Goal: Task Accomplishment & Management: Use online tool/utility

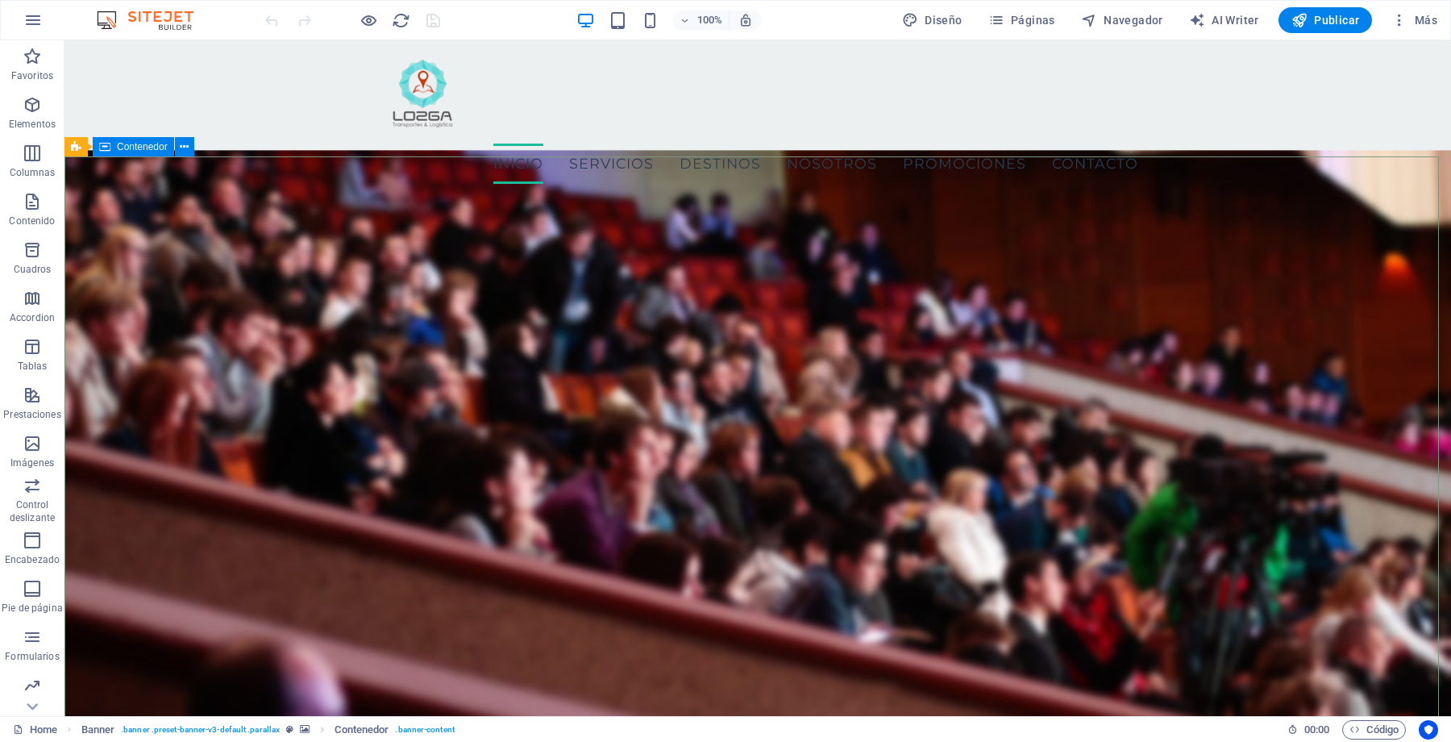
click at [156, 146] on span "Contenedor" at bounding box center [142, 147] width 51 height 10
click at [143, 145] on span "Contenedor" at bounding box center [142, 147] width 51 height 10
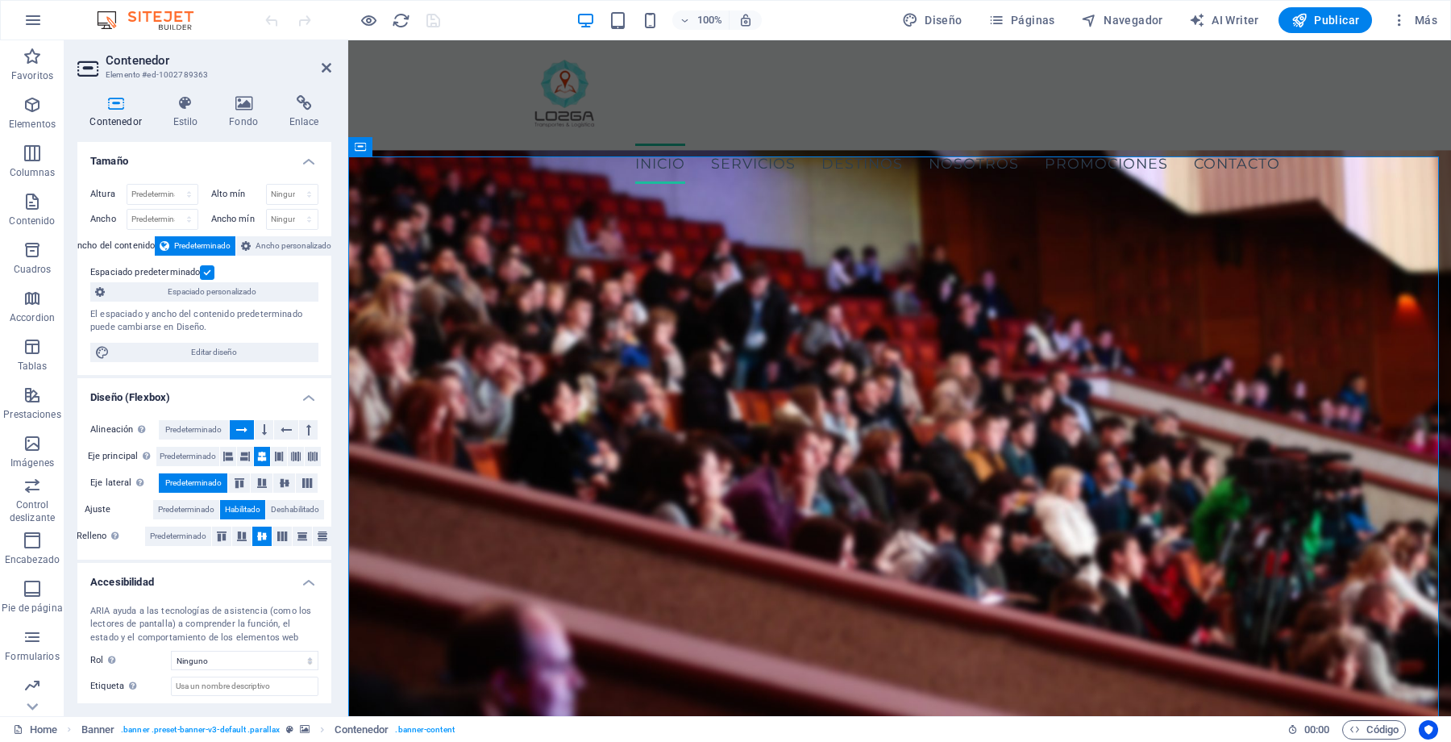
click at [252, 89] on div "Contenedor Estilo Fondo Enlace Tamaño Altura Predeterminado px rem % vh vw Alto…" at bounding box center [204, 399] width 280 height 634
click at [249, 94] on div "Contenedor Estilo Fondo Enlace Tamaño Altura Predeterminado px rem % vh vw Alto…" at bounding box center [204, 399] width 280 height 634
click at [247, 97] on icon at bounding box center [244, 103] width 54 height 16
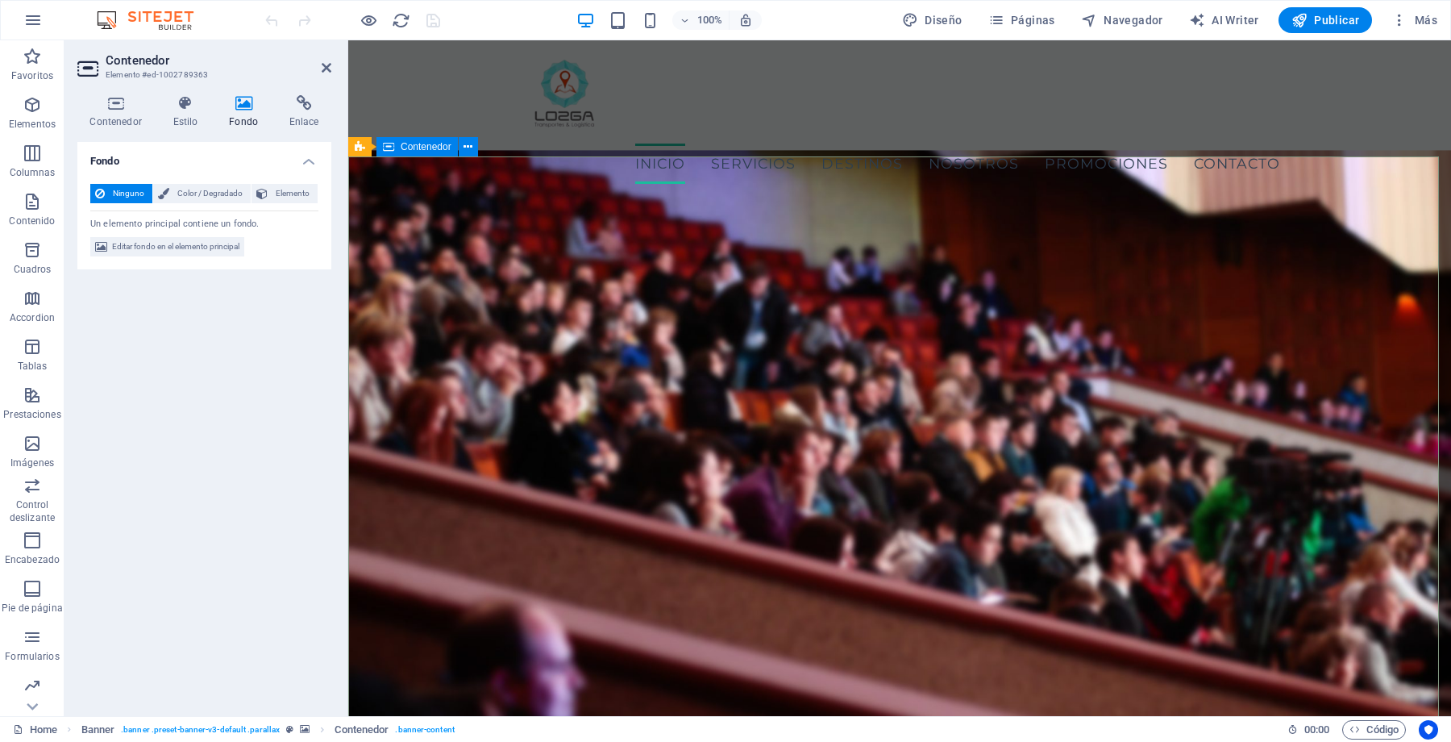
click at [282, 198] on span "Elemento" at bounding box center [292, 193] width 40 height 19
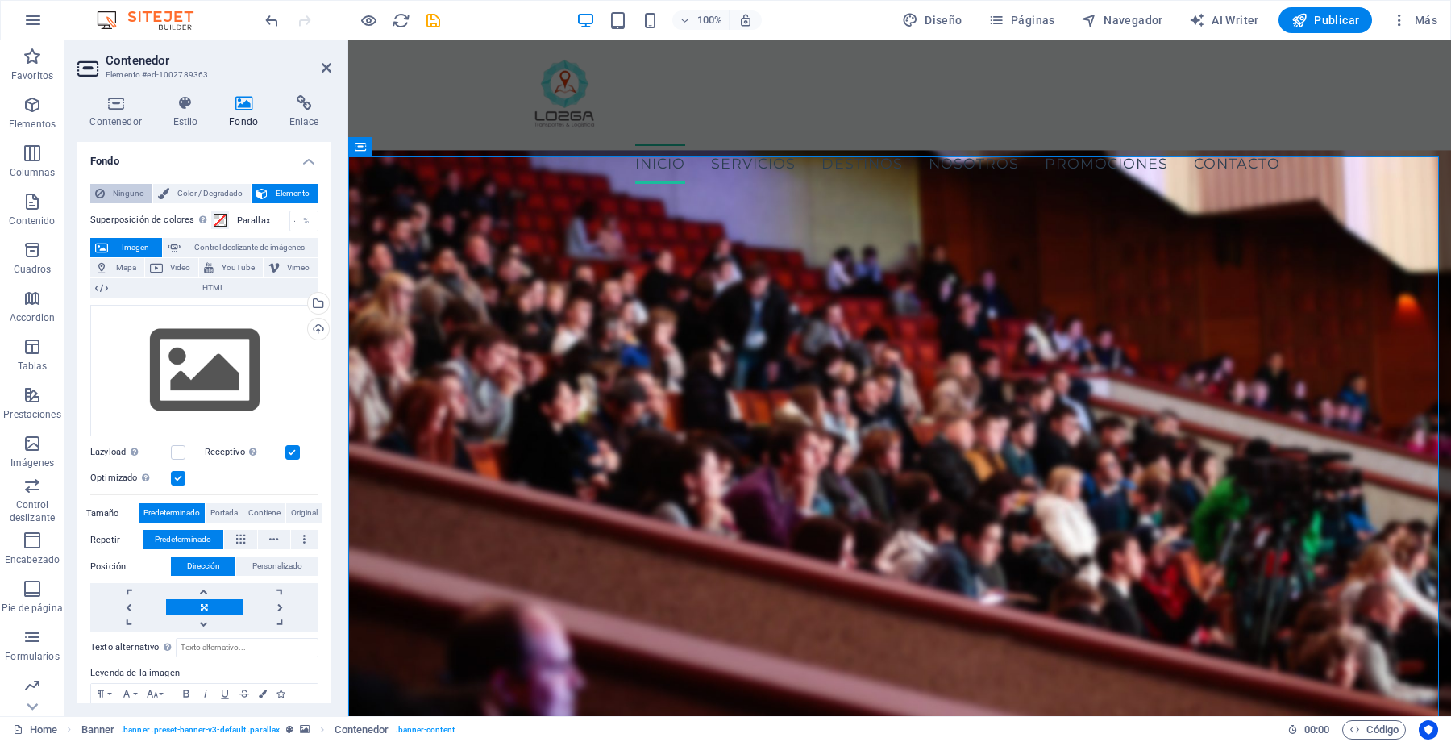
click at [104, 193] on icon at bounding box center [100, 193] width 10 height 19
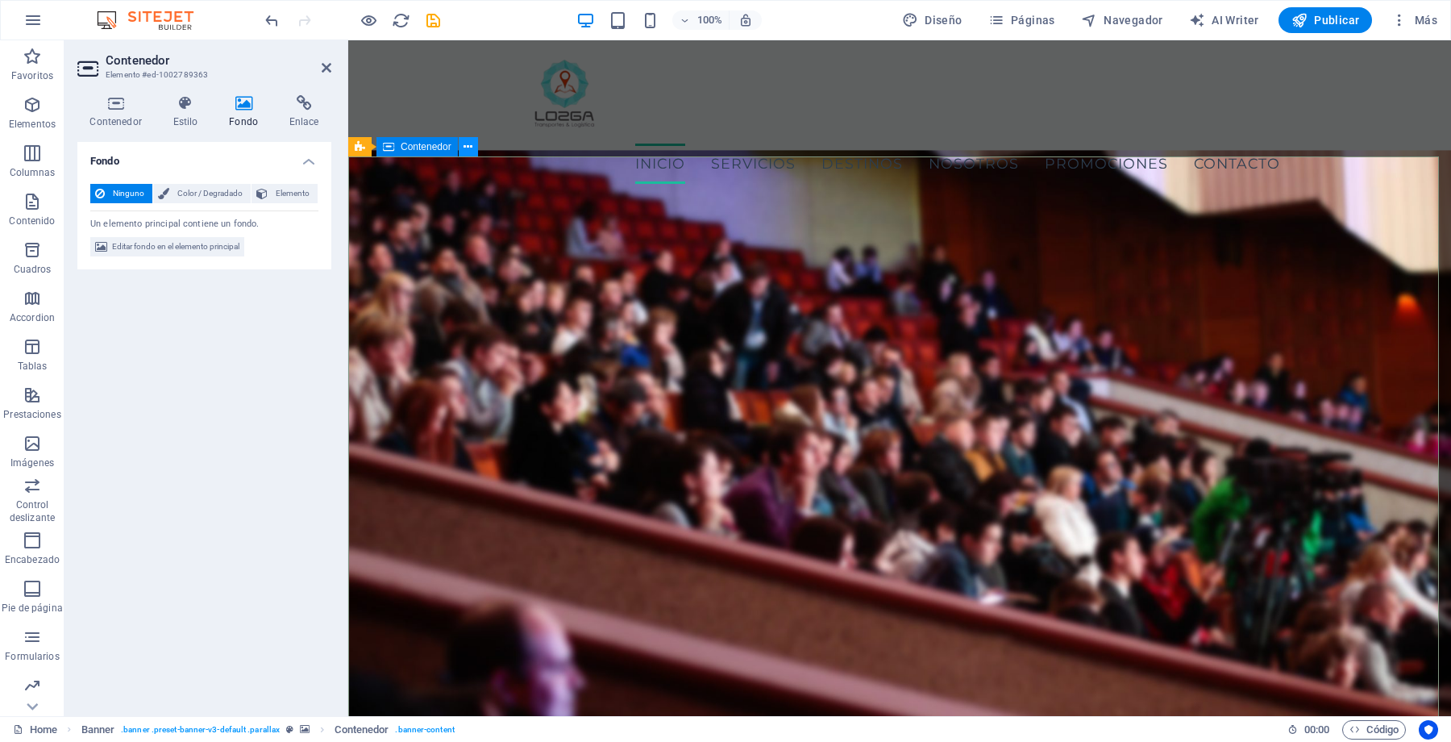
click at [468, 143] on icon at bounding box center [468, 147] width 9 height 17
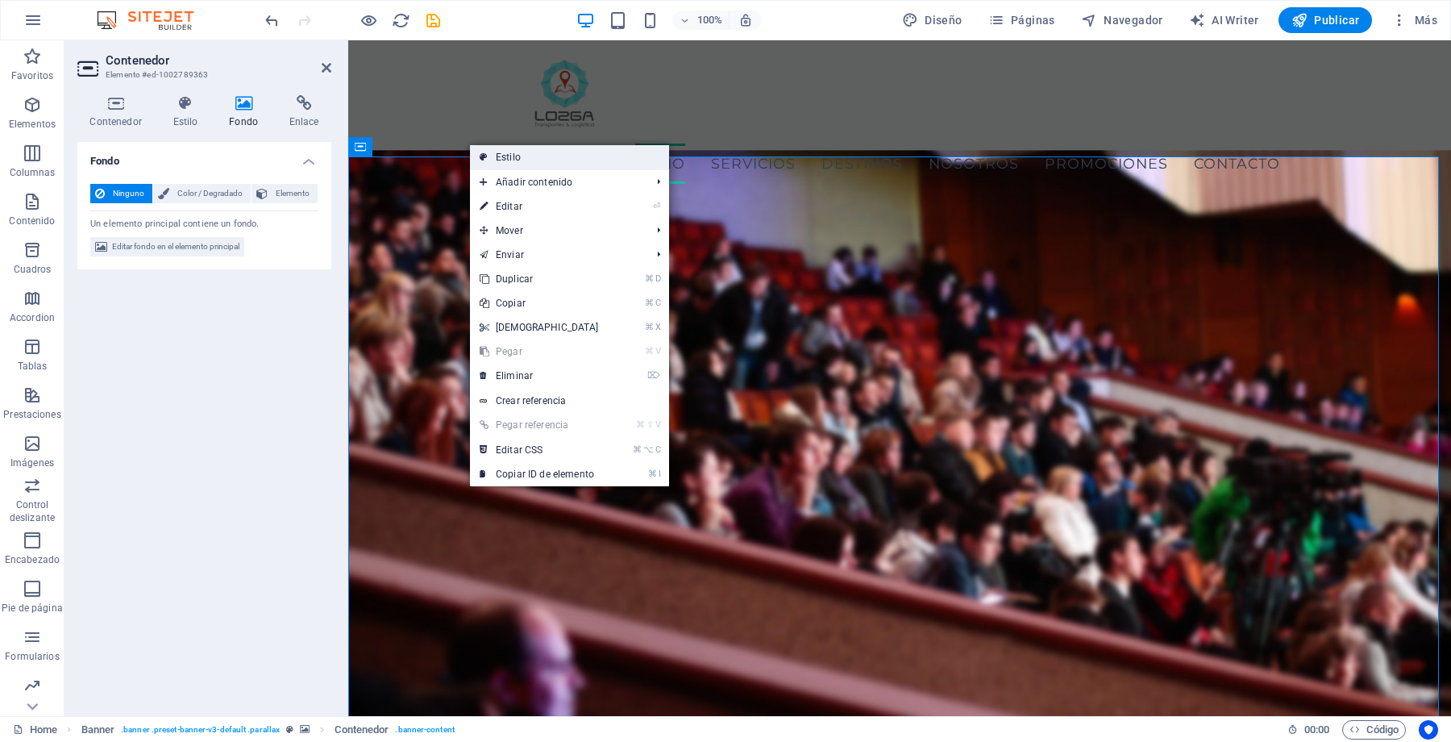
click at [531, 159] on link "Estilo" at bounding box center [569, 157] width 199 height 24
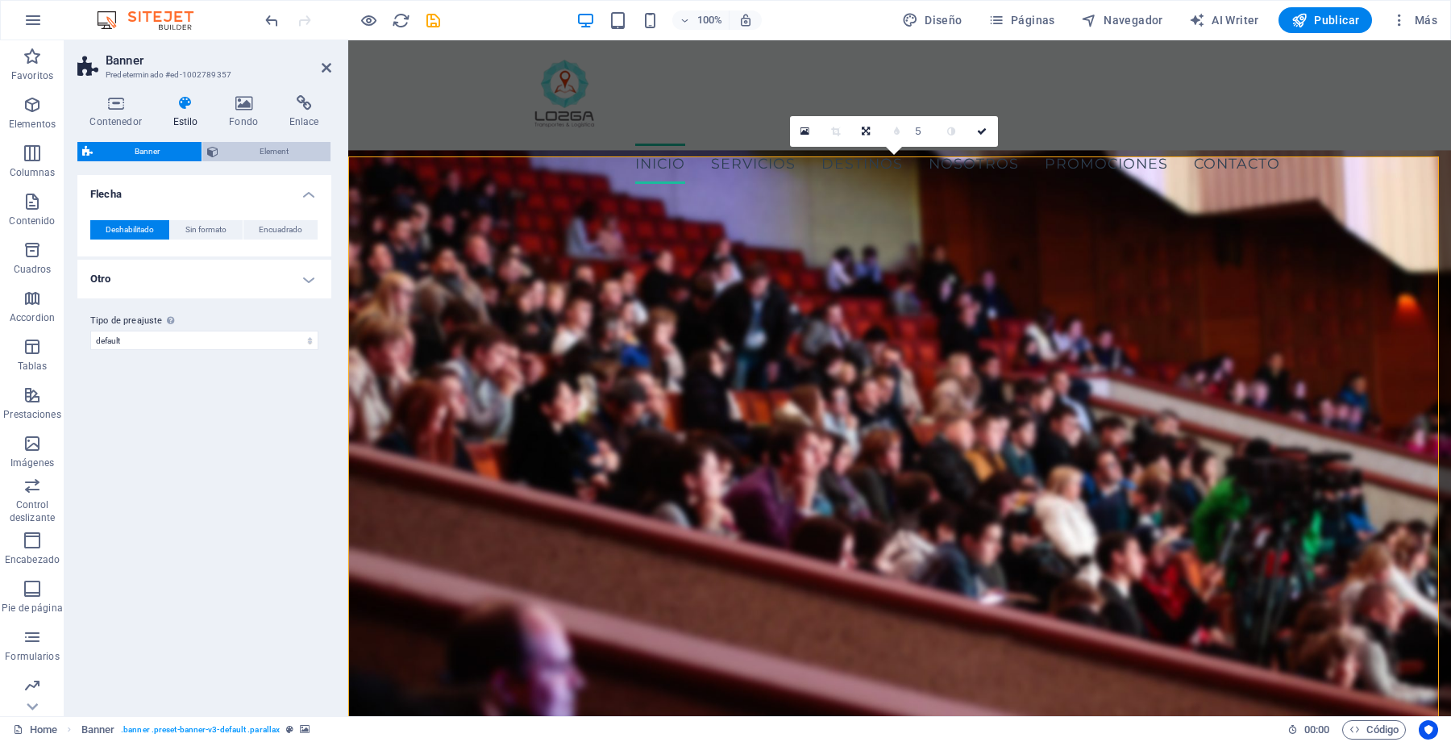
click at [217, 156] on icon at bounding box center [212, 151] width 11 height 19
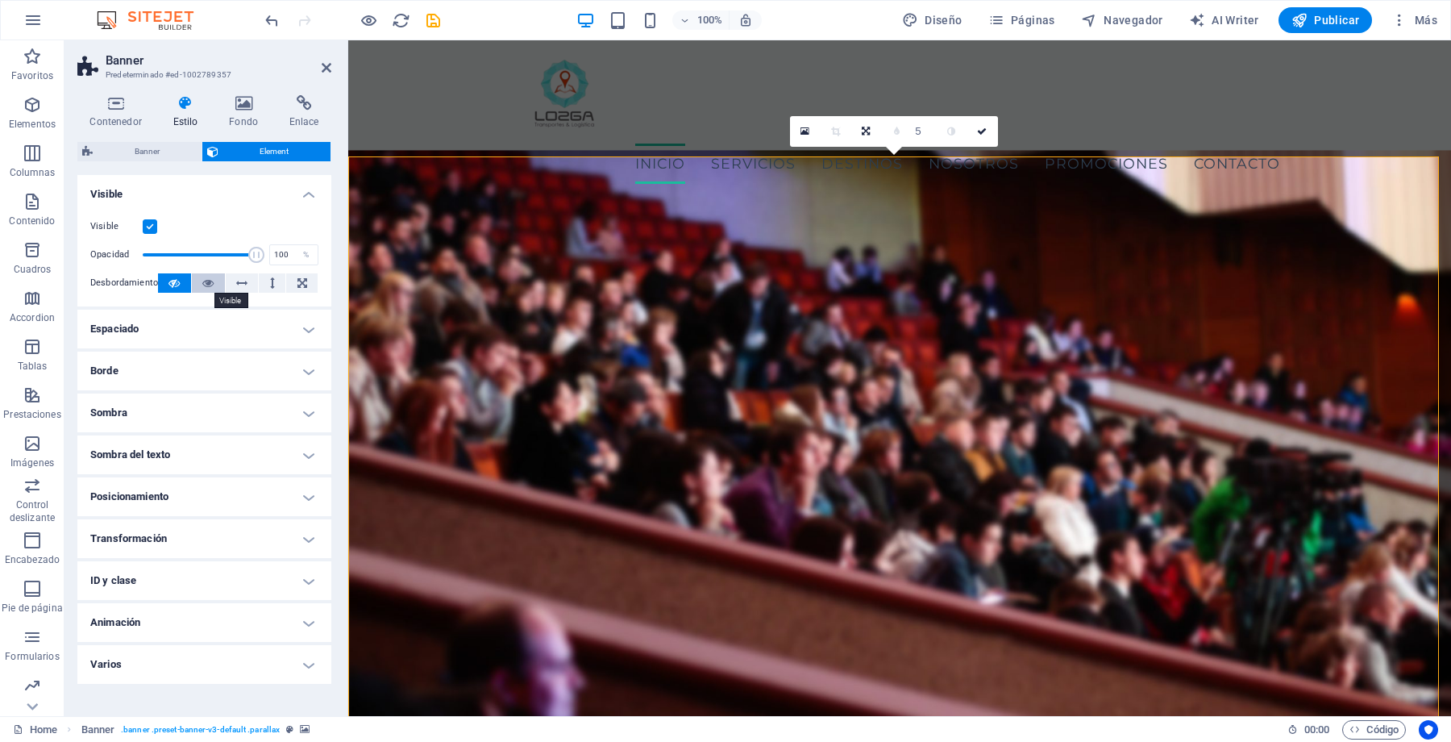
click at [204, 289] on icon at bounding box center [207, 282] width 11 height 19
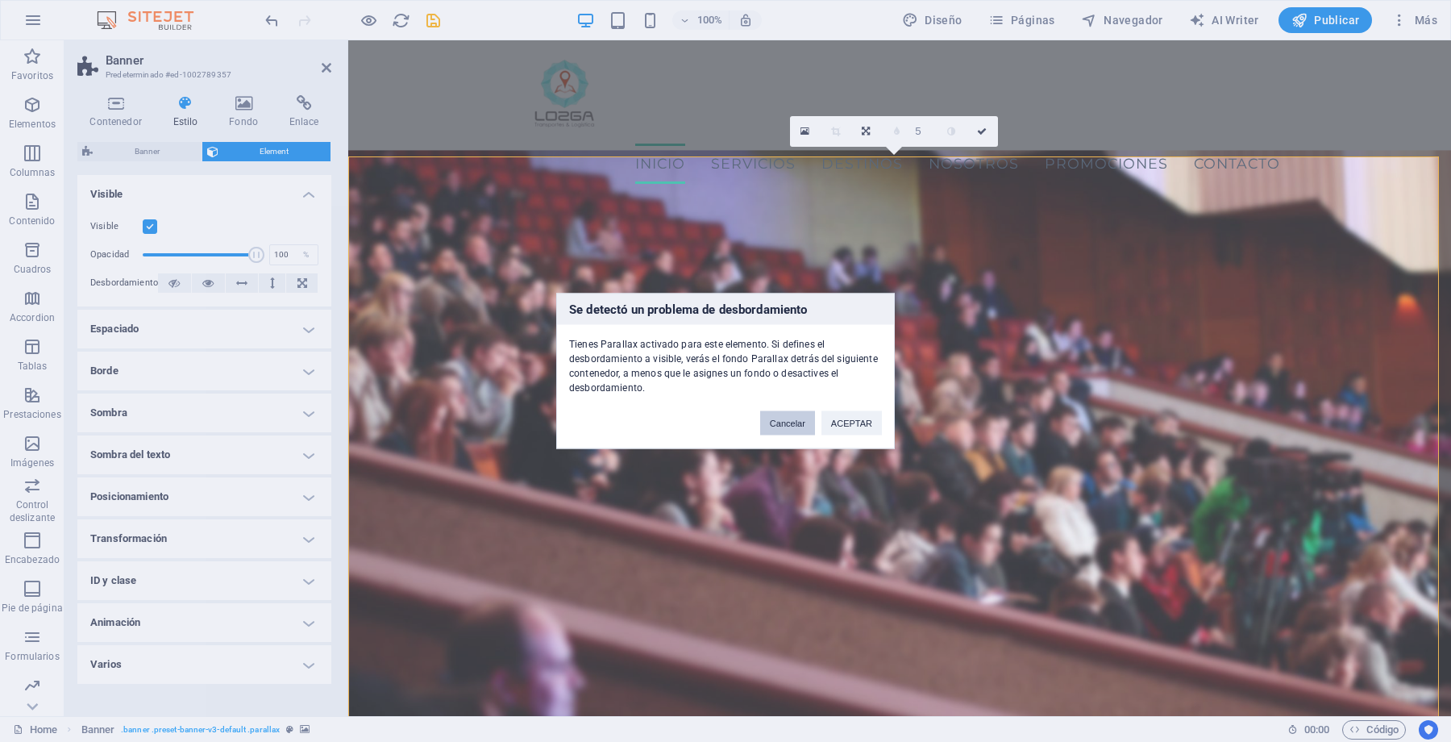
click at [787, 425] on button "Cancelar" at bounding box center [787, 423] width 55 height 24
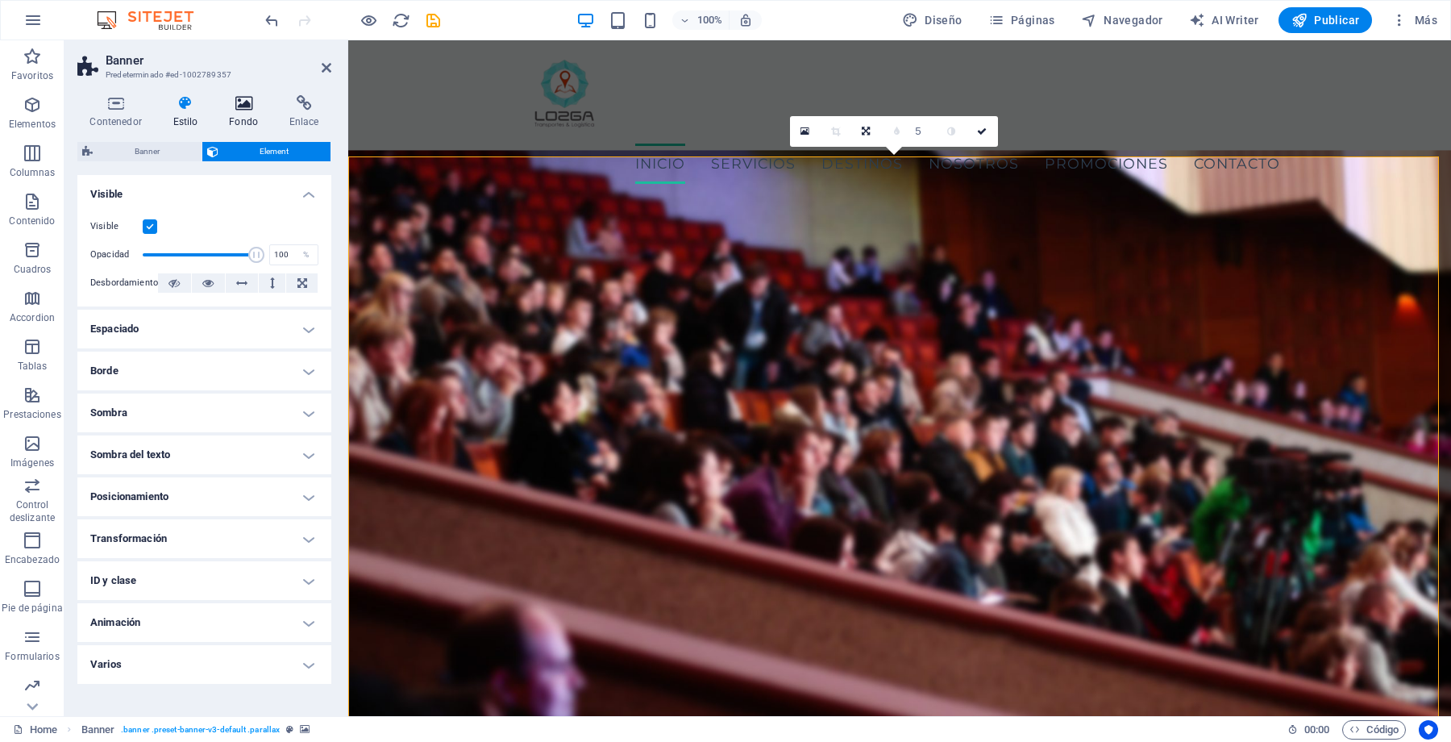
click at [243, 113] on h4 "Fondo" at bounding box center [247, 112] width 60 height 34
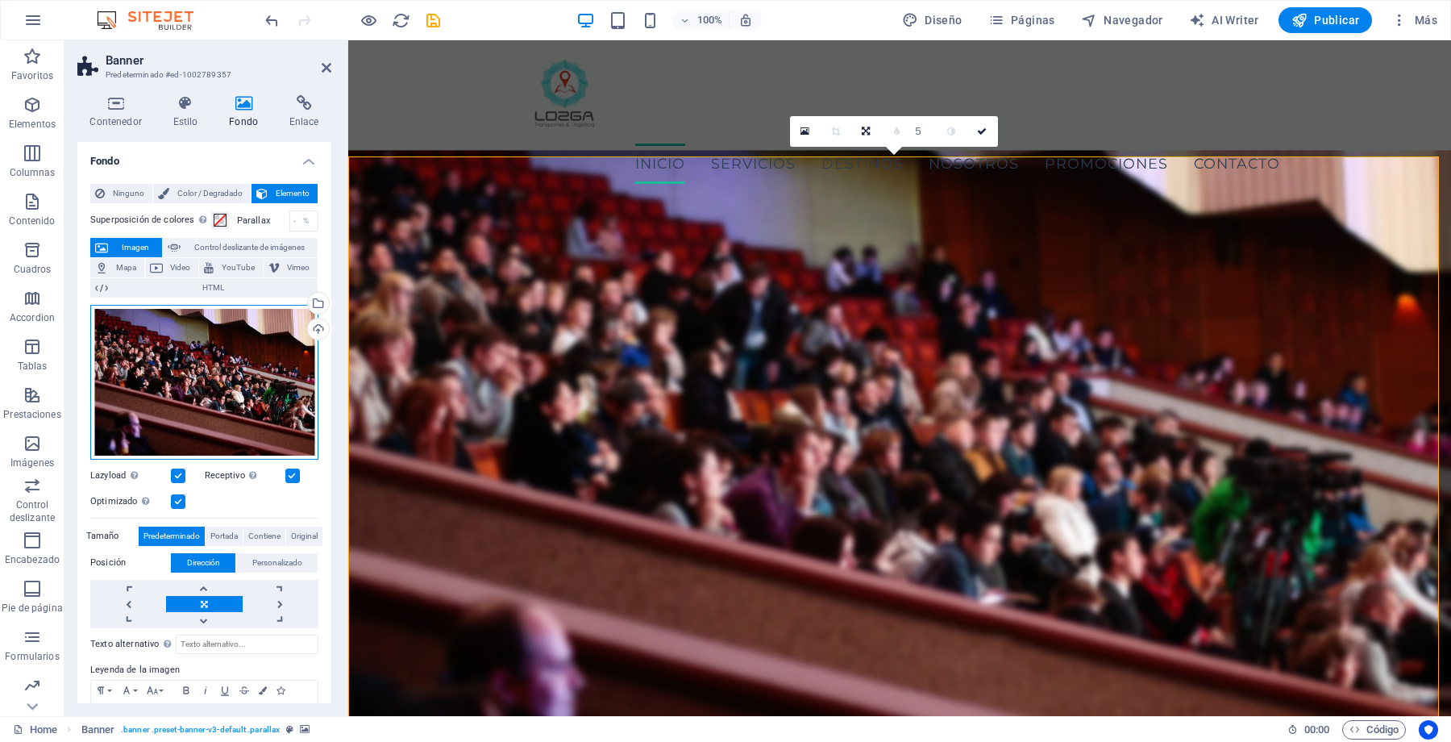
click at [236, 383] on div "Arrastra archivos aquí, haz clic para escoger archivos o selecciona archivos de…" at bounding box center [204, 382] width 228 height 155
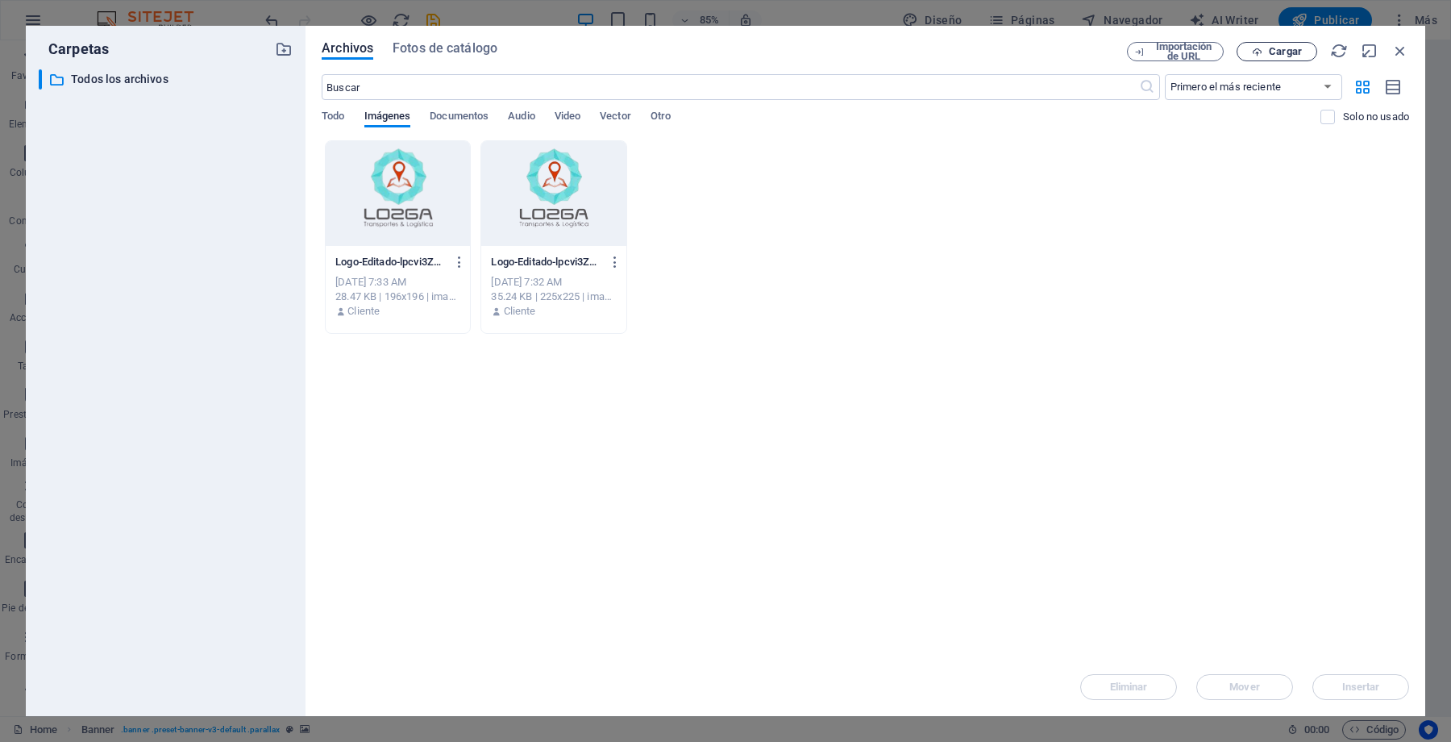
click at [1287, 52] on span "Cargar" at bounding box center [1285, 52] width 33 height 10
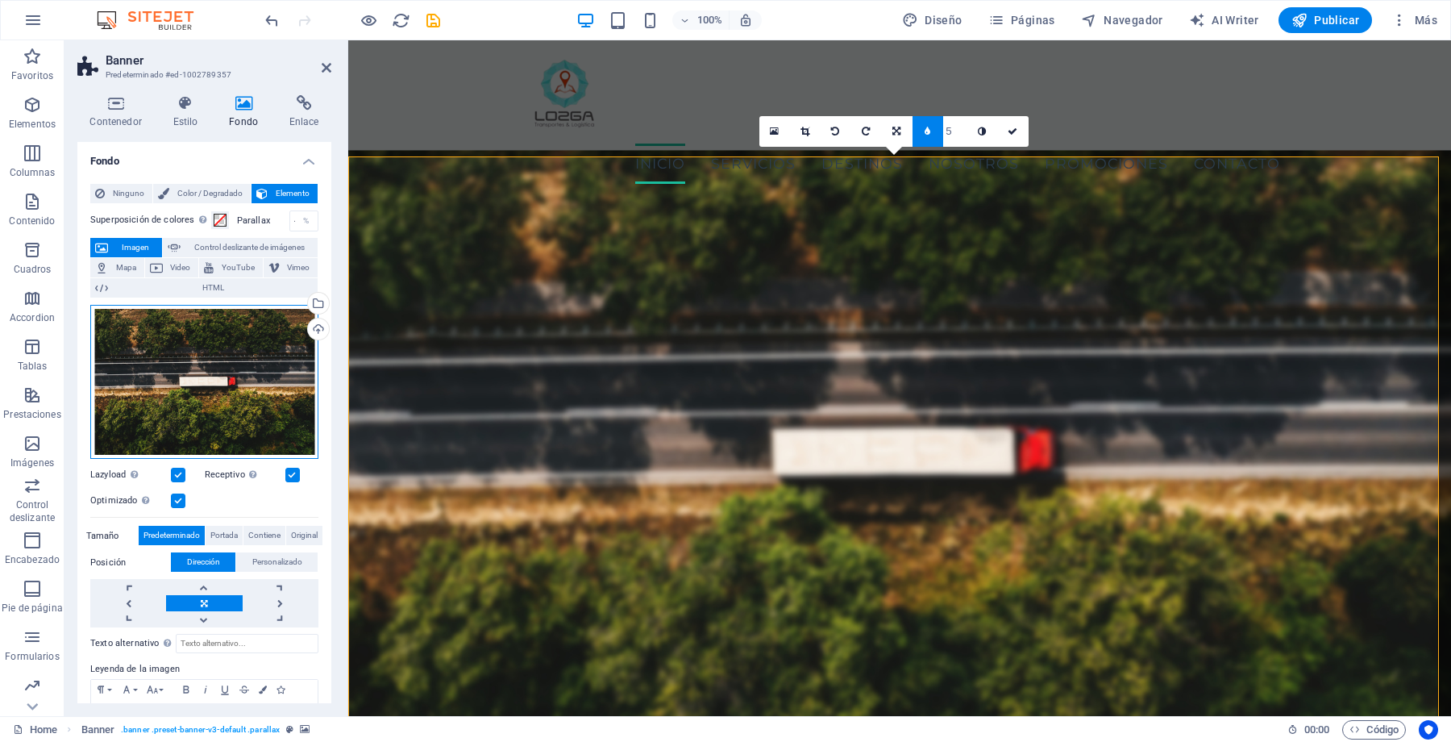
click at [222, 360] on div "Arrastra archivos aquí, haz clic para escoger archivos o selecciona archivos de…" at bounding box center [204, 382] width 228 height 155
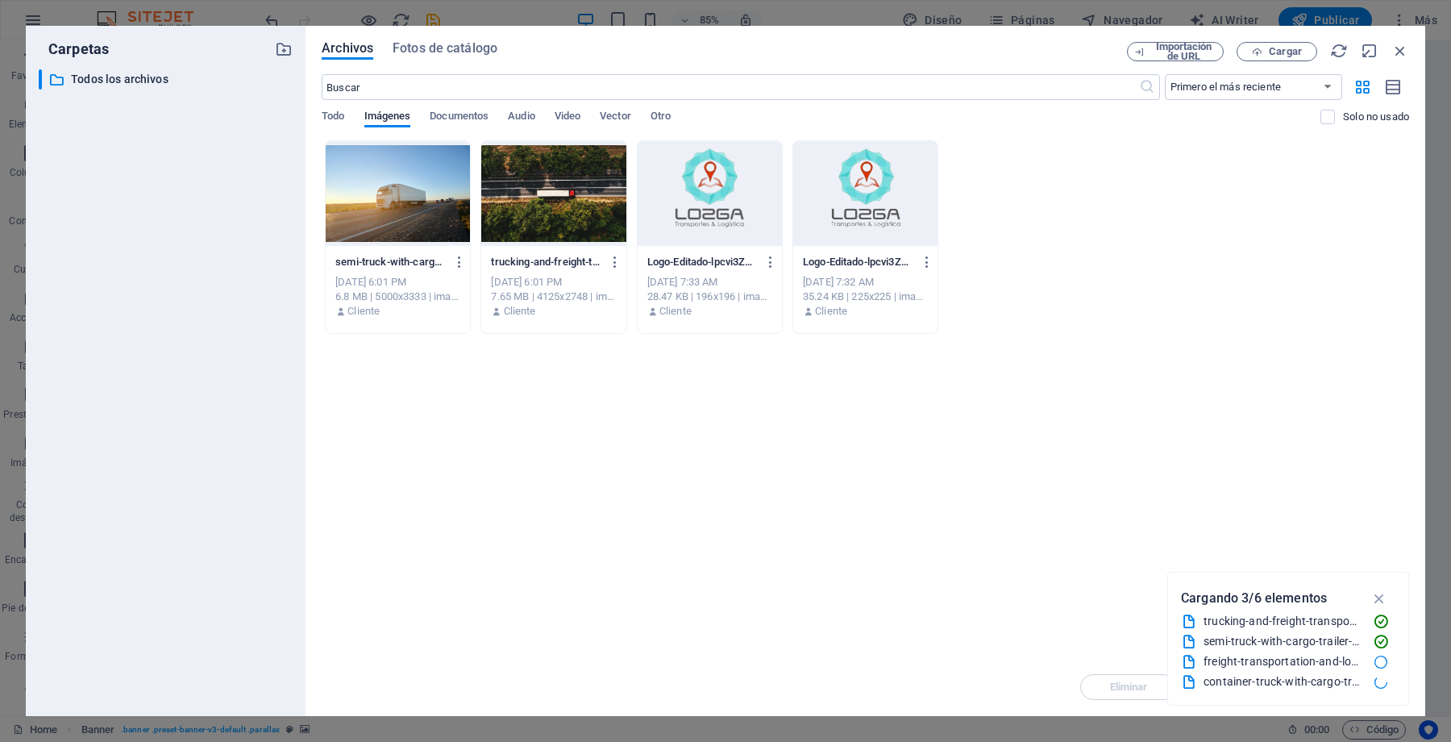
click at [429, 210] on div at bounding box center [398, 193] width 144 height 105
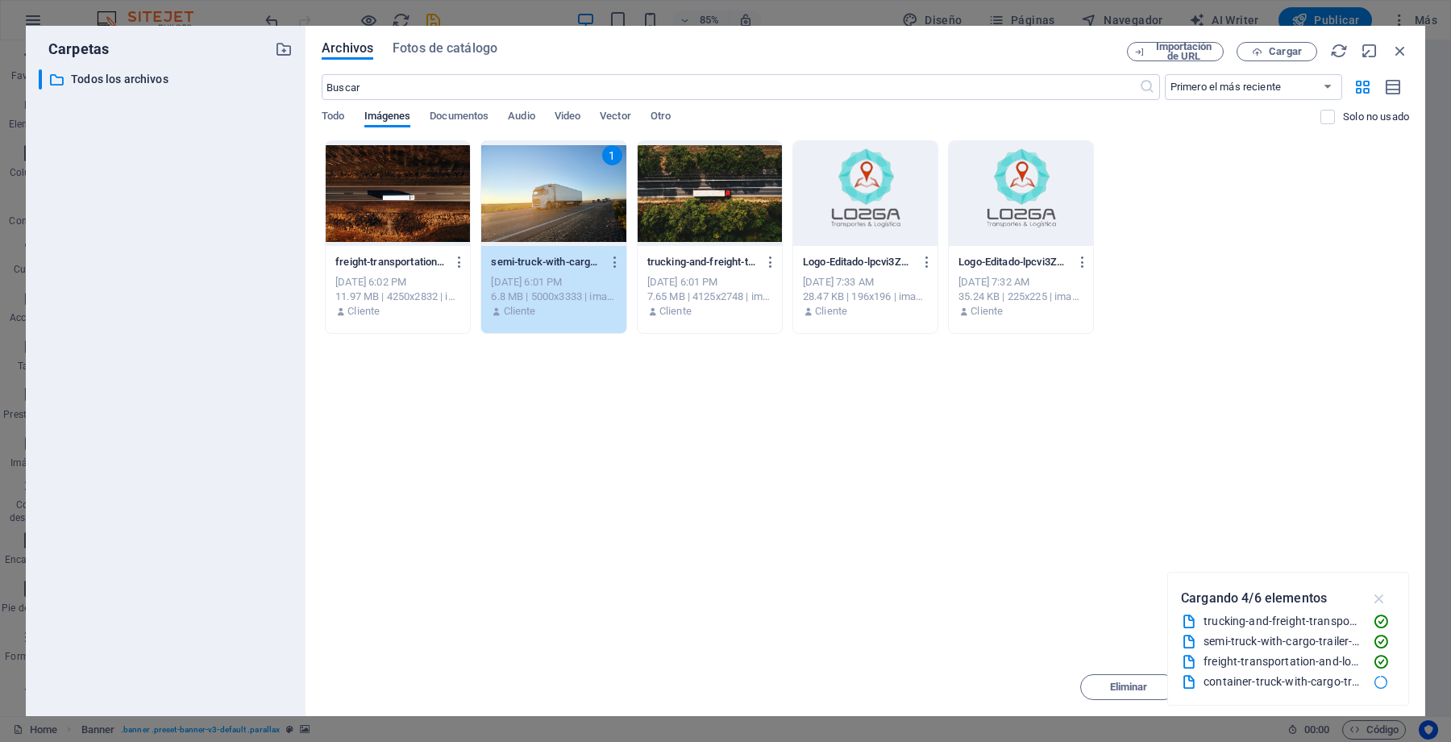
click at [1383, 595] on icon "button" at bounding box center [1379, 598] width 19 height 18
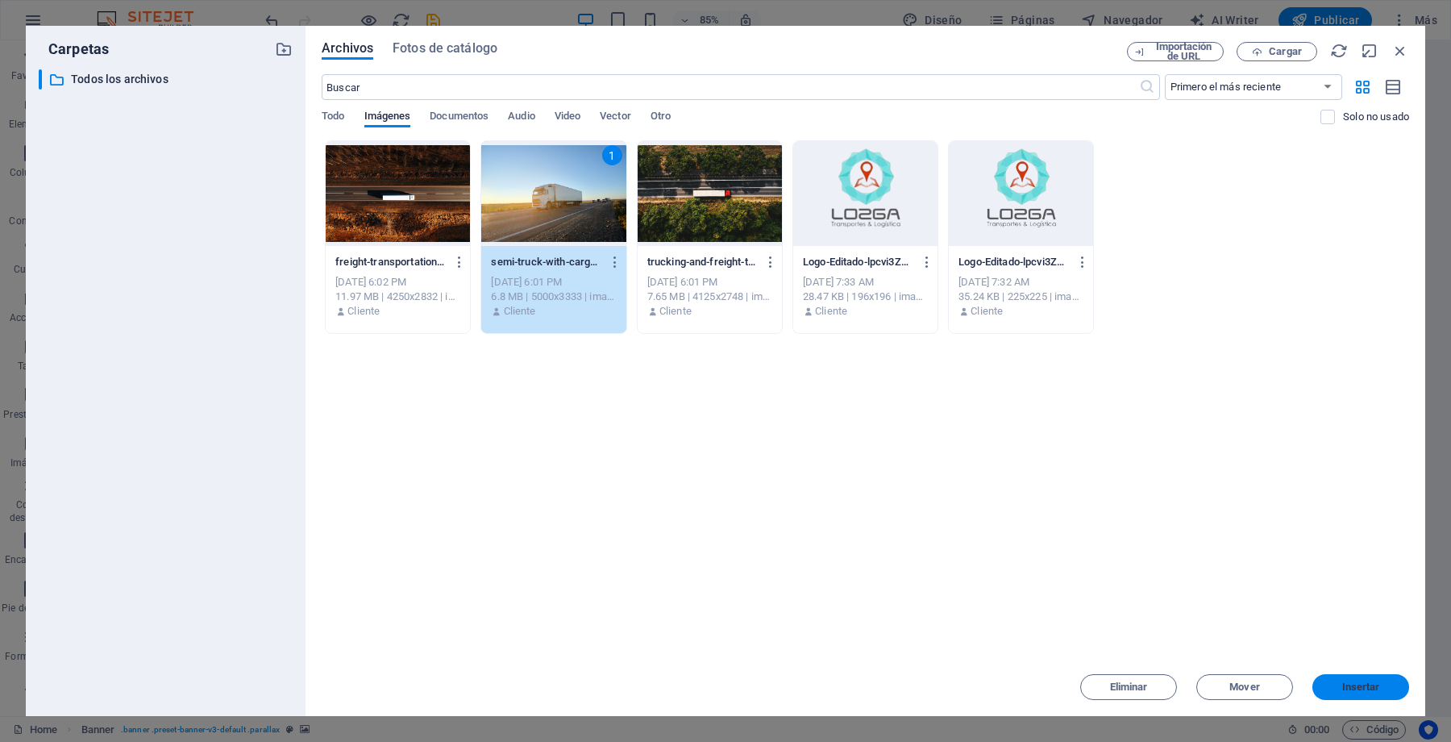
click at [1355, 684] on span "Insertar" at bounding box center [1361, 687] width 38 height 10
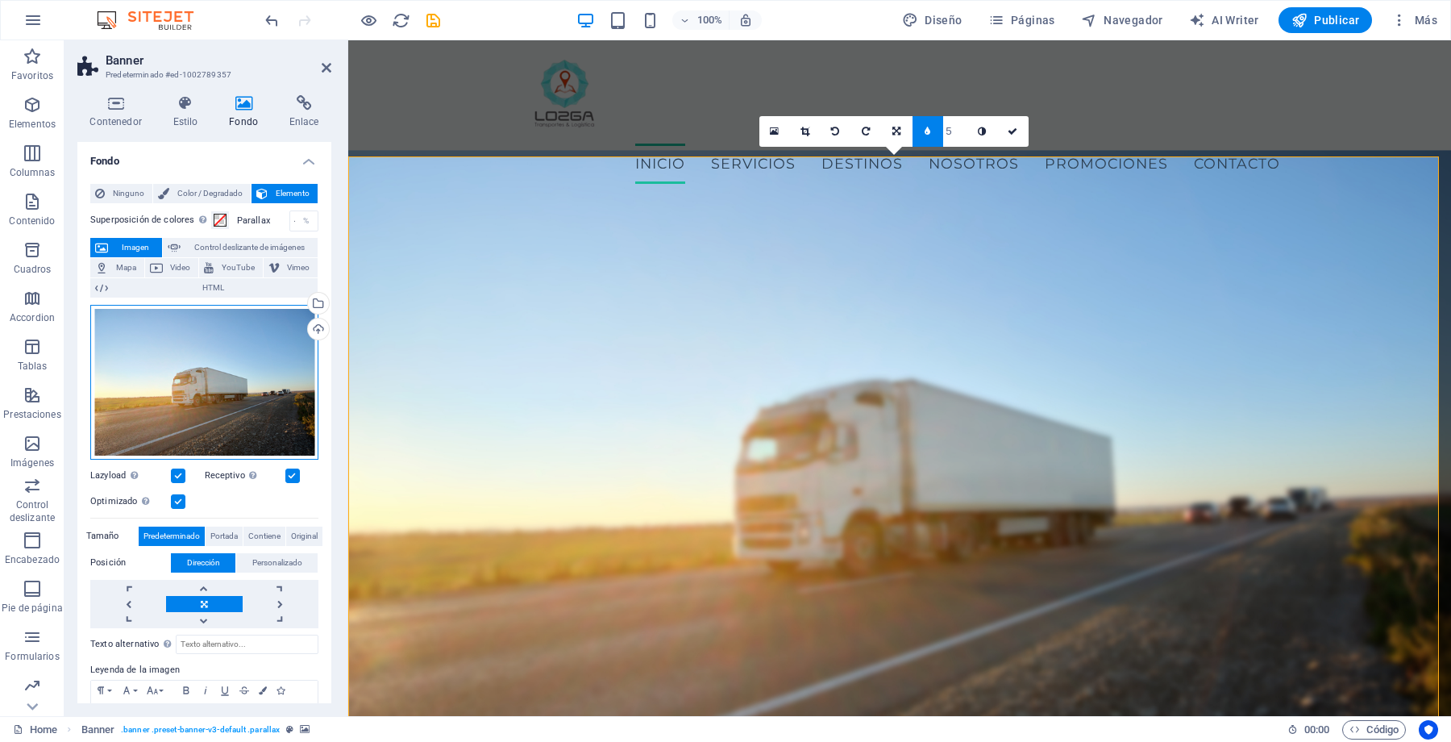
click at [239, 387] on div "Arrastra archivos aquí, haz clic para escoger archivos o selecciona archivos de…" at bounding box center [204, 382] width 228 height 155
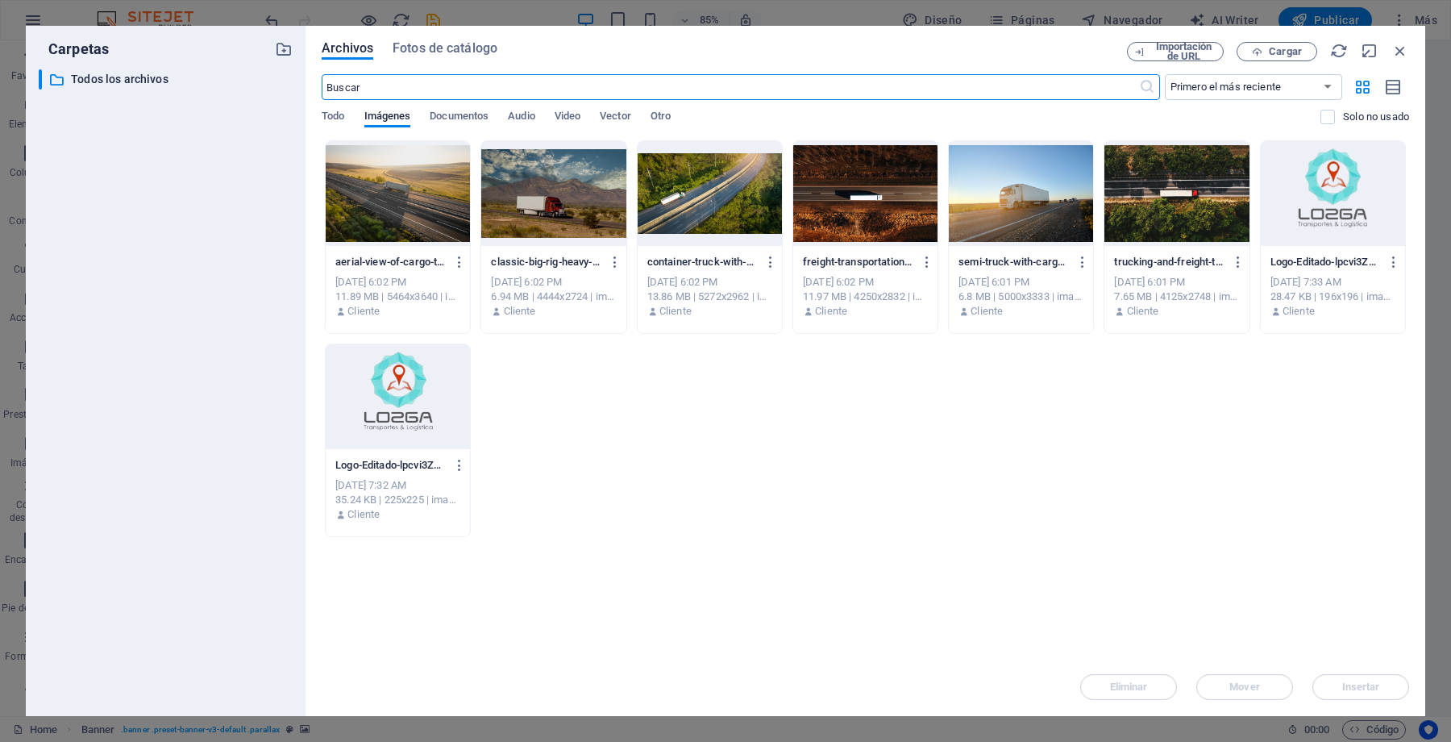
click at [566, 205] on div at bounding box center [553, 193] width 144 height 105
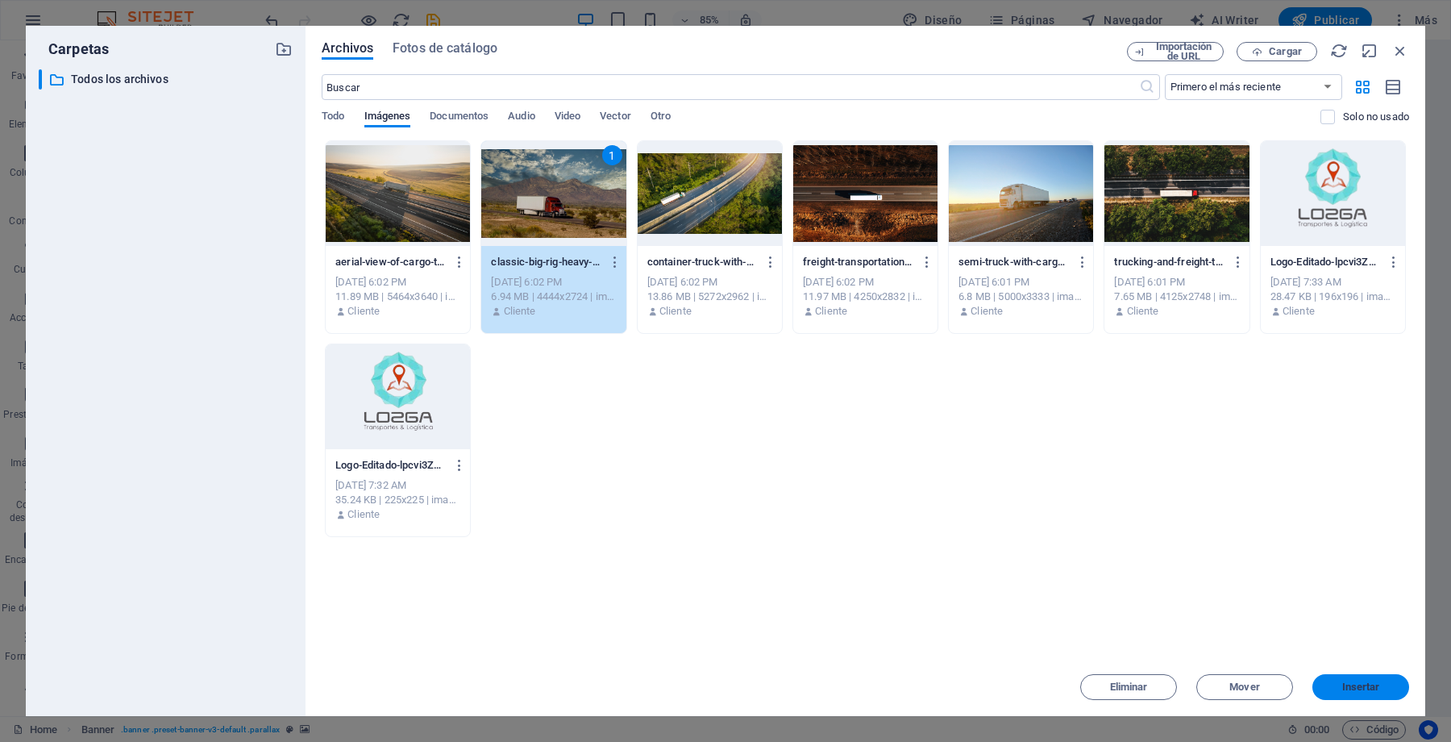
drag, startPoint x: 1374, startPoint y: 688, endPoint x: 813, endPoint y: 585, distance: 571.3
click at [1374, 688] on span "Insertar" at bounding box center [1361, 687] width 38 height 10
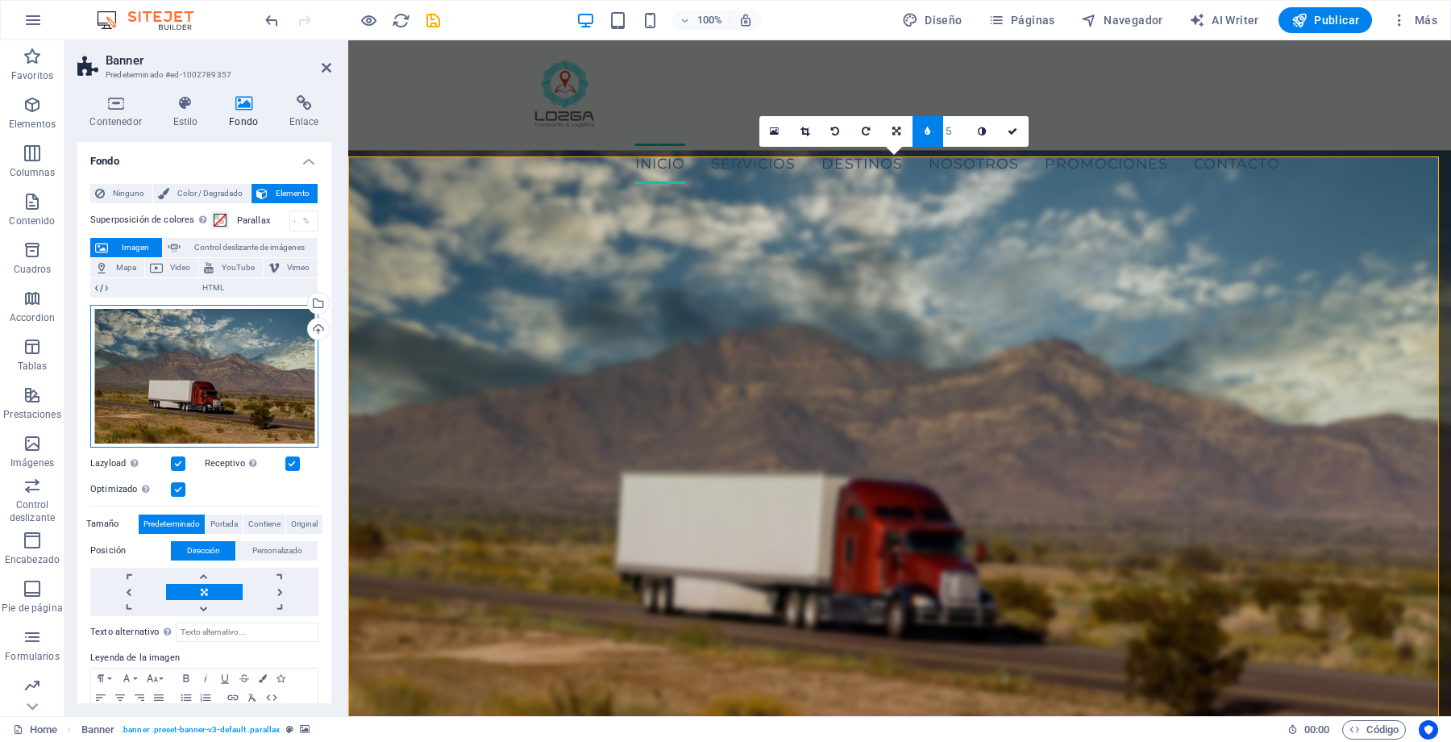
click at [216, 374] on div "Arrastra archivos aquí, haz clic para escoger archivos o selecciona archivos de…" at bounding box center [204, 376] width 228 height 143
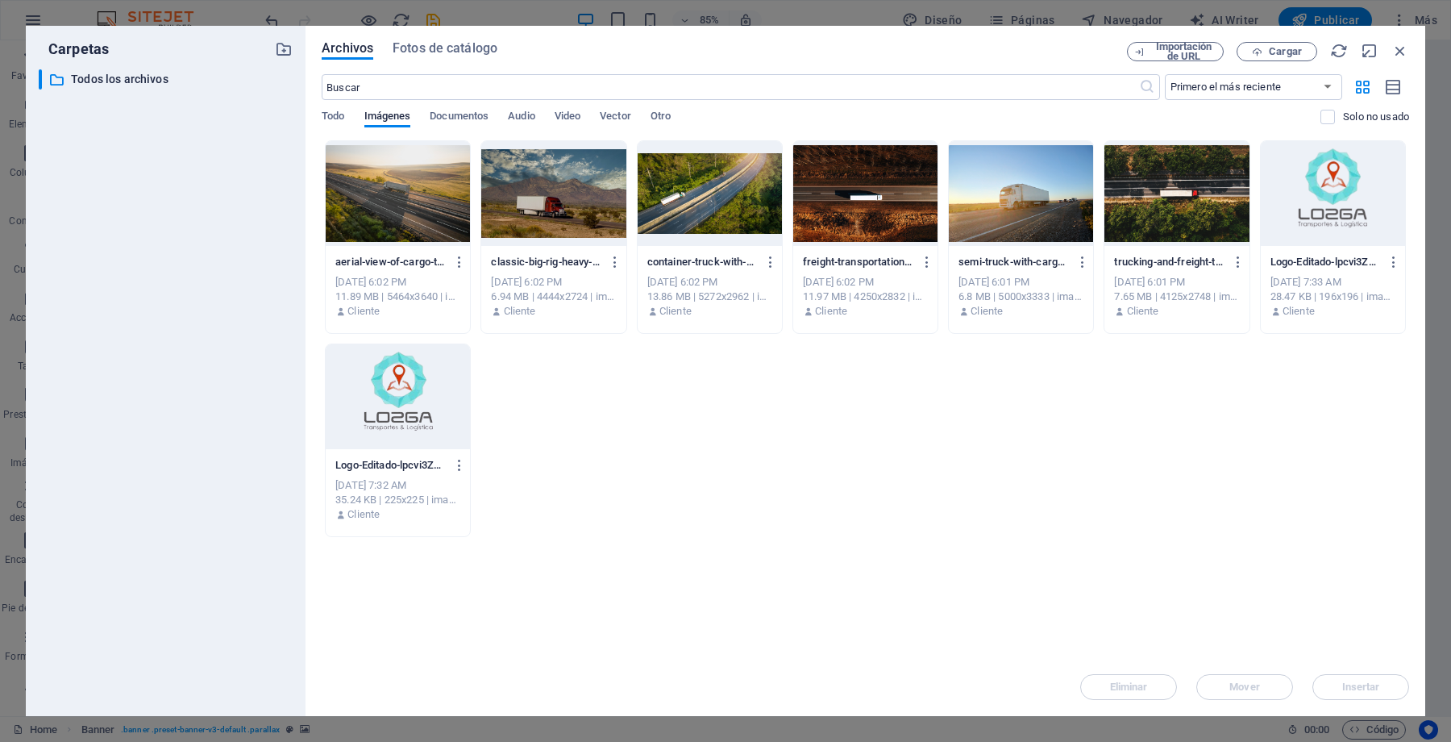
click at [365, 198] on div at bounding box center [398, 193] width 144 height 105
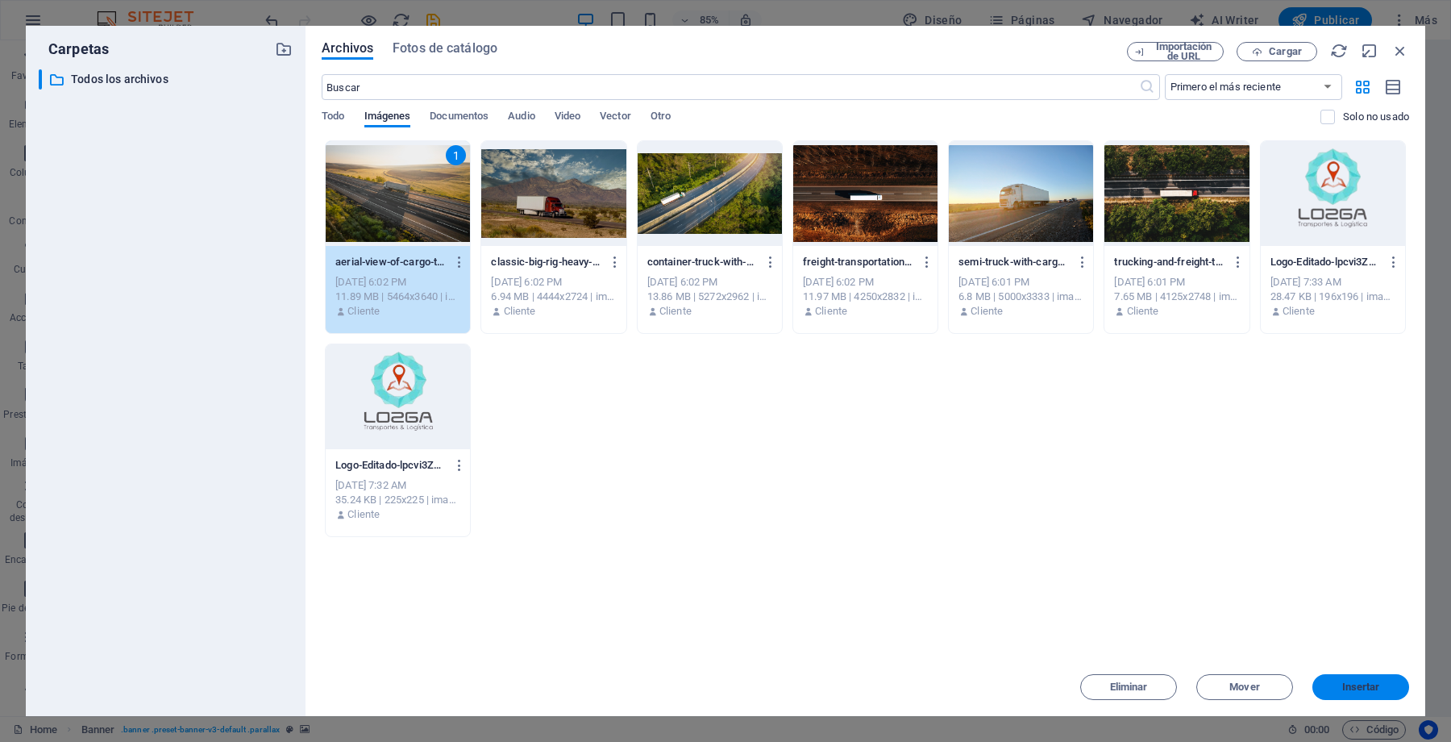
drag, startPoint x: 1362, startPoint y: 683, endPoint x: 1013, endPoint y: 642, distance: 351.5
click at [1362, 683] on span "Insertar" at bounding box center [1361, 687] width 38 height 10
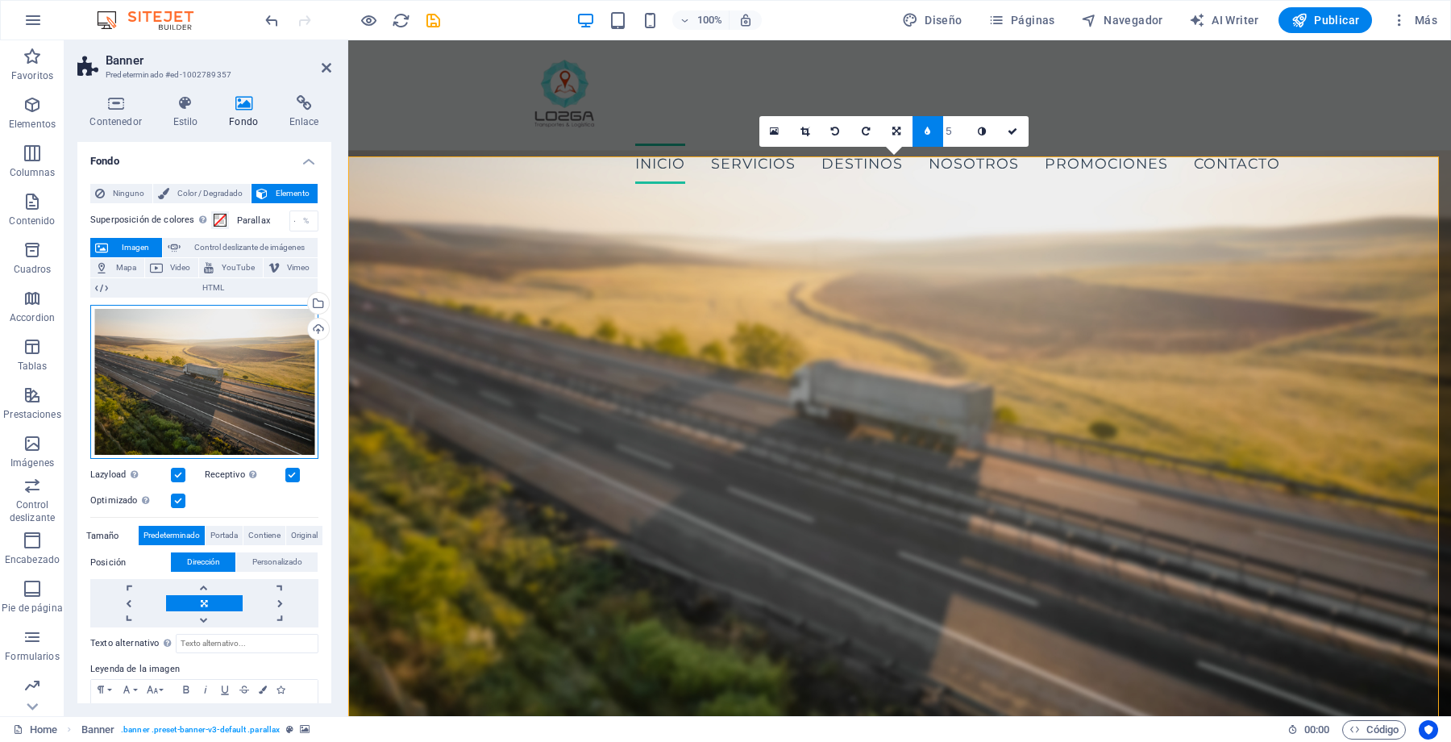
click at [205, 339] on div "Arrastra archivos aquí, haz clic para escoger archivos o selecciona archivos de…" at bounding box center [204, 382] width 228 height 155
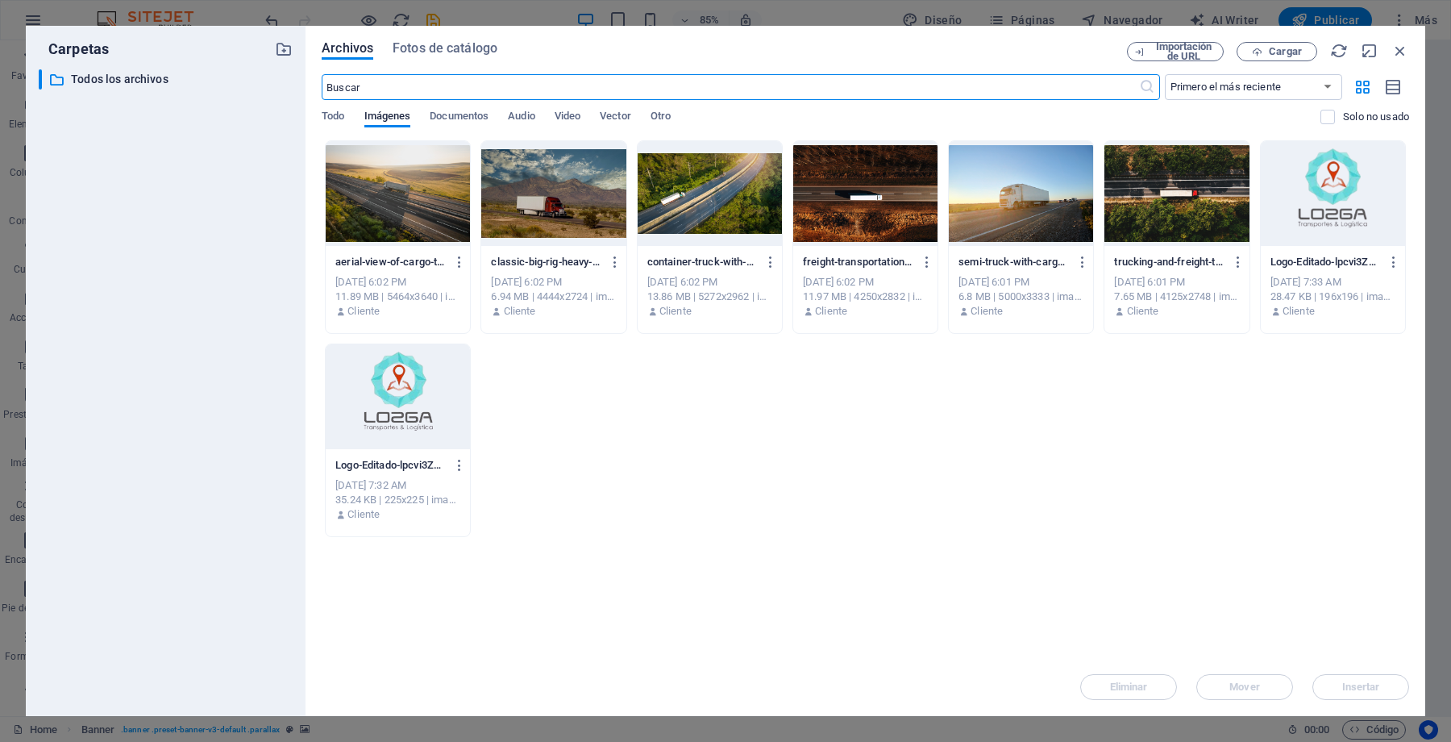
click at [713, 203] on div at bounding box center [710, 193] width 144 height 105
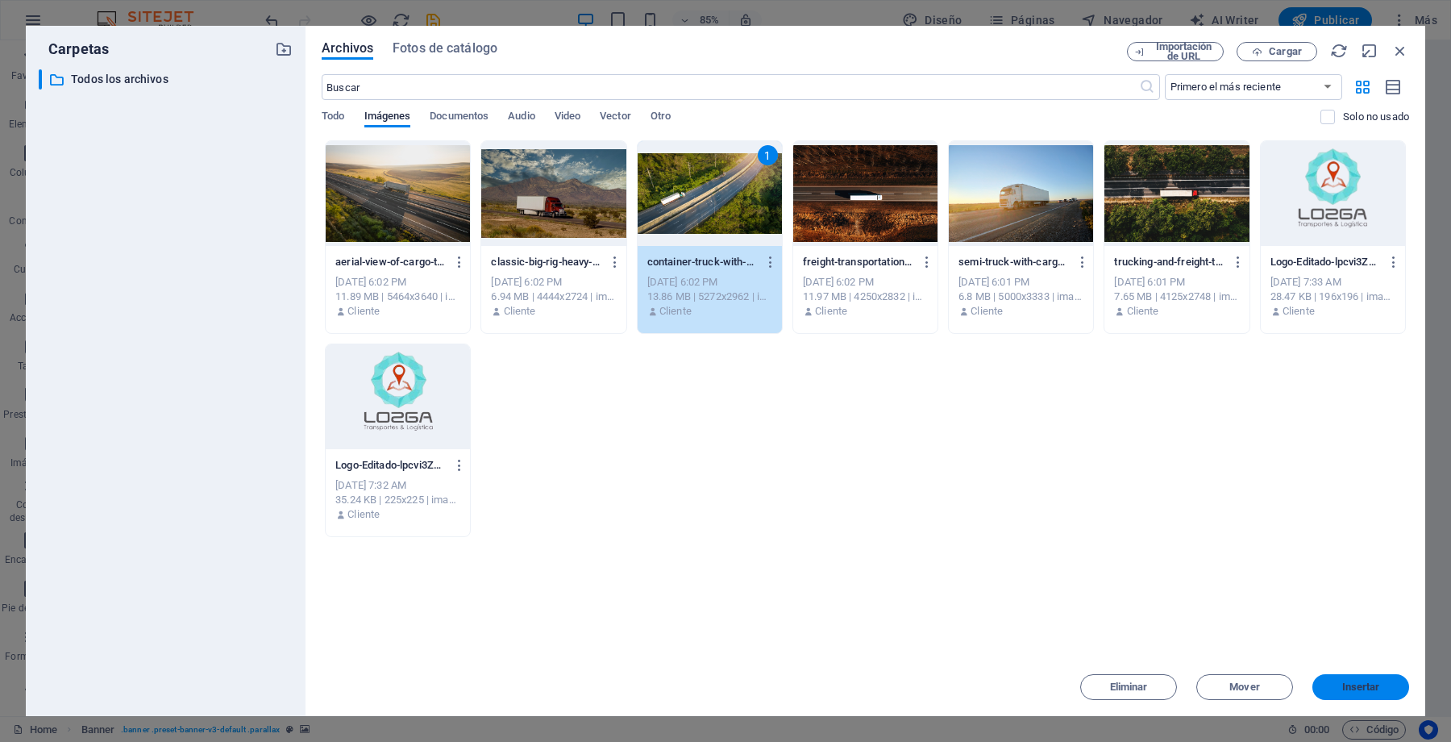
click at [1358, 687] on span "Insertar" at bounding box center [1361, 687] width 38 height 10
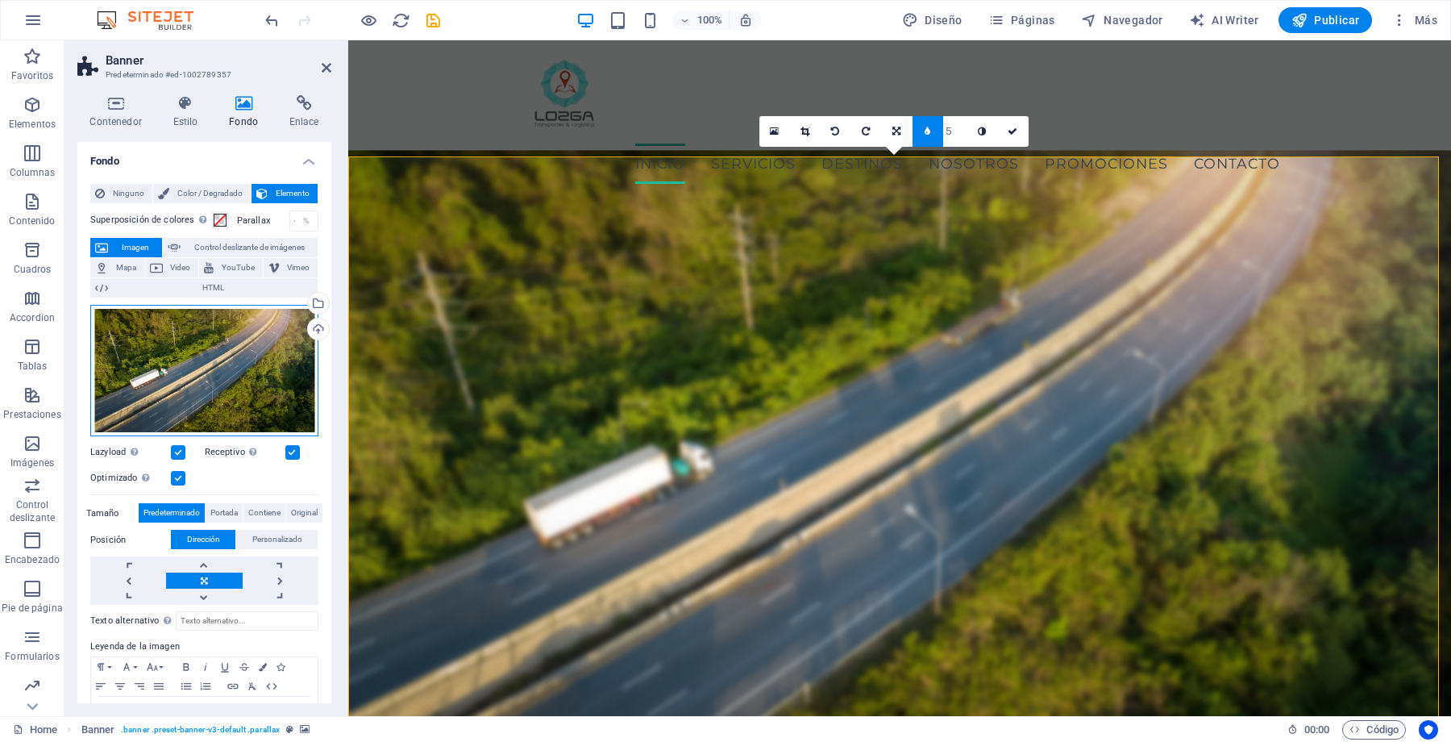
click at [246, 358] on div "Arrastra archivos aquí, haz clic para escoger archivos o selecciona archivos de…" at bounding box center [204, 371] width 228 height 132
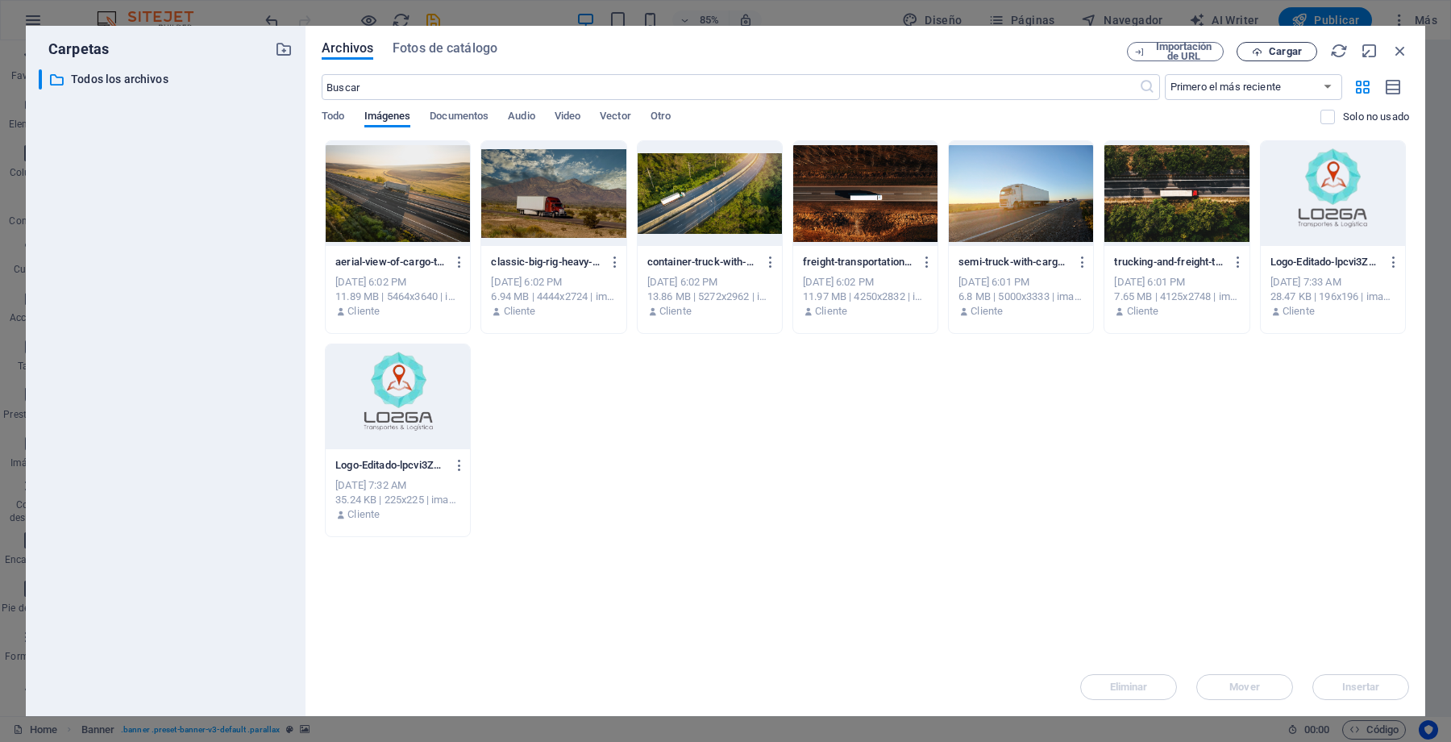
click at [1299, 51] on span "Cargar" at bounding box center [1285, 52] width 33 height 10
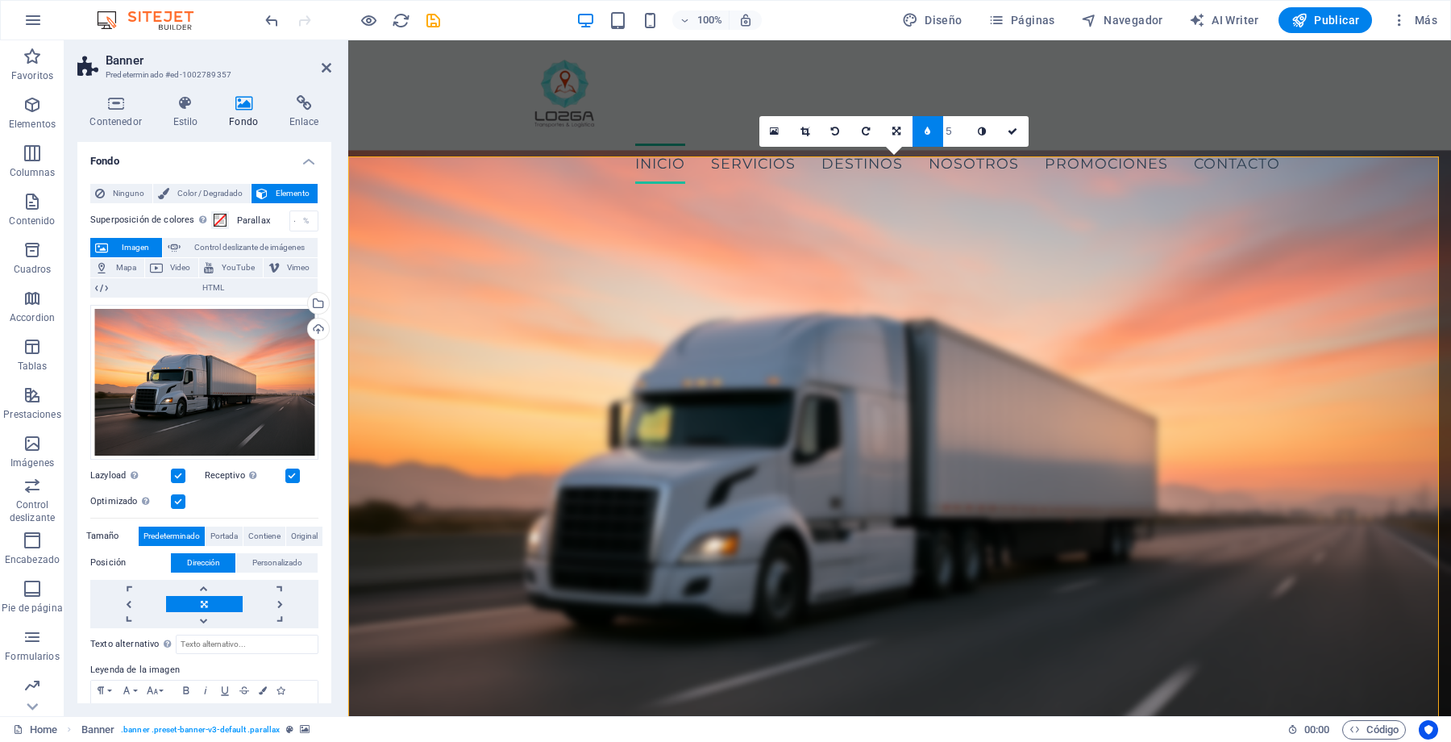
click at [331, 71] on aside "Banner Predeterminado #ed-1002789357 Contenedor Estilo Fondo Enlace Tamaño Altu…" at bounding box center [206, 378] width 284 height 676
click at [328, 67] on icon at bounding box center [327, 67] width 10 height 13
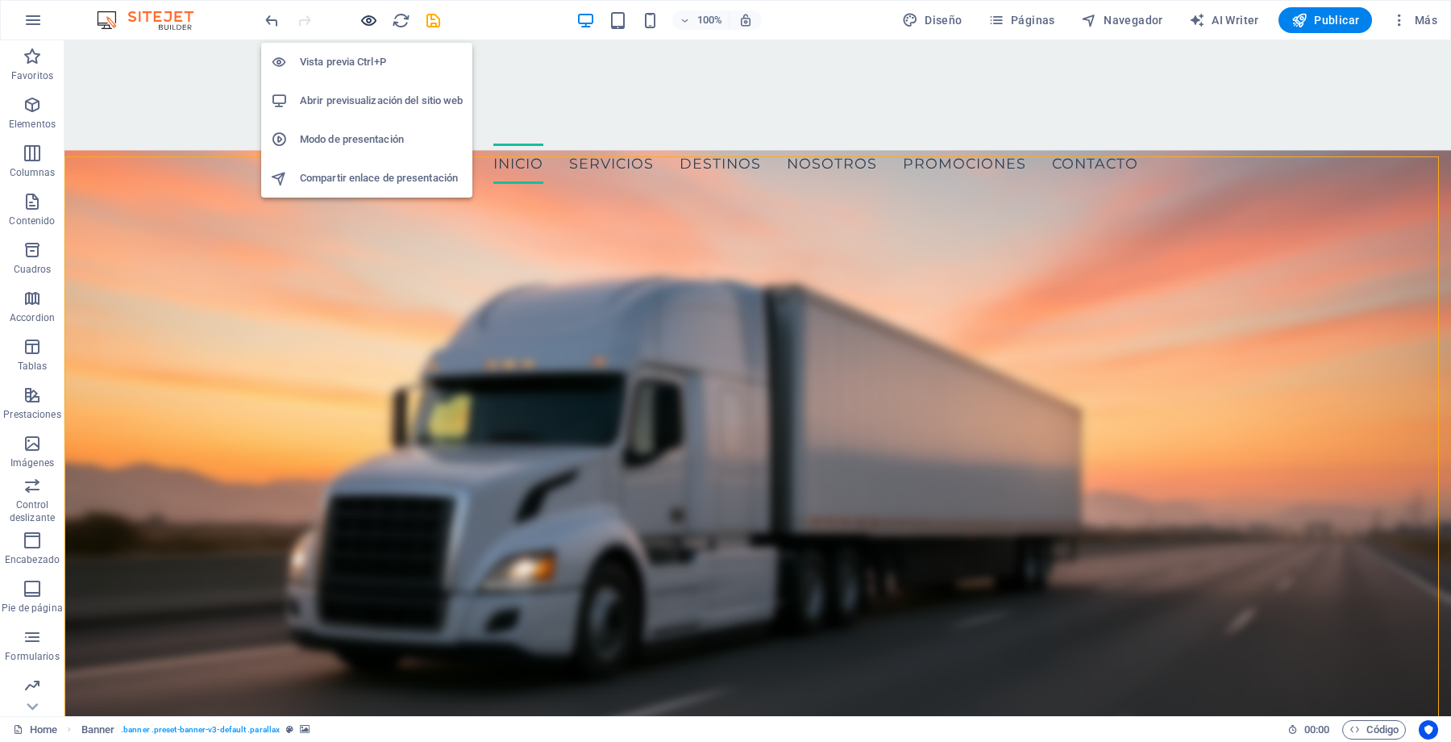
click at [370, 27] on icon "button" at bounding box center [369, 20] width 19 height 19
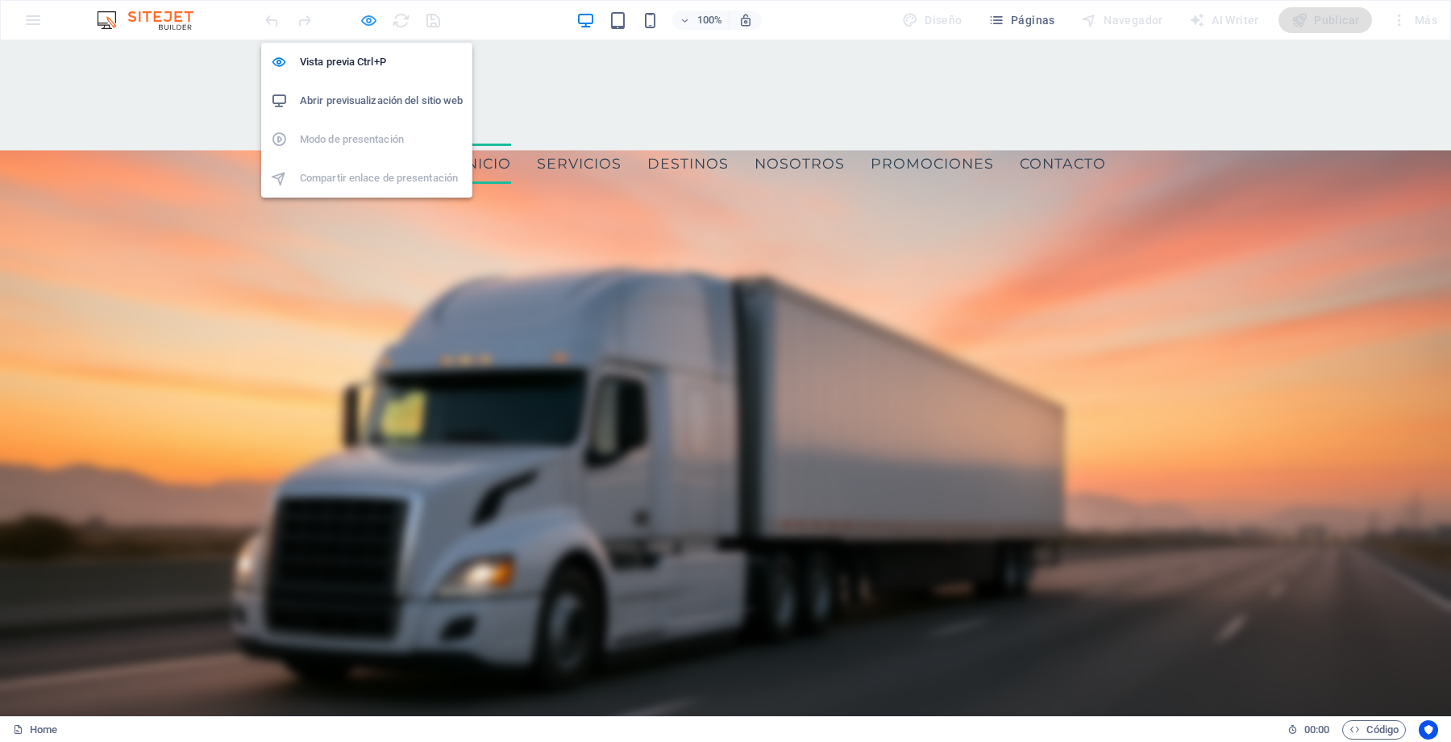
click at [373, 19] on icon "button" at bounding box center [369, 20] width 19 height 19
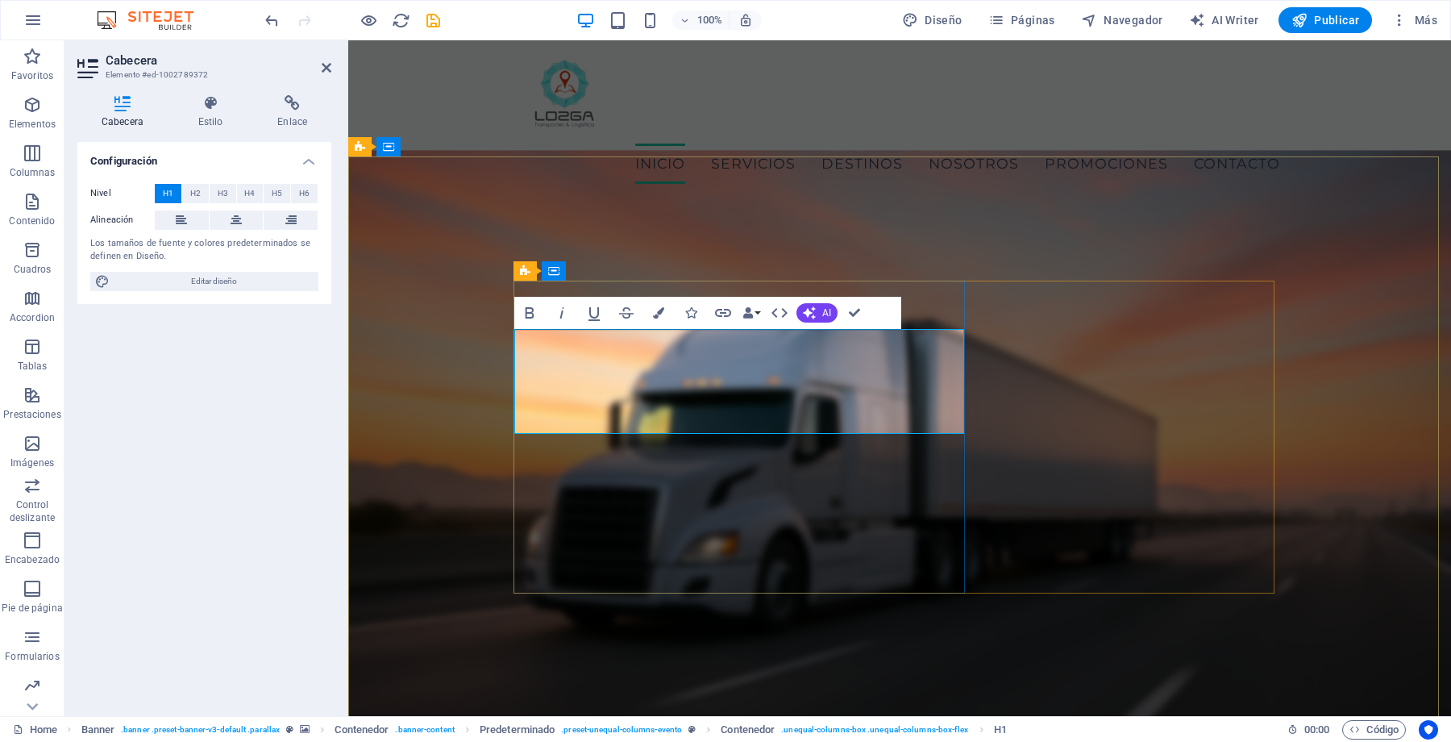
drag, startPoint x: 655, startPoint y: 417, endPoint x: 524, endPoint y: 357, distance: 144.3
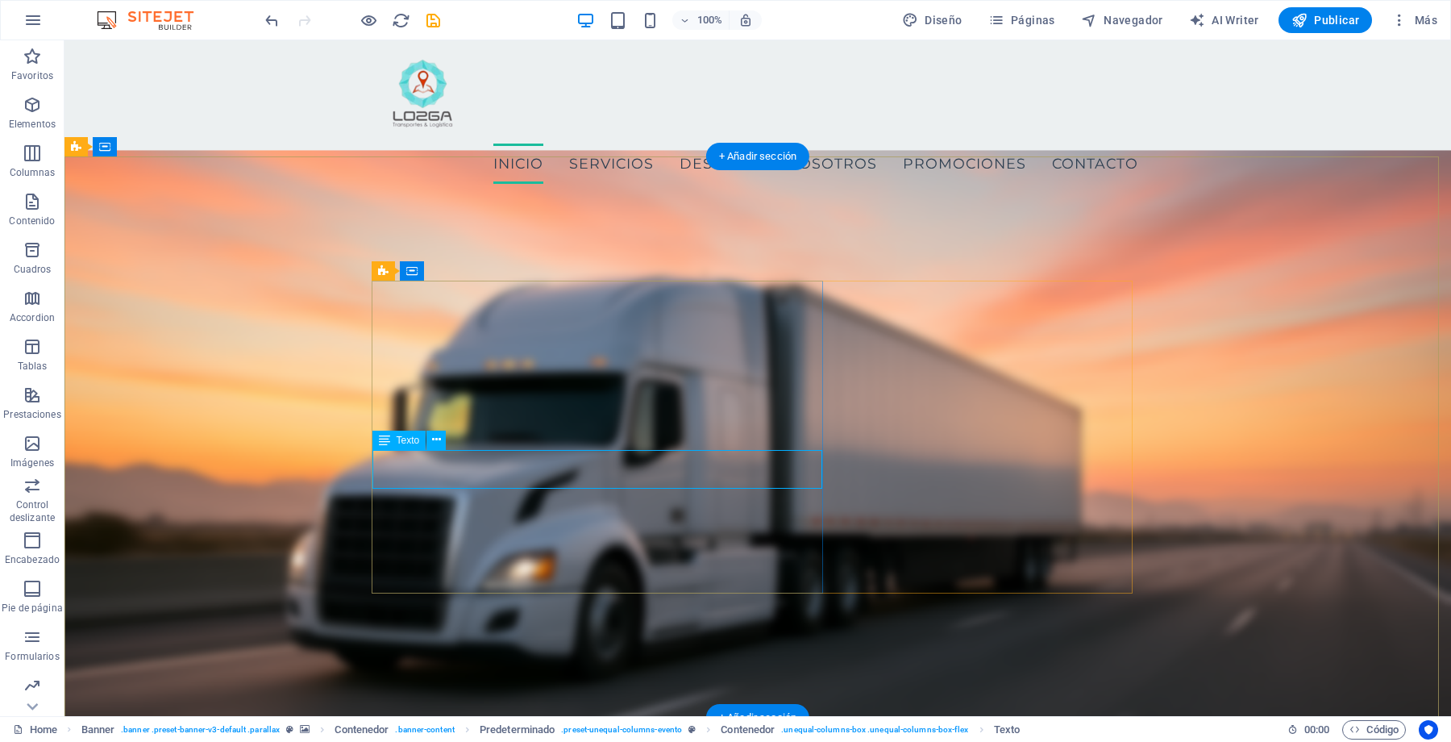
click at [390, 450] on icon at bounding box center [384, 439] width 11 height 19
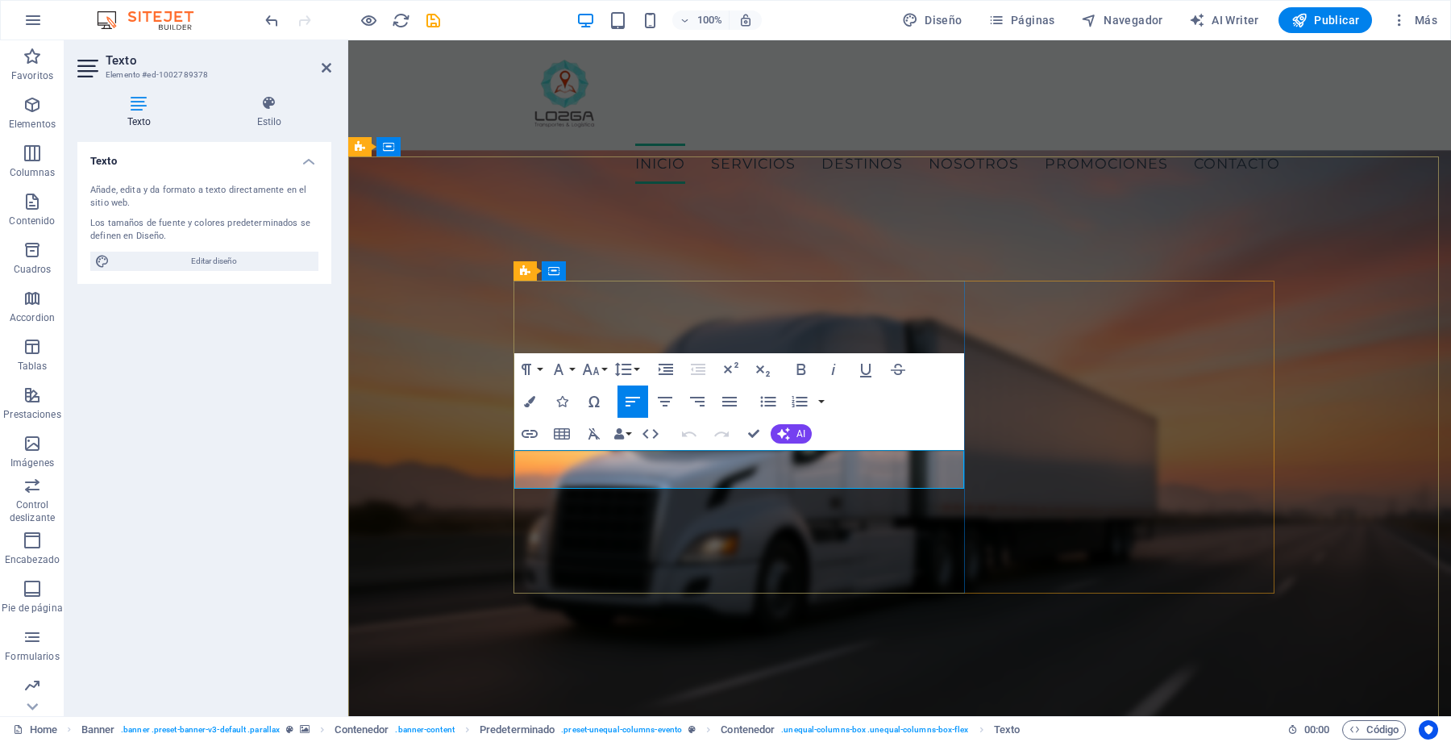
drag, startPoint x: 854, startPoint y: 480, endPoint x: 514, endPoint y: 451, distance: 341.4
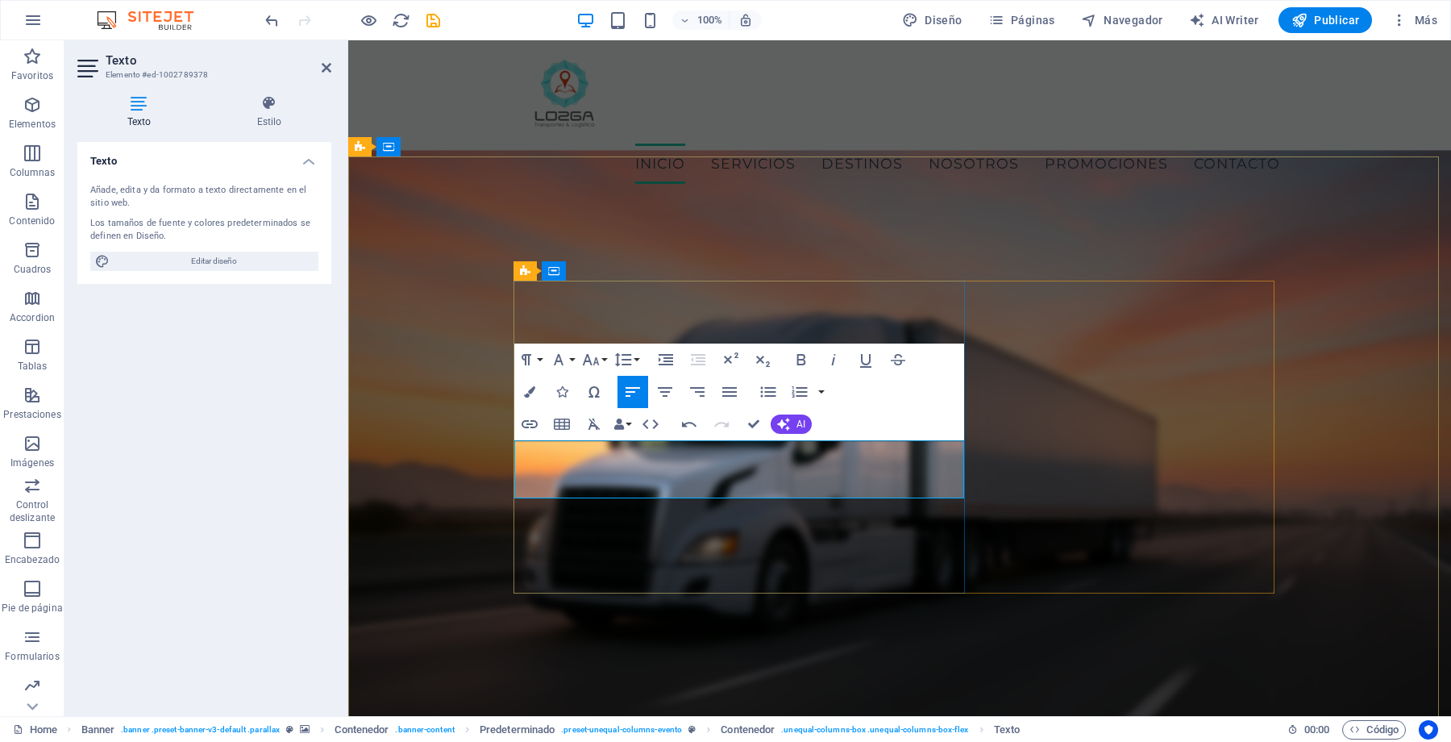
drag, startPoint x: 694, startPoint y: 493, endPoint x: 609, endPoint y: 484, distance: 85.0
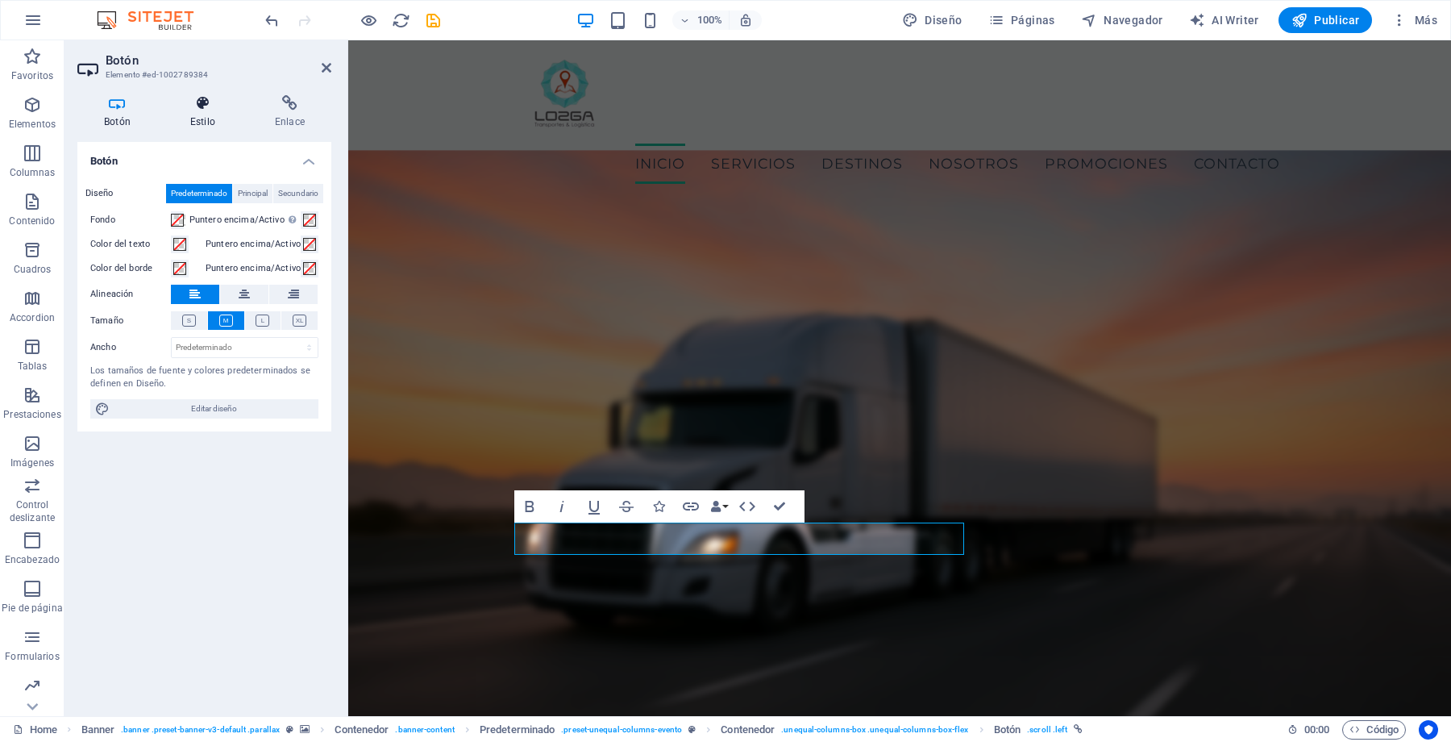
click at [197, 110] on icon at bounding box center [203, 103] width 78 height 16
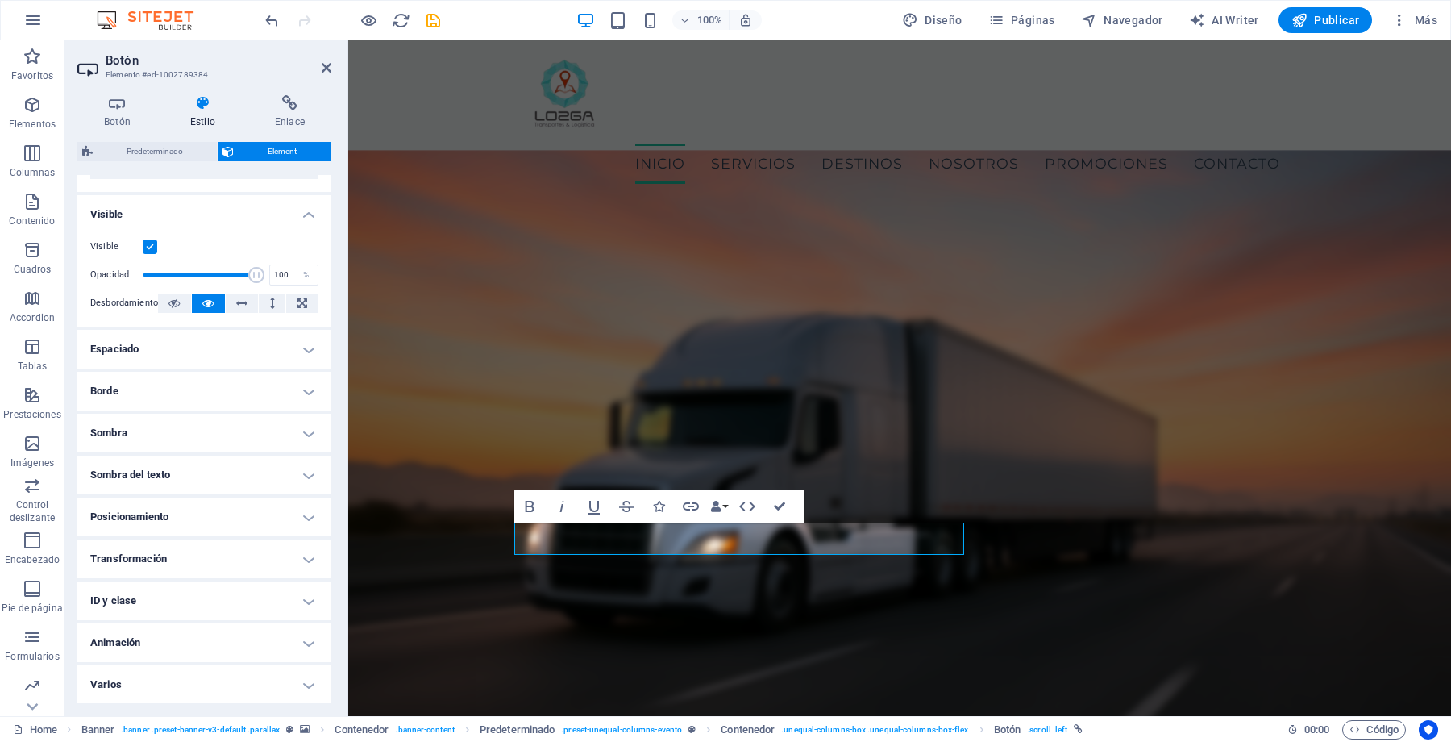
scroll to position [167, 0]
click at [301, 102] on icon at bounding box center [289, 103] width 83 height 16
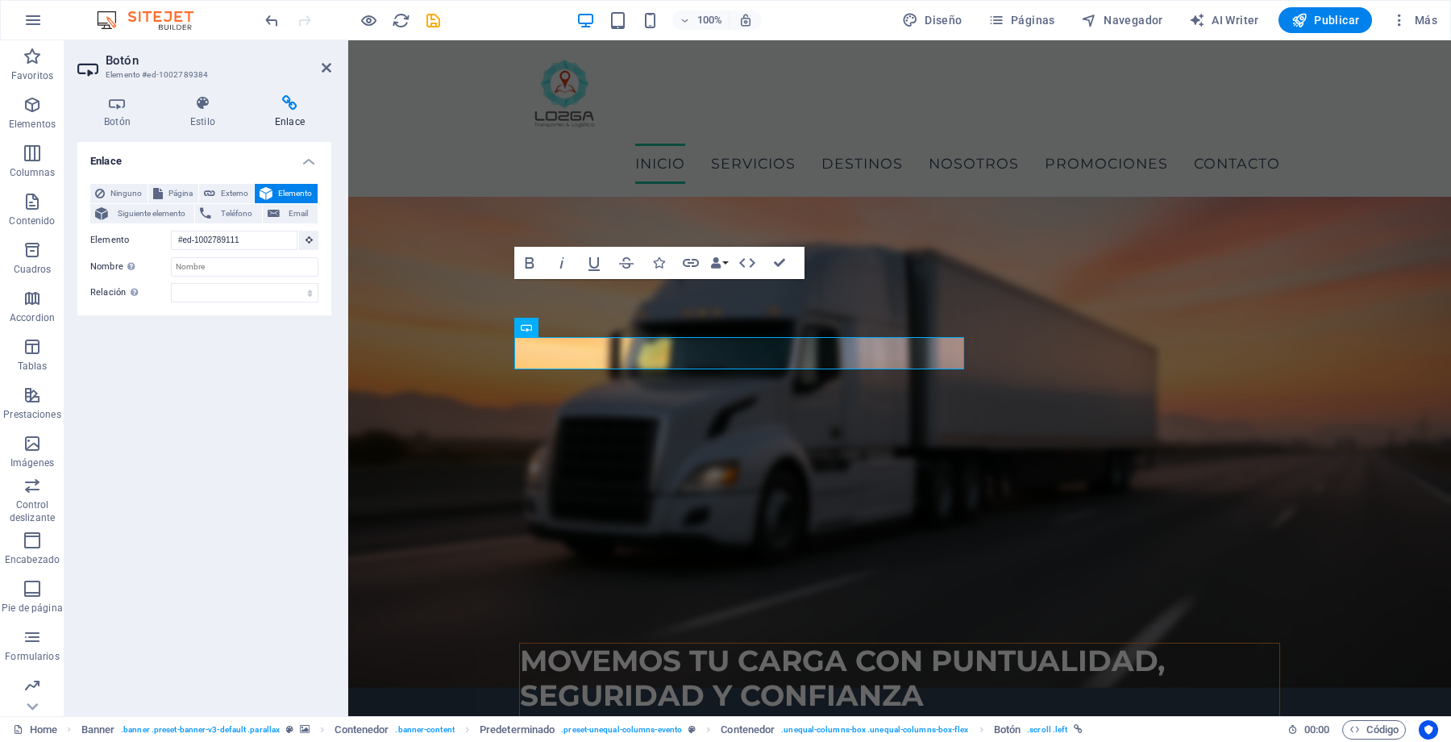
scroll to position [0, 0]
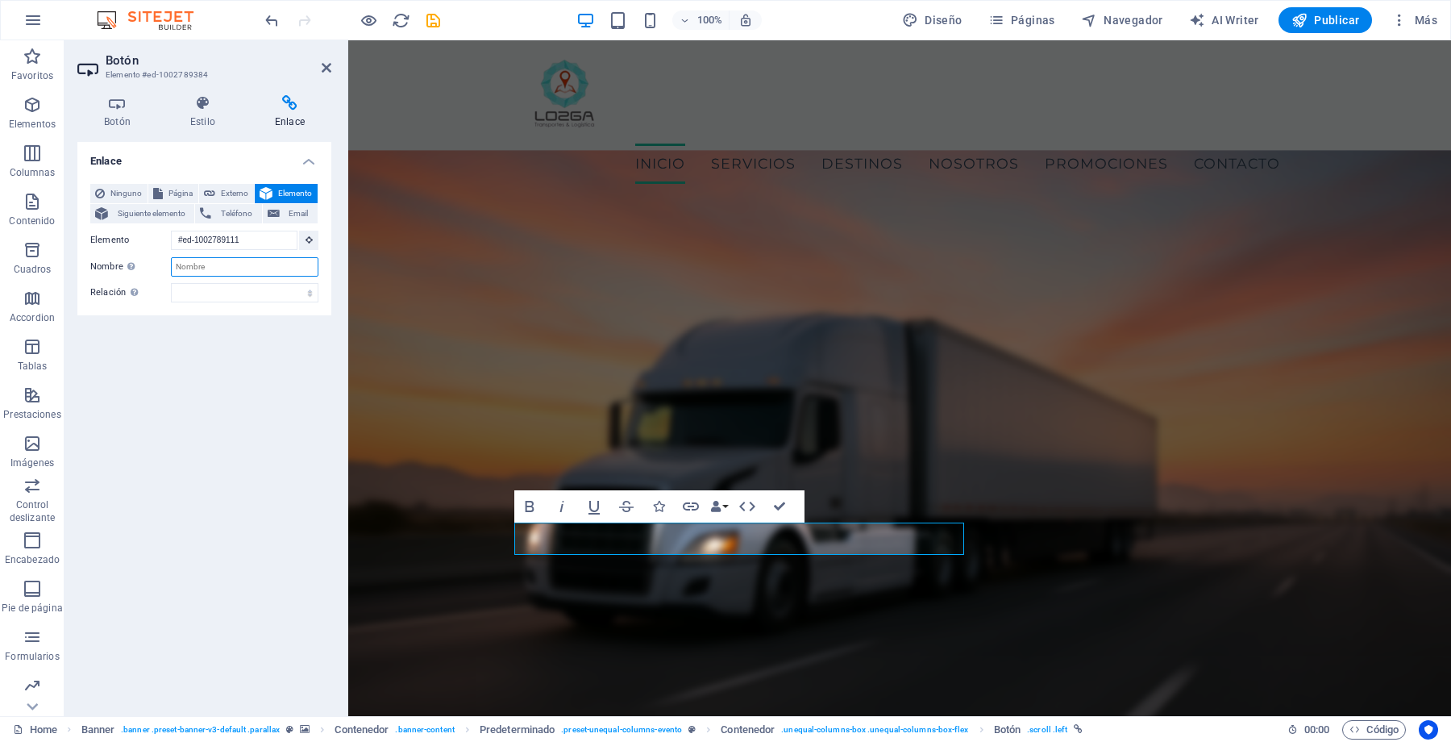
click at [181, 269] on input "Nombre Una descripción adicional del enlace no debería ser igual al texto del e…" at bounding box center [245, 266] width 148 height 19
click at [281, 210] on button "Email" at bounding box center [290, 213] width 55 height 19
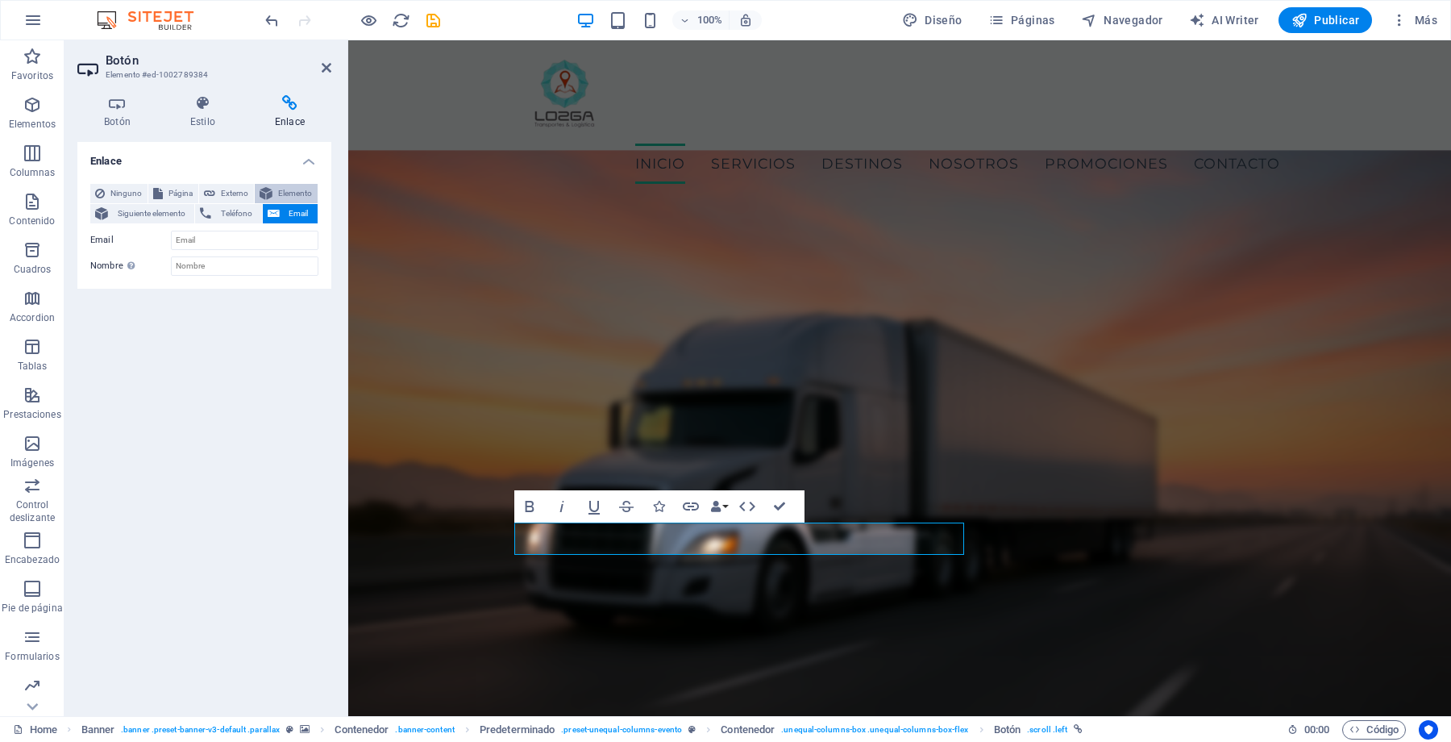
click at [277, 197] on span "Elemento" at bounding box center [294, 193] width 35 height 19
click at [131, 95] on icon at bounding box center [117, 103] width 80 height 16
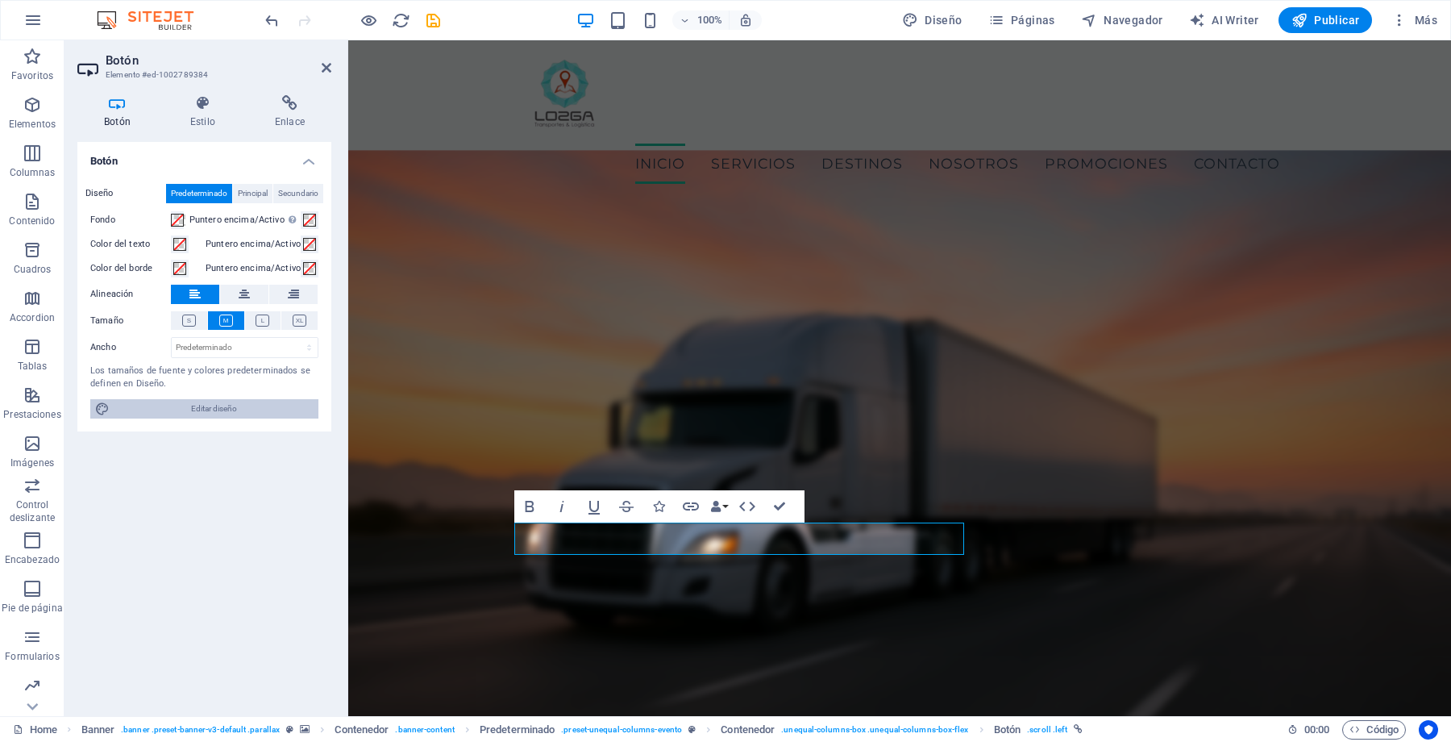
click at [189, 406] on span "Editar diseño" at bounding box center [213, 408] width 199 height 19
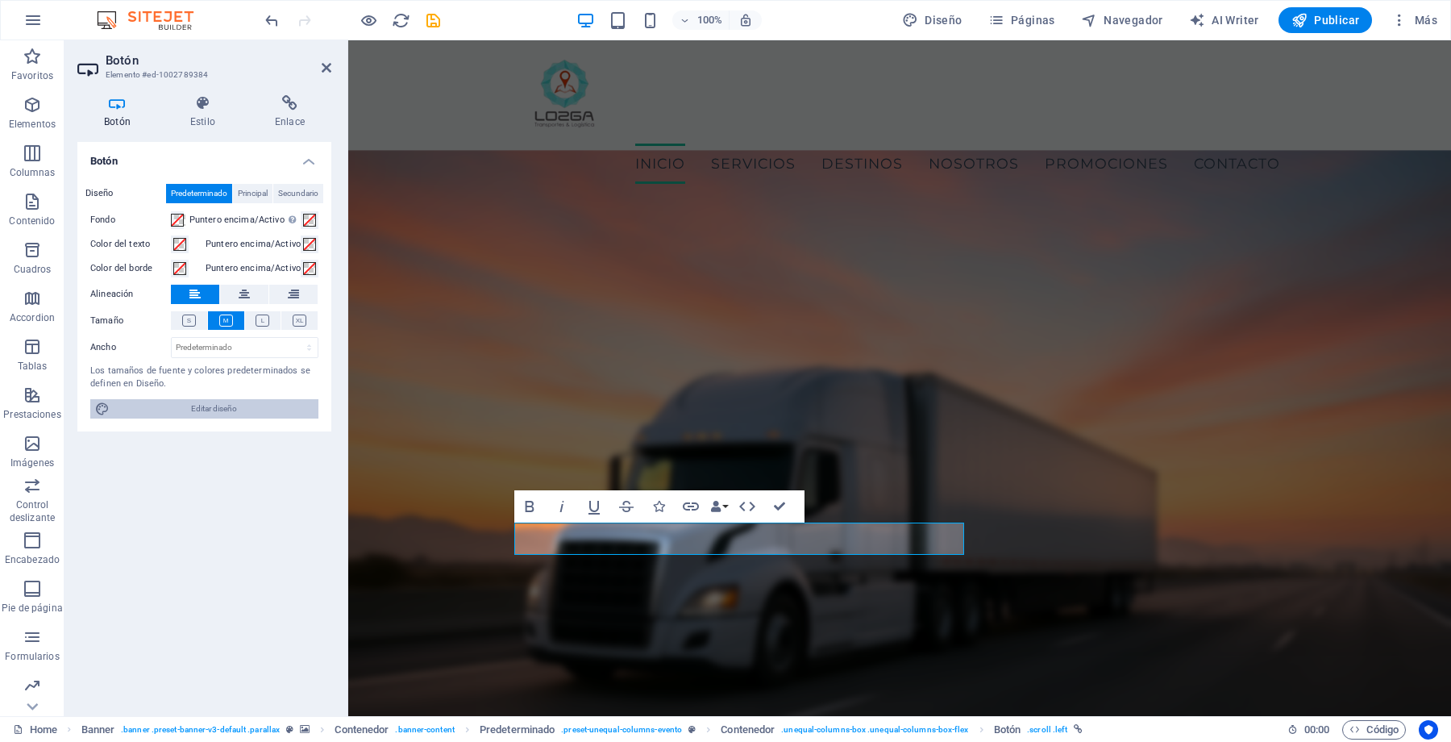
select select "px"
select select "400"
select select "px"
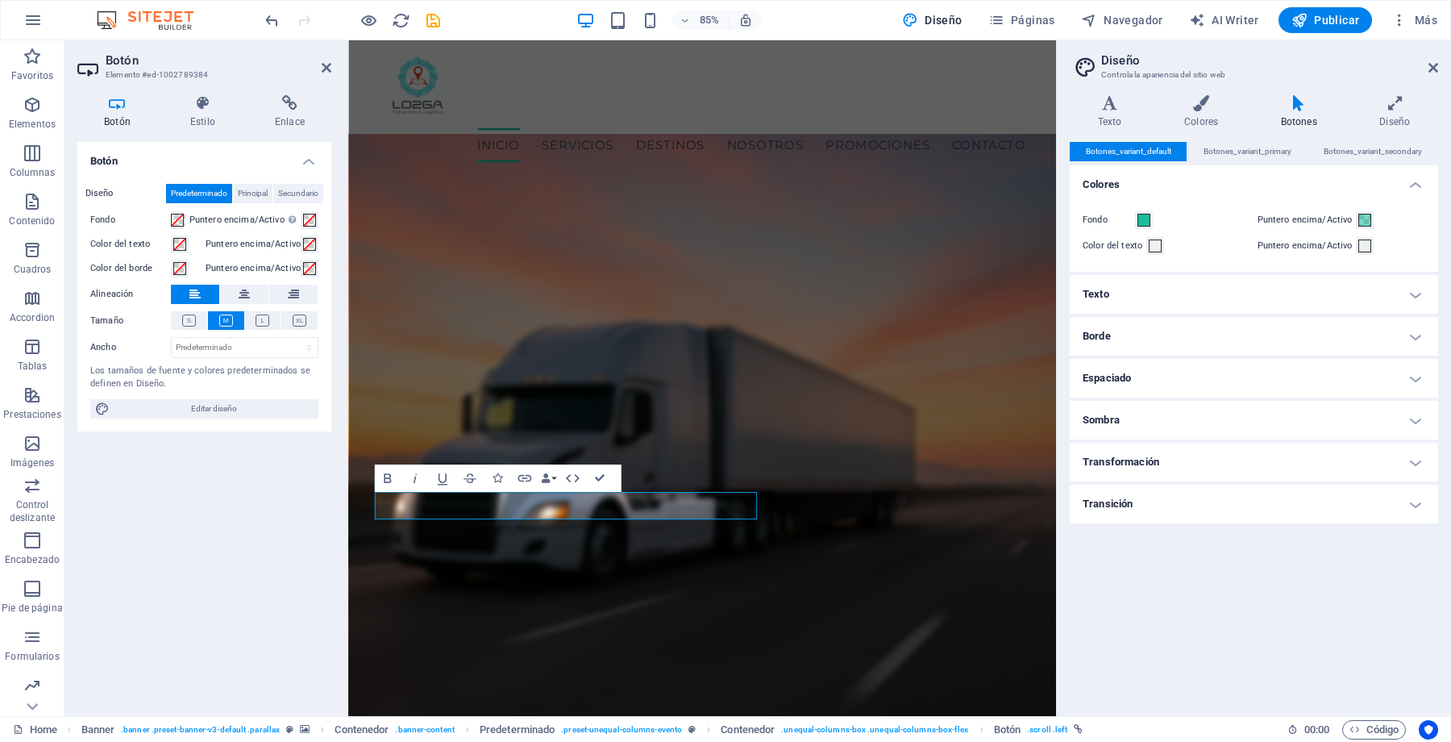
click at [1421, 292] on h4 "Texto" at bounding box center [1254, 294] width 368 height 39
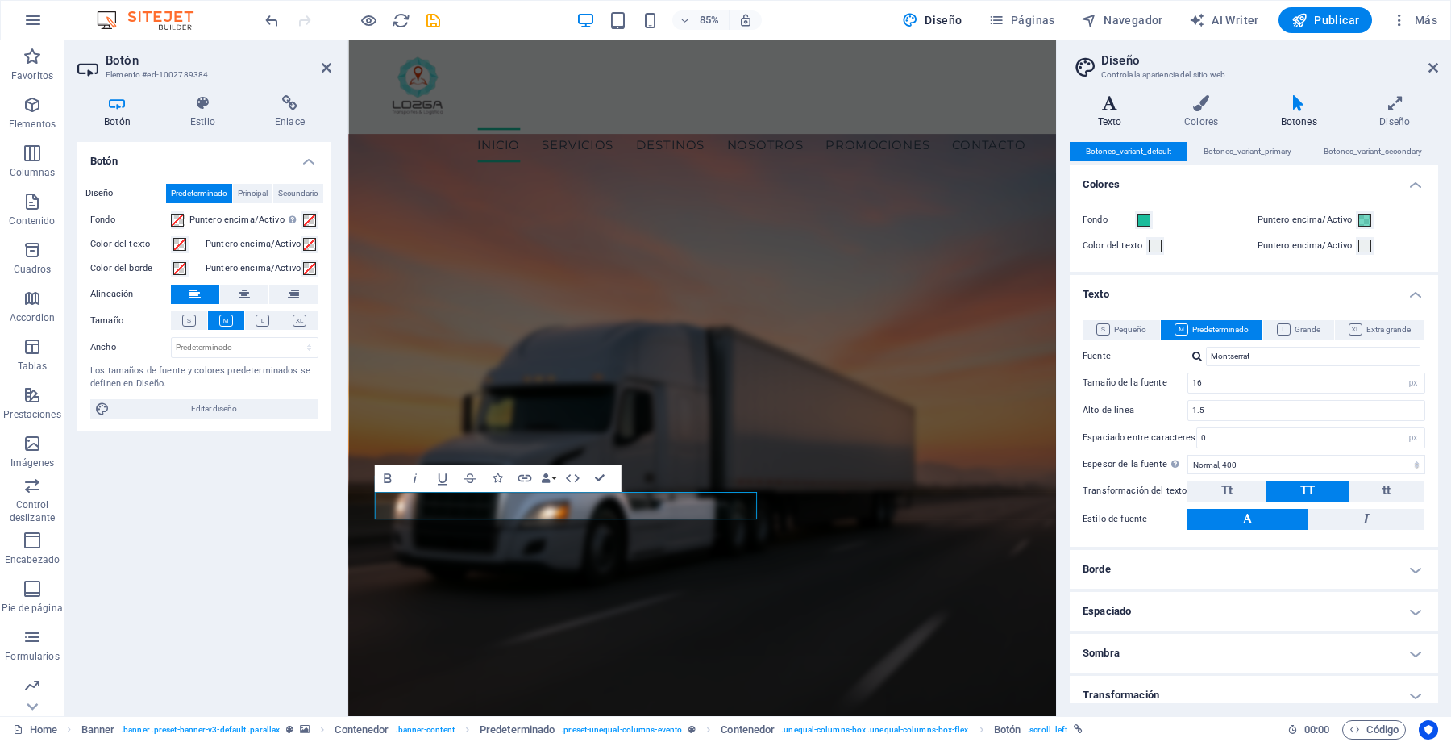
click at [1124, 104] on icon at bounding box center [1110, 103] width 80 height 16
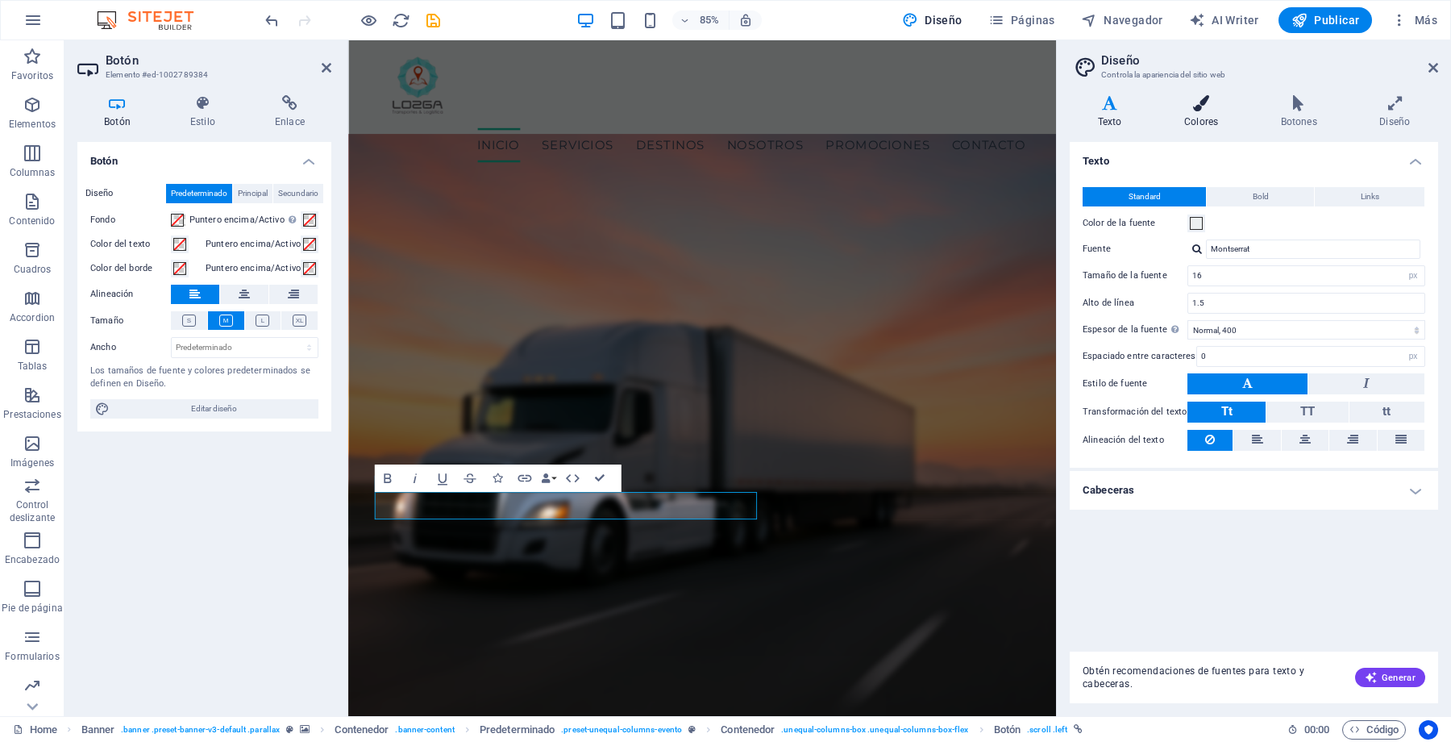
click at [1204, 112] on h4 "Colores" at bounding box center [1204, 112] width 97 height 34
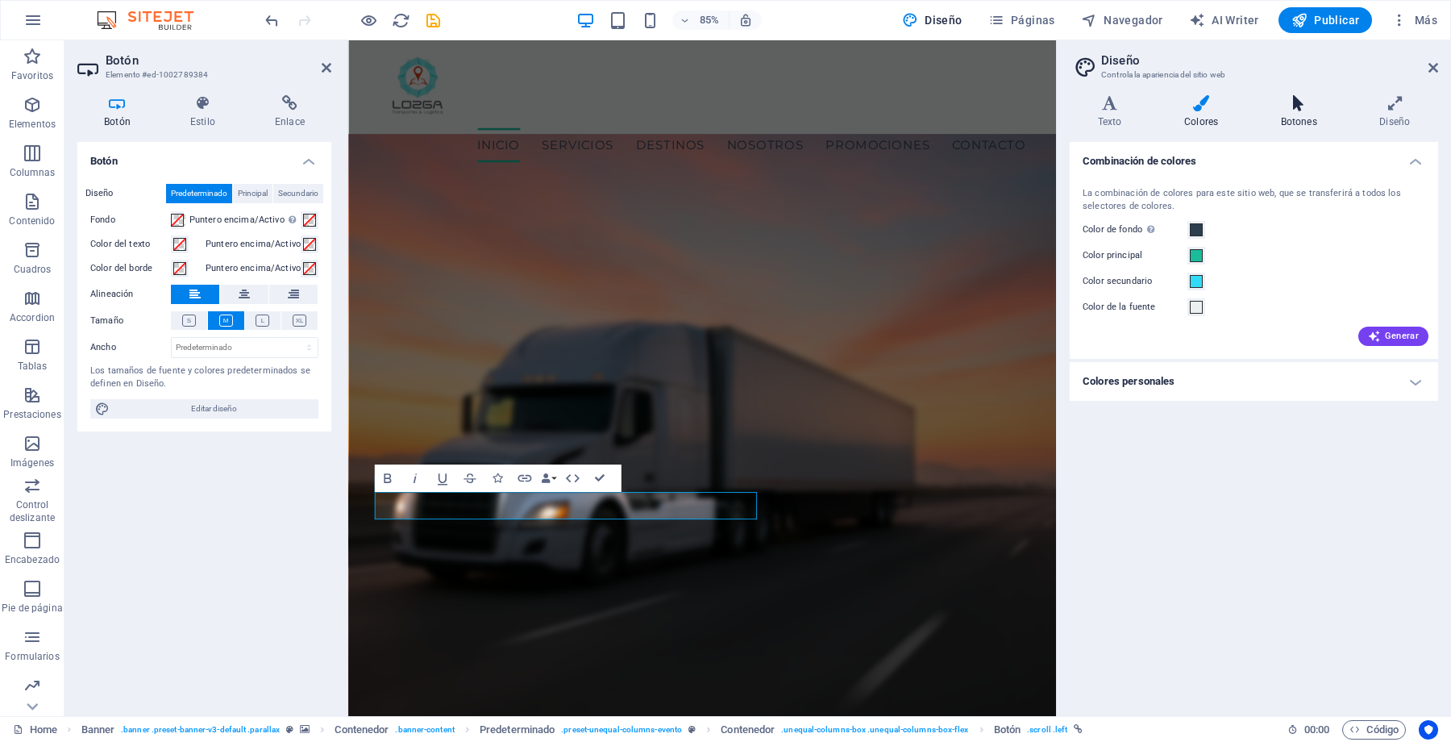
click at [1304, 100] on icon at bounding box center [1299, 103] width 93 height 16
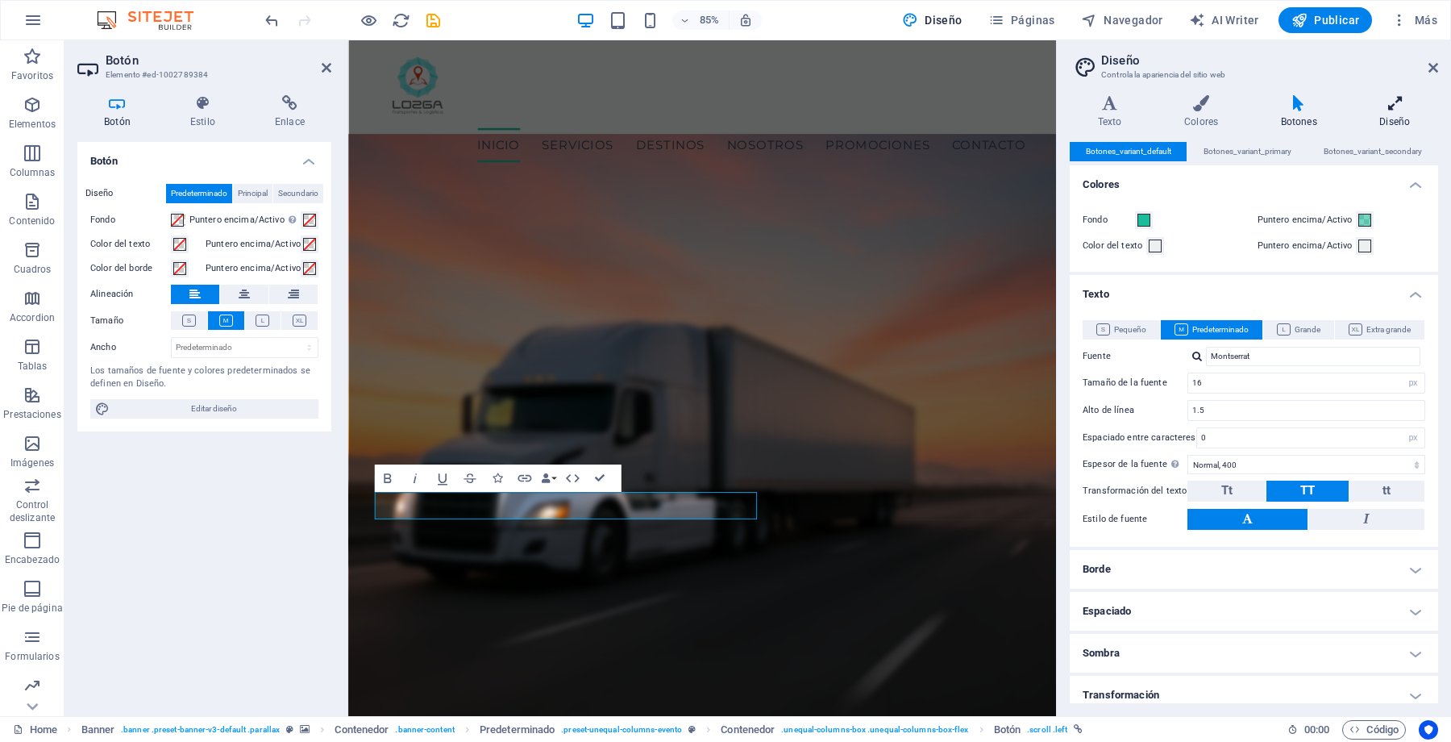
click at [1389, 95] on icon at bounding box center [1395, 103] width 86 height 16
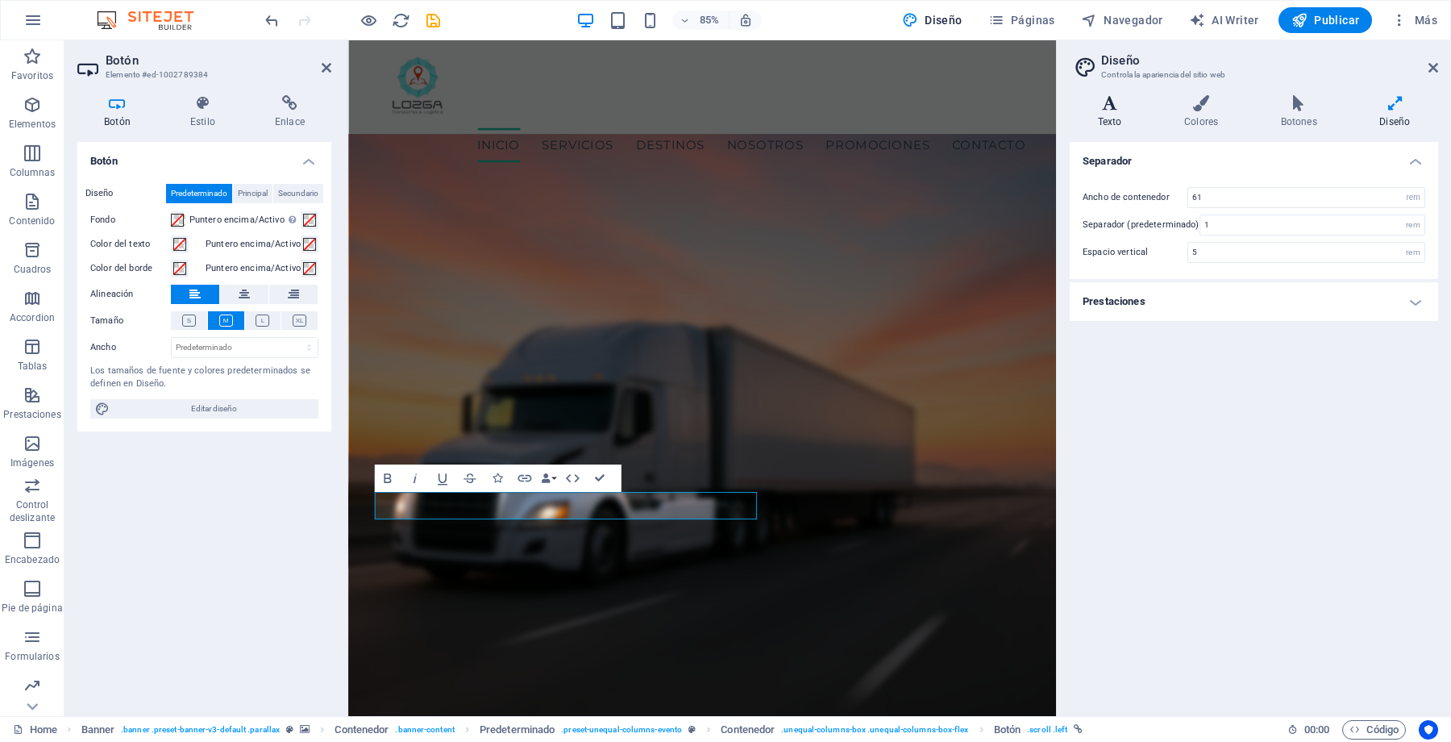
click at [1112, 106] on icon at bounding box center [1110, 103] width 80 height 16
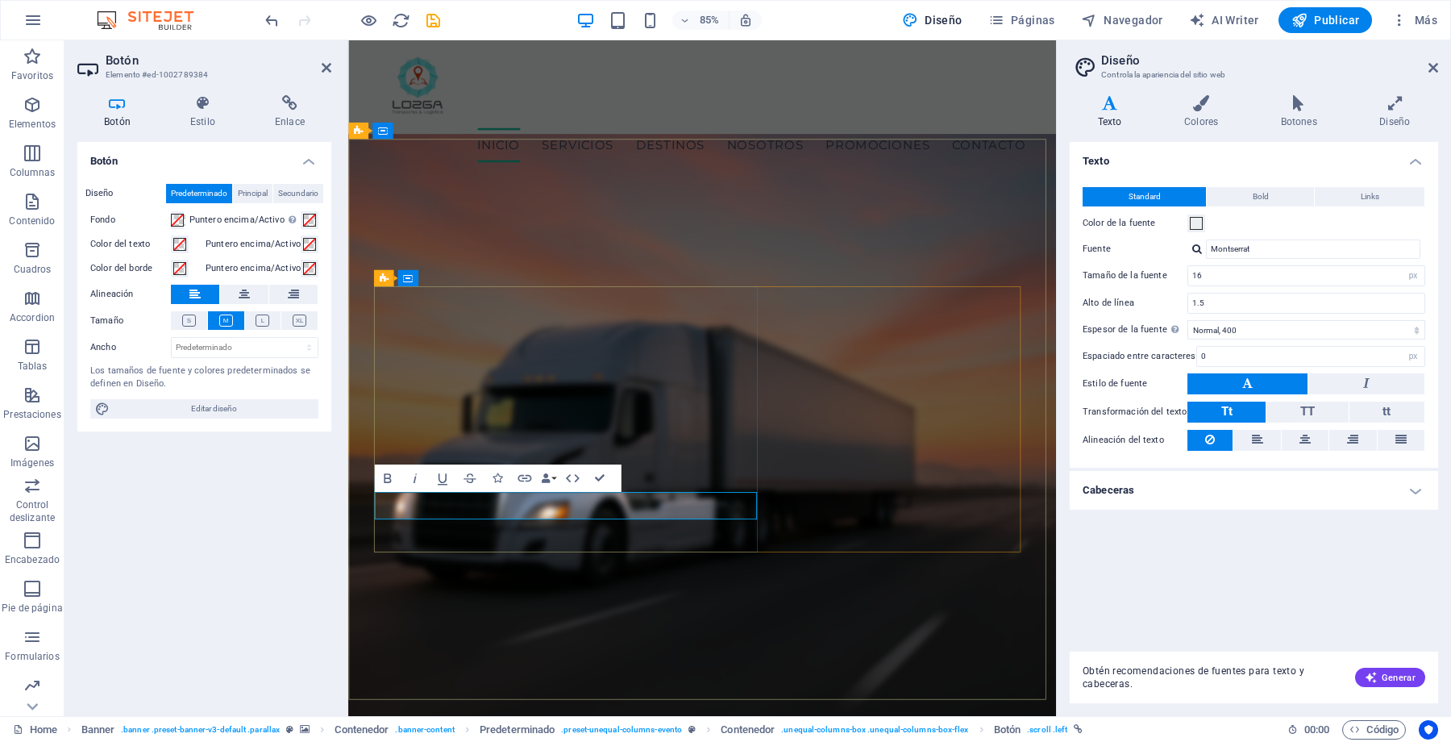
drag, startPoint x: 609, startPoint y: 473, endPoint x: 544, endPoint y: 434, distance: 75.6
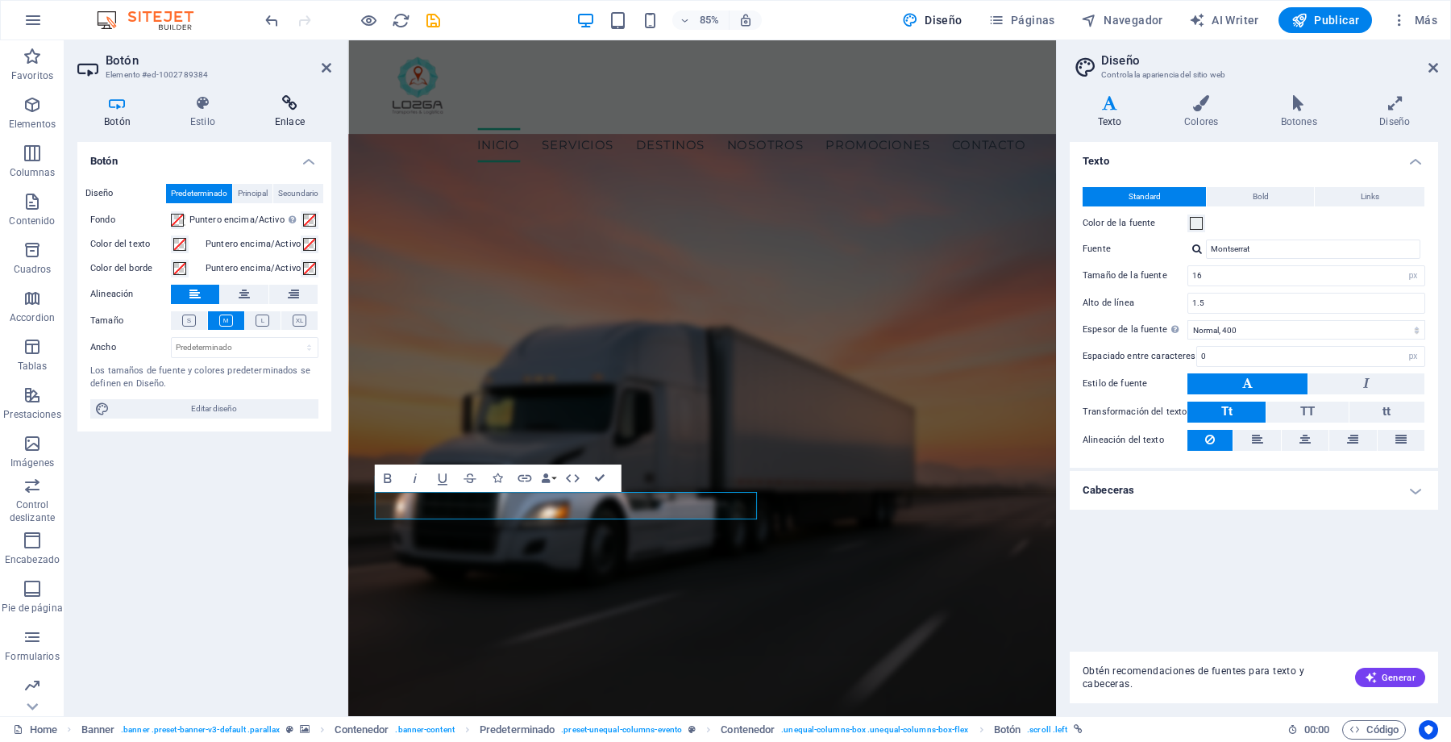
click at [297, 95] on icon at bounding box center [289, 103] width 83 height 16
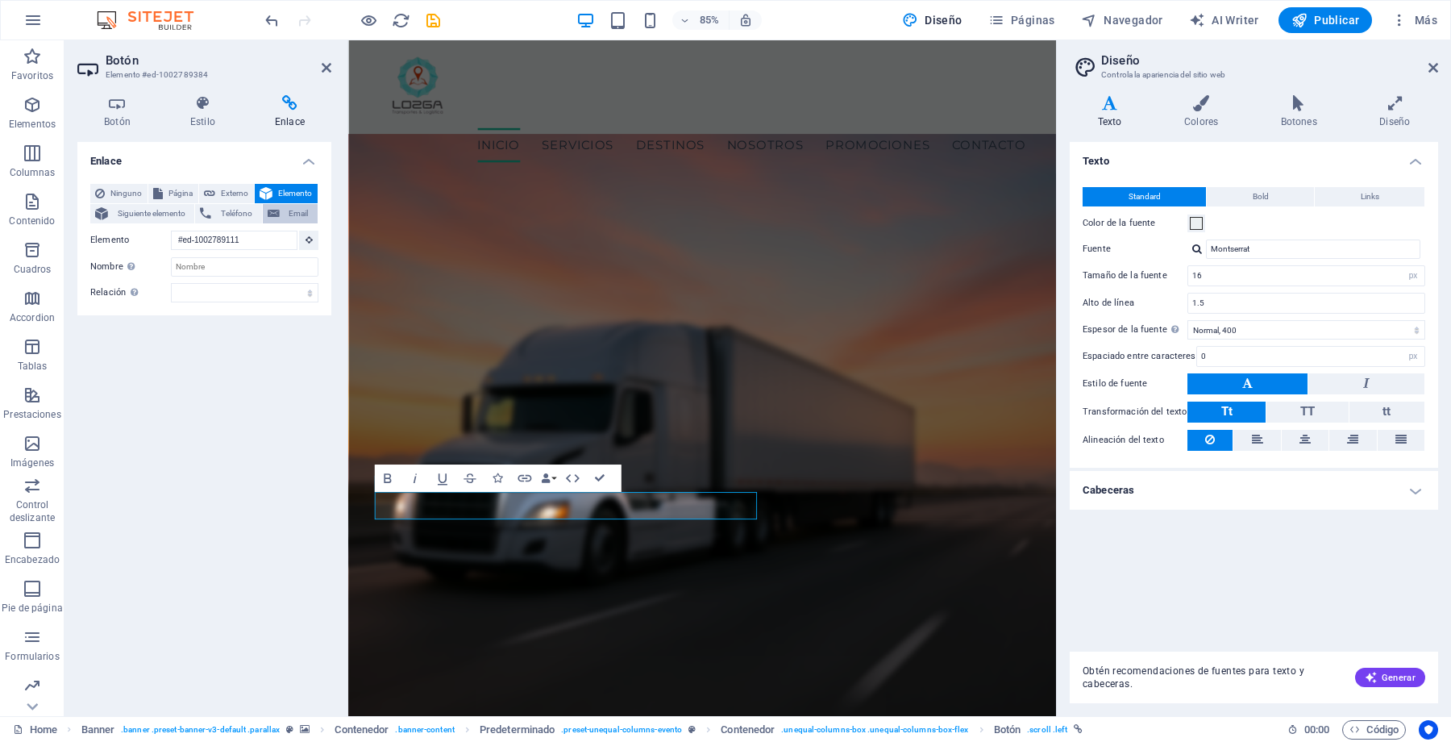
click at [282, 210] on button "Email" at bounding box center [290, 213] width 55 height 19
click at [187, 233] on input "Email" at bounding box center [245, 240] width 148 height 19
paste input "[EMAIL_ADDRESS][PERSON_NAME][DOMAIN_NAME]"
type input "[EMAIL_ADDRESS][PERSON_NAME][DOMAIN_NAME]"
click at [239, 264] on input "Nombre Una descripción adicional del enlace no debería ser igual al texto del e…" at bounding box center [245, 265] width 148 height 19
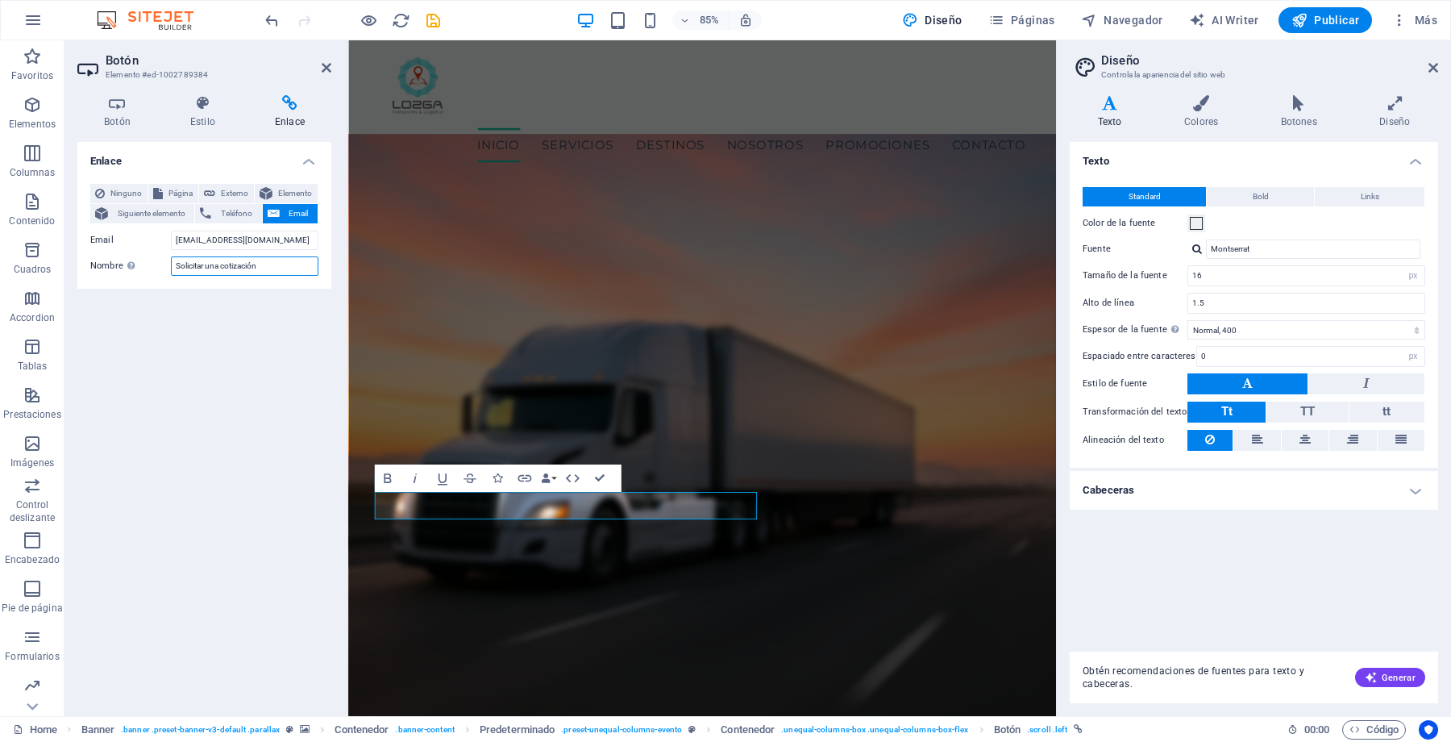
type input "Solicitar una cotización"
click at [197, 299] on div "Enlace Ninguno Página Externo Elemento Siguiente elemento Teléfono Email Página…" at bounding box center [204, 422] width 254 height 561
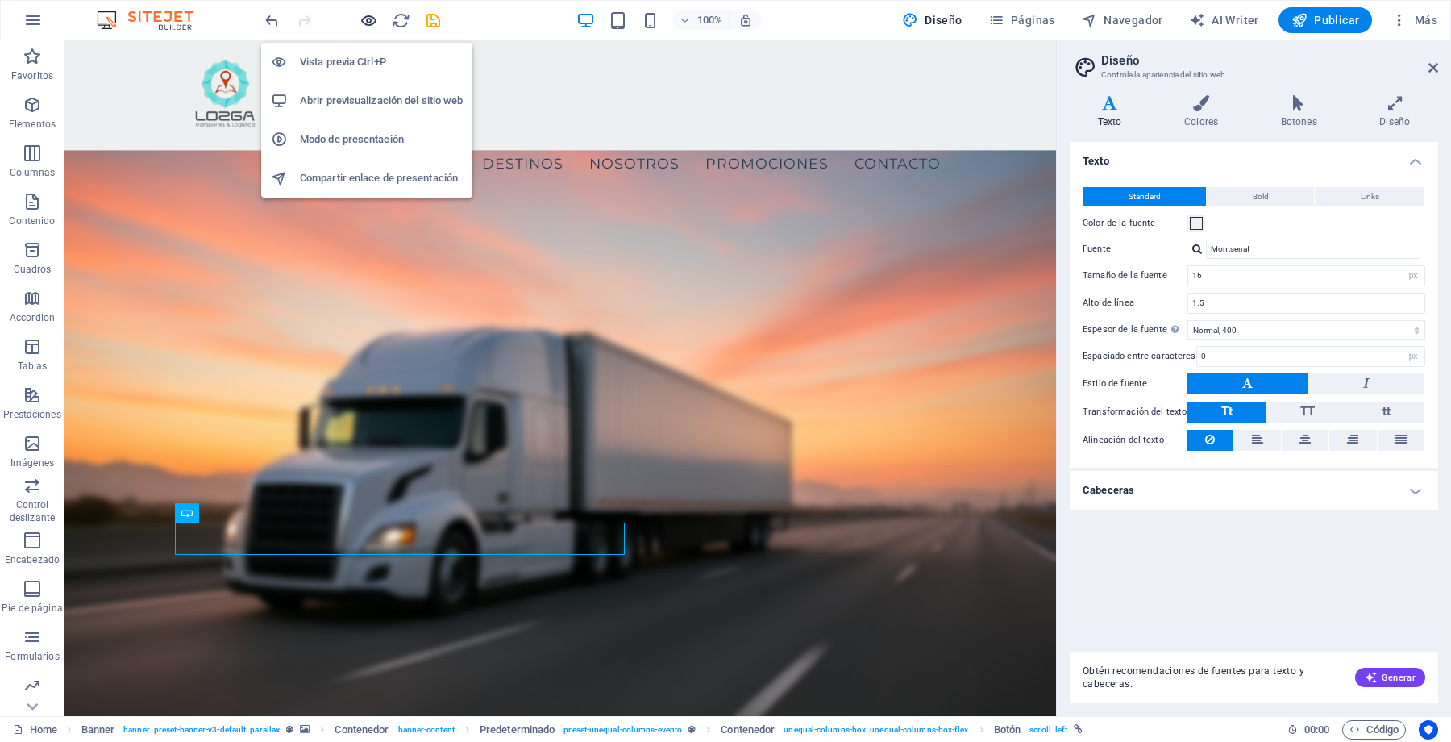
click at [364, 18] on icon "button" at bounding box center [369, 20] width 19 height 19
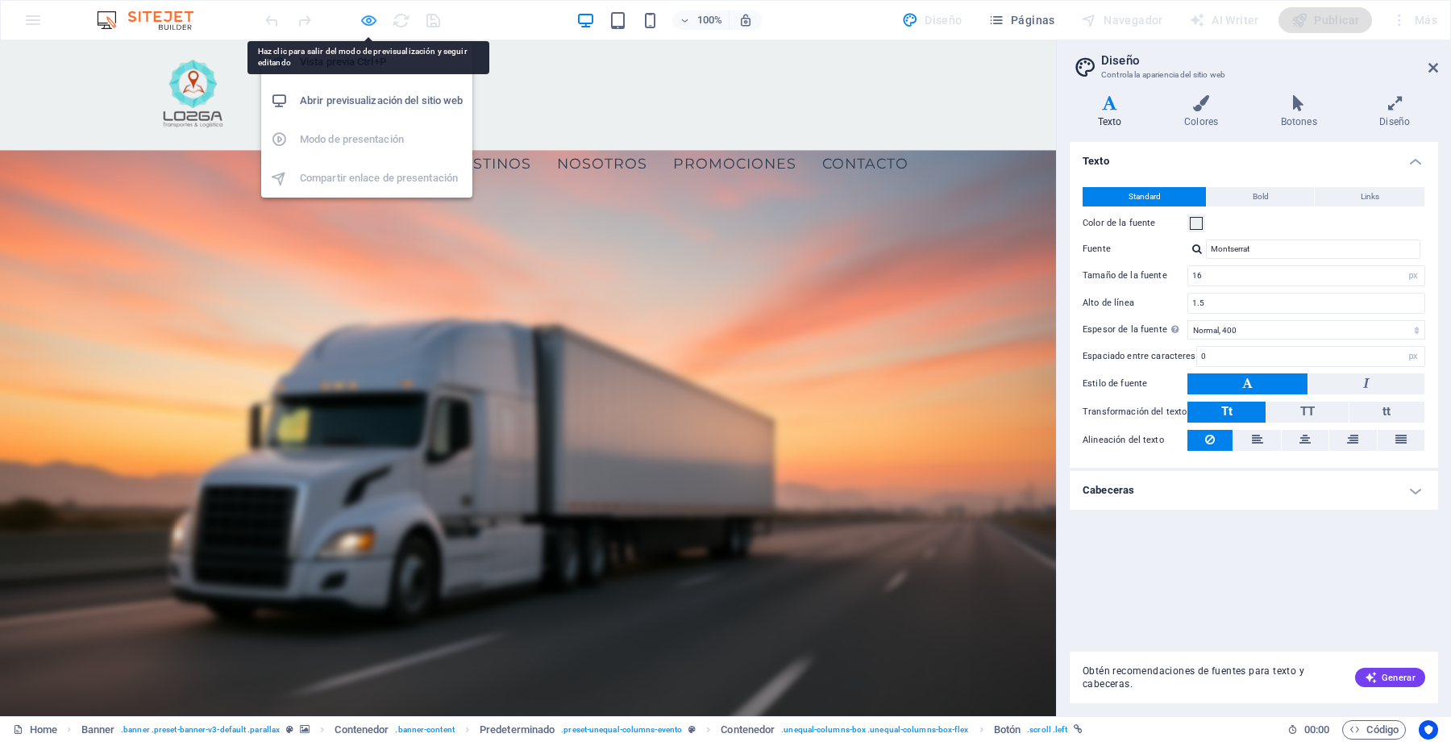
click at [360, 22] on icon "button" at bounding box center [369, 20] width 19 height 19
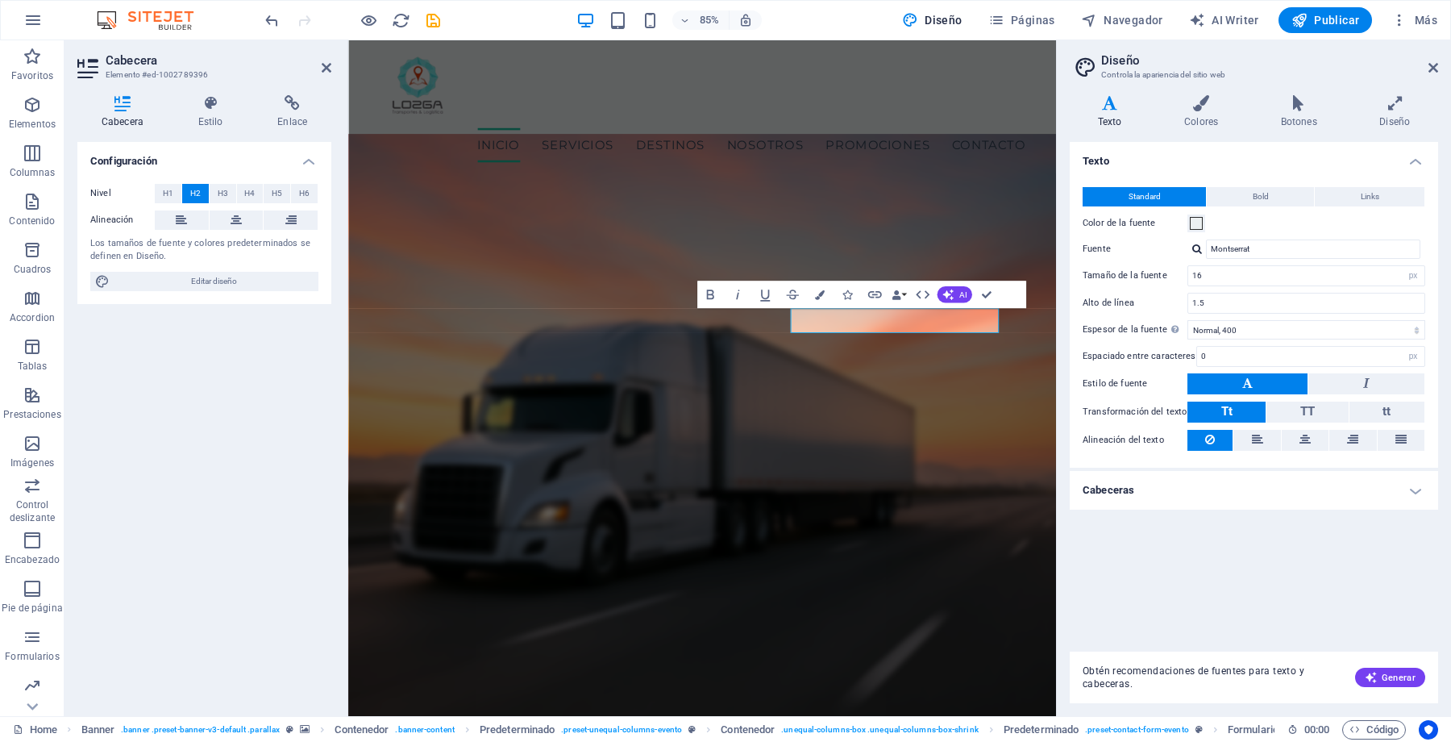
click at [1225, 404] on span "Tt" at bounding box center [1226, 411] width 11 height 15
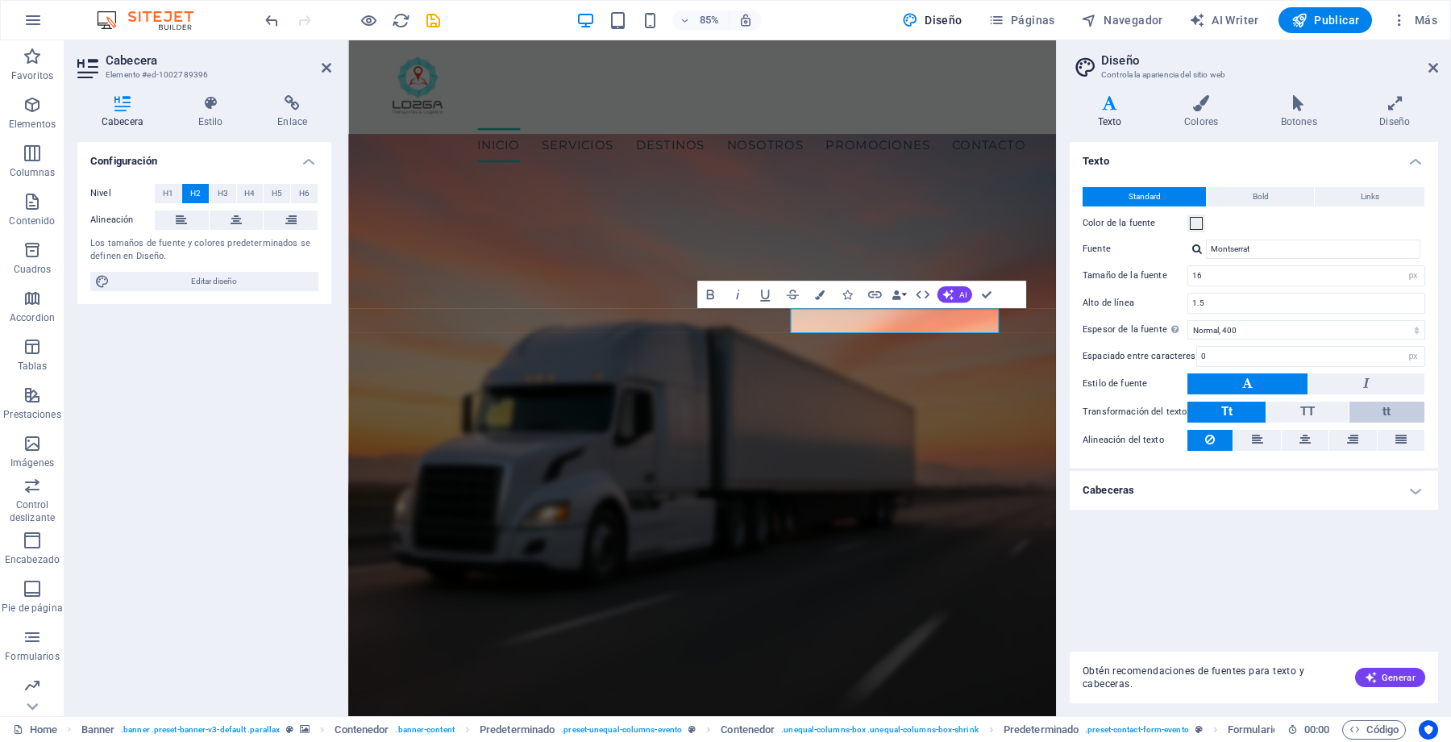
click at [1378, 402] on button "tt" at bounding box center [1386, 411] width 75 height 21
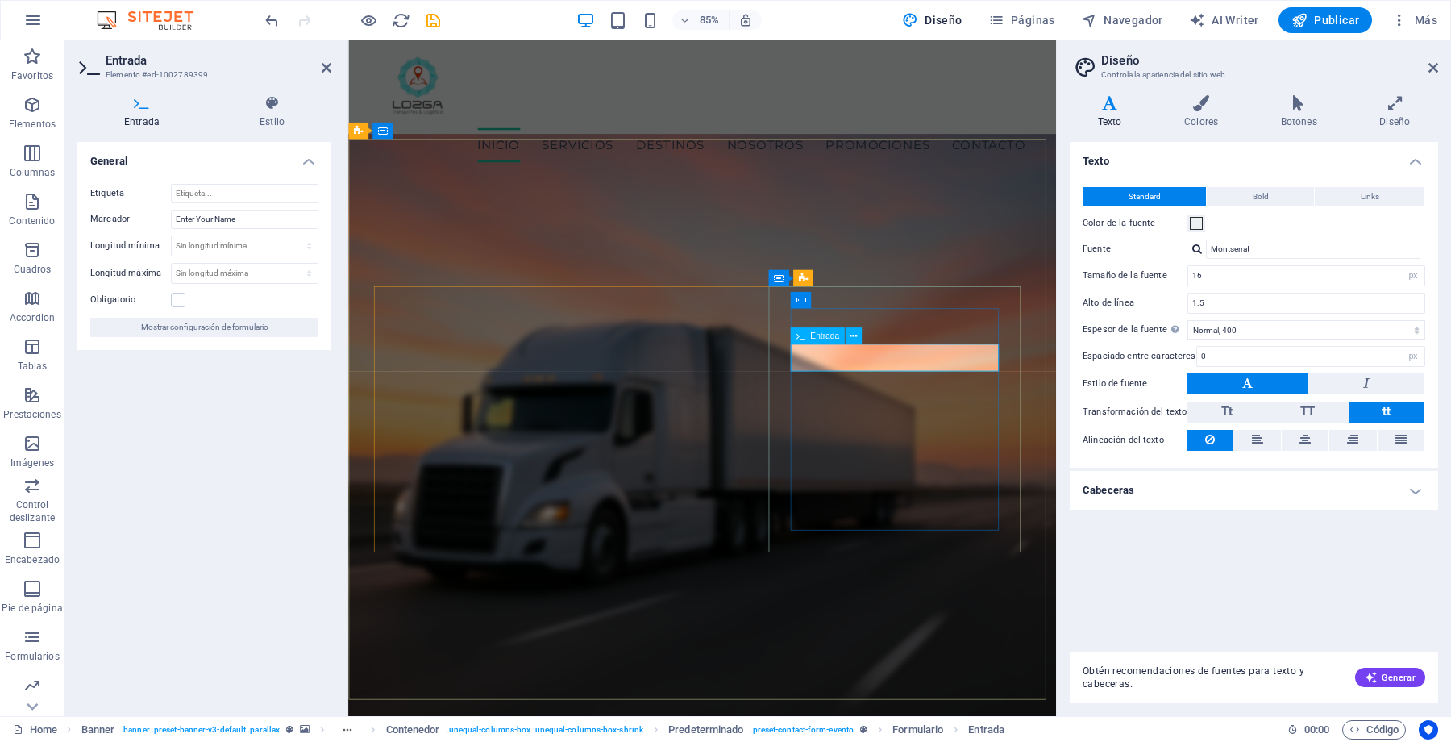
drag, startPoint x: 1012, startPoint y: 412, endPoint x: 880, endPoint y: 416, distance: 131.5
drag, startPoint x: 885, startPoint y: 417, endPoint x: 1012, endPoint y: 401, distance: 128.4
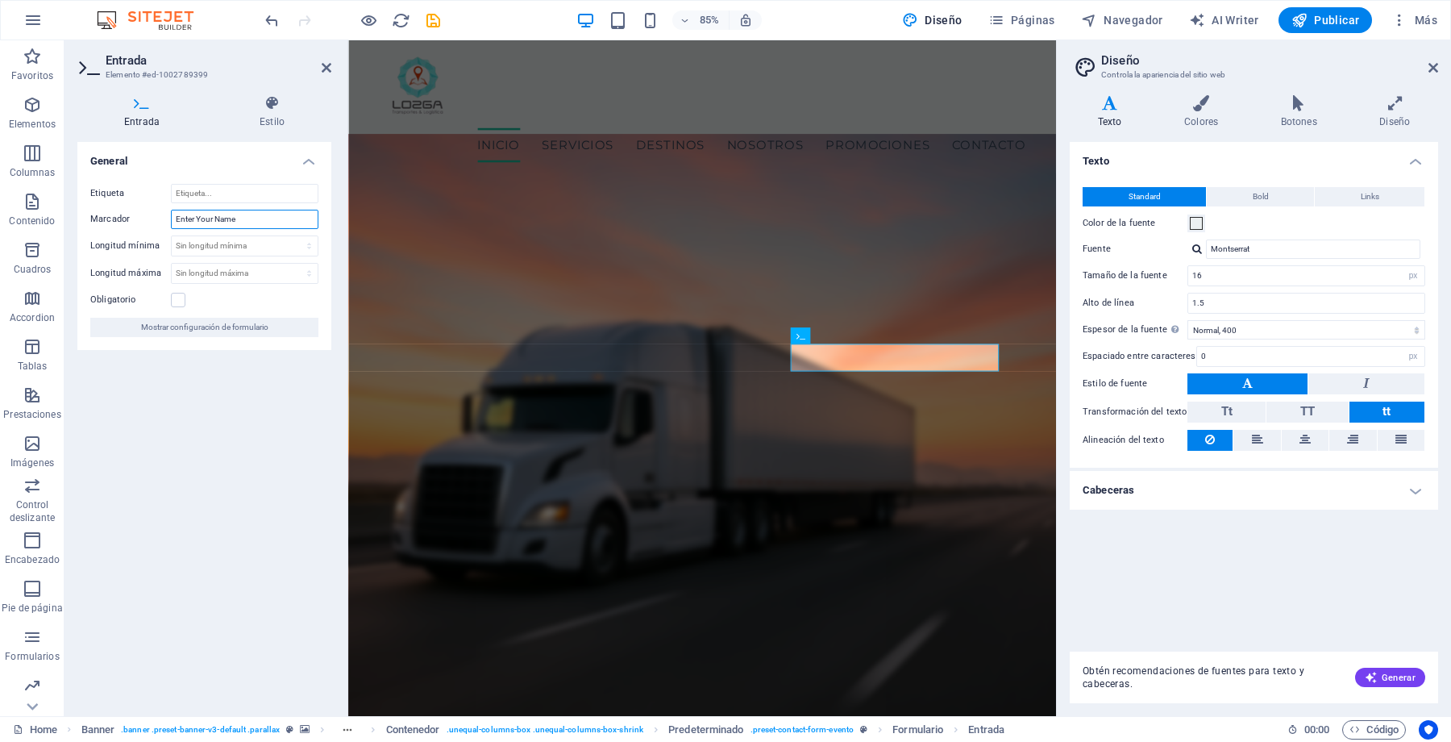
click at [231, 221] on input "Enter Your Name" at bounding box center [245, 219] width 148 height 19
type input "Nombre"
click at [182, 298] on label at bounding box center [178, 300] width 15 height 15
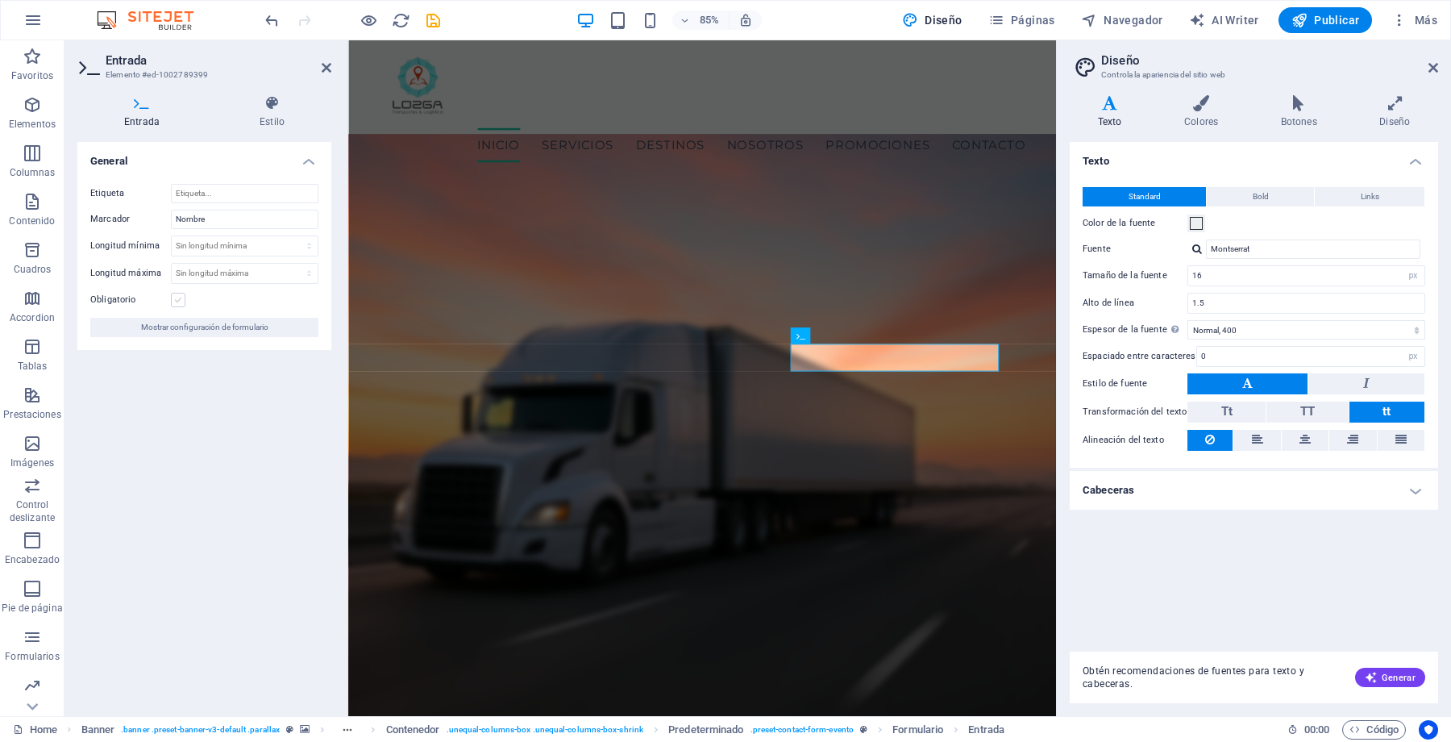
click at [0, 0] on input "Obligatorio" at bounding box center [0, 0] width 0 height 0
click at [210, 330] on span "Mostrar configuración de formulario" at bounding box center [204, 327] width 127 height 19
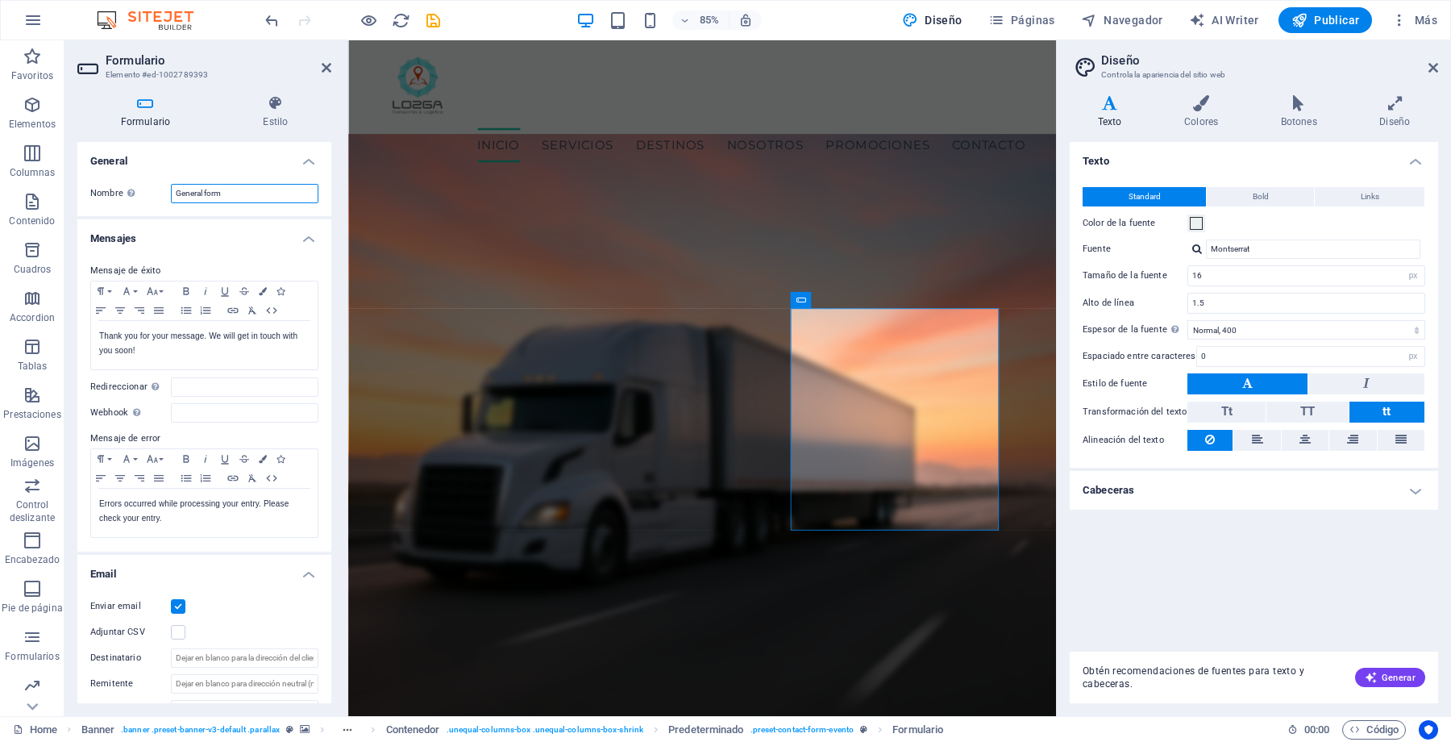
click at [234, 198] on input "General form" at bounding box center [245, 193] width 148 height 19
type input "o"
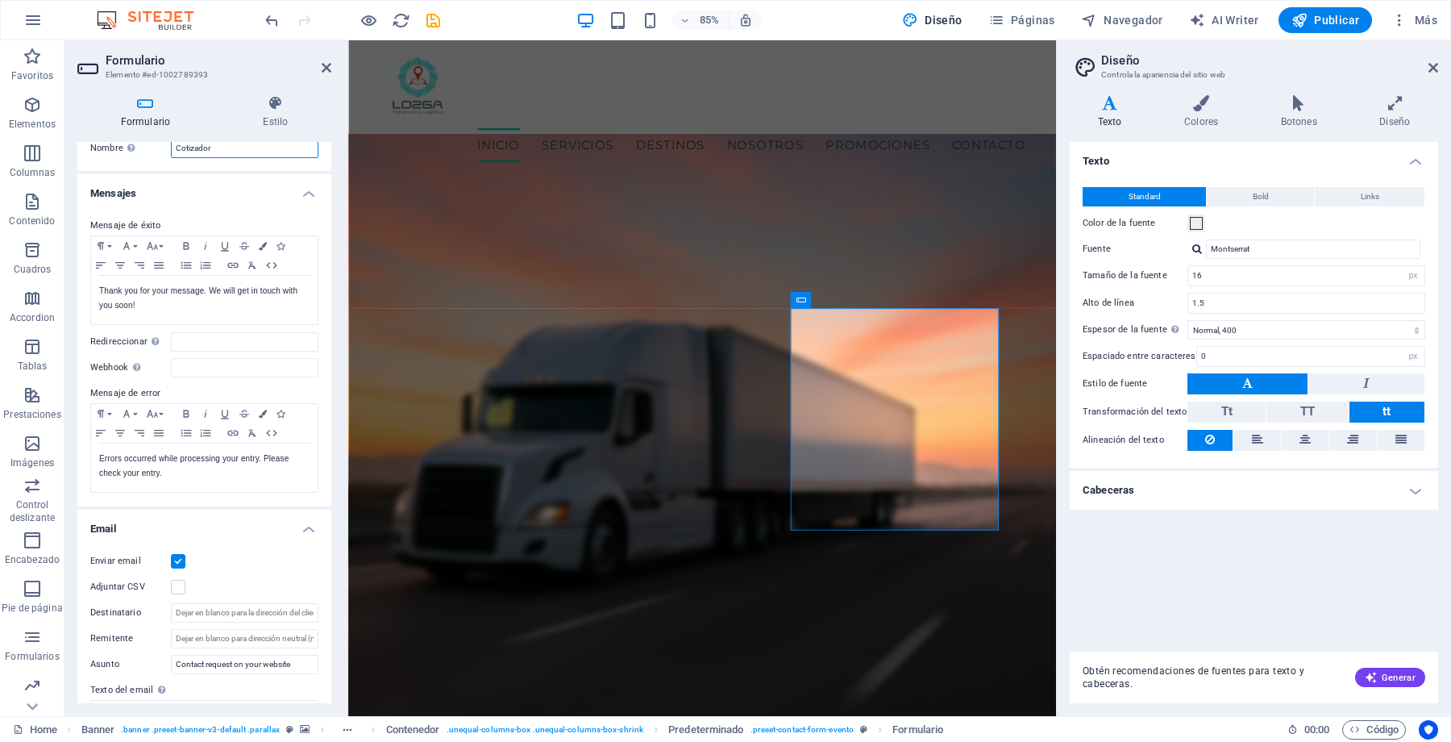
scroll to position [49, 0]
type input "Cotizador"
click at [199, 301] on p "Thank you for your message. We will get in touch with you soon!" at bounding box center [204, 294] width 210 height 29
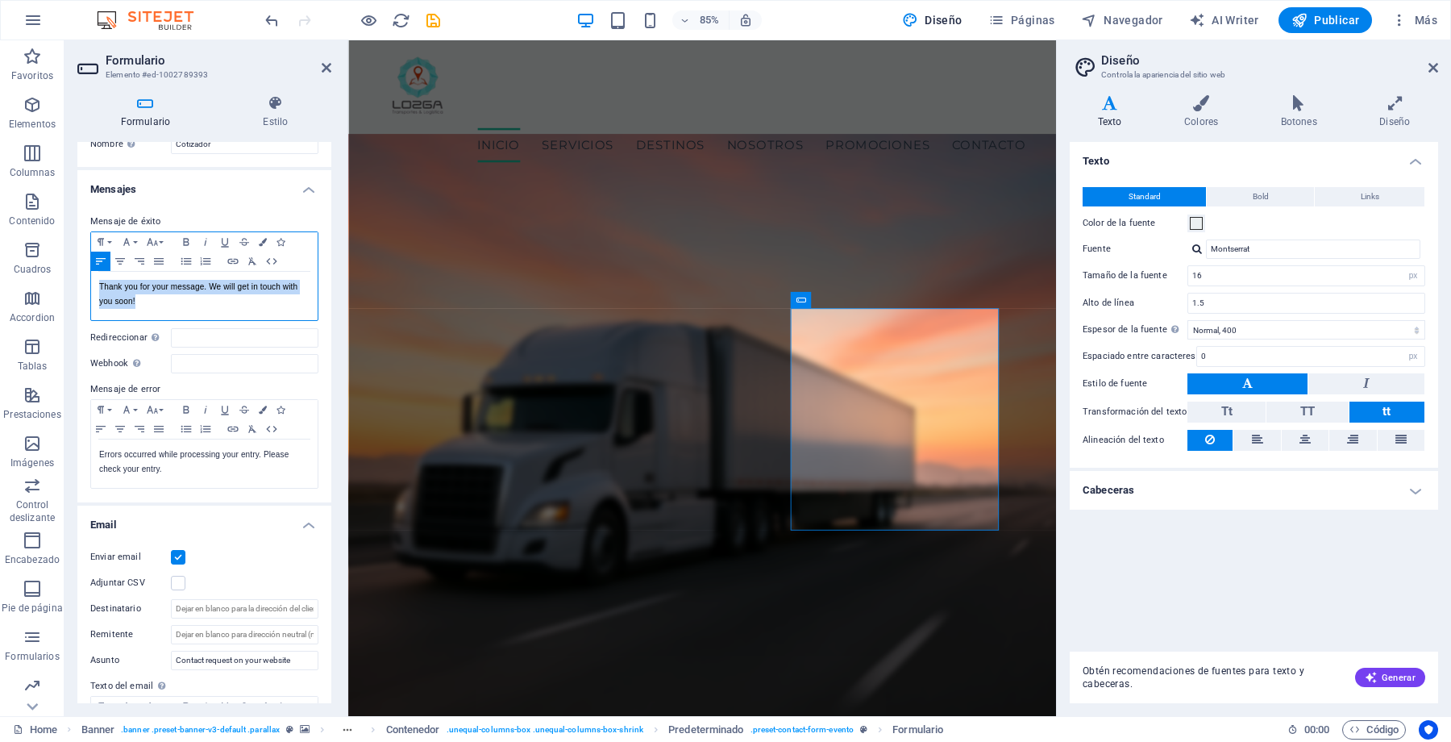
drag, startPoint x: 168, startPoint y: 308, endPoint x: 85, endPoint y: 279, distance: 88.0
click at [85, 279] on div "Mensaje de éxito Paragraph Format Normal Heading 1 Heading 2 Heading 3 Heading …" at bounding box center [204, 350] width 254 height 303
copy p "Thank you for your message. We will get in touch with you soon!"
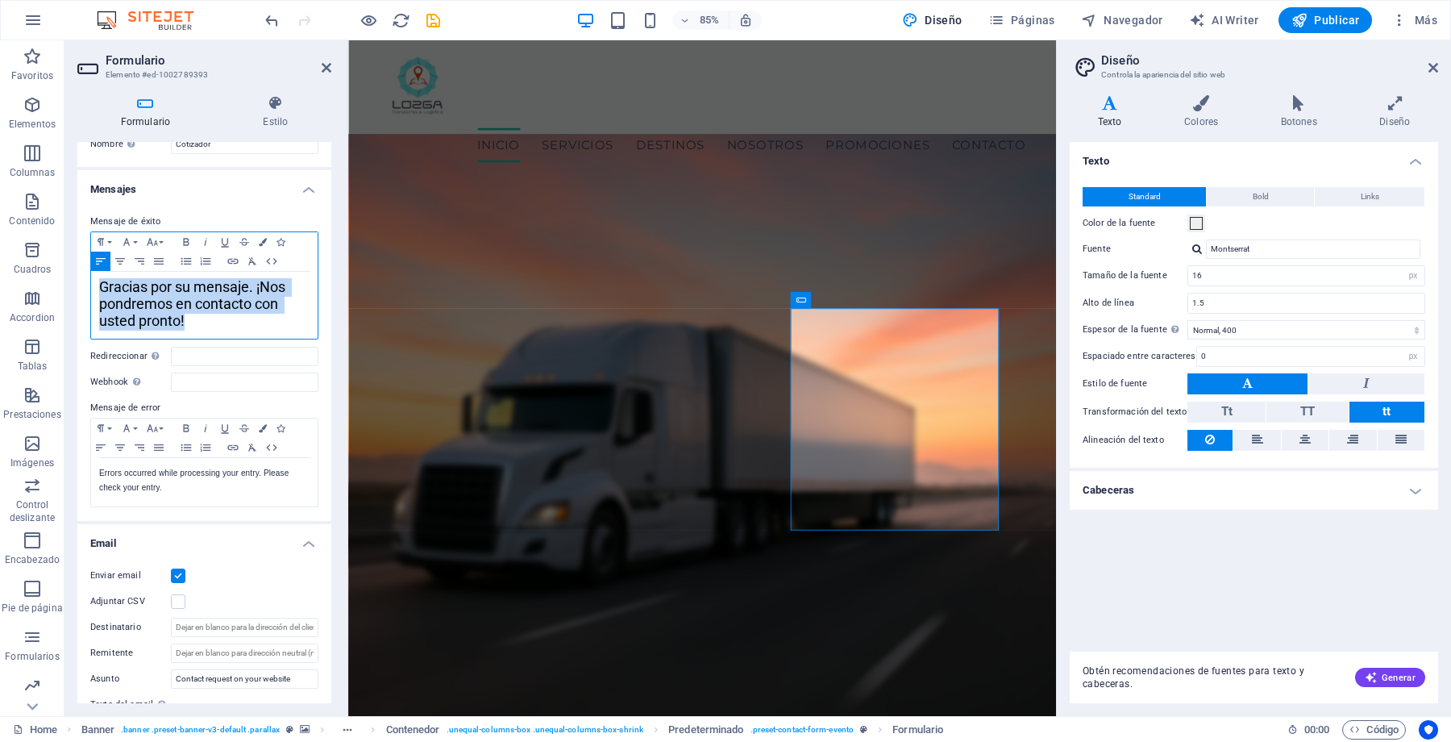
drag, startPoint x: 193, startPoint y: 315, endPoint x: 89, endPoint y: 278, distance: 111.2
click at [89, 278] on div "Mensaje de éxito Paragraph Format Normal Heading 1 Heading 2 Heading 3 Heading …" at bounding box center [204, 360] width 254 height 322
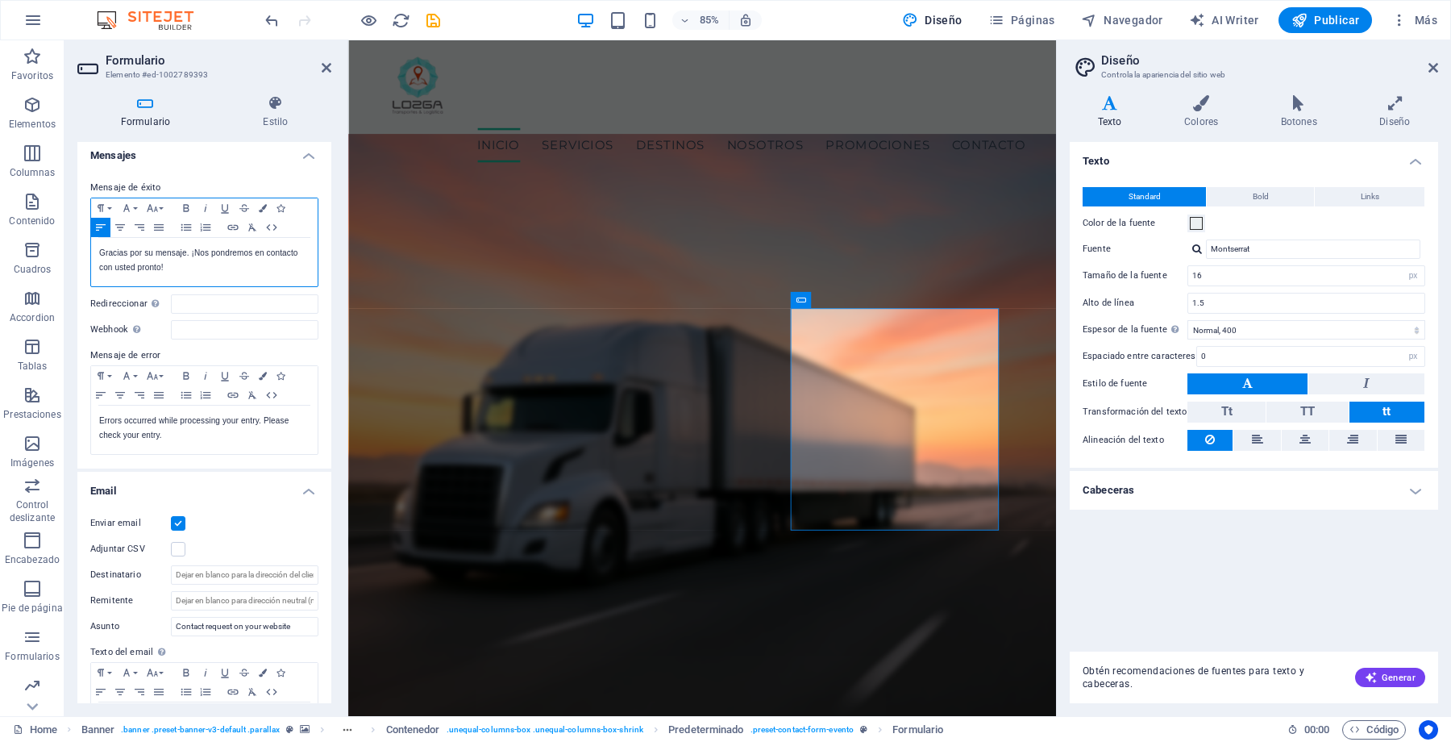
scroll to position [85, 0]
drag, startPoint x: 166, startPoint y: 437, endPoint x: 100, endPoint y: 422, distance: 67.9
click at [100, 422] on p "Errors occurred while processing your entry. Please check your entry." at bounding box center [204, 426] width 210 height 29
copy p "Errors occurred while processing your entry. Please check your entry."
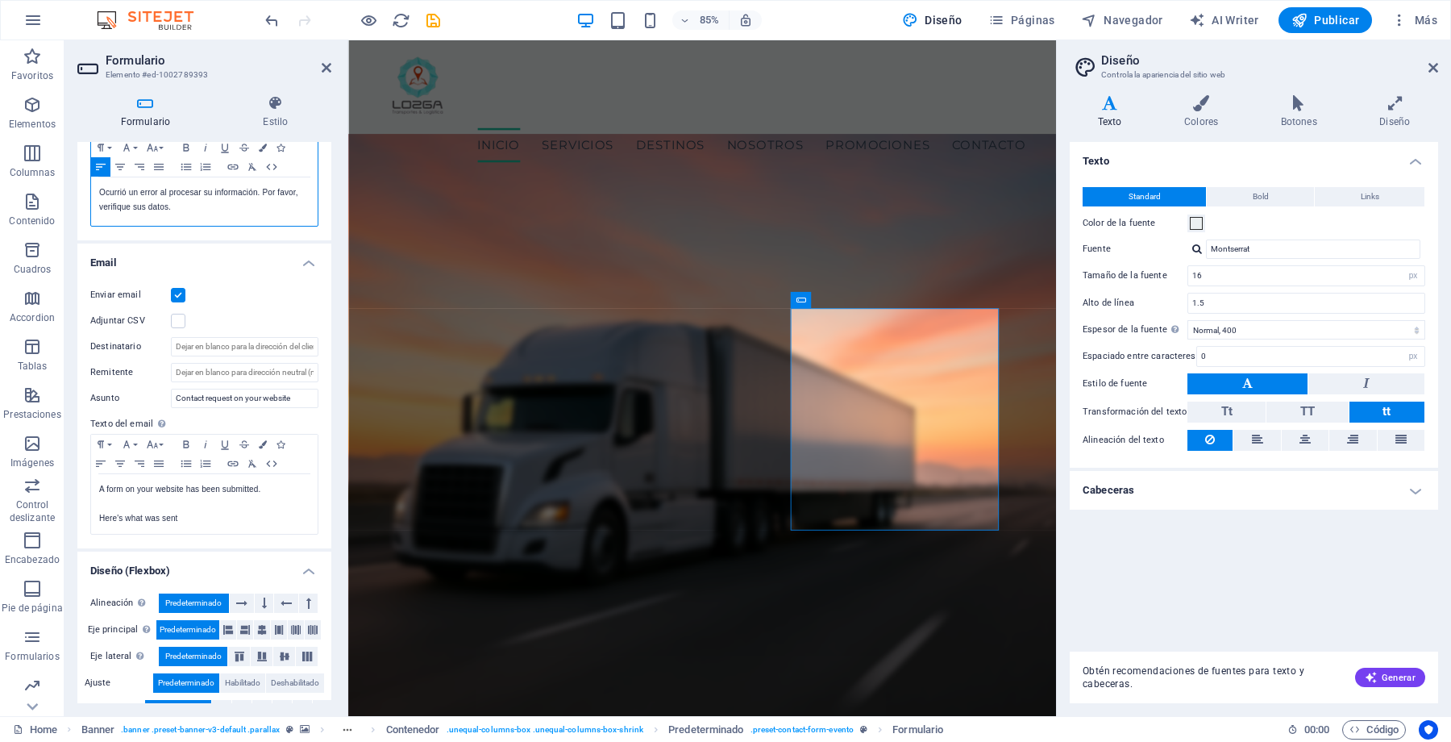
scroll to position [312, 0]
click at [247, 343] on input "Destinatario" at bounding box center [245, 345] width 148 height 19
click at [271, 301] on div "Enviar email" at bounding box center [204, 294] width 228 height 19
click at [221, 390] on input "Contact request on your website" at bounding box center [245, 397] width 148 height 19
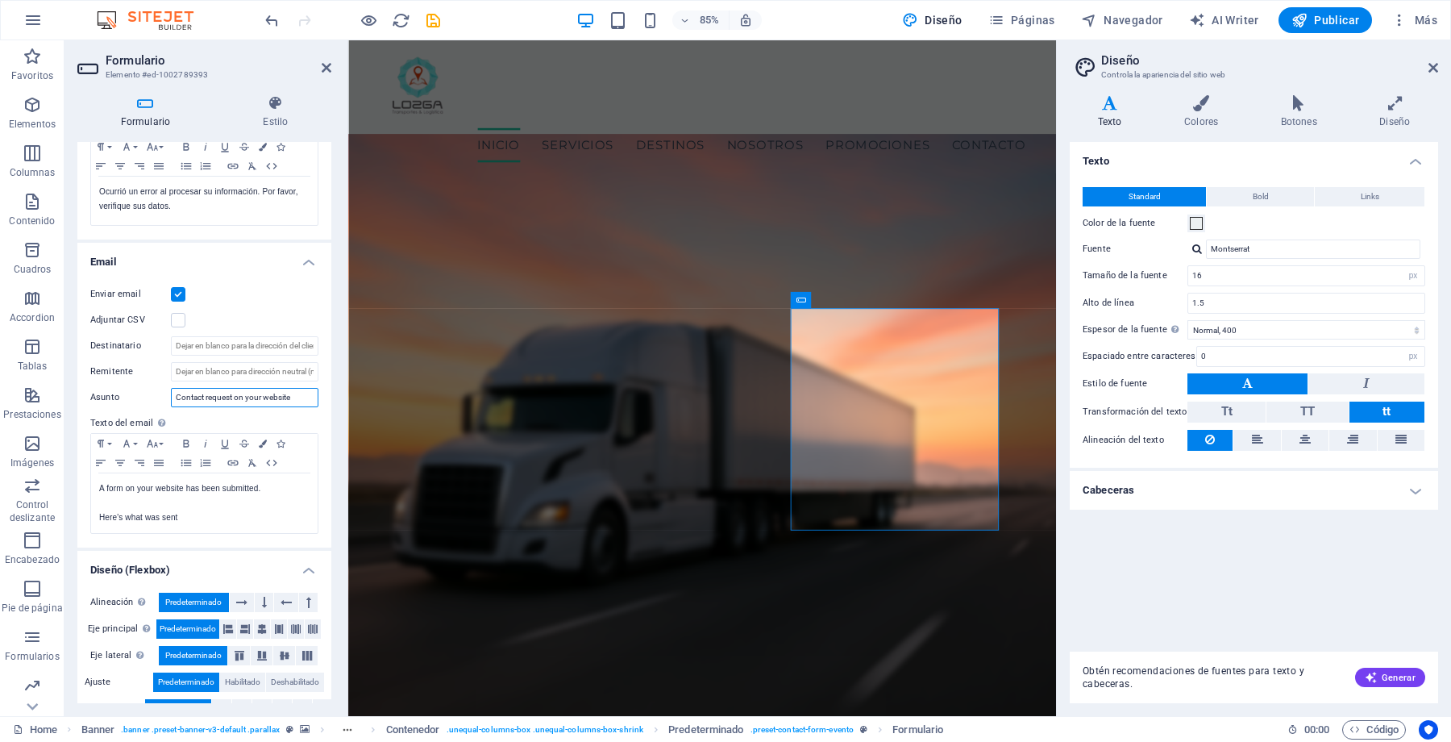
click at [221, 390] on input "Contact request on your website" at bounding box center [245, 397] width 148 height 19
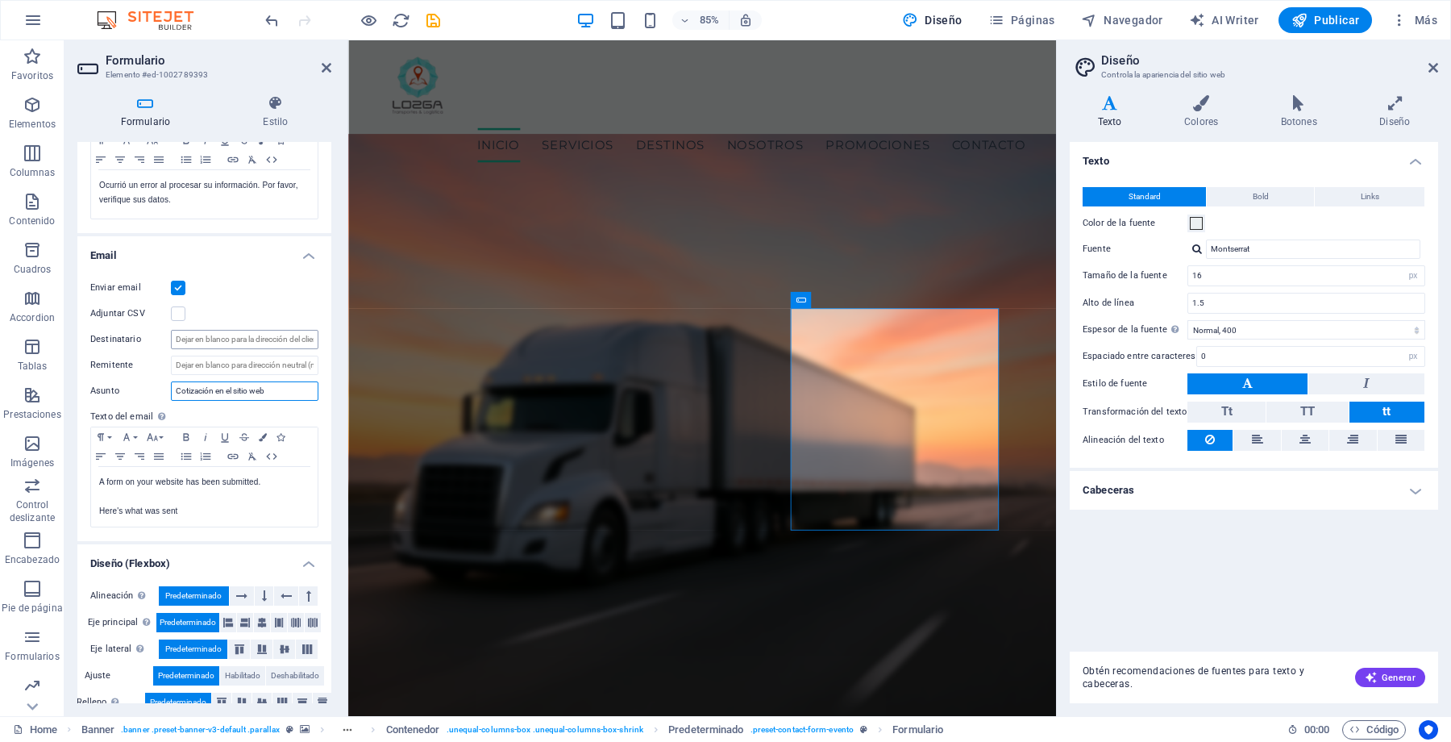
type input "Cotización en el sitio web"
click at [196, 333] on input "Destinatario" at bounding box center [245, 339] width 148 height 19
drag, startPoint x: 249, startPoint y: 339, endPoint x: 288, endPoint y: 339, distance: 38.7
click at [288, 339] on input "Destinatario" at bounding box center [245, 339] width 148 height 19
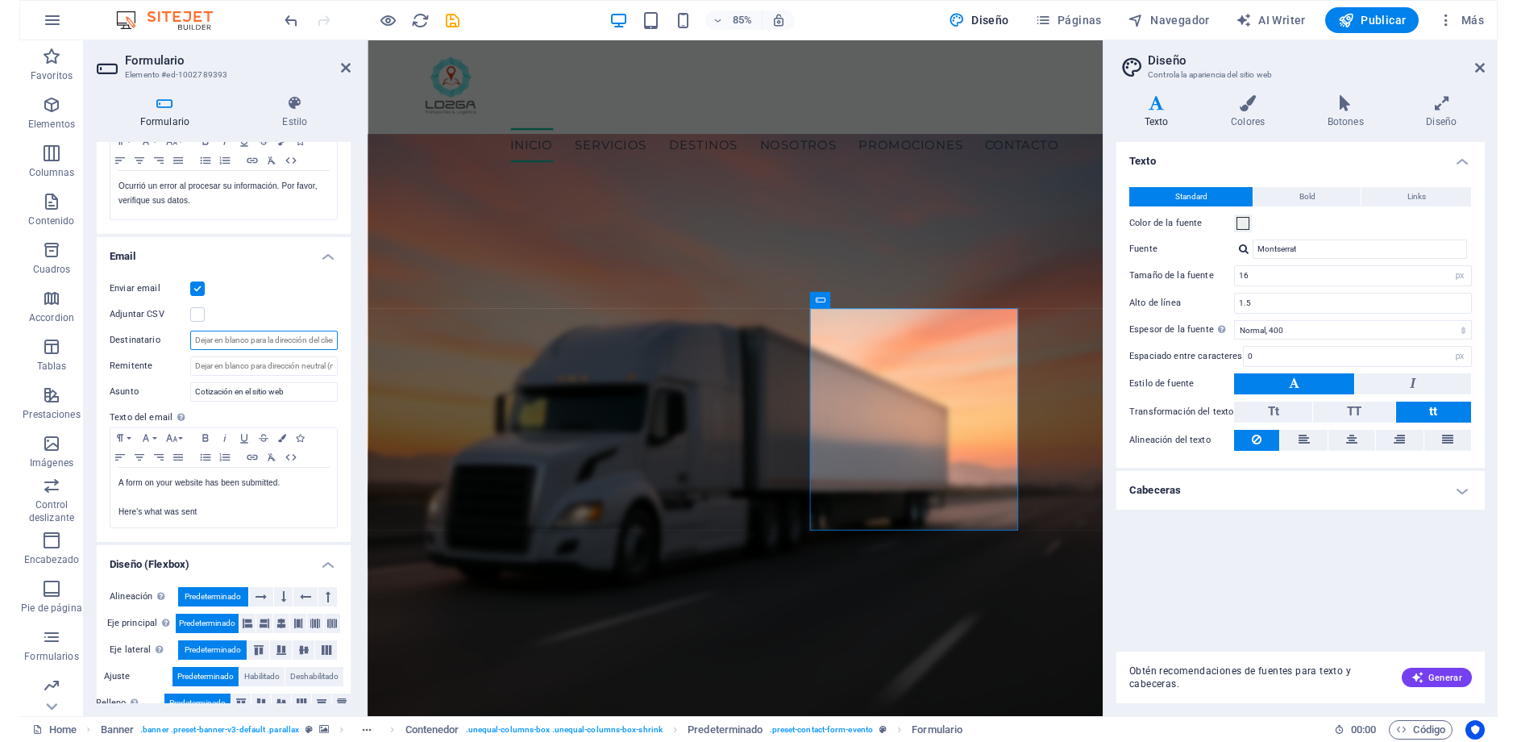
scroll to position [357, 0]
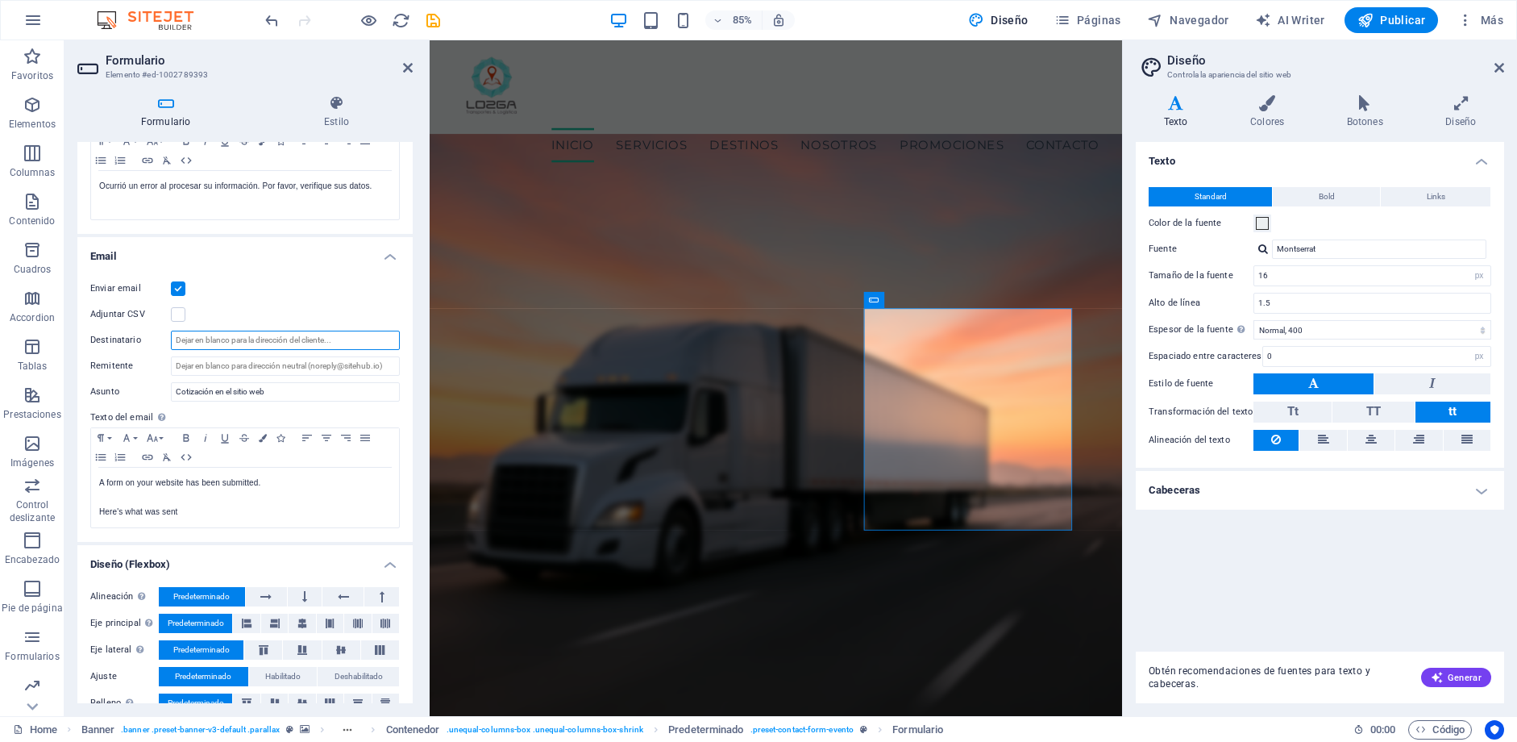
drag, startPoint x: 346, startPoint y: 73, endPoint x: 431, endPoint y: 81, distance: 85.8
click at [431, 81] on div "Formulario Elemento #ed-1002789393 Formulario Estilo General Nombre Define un n…" at bounding box center [593, 378] width 1058 height 676
click at [265, 364] on input "Remitente" at bounding box center [285, 365] width 229 height 19
click at [241, 335] on input "Destinatario" at bounding box center [285, 340] width 229 height 19
click at [223, 372] on input "Remitente" at bounding box center [285, 365] width 229 height 19
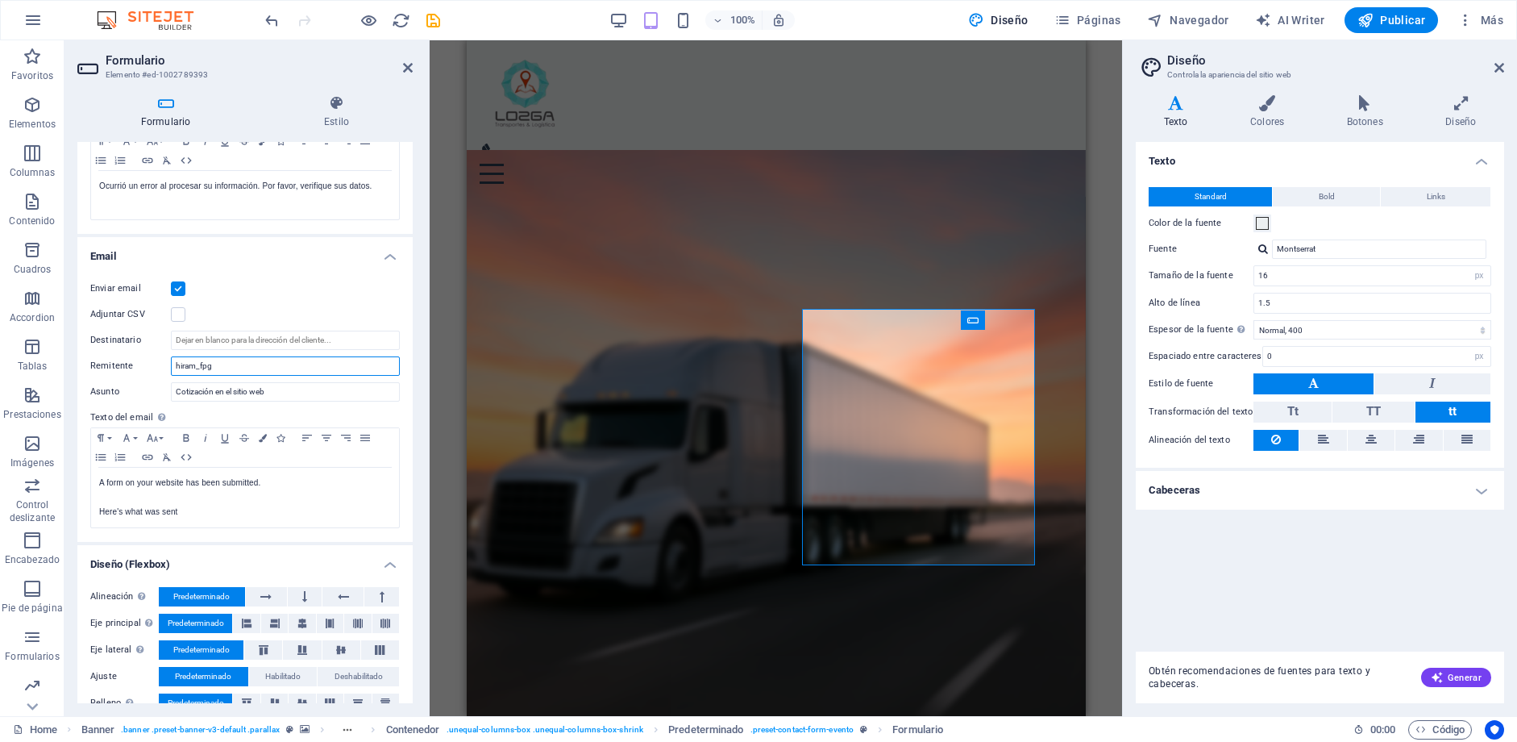
paste input "@"
type input "hiram_fpg@hotmail.com"
click at [264, 279] on div "Enviar email" at bounding box center [245, 288] width 310 height 19
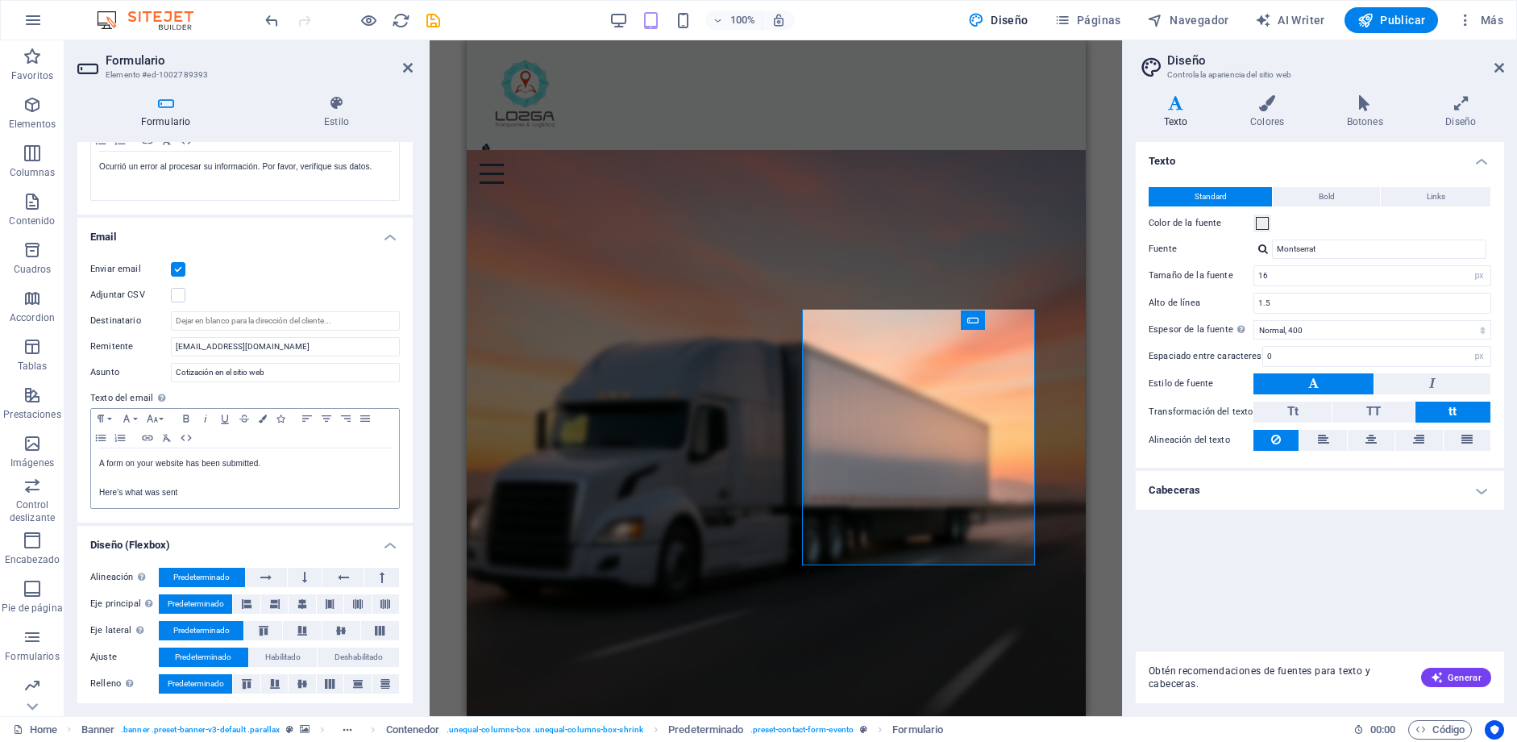
scroll to position [380, 0]
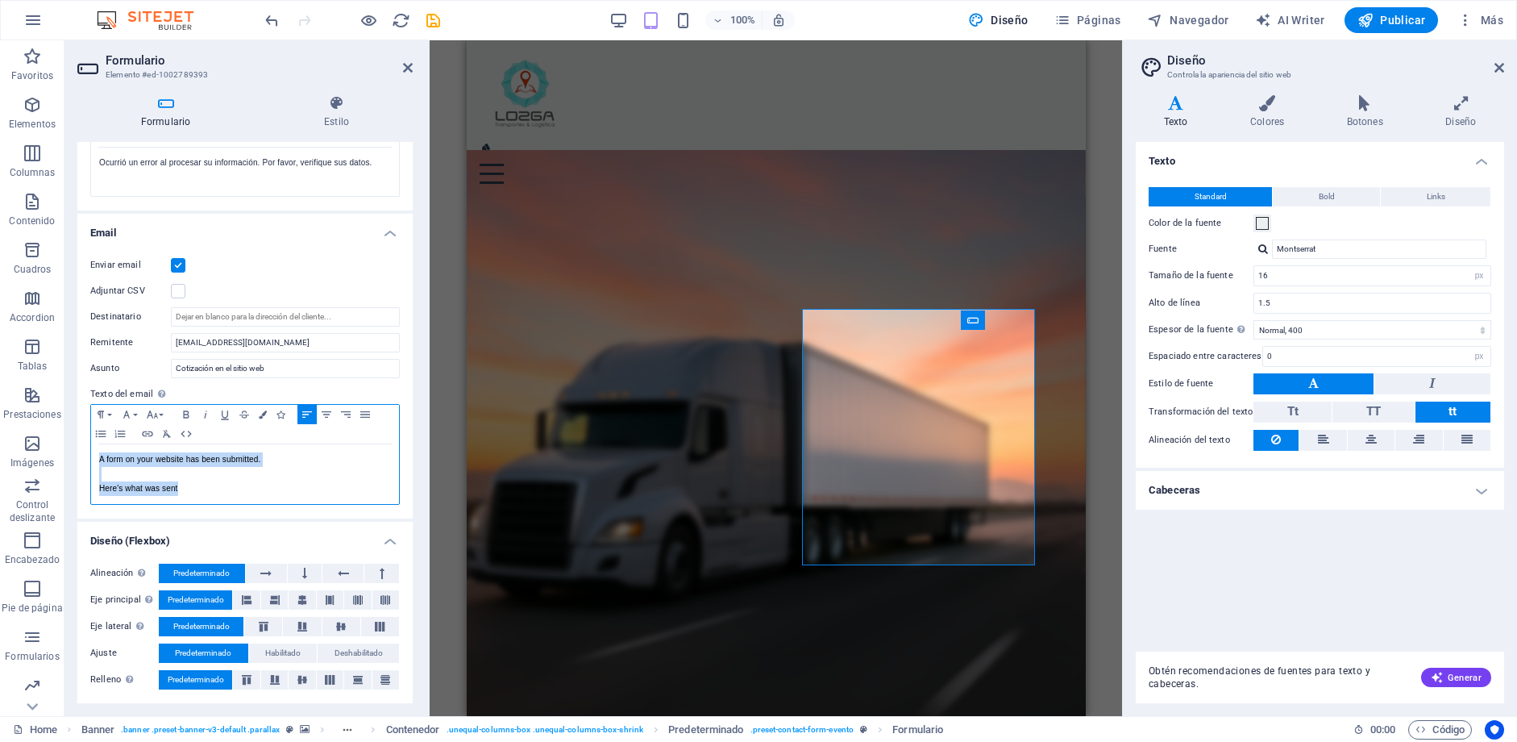
drag, startPoint x: 203, startPoint y: 494, endPoint x: 94, endPoint y: 456, distance: 115.2
click at [94, 456] on div "A form on your website has been submitted. Here's what was sent" at bounding box center [245, 474] width 308 height 60
copy div "A form on your website has been submitted. Here's what was sent"
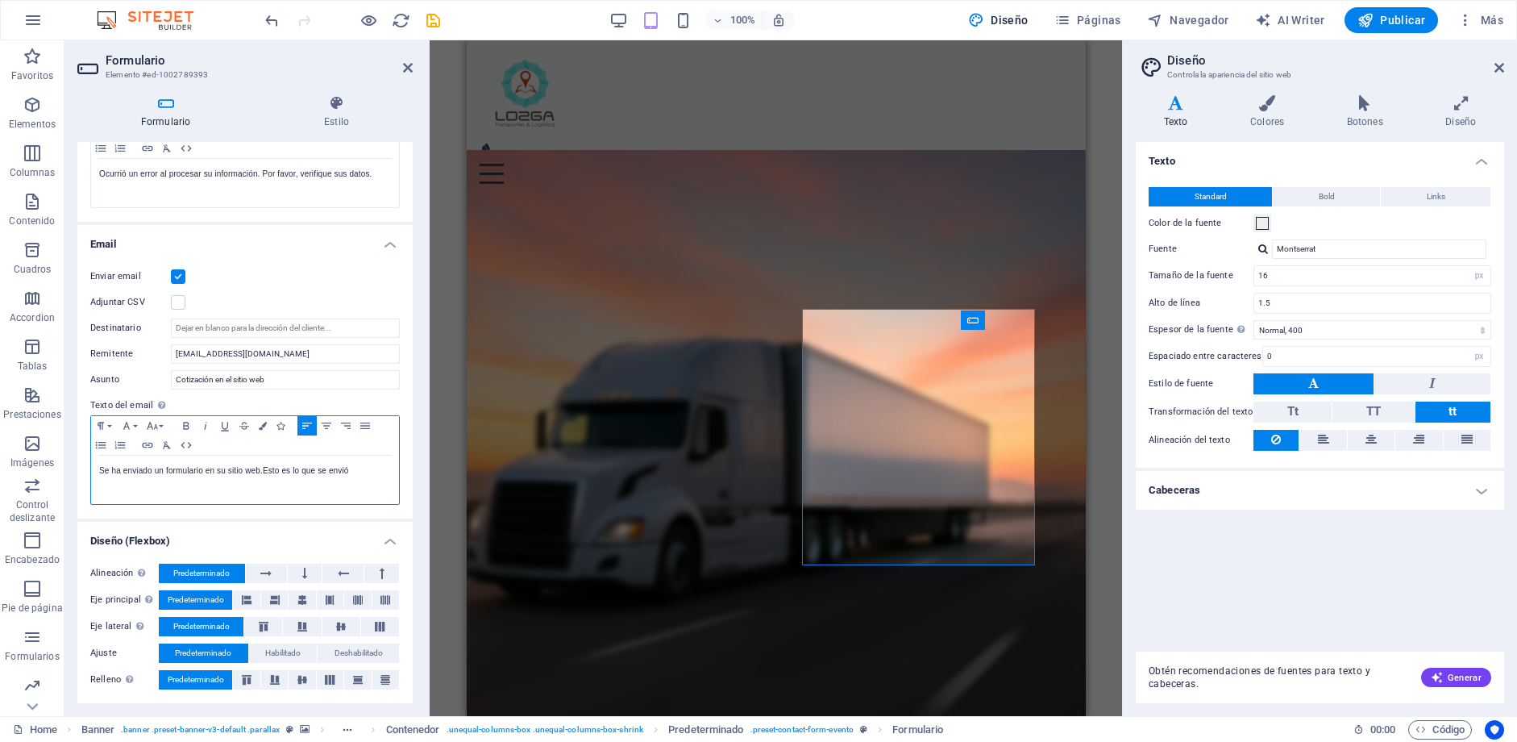
scroll to position [0, 3]
click at [264, 467] on p "Se ha enviado un formulario en su sitio web.Esto es lo que se envió" at bounding box center [245, 471] width 292 height 15
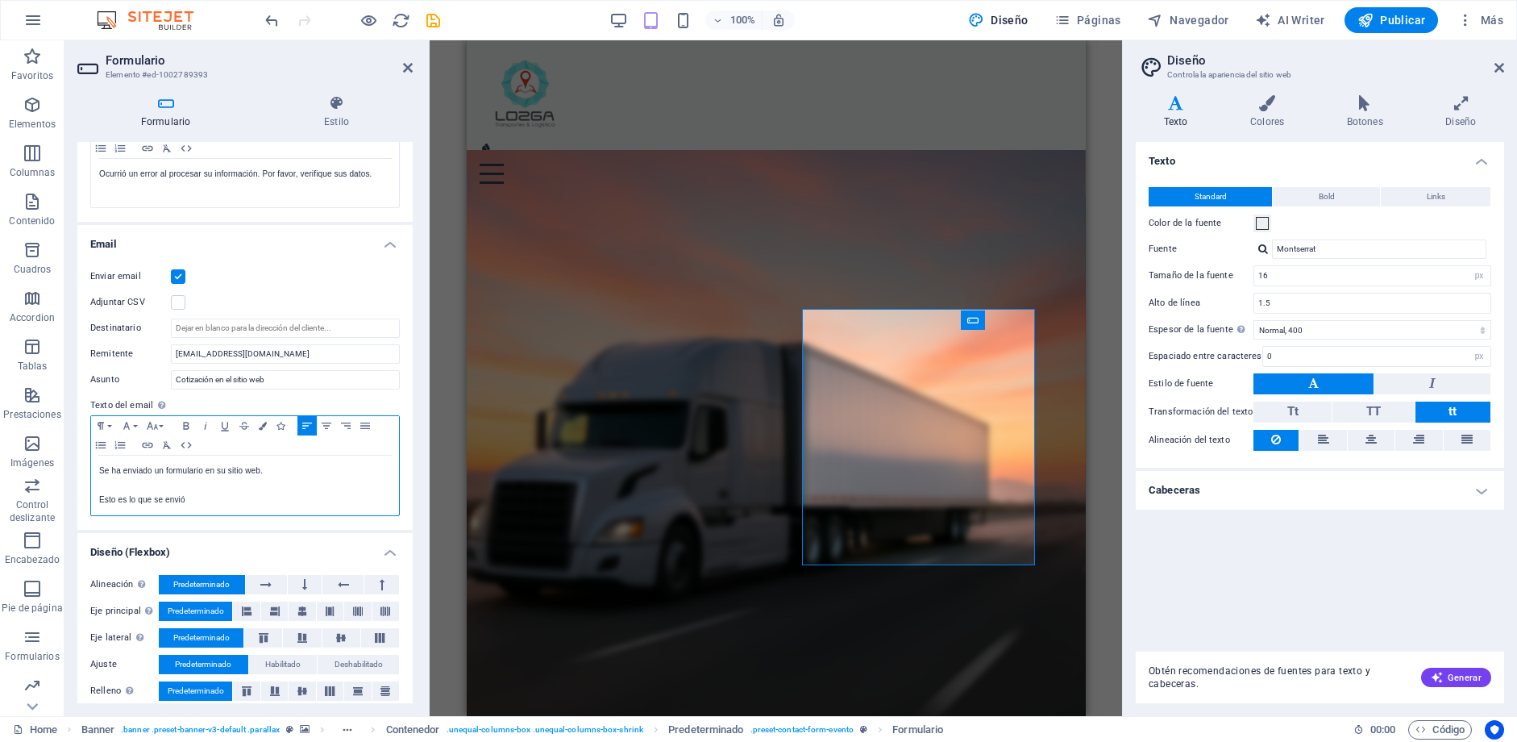
scroll to position [380, 0]
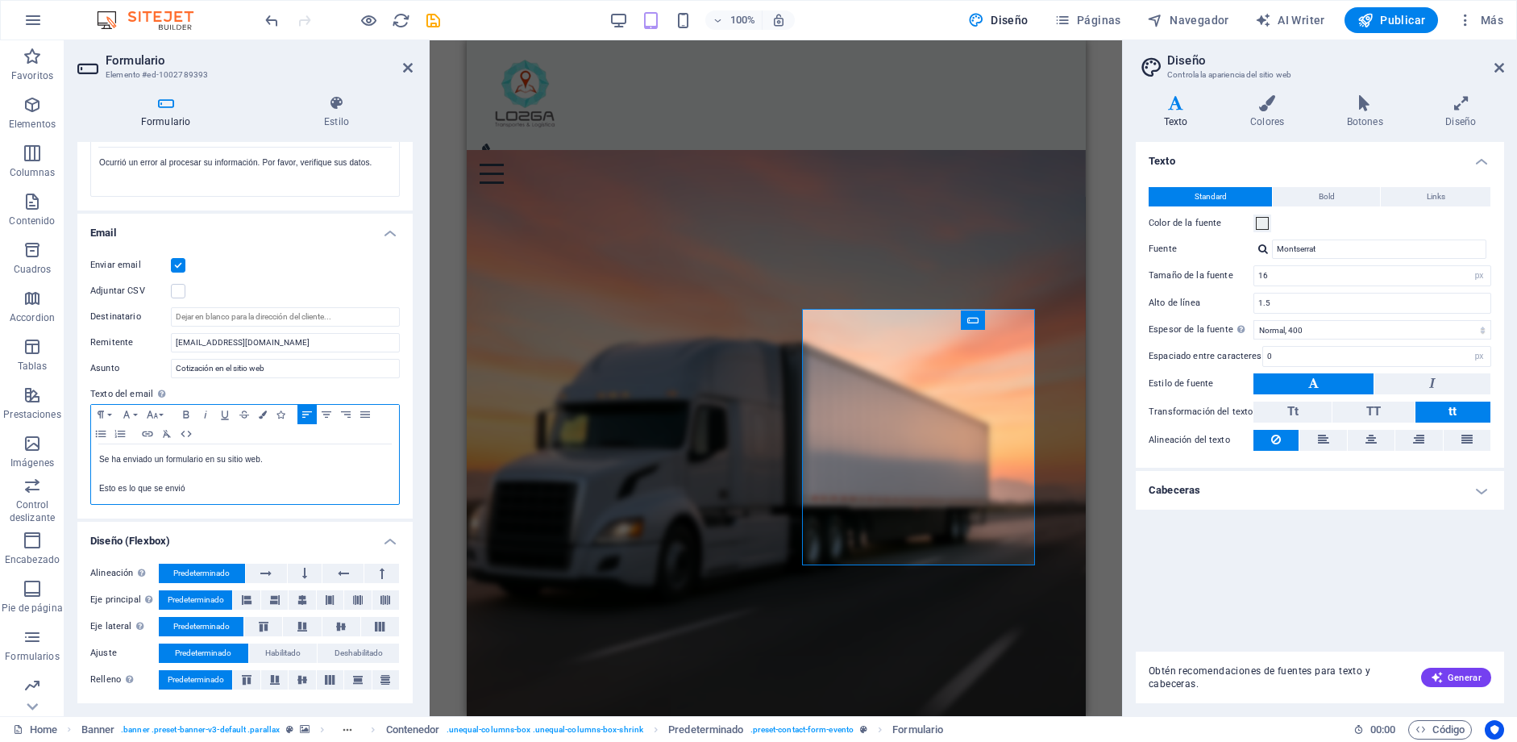
click at [201, 488] on p "Esto es lo que se envió" at bounding box center [245, 488] width 292 height 15
click at [185, 292] on label at bounding box center [178, 291] width 15 height 15
click at [0, 0] on input "Adjuntar CSV" at bounding box center [0, 0] width 0 height 0
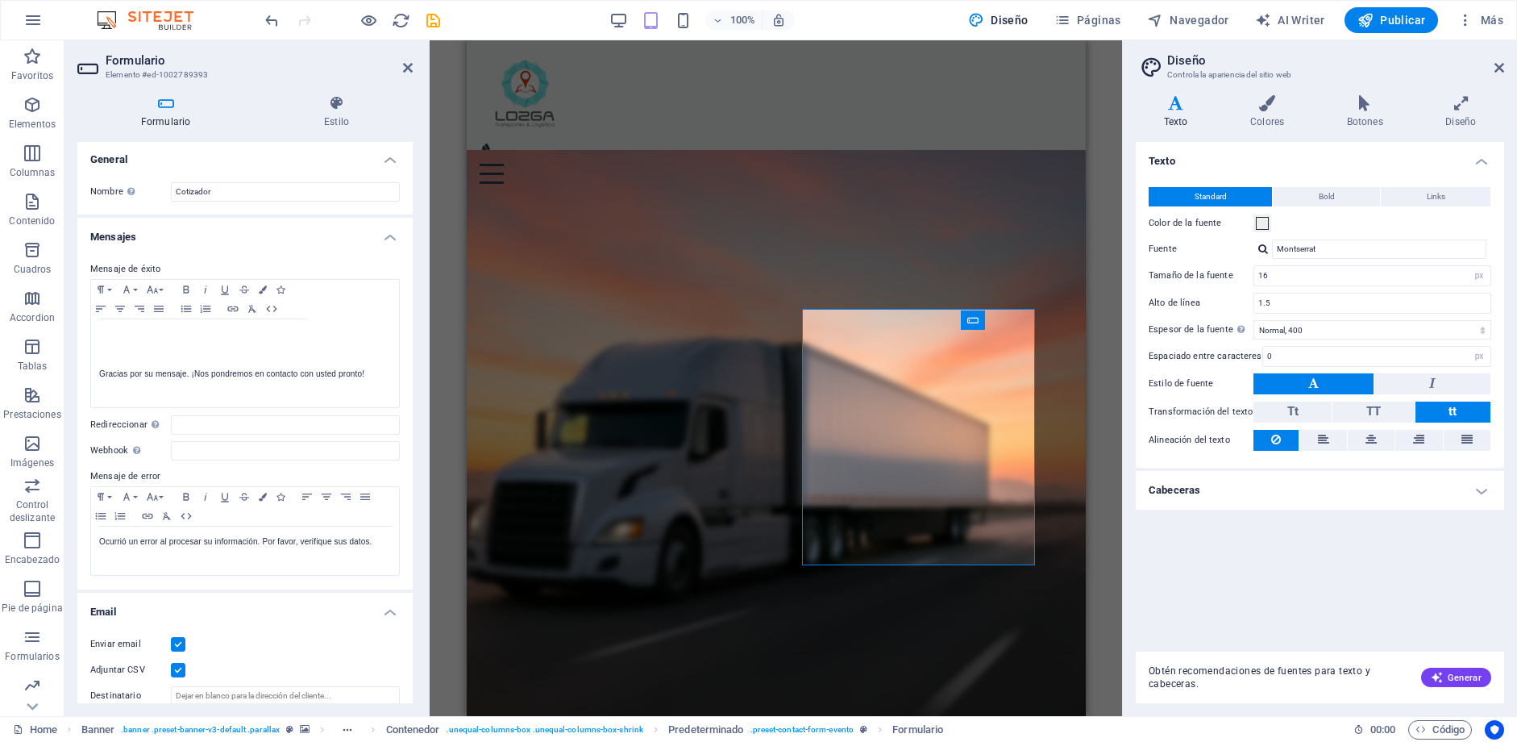
scroll to position [0, 0]
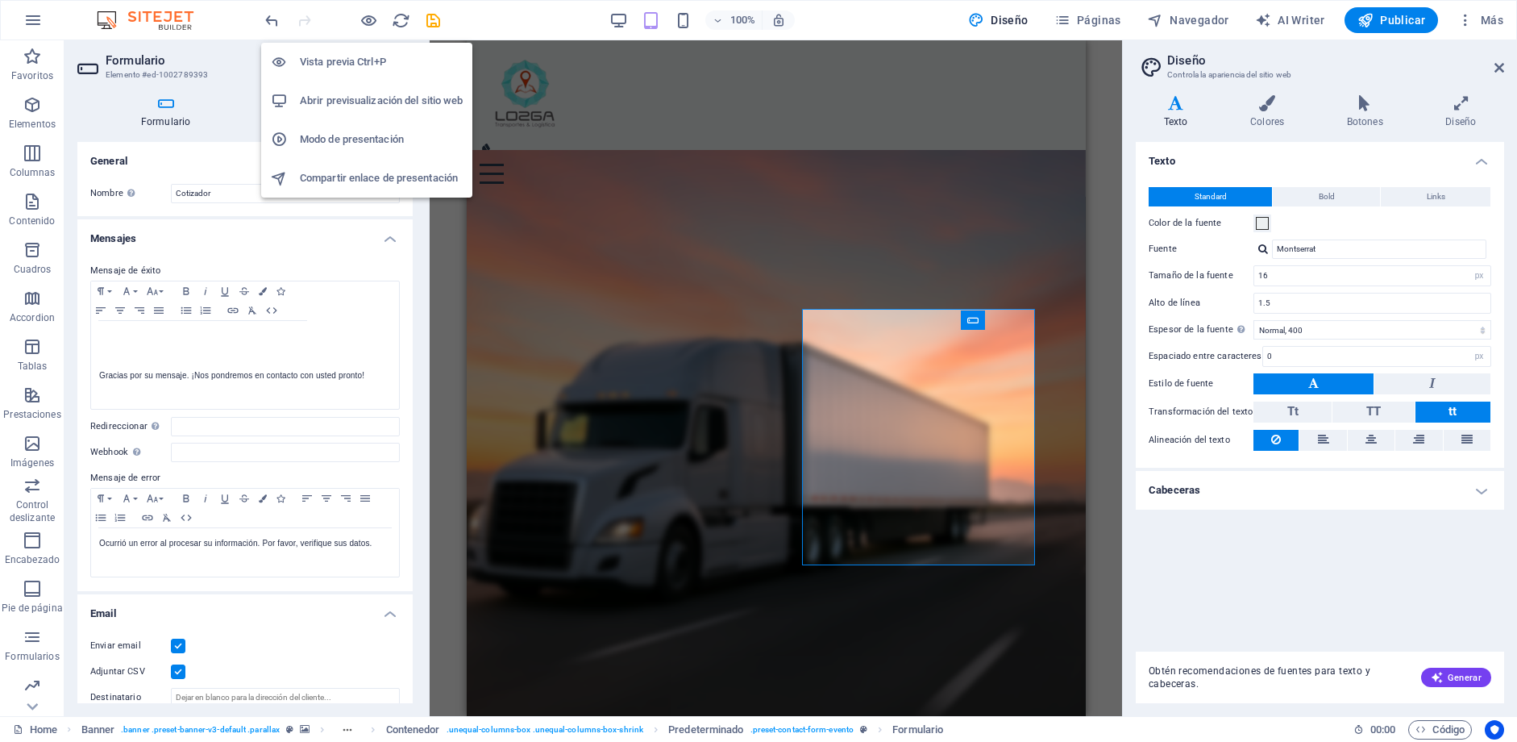
click at [384, 94] on h6 "Abrir previsualización del sitio web" at bounding box center [381, 100] width 163 height 19
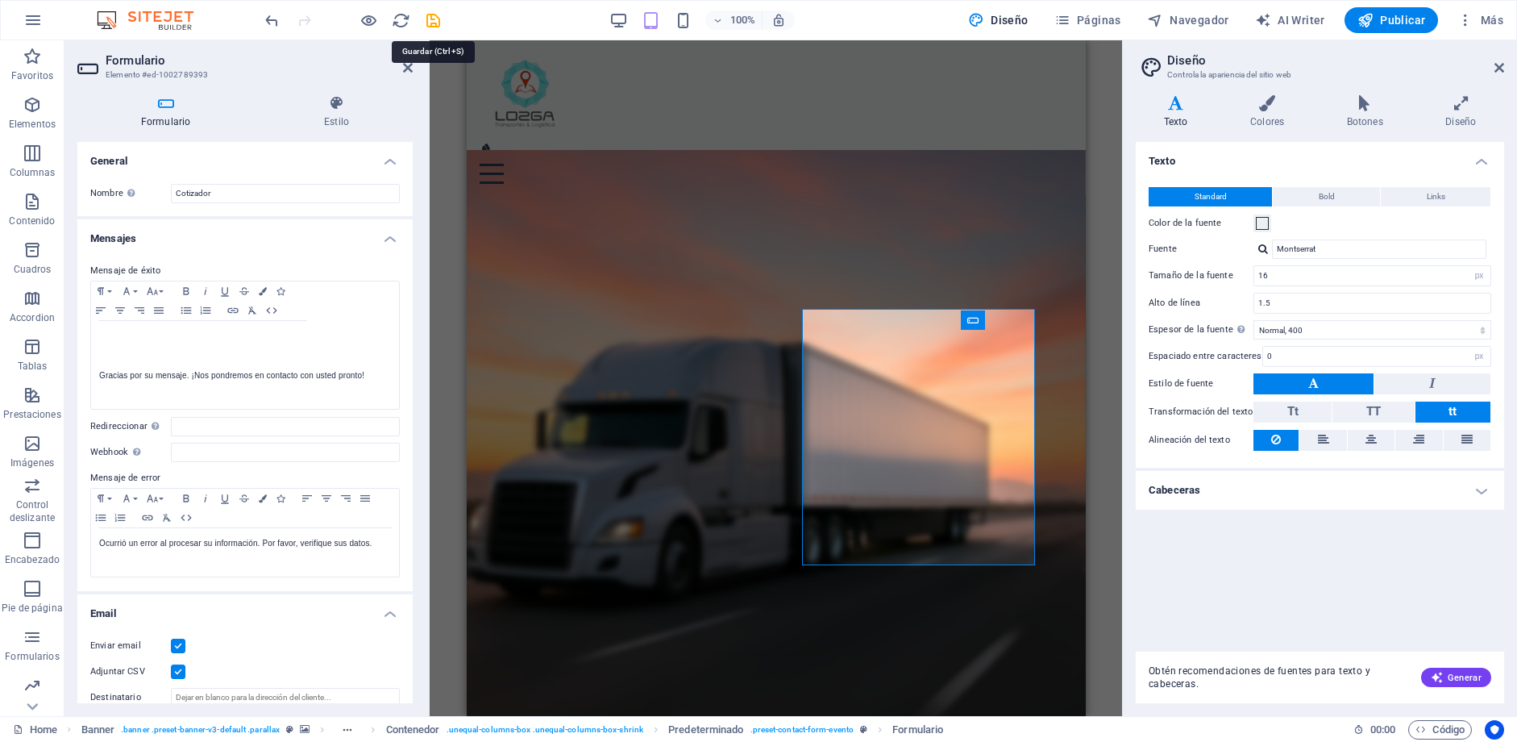
click at [435, 23] on icon "save" at bounding box center [433, 20] width 19 height 19
checkbox input "false"
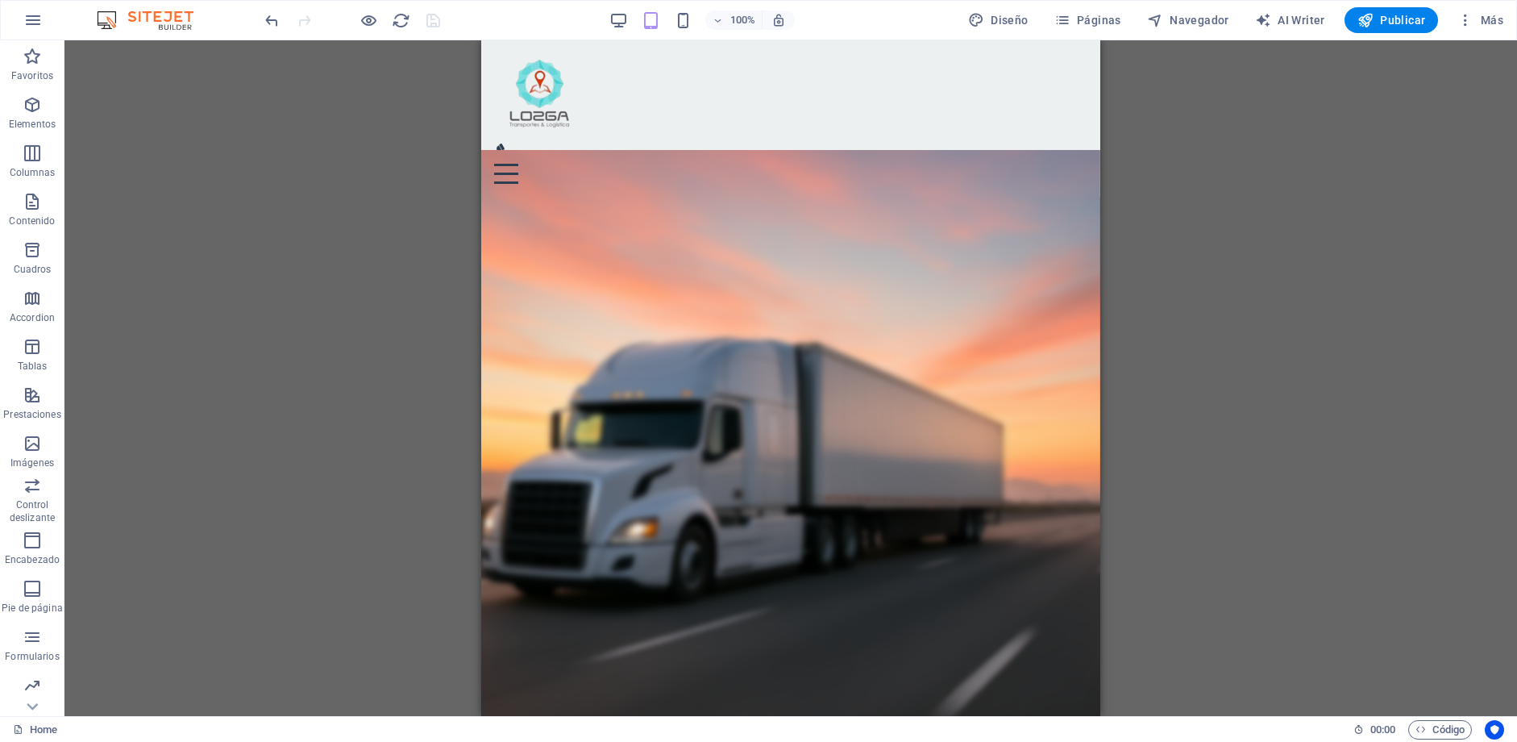
click at [630, 21] on div "100%" at bounding box center [702, 20] width 186 height 26
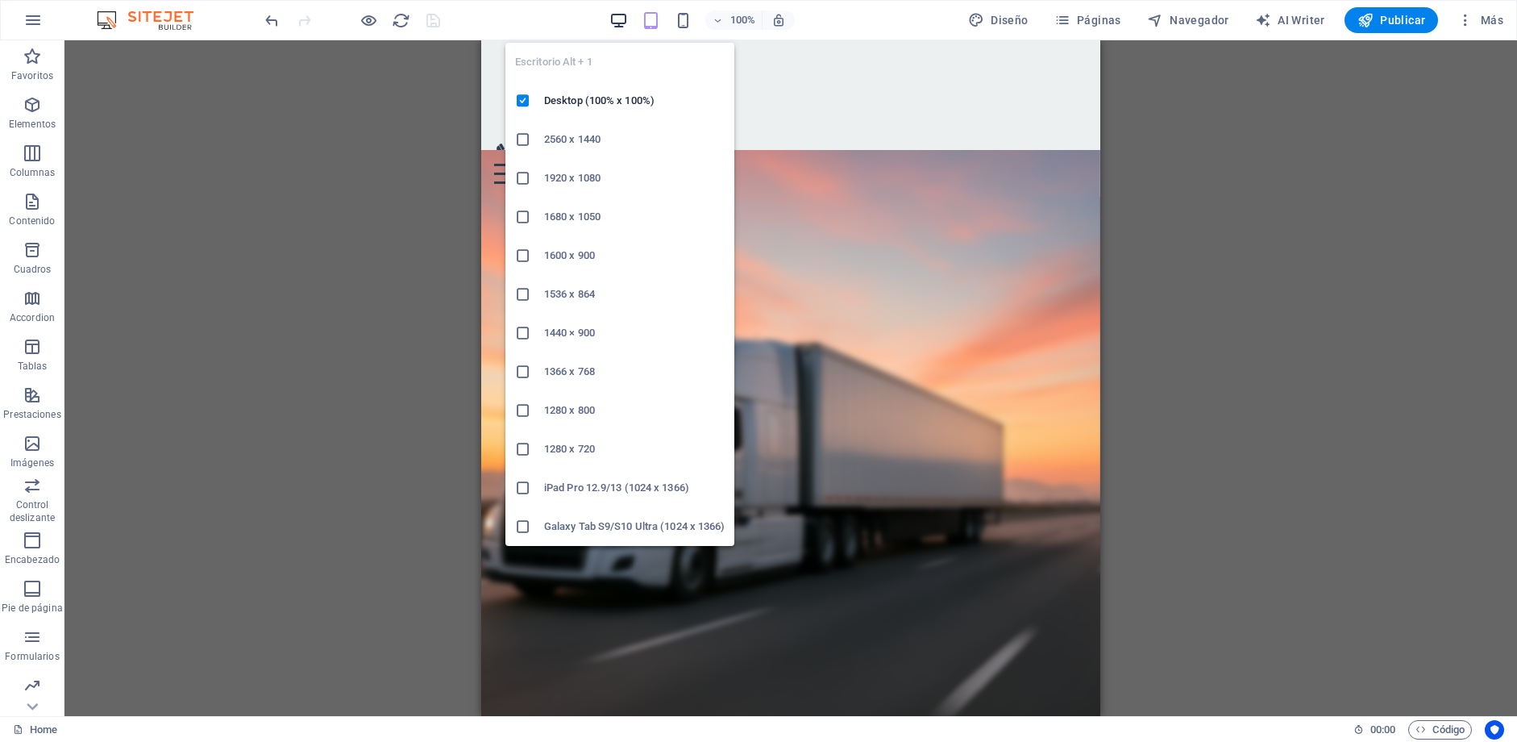
click at [624, 19] on icon "button" at bounding box center [618, 20] width 19 height 19
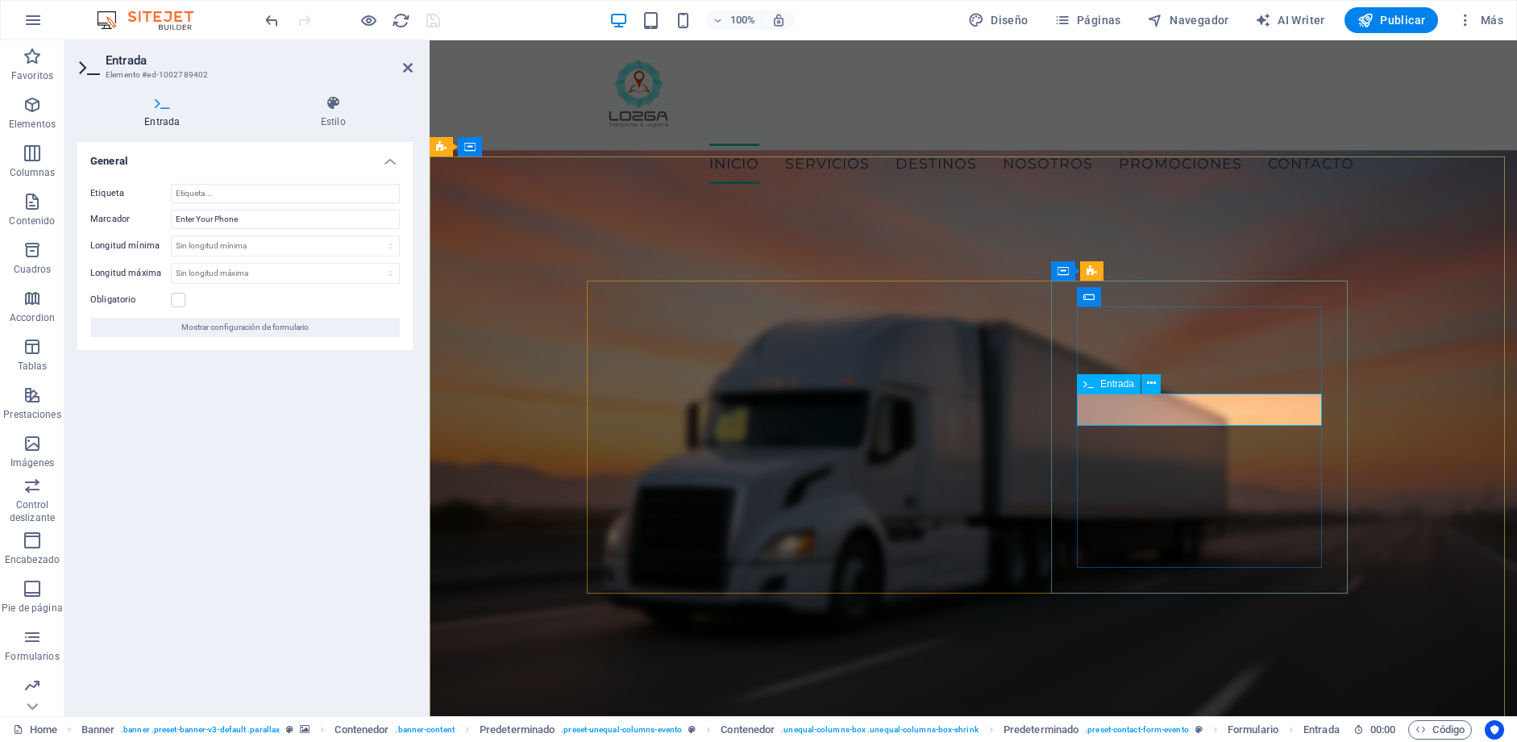
click at [262, 216] on input "Enter Your Phone" at bounding box center [285, 219] width 229 height 19
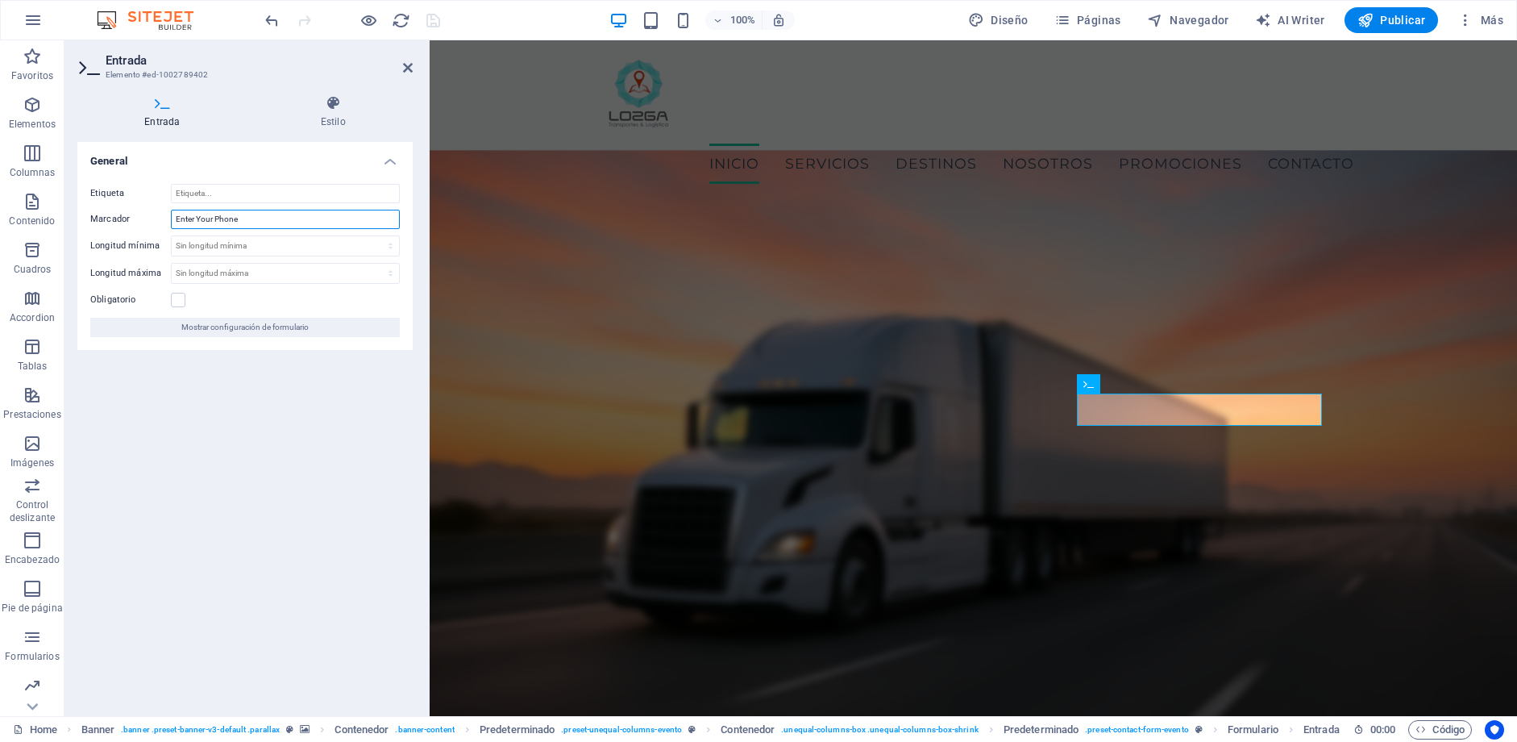
click at [262, 216] on input "Enter Your Phone" at bounding box center [285, 219] width 229 height 19
type input "Teléfono"
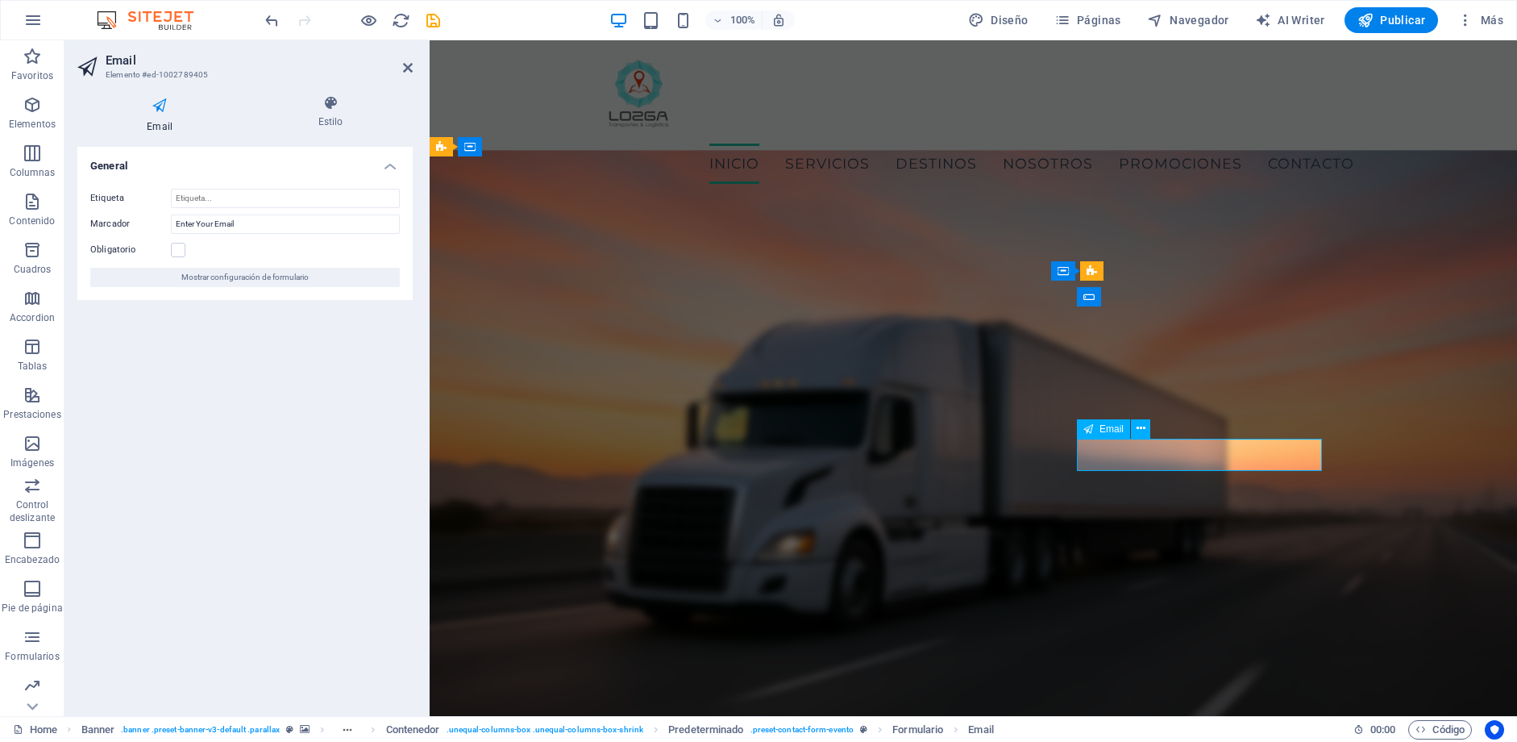
click at [238, 227] on input "Enter Your Email" at bounding box center [285, 223] width 229 height 19
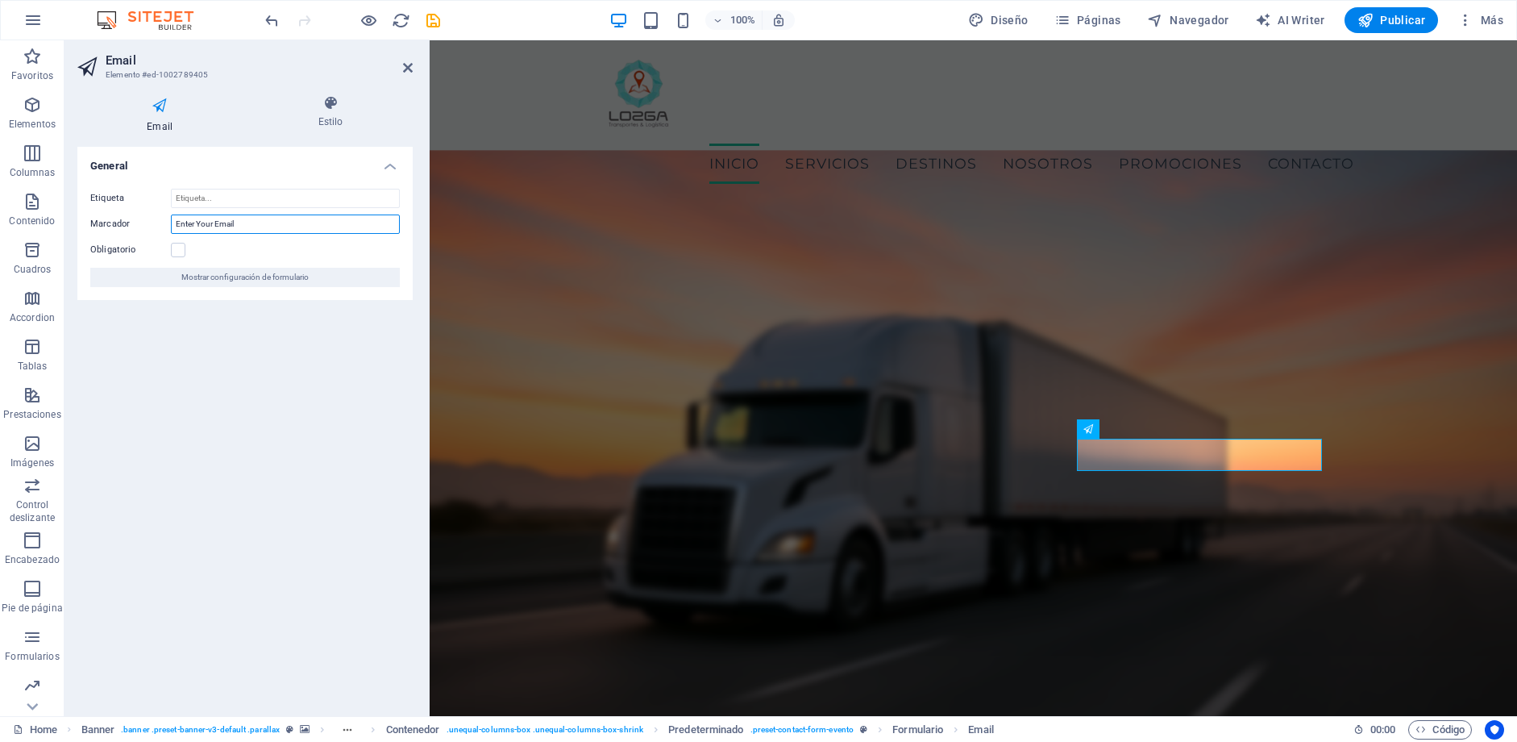
click at [238, 227] on input "Enter Your Email" at bounding box center [285, 223] width 229 height 19
click at [220, 199] on input "Etiqueta" at bounding box center [285, 198] width 229 height 19
click at [181, 248] on label at bounding box center [178, 250] width 15 height 15
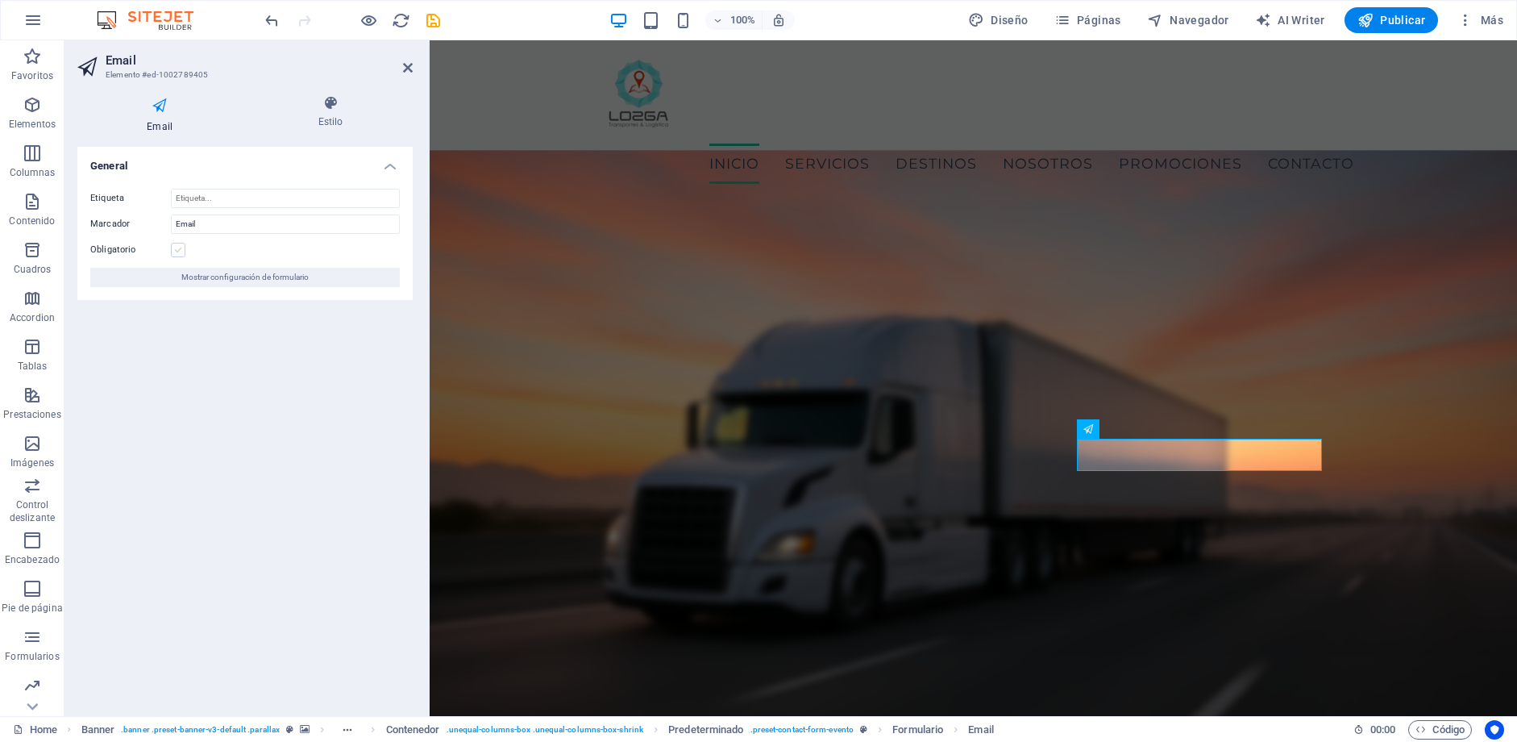
click at [0, 0] on input "Obligatorio" at bounding box center [0, 0] width 0 height 0
click at [180, 221] on input "Email" at bounding box center [285, 223] width 229 height 19
type input "E-mail"
click at [254, 275] on span "Mostrar configuración de formulario" at bounding box center [244, 277] width 127 height 19
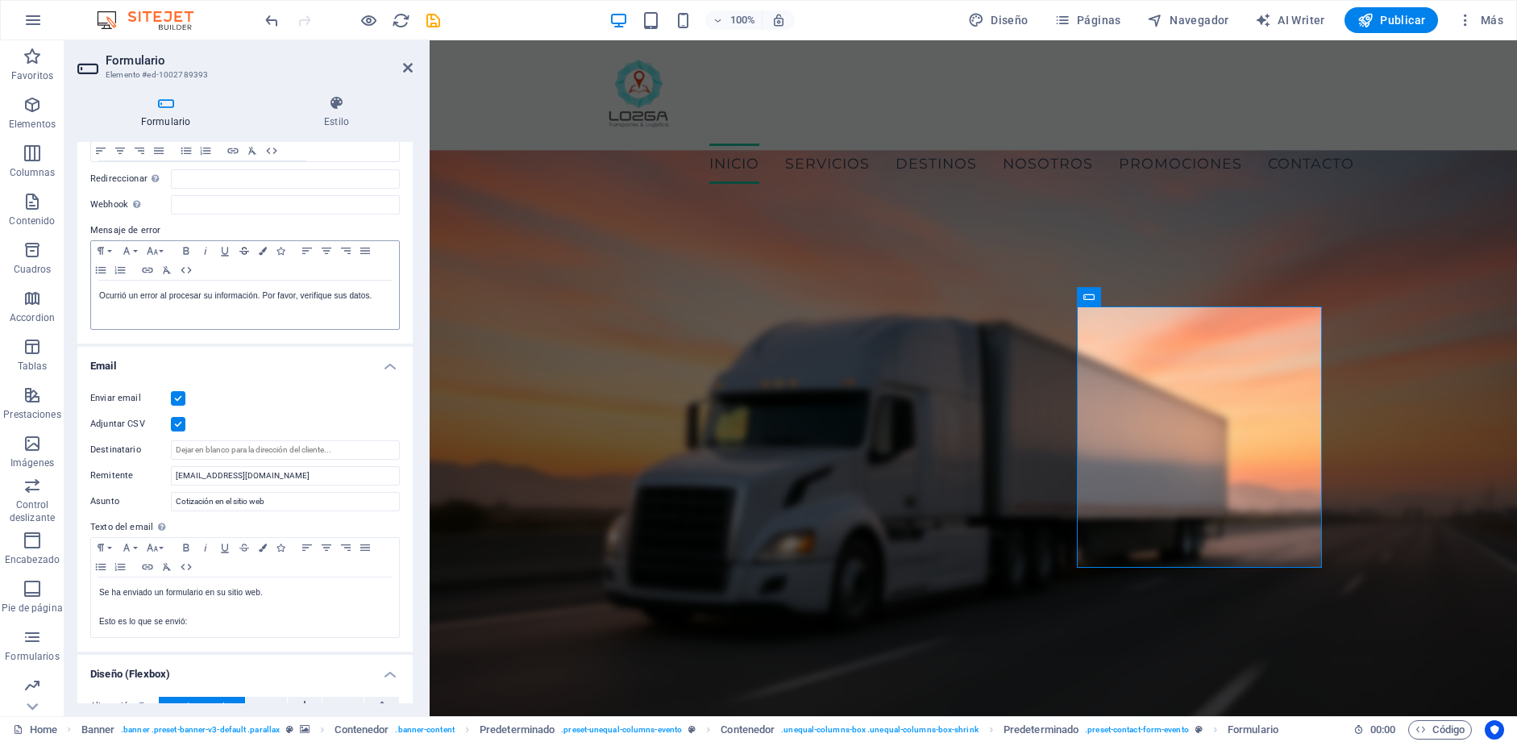
scroll to position [248, 0]
click at [429, 26] on icon "save" at bounding box center [433, 20] width 19 height 19
checkbox input "false"
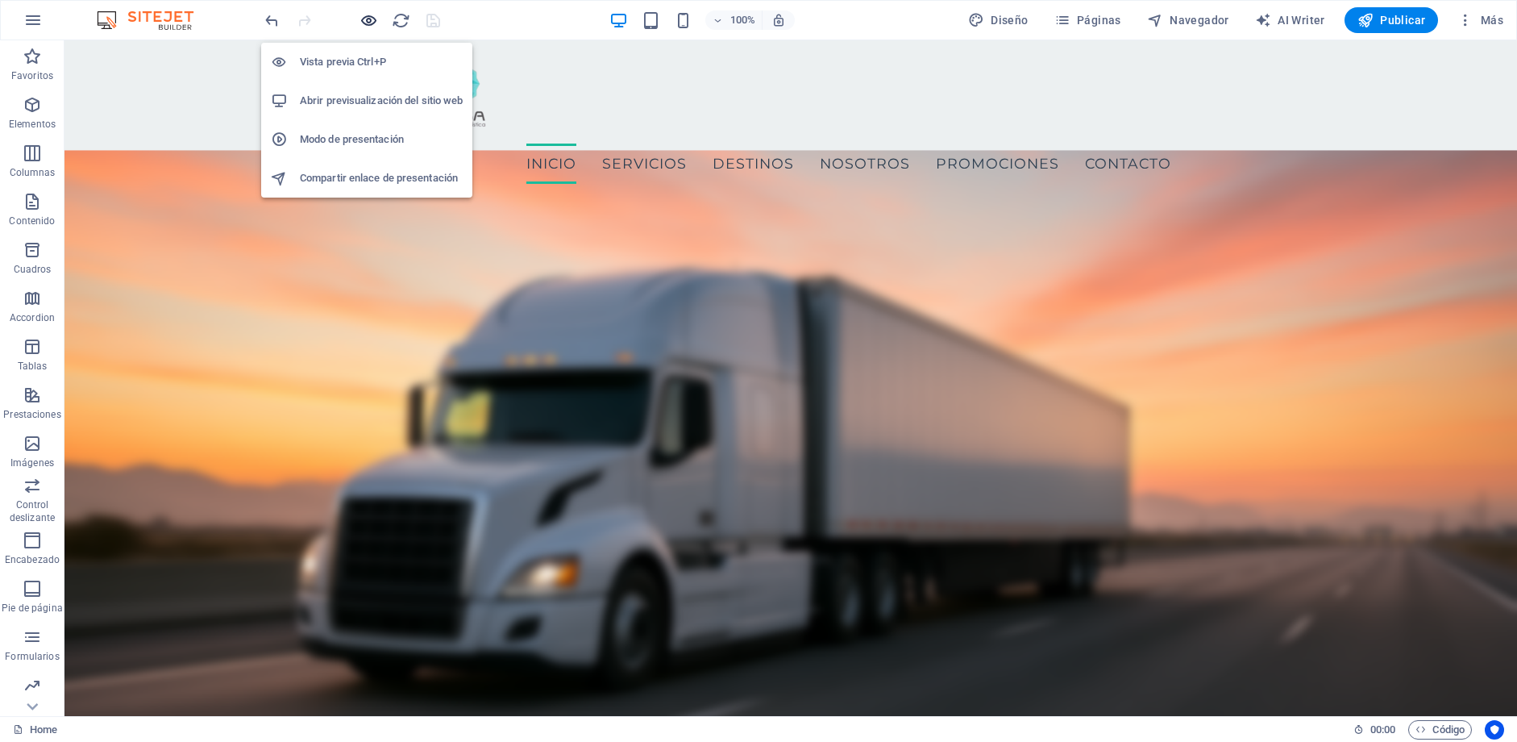
click at [370, 17] on icon "button" at bounding box center [369, 20] width 19 height 19
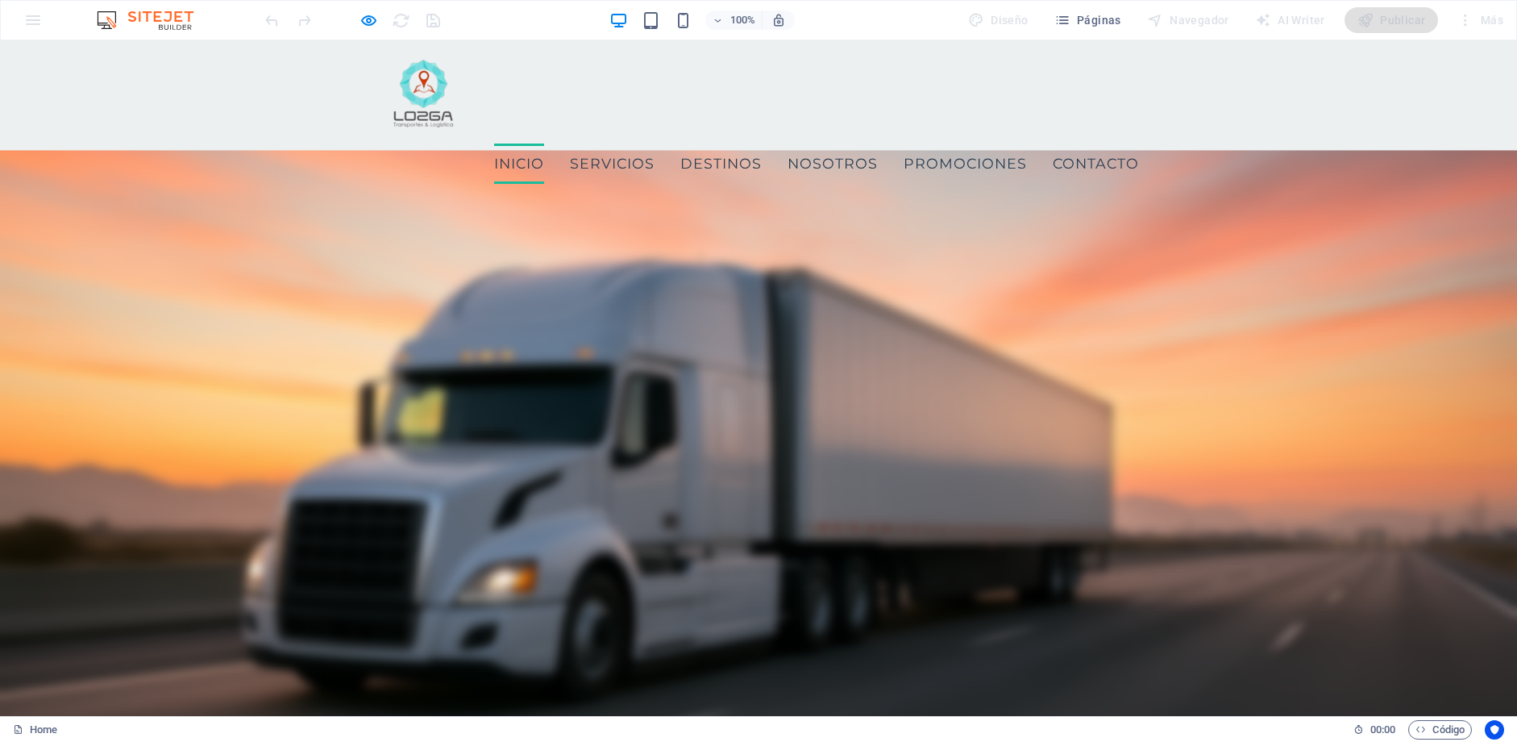
type input "Omar"
type input "0000"
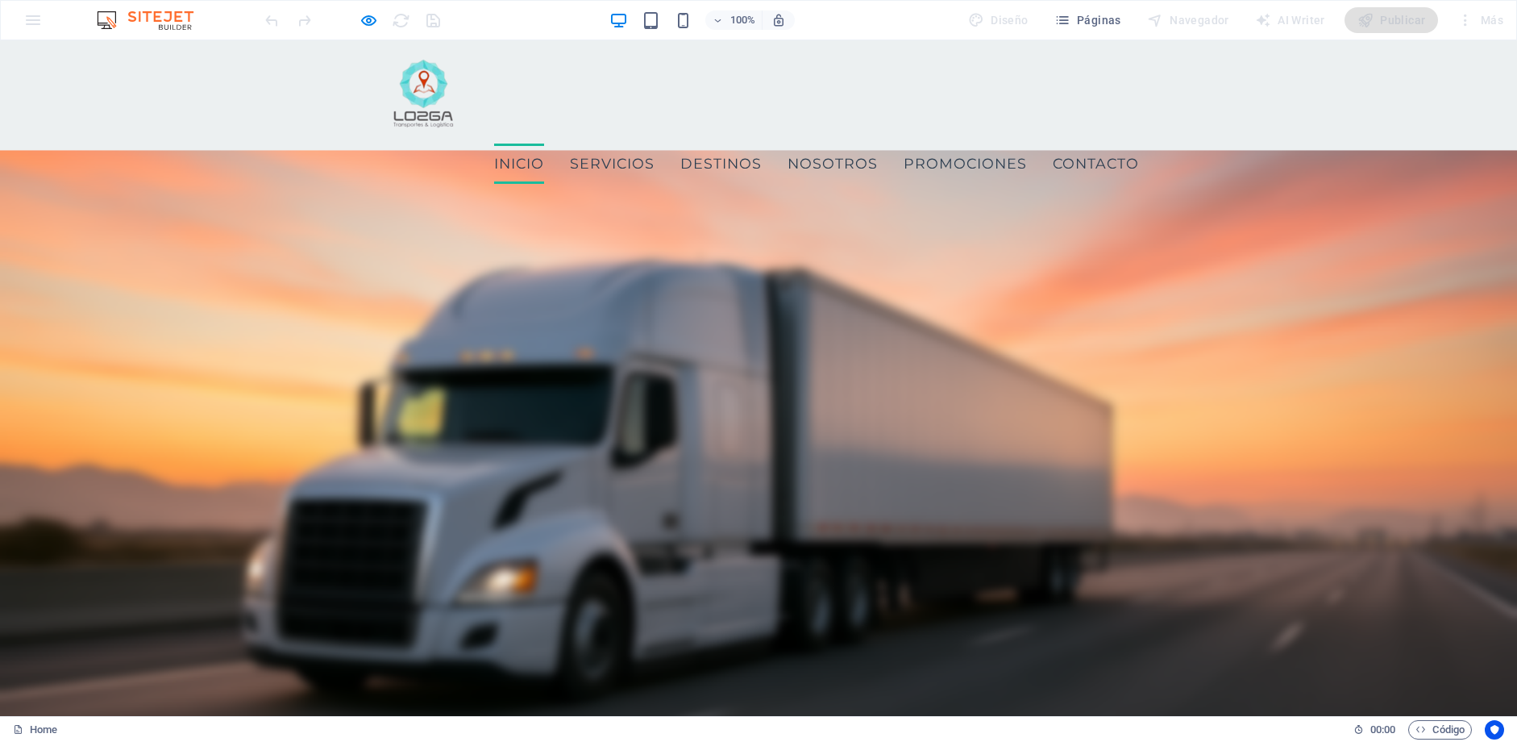
type input "hiram_fpg@hotmail.com"
checkbox input "true"
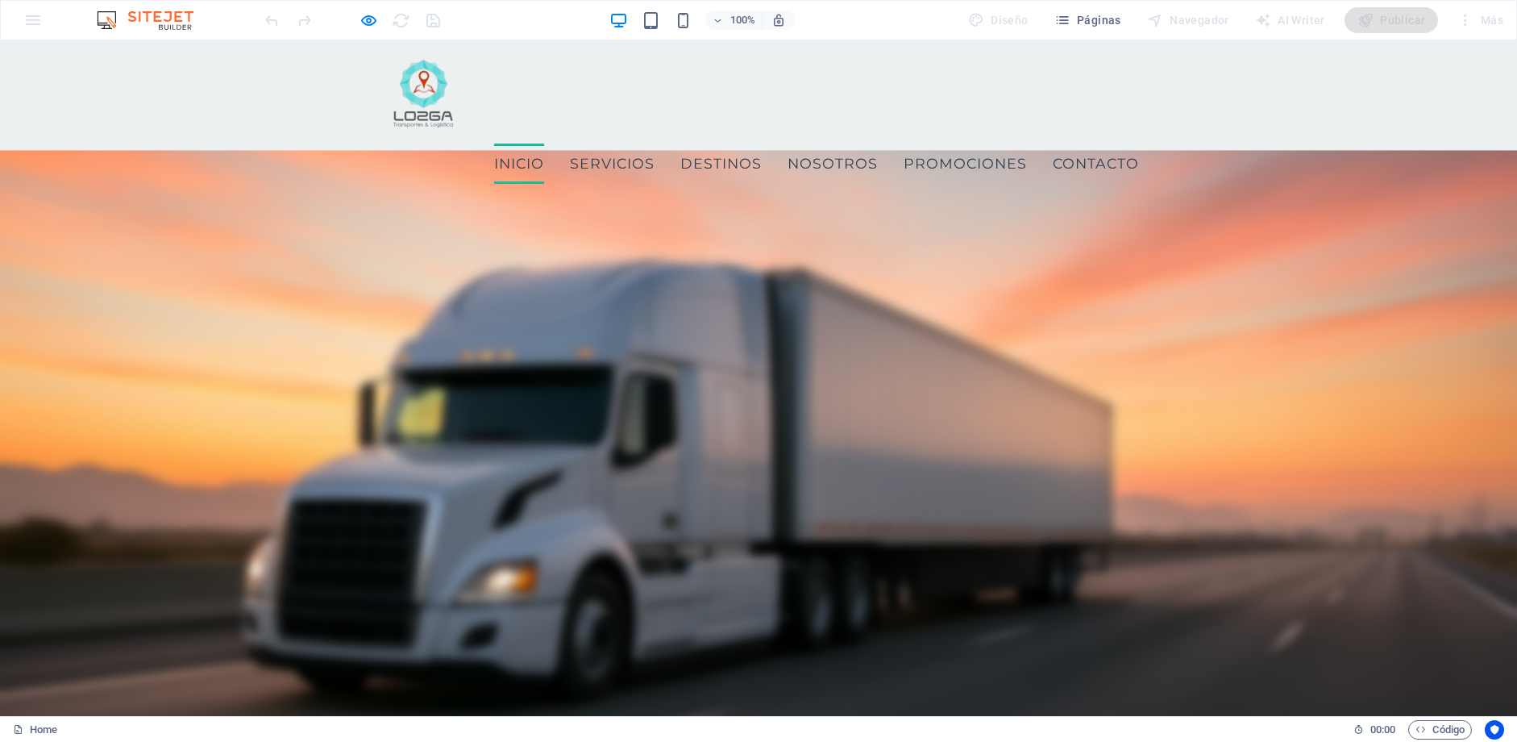
type input "hiram_fpg@hotmail.com"
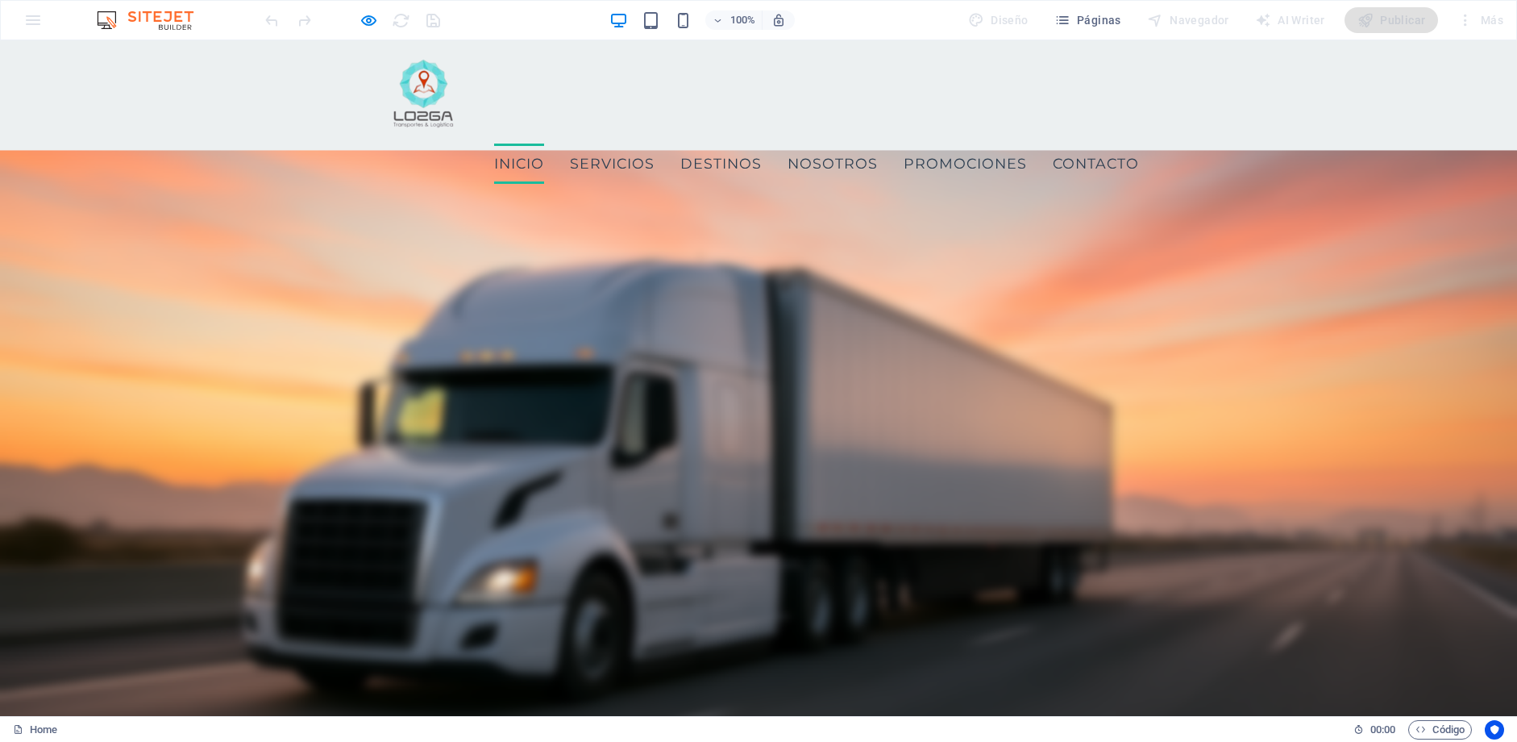
checkbox input "true"
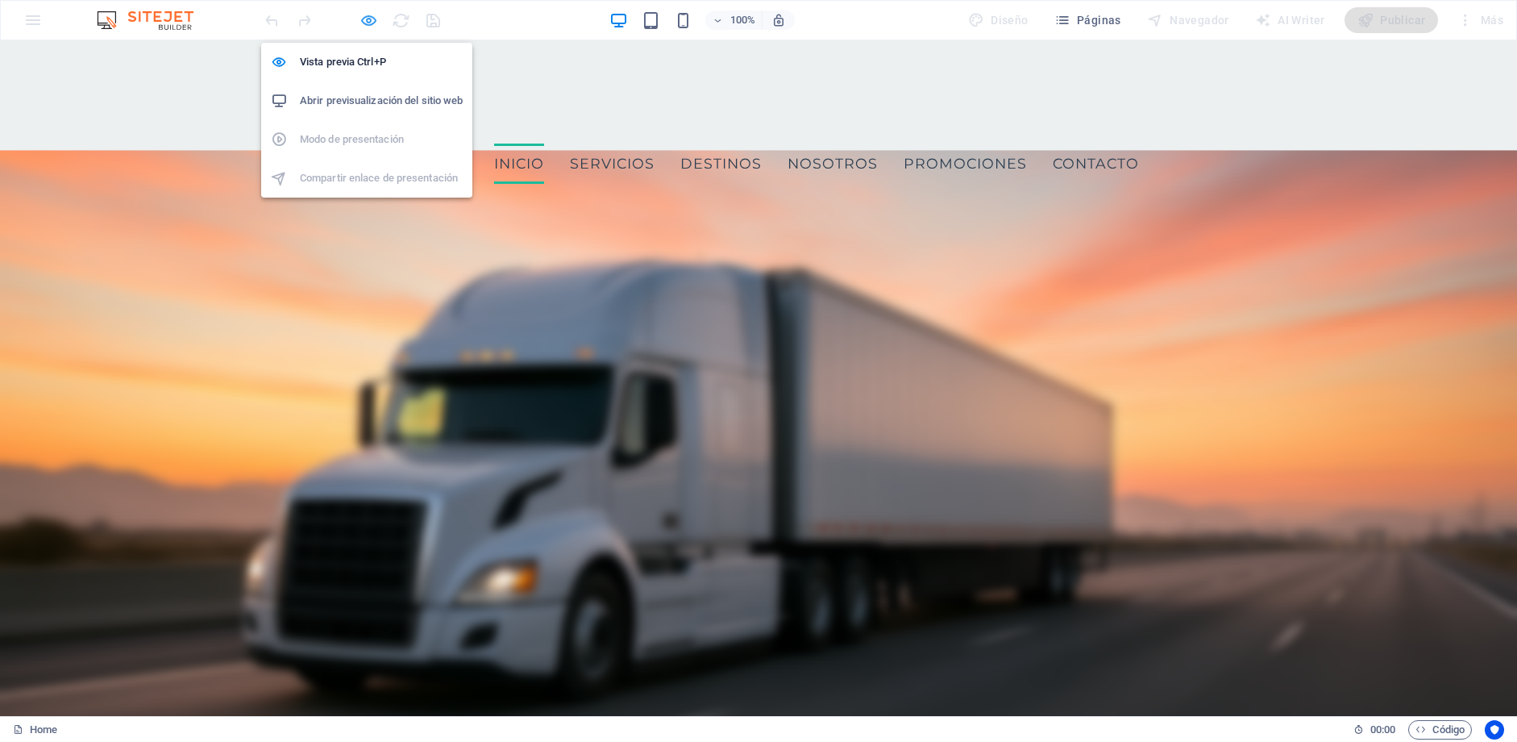
click at [368, 17] on icon "button" at bounding box center [369, 20] width 19 height 19
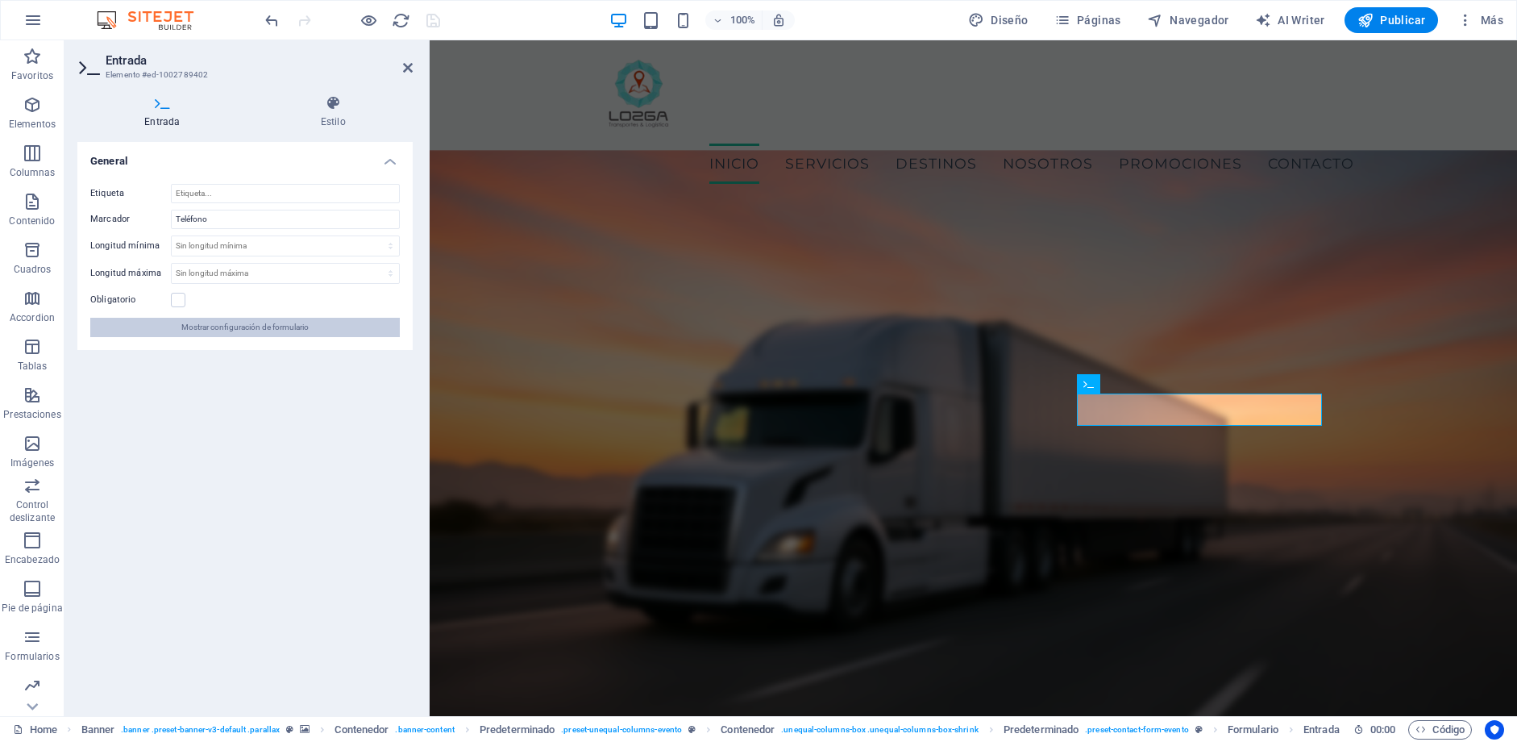
click at [271, 331] on span "Mostrar configuración de formulario" at bounding box center [244, 327] width 127 height 19
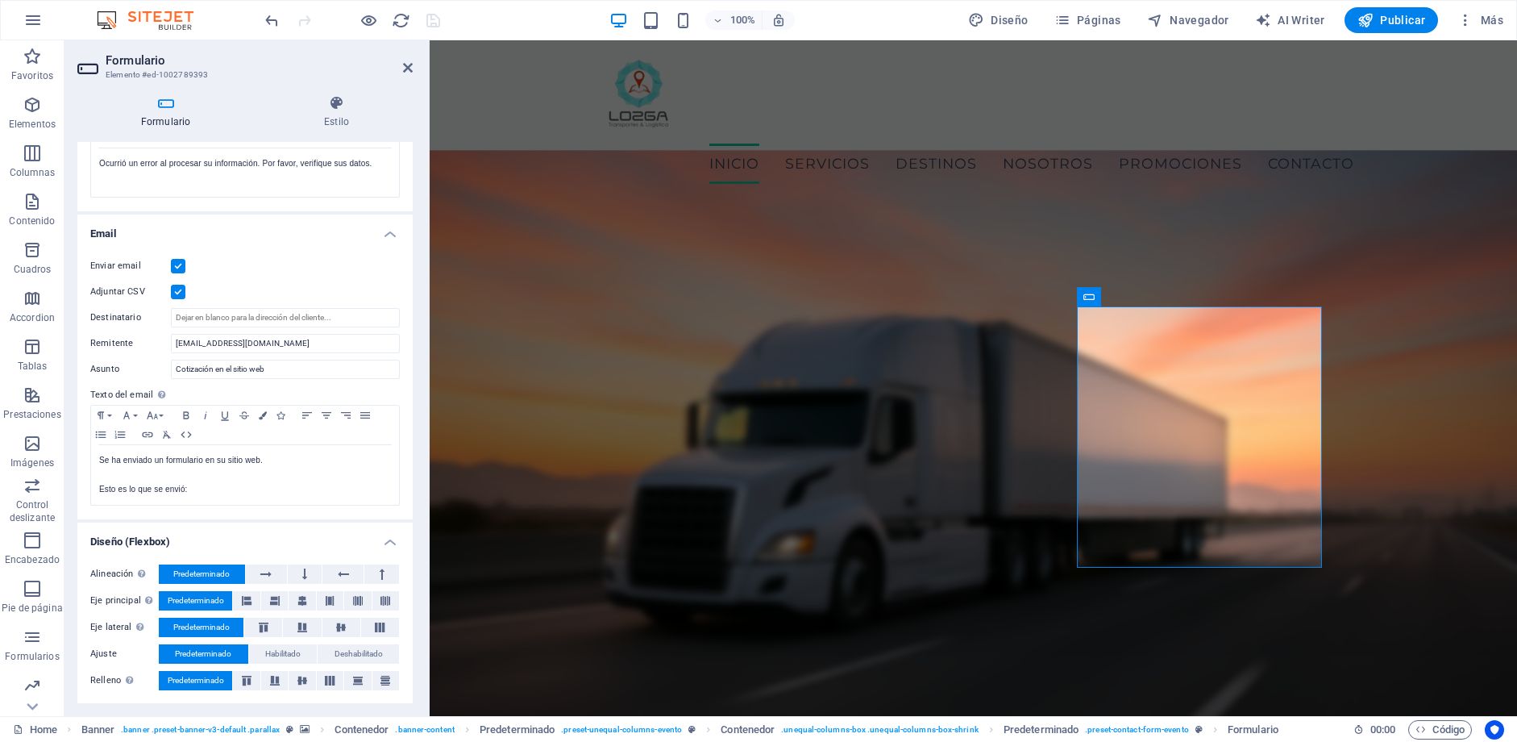
scroll to position [380, 0]
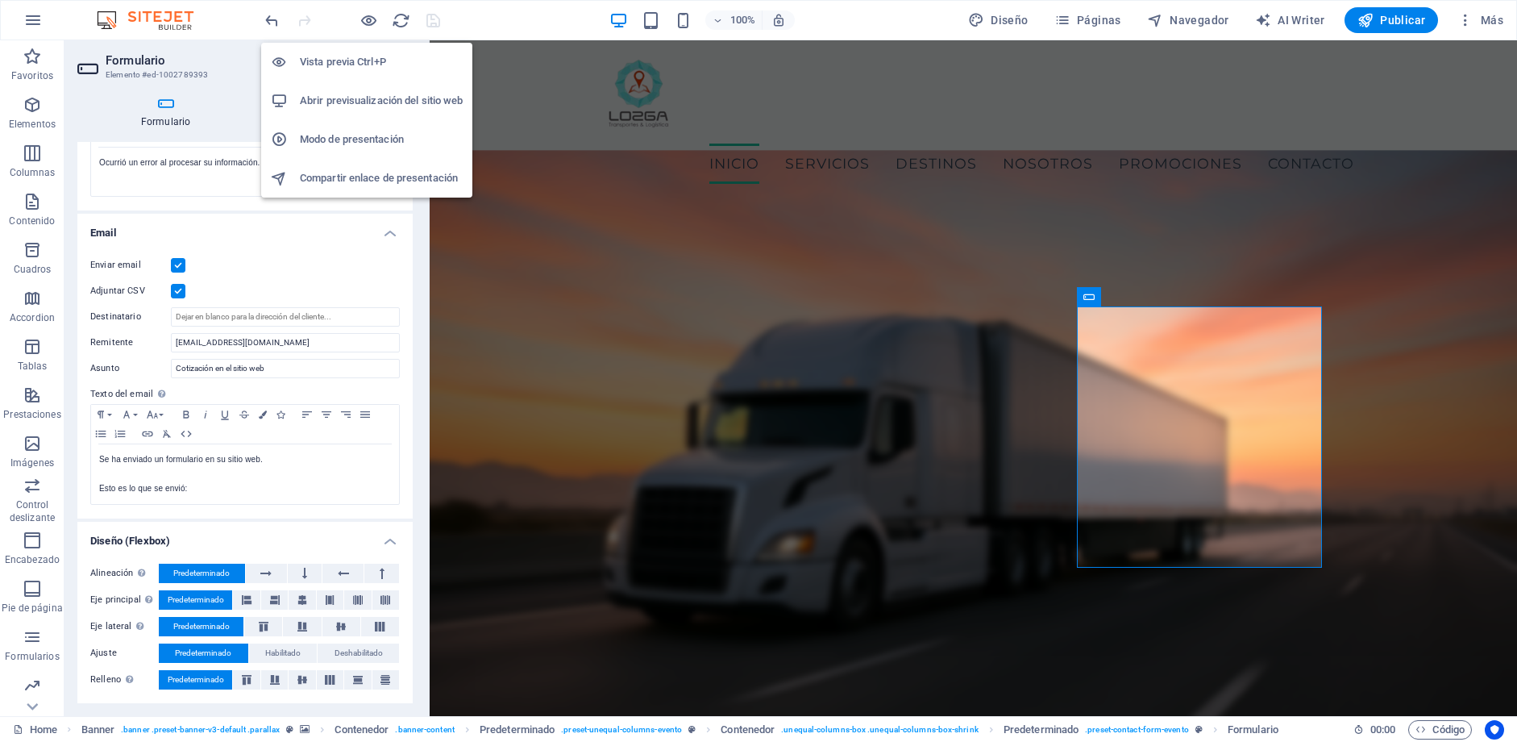
click at [393, 108] on h6 "Abrir previsualización del sitio web" at bounding box center [381, 100] width 163 height 19
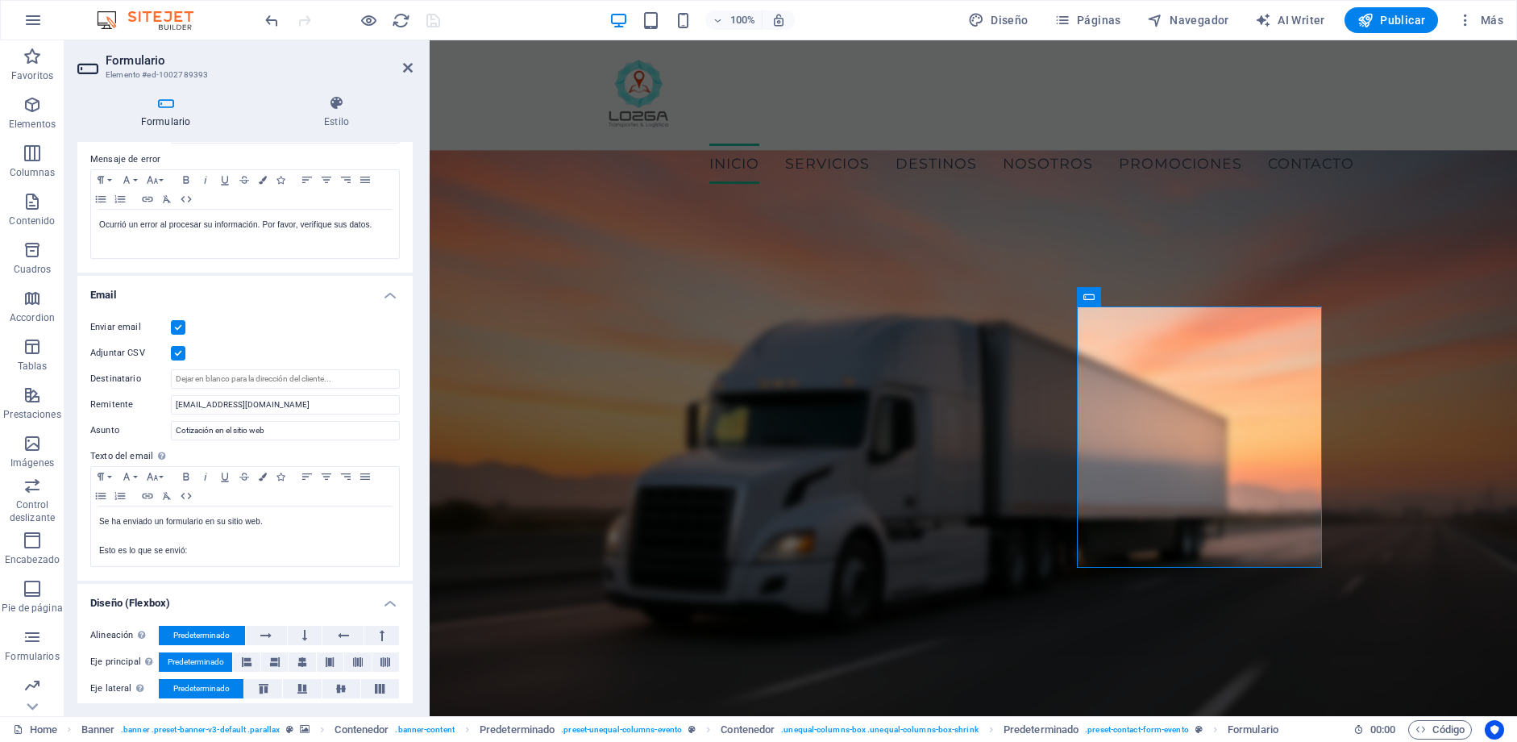
scroll to position [124, 0]
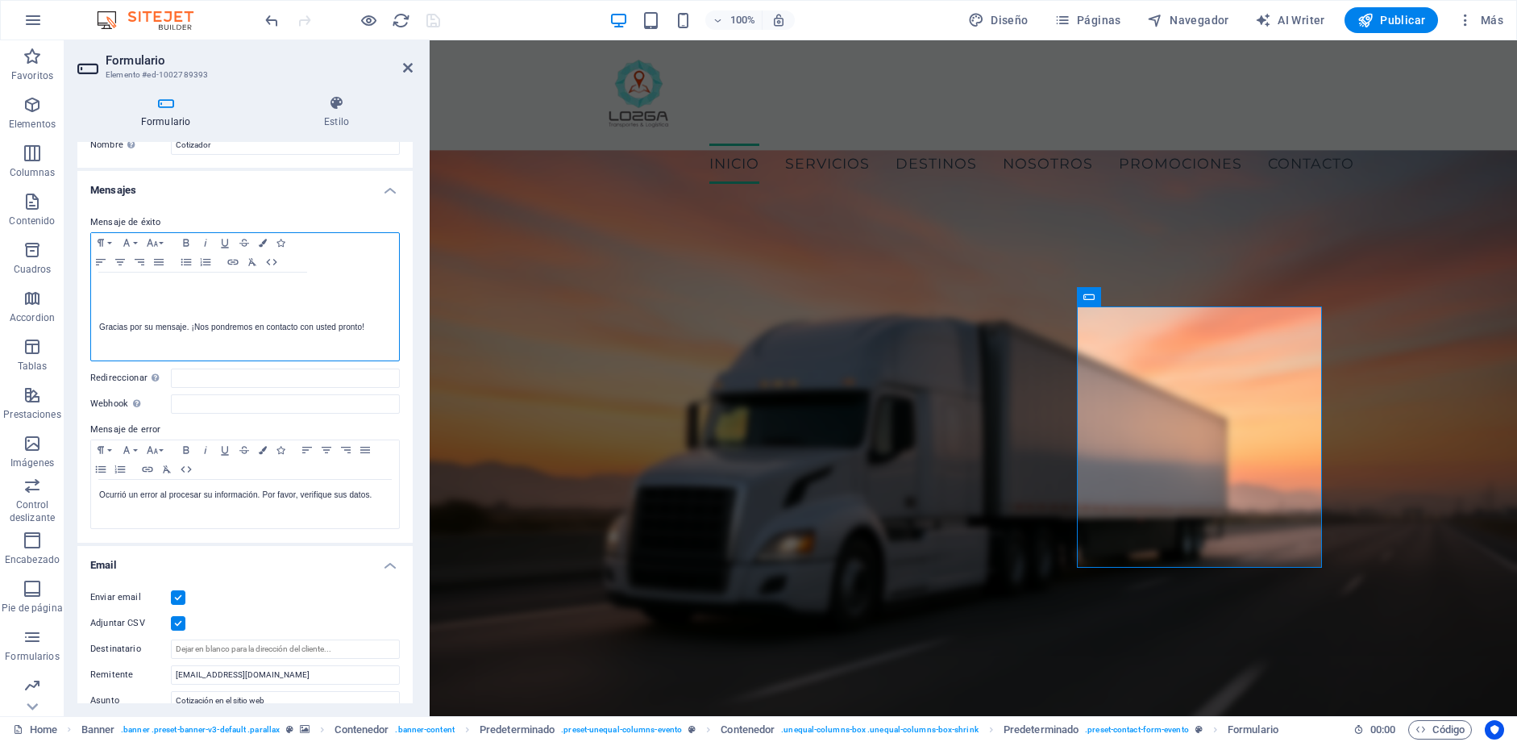
click at [143, 297] on div at bounding box center [245, 292] width 308 height 40
click at [102, 326] on p "Gracias por su mensaje. ¡Nos pondremos en contacto con usted pronto!" at bounding box center [245, 327] width 292 height 15
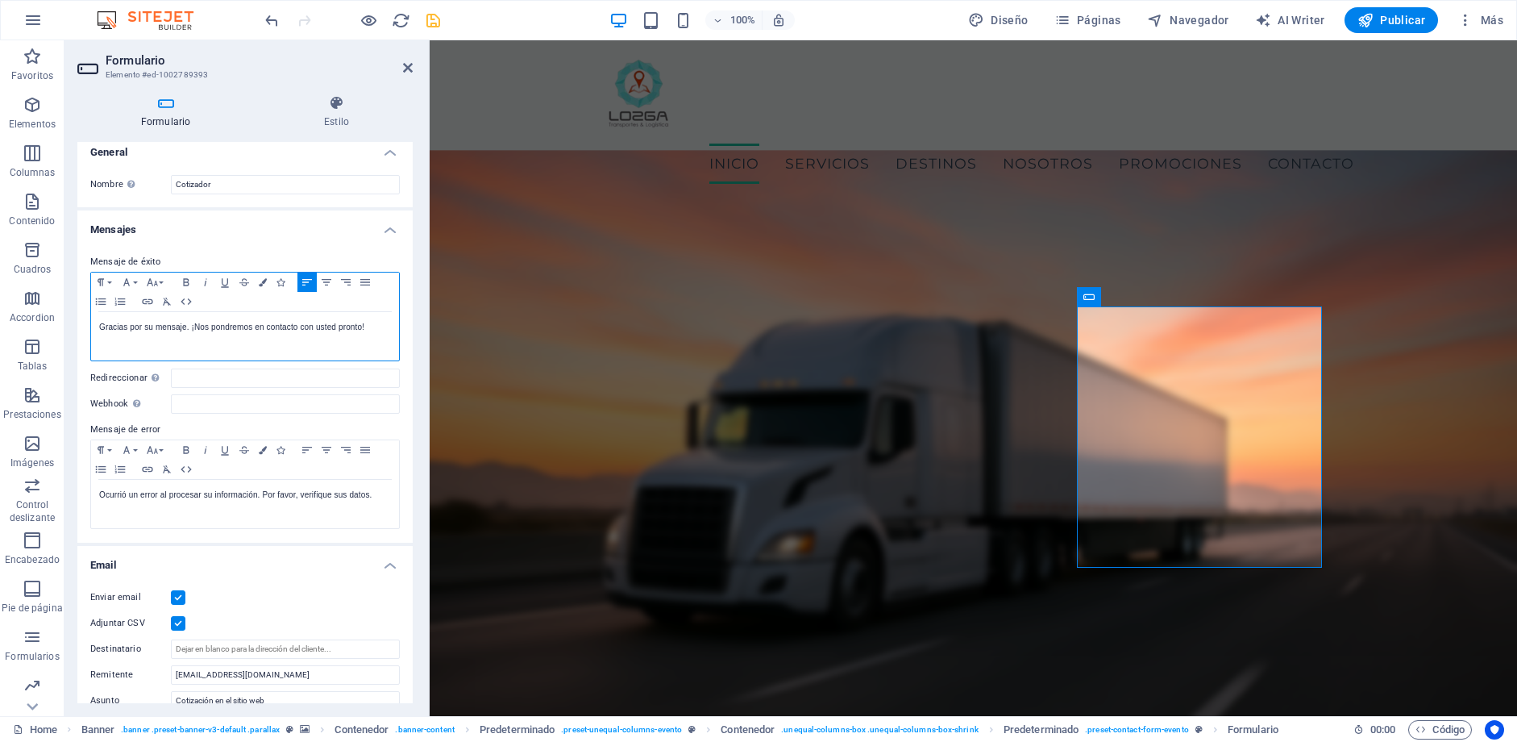
click at [369, 322] on p "Gracias por su mensaje. ¡Nos pondremos en contacto con usted pronto!" at bounding box center [245, 327] width 292 height 15
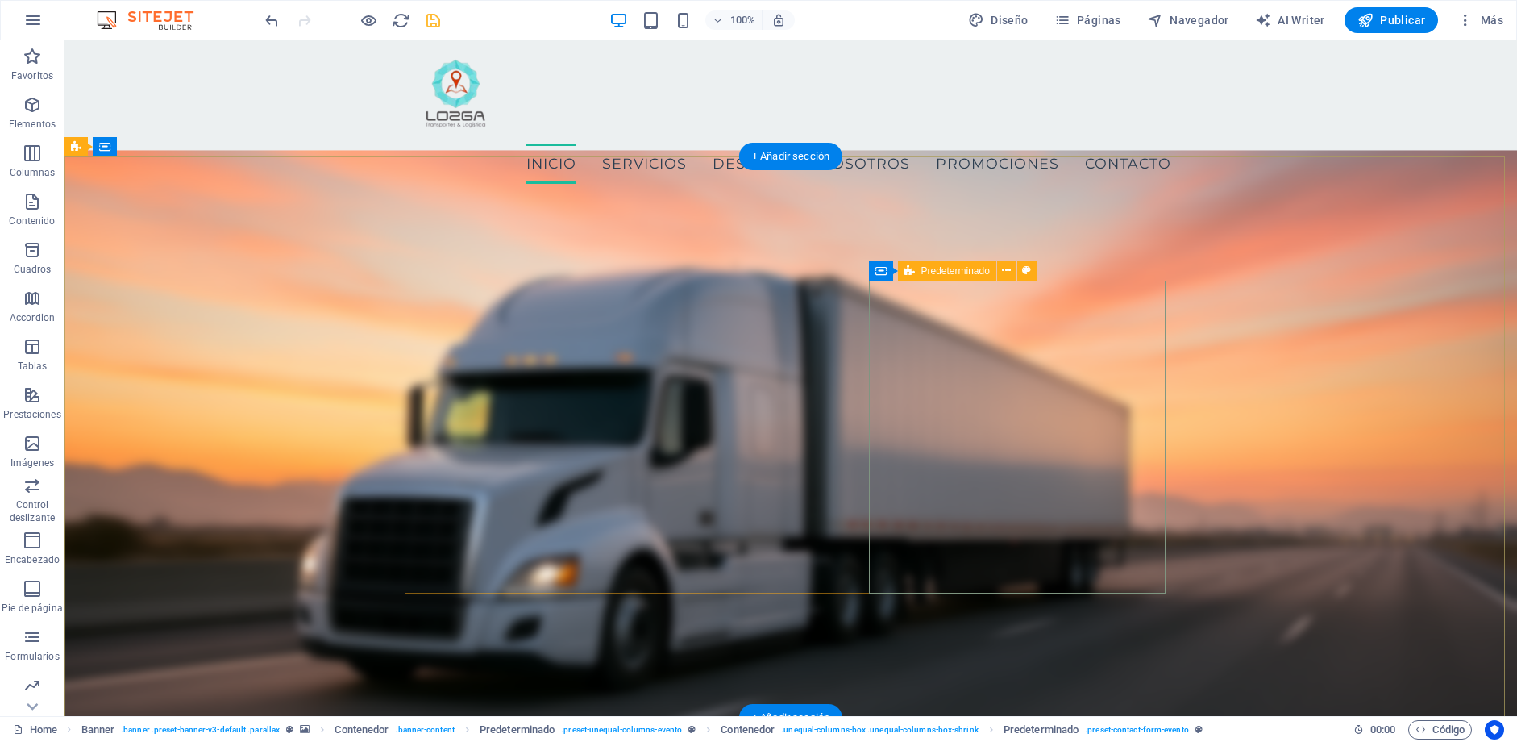
click at [1029, 273] on icon at bounding box center [1026, 270] width 9 height 17
select select "px"
select select "rem"
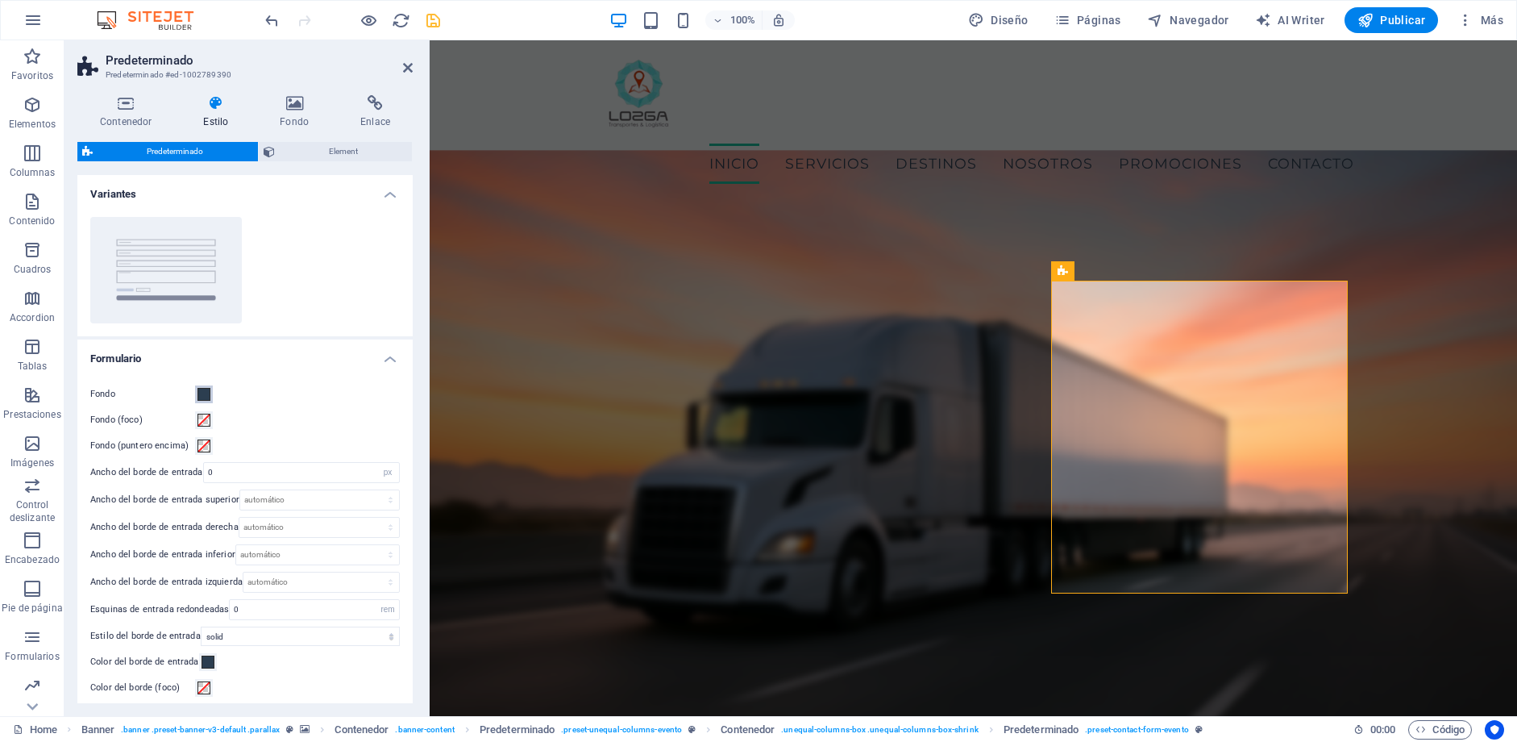
click at [200, 391] on span at bounding box center [204, 394] width 13 height 13
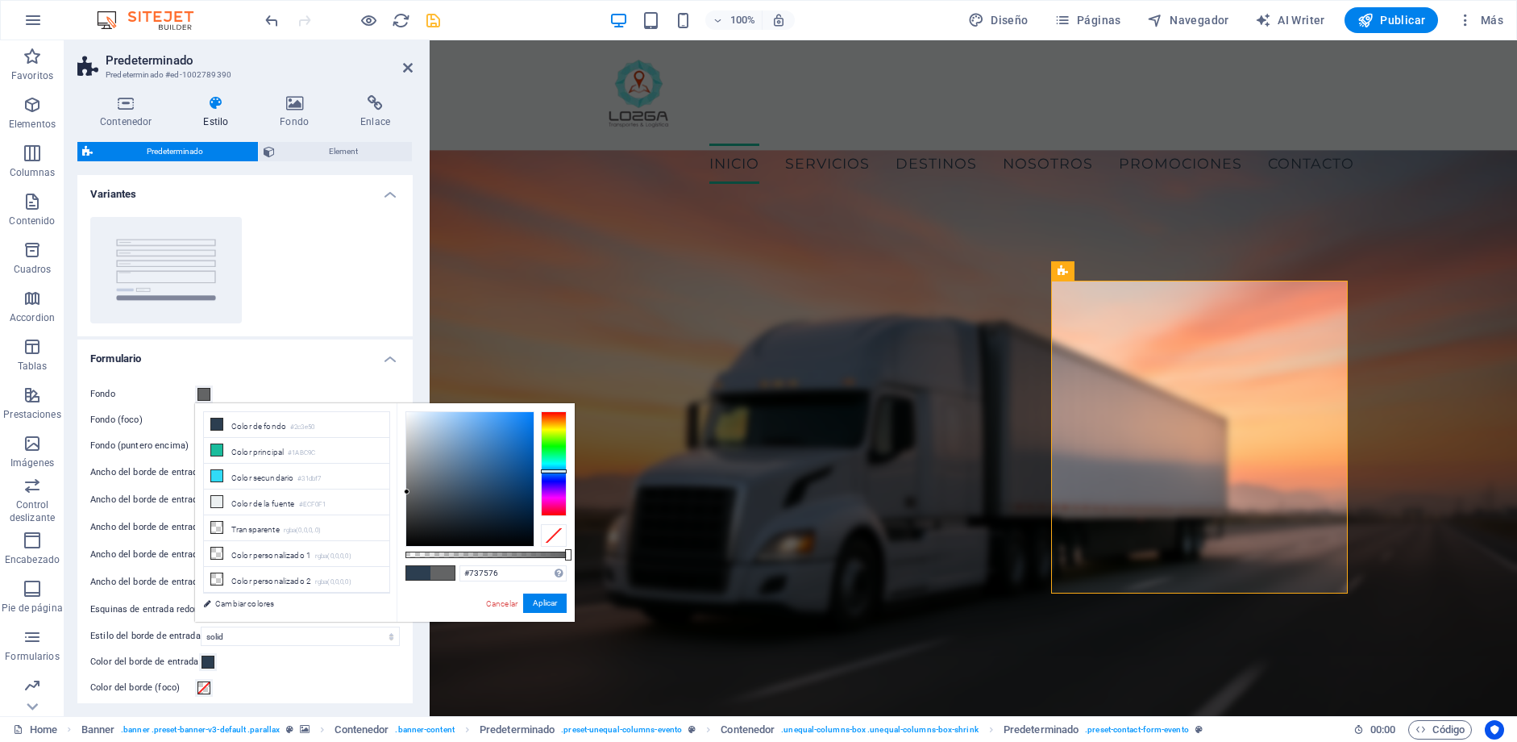
type input "#757677"
drag, startPoint x: 460, startPoint y: 504, endPoint x: 408, endPoint y: 482, distance: 56.7
click at [408, 482] on div at bounding box center [408, 482] width 6 height 6
click at [550, 607] on button "Aplicar" at bounding box center [545, 602] width 44 height 19
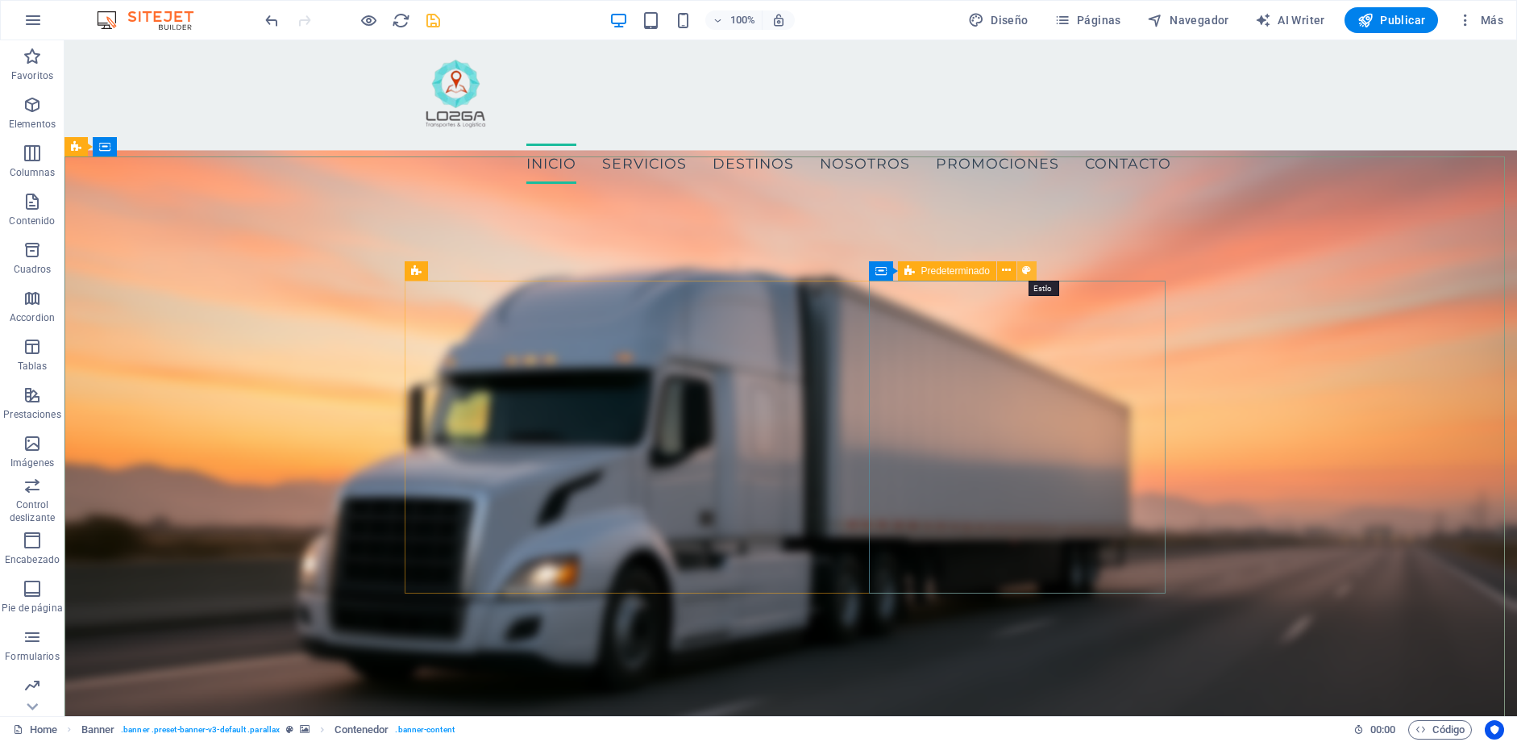
click at [1028, 273] on icon at bounding box center [1026, 270] width 9 height 17
select select "px"
select select "rem"
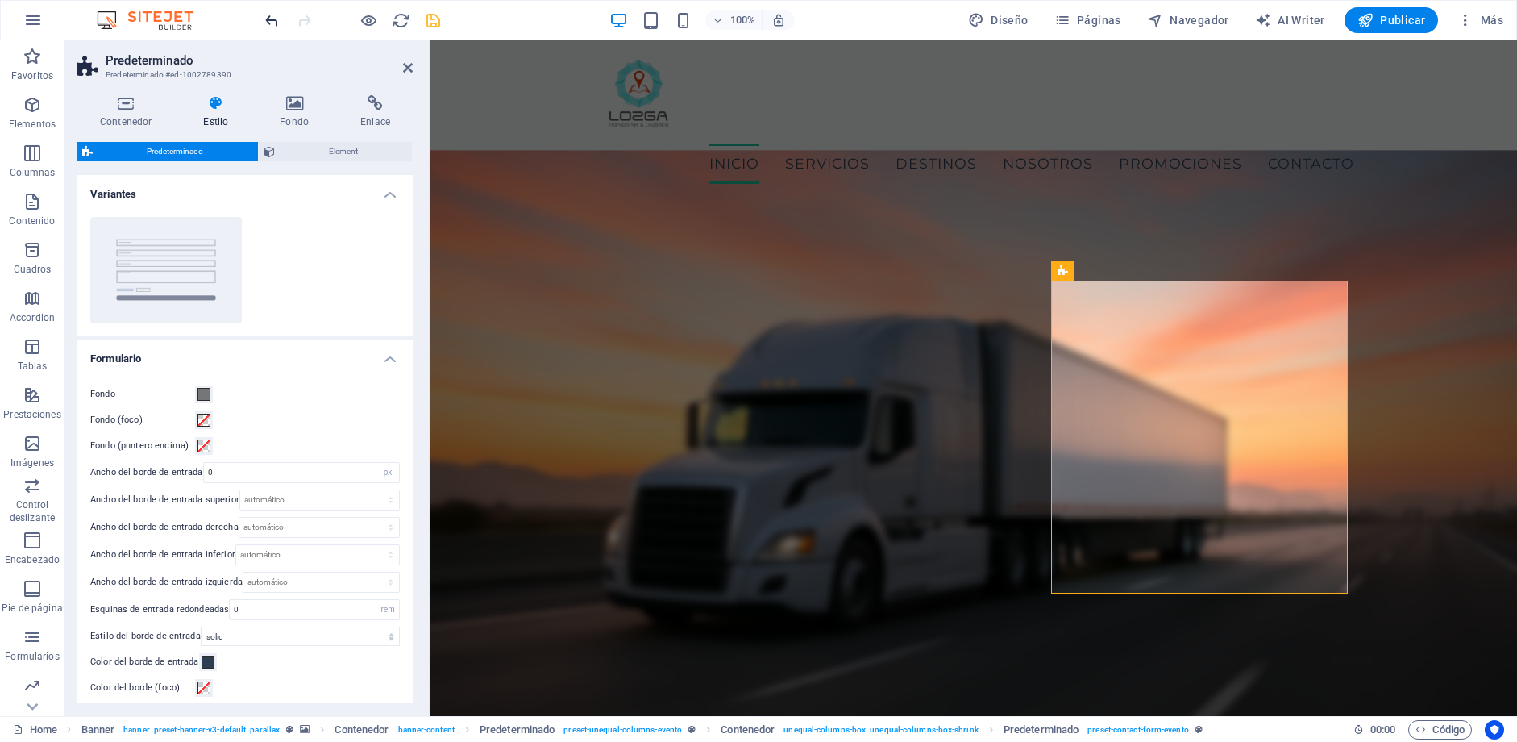
click at [271, 25] on icon "undo" at bounding box center [272, 20] width 19 height 19
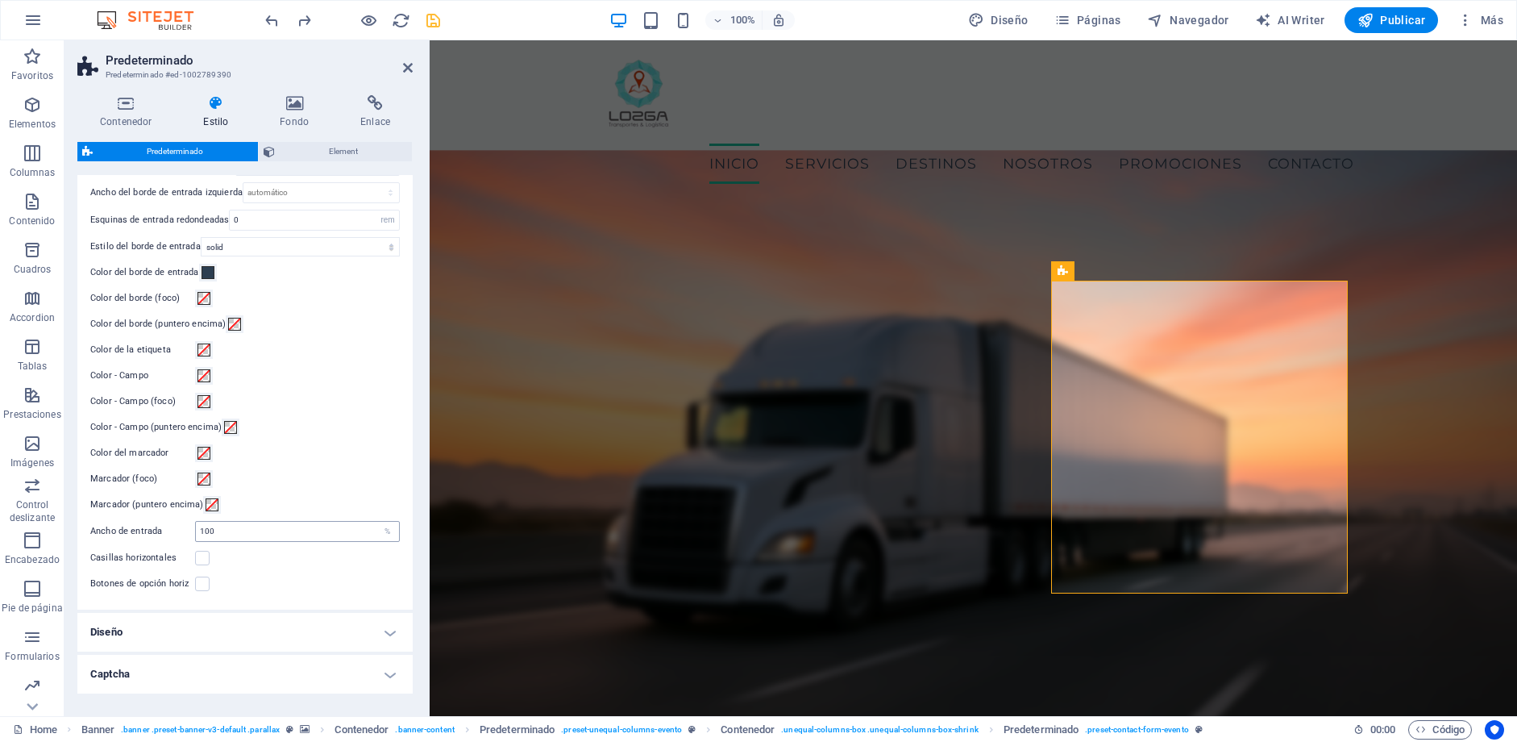
scroll to position [404, 0]
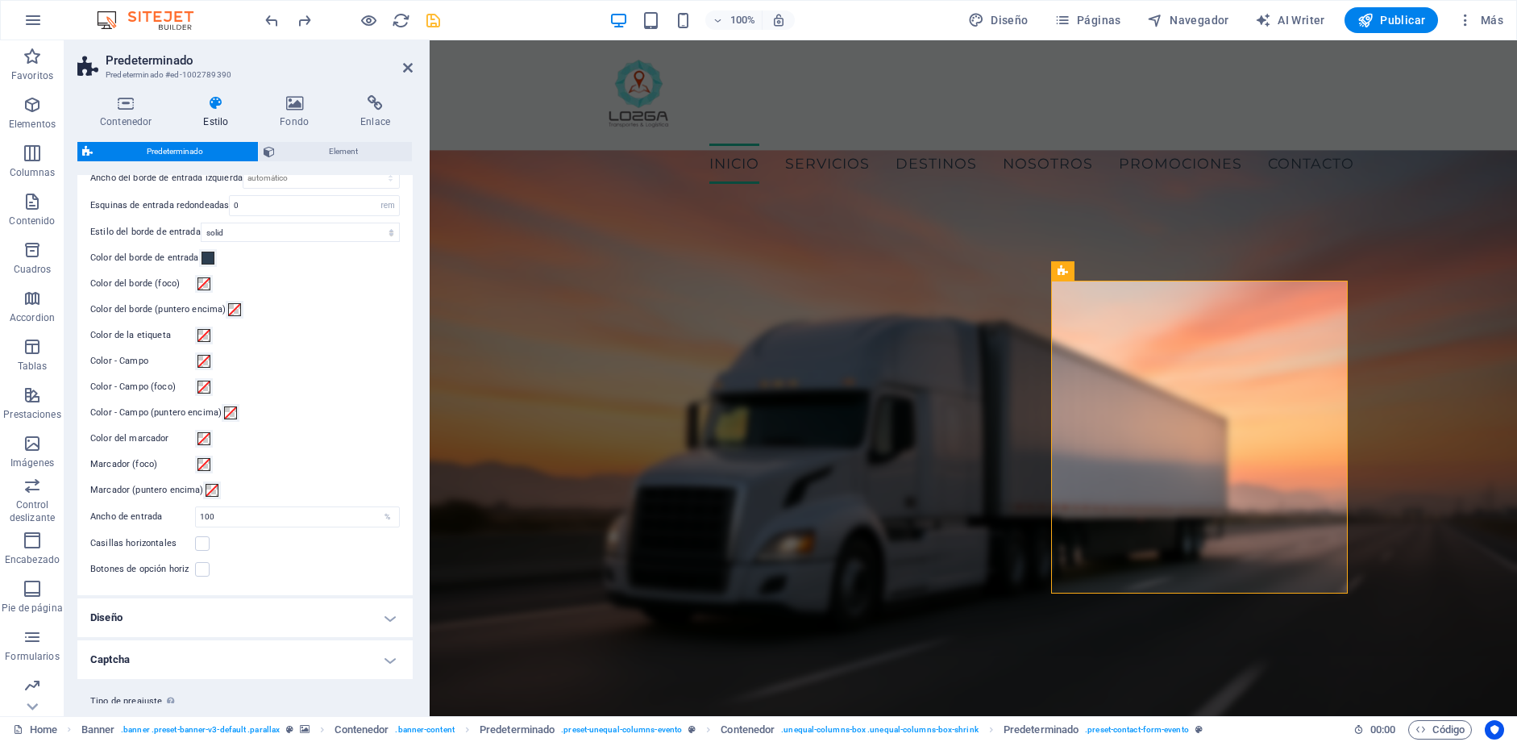
click at [227, 647] on h4 "Captcha" at bounding box center [244, 659] width 335 height 39
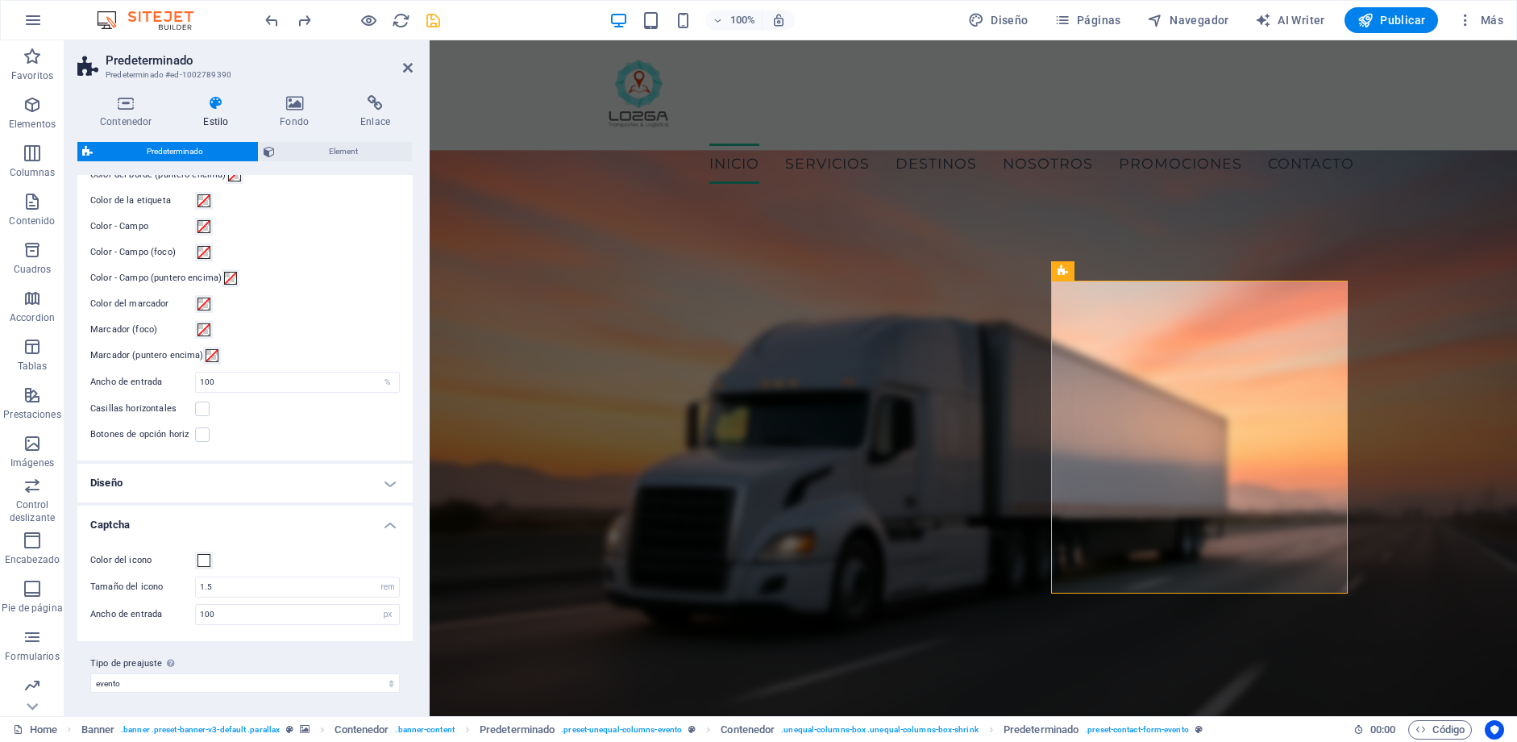
scroll to position [541, 0]
click at [206, 563] on span at bounding box center [204, 557] width 13 height 13
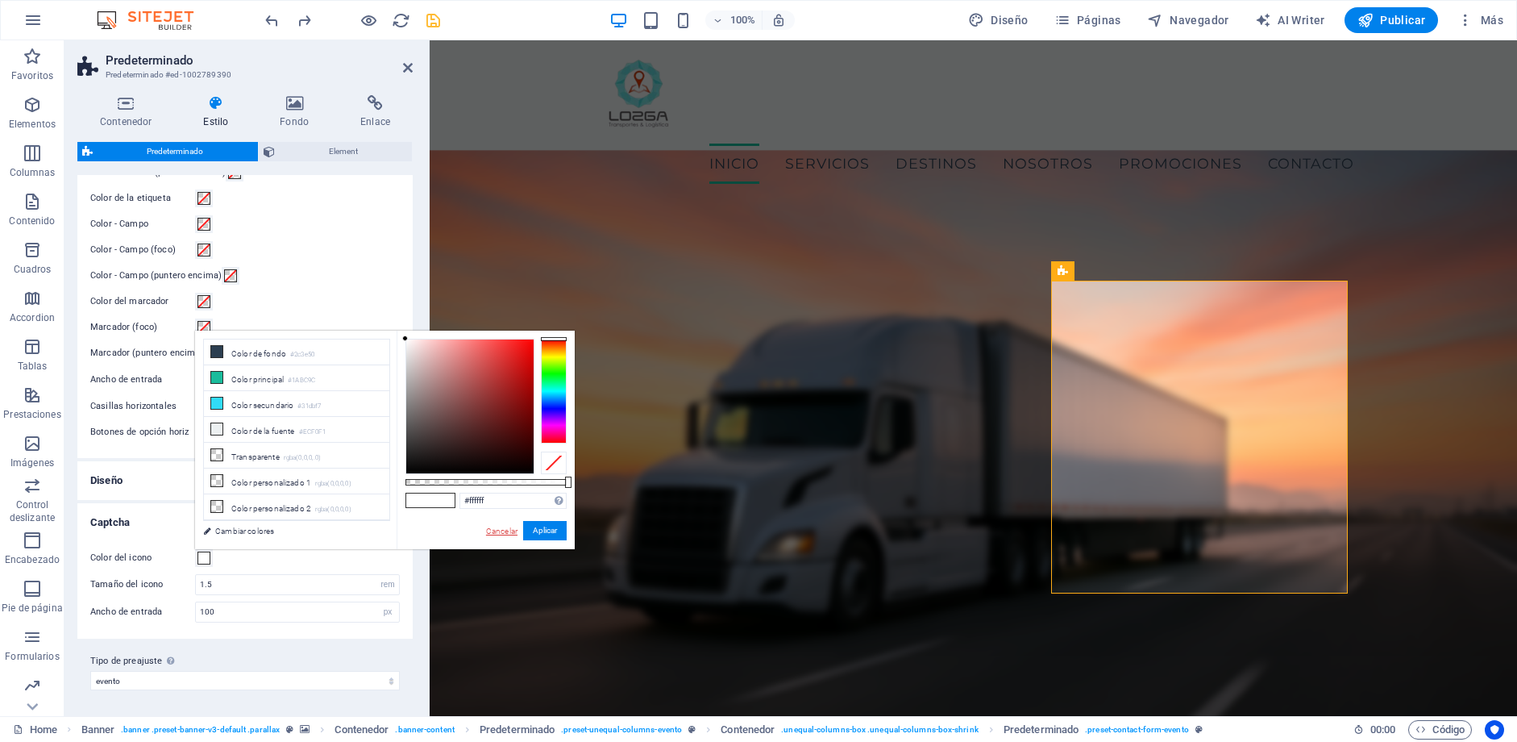
click at [494, 534] on link "Cancelar" at bounding box center [501, 531] width 35 height 12
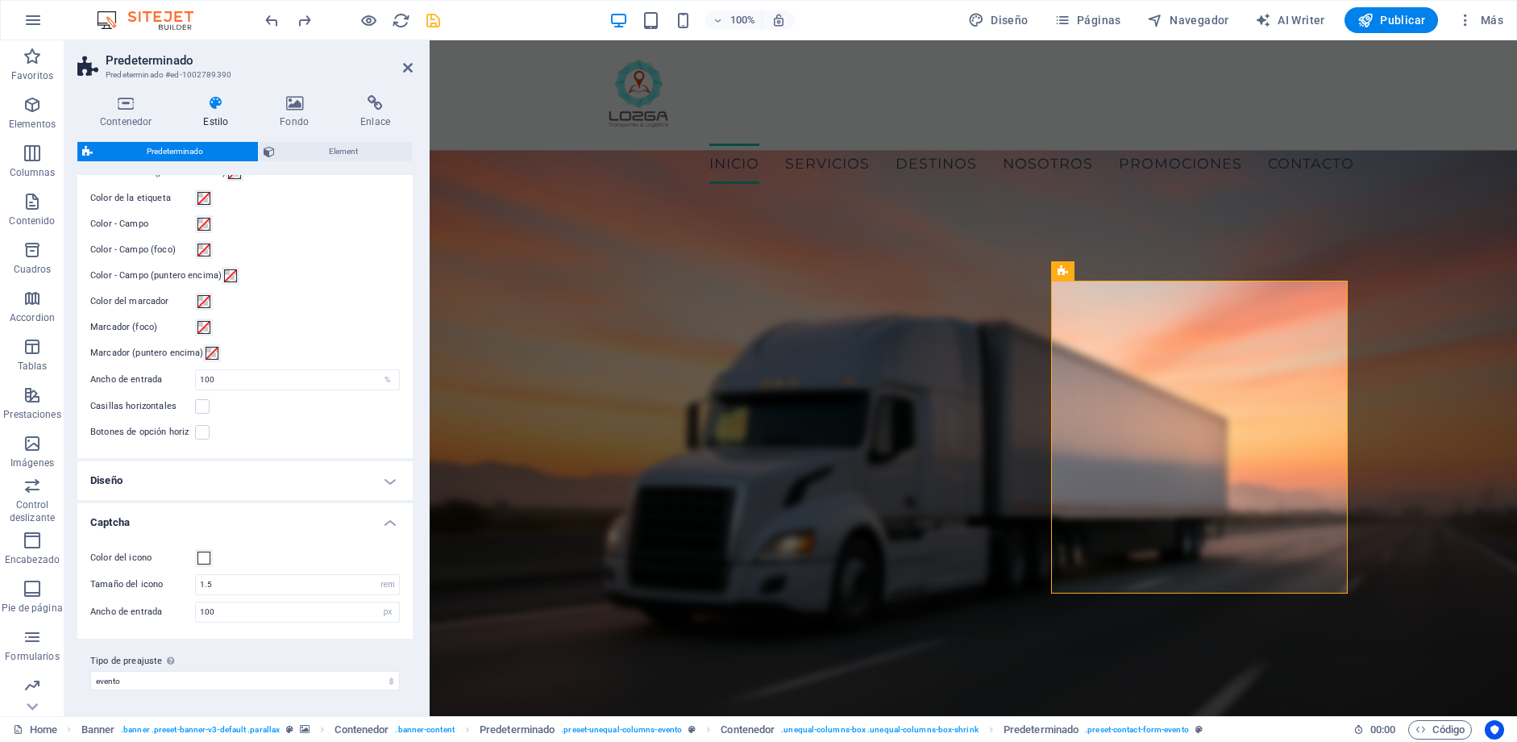
click at [193, 482] on h4 "Diseño" at bounding box center [244, 480] width 335 height 39
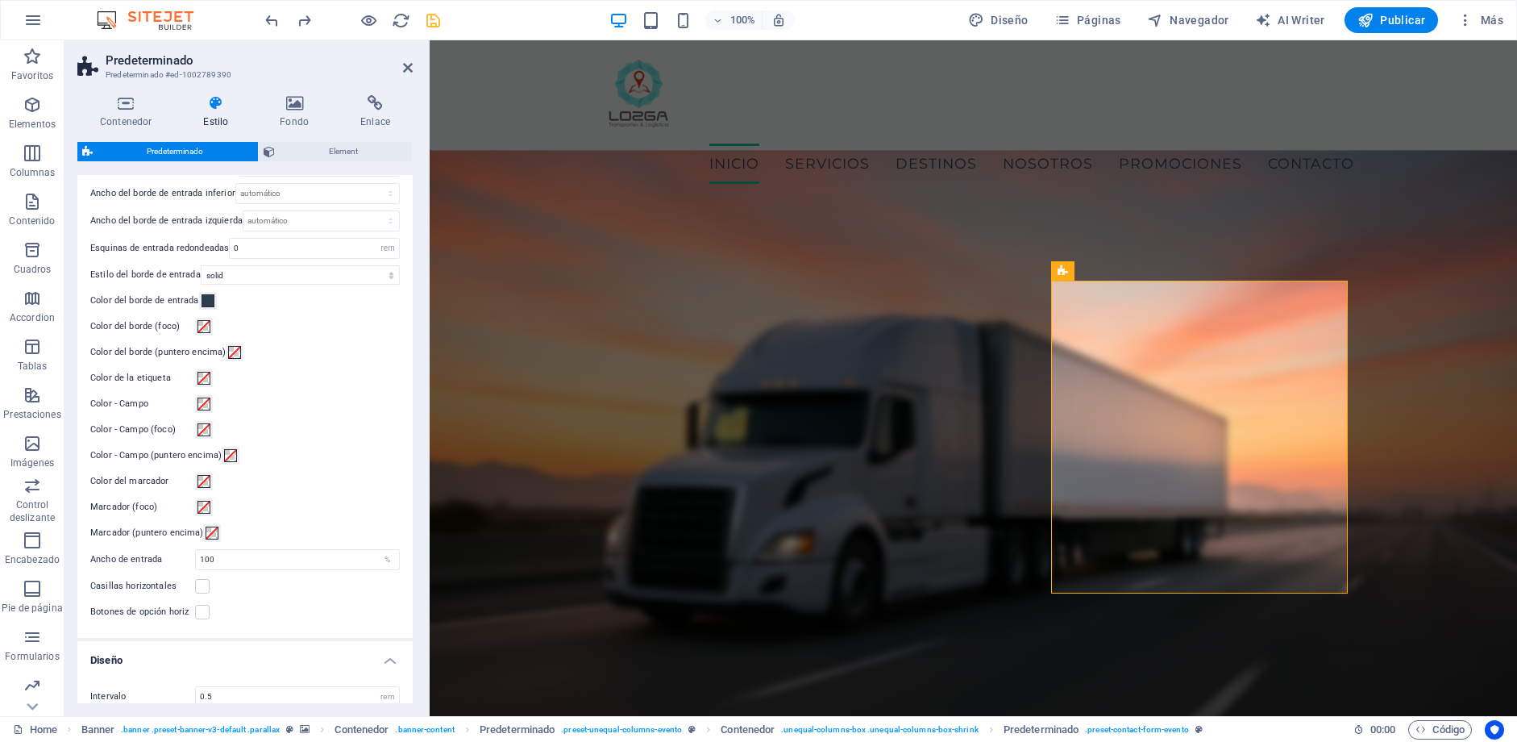
scroll to position [358, 0]
click at [207, 306] on span at bounding box center [208, 303] width 13 height 13
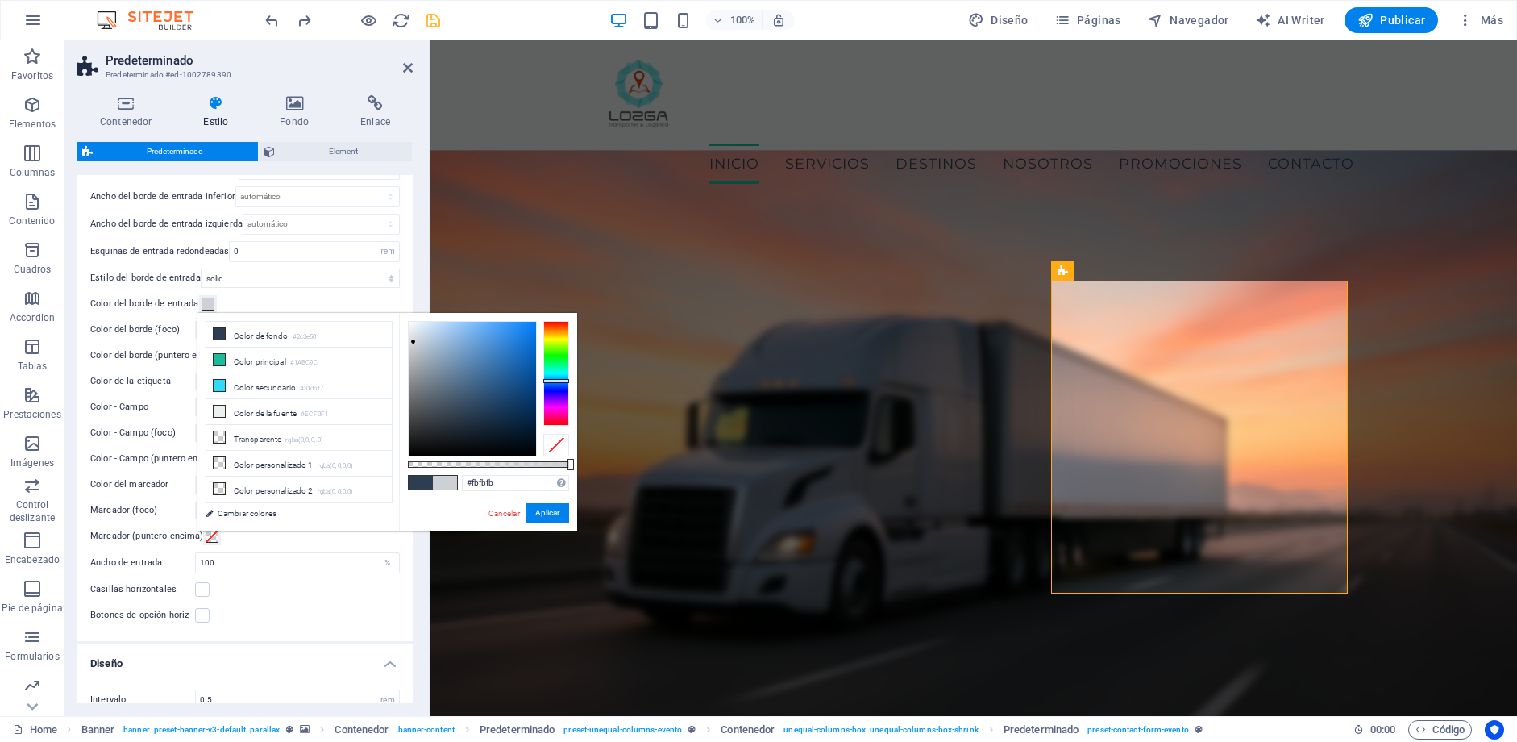
type input "#ffffff"
drag, startPoint x: 425, startPoint y: 358, endPoint x: 389, endPoint y: 301, distance: 67.8
click at [389, 301] on body "[PERSON_NAME] Transportes y logística Home Favoritos Elementos Columnas Conteni…" at bounding box center [758, 371] width 1517 height 742
click at [545, 509] on button "Aplicar" at bounding box center [548, 512] width 44 height 19
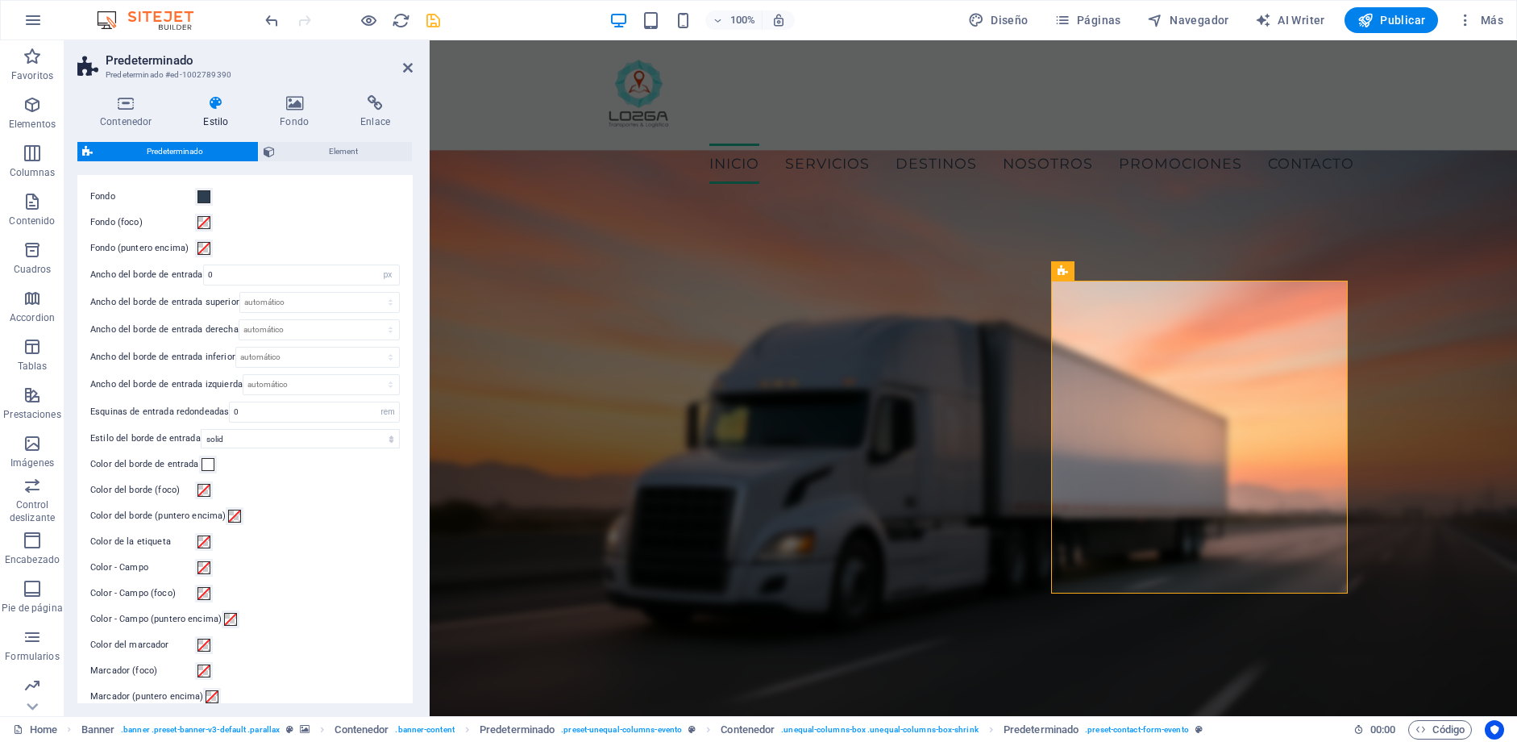
scroll to position [197, 0]
click at [272, 21] on icon "undo" at bounding box center [272, 20] width 19 height 19
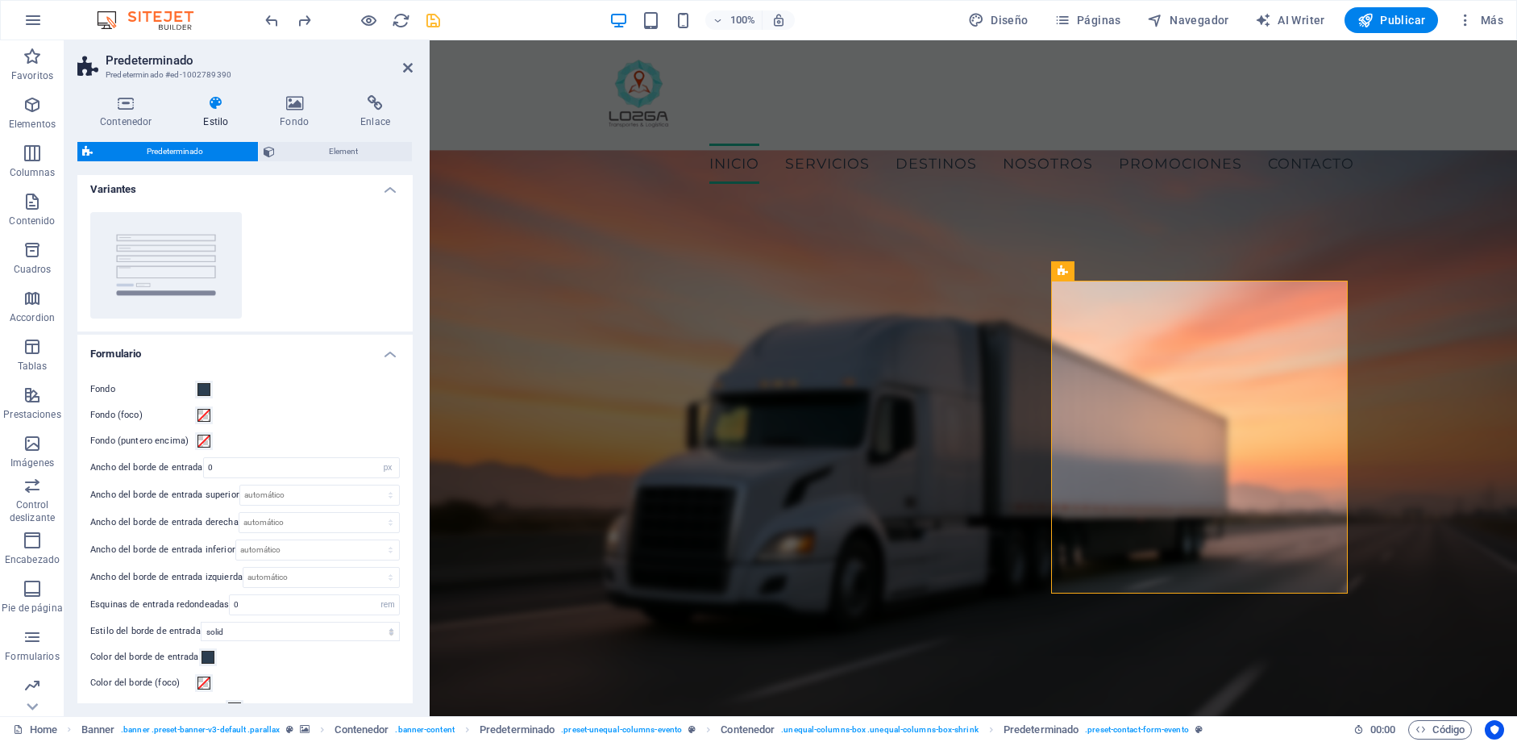
scroll to position [0, 0]
click at [344, 144] on span "Element" at bounding box center [344, 151] width 128 height 19
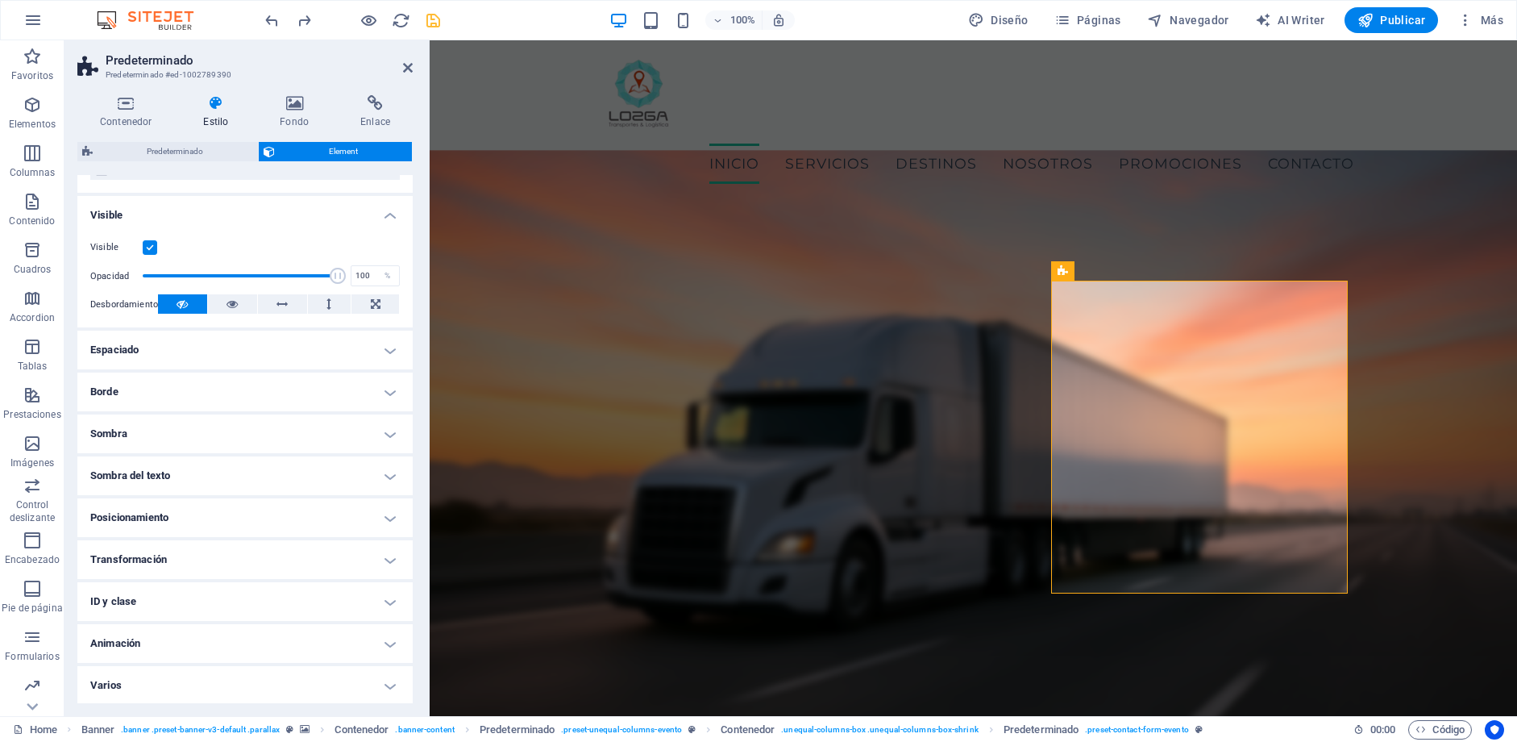
scroll to position [153, 0]
click at [174, 150] on span "Predeterminado" at bounding box center [176, 151] width 156 height 19
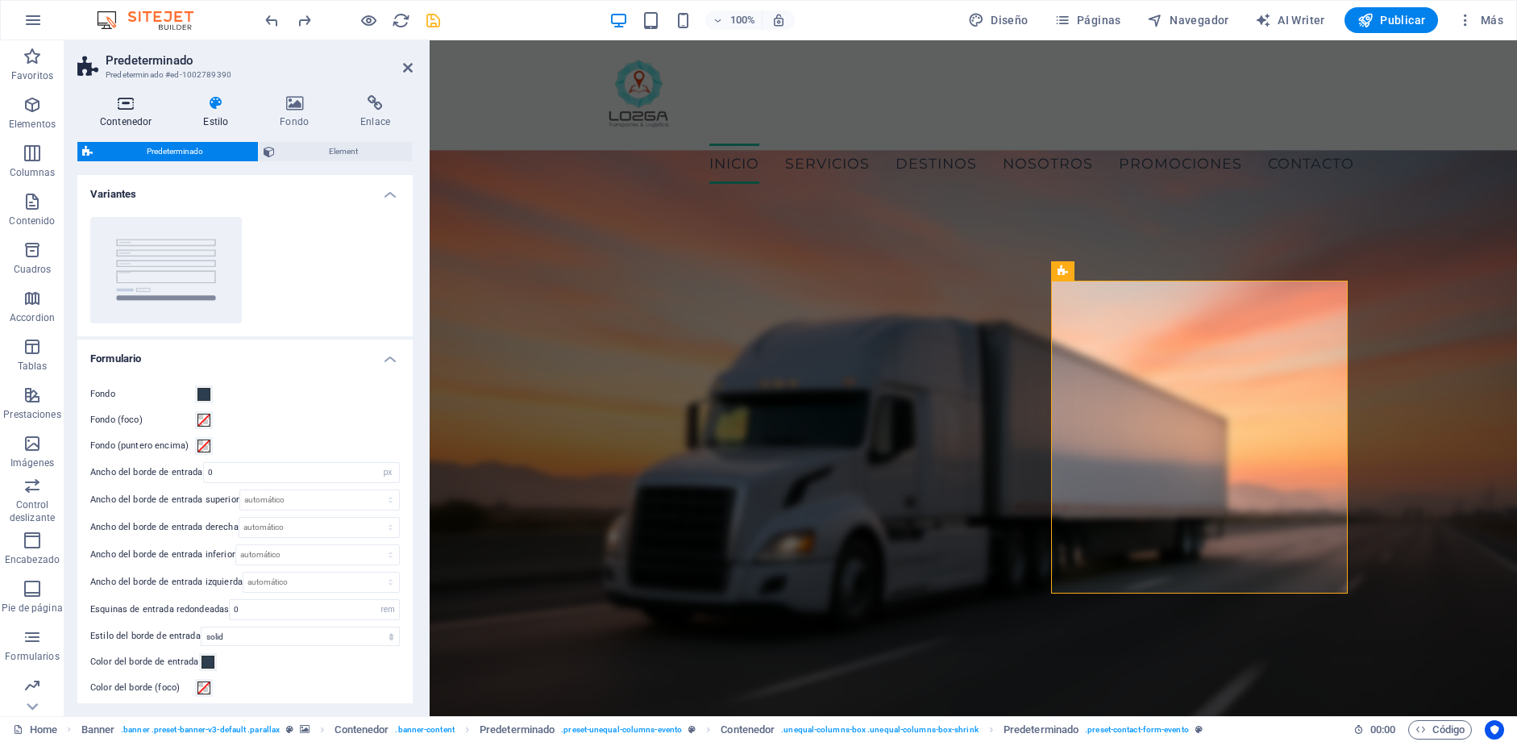
click at [136, 106] on icon at bounding box center [125, 103] width 97 height 16
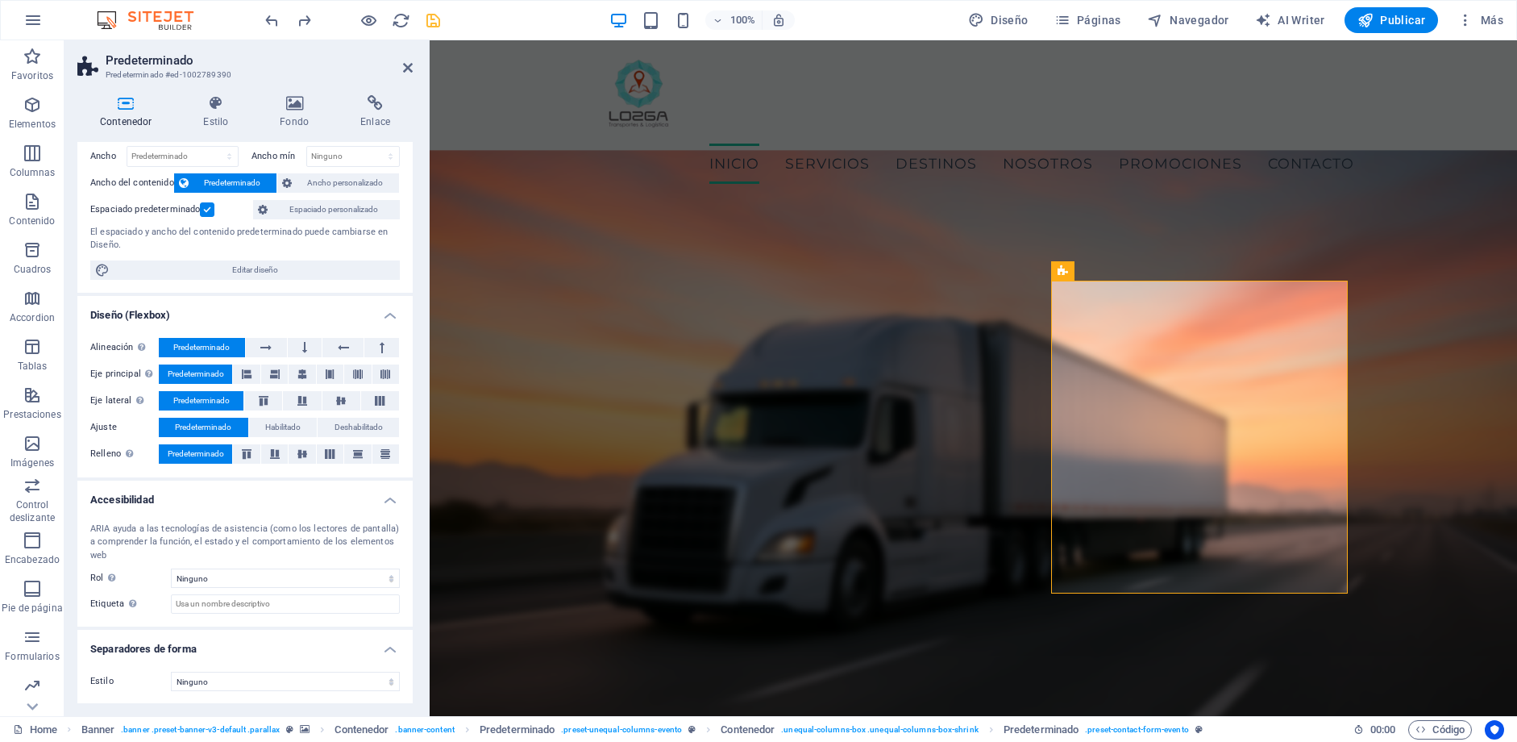
scroll to position [64, 0]
click at [208, 688] on select "Ninguno Triángulo Cuadrado Diagonal Polígono 1 Polígono 2 Zigzag Múltiples zigz…" at bounding box center [285, 680] width 229 height 19
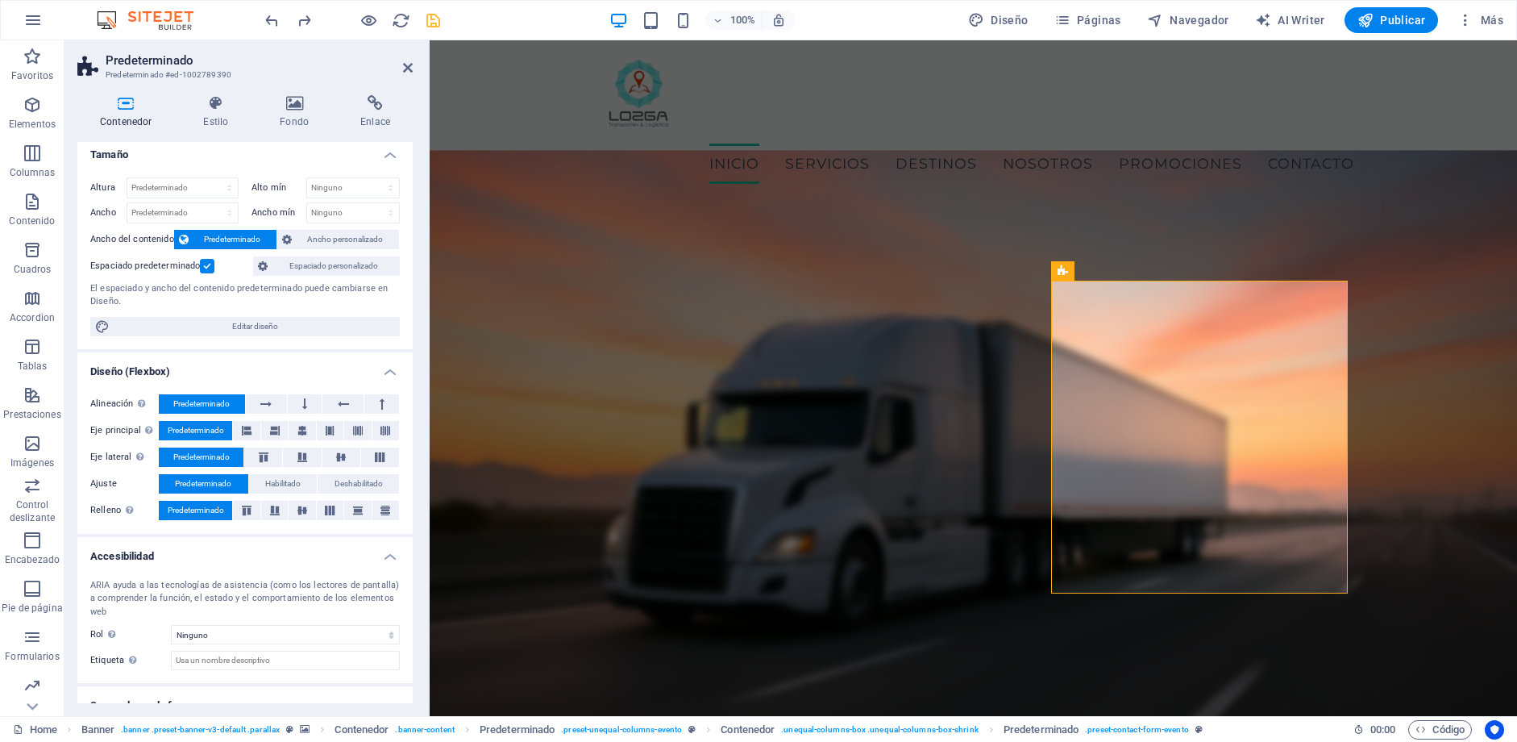
scroll to position [0, 0]
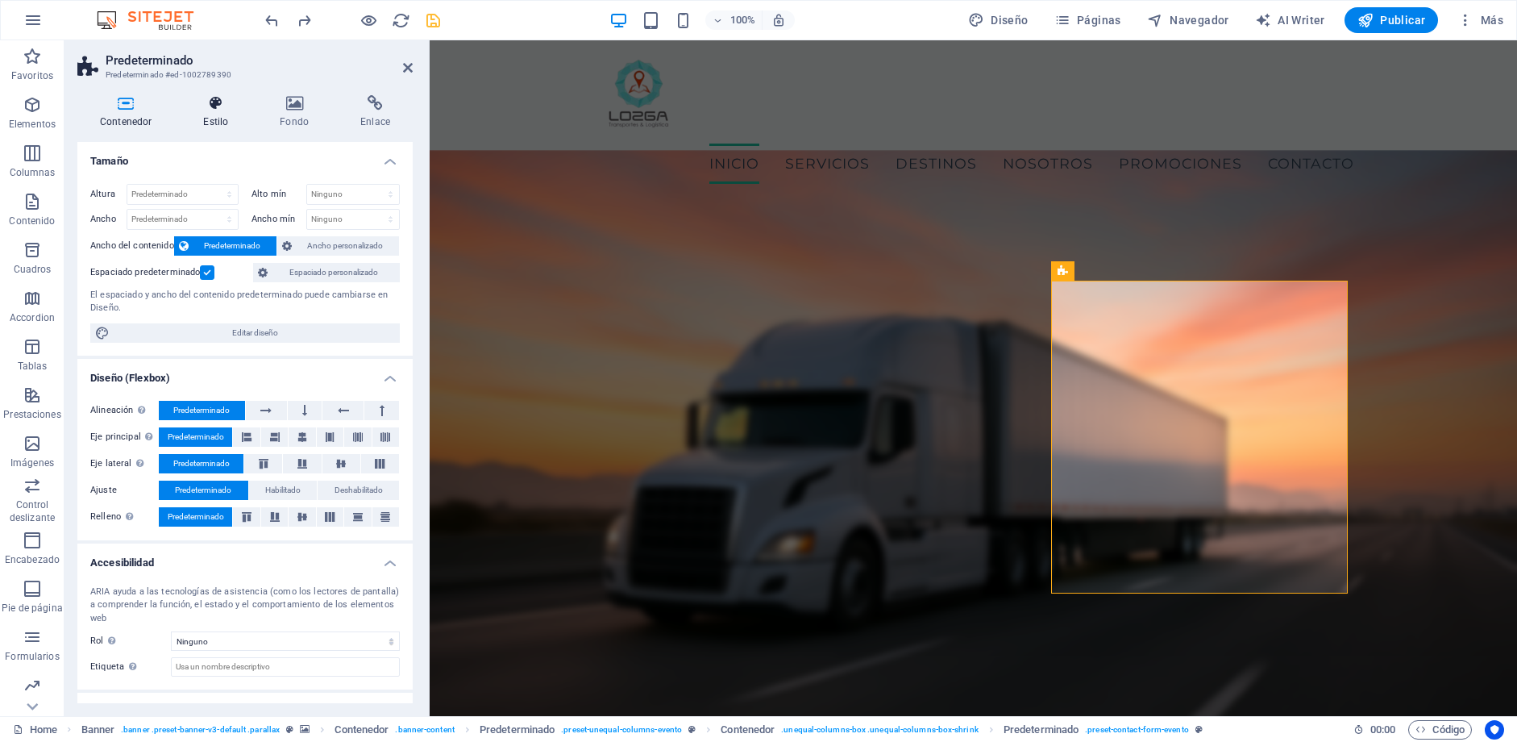
click at [210, 110] on icon at bounding box center [216, 103] width 70 height 16
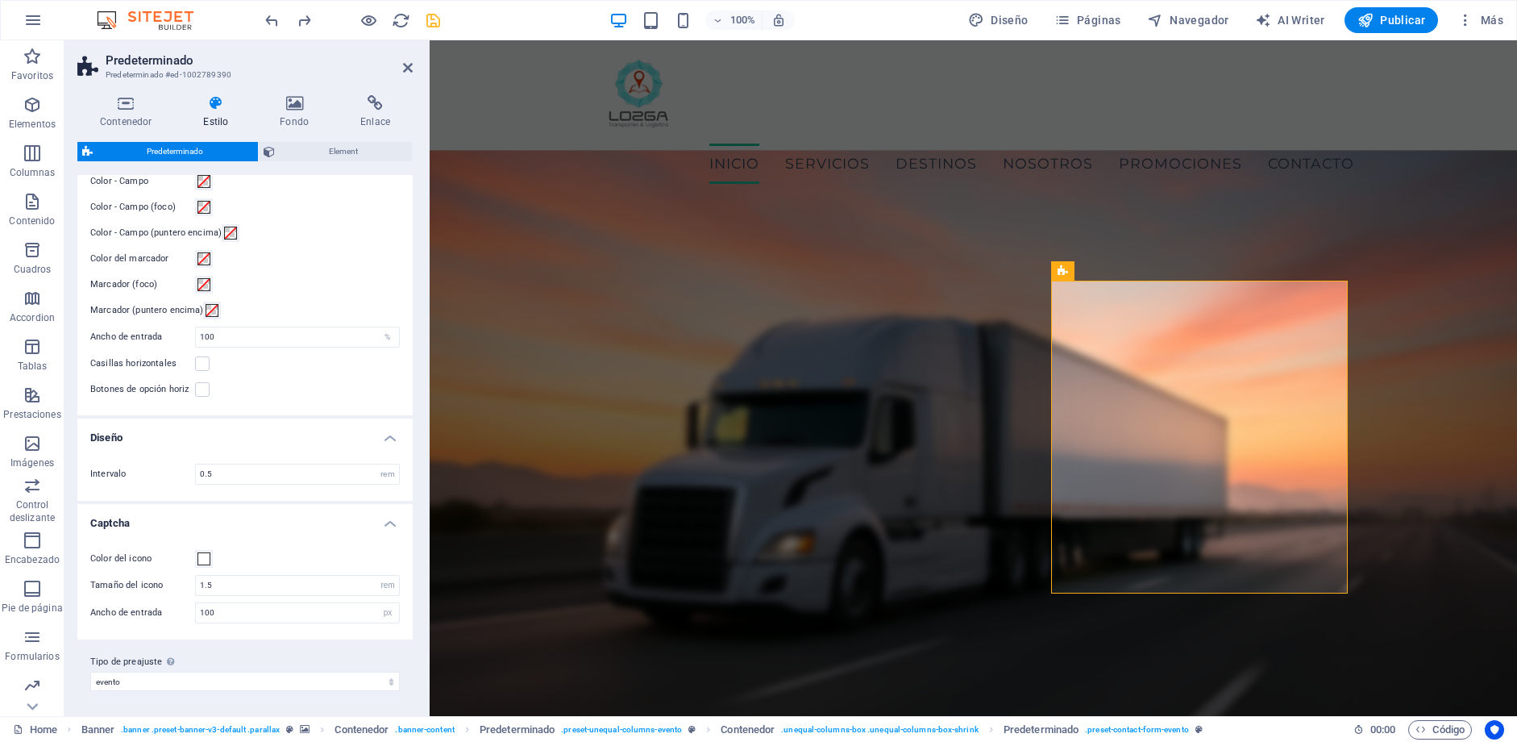
scroll to position [584, 0]
click at [199, 559] on span at bounding box center [204, 557] width 13 height 13
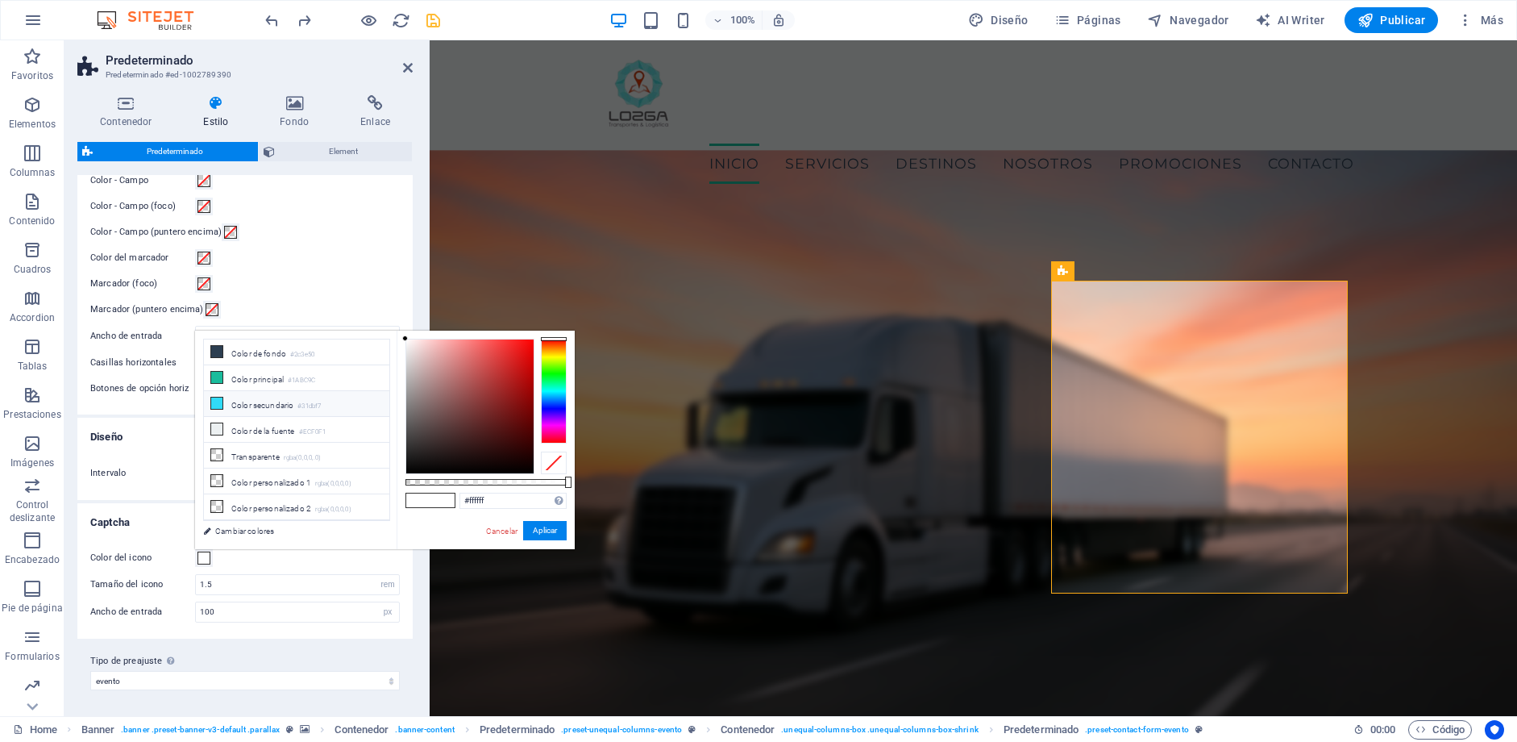
click at [276, 401] on li "Color secundario #31dbf7" at bounding box center [296, 404] width 185 height 26
type input "#31dbf7"
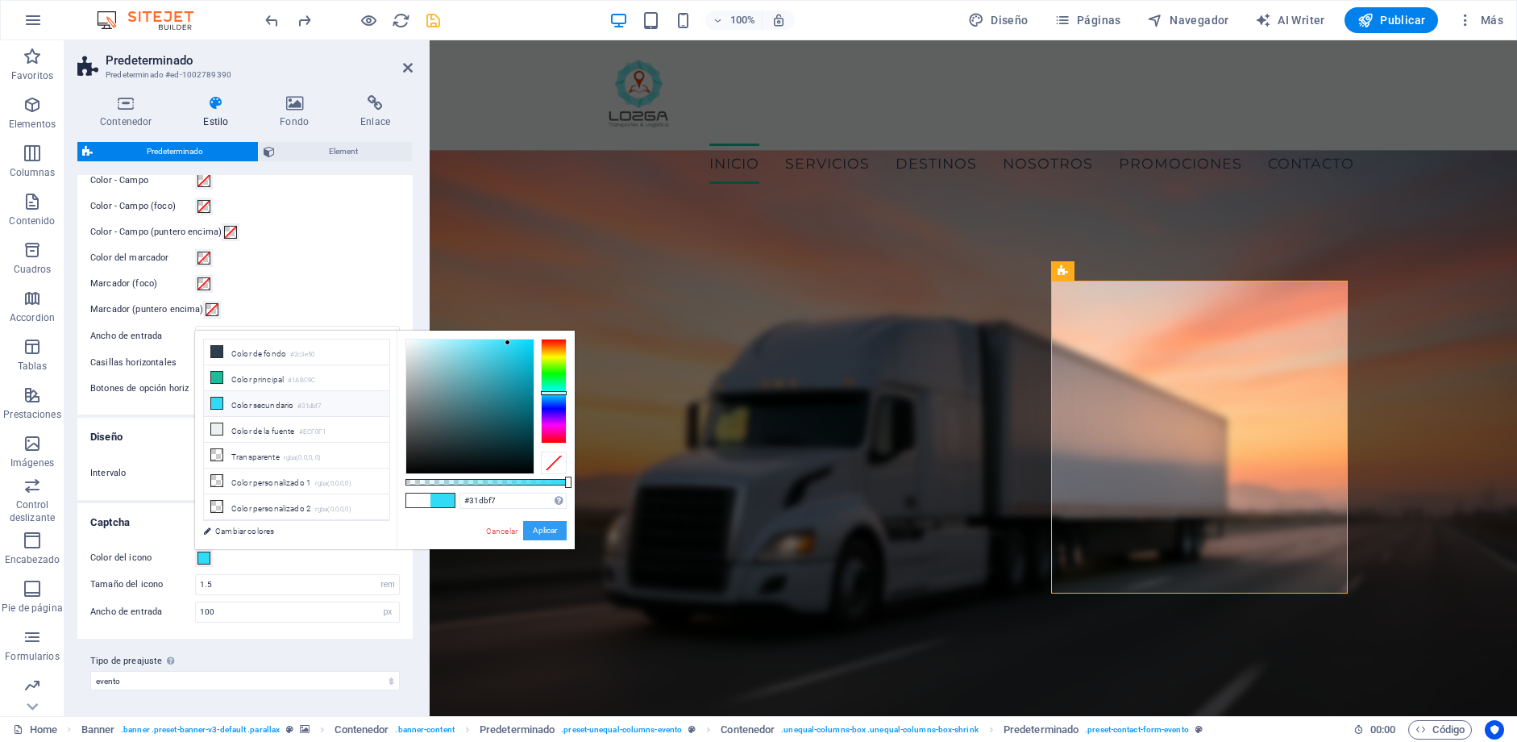
click at [552, 534] on button "Aplicar" at bounding box center [545, 530] width 44 height 19
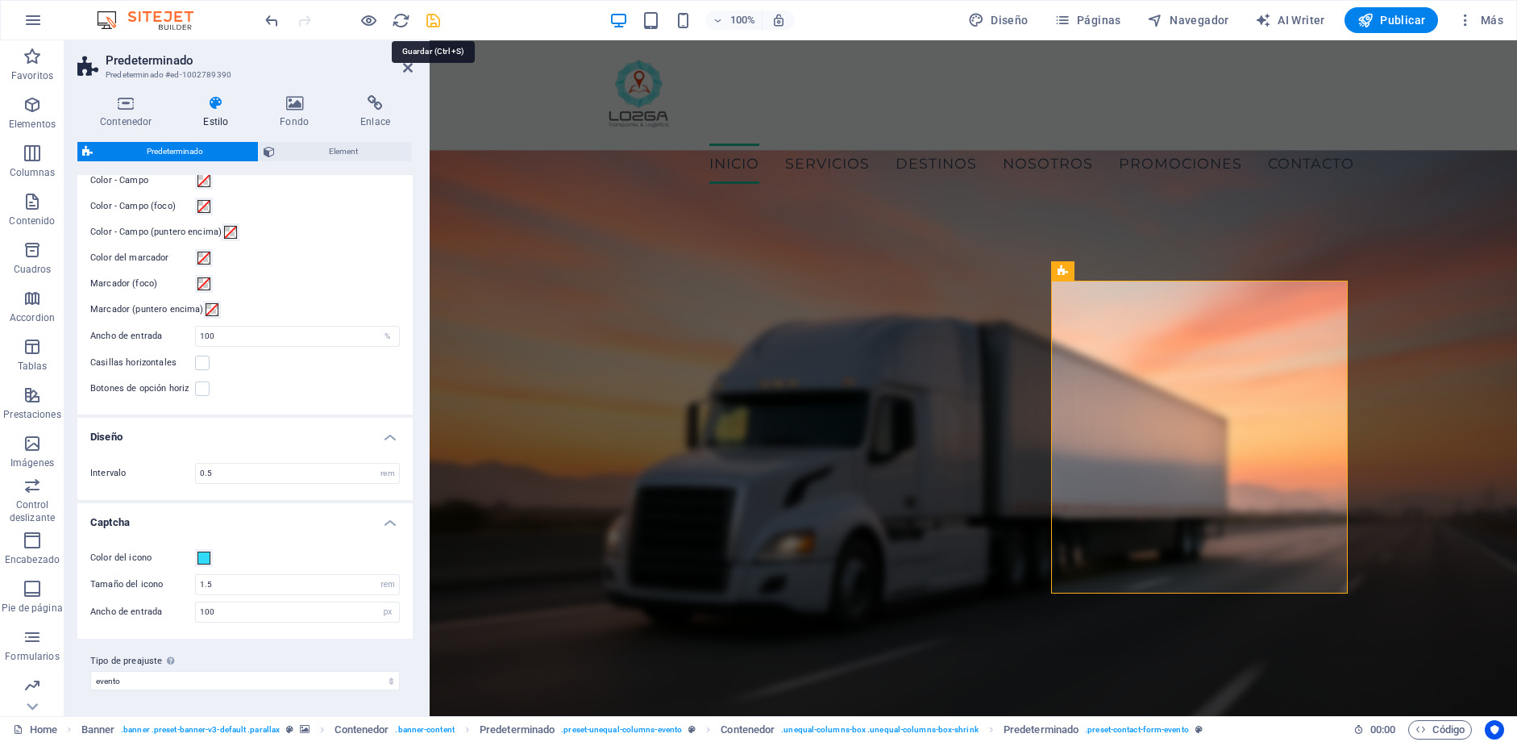
click at [437, 19] on icon "save" at bounding box center [433, 20] width 19 height 19
checkbox input "true"
checkbox input "false"
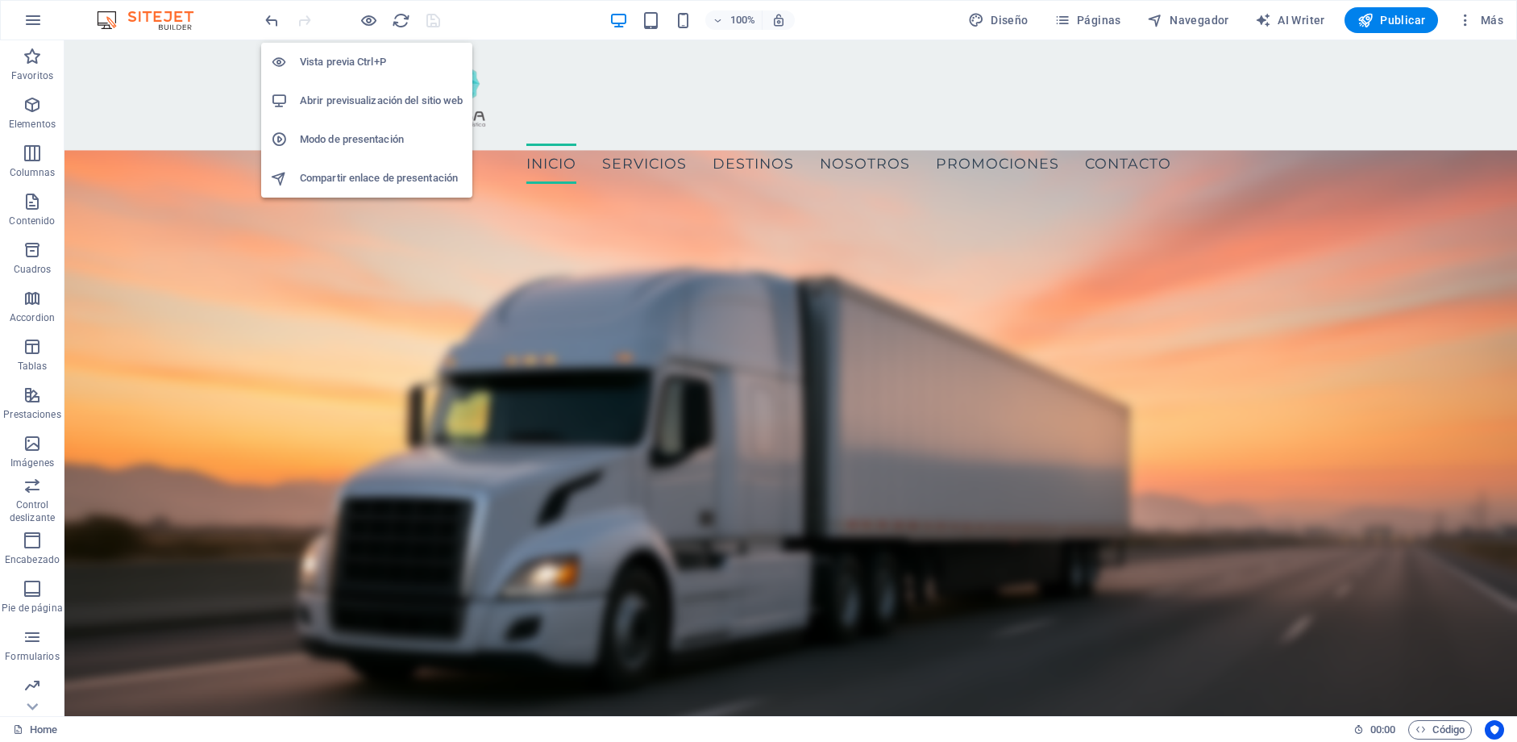
click at [393, 99] on h6 "Abrir previsualización del sitio web" at bounding box center [381, 100] width 163 height 19
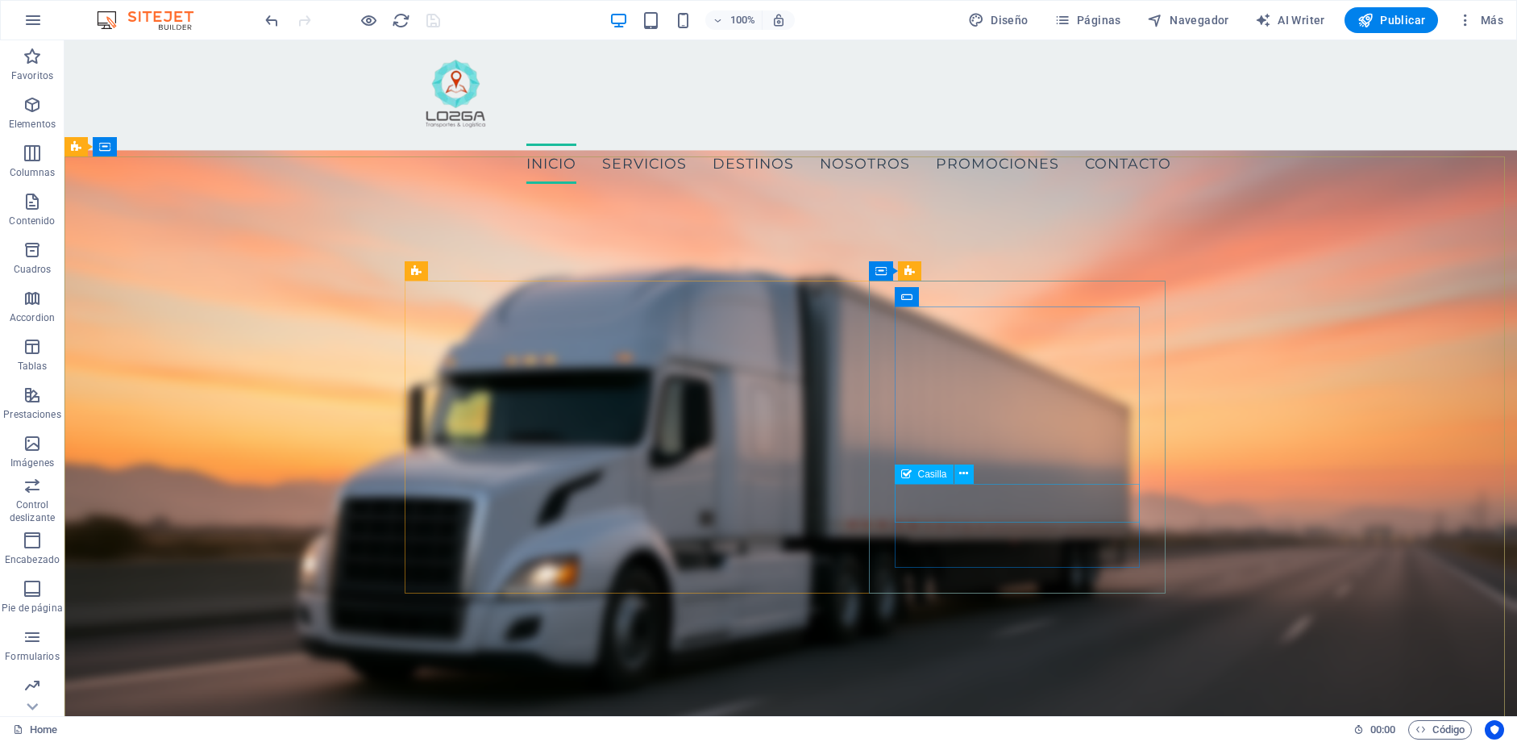
click at [944, 476] on span "Casilla" at bounding box center [932, 474] width 29 height 10
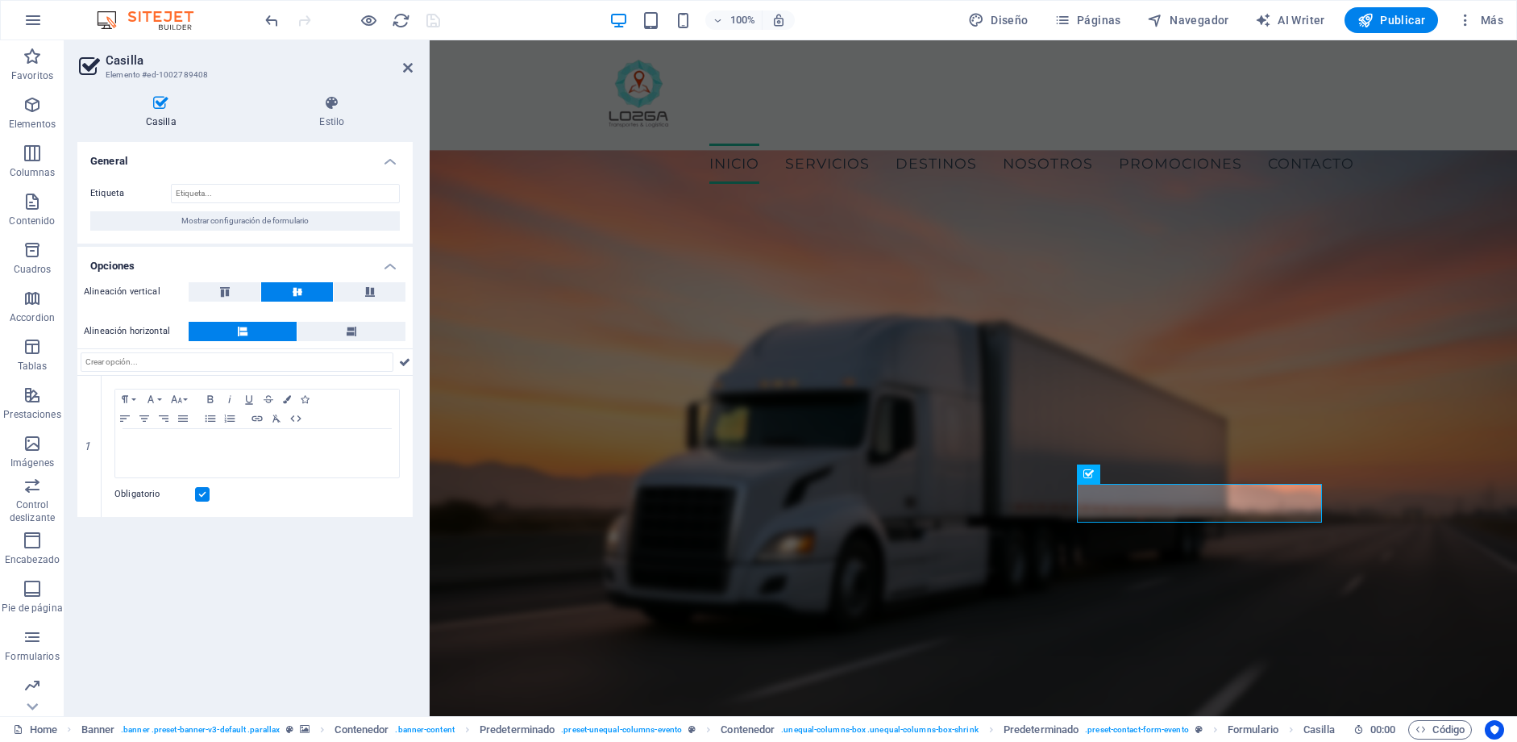
click at [167, 106] on icon at bounding box center [161, 103] width 168 height 16
click at [239, 225] on span "Mostrar configuración de formulario" at bounding box center [244, 220] width 127 height 19
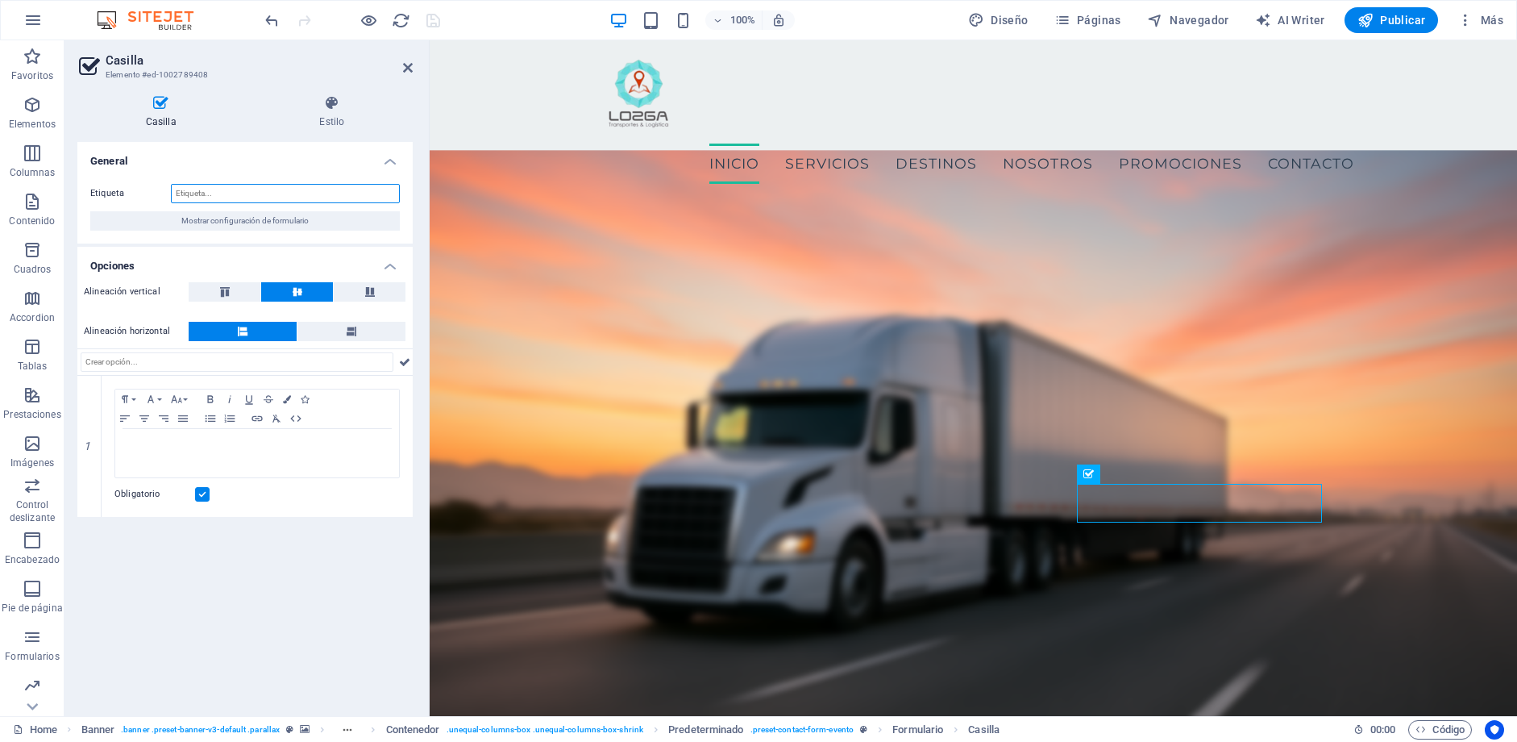
click at [225, 185] on input "Etiqueta" at bounding box center [285, 193] width 229 height 19
type input "xxxxxx"
click at [206, 197] on input "xxxxxx" at bounding box center [285, 193] width 229 height 19
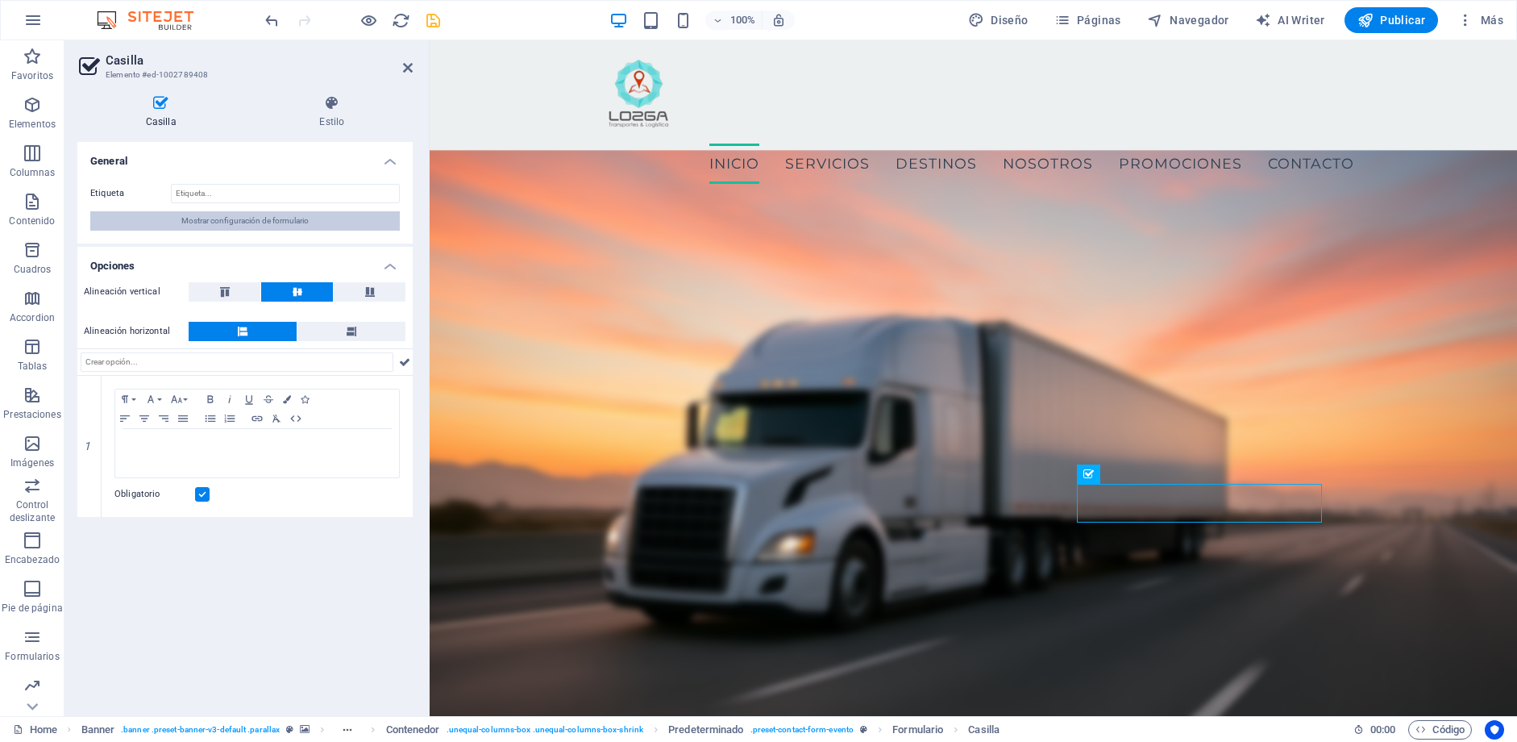
click at [231, 220] on span "Mostrar configuración de formulario" at bounding box center [244, 220] width 127 height 19
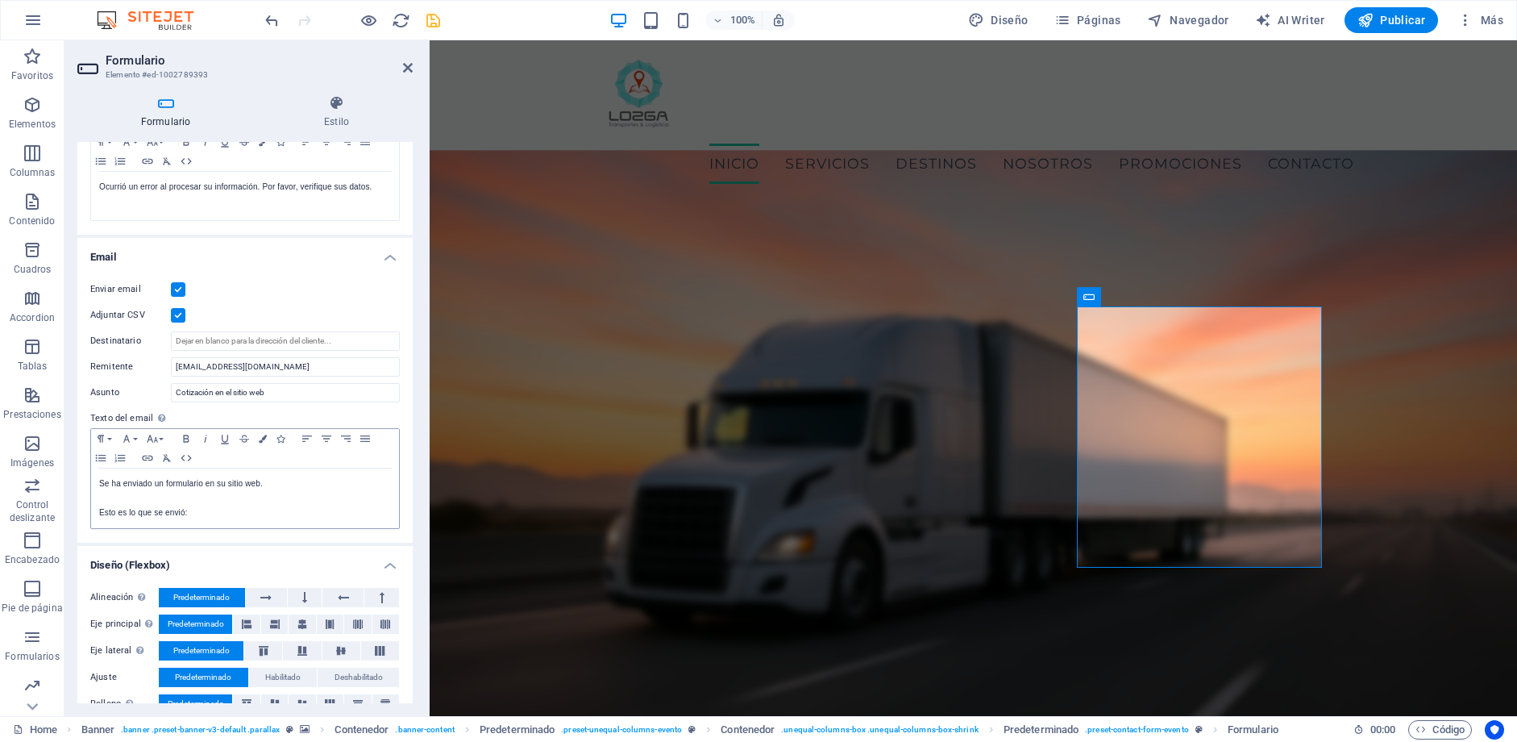
scroll to position [329, 0]
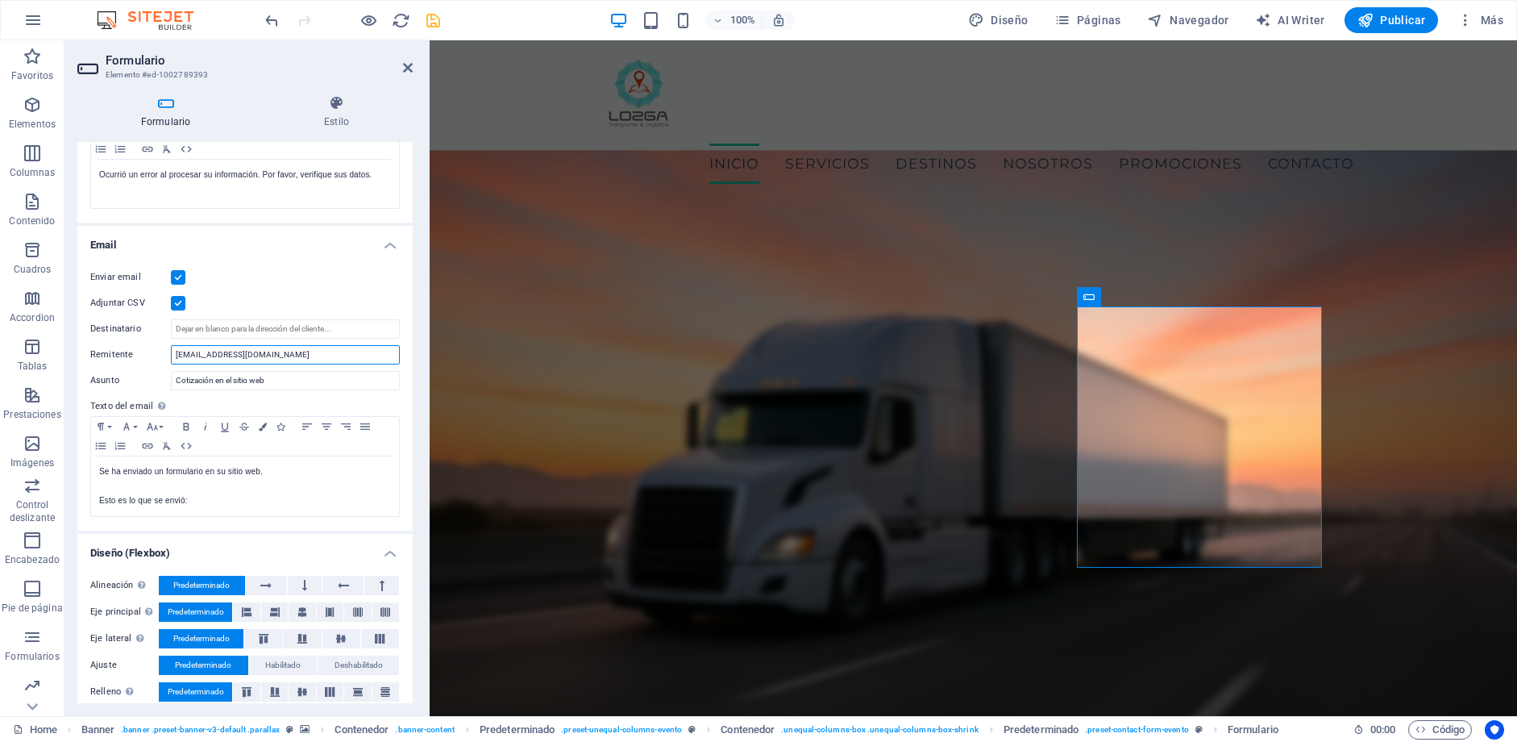
click at [241, 348] on input "hiram_fpg@hotmail.com" at bounding box center [285, 354] width 229 height 19
click at [242, 357] on input "hiram_fpg@hotmail.com" at bounding box center [285, 354] width 229 height 19
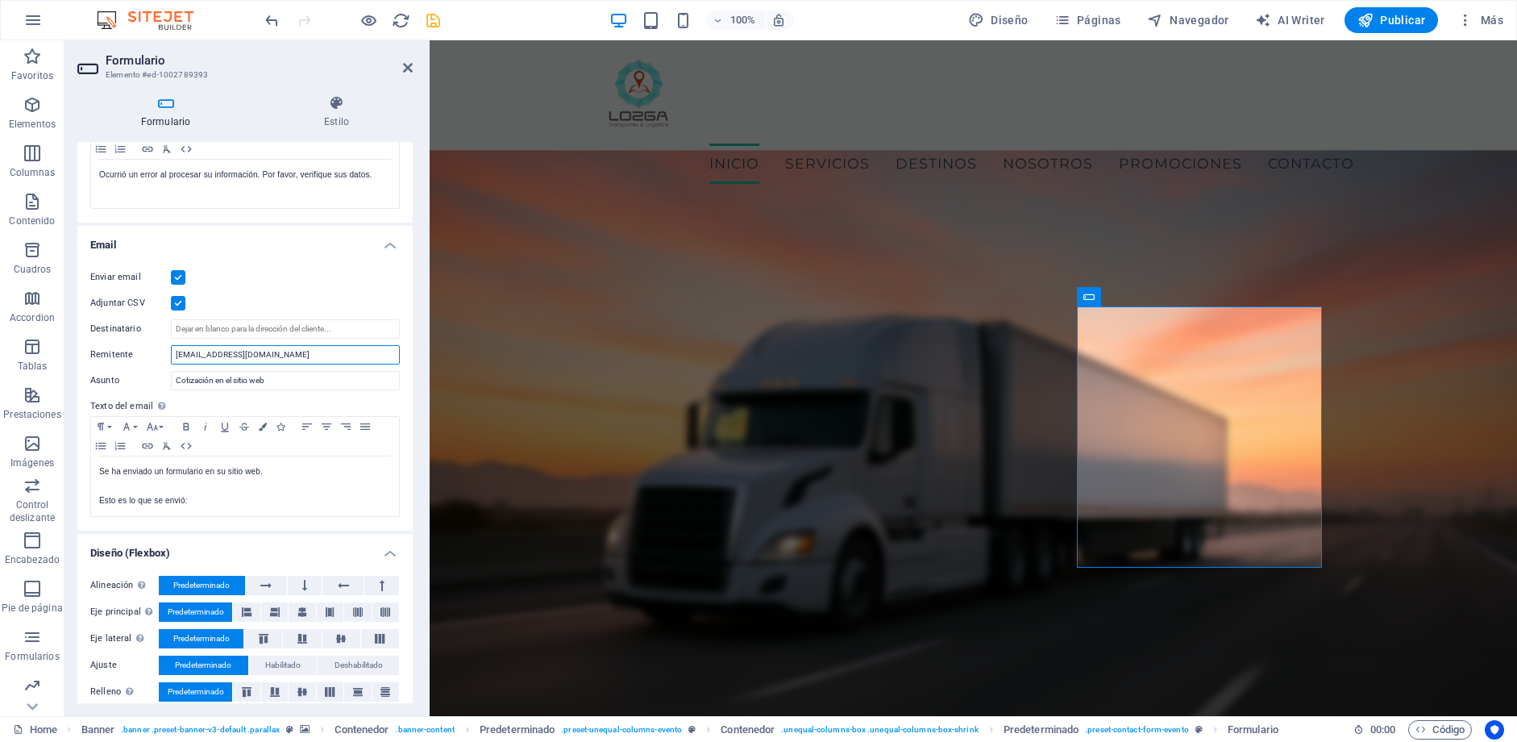
click at [242, 357] on input "hiram_fpg@hotmail.com" at bounding box center [285, 354] width 229 height 19
click at [250, 325] on input "Destinatario" at bounding box center [285, 328] width 229 height 19
paste input "hiram_fpg@hotmail.com"
type input "hiram_fpg@hotmail.com"
click at [277, 292] on div "Enviar email Adjuntar CSV Destinatario hiram_fpg@hotmail.com Remitente Asunto C…" at bounding box center [244, 393] width 335 height 276
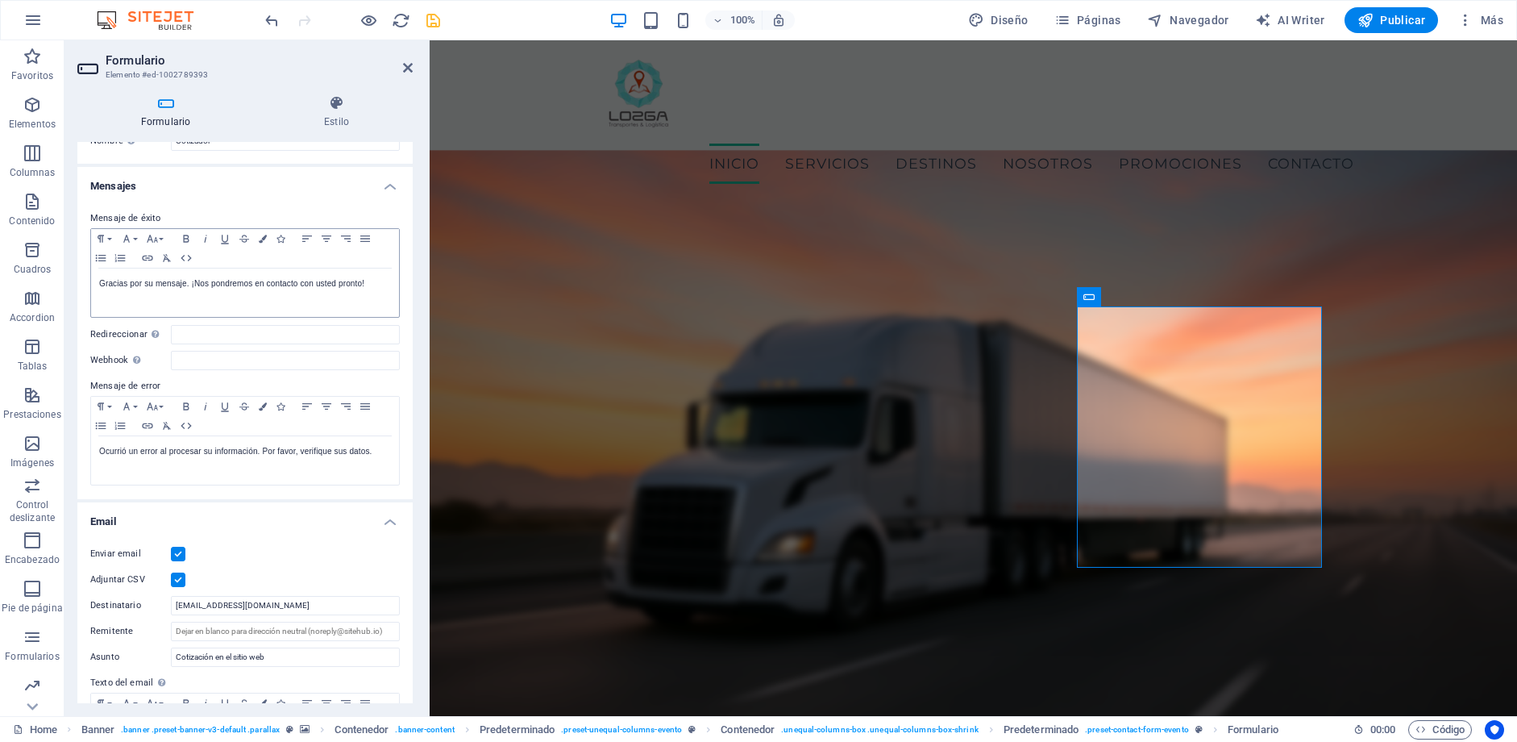
scroll to position [0, 0]
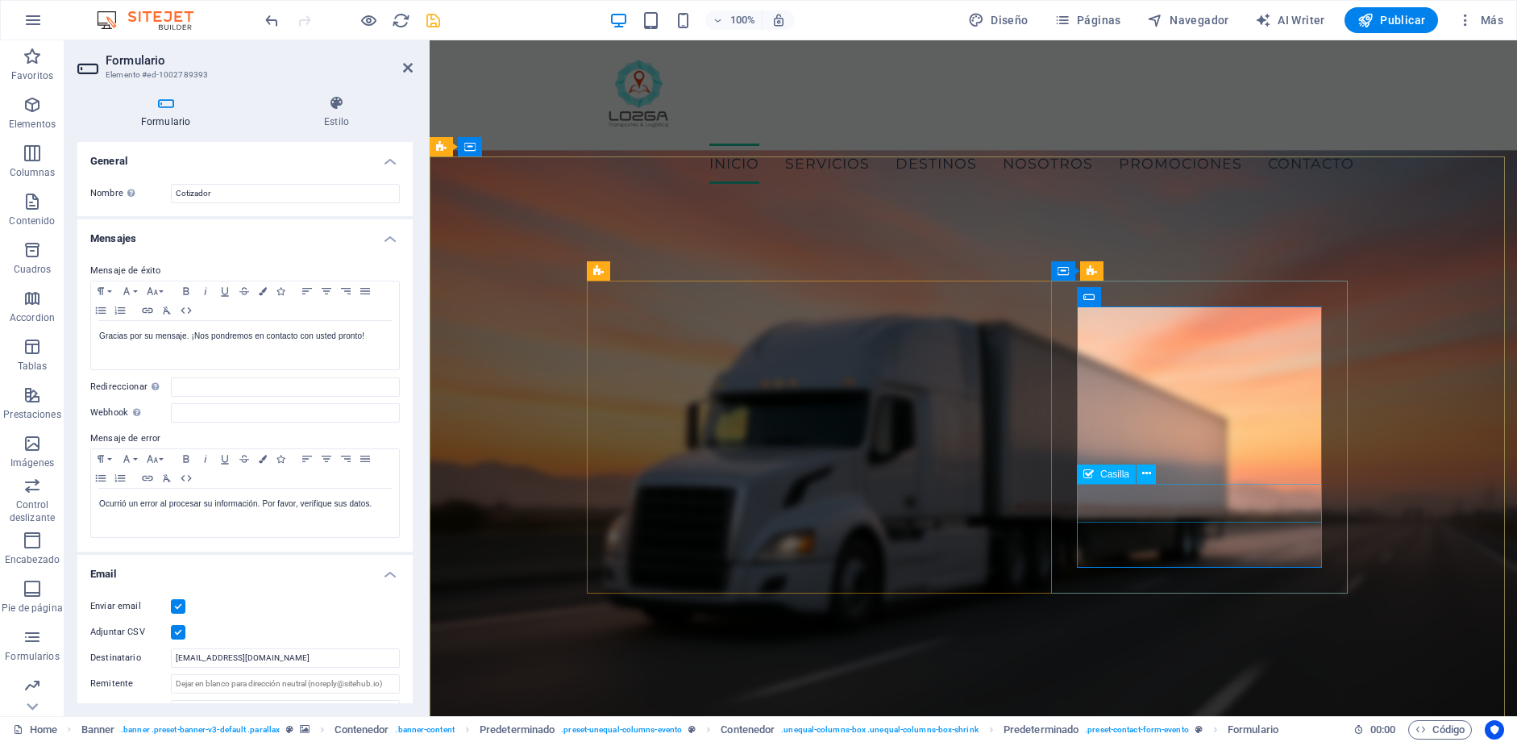
click at [1143, 477] on icon at bounding box center [1146, 473] width 9 height 17
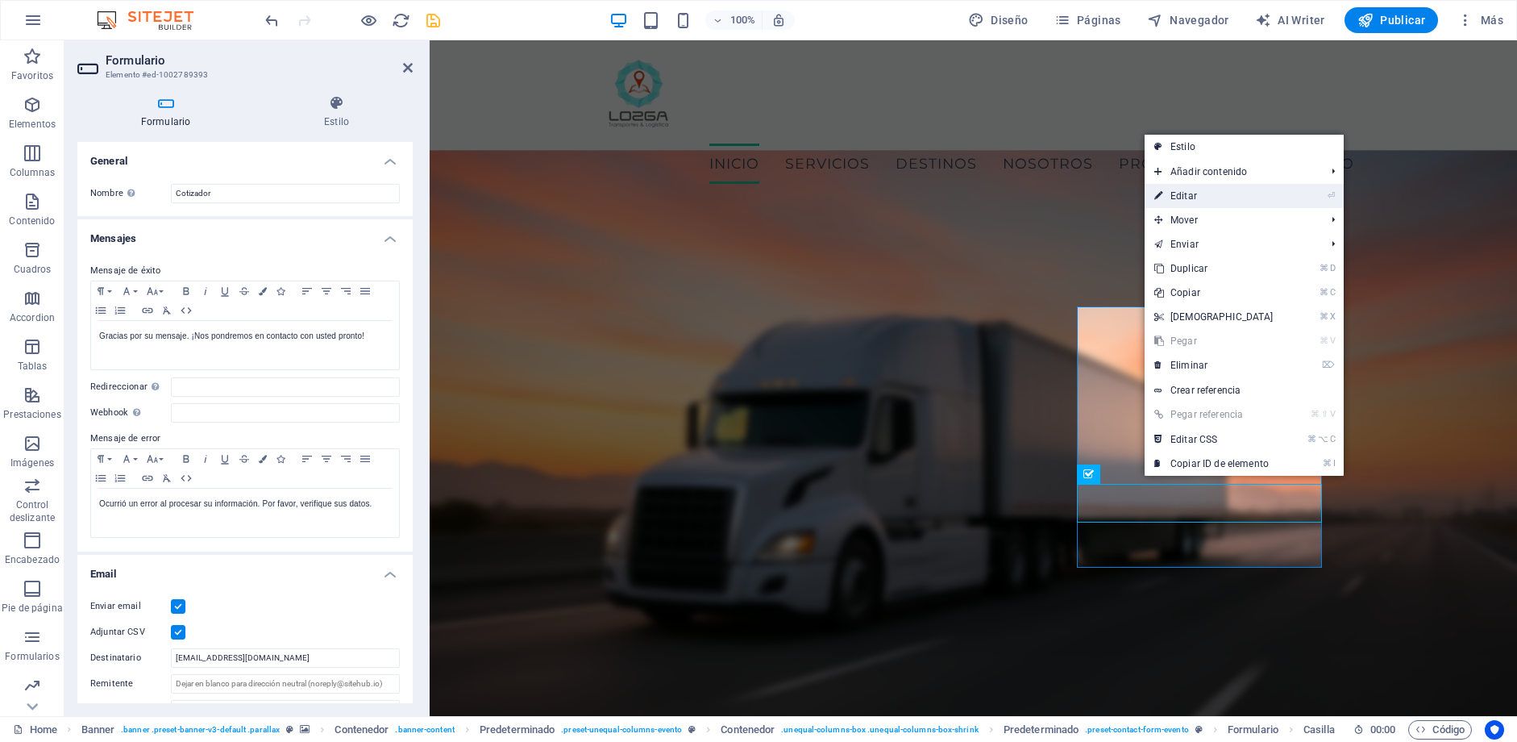
click at [1218, 204] on link "⏎ Editar" at bounding box center [1214, 196] width 139 height 24
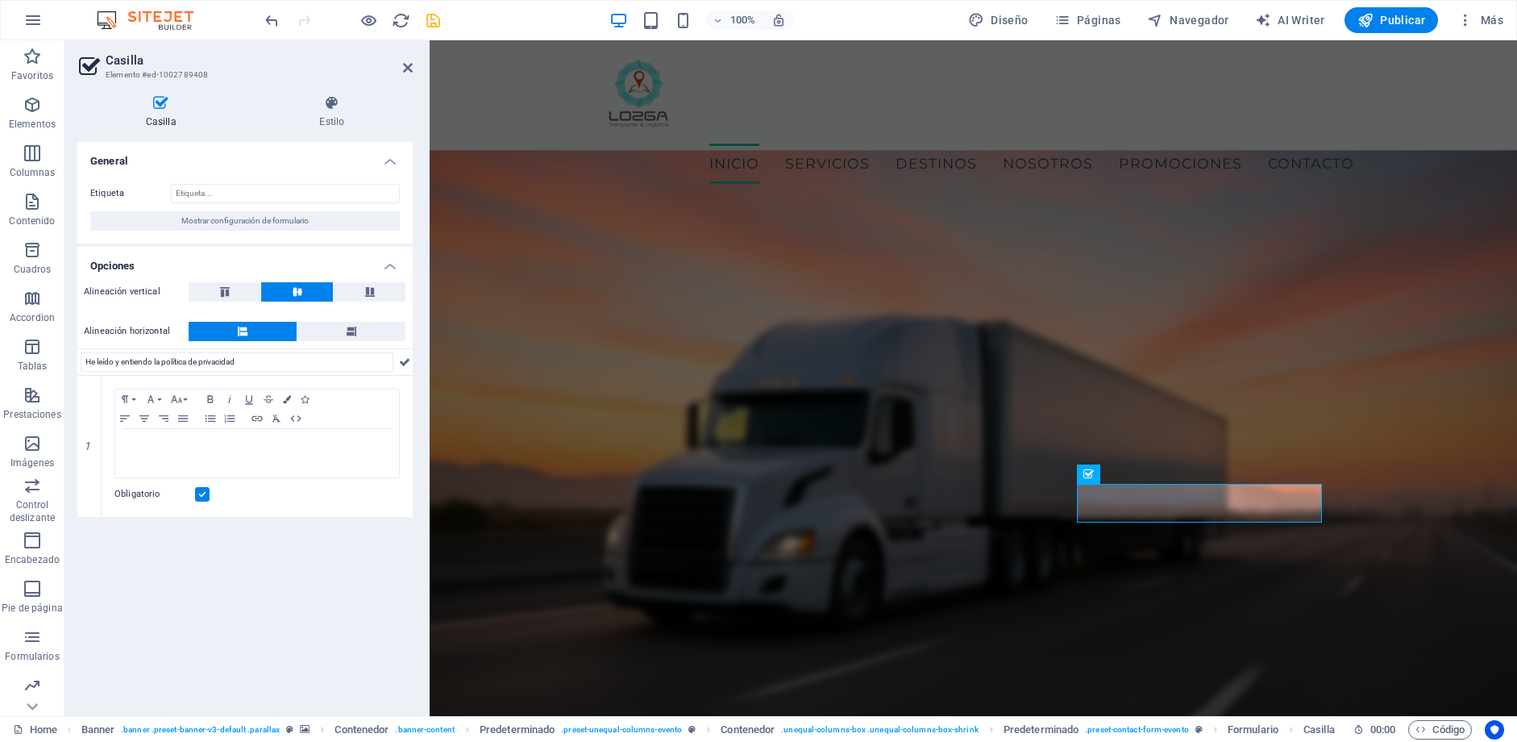
type input "He leído y entiendo la política de privacidad"
click at [276, 555] on div "General Etiqueta Mostrar configuración de formulario Opciones Alineación vertic…" at bounding box center [244, 422] width 335 height 561
click at [406, 360] on icon at bounding box center [404, 361] width 11 height 19
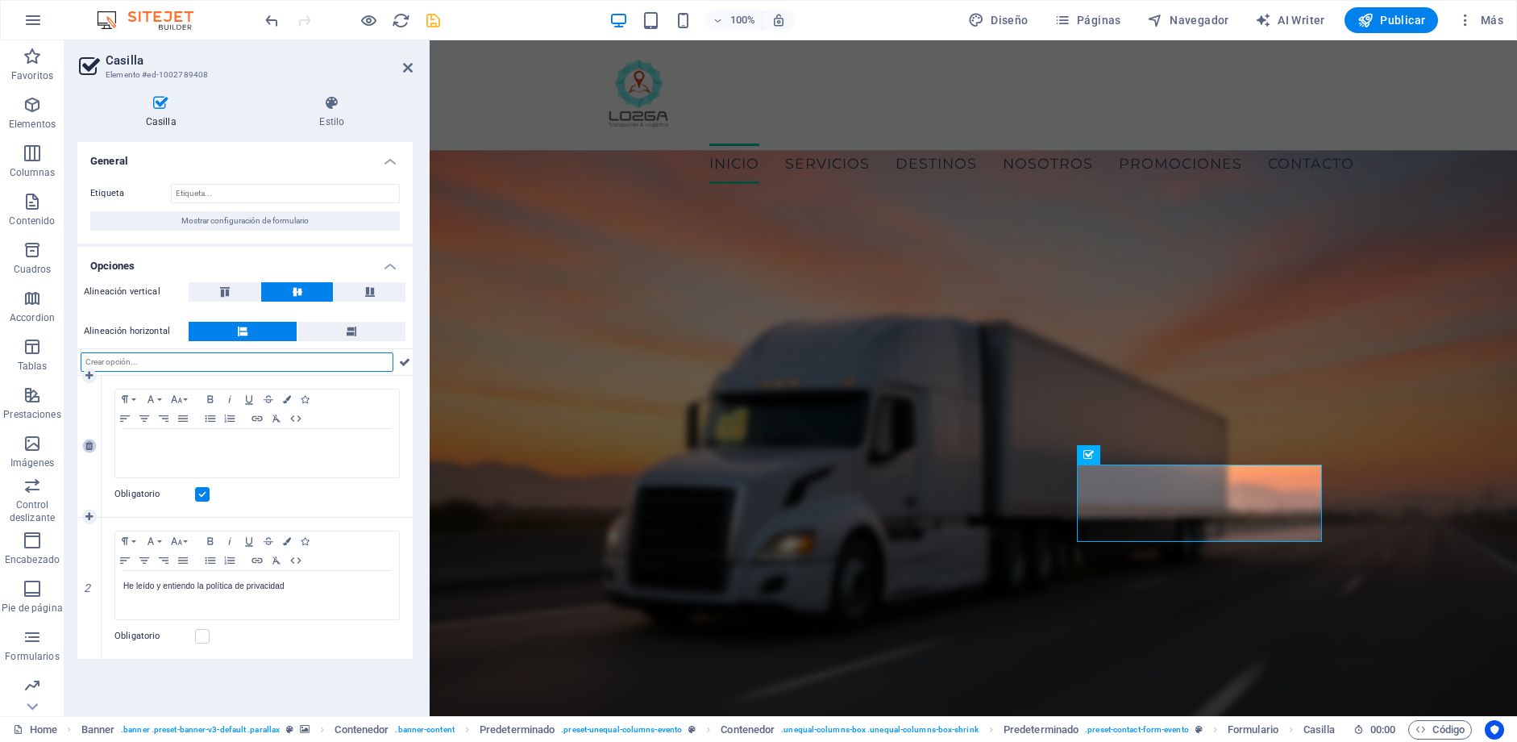
click at [92, 447] on icon at bounding box center [88, 446] width 7 height 10
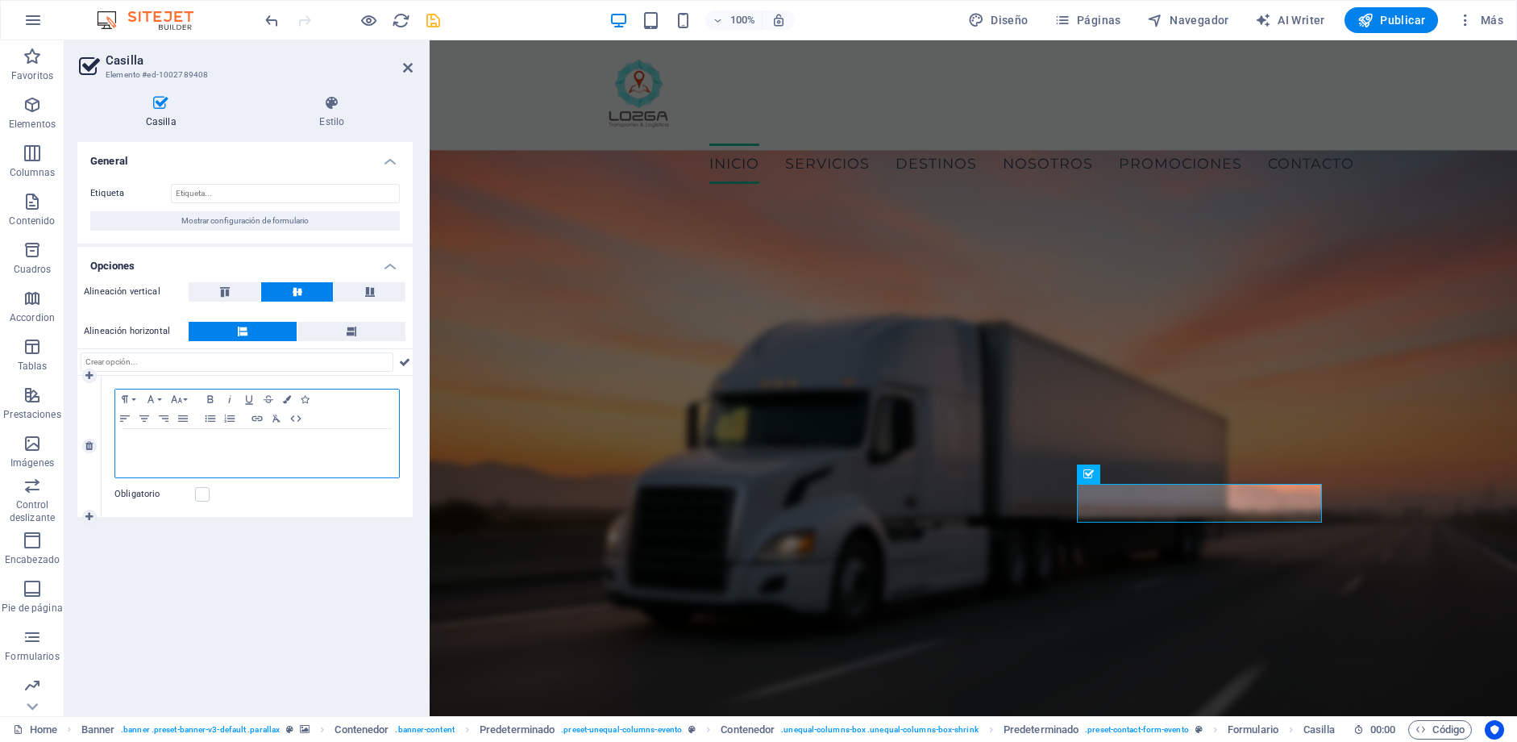
click at [139, 455] on div "I have read and understand the privacy policy." at bounding box center [257, 453] width 284 height 48
click at [143, 447] on link "I have read and understand the privacy policy." at bounding box center [207, 443] width 169 height 9
click at [203, 479] on icon "button" at bounding box center [207, 473] width 19 height 19
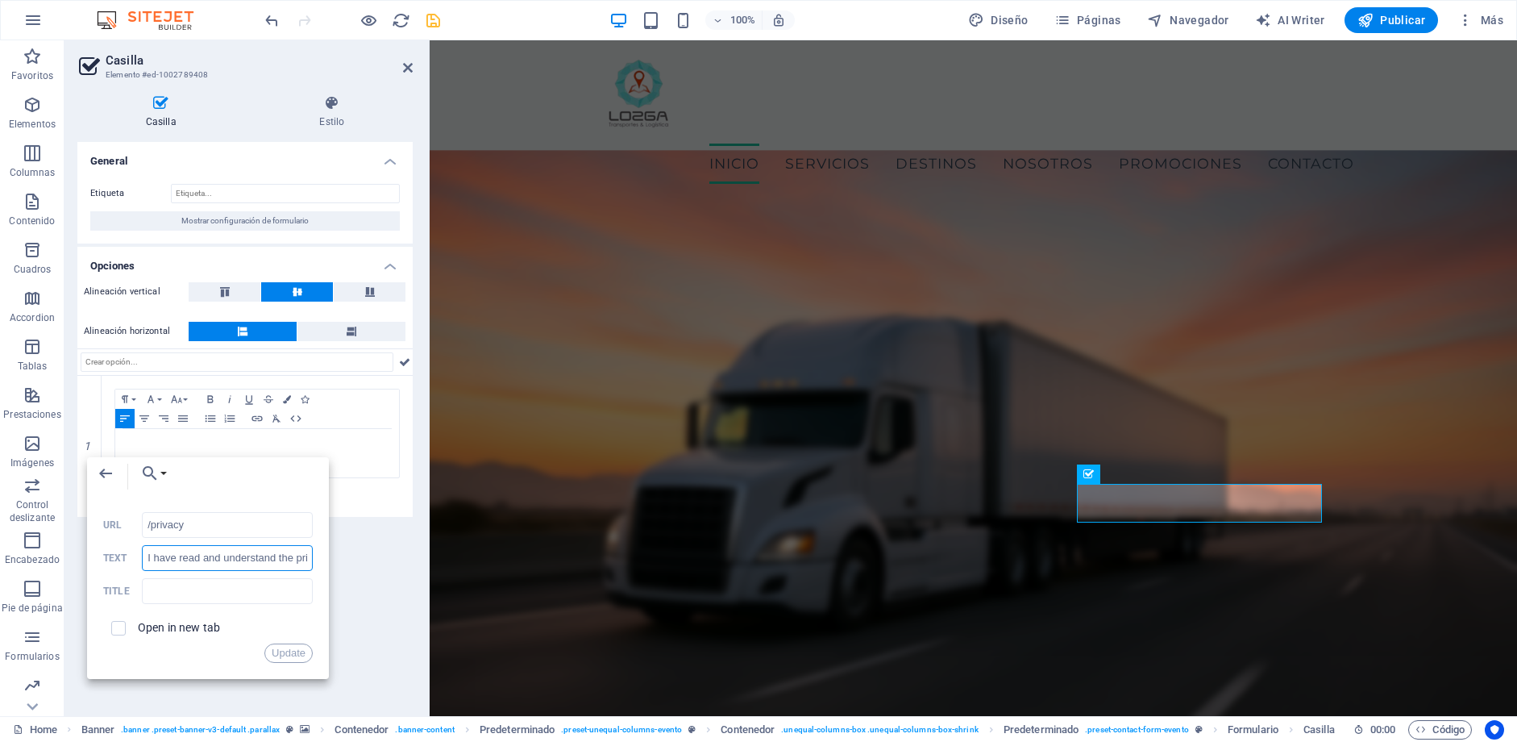
click at [154, 559] on input "I have read and understand the privacy policy." at bounding box center [227, 558] width 171 height 26
click at [285, 15] on div at bounding box center [352, 20] width 181 height 26
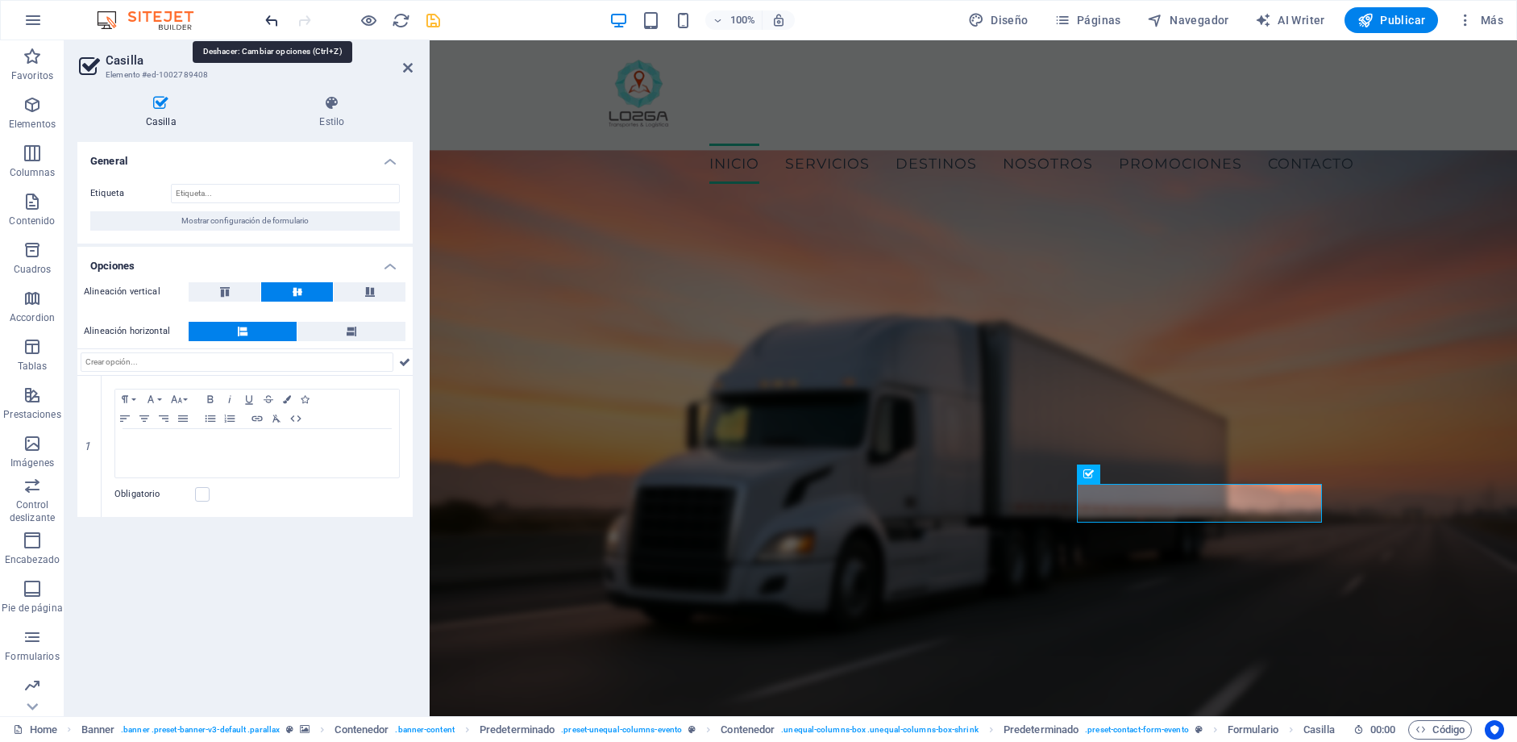
click at [277, 15] on icon "undo" at bounding box center [272, 20] width 19 height 19
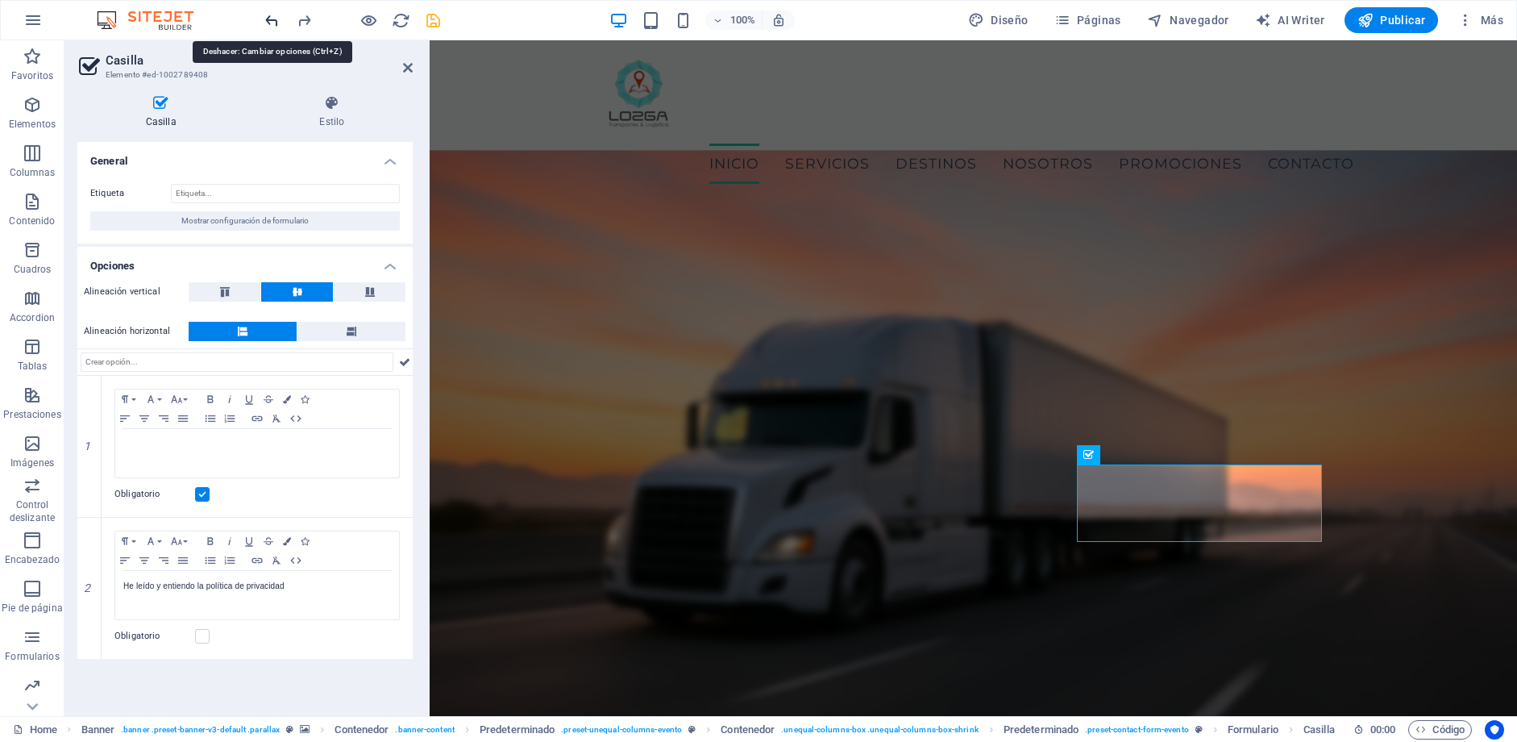
click at [277, 15] on icon "undo" at bounding box center [272, 20] width 19 height 19
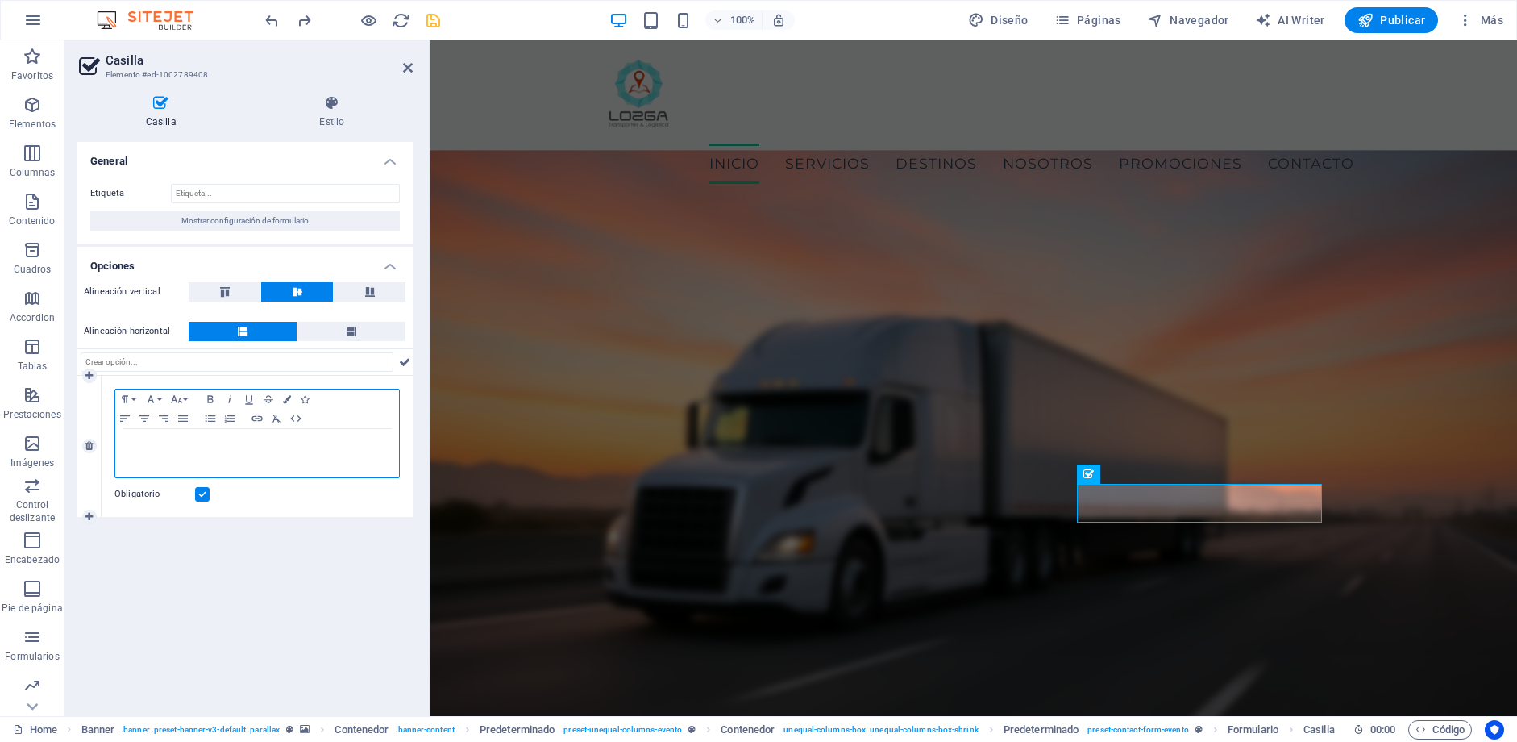
click at [176, 455] on div "I hav e read and understand the privacy policy." at bounding box center [257, 453] width 284 height 48
click at [211, 474] on icon "button" at bounding box center [207, 473] width 19 height 19
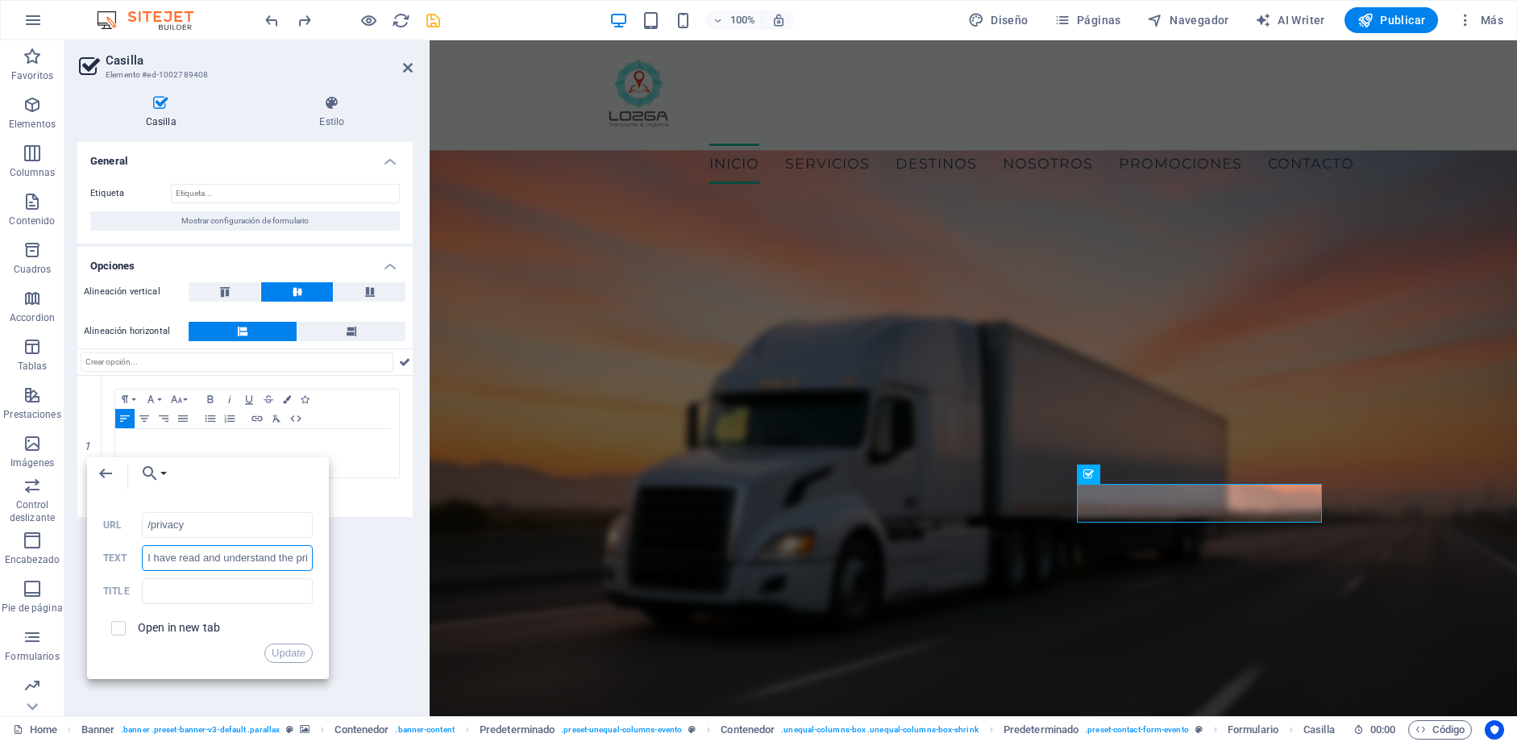
click at [202, 561] on input "I have read and understand the privacy policy." at bounding box center [227, 558] width 171 height 26
paste input "He leído y entiendo la política de privacidad"
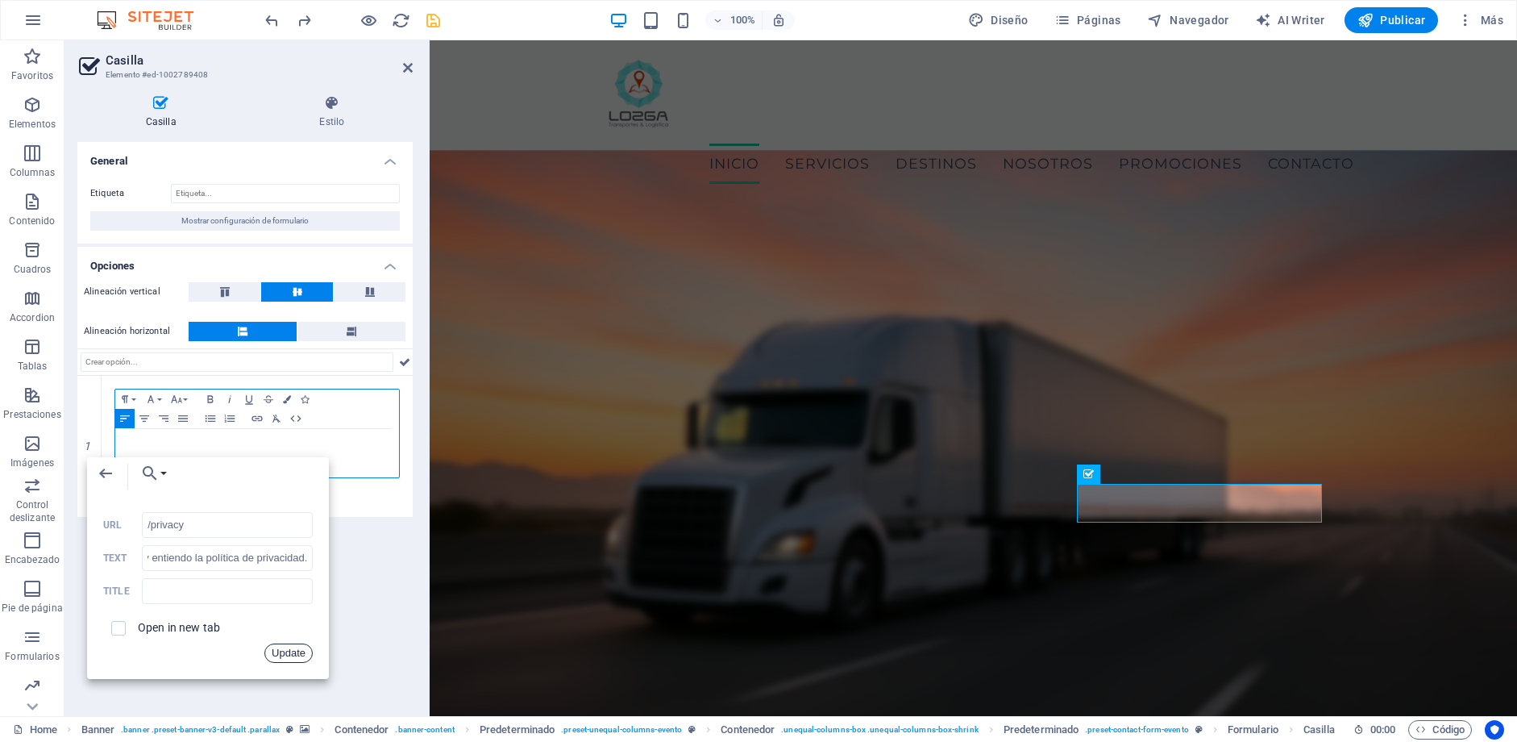
click at [278, 650] on button "Update" at bounding box center [288, 652] width 48 height 19
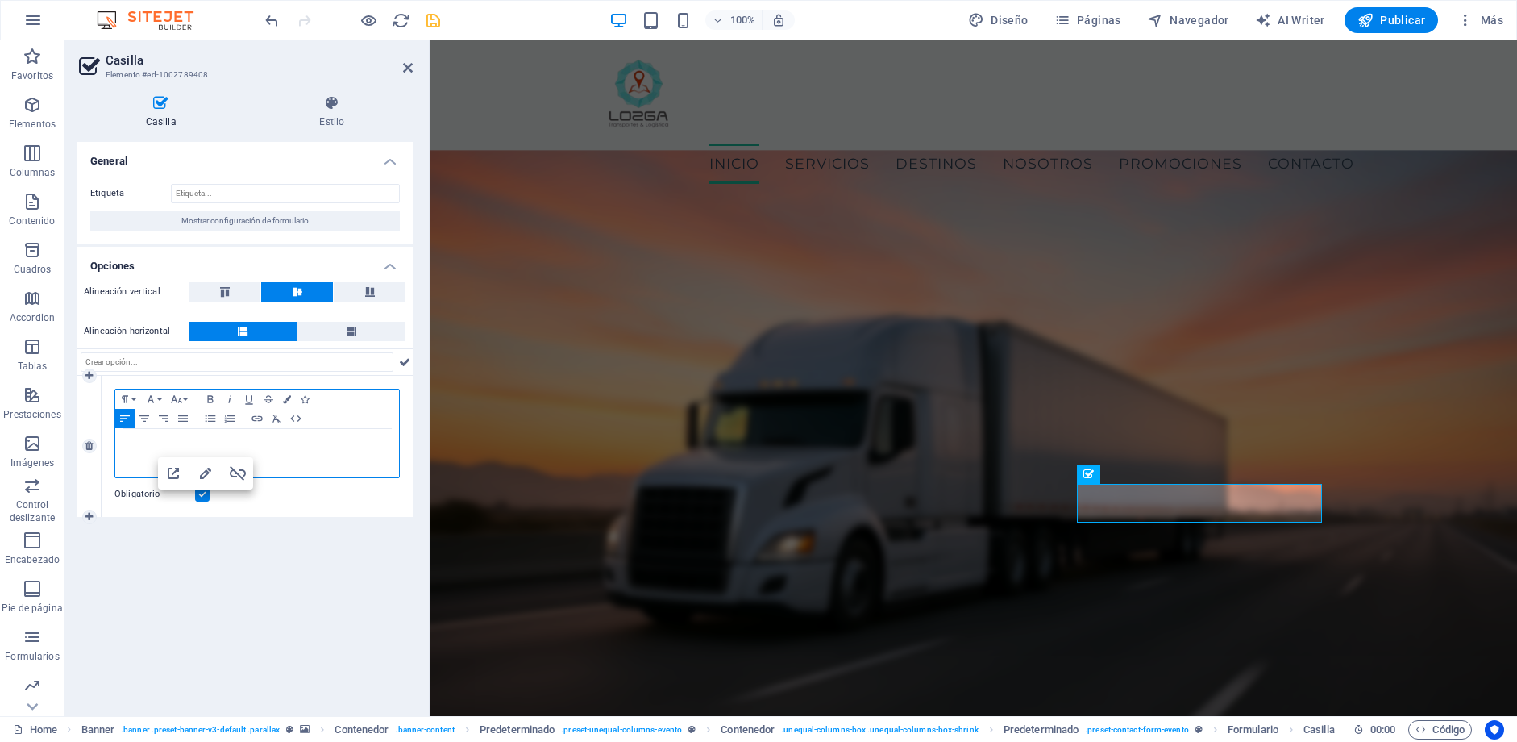
click at [128, 445] on link "He leído y entiendo la política de privacidad." at bounding box center [205, 443] width 164 height 9
click at [203, 474] on icon "button" at bounding box center [205, 473] width 19 height 19
type input "He leído y entiendo la política de privacidad."
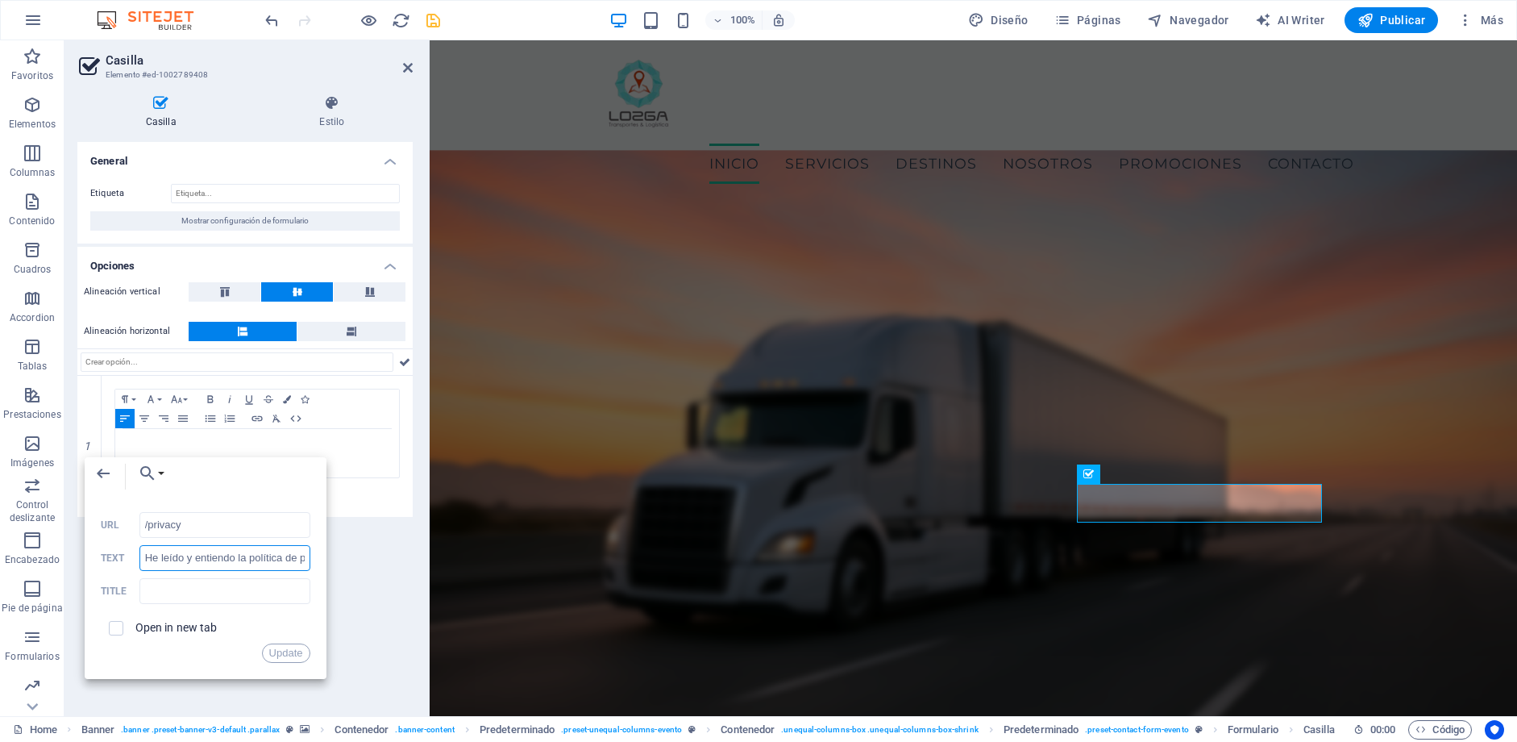
click at [153, 559] on input "He leído y entiendo la política de privacidad." at bounding box center [224, 558] width 171 height 26
click at [1450, 20] on icon "button" at bounding box center [1465, 20] width 16 height 16
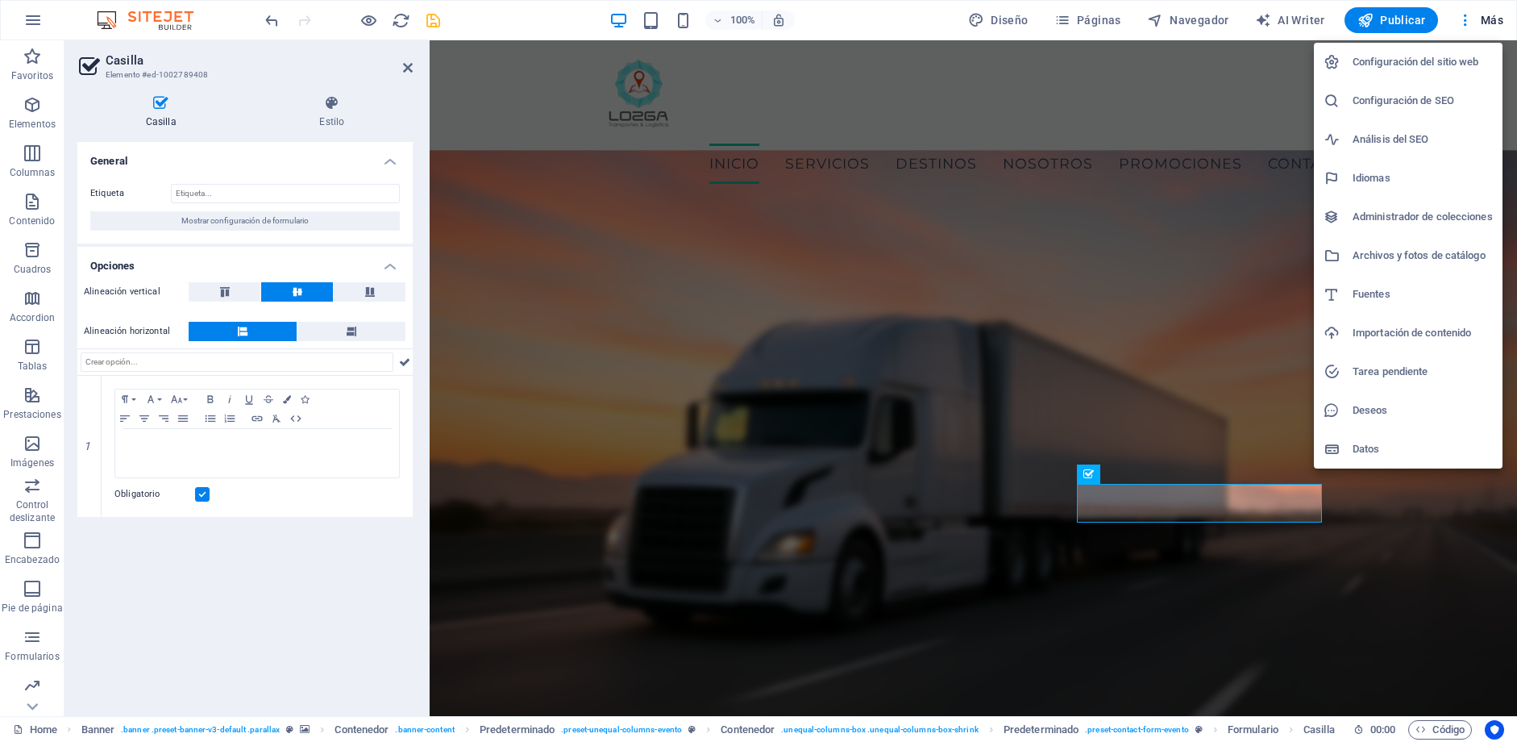
click at [1350, 296] on div at bounding box center [1338, 294] width 29 height 16
select select "popularity"
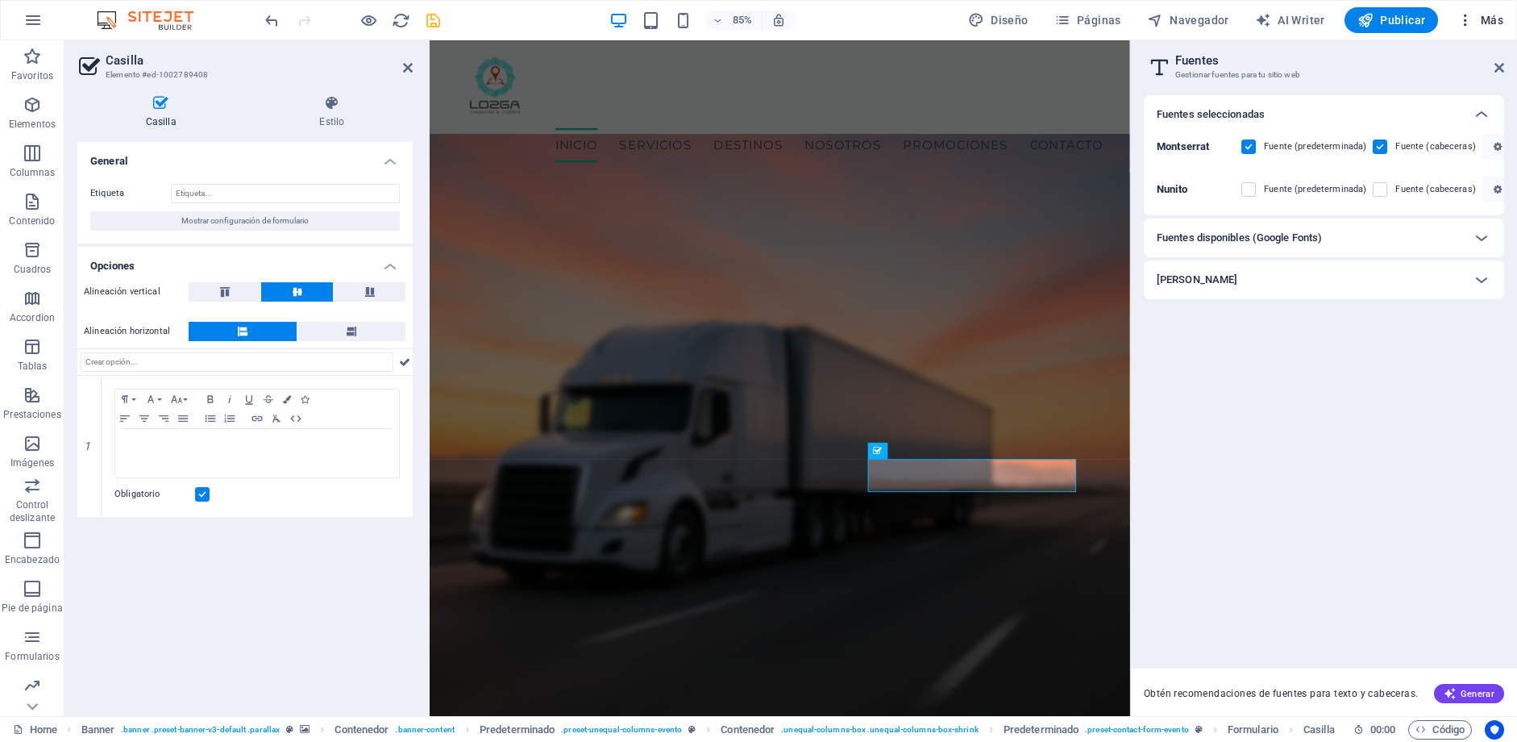
click at [1450, 20] on span "Más" at bounding box center [1480, 20] width 46 height 16
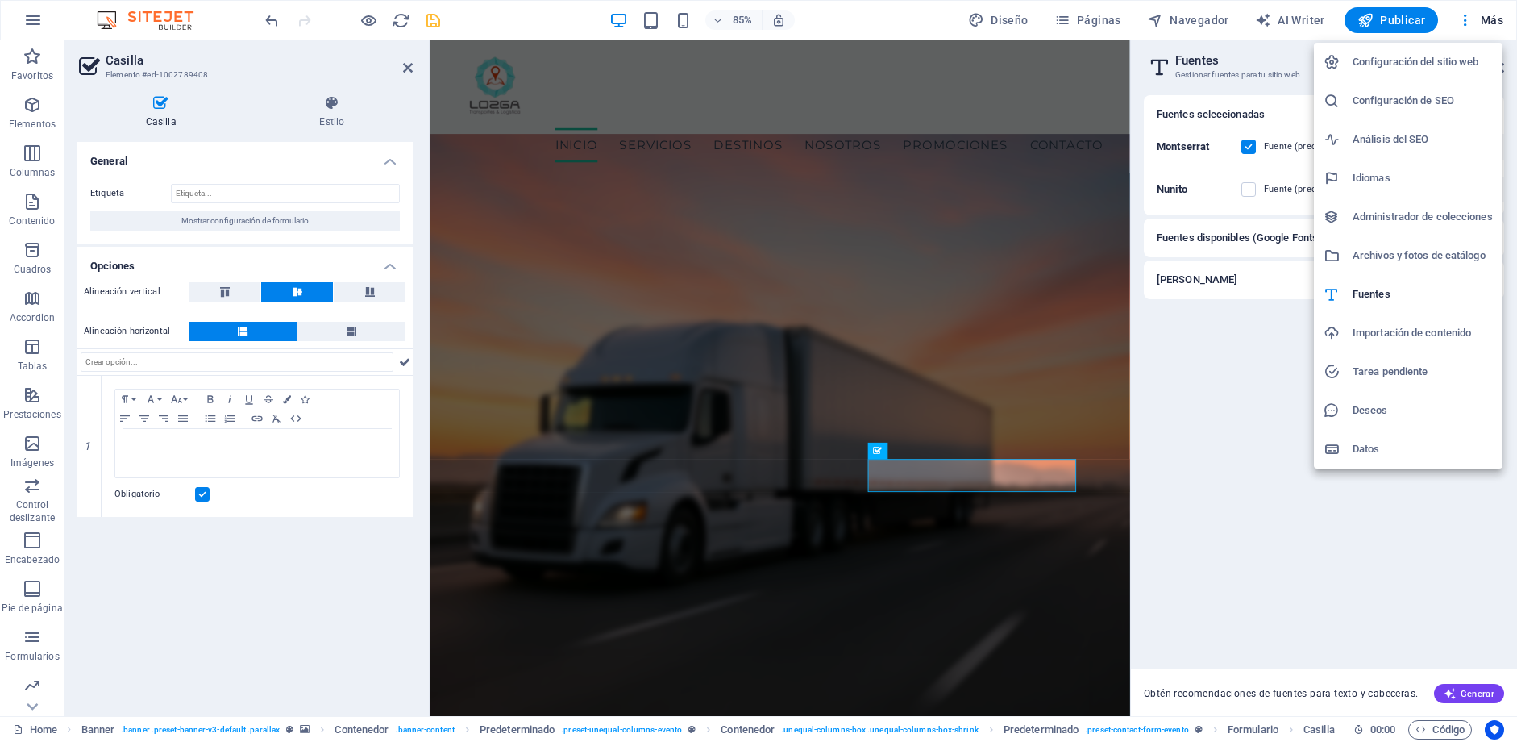
click at [1425, 72] on li "Configuración del sitio web" at bounding box center [1408, 62] width 189 height 39
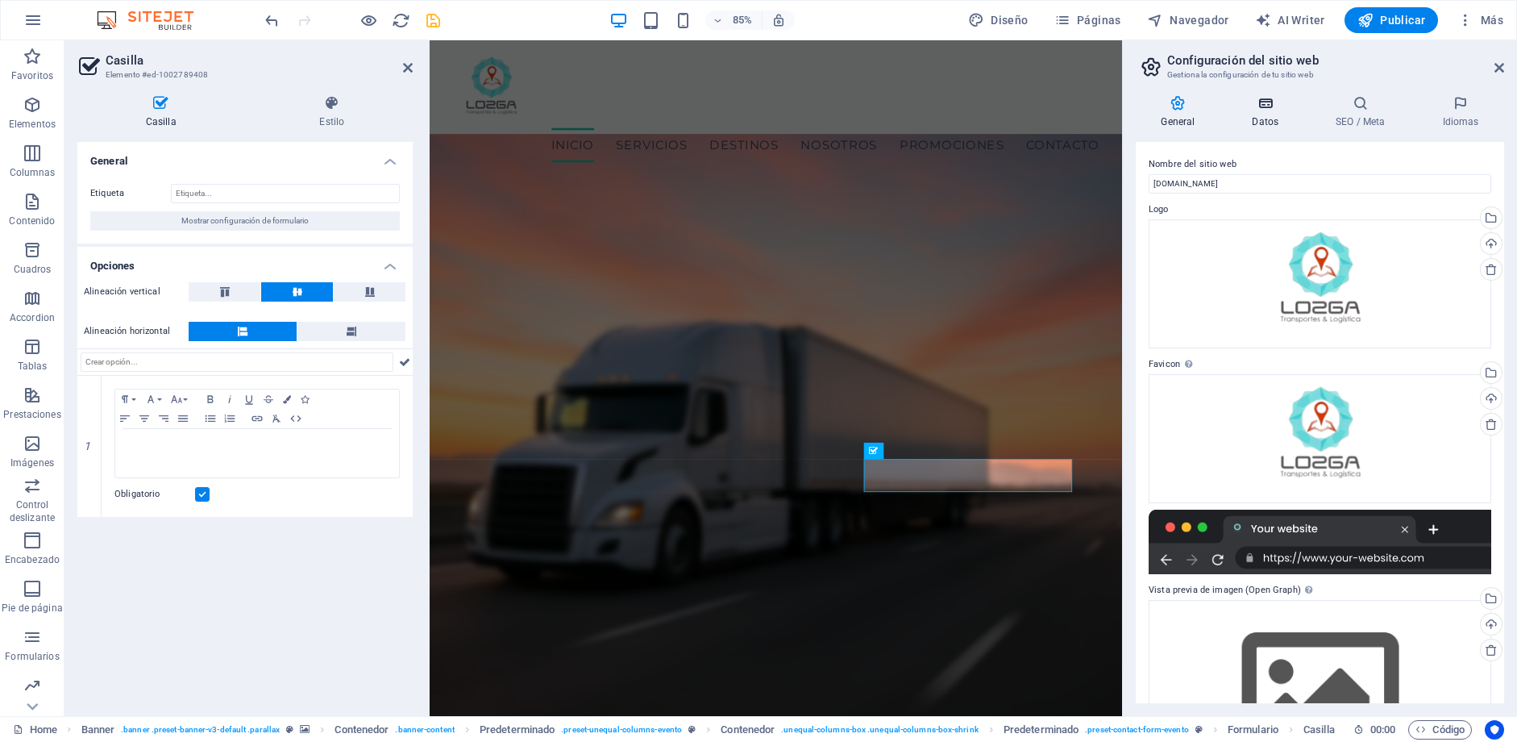
click at [1272, 116] on h4 "Datos" at bounding box center [1269, 112] width 84 height 34
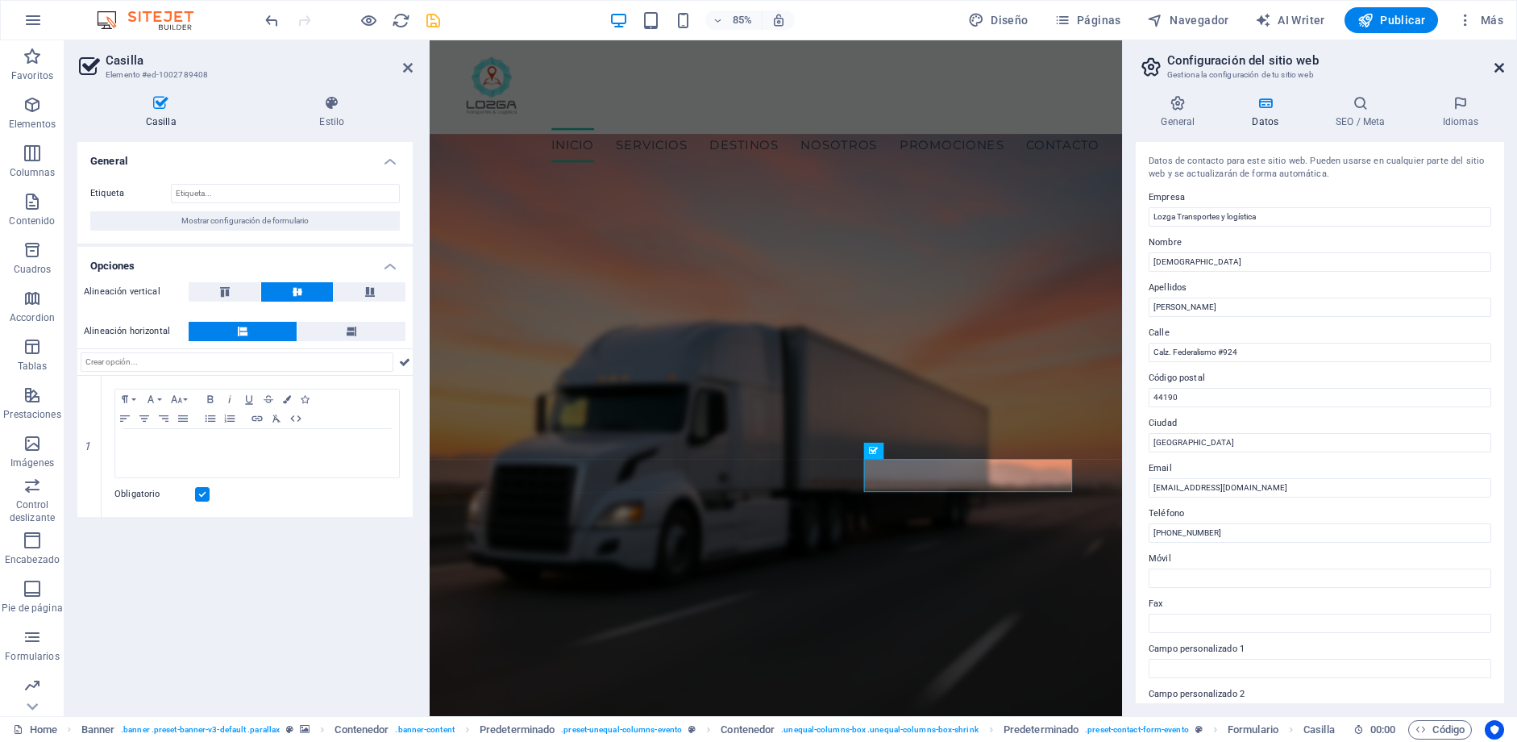
drag, startPoint x: 1503, startPoint y: 66, endPoint x: 994, endPoint y: 52, distance: 508.8
click at [1450, 66] on icon at bounding box center [1500, 67] width 10 height 13
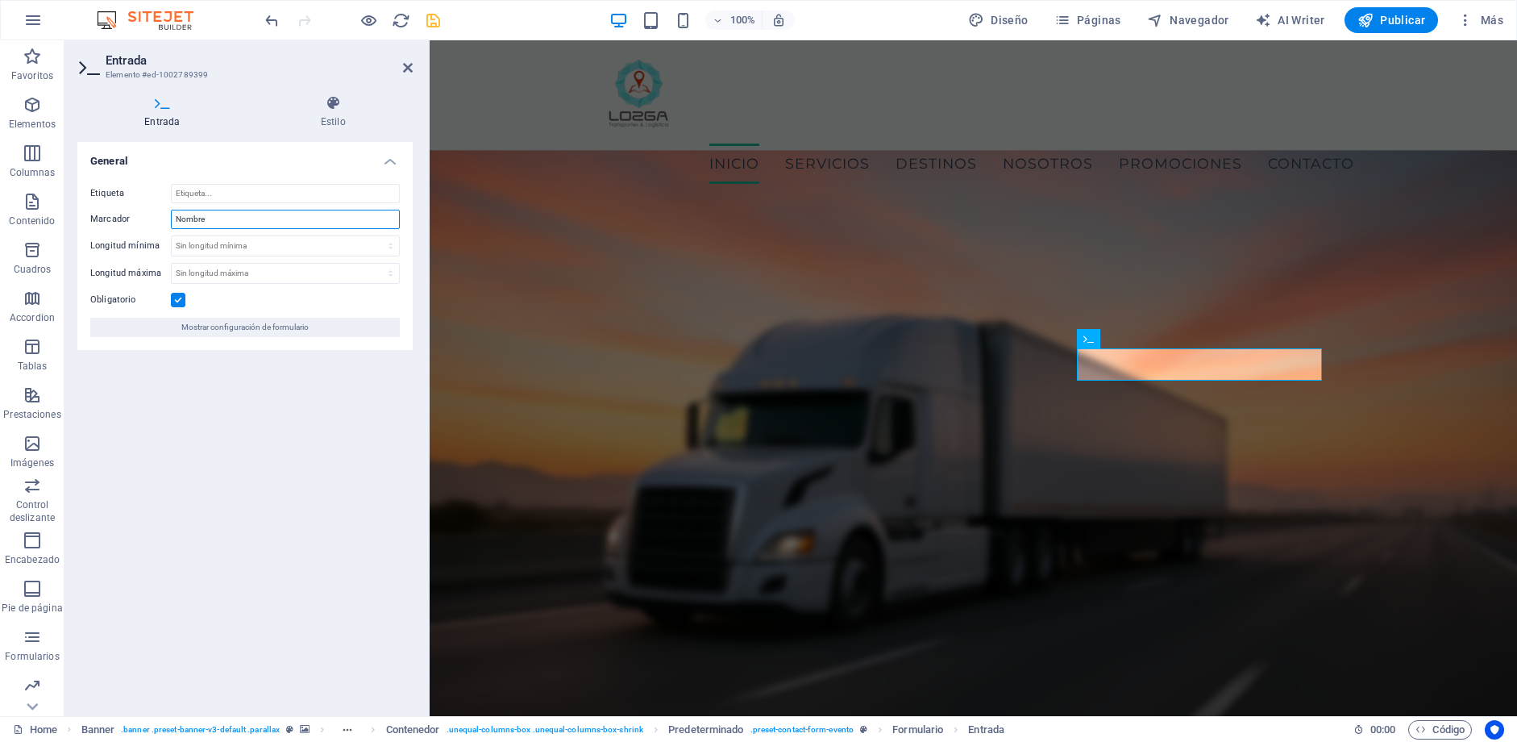
click at [204, 221] on input "Nombre" at bounding box center [285, 219] width 229 height 19
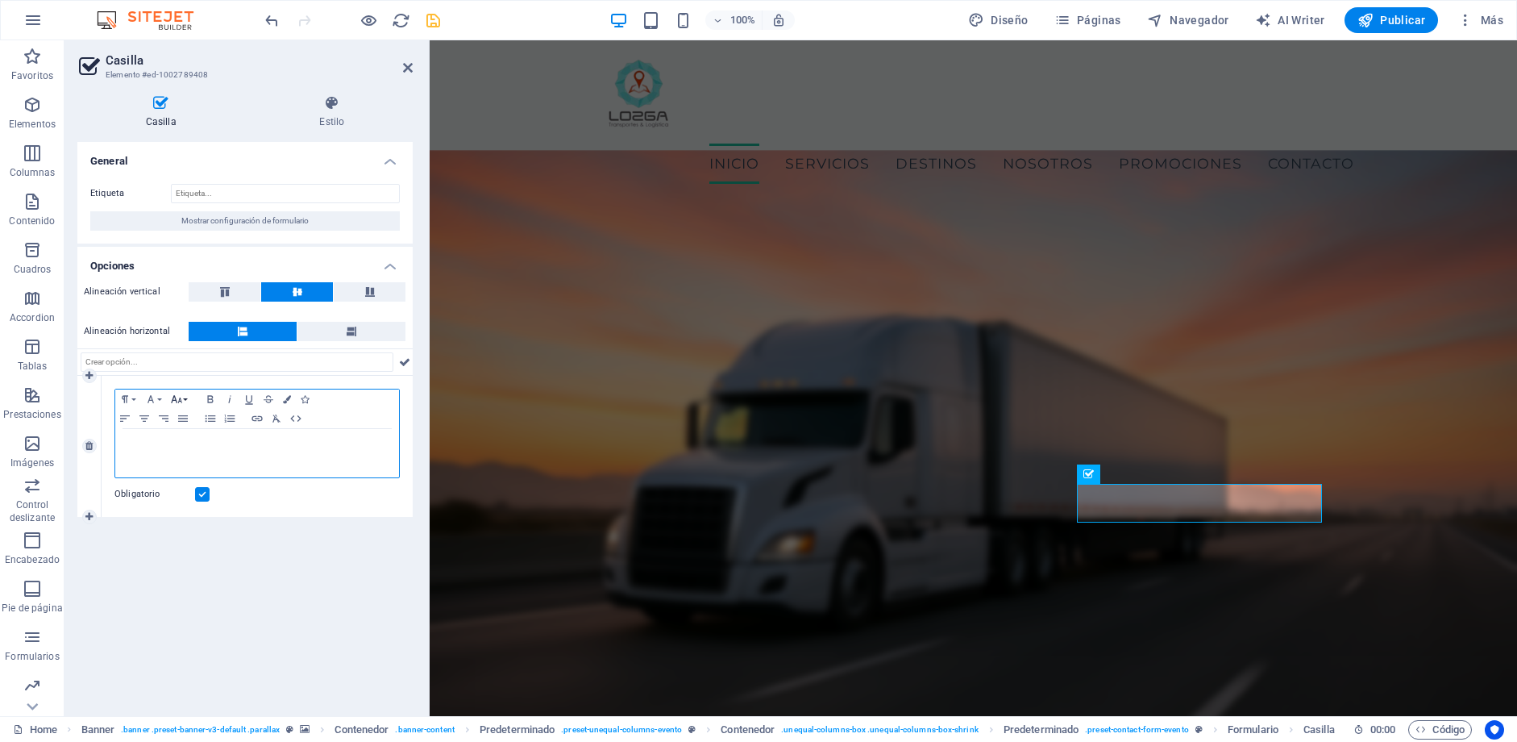
click at [189, 397] on button "Font Size" at bounding box center [180, 398] width 26 height 19
click at [364, 514] on div "Paragraph Format Normal Heading 1 Heading 2 Heading 3 Heading 4 Heading 5 Headi…" at bounding box center [257, 446] width 311 height 141
click at [160, 397] on button "Font Family" at bounding box center [154, 398] width 26 height 19
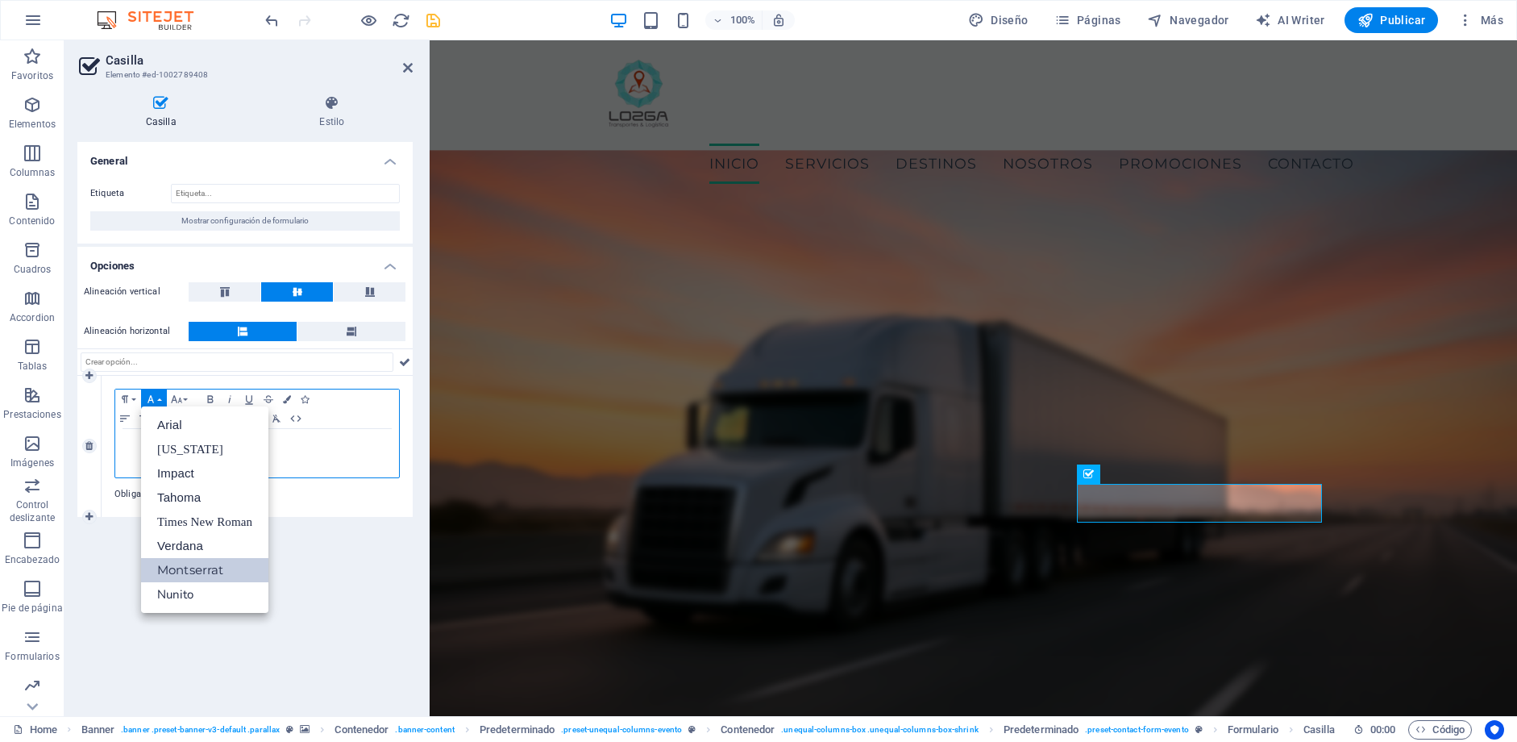
click at [214, 566] on link "Montserrat" at bounding box center [204, 570] width 127 height 24
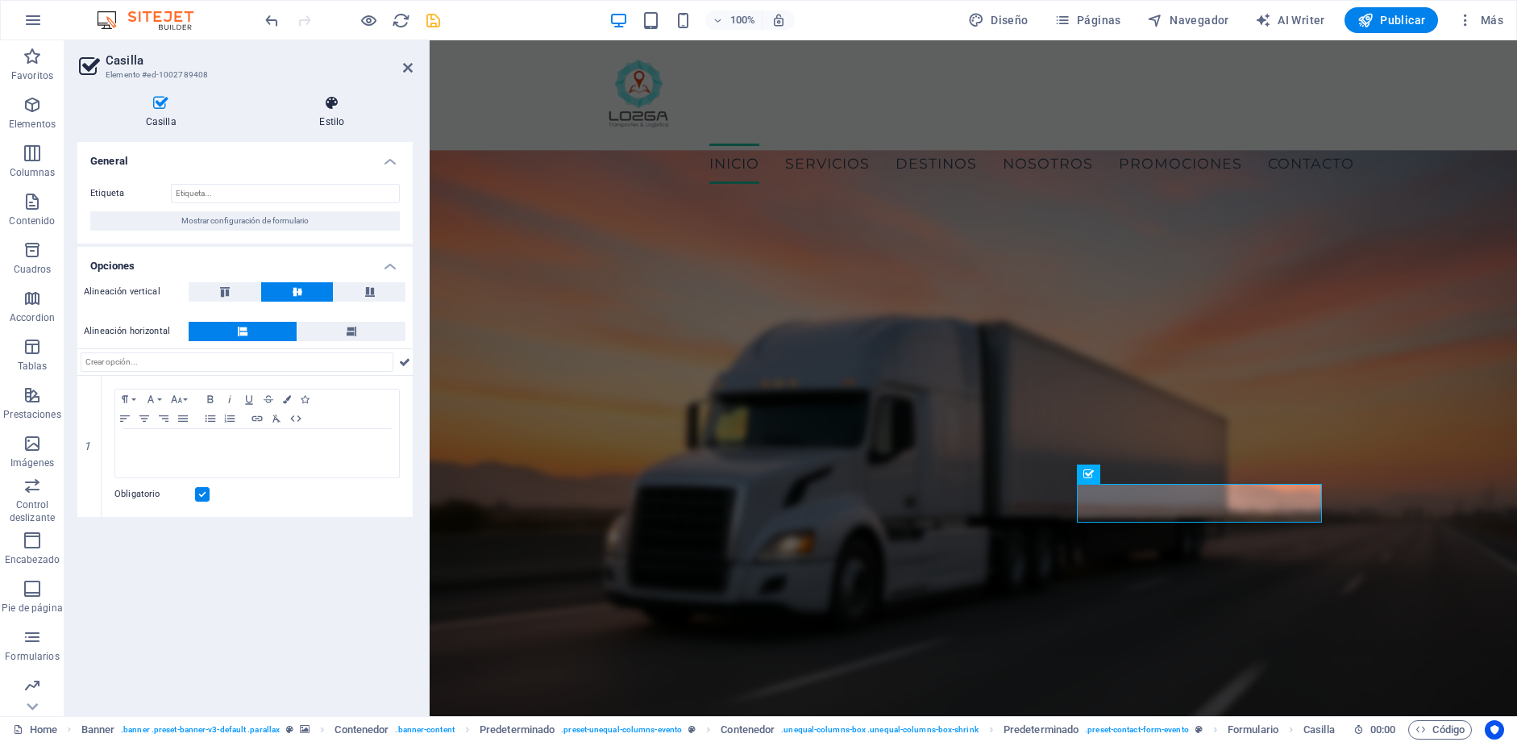
click at [343, 98] on icon at bounding box center [332, 103] width 161 height 16
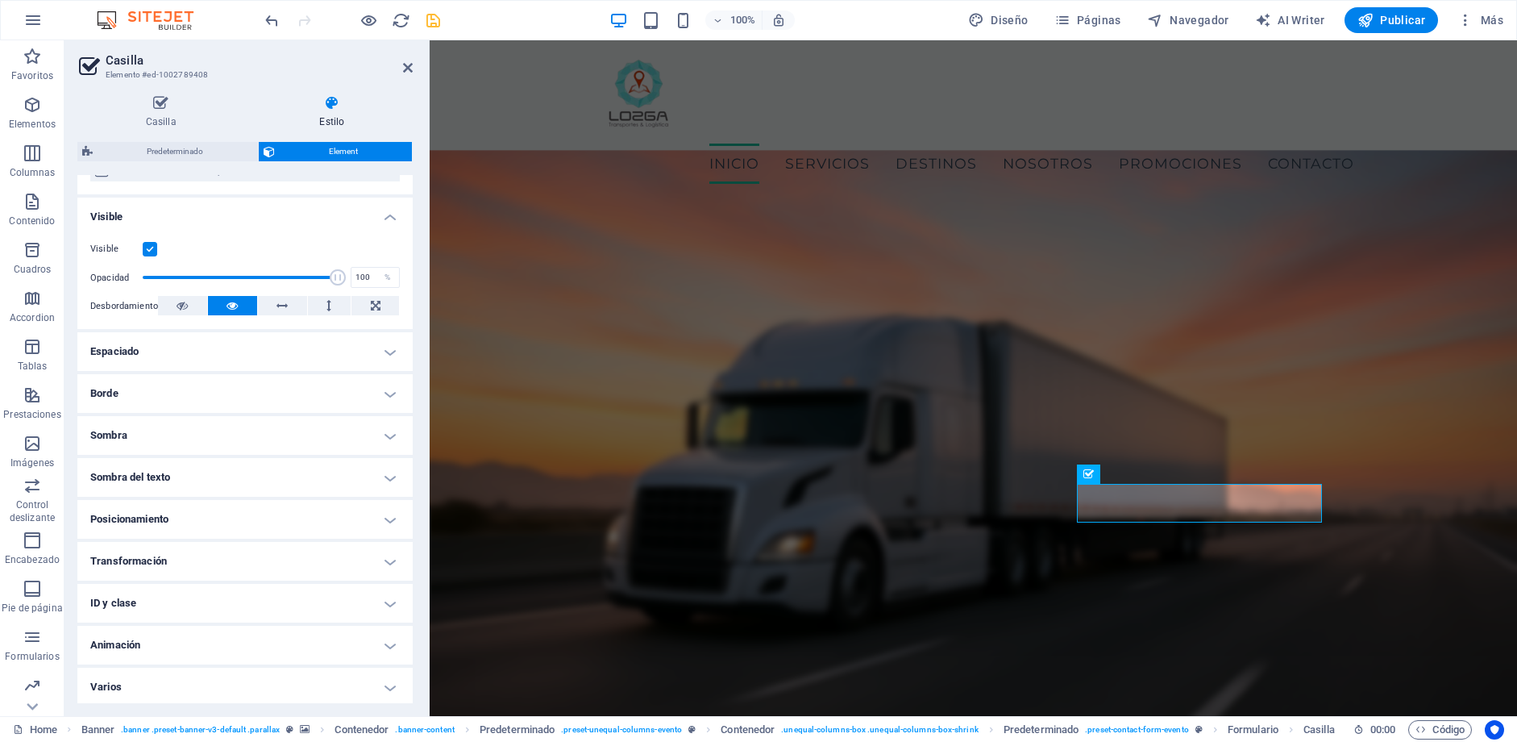
scroll to position [153, 0]
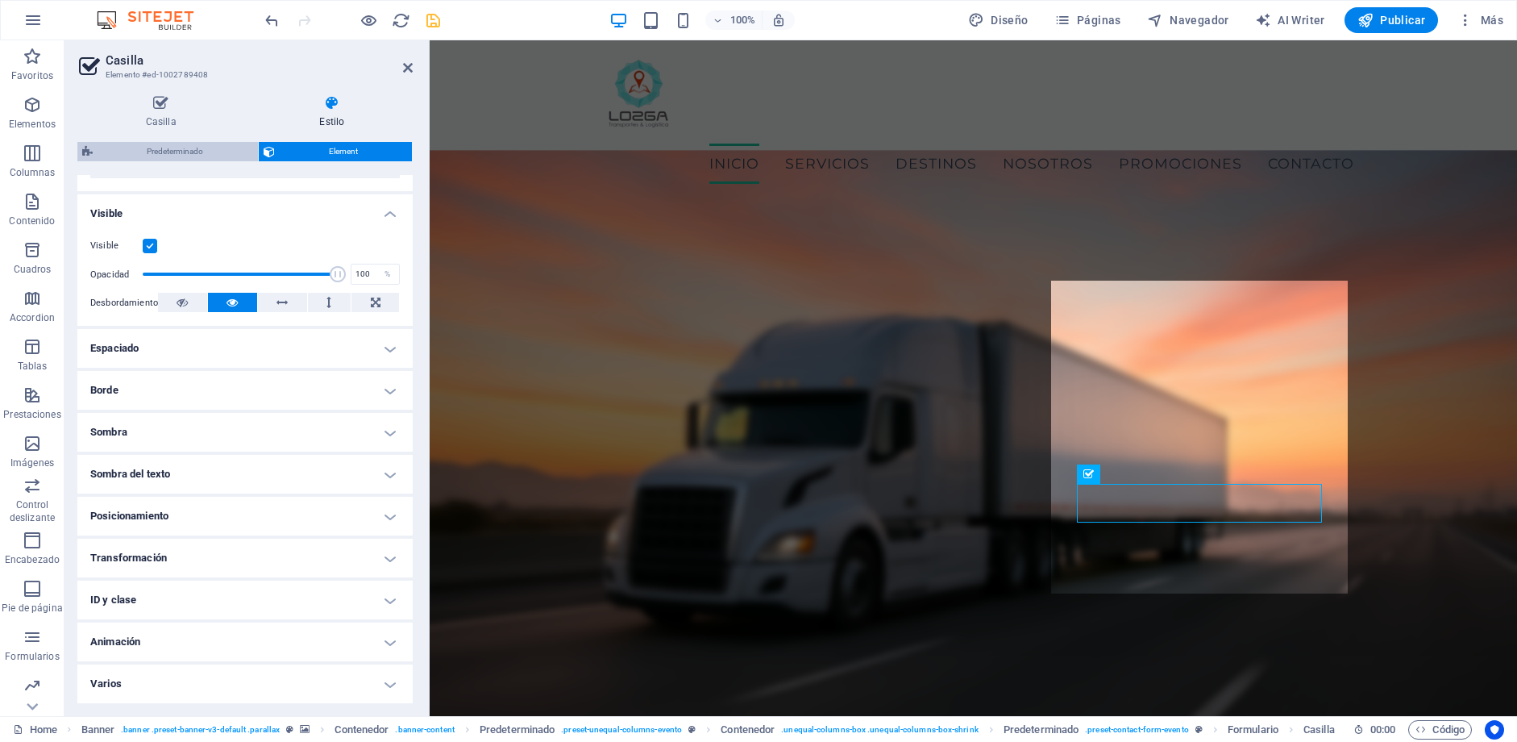
click at [205, 153] on span "Predeterminado" at bounding box center [176, 151] width 156 height 19
select select "px"
select select "rem"
select select "px"
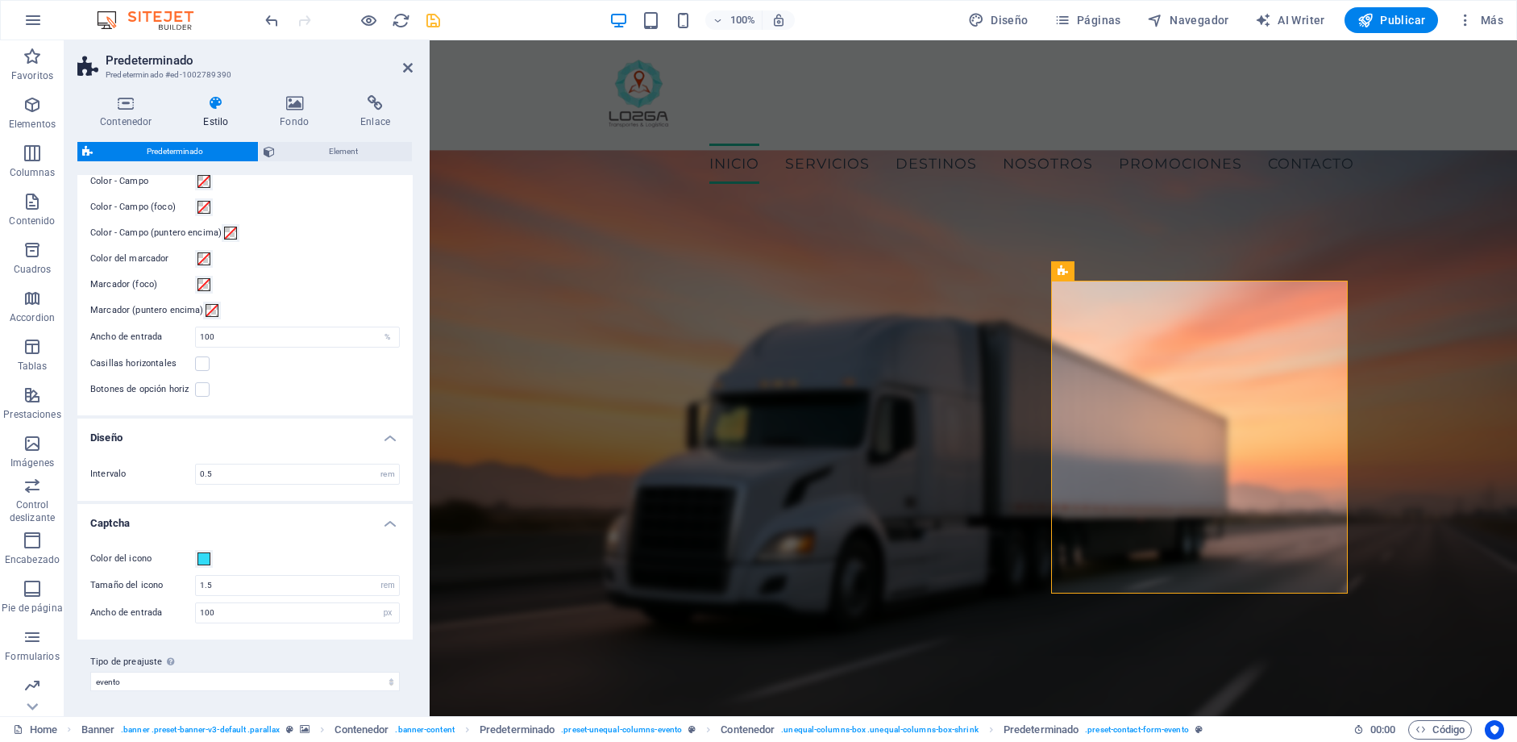
scroll to position [584, 0]
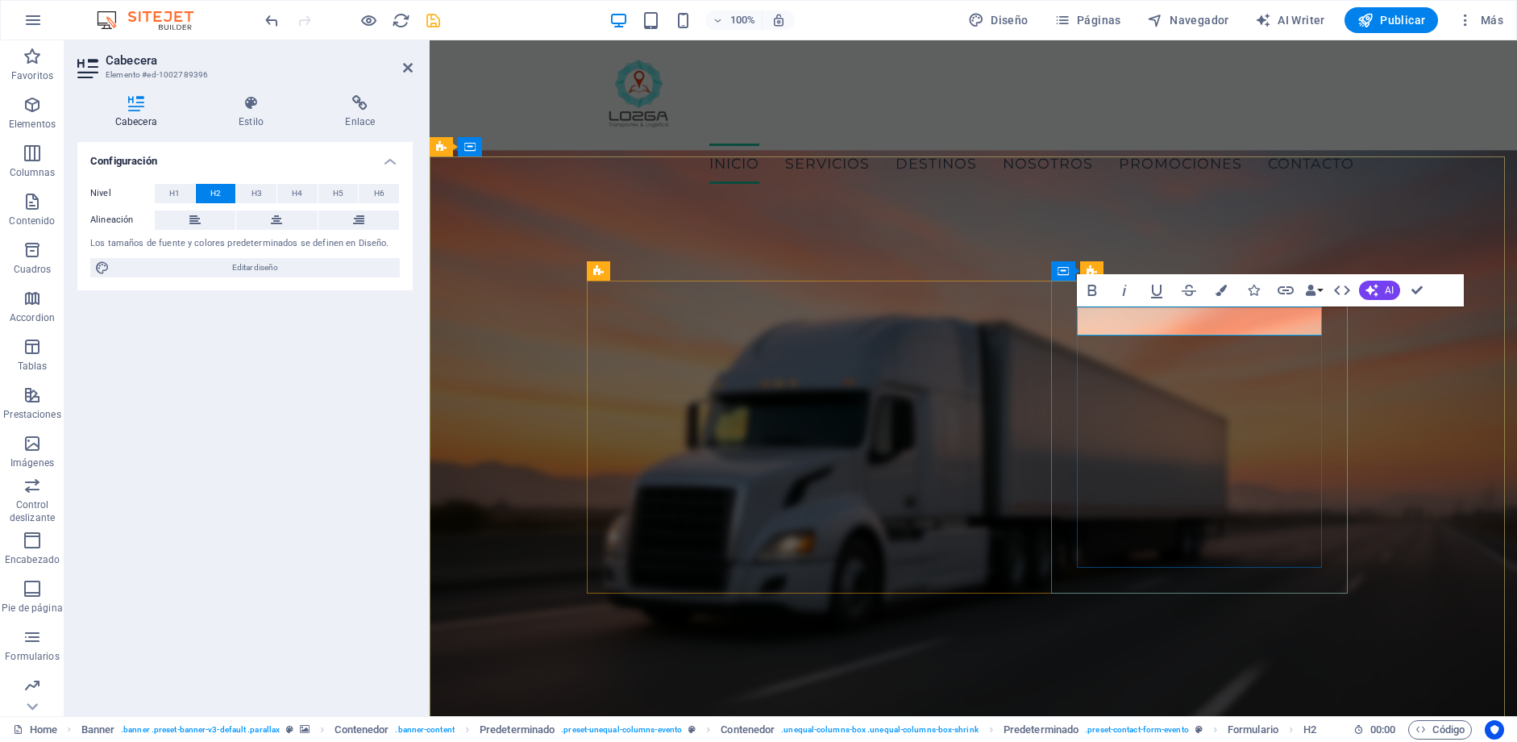
click at [246, 117] on h4 "Estilo" at bounding box center [255, 112] width 106 height 34
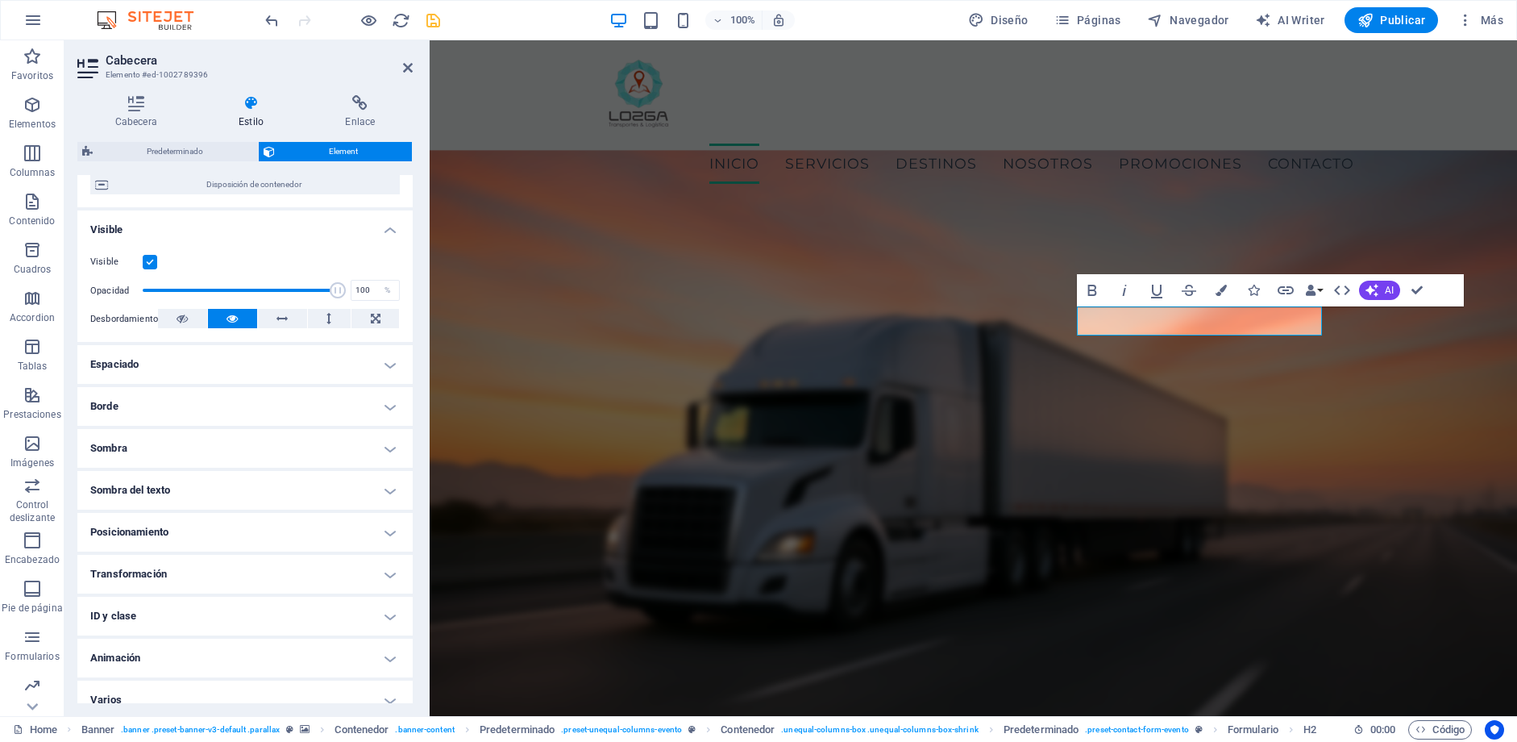
scroll to position [153, 0]
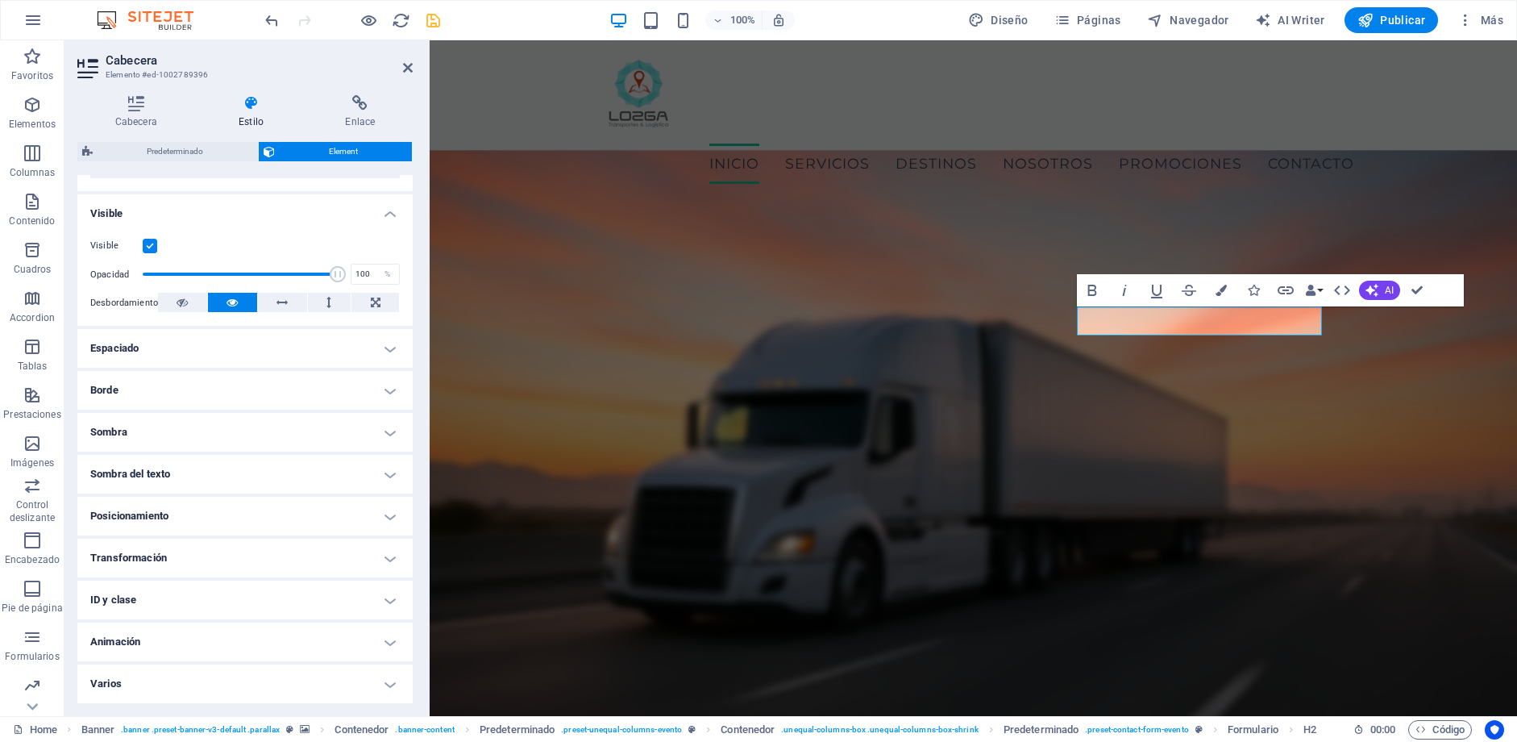
click at [158, 553] on h4 "Transformación" at bounding box center [244, 557] width 335 height 39
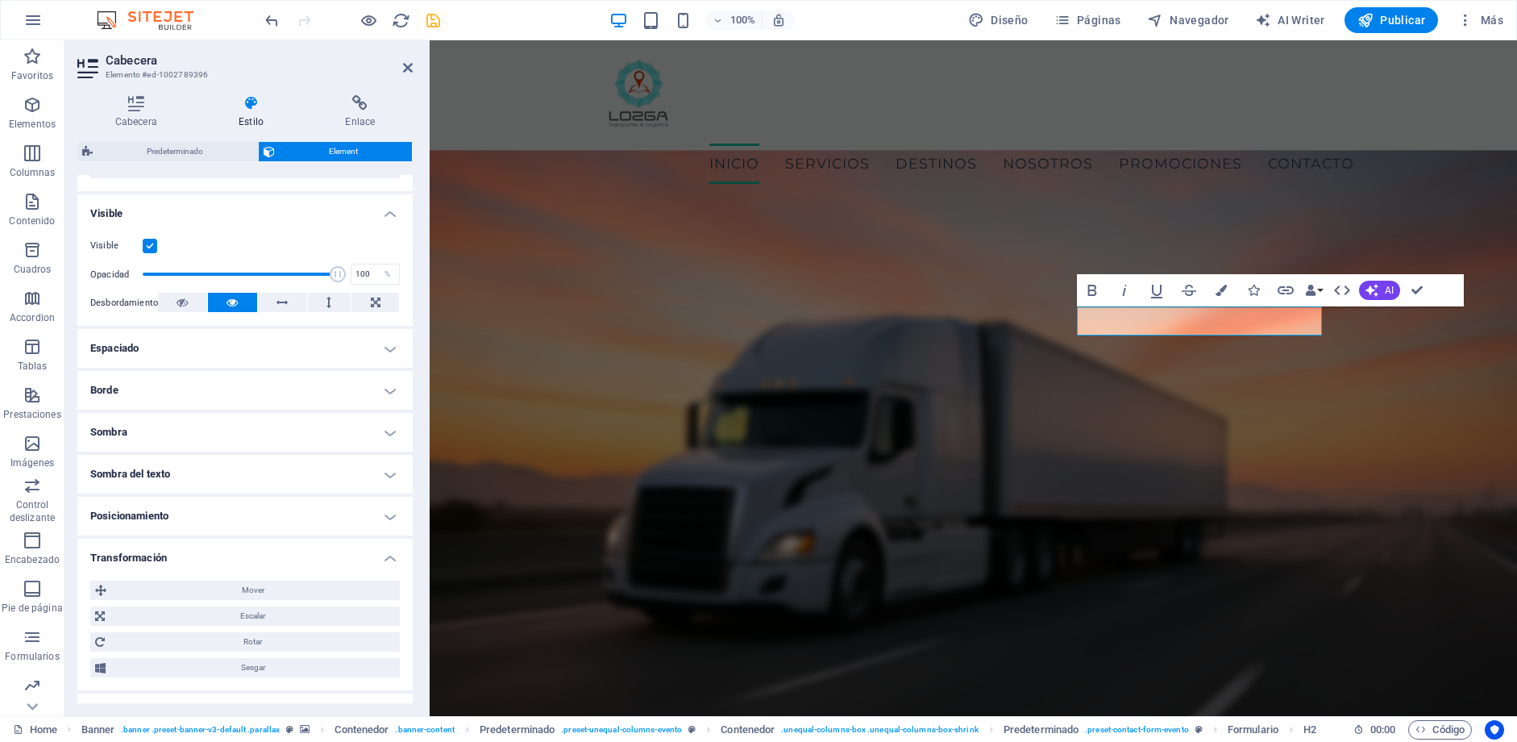
click at [158, 553] on h4 "Transformación" at bounding box center [244, 552] width 335 height 29
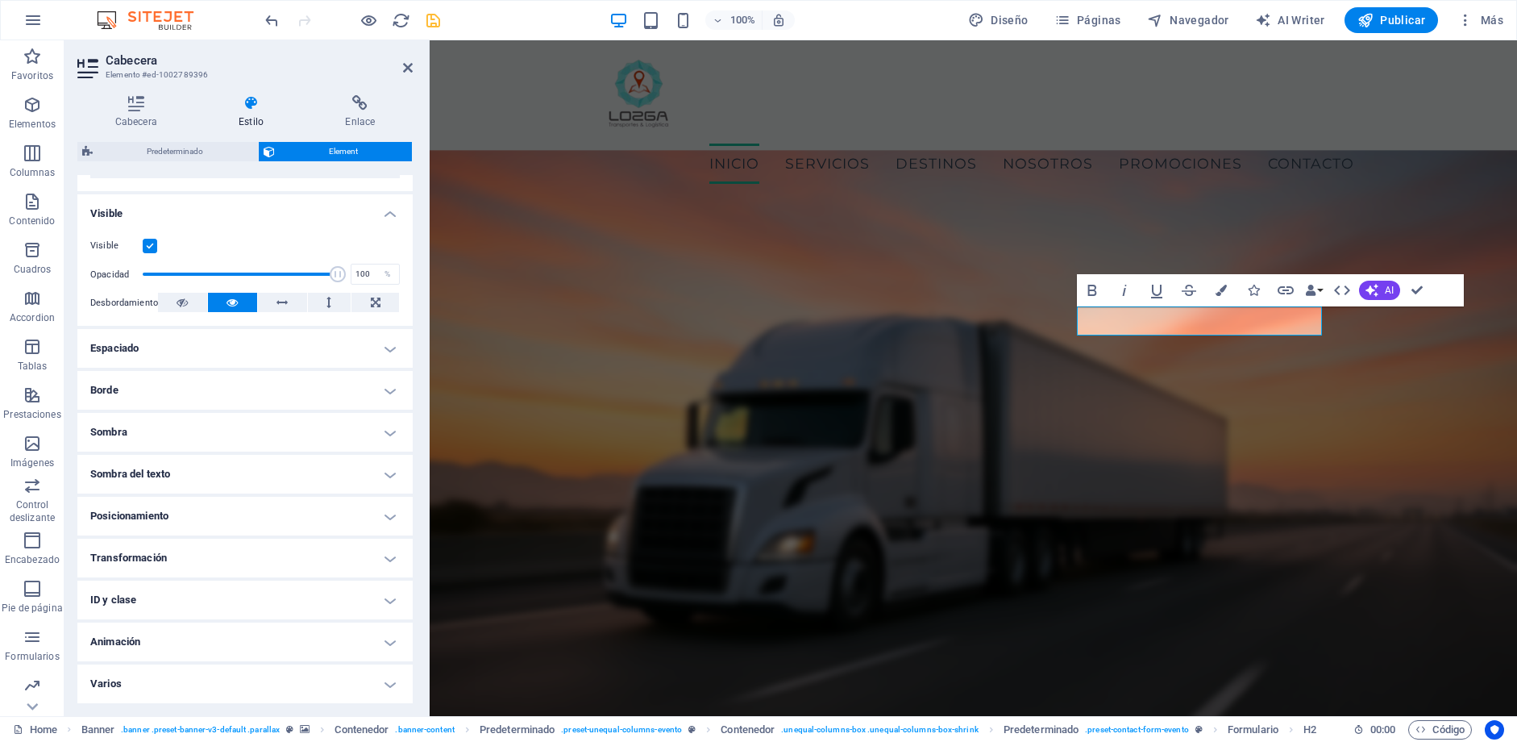
click at [175, 582] on h4 "ID y clase" at bounding box center [244, 599] width 335 height 39
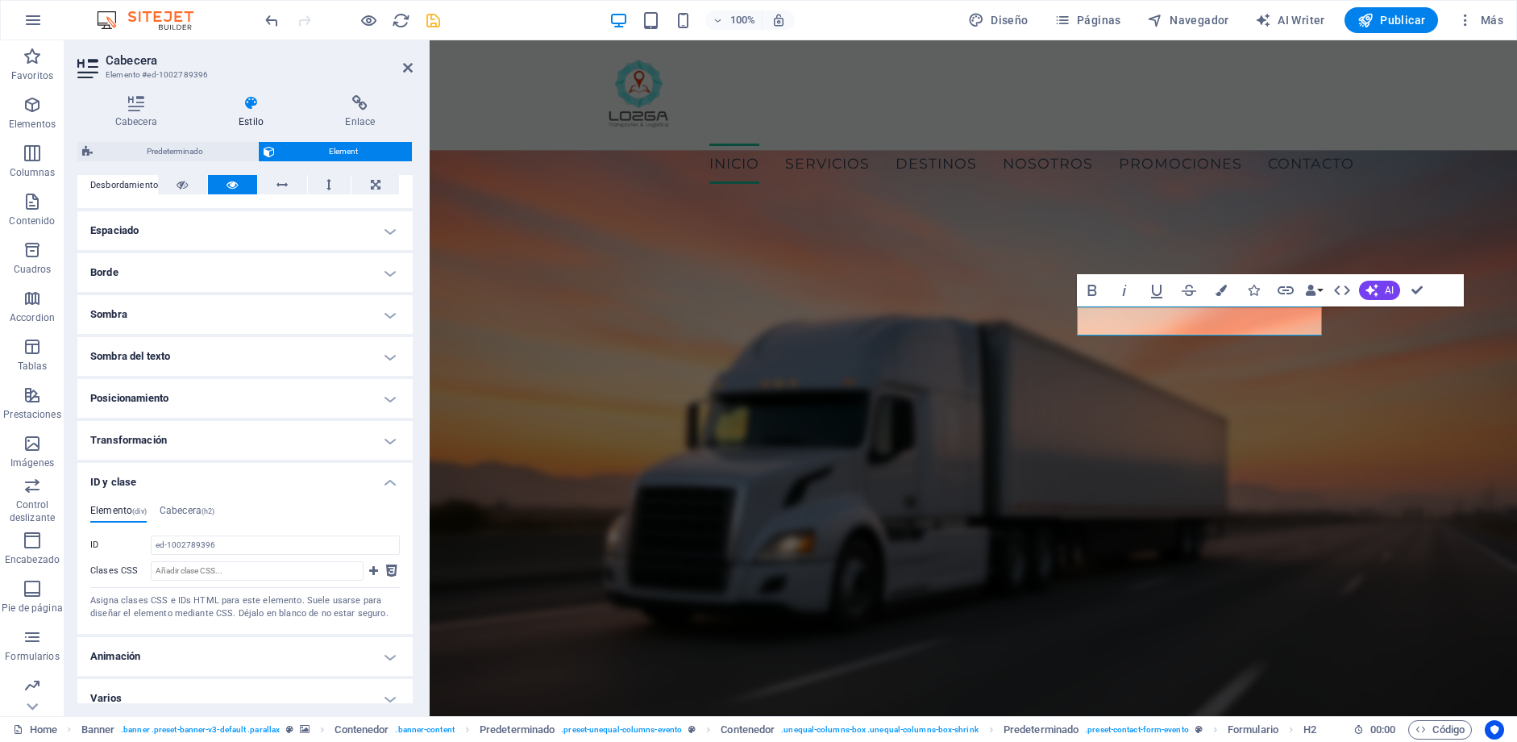
scroll to position [285, 0]
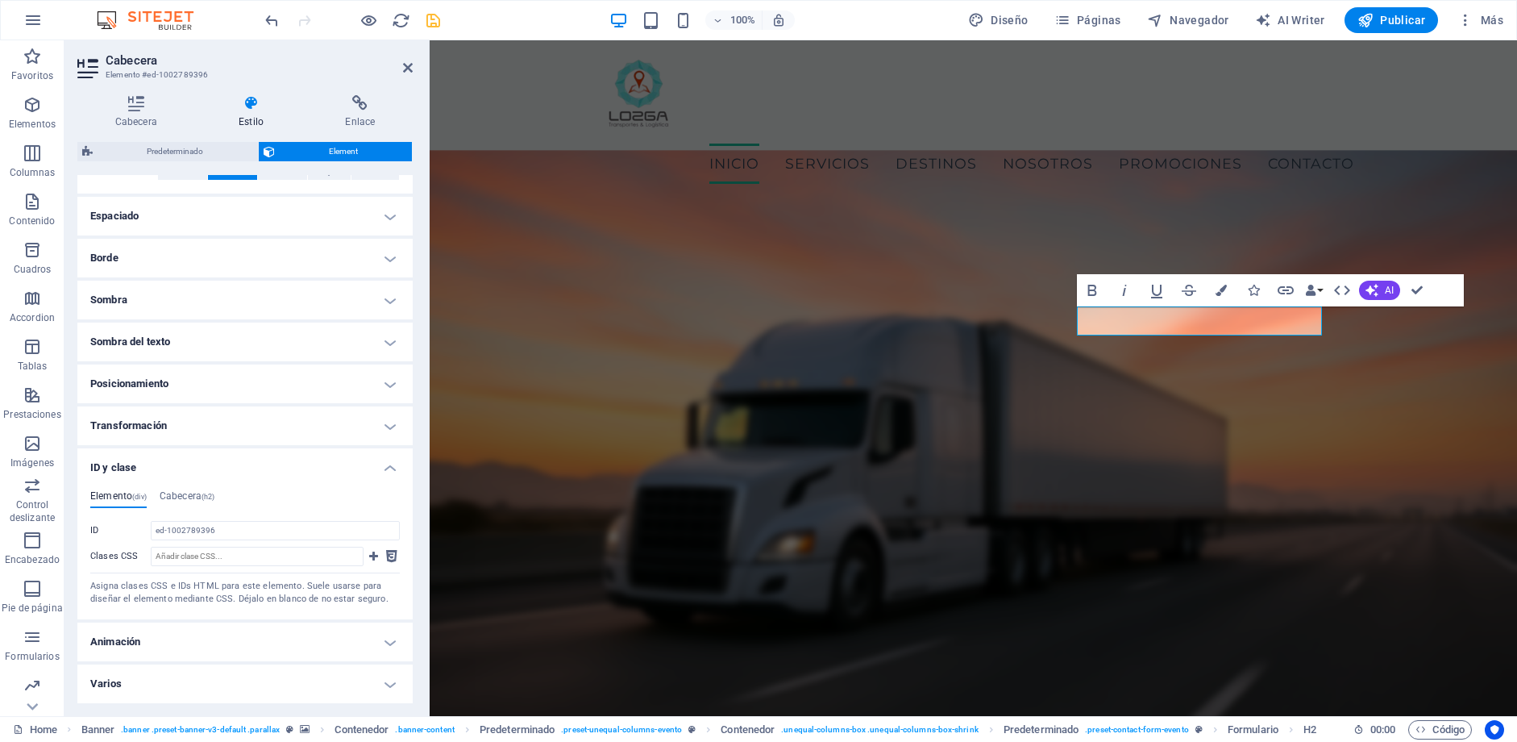
click at [224, 477] on div "Elemento (div) Cabecera (h2) ID ed-1002789396 Clases CSS Asigna clases CSS e ID…" at bounding box center [244, 548] width 335 height 142
click at [385, 464] on h4 "ID y clase" at bounding box center [244, 462] width 335 height 29
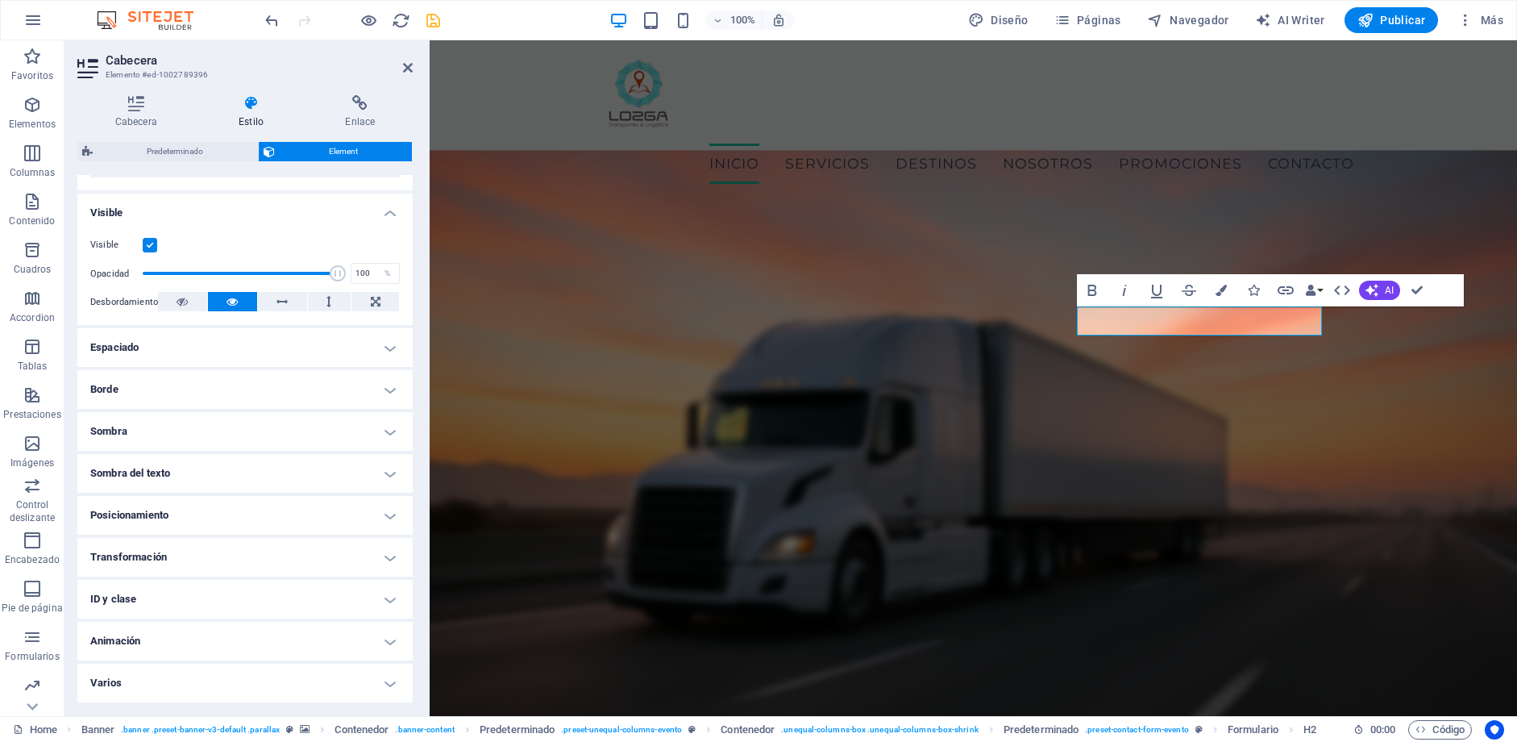
scroll to position [154, 0]
click at [306, 666] on h4 "Varios" at bounding box center [244, 682] width 335 height 39
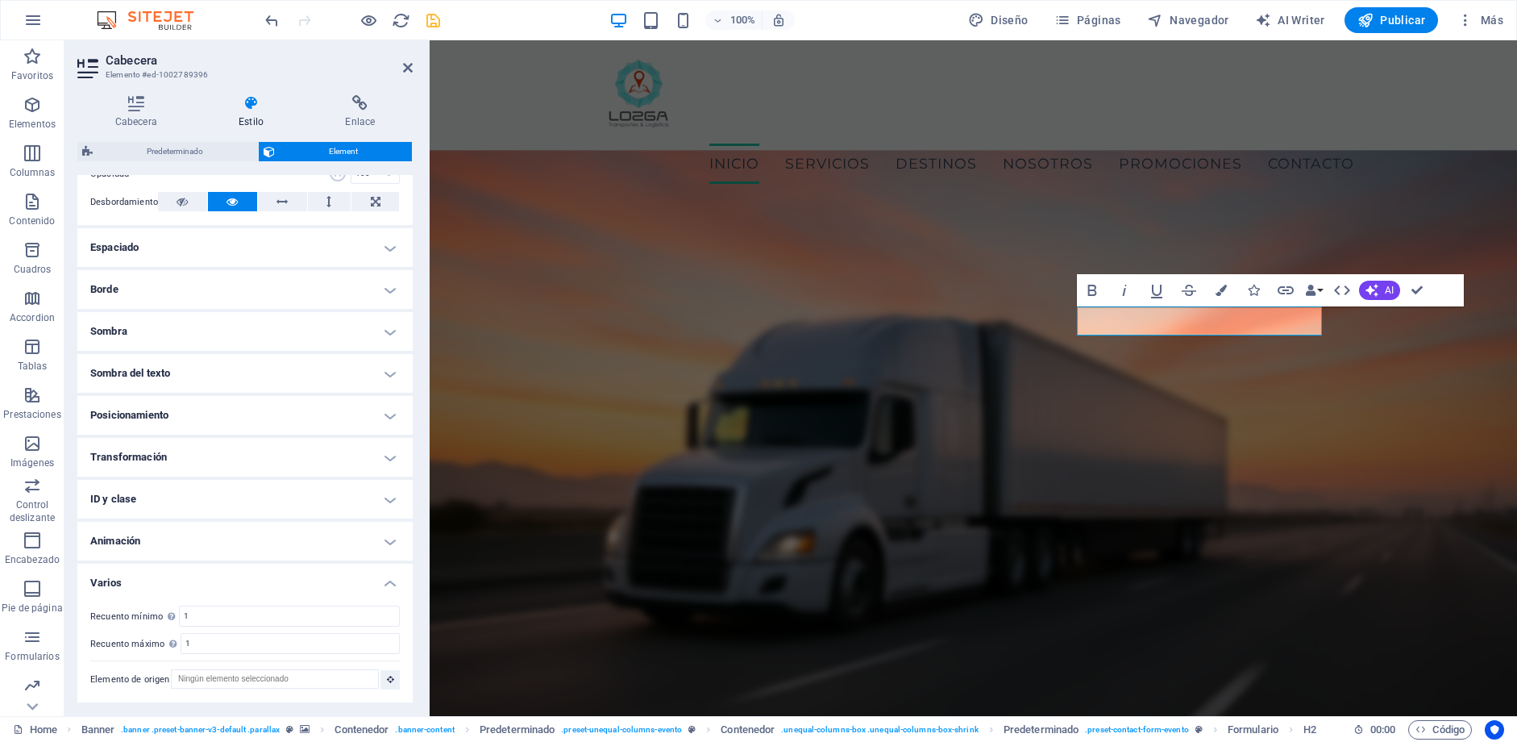
click at [385, 579] on h4 "Varios" at bounding box center [244, 577] width 335 height 29
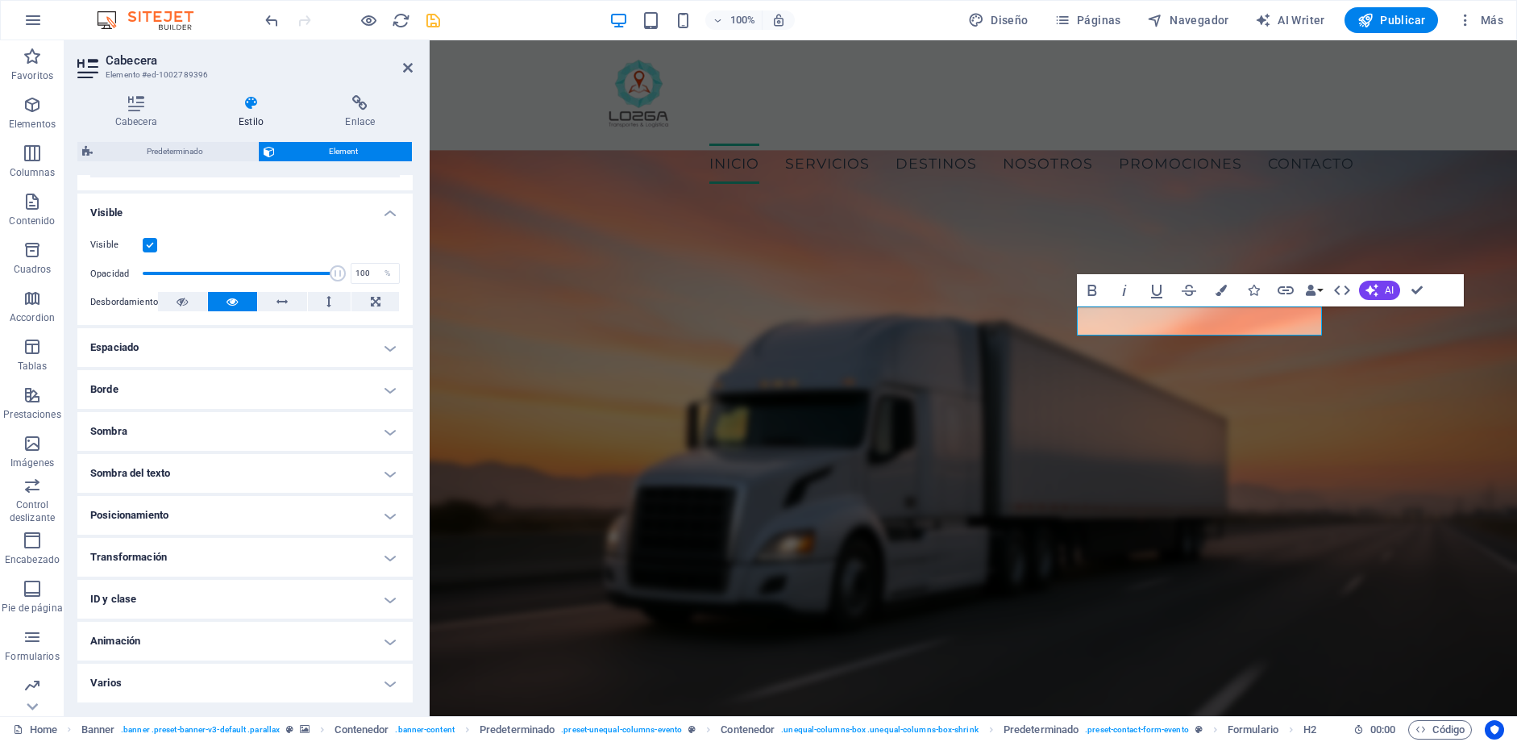
scroll to position [154, 0]
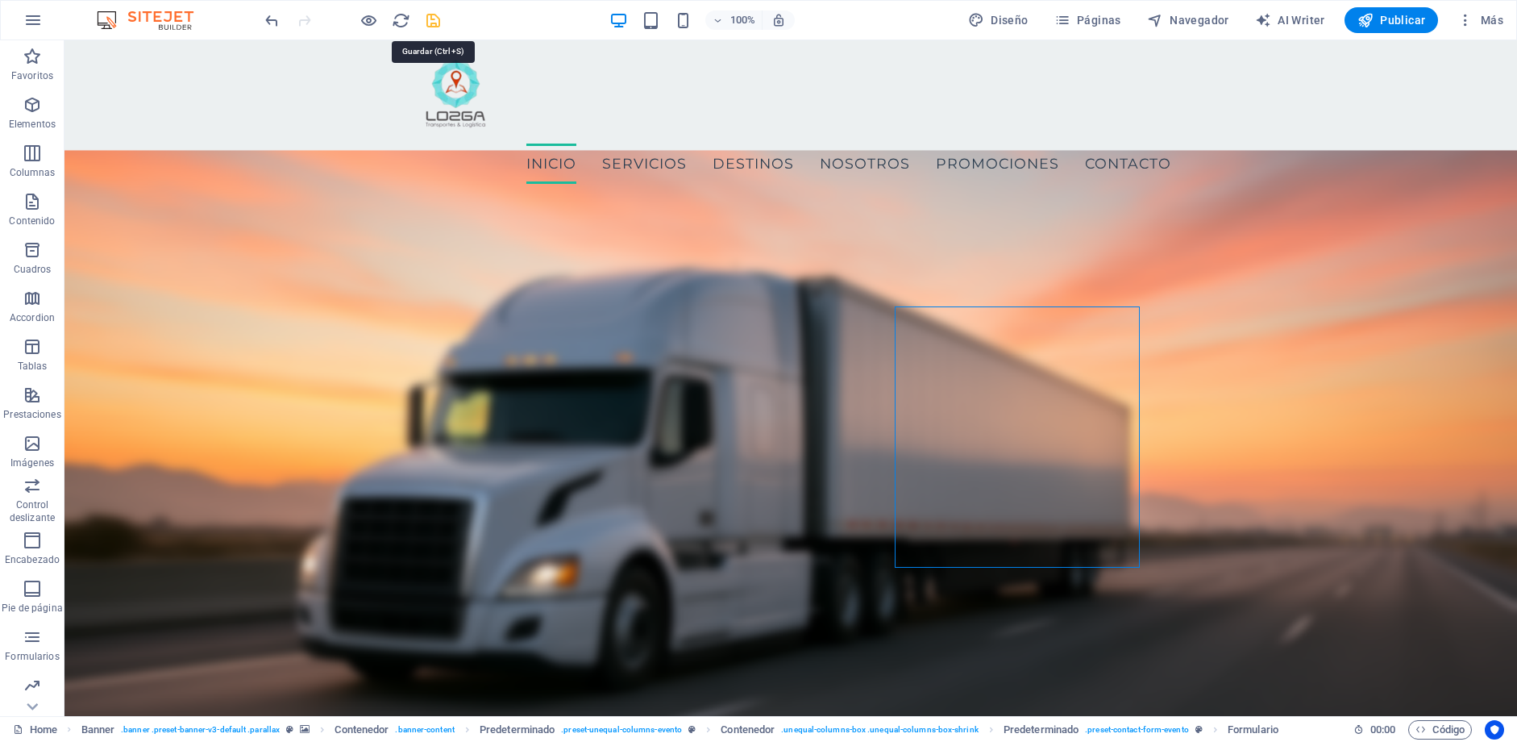
click at [430, 20] on icon "save" at bounding box center [433, 20] width 19 height 19
checkbox input "false"
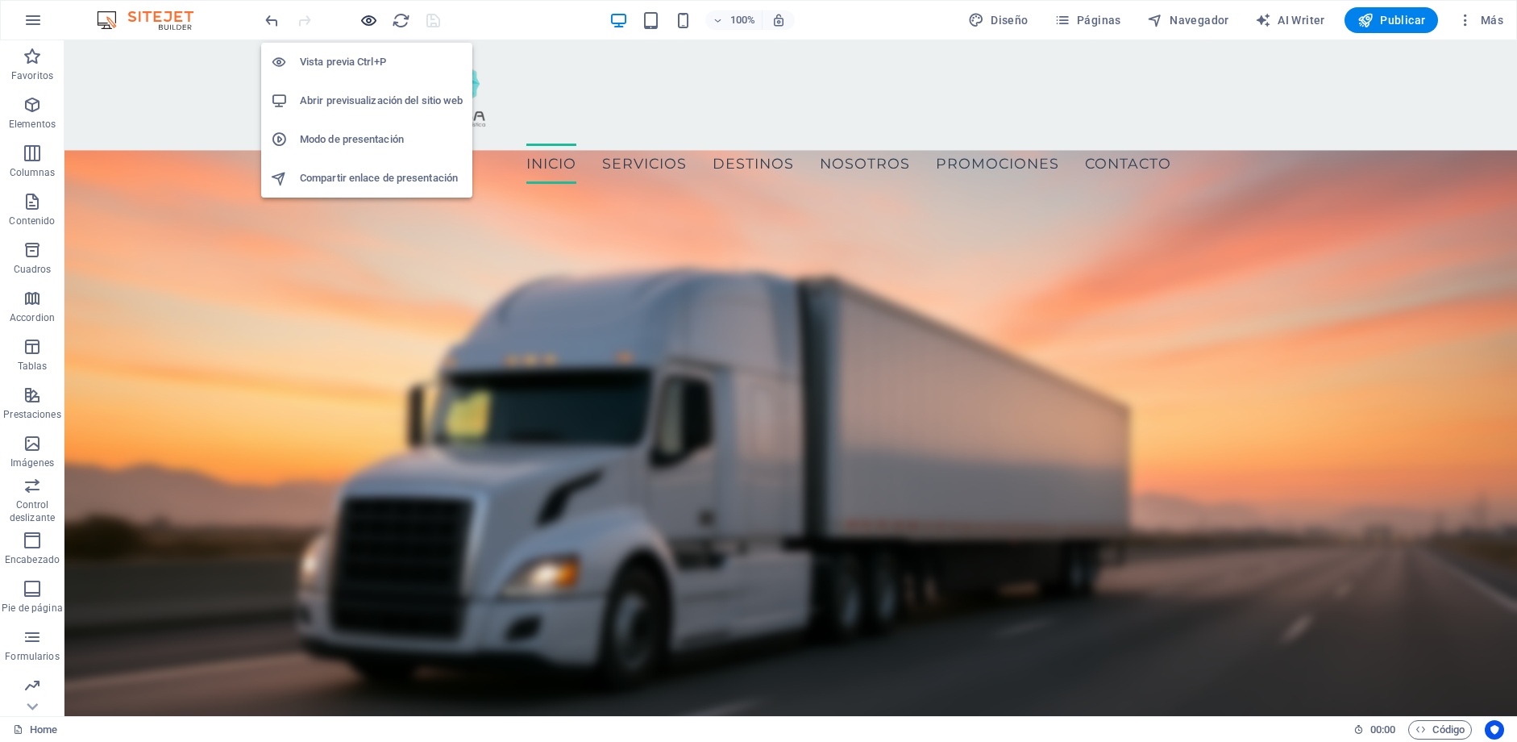
click at [375, 19] on icon "button" at bounding box center [369, 20] width 19 height 19
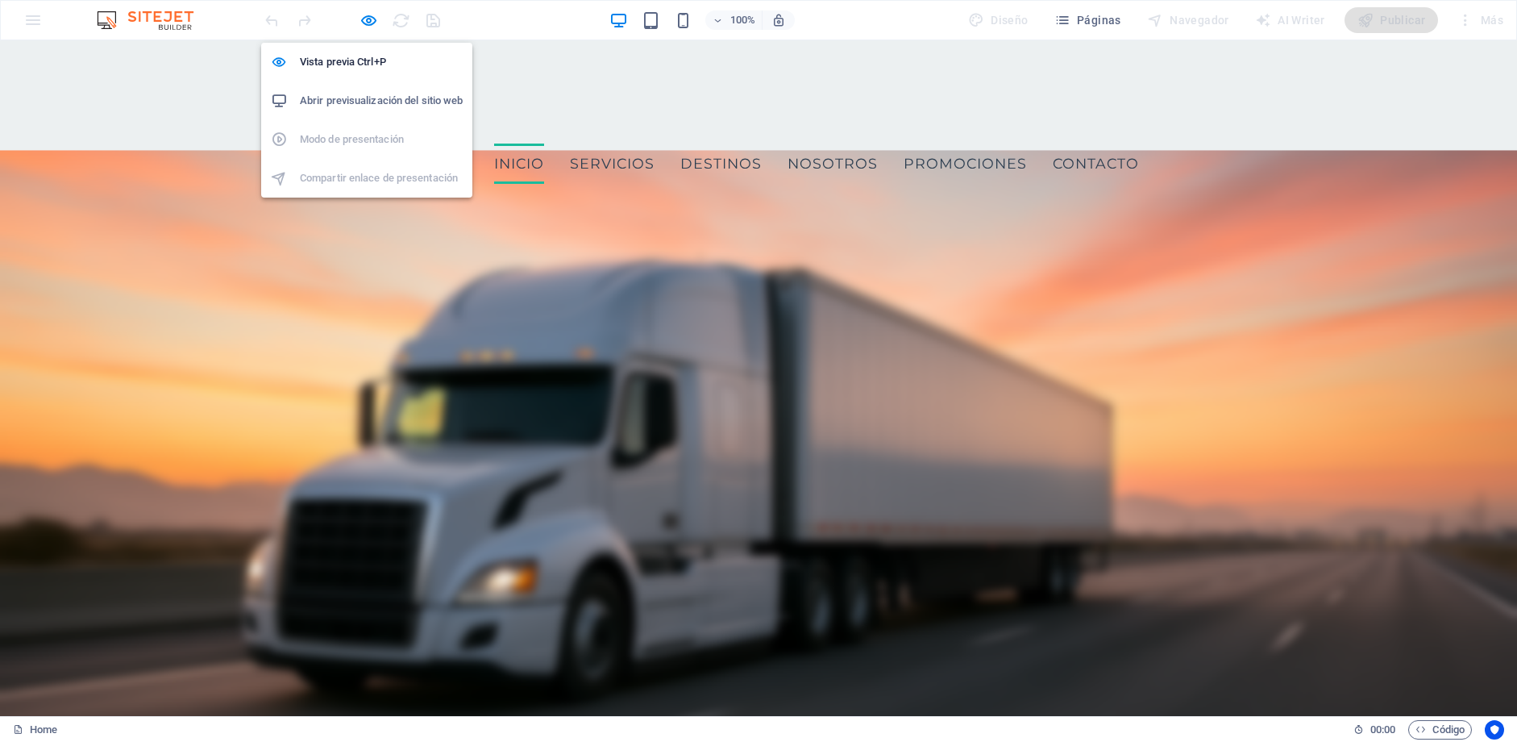
click at [392, 92] on h6 "Abrir previsualización del sitio web" at bounding box center [381, 100] width 163 height 19
click at [369, 21] on icon "button" at bounding box center [369, 20] width 19 height 19
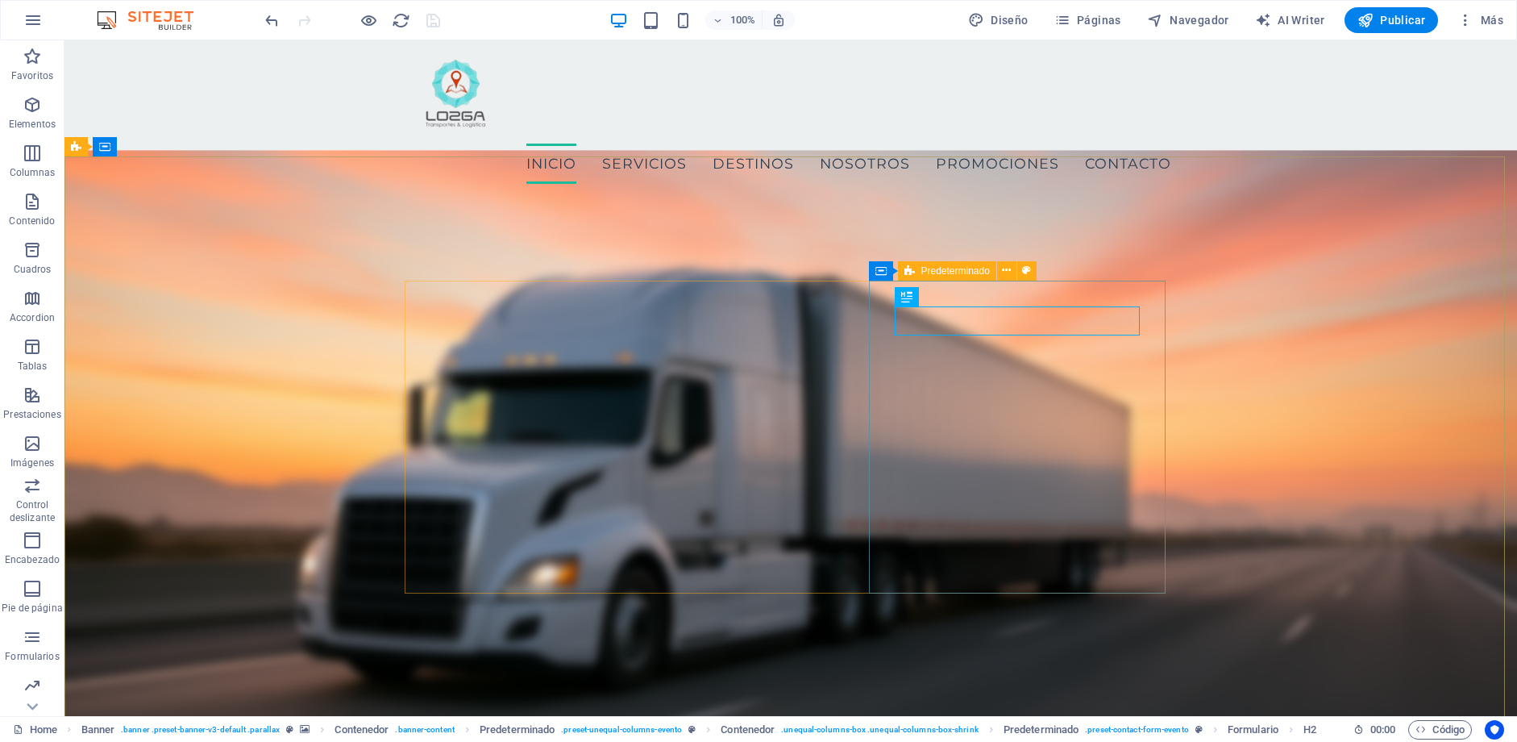
click at [935, 268] on span "Predeterminado" at bounding box center [955, 271] width 69 height 10
select select "px"
select select "rem"
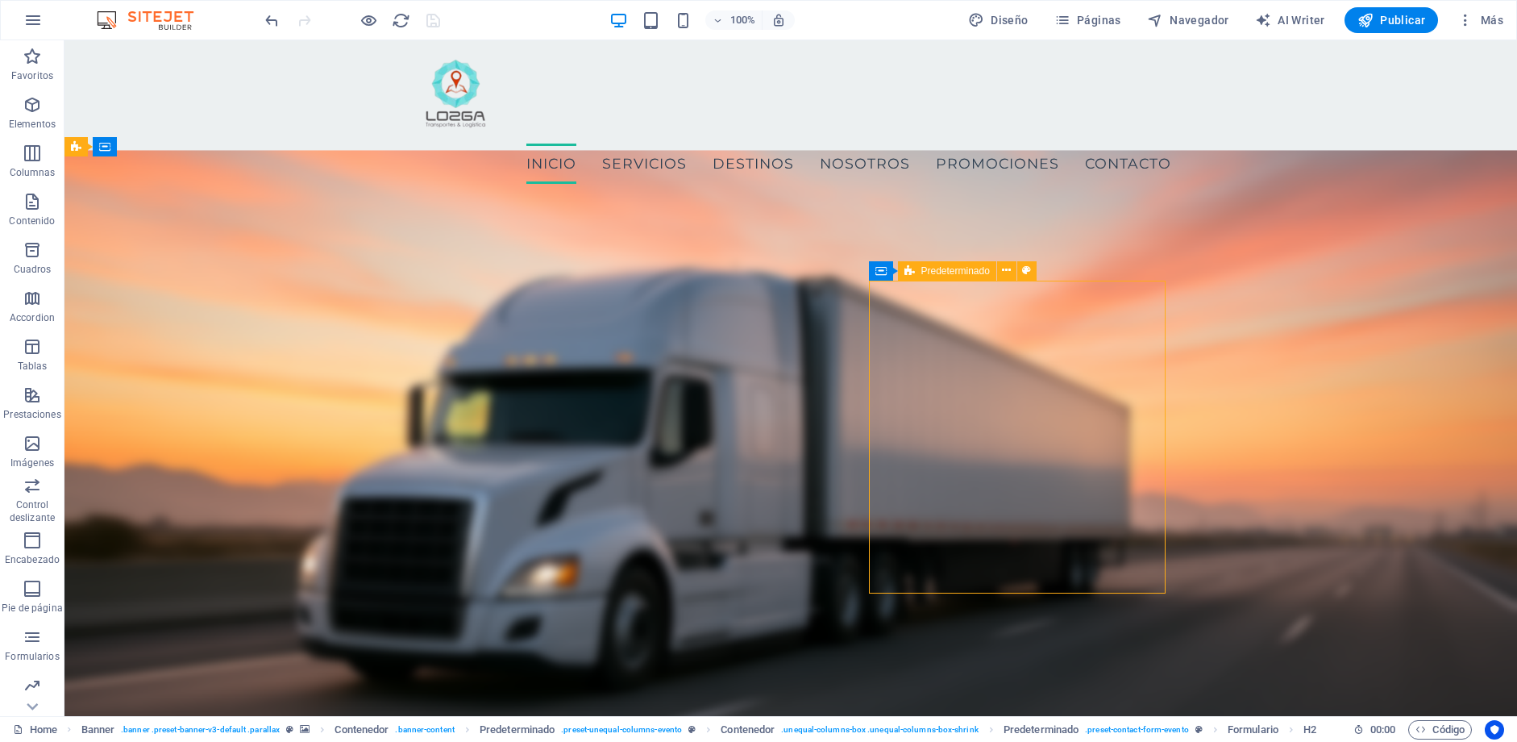
select select "px"
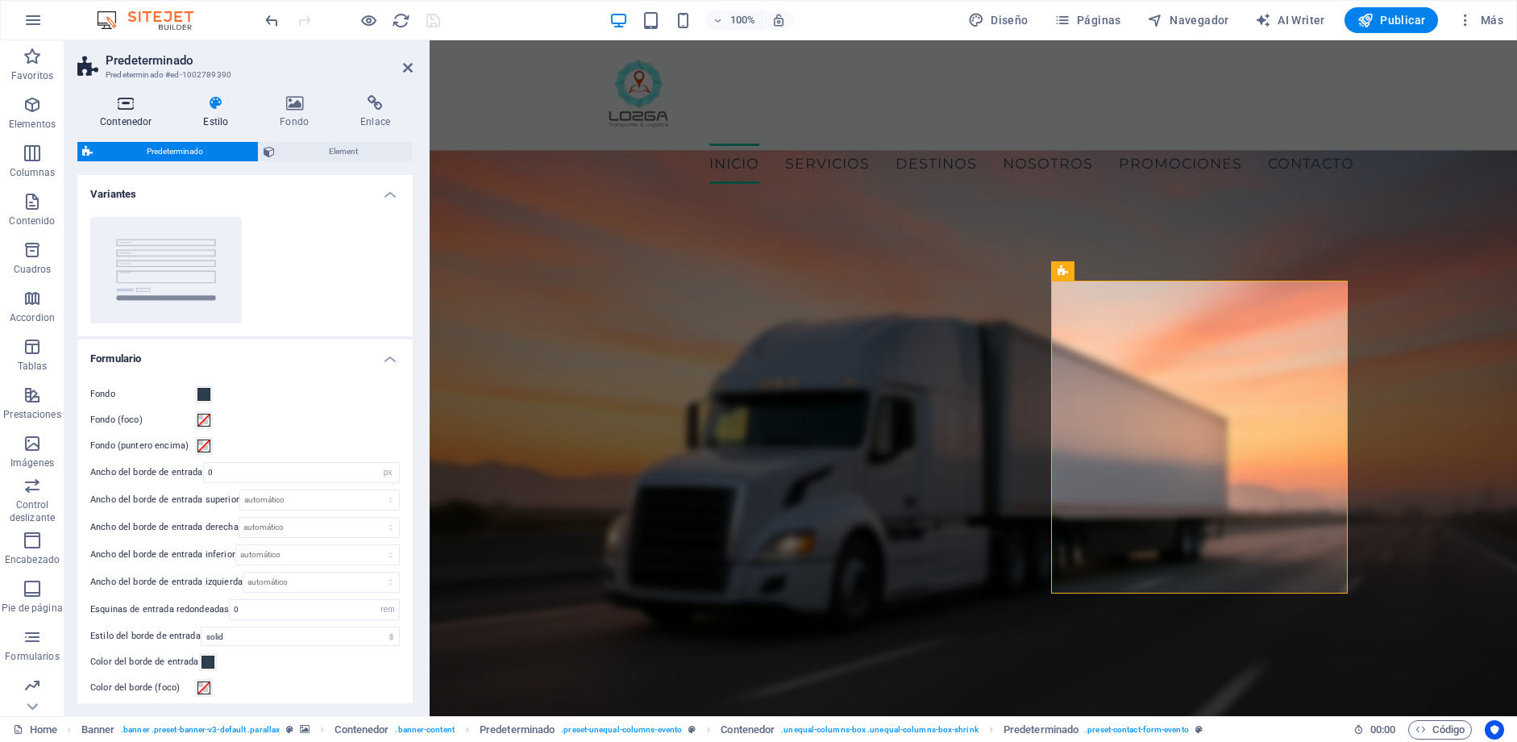
click at [126, 113] on h4 "Contenedor" at bounding box center [128, 112] width 103 height 34
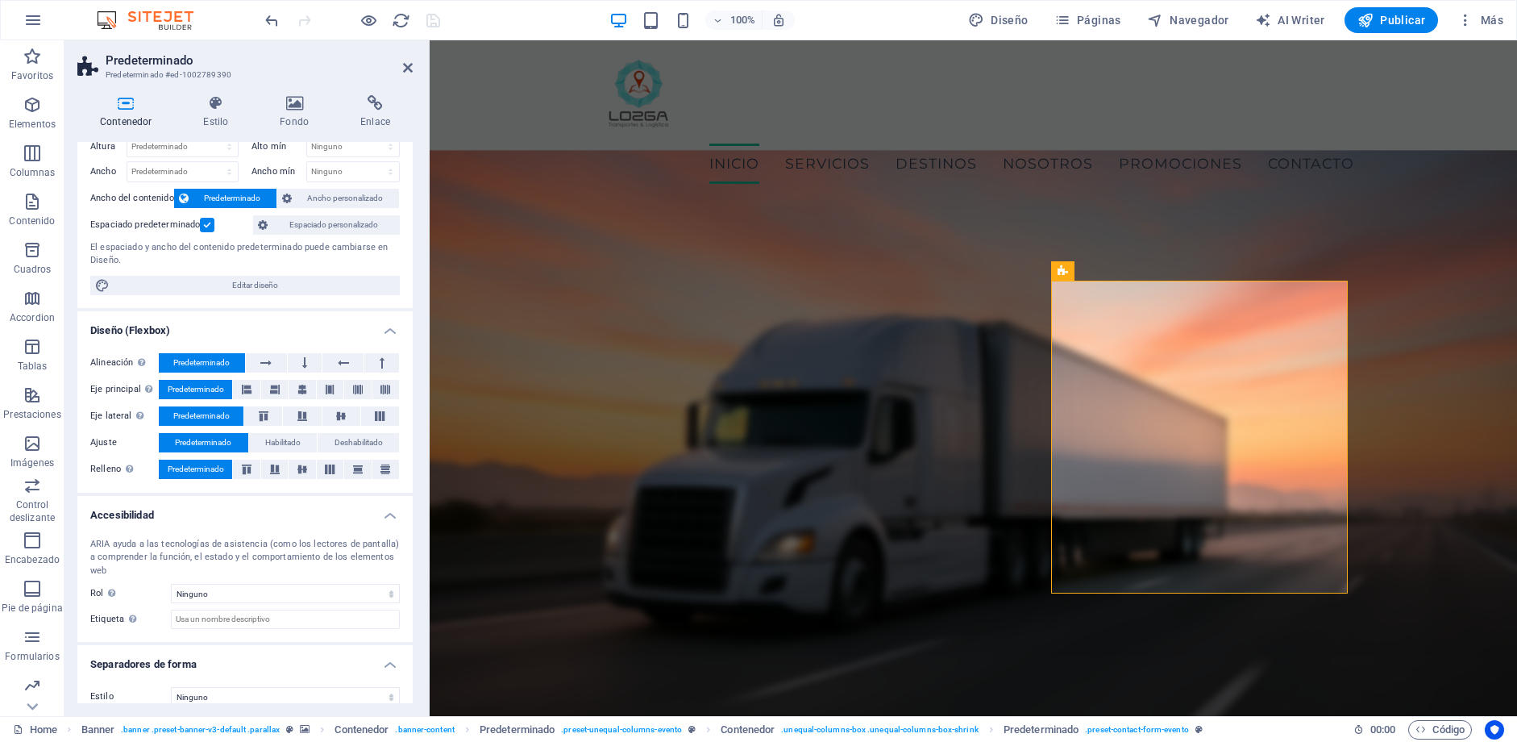
scroll to position [64, 0]
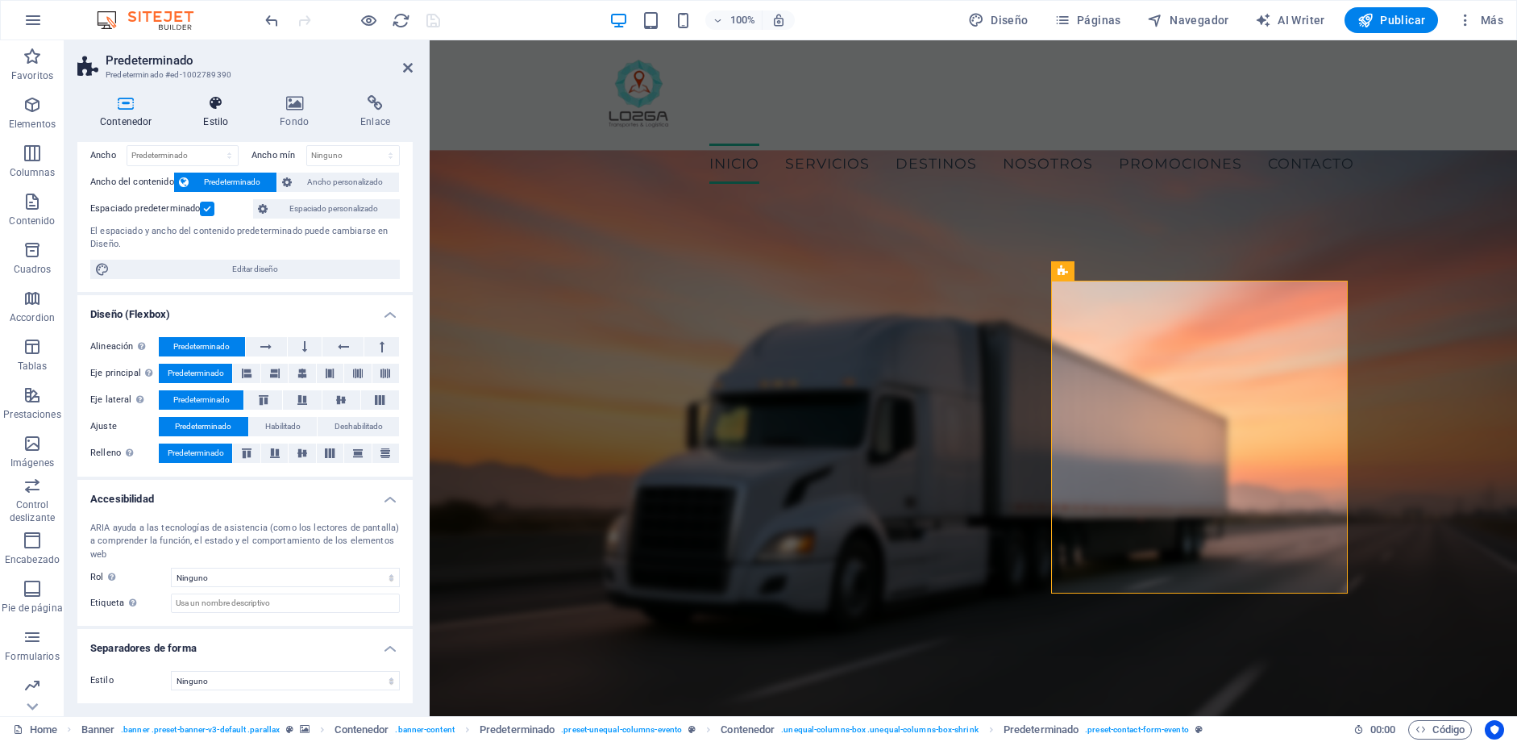
click at [207, 123] on h4 "Estilo" at bounding box center [219, 112] width 77 height 34
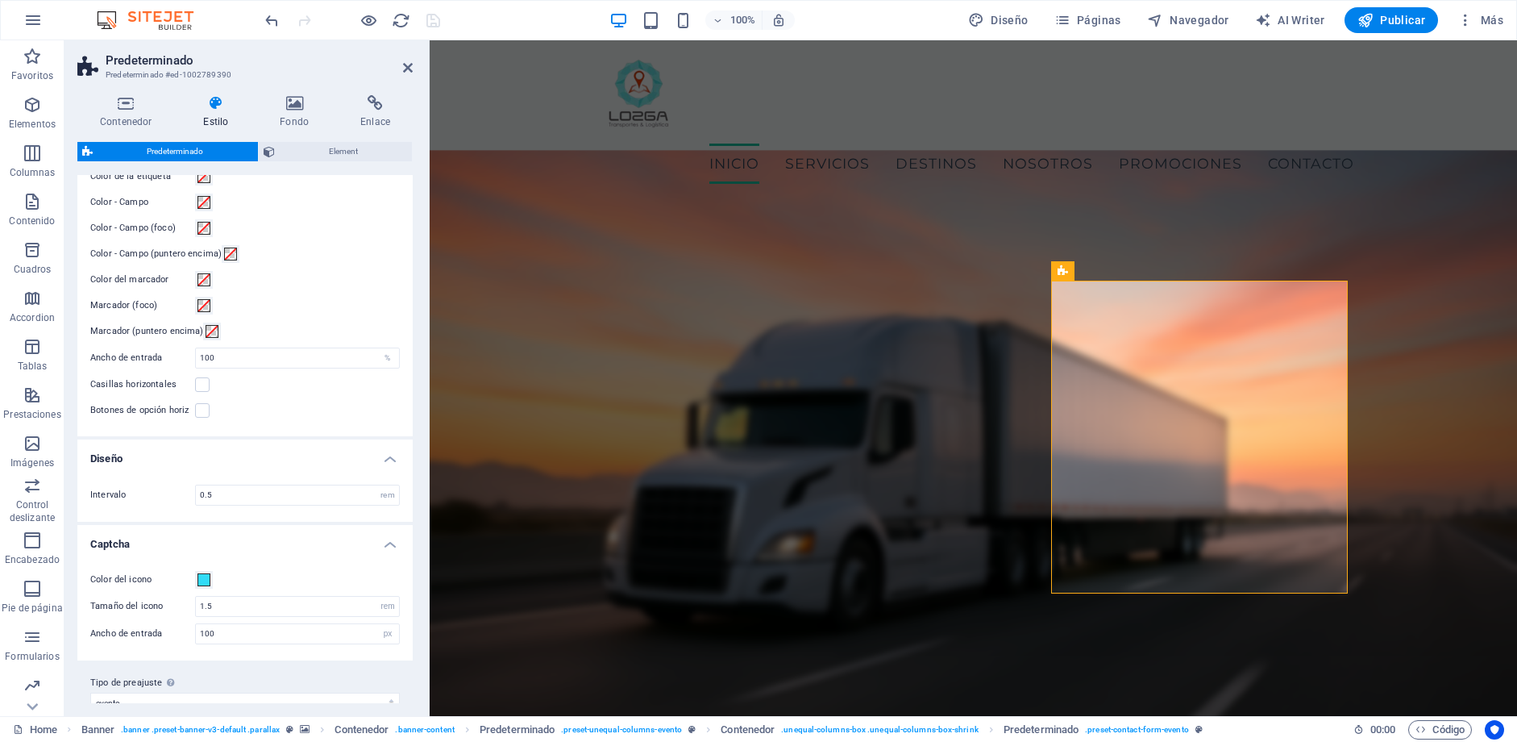
scroll to position [584, 0]
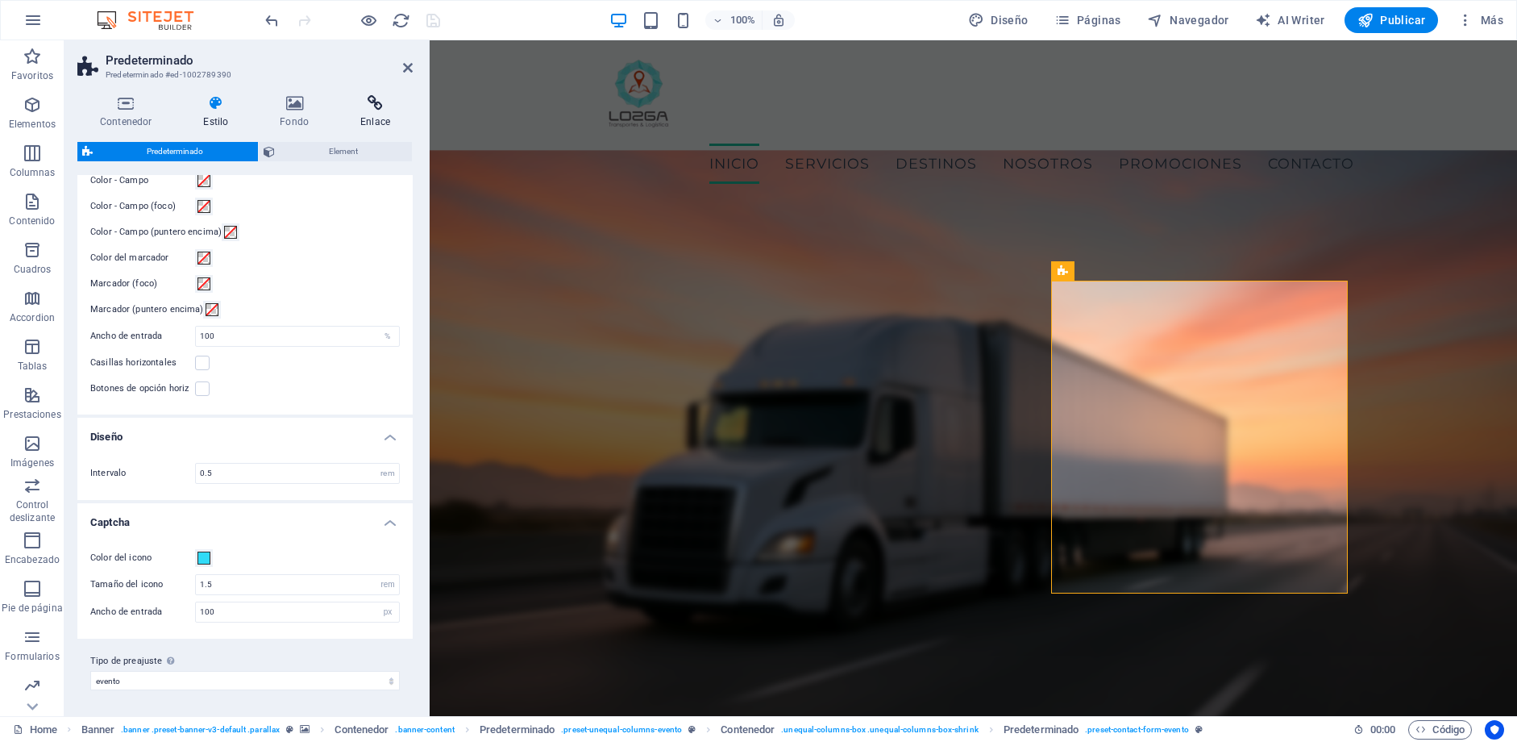
click at [378, 105] on icon at bounding box center [375, 103] width 75 height 16
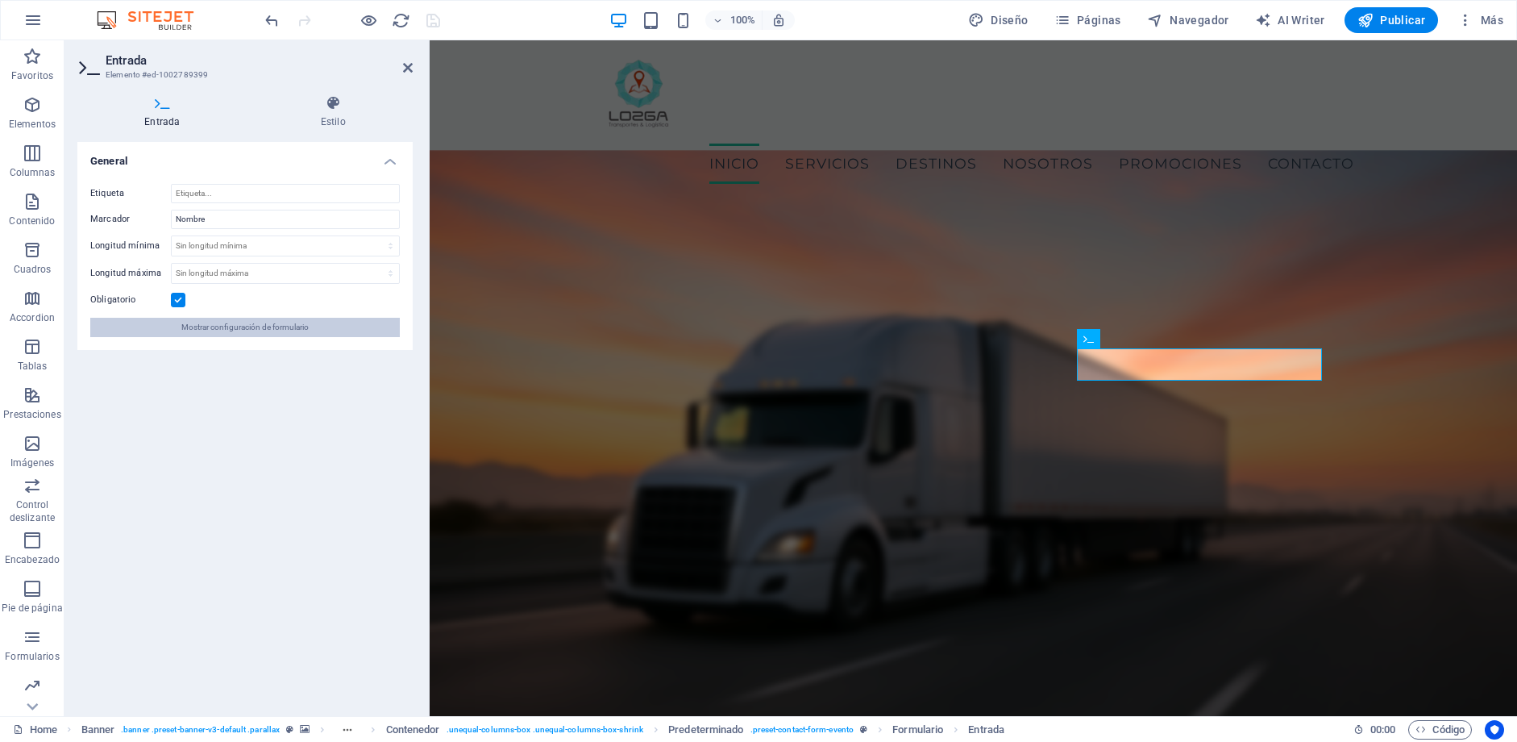
click at [286, 332] on span "Mostrar configuración de formulario" at bounding box center [244, 327] width 127 height 19
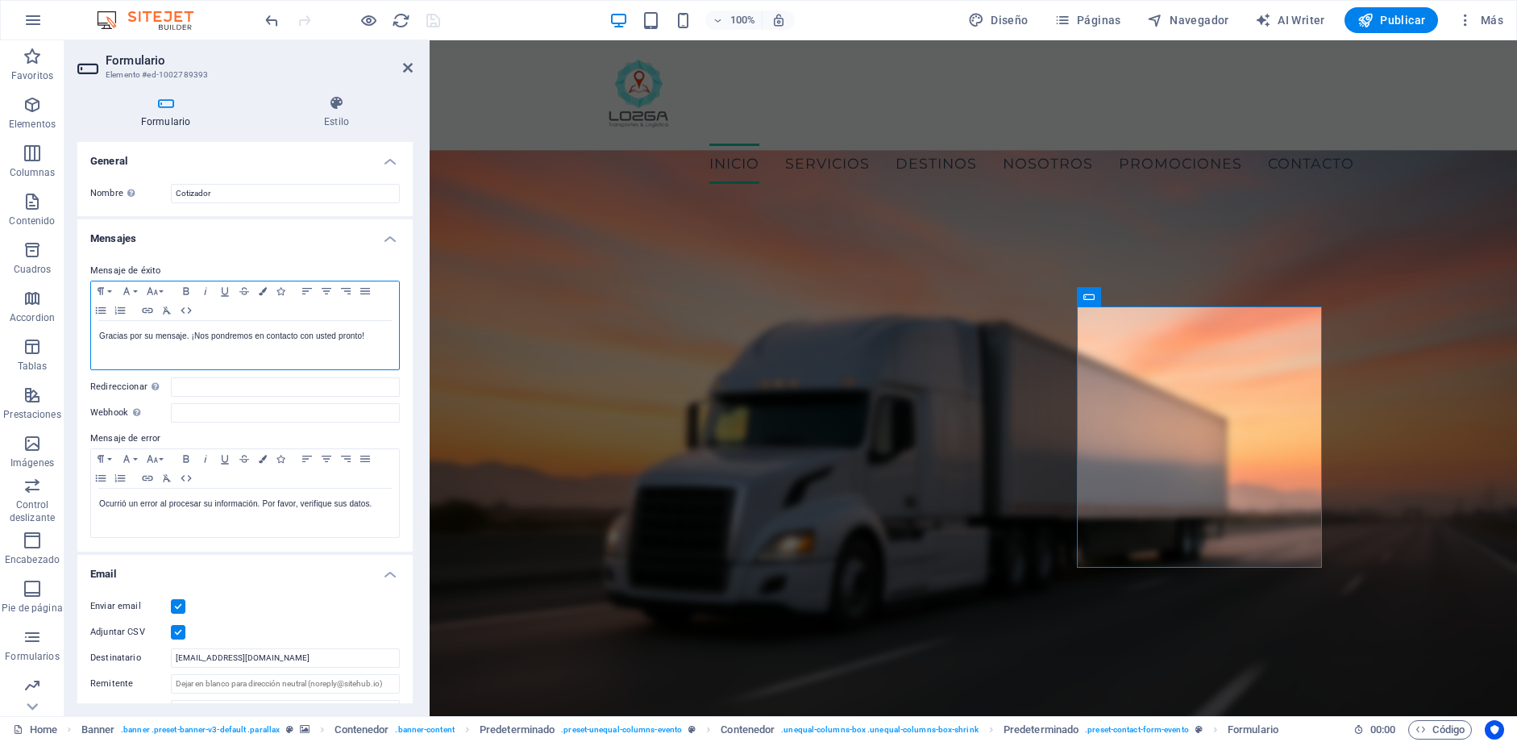
click at [255, 343] on div "Gracias por su mensaje. ¡Nos pondremos en contacto con usted pronto!" at bounding box center [245, 345] width 308 height 48
click at [183, 342] on p at bounding box center [245, 336] width 292 height 15
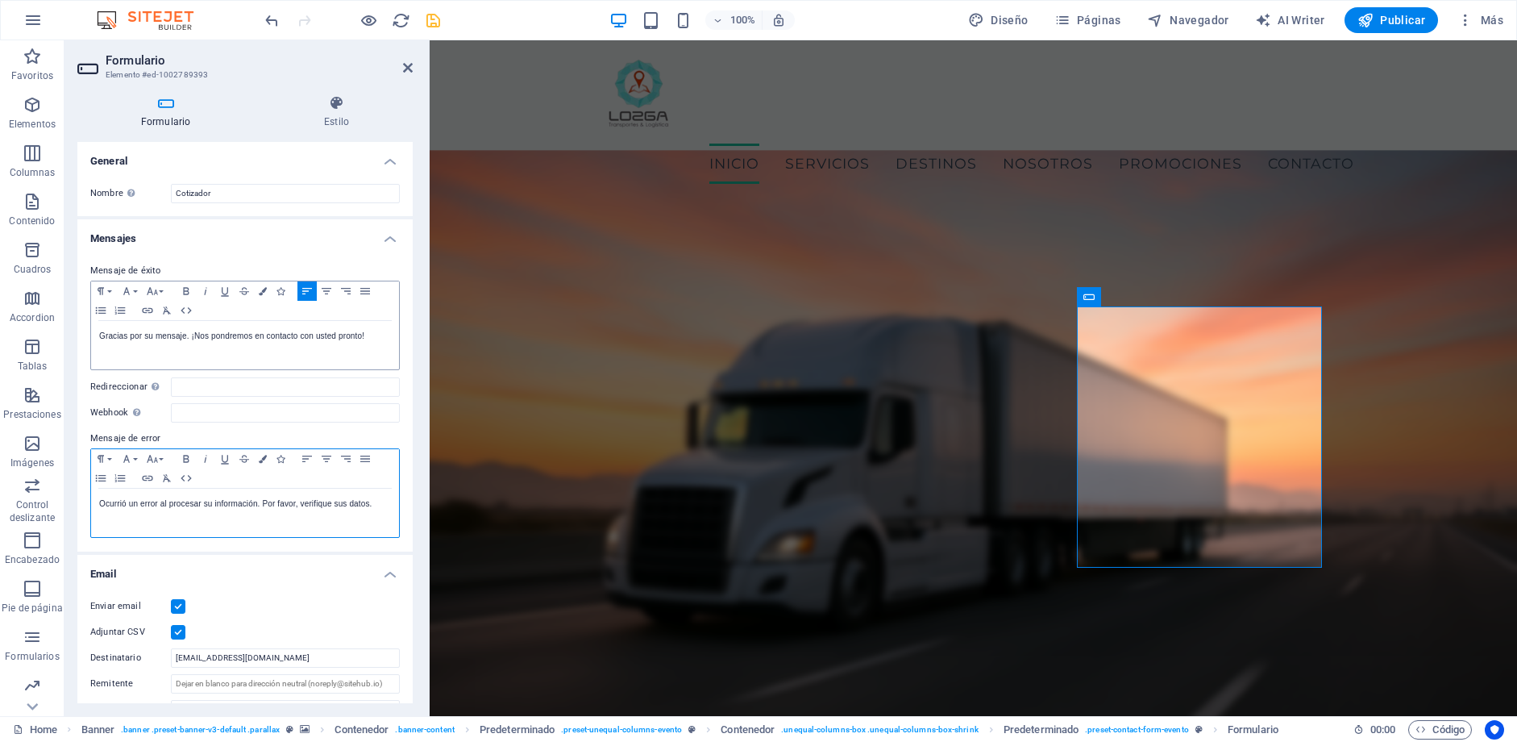
click at [181, 509] on p "Ocurrió un error al procesar su información. Por favor, verifique sus datos." at bounding box center [245, 504] width 292 height 15
click at [127, 501] on p at bounding box center [245, 504] width 292 height 15
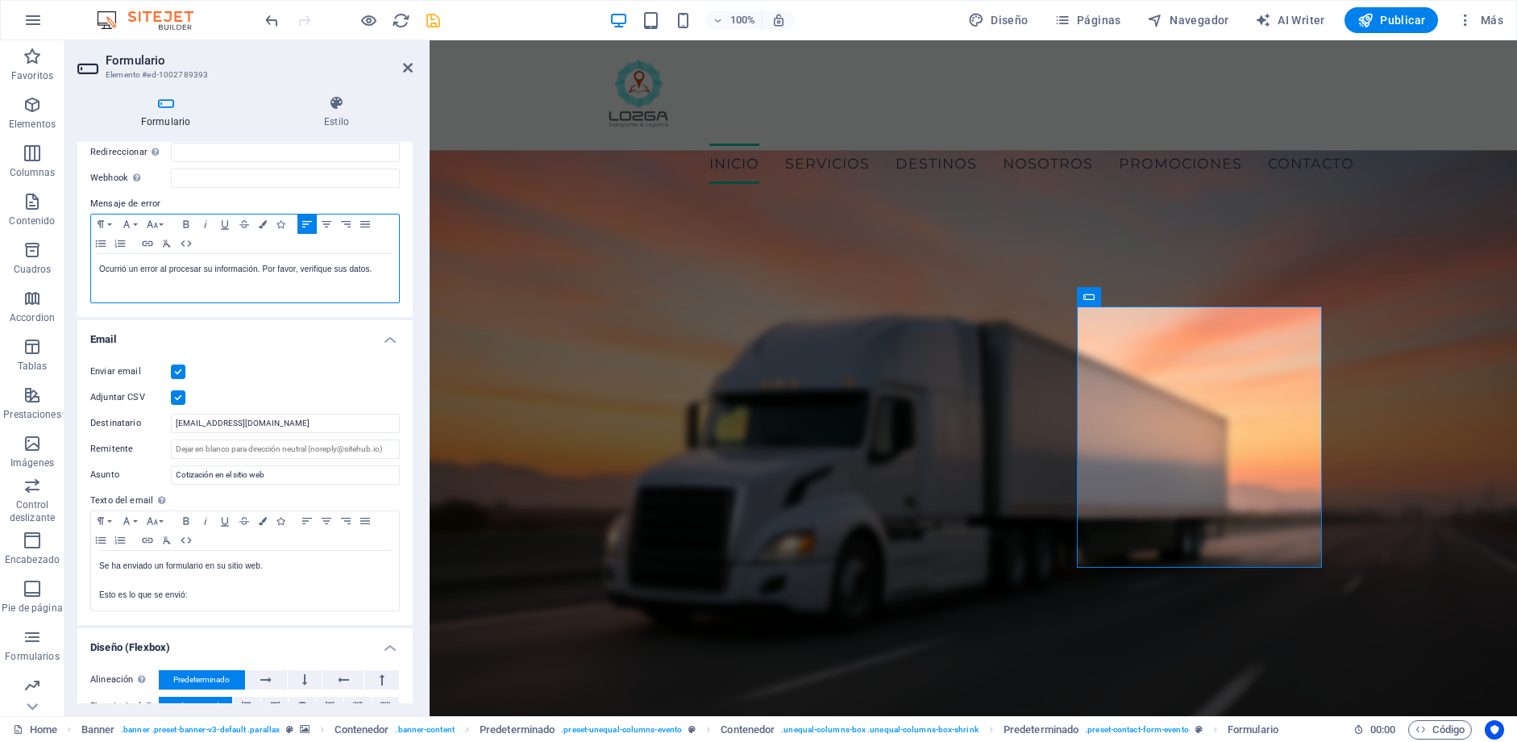
scroll to position [256, 0]
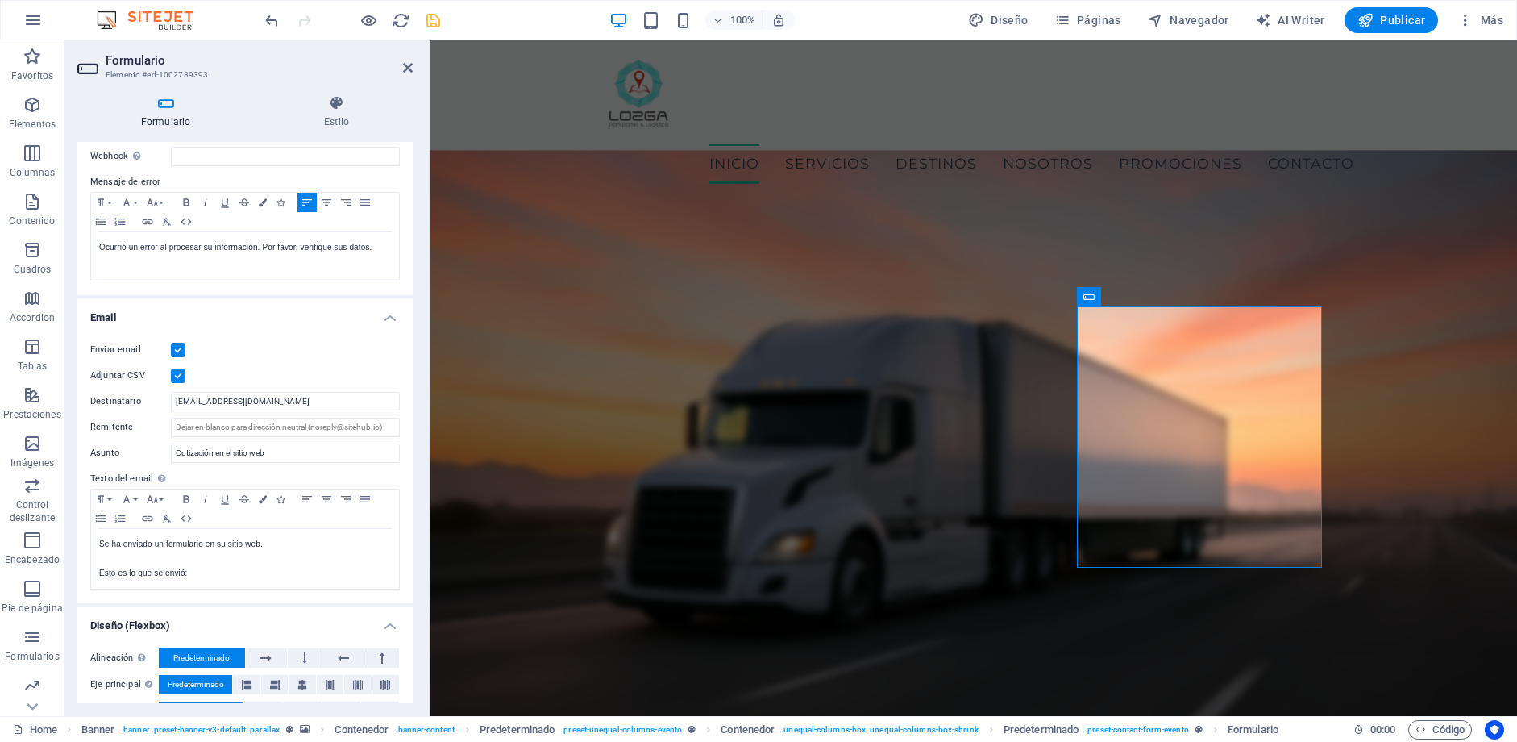
click at [174, 376] on label at bounding box center [178, 375] width 15 height 15
click at [0, 0] on input "Adjuntar CSV" at bounding box center [0, 0] width 0 height 0
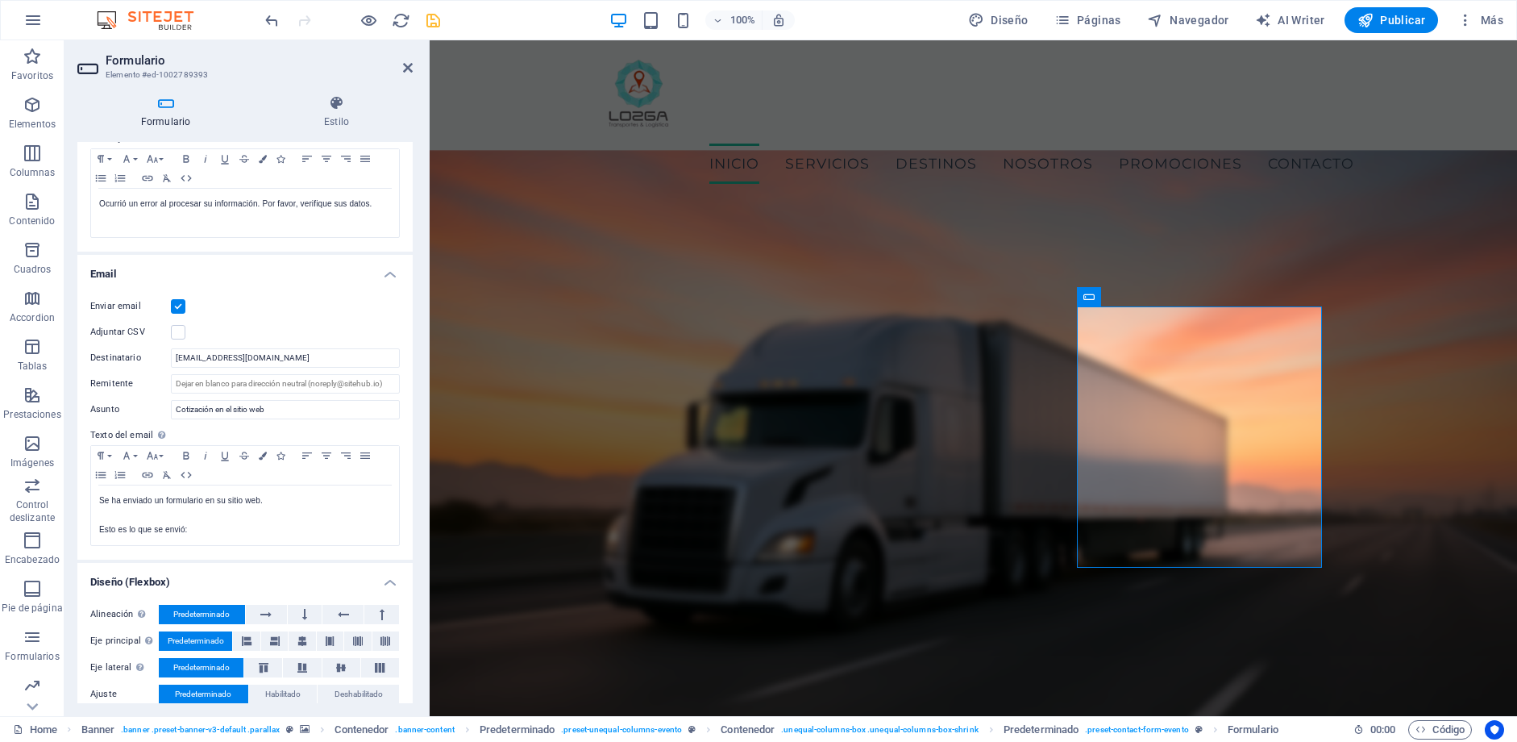
scroll to position [320, 0]
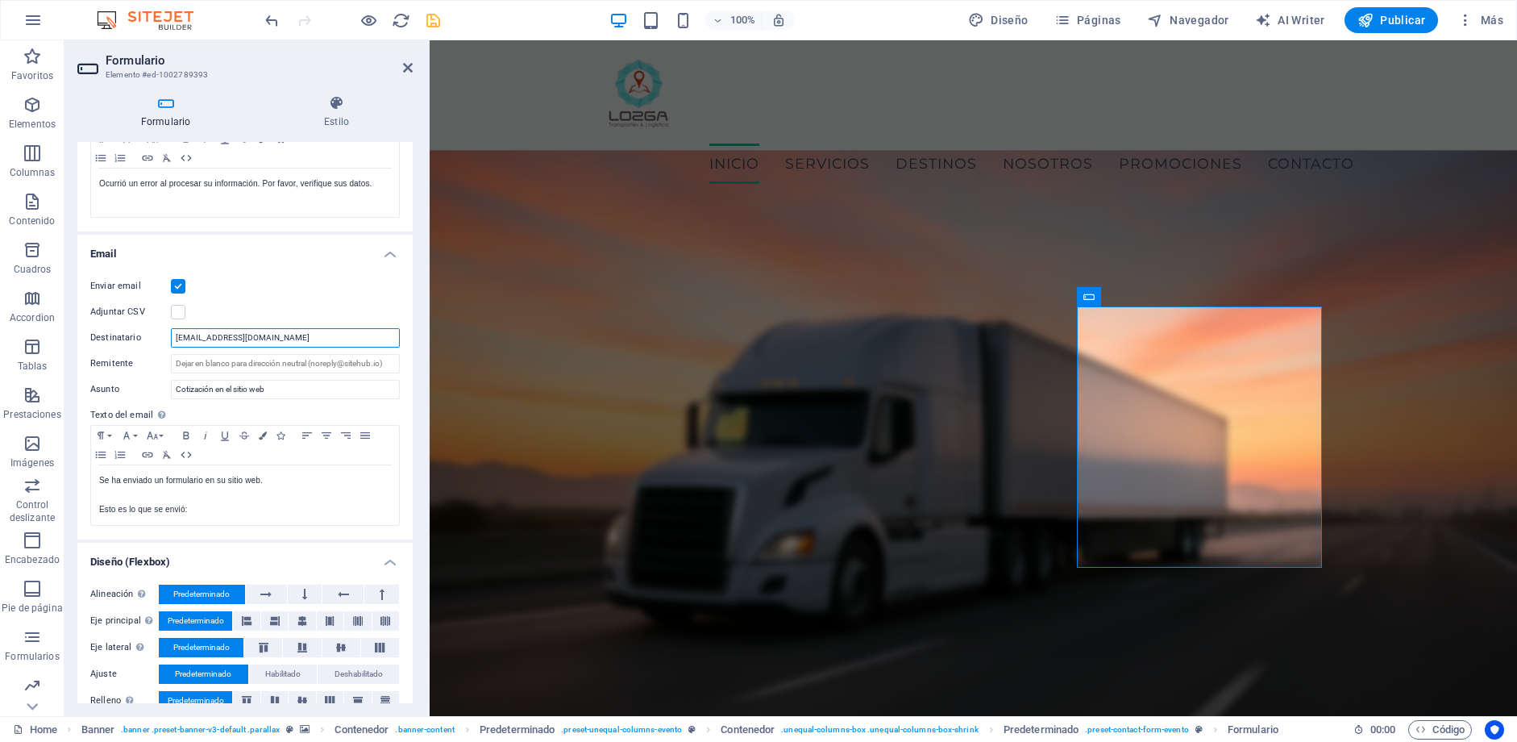
click at [249, 341] on input "hiram_fpg@hotmail.com" at bounding box center [285, 337] width 229 height 19
click at [243, 342] on input "Destinatario" at bounding box center [285, 337] width 229 height 19
paste input "[EMAIL_ADDRESS][PERSON_NAME][DOMAIN_NAME]"
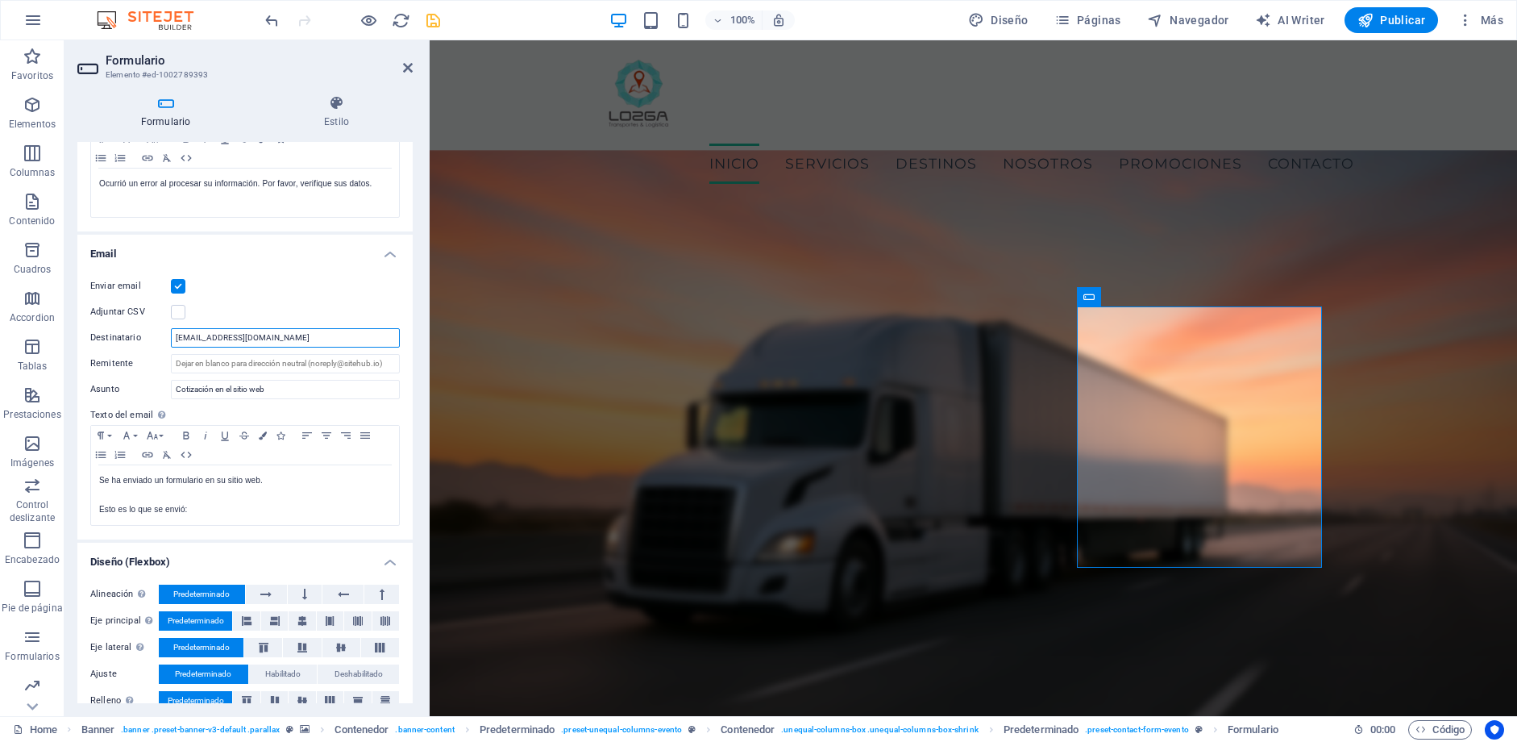
type input "[EMAIL_ADDRESS][PERSON_NAME][DOMAIN_NAME]"
click at [279, 318] on div "Adjuntar CSV" at bounding box center [245, 311] width 310 height 19
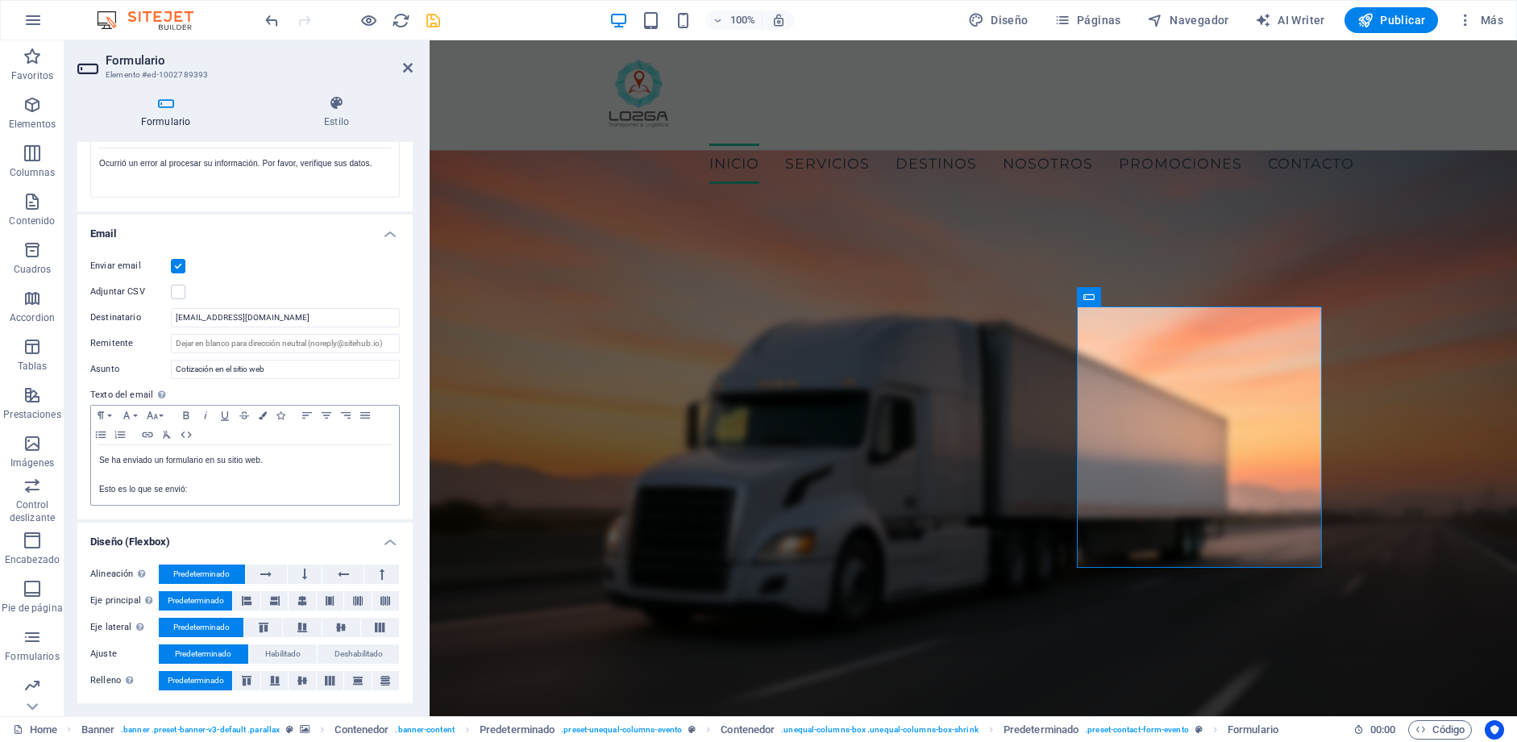
scroll to position [341, 0]
click at [347, 96] on icon at bounding box center [336, 103] width 152 height 16
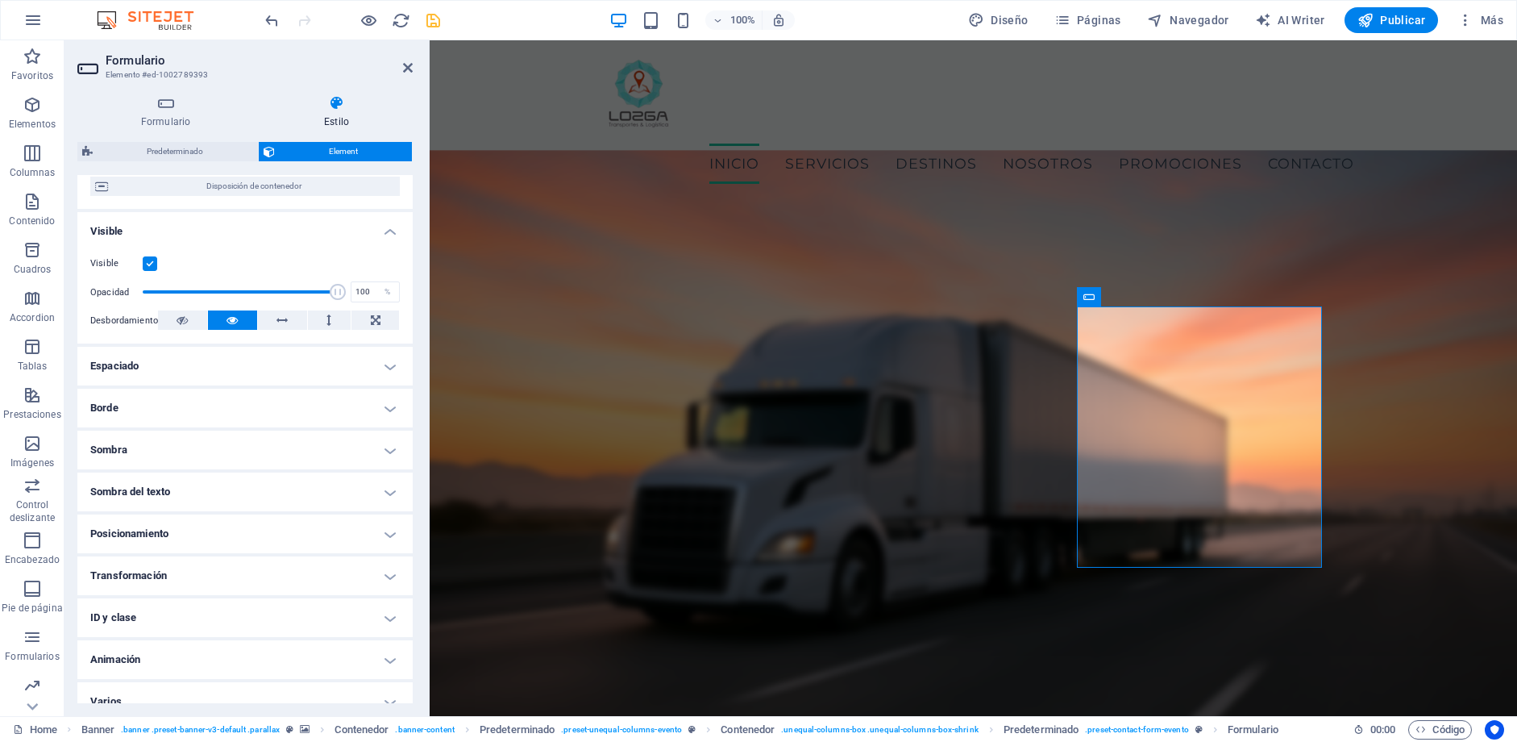
scroll to position [153, 0]
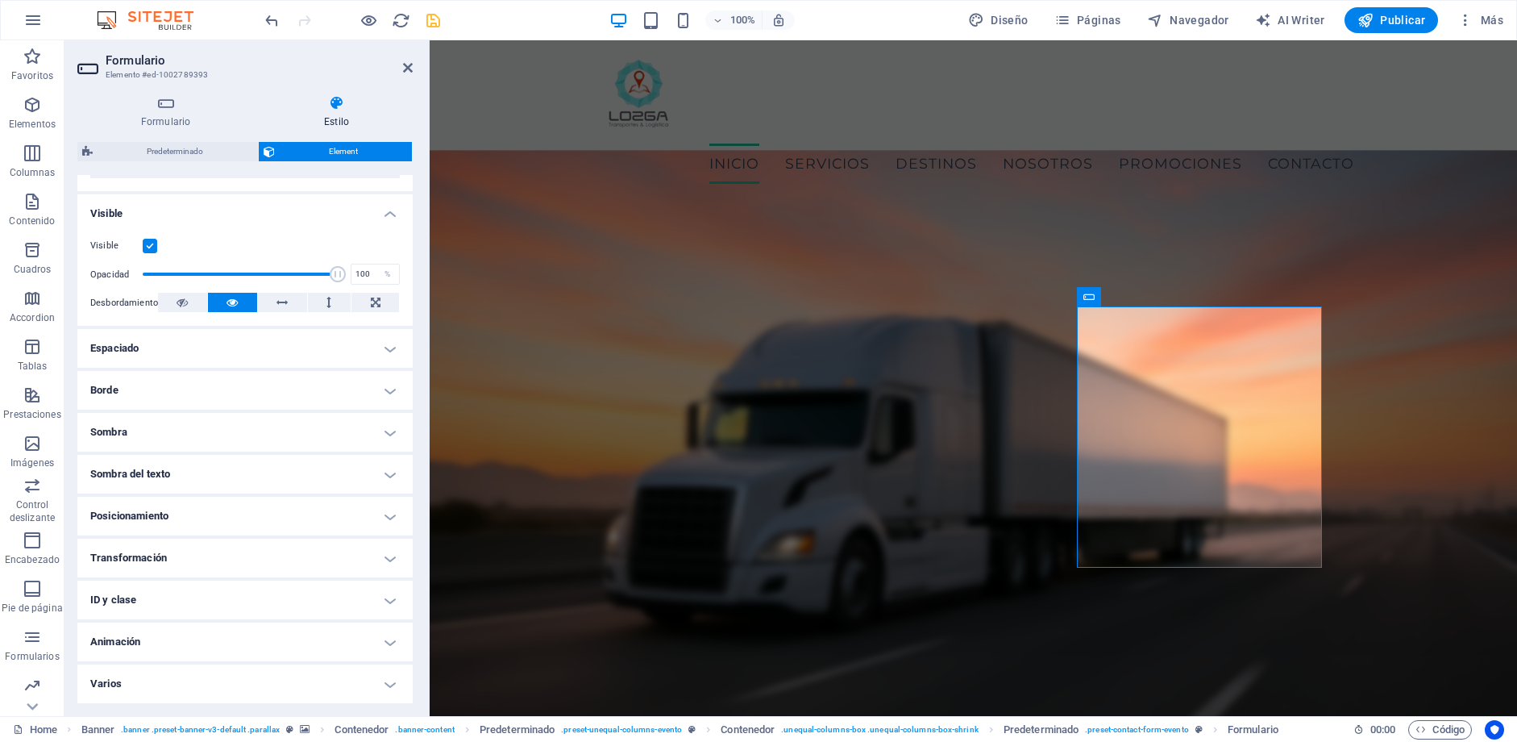
click at [182, 682] on h4 "Varios" at bounding box center [244, 683] width 335 height 39
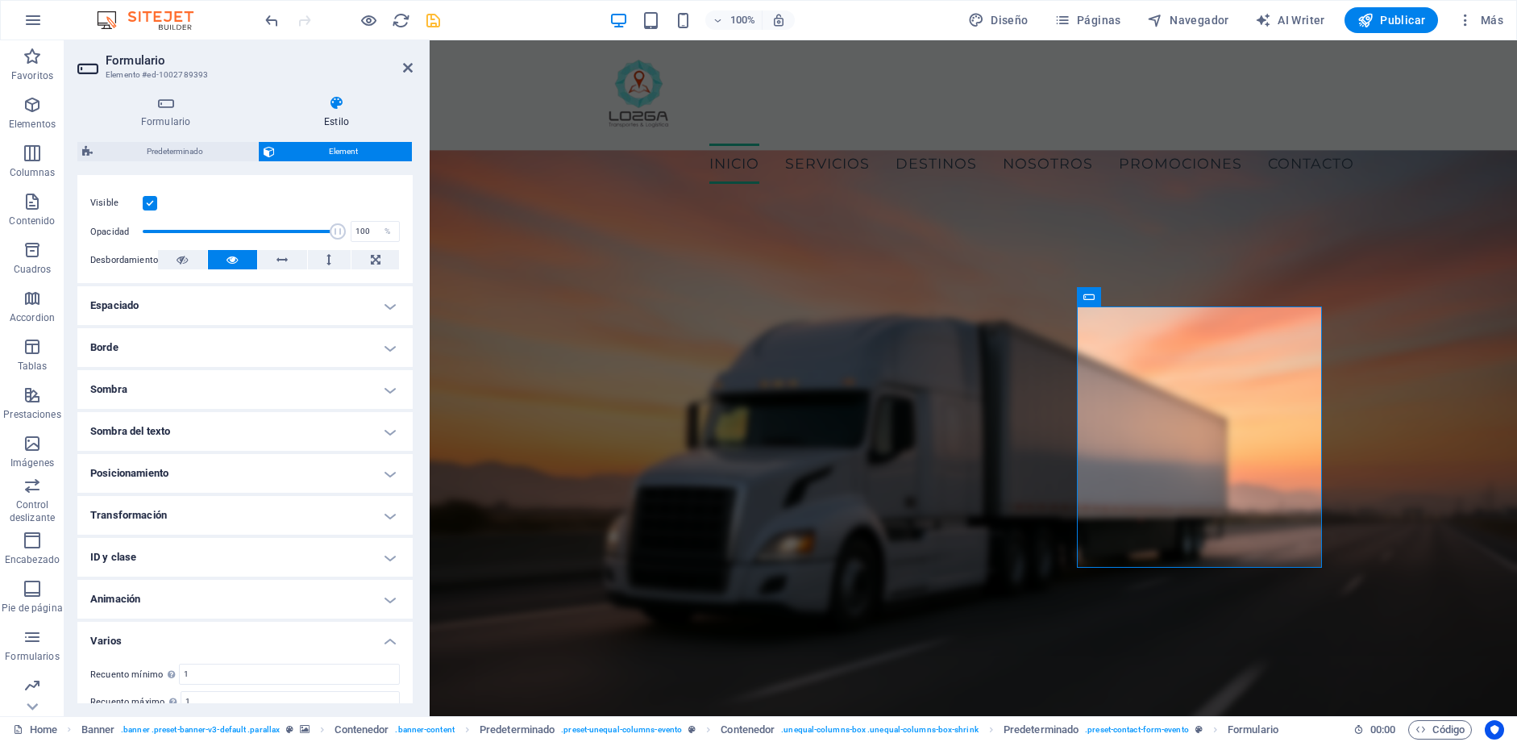
scroll to position [253, 0]
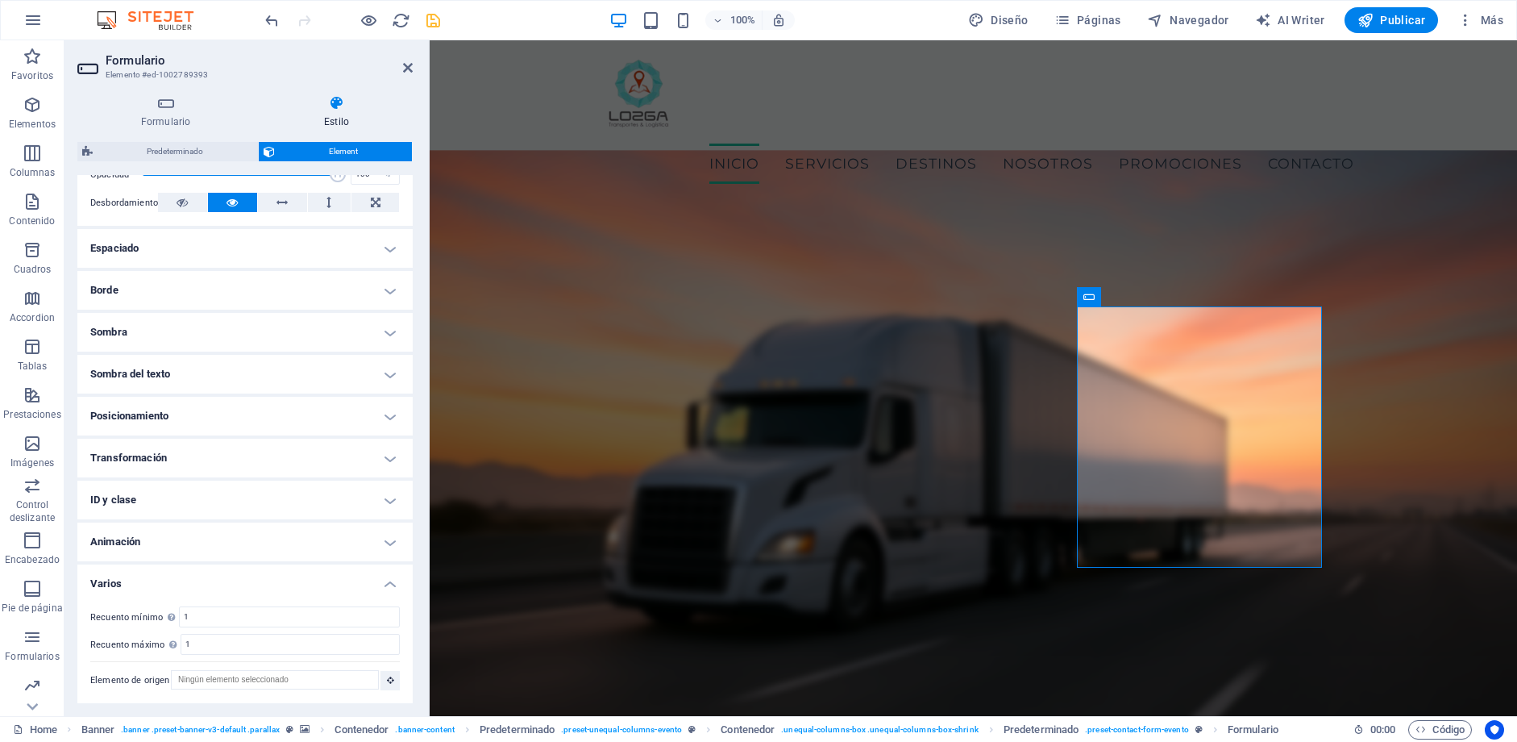
click at [232, 531] on h4 "Animación" at bounding box center [244, 541] width 335 height 39
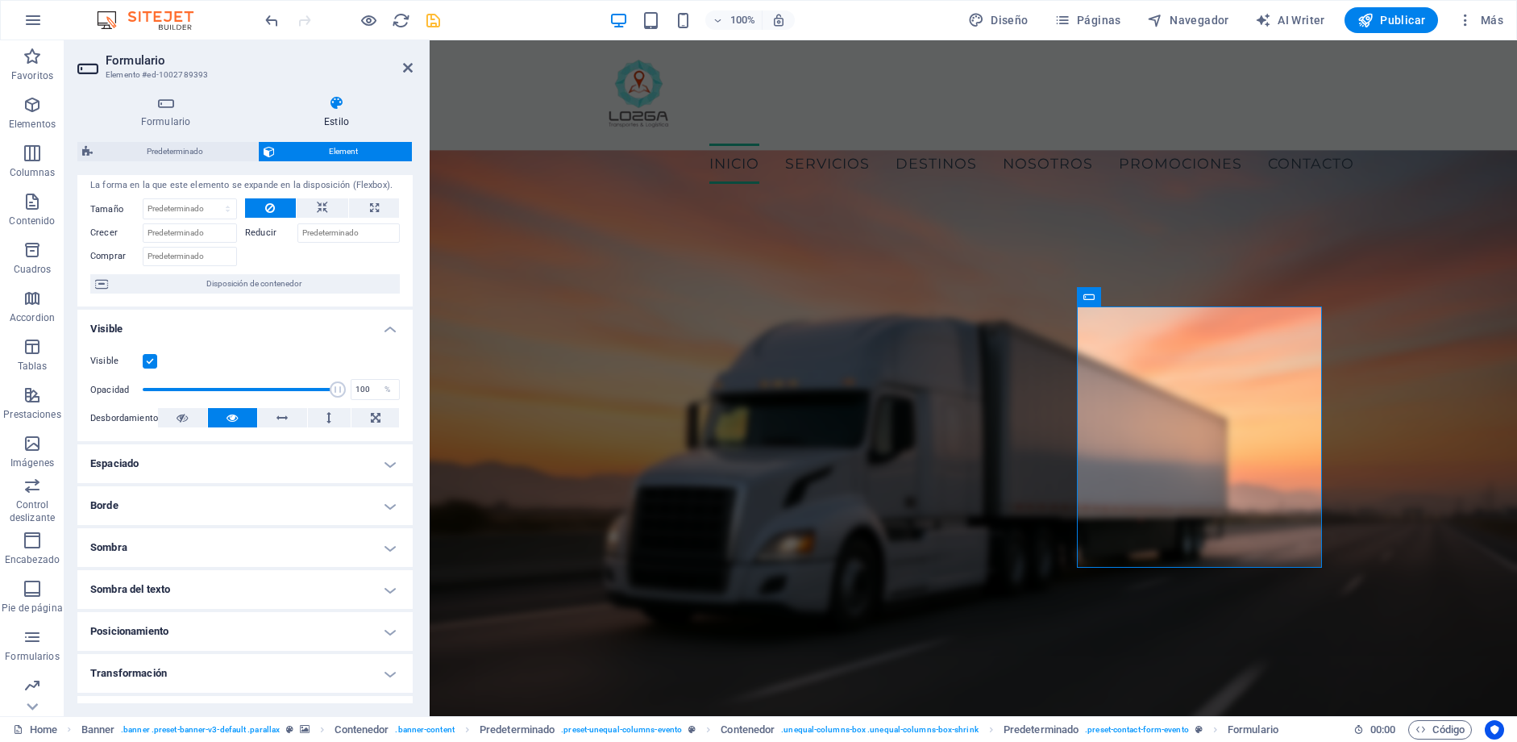
scroll to position [0, 0]
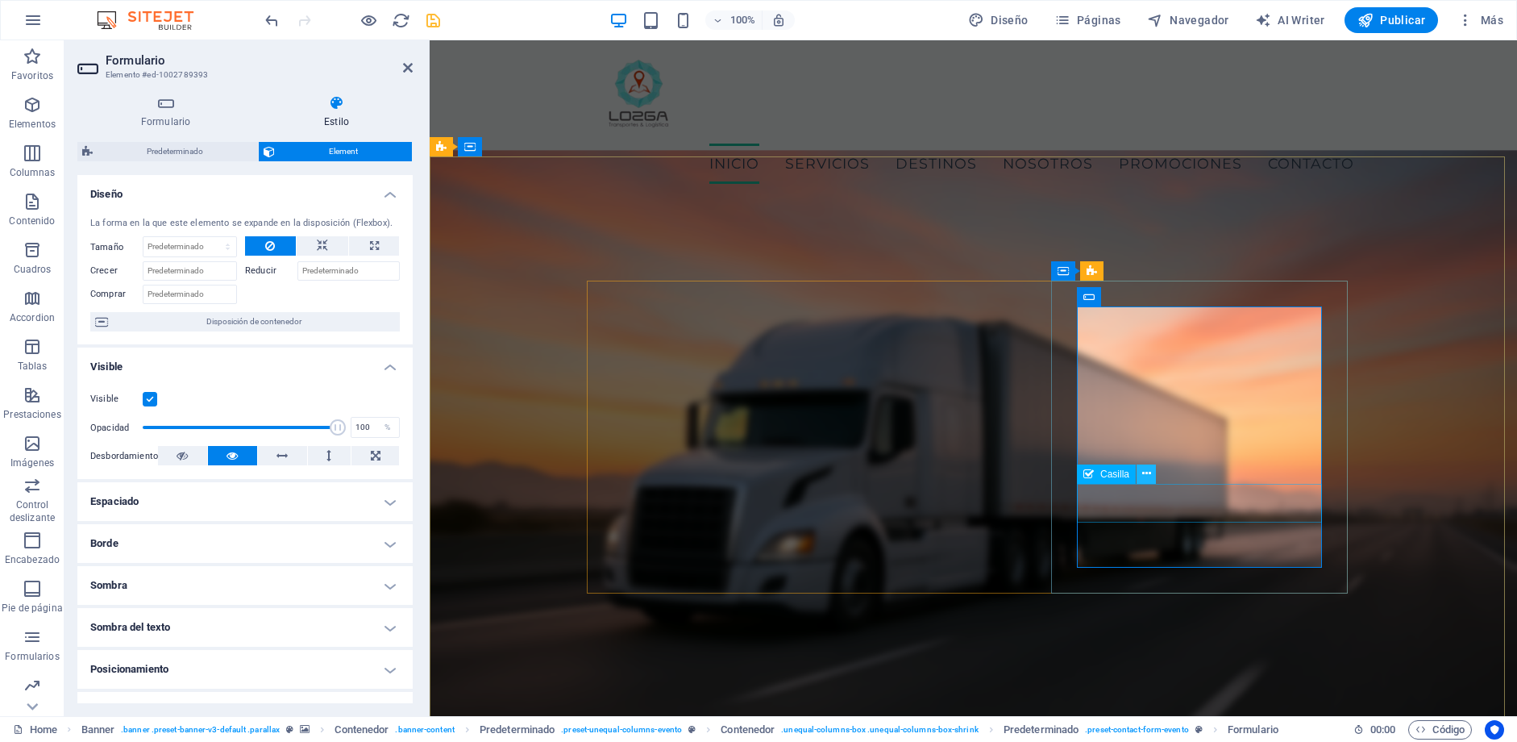
click at [1142, 472] on icon at bounding box center [1146, 473] width 9 height 17
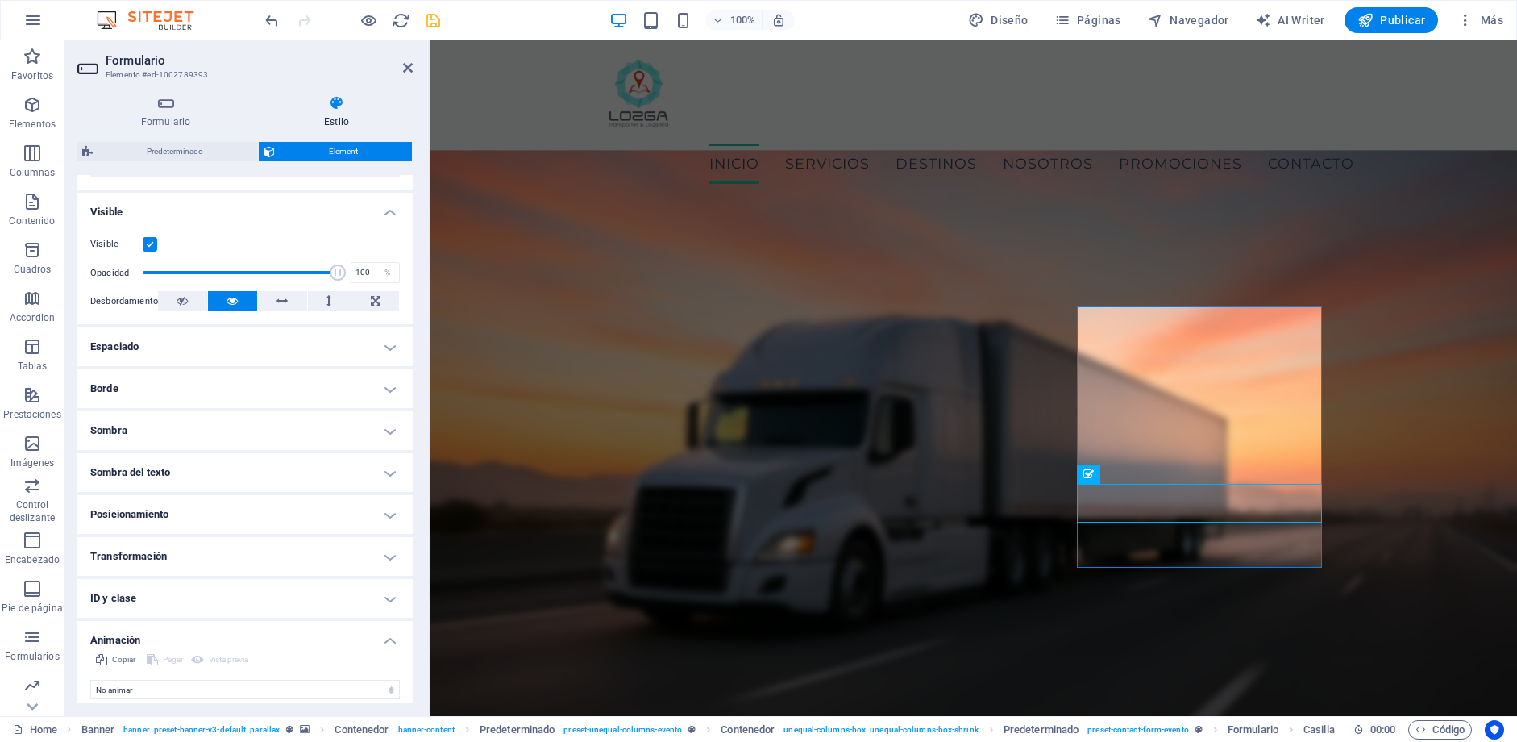
scroll to position [168, 0]
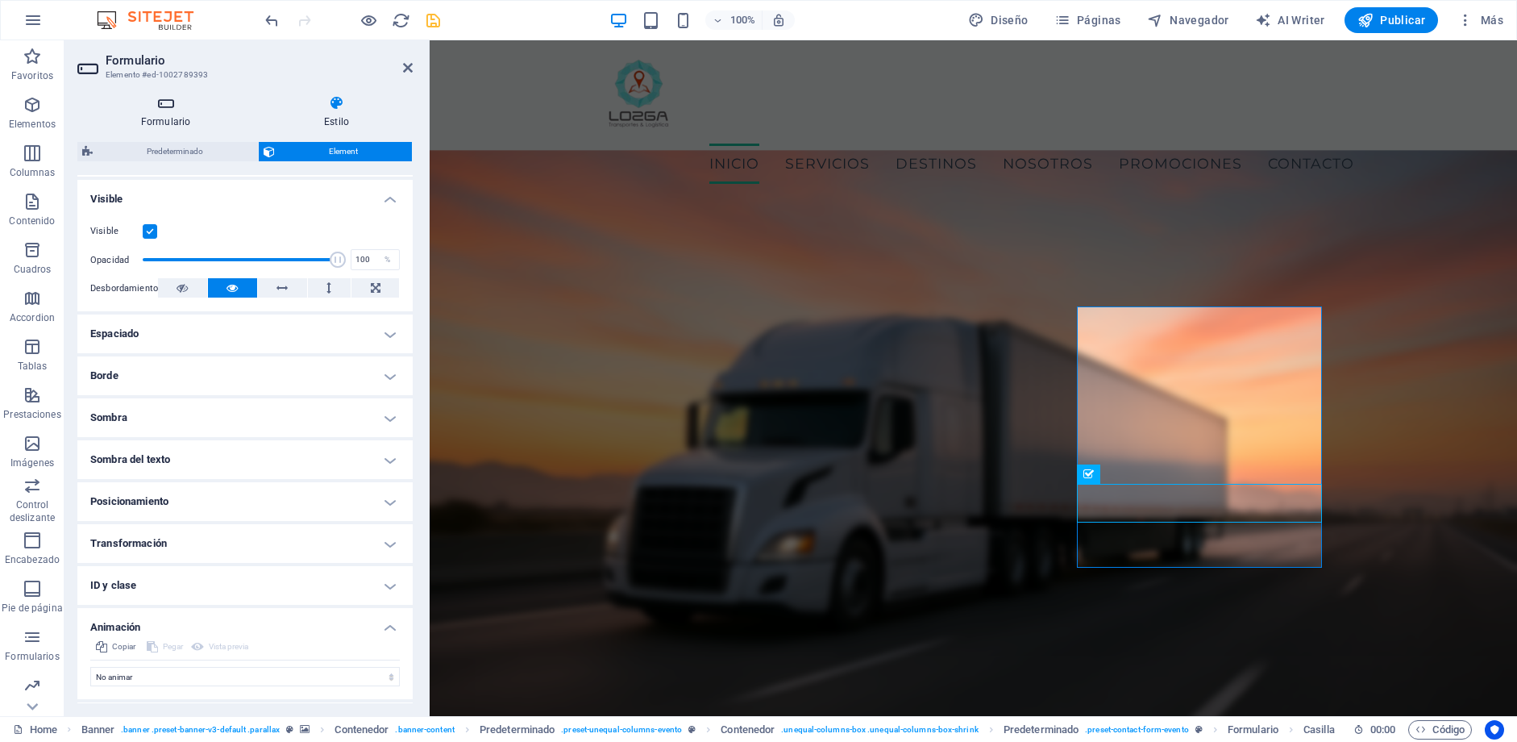
click at [168, 109] on icon at bounding box center [165, 103] width 177 height 16
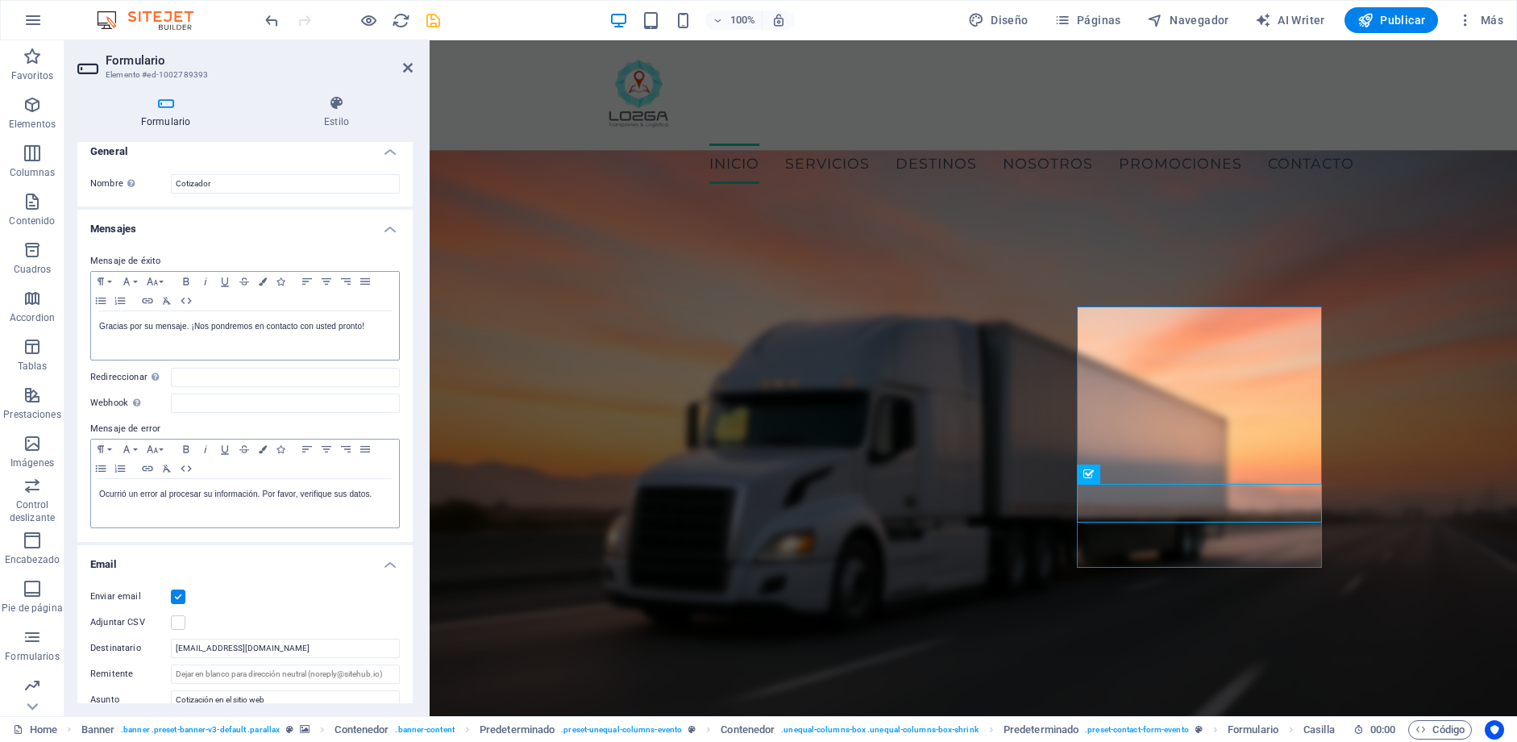
scroll to position [84, 0]
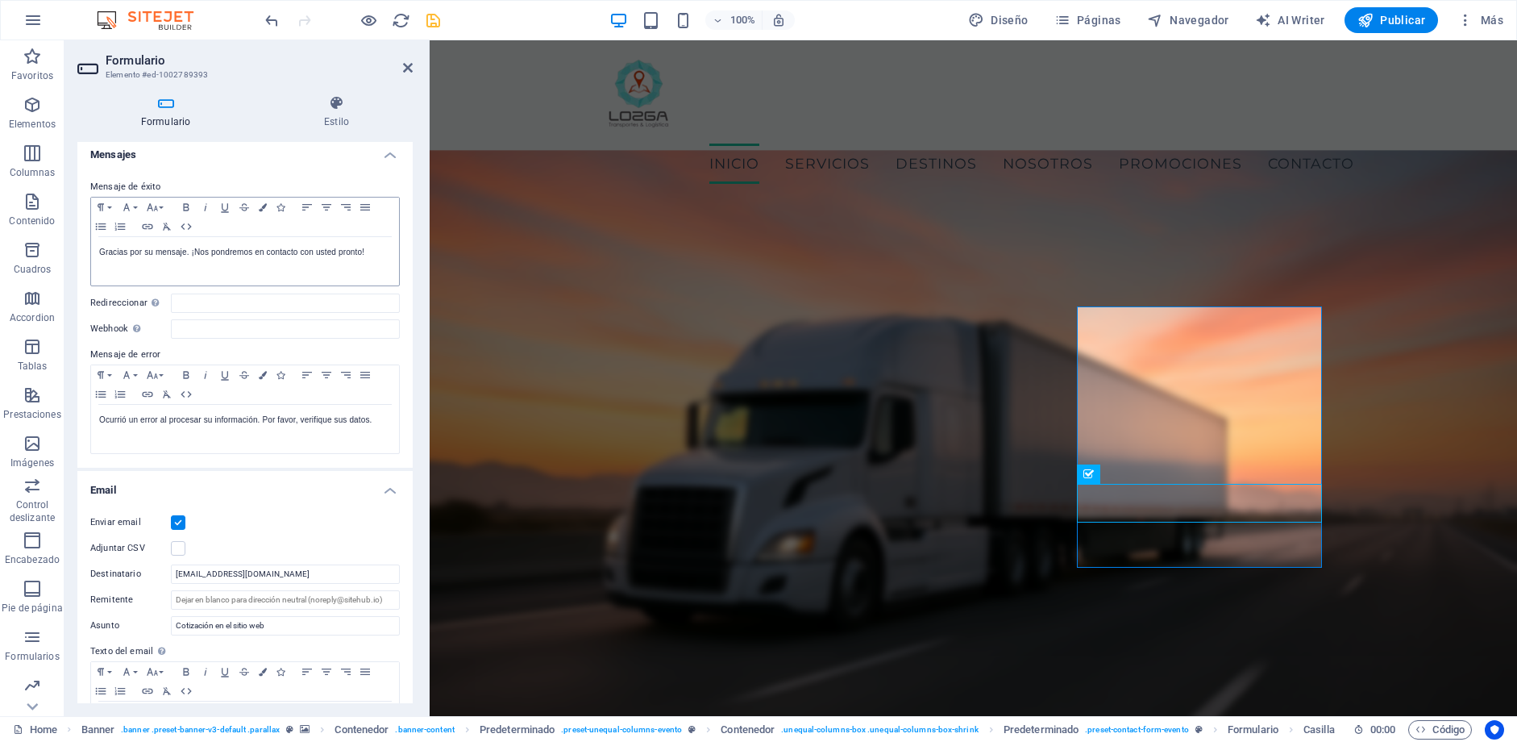
click at [380, 490] on h4 "Email" at bounding box center [244, 485] width 335 height 29
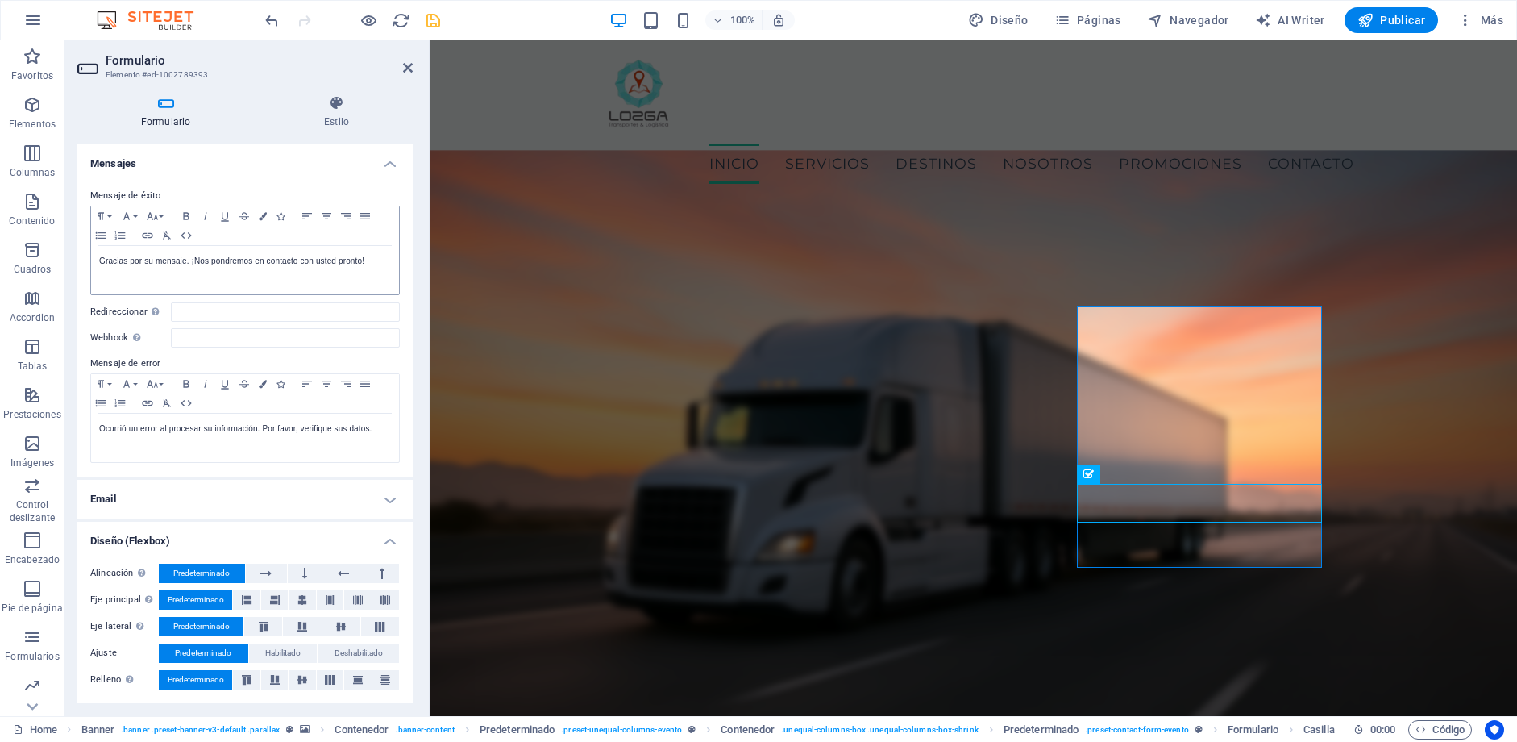
click at [379, 535] on h4 "Diseño (Flexbox)" at bounding box center [244, 536] width 335 height 29
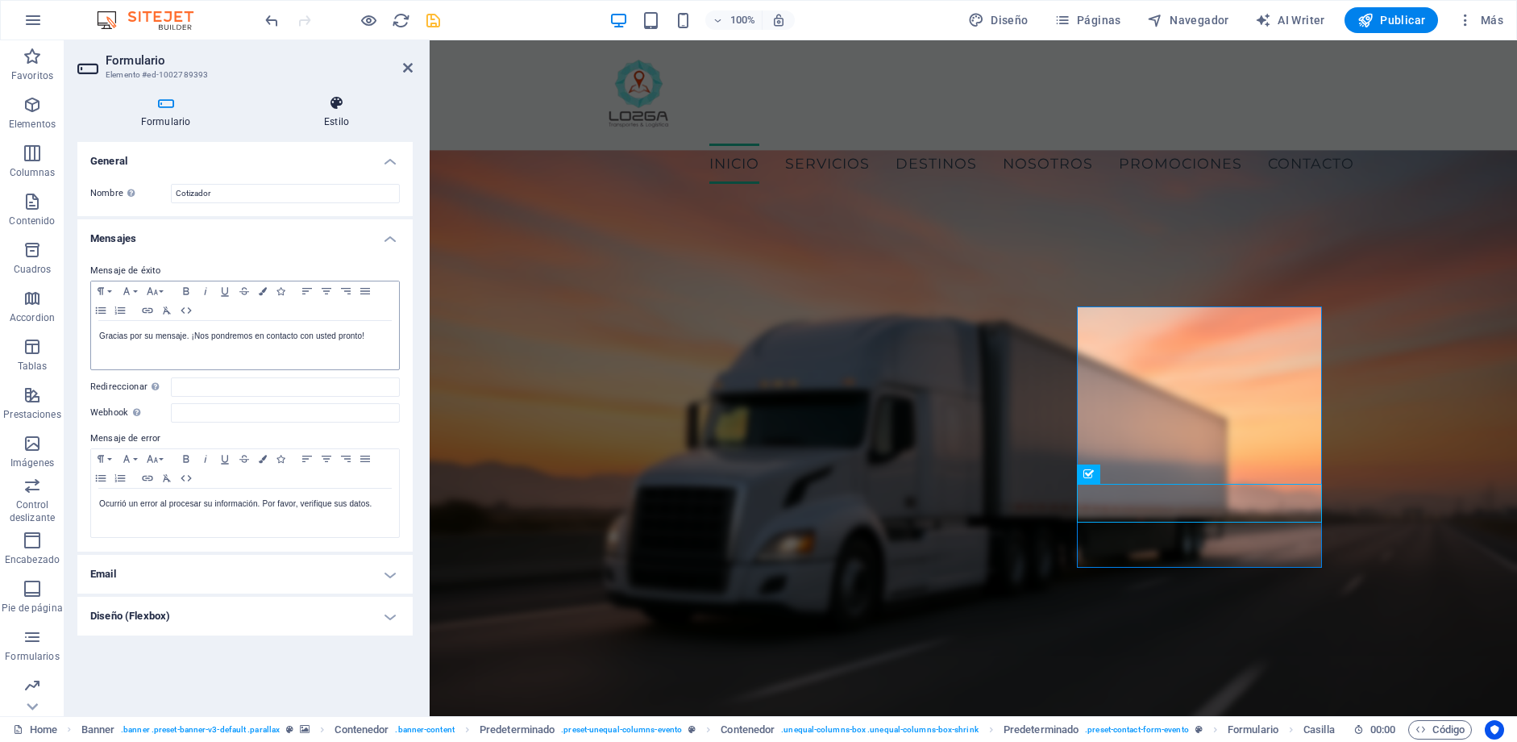
click at [337, 118] on h4 "Estilo" at bounding box center [336, 112] width 152 height 34
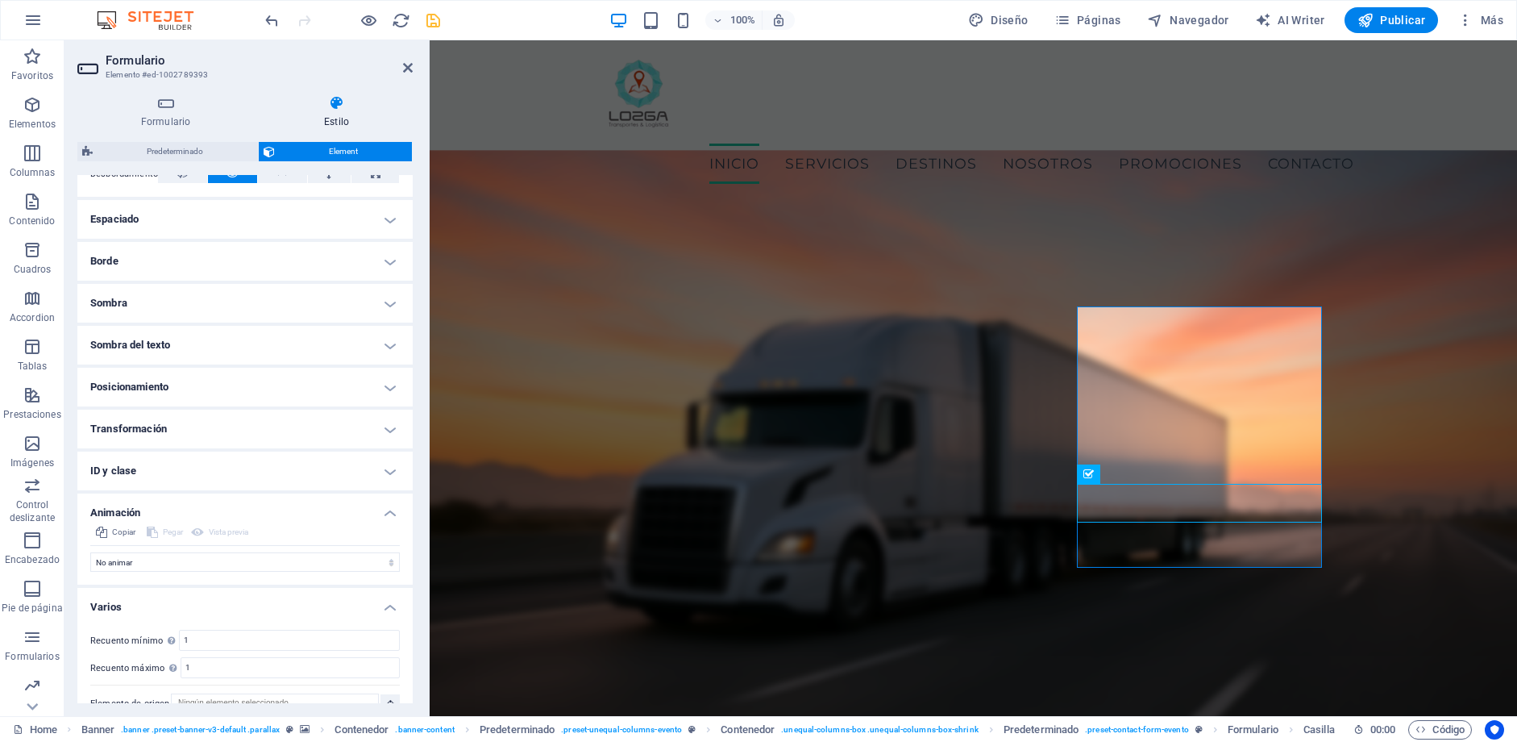
scroll to position [306, 0]
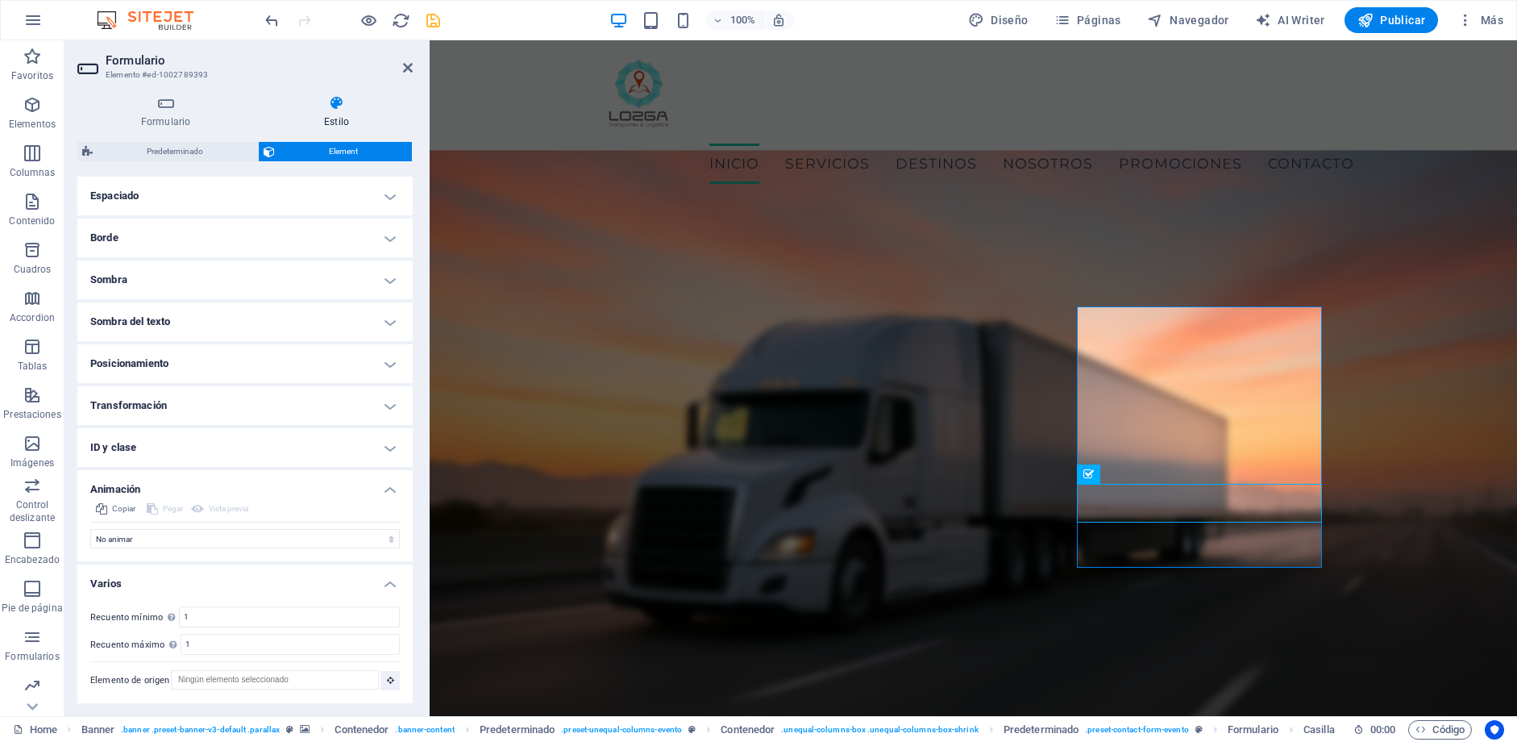
click at [377, 484] on h4 "Animación" at bounding box center [244, 484] width 335 height 29
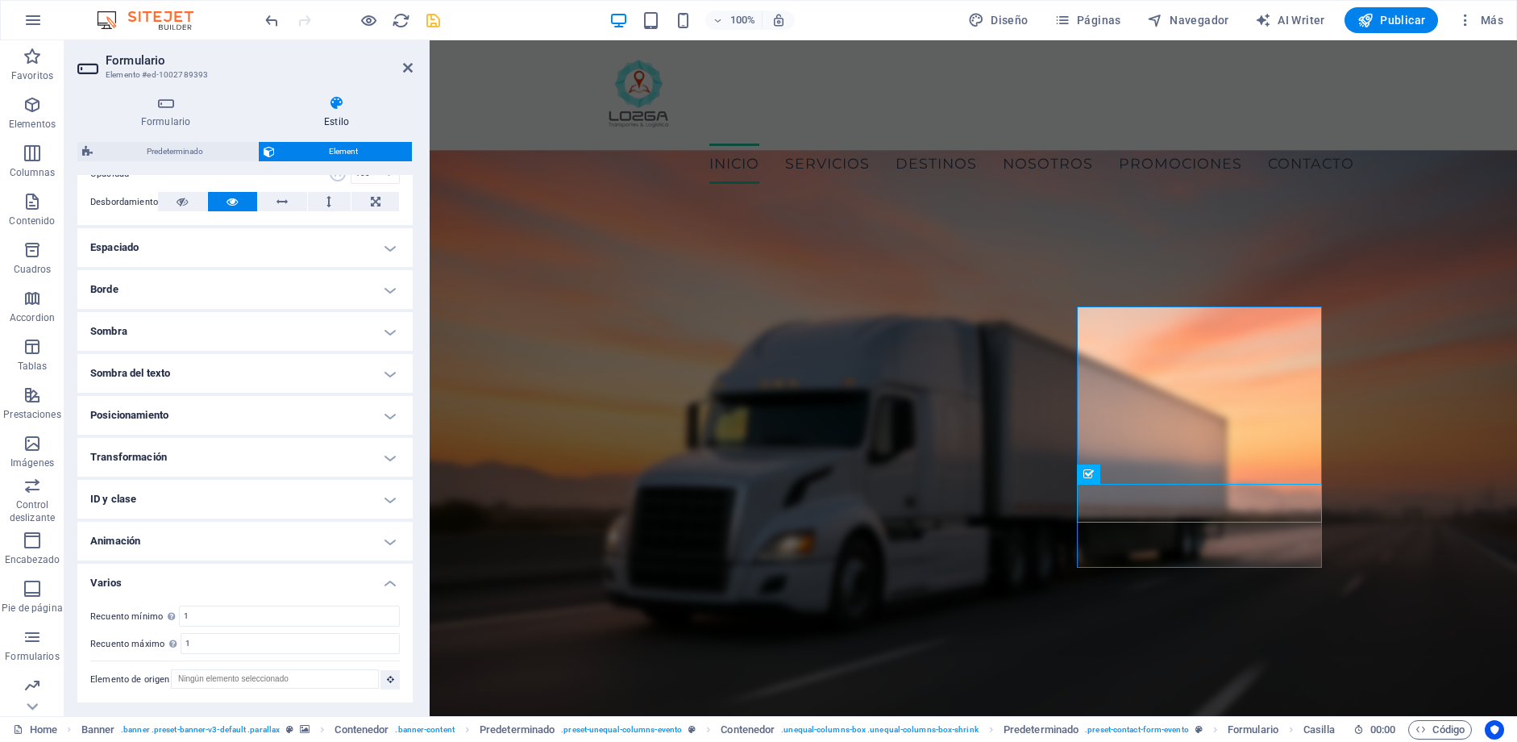
scroll to position [254, 0]
click at [391, 587] on h4 "Varios" at bounding box center [244, 577] width 335 height 29
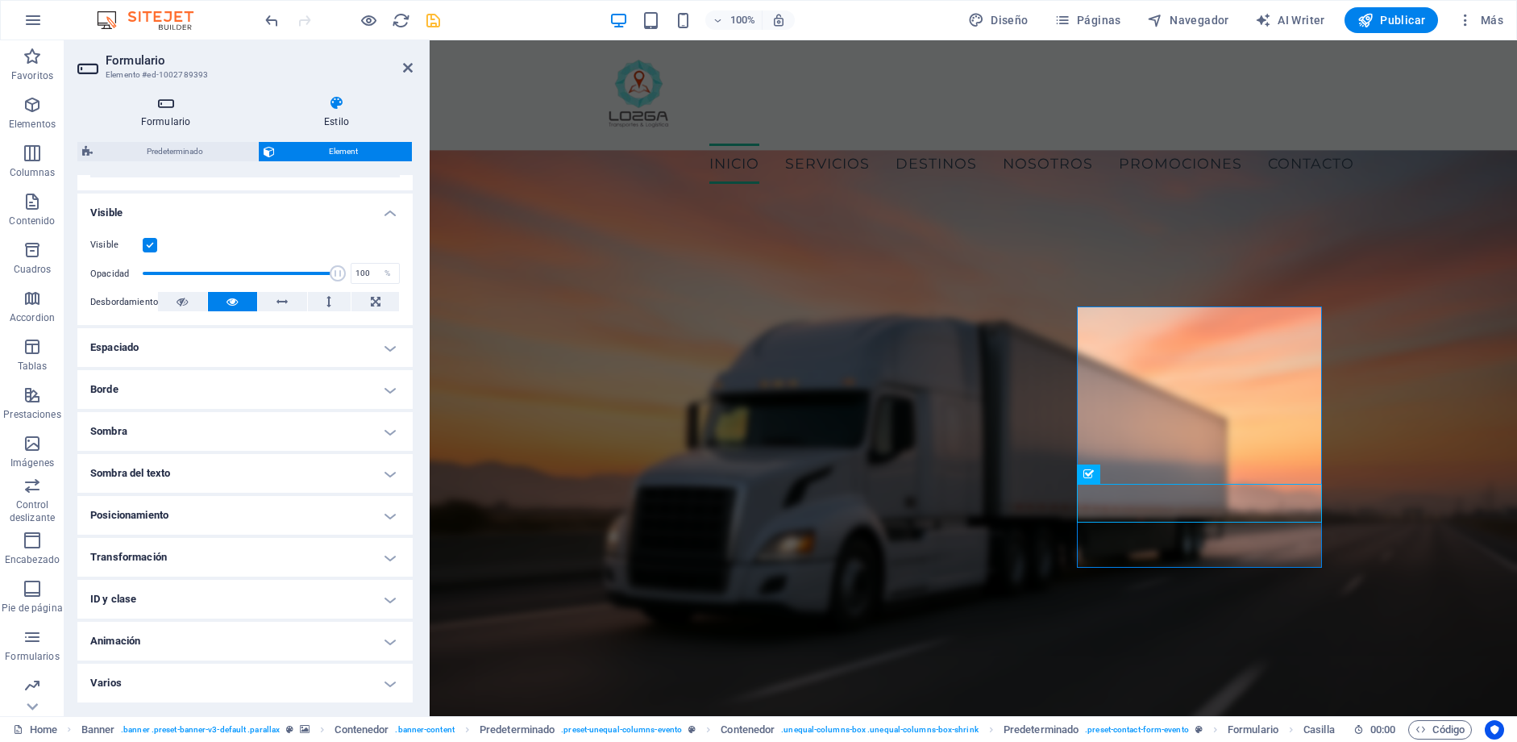
click at [168, 100] on icon at bounding box center [165, 103] width 177 height 16
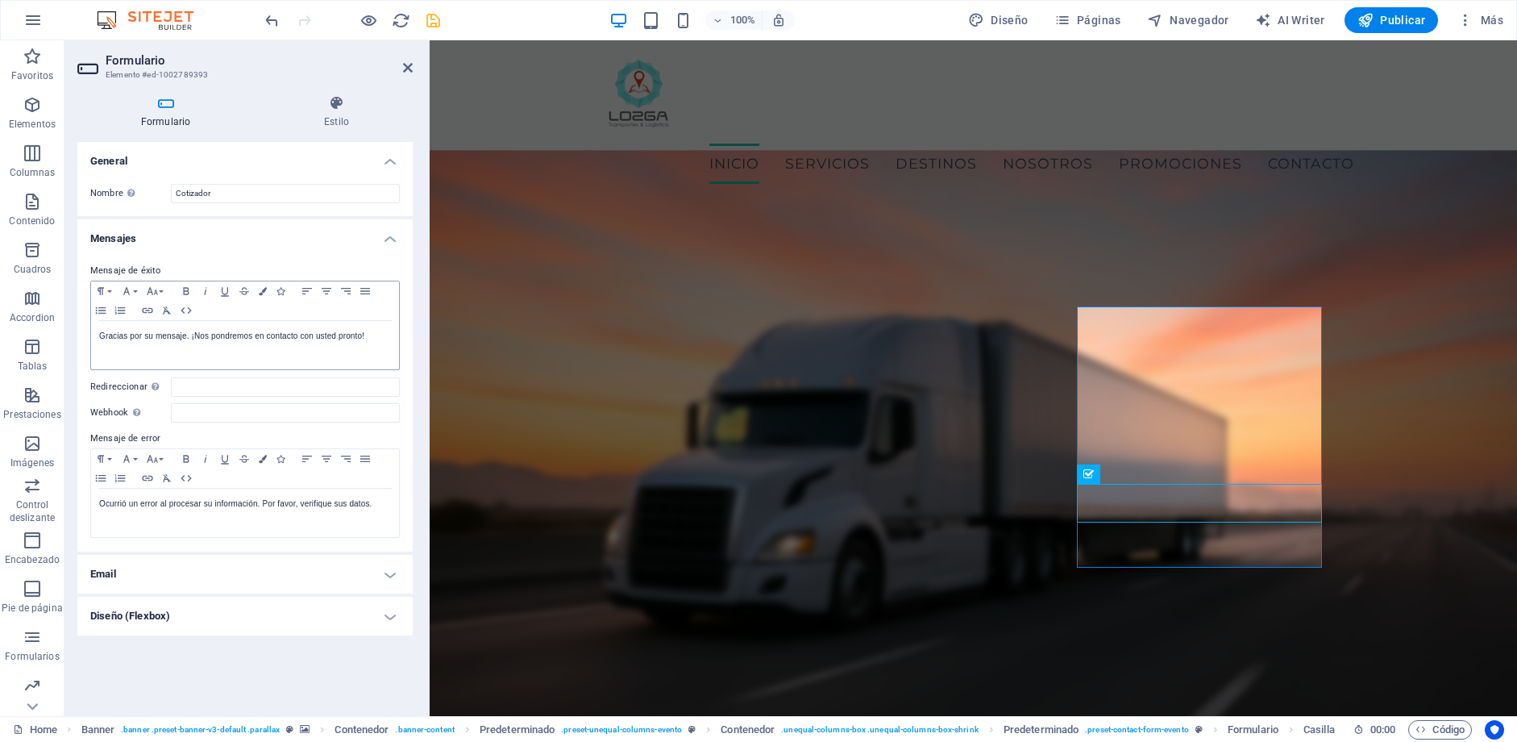
click at [177, 622] on h4 "Diseño (Flexbox)" at bounding box center [244, 616] width 335 height 39
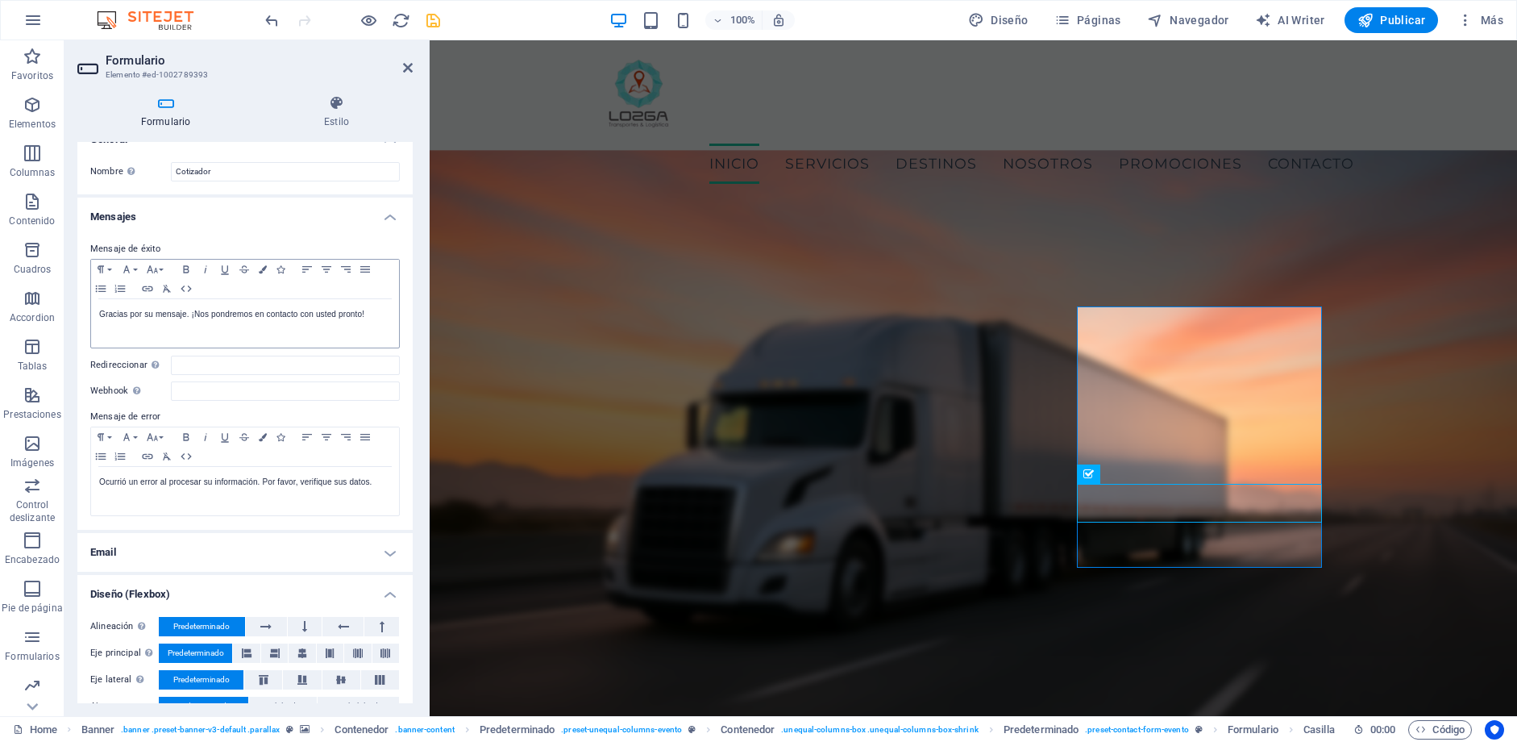
scroll to position [75, 0]
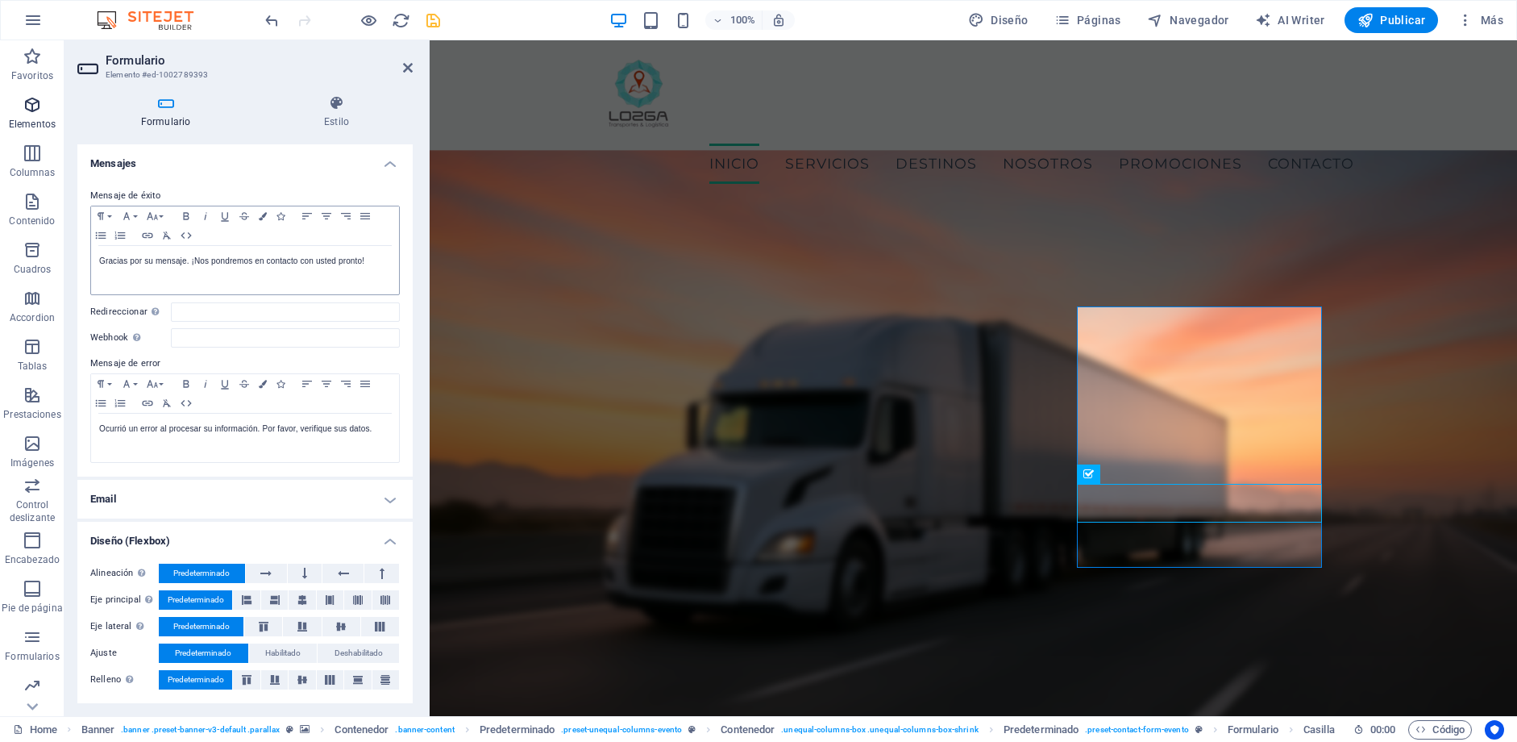
click at [32, 115] on span "Elementos" at bounding box center [32, 114] width 64 height 39
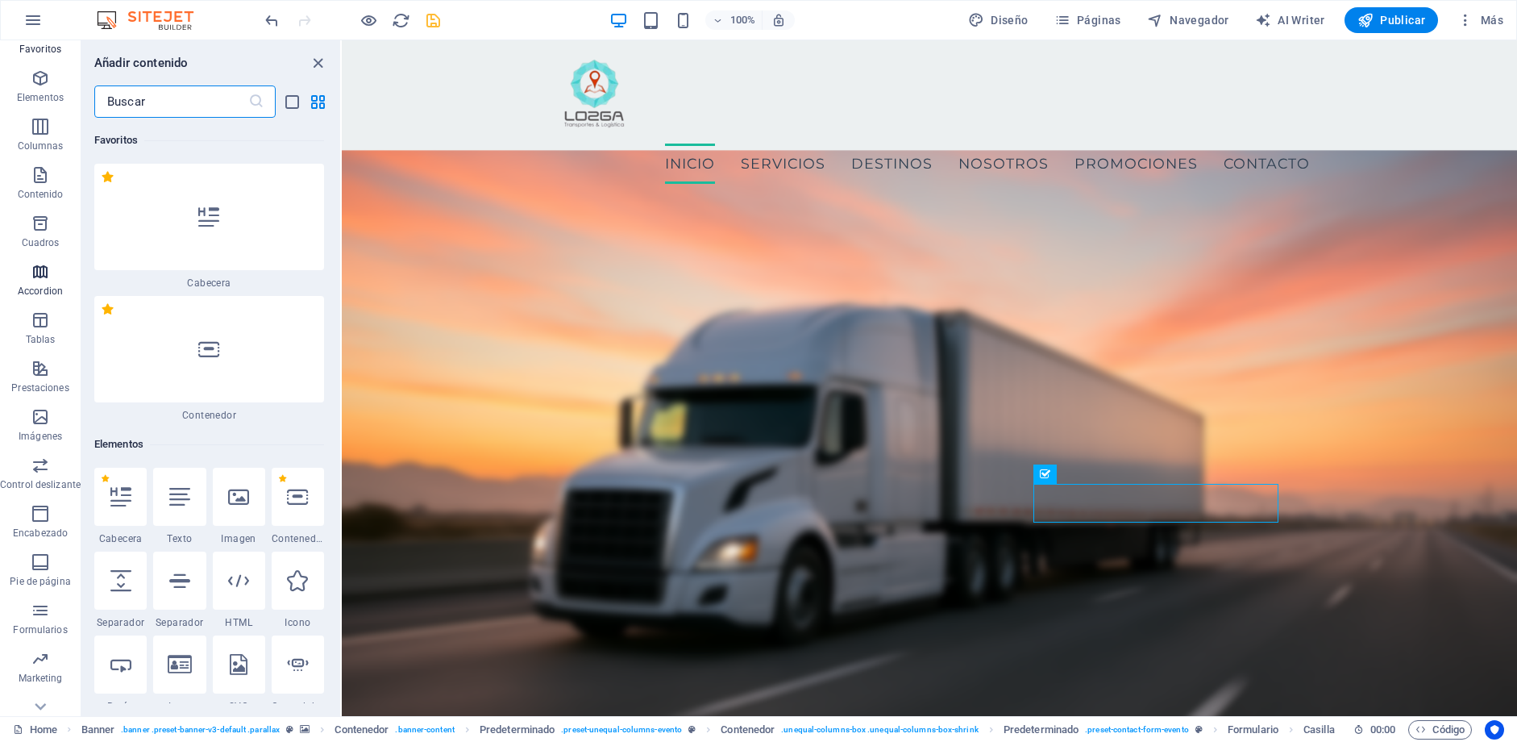
scroll to position [50, 0]
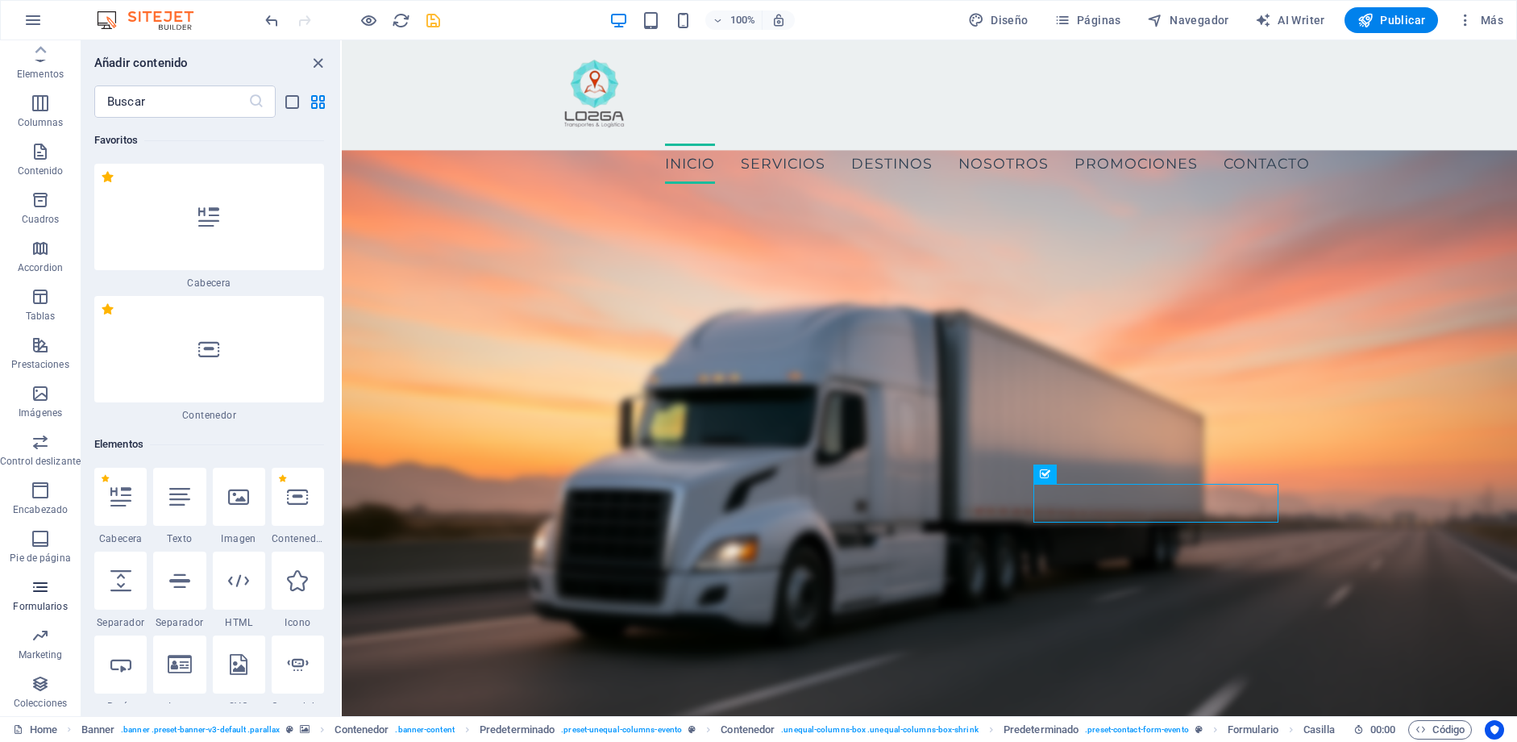
click at [35, 576] on button "Formularios" at bounding box center [40, 595] width 81 height 48
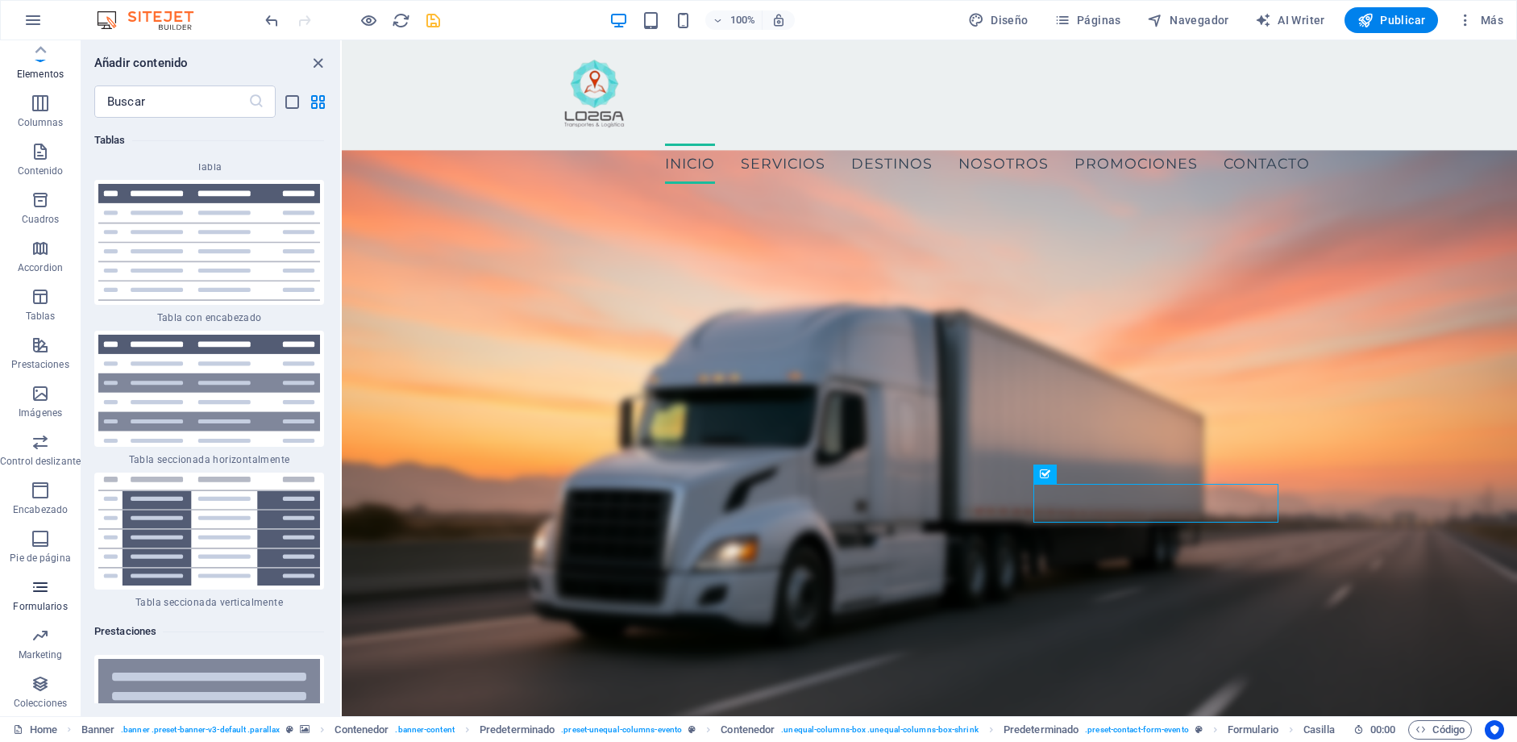
scroll to position [23626, 0]
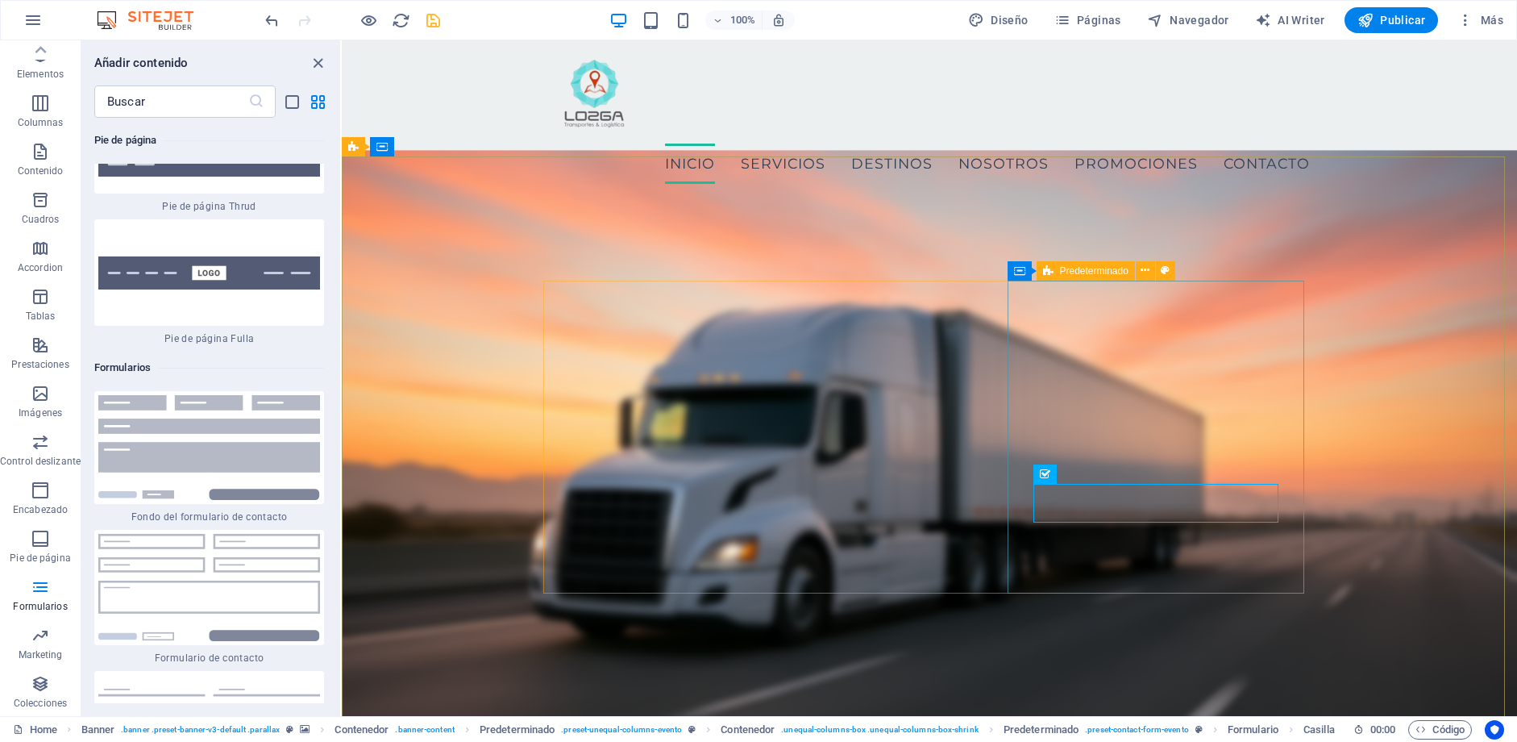
click at [1052, 272] on icon at bounding box center [1048, 270] width 10 height 19
click at [1052, 272] on div "Arrastra aquí para reemplazar el contenido existente. Si quieres crear un eleme…" at bounding box center [929, 378] width 1175 height 676
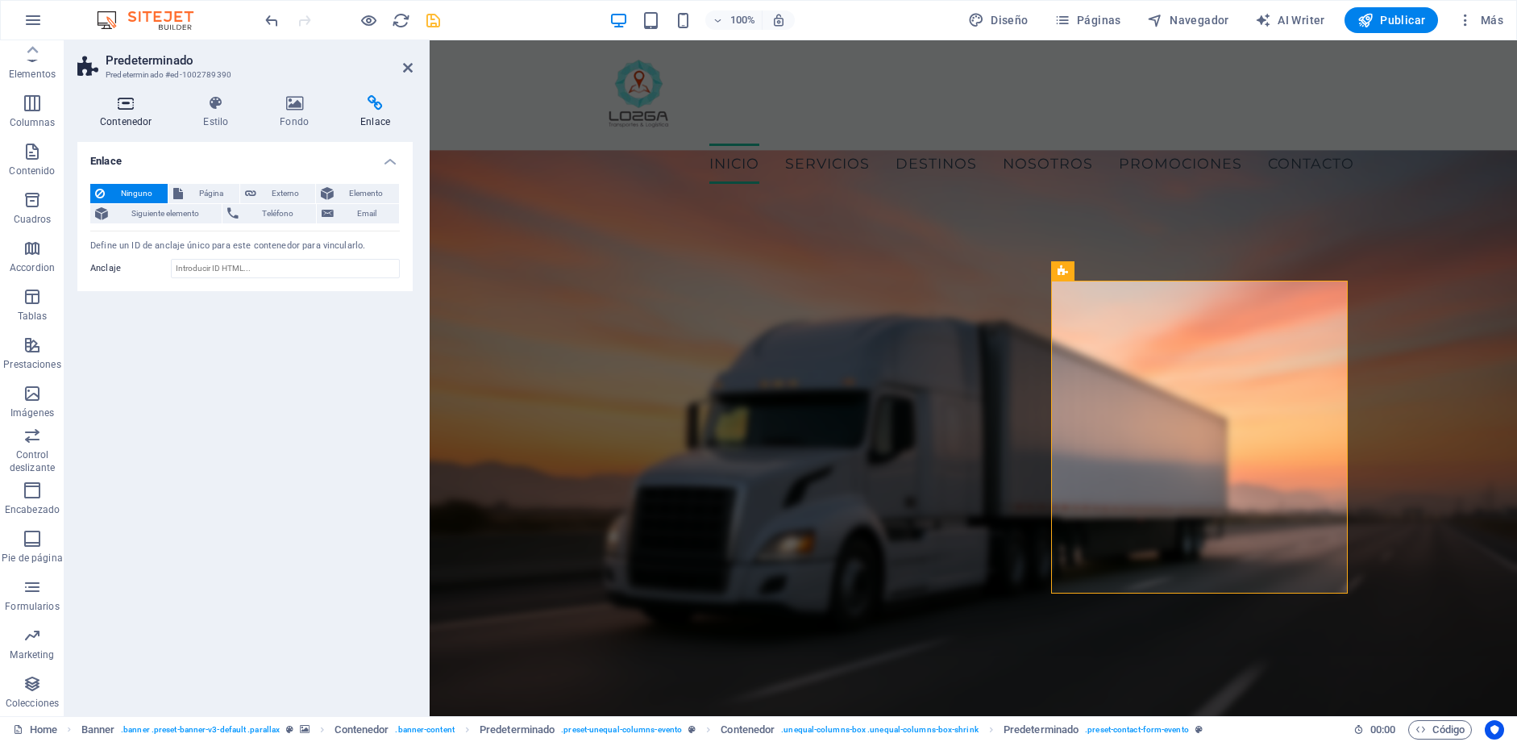
click at [116, 115] on h4 "Contenedor" at bounding box center [128, 112] width 103 height 34
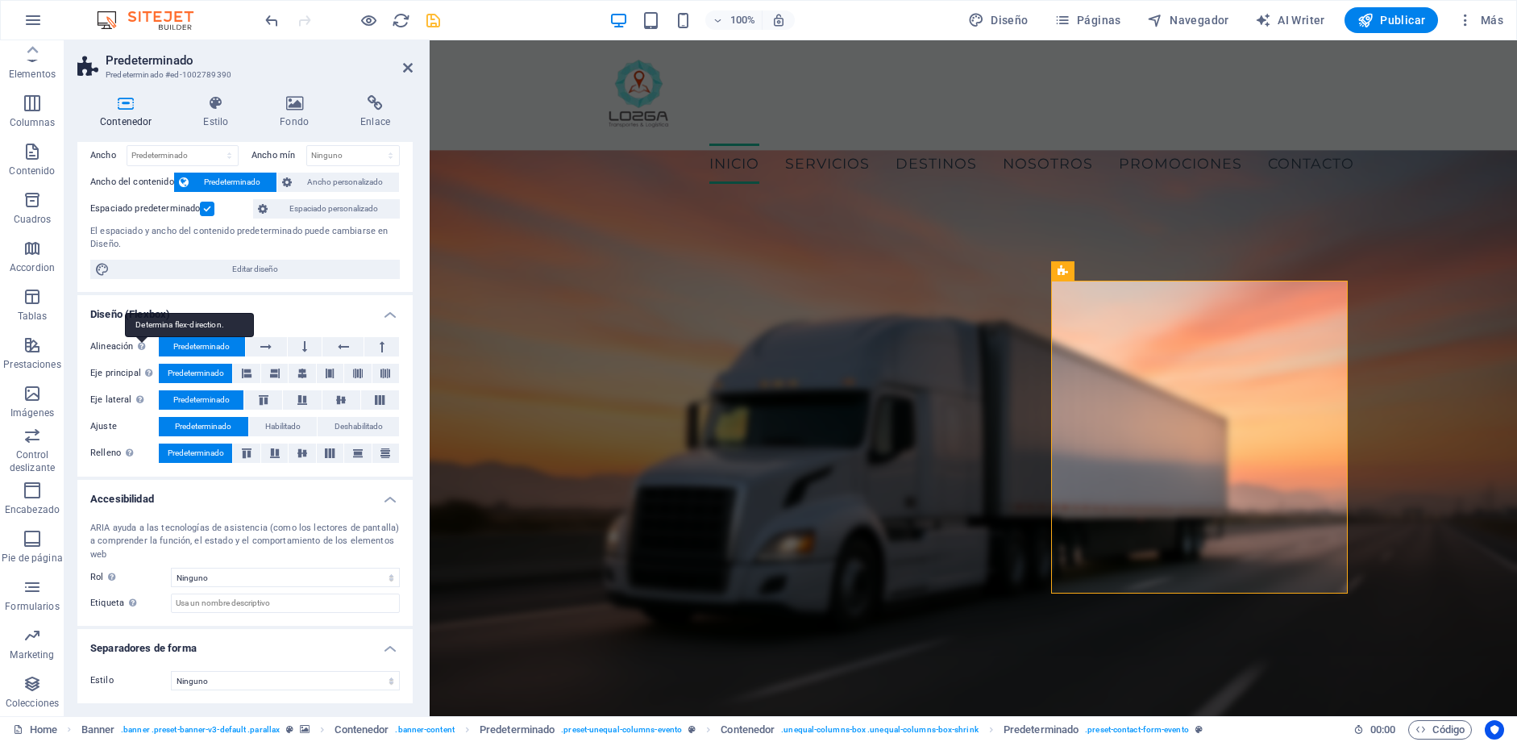
scroll to position [0, 0]
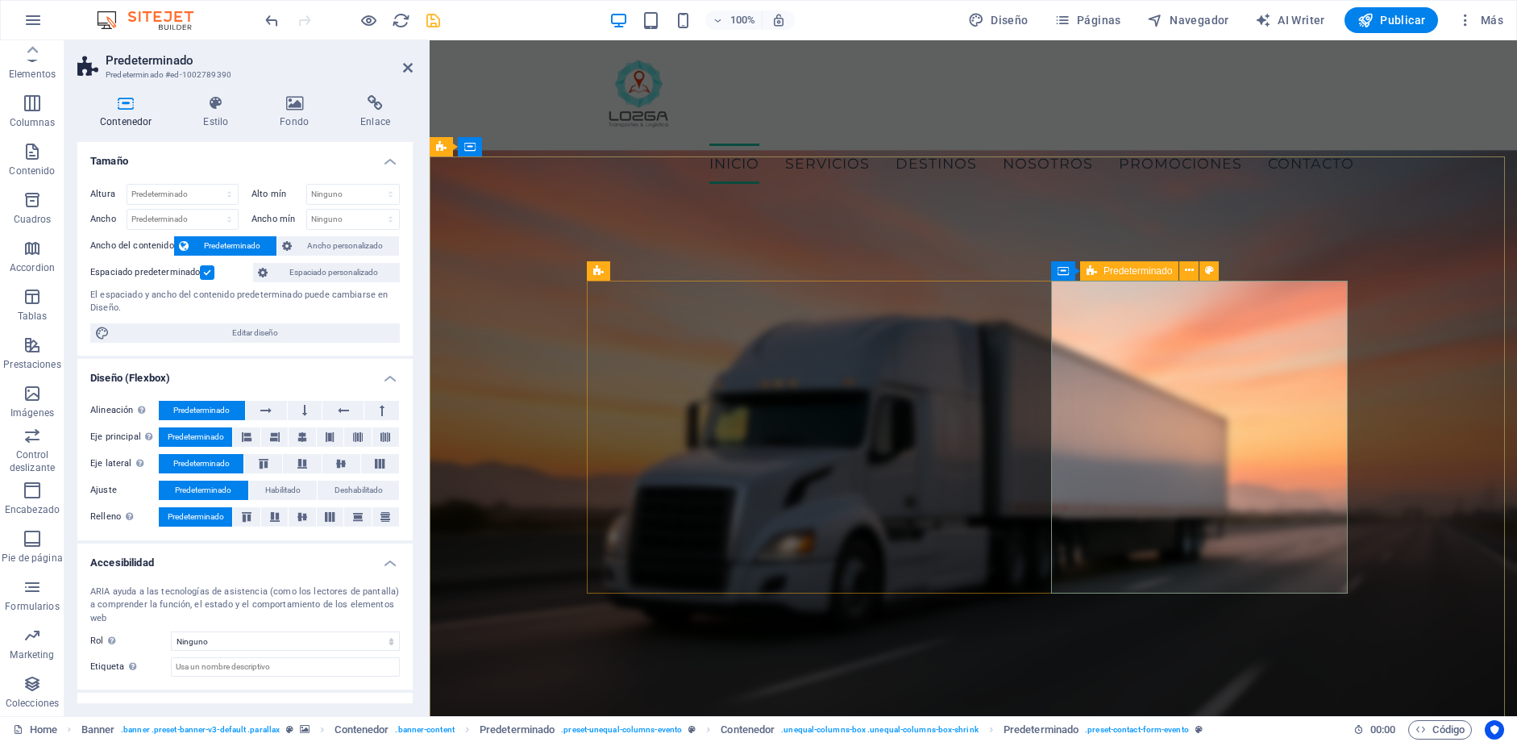
click at [1129, 272] on span "Predeterminado" at bounding box center [1138, 271] width 69 height 10
click at [1190, 264] on icon at bounding box center [1189, 270] width 9 height 17
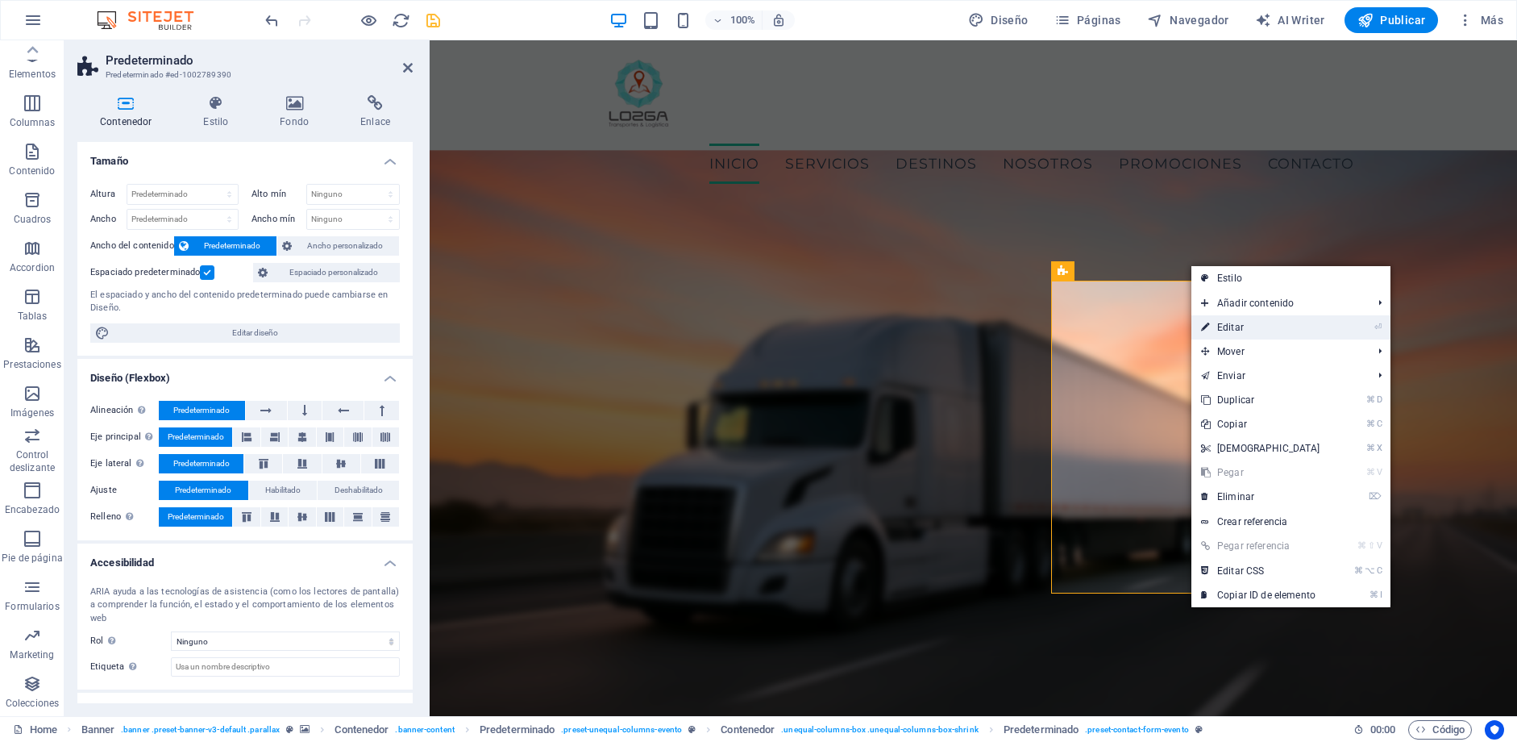
click at [1255, 318] on link "⏎ Editar" at bounding box center [1260, 327] width 139 height 24
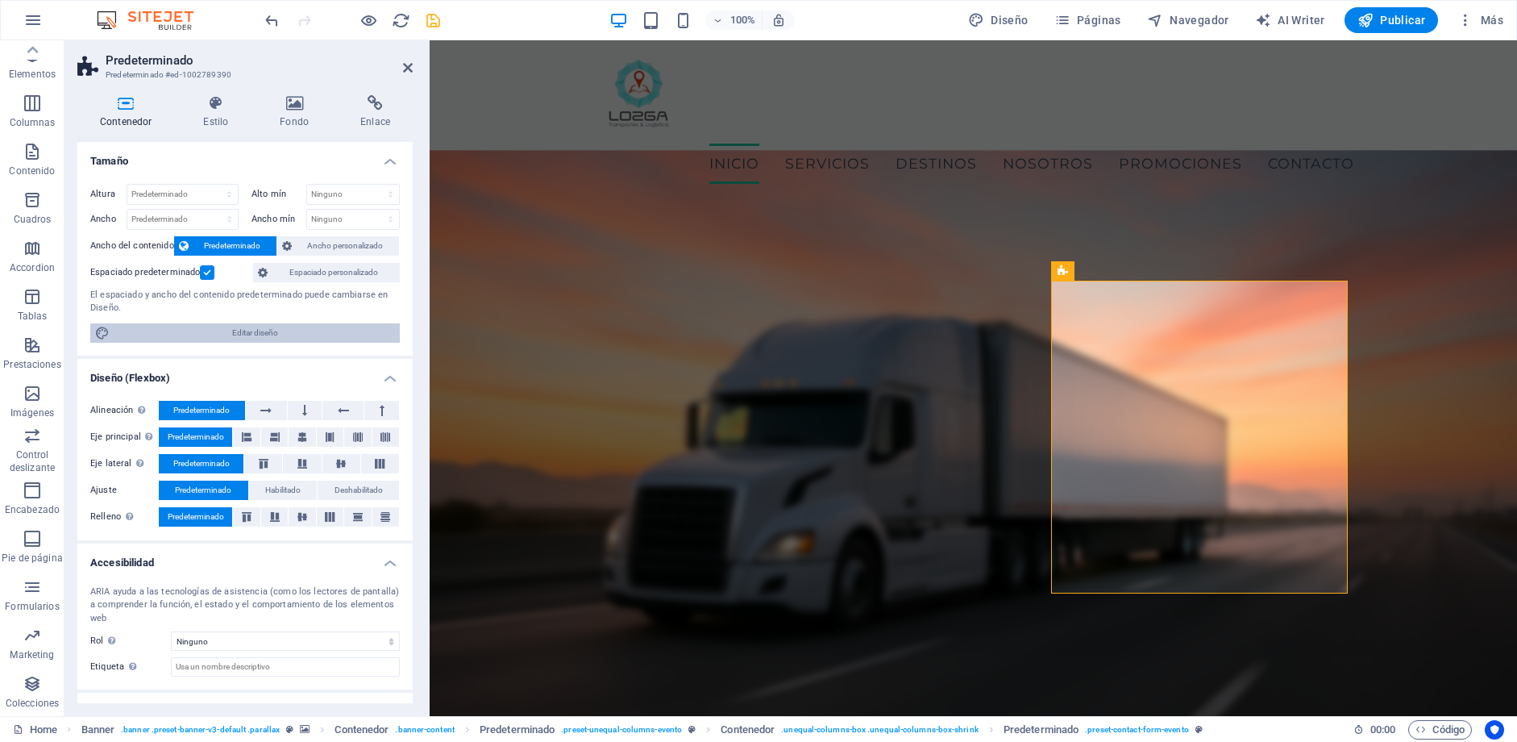
click at [264, 332] on span "Editar diseño" at bounding box center [254, 332] width 281 height 19
select select "rem"
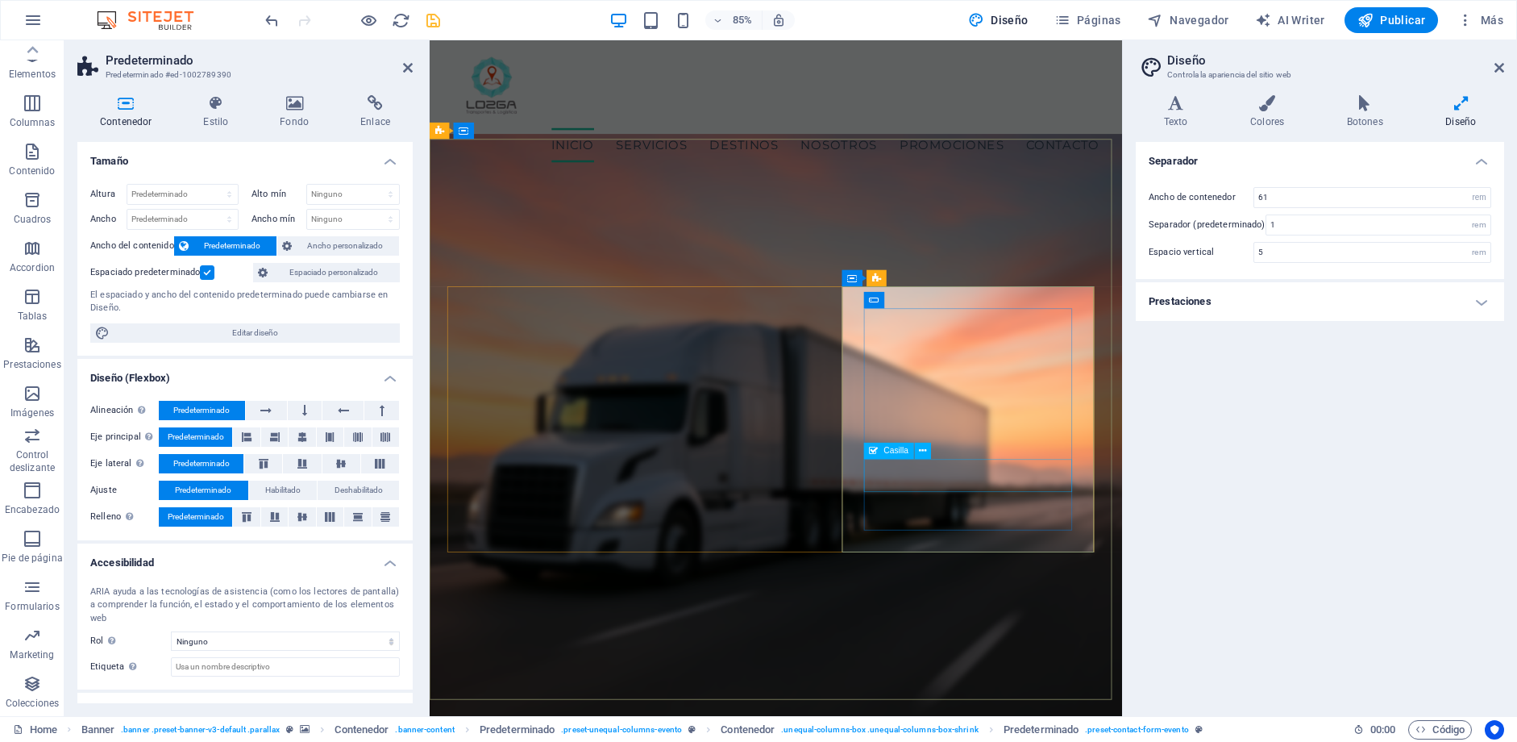
click at [921, 450] on icon at bounding box center [922, 450] width 7 height 15
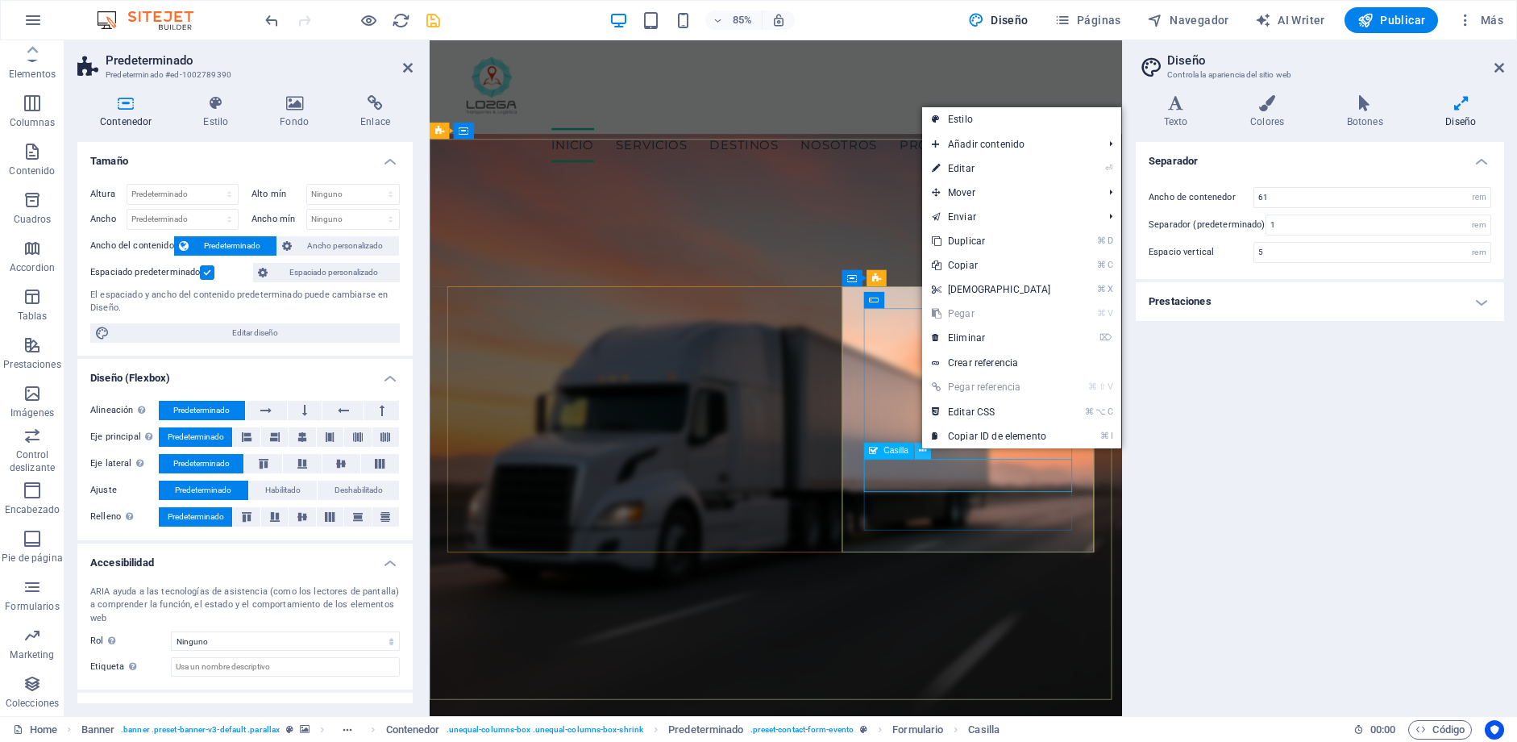
click at [921, 451] on icon at bounding box center [922, 450] width 7 height 15
click at [1290, 424] on div "Separador Ancho de contenedor 61 rem px Separador (predeterminado) 1 rem Espaci…" at bounding box center [1320, 422] width 368 height 561
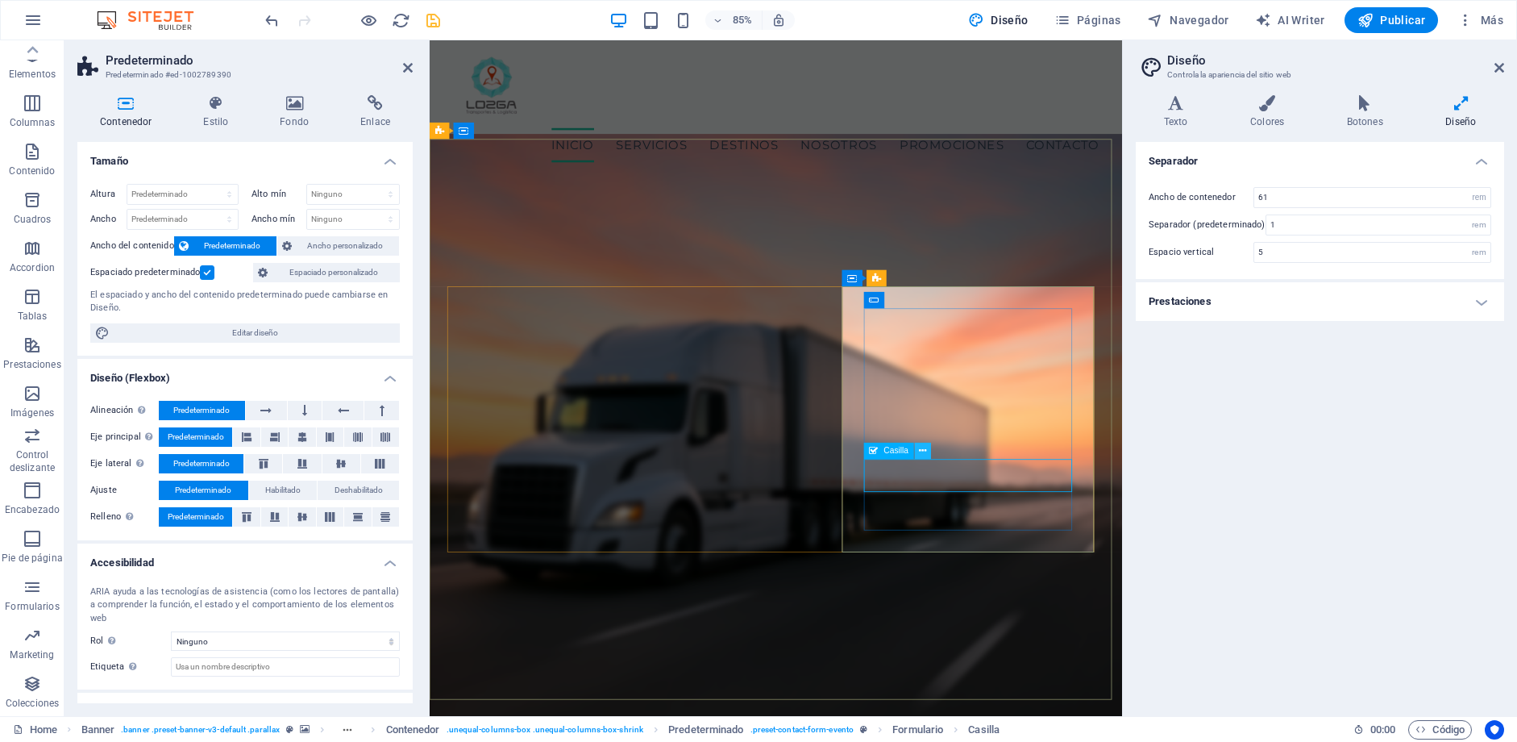
click at [921, 449] on icon at bounding box center [922, 450] width 7 height 15
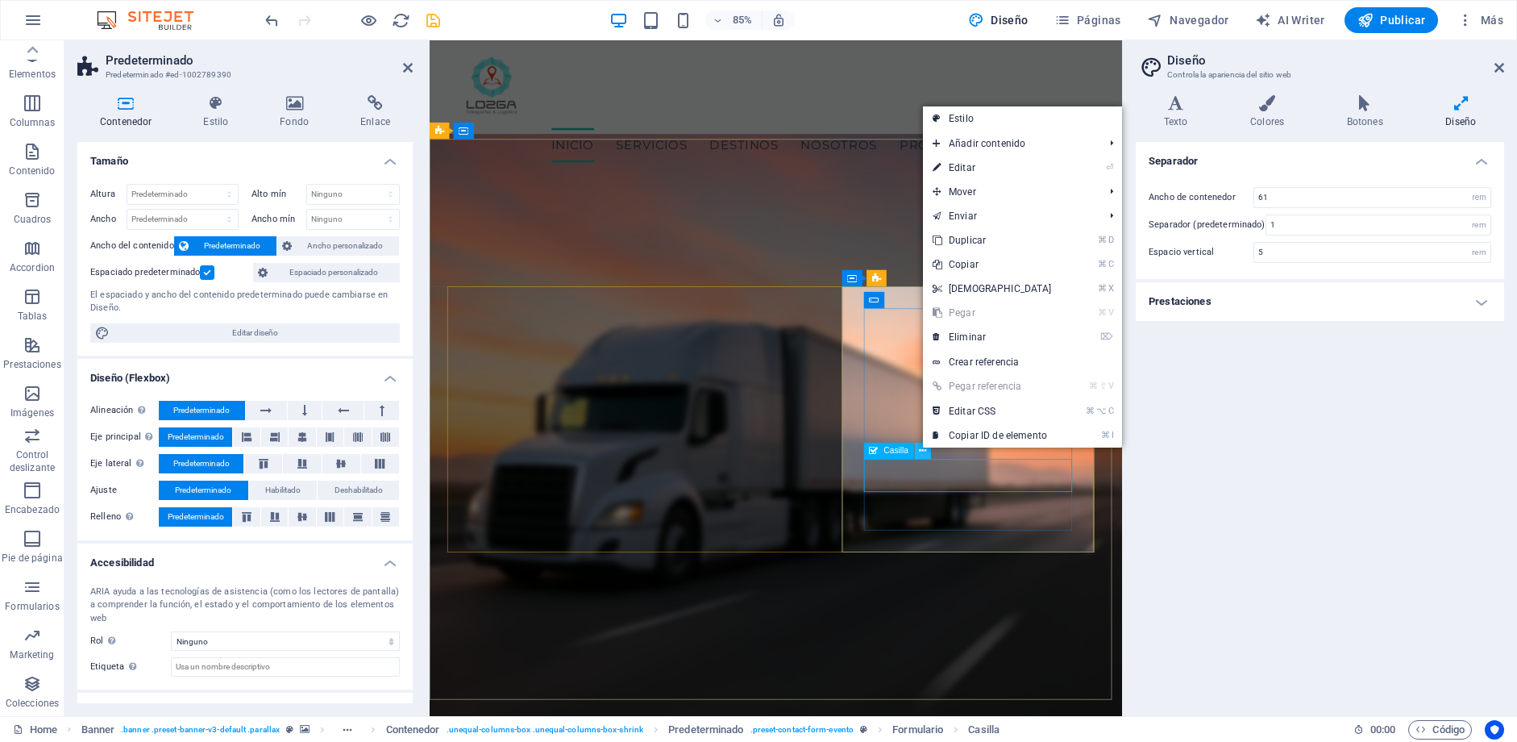
drag, startPoint x: 921, startPoint y: 449, endPoint x: 581, endPoint y: 518, distance: 347.2
click at [921, 449] on icon at bounding box center [922, 450] width 7 height 15
click at [933, 498] on span "Botón formulario" at bounding box center [914, 495] width 60 height 8
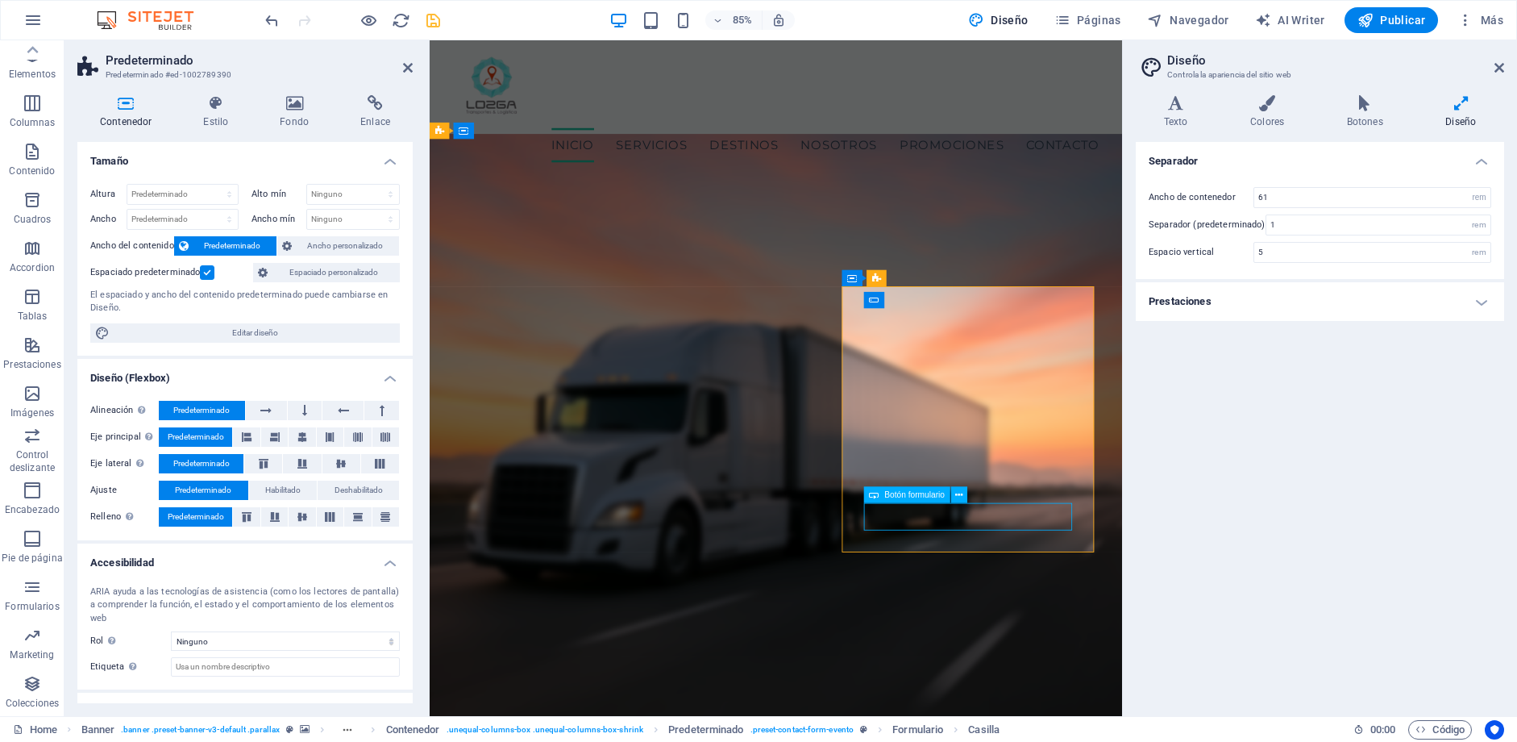
click at [933, 498] on span "Botón formulario" at bounding box center [914, 495] width 60 height 8
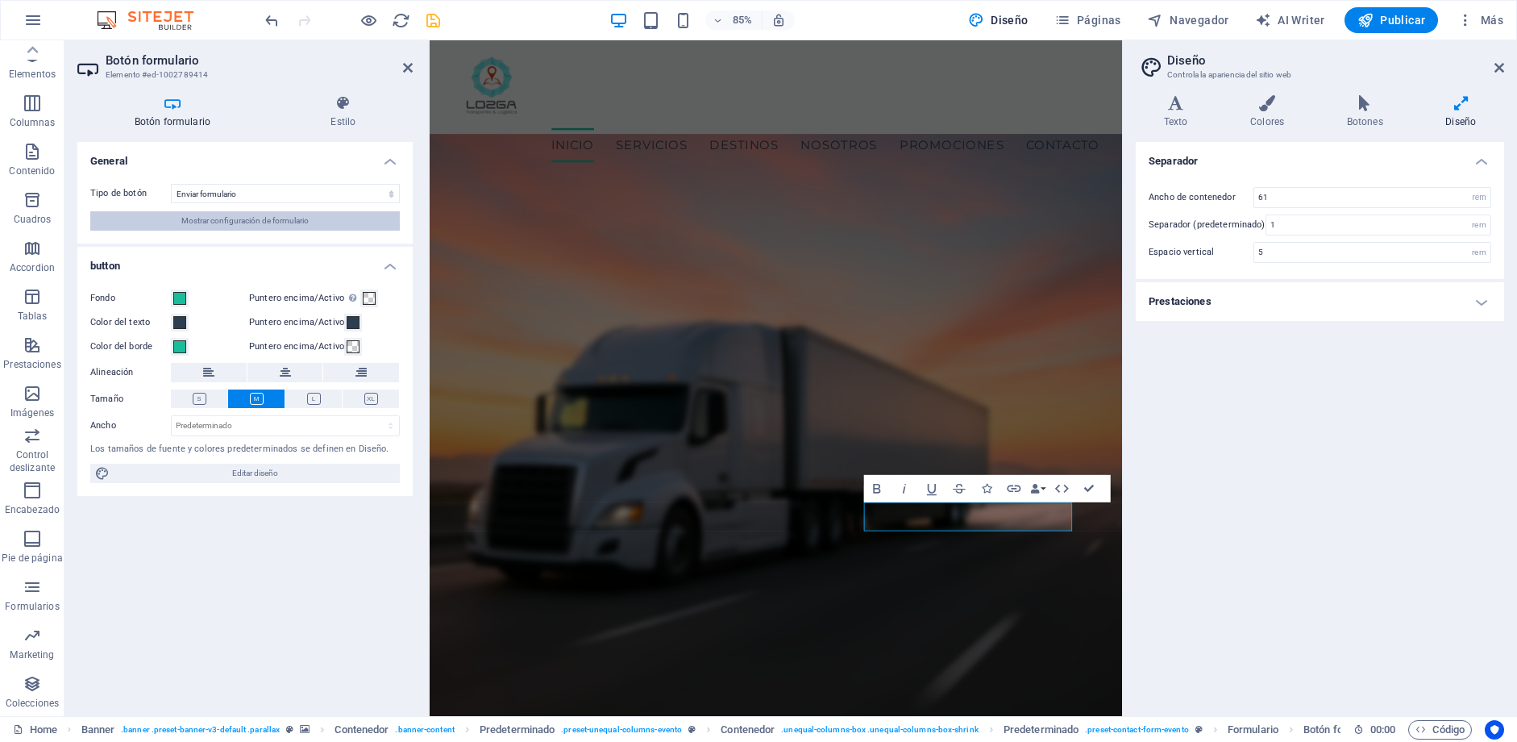
click at [272, 227] on span "Mostrar configuración de formulario" at bounding box center [244, 220] width 127 height 19
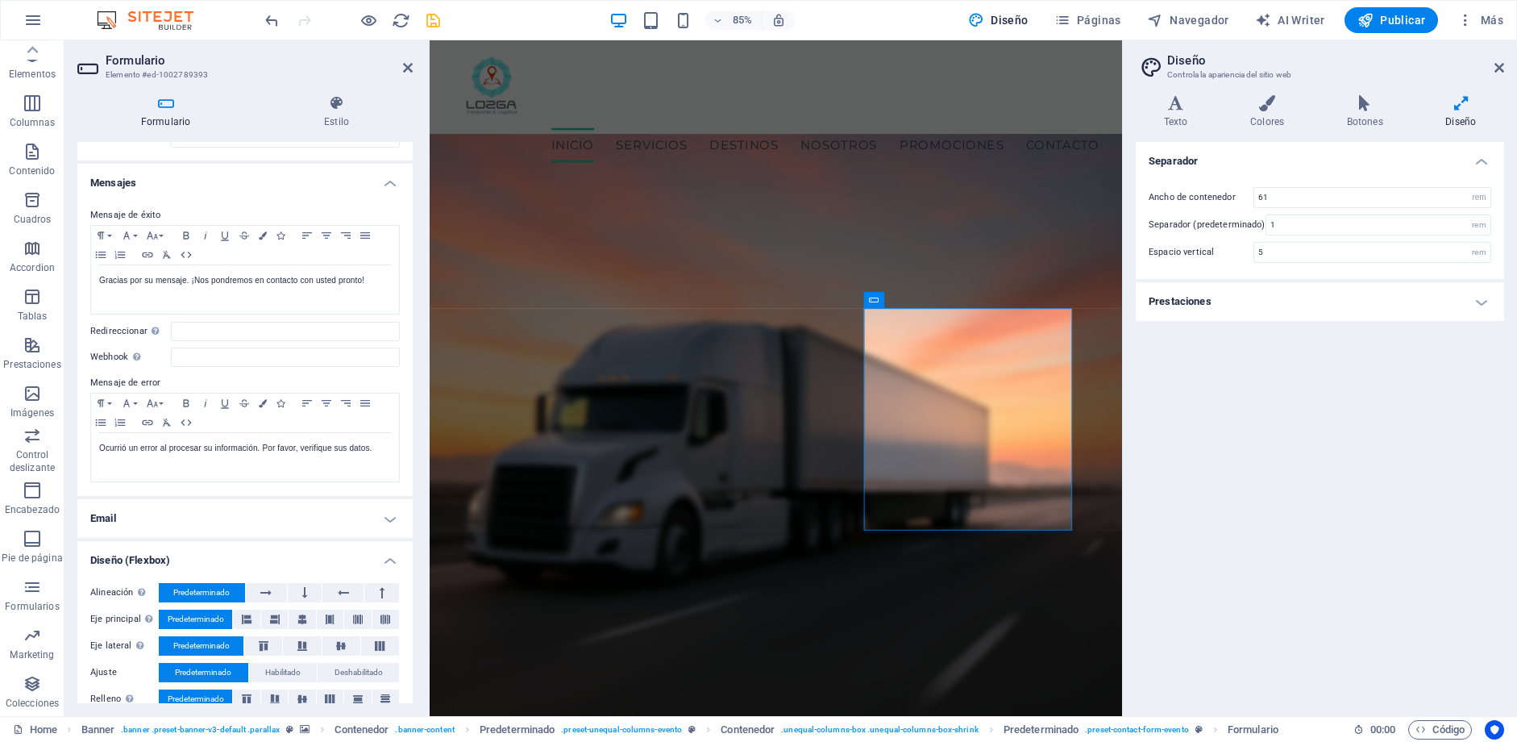
scroll to position [75, 0]
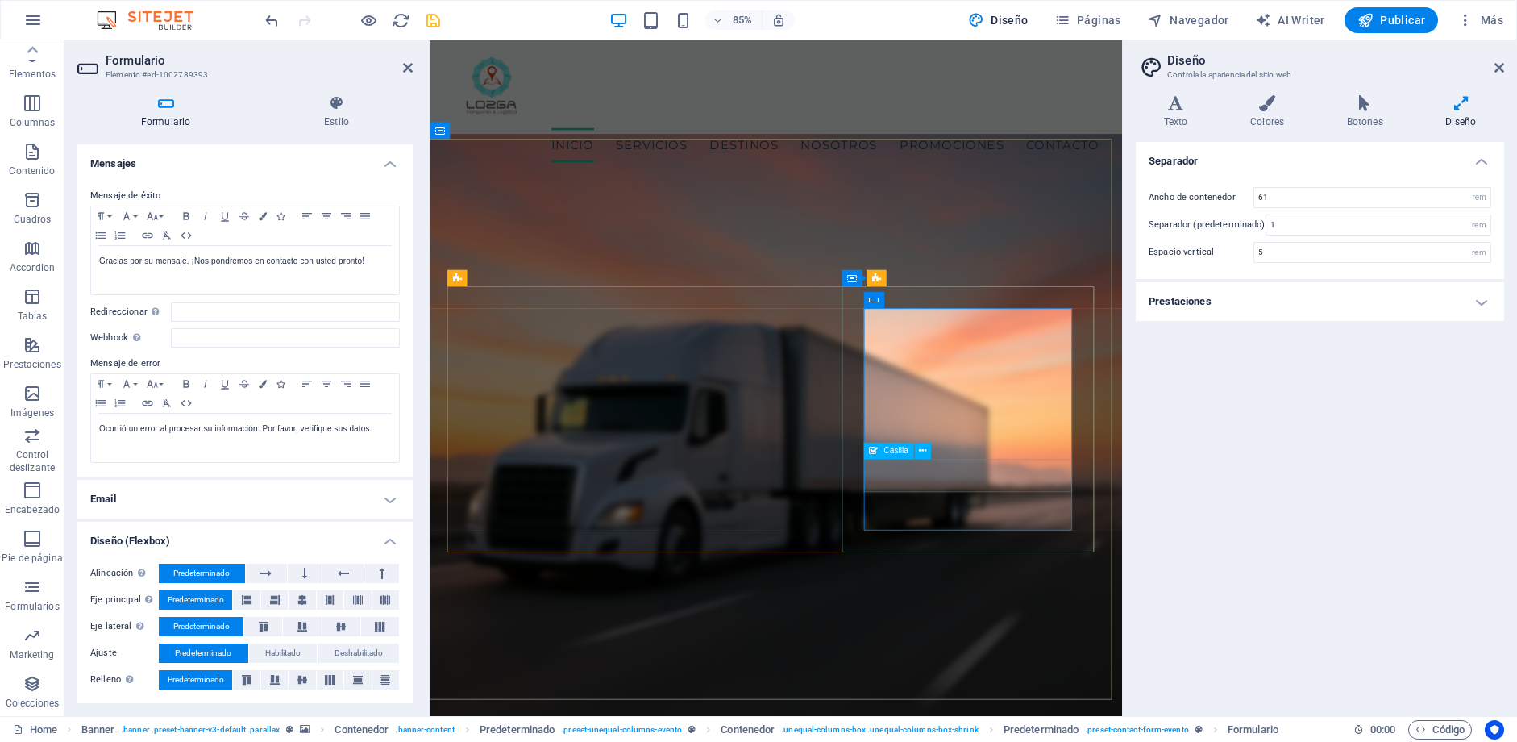
click at [905, 452] on span "Casilla" at bounding box center [896, 451] width 25 height 8
select select "%"
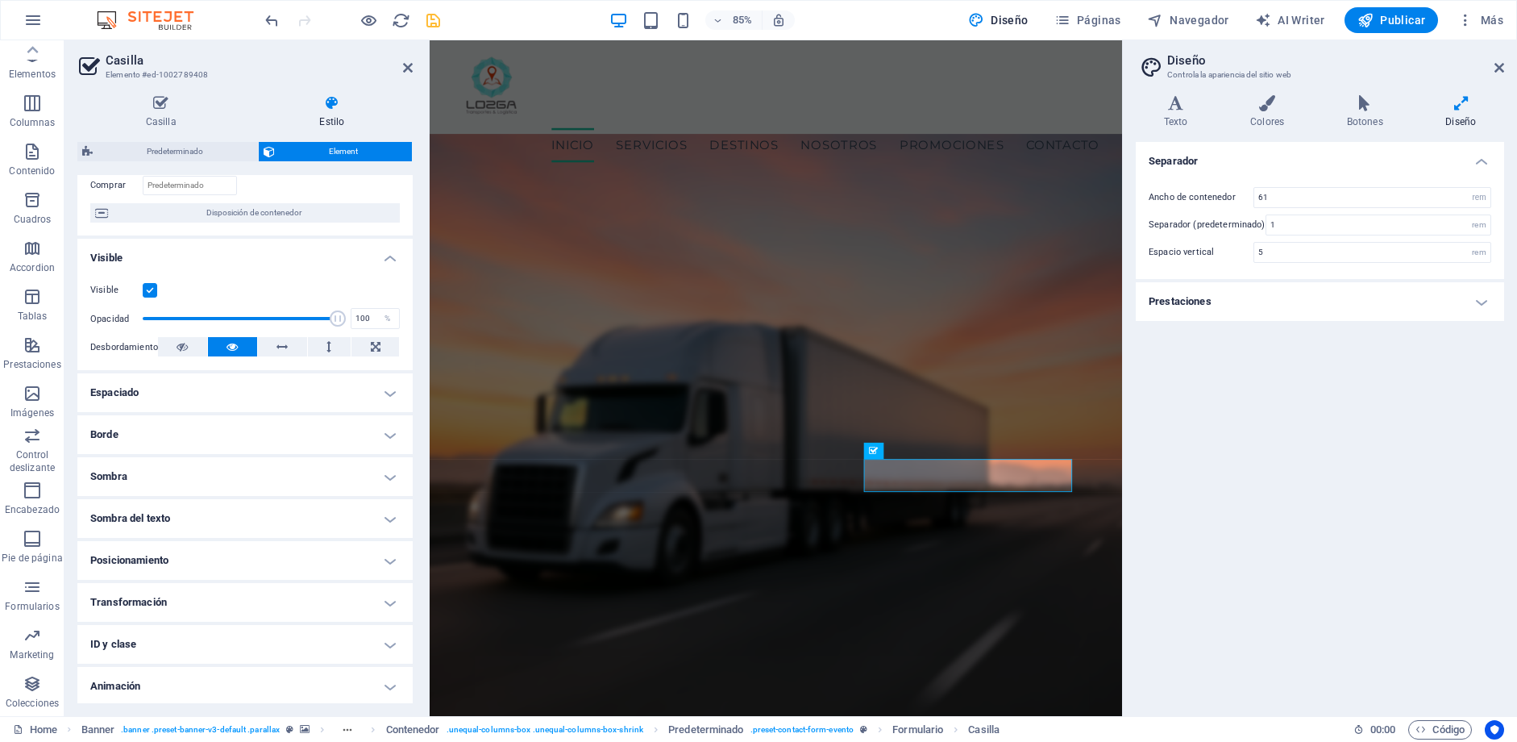
scroll to position [153, 0]
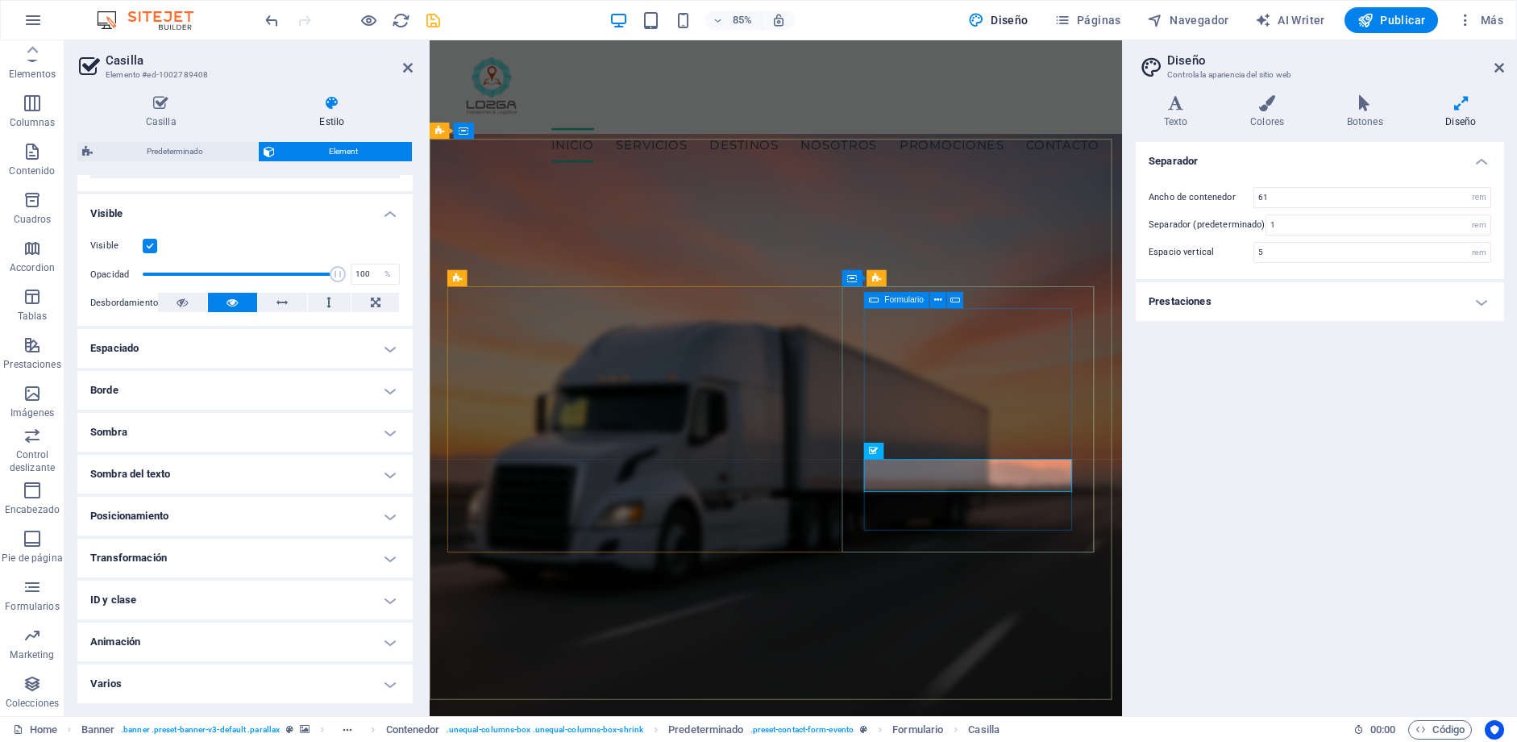
click at [872, 301] on icon at bounding box center [875, 300] width 10 height 16
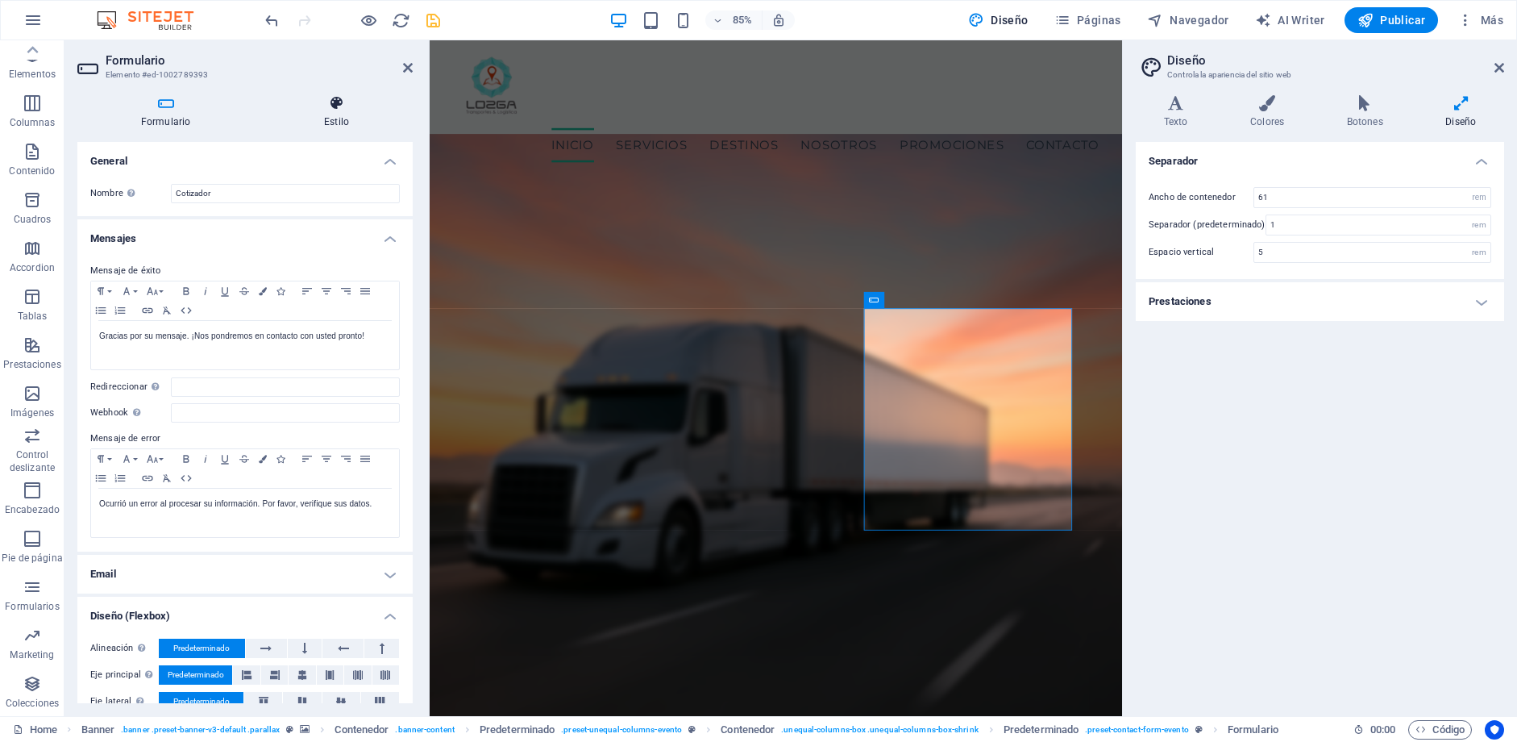
click at [355, 113] on h4 "Estilo" at bounding box center [336, 112] width 152 height 34
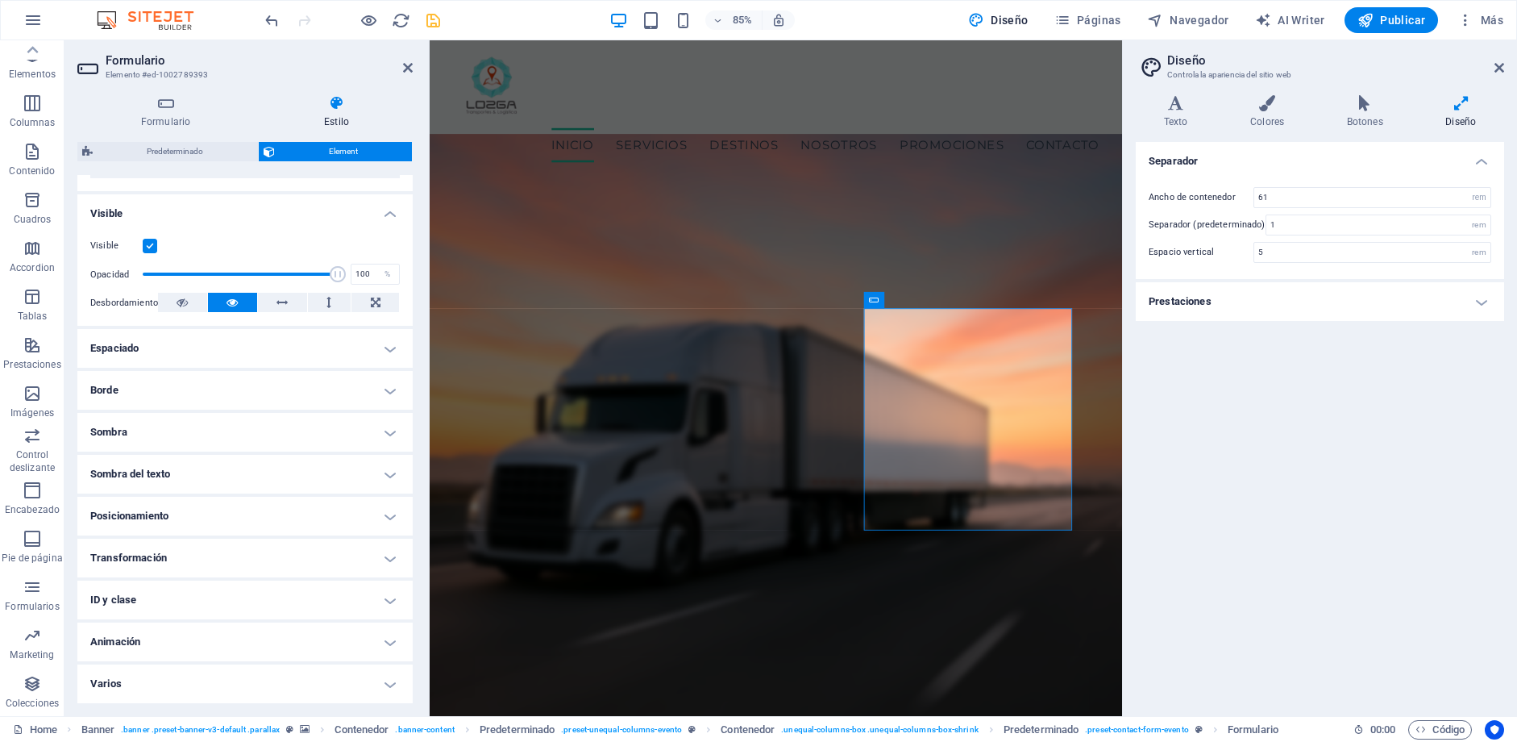
click at [155, 681] on h4 "Varios" at bounding box center [244, 683] width 335 height 39
click at [155, 677] on h4 "Varios" at bounding box center [244, 678] width 335 height 29
click at [1263, 110] on icon at bounding box center [1267, 103] width 90 height 16
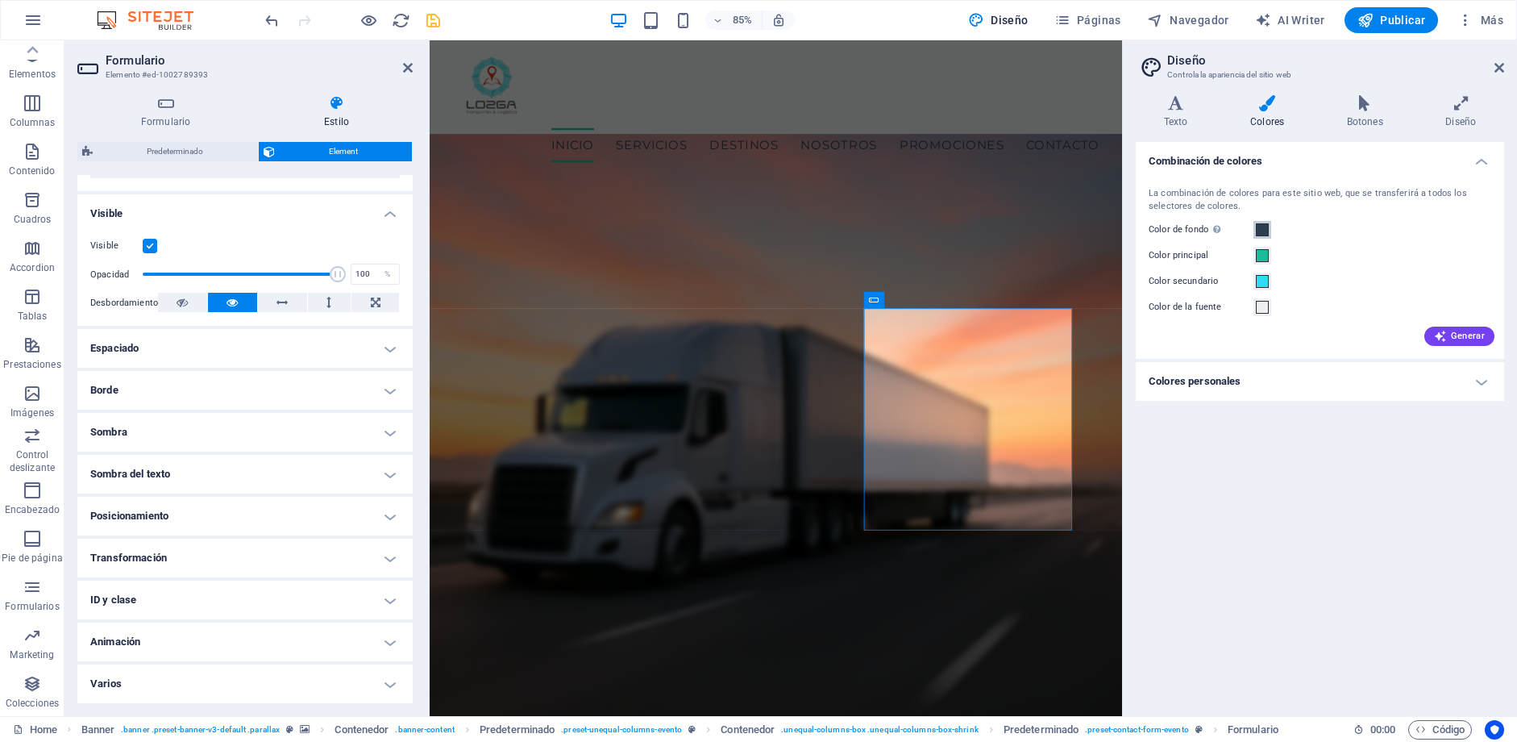
click at [1262, 227] on span at bounding box center [1262, 229] width 13 height 13
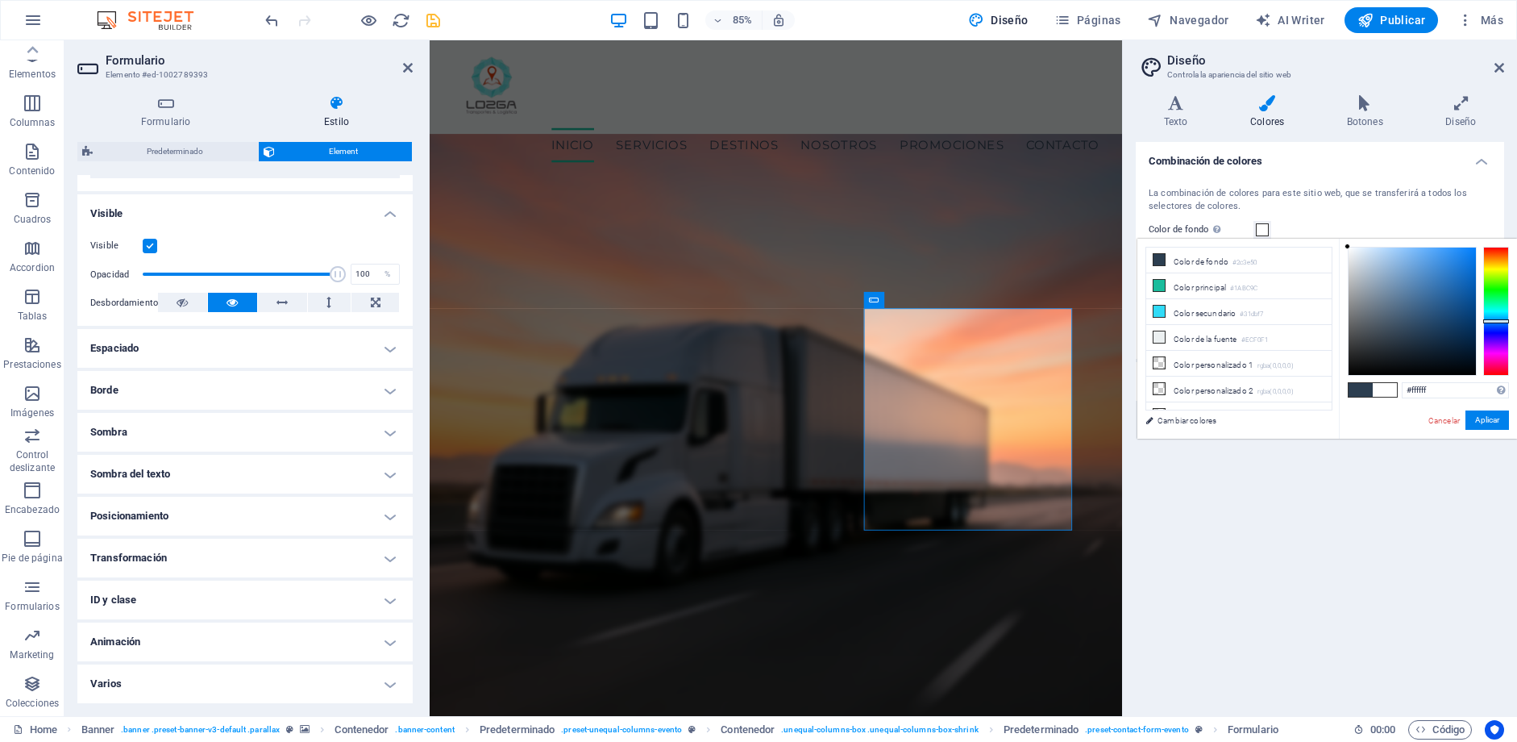
drag, startPoint x: 1413, startPoint y: 295, endPoint x: 1288, endPoint y: 243, distance: 135.2
click at [1288, 244] on div "less Color de fondo #2c3e50 Color principal #1ABC9C Color secundario #31dbf7 Co…" at bounding box center [1327, 339] width 380 height 200
click at [1450, 419] on button "Aplicar" at bounding box center [1488, 419] width 44 height 19
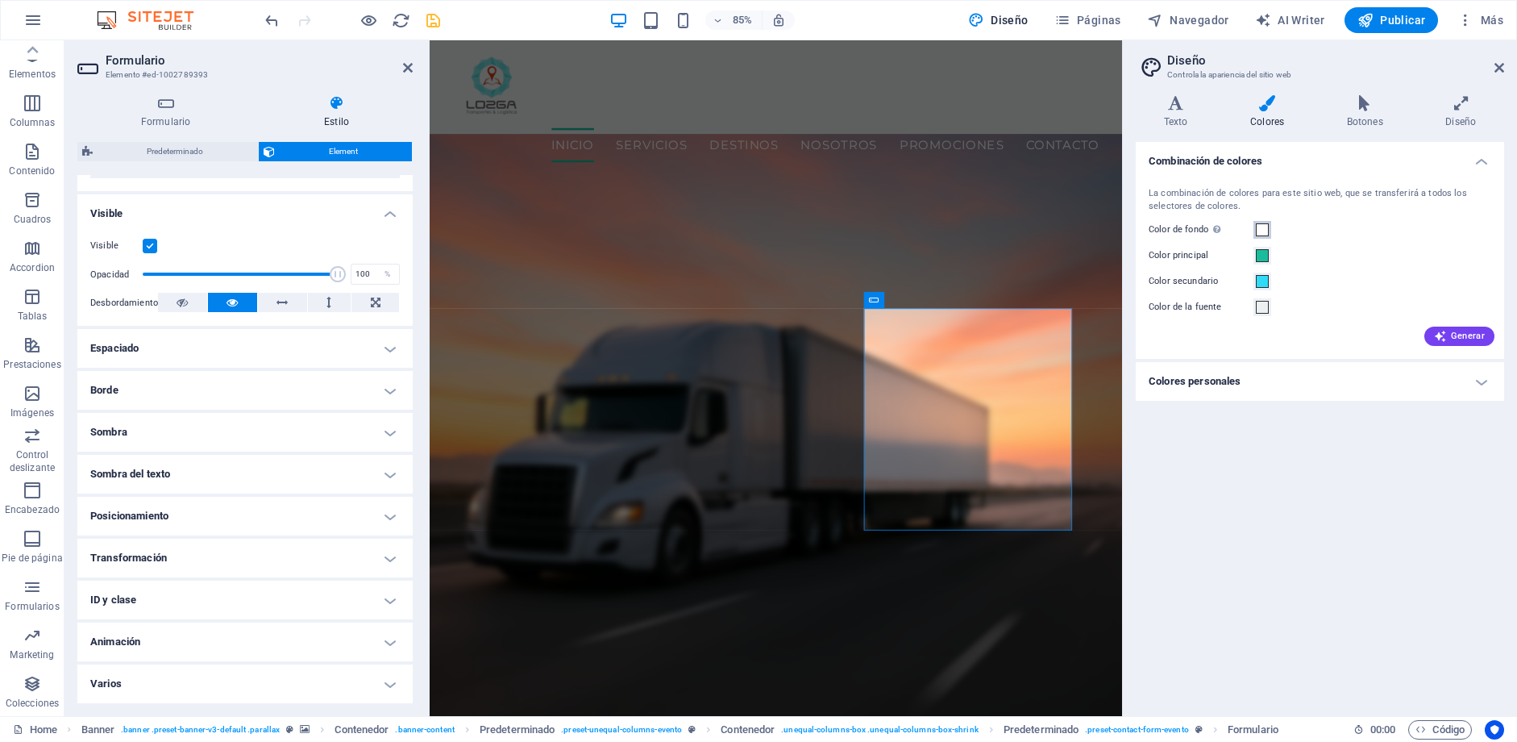
click at [1266, 232] on span at bounding box center [1262, 229] width 13 height 13
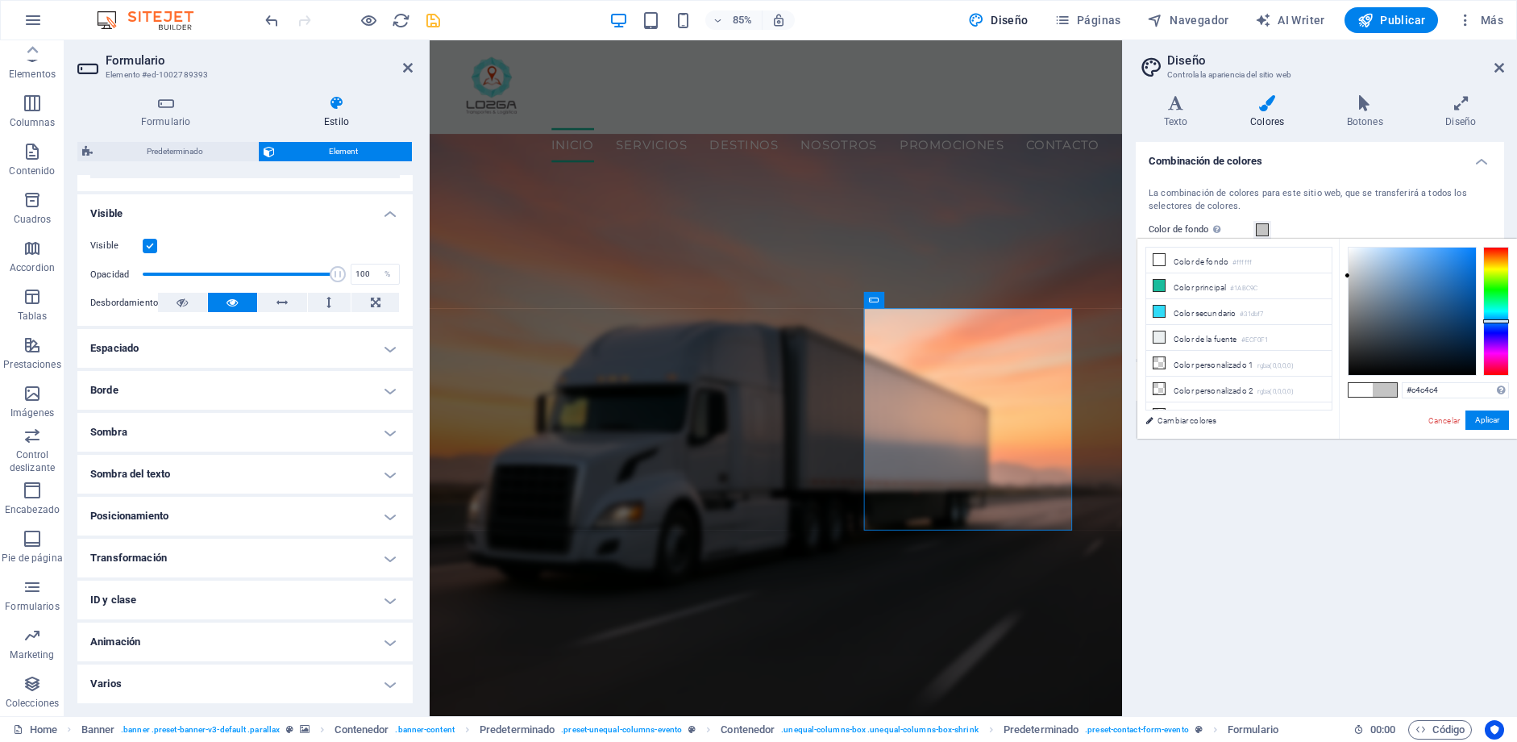
click at [1349, 276] on div at bounding box center [1412, 310] width 127 height 127
click at [1450, 416] on button "Aplicar" at bounding box center [1488, 419] width 44 height 19
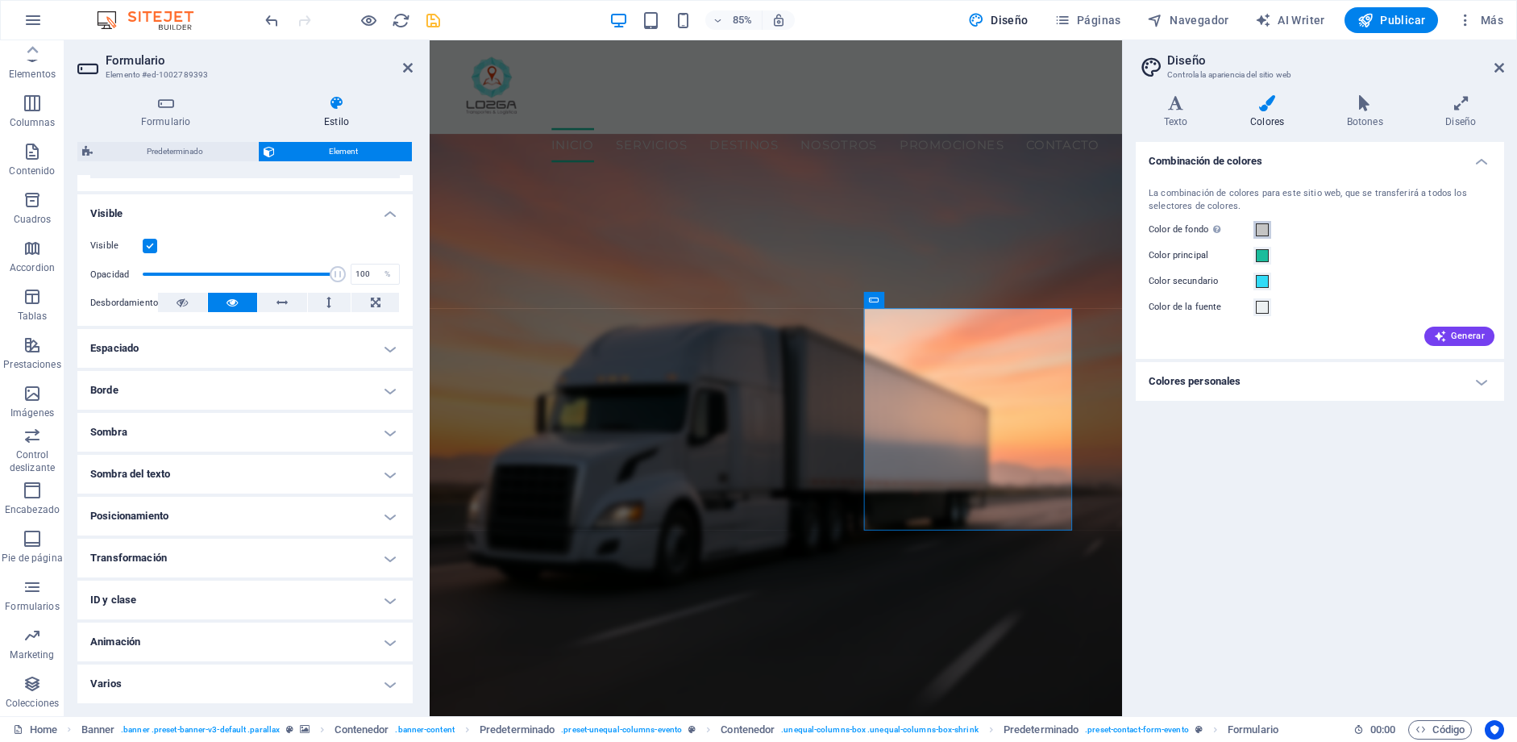
click at [1258, 227] on span at bounding box center [1262, 229] width 13 height 13
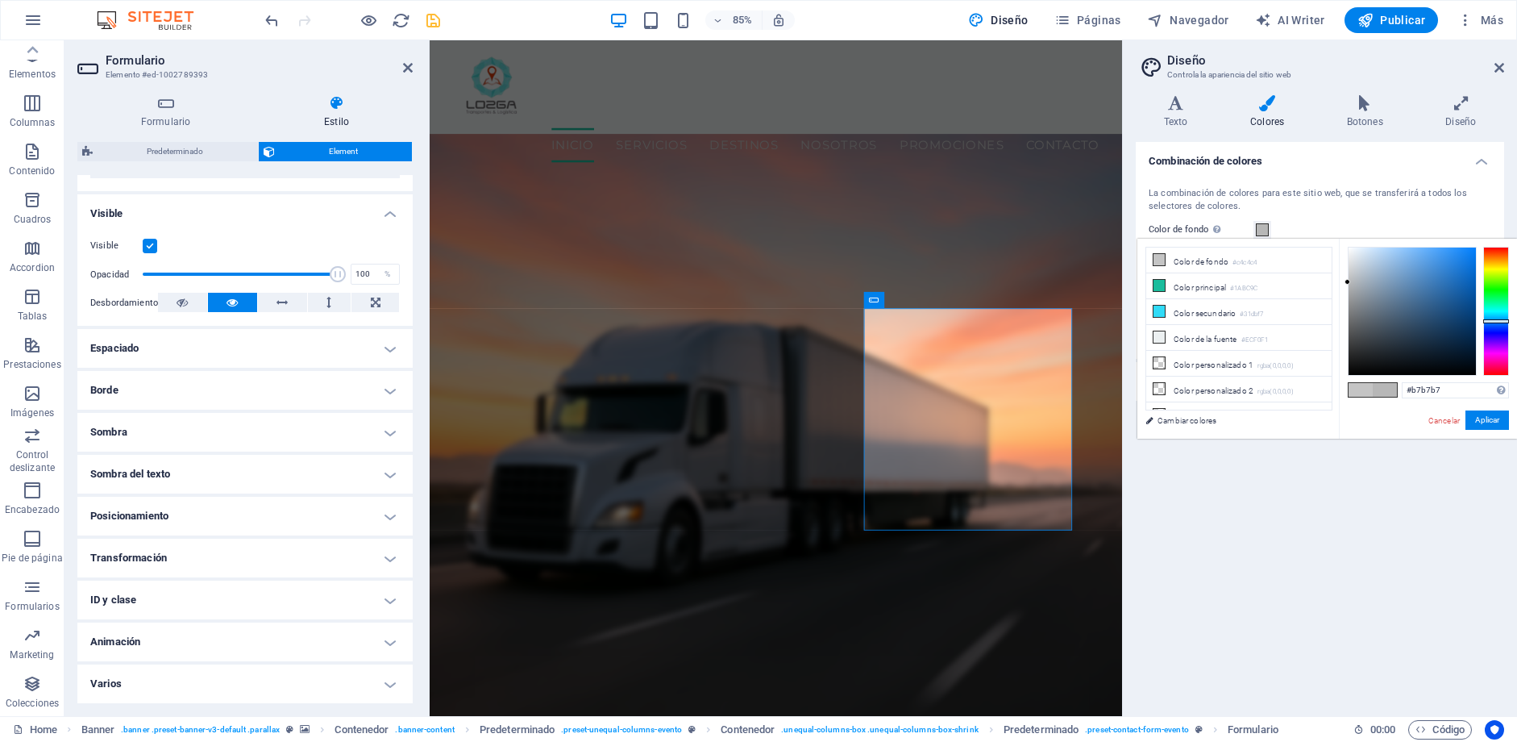
type input "#b6b6b6"
click at [1345, 283] on div at bounding box center [1348, 283] width 6 height 6
click at [1450, 414] on button "Aplicar" at bounding box center [1488, 419] width 44 height 19
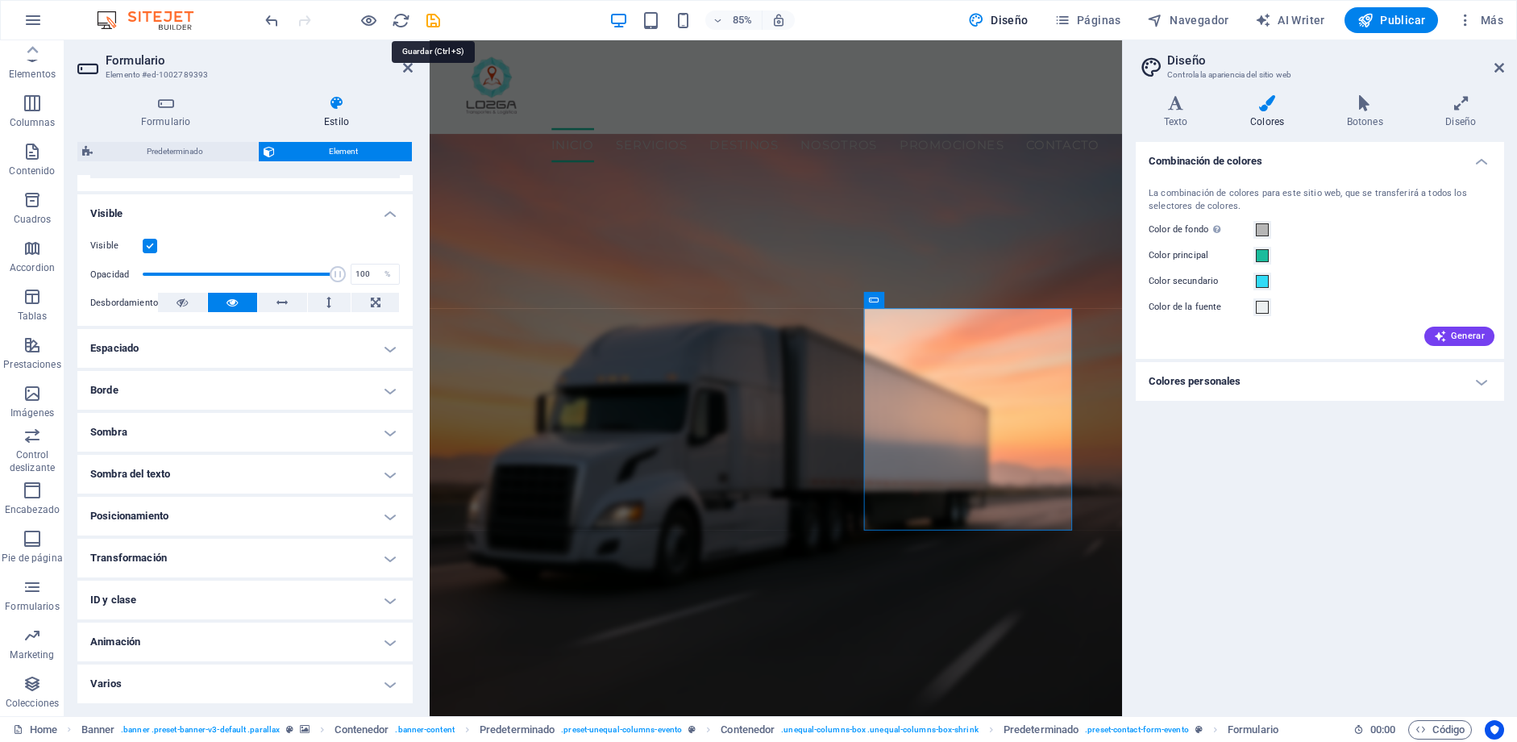
click at [439, 23] on icon "save" at bounding box center [433, 20] width 19 height 19
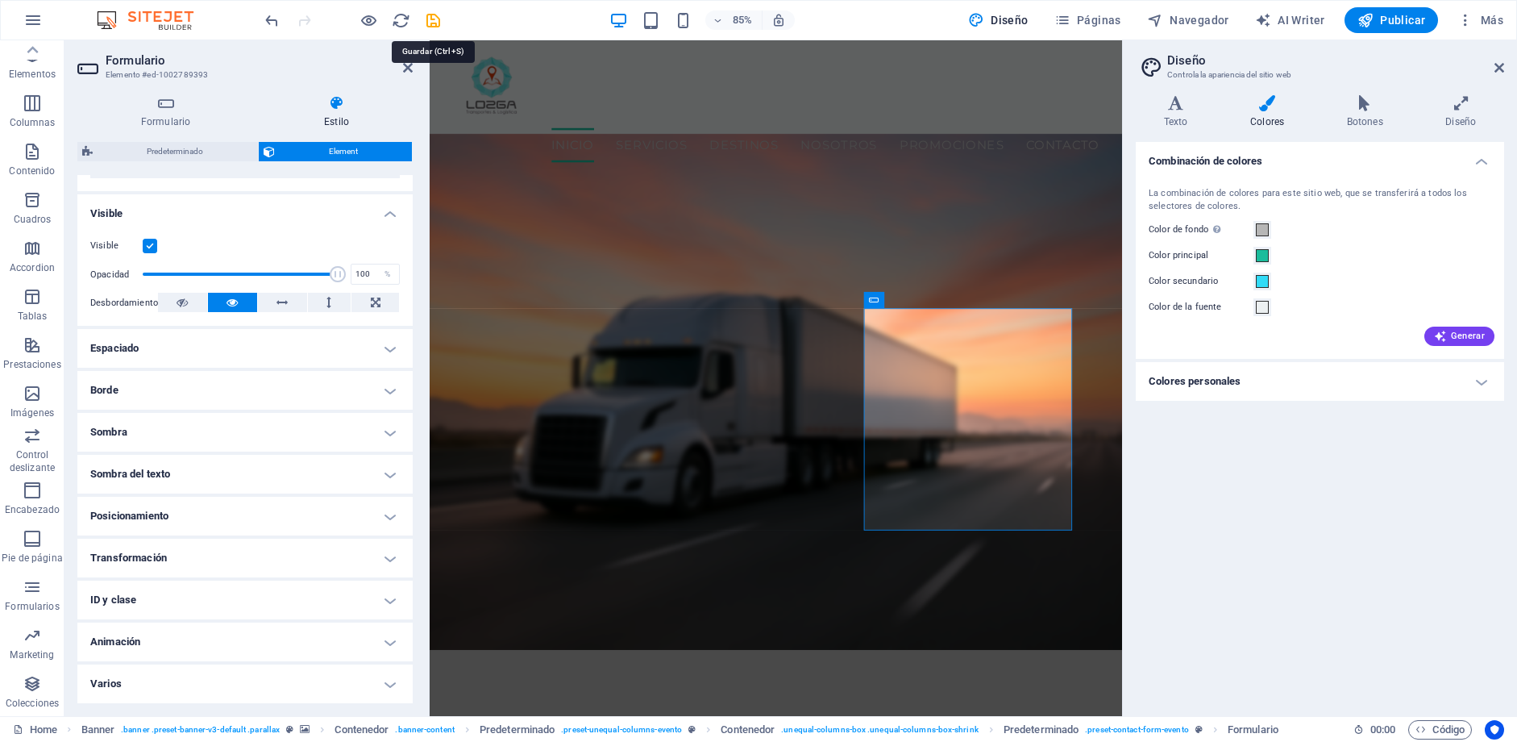
checkbox input "false"
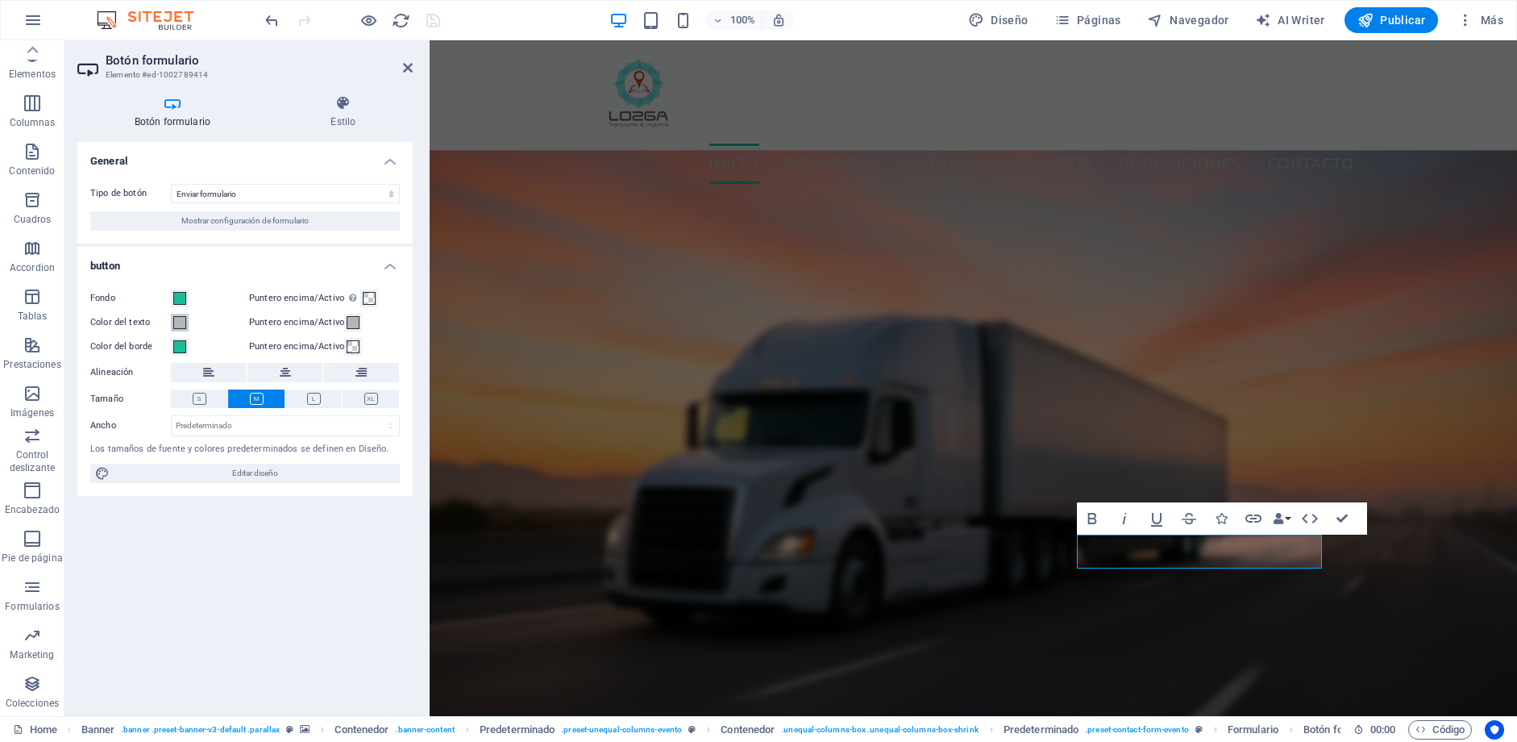
click at [179, 323] on span at bounding box center [179, 322] width 13 height 13
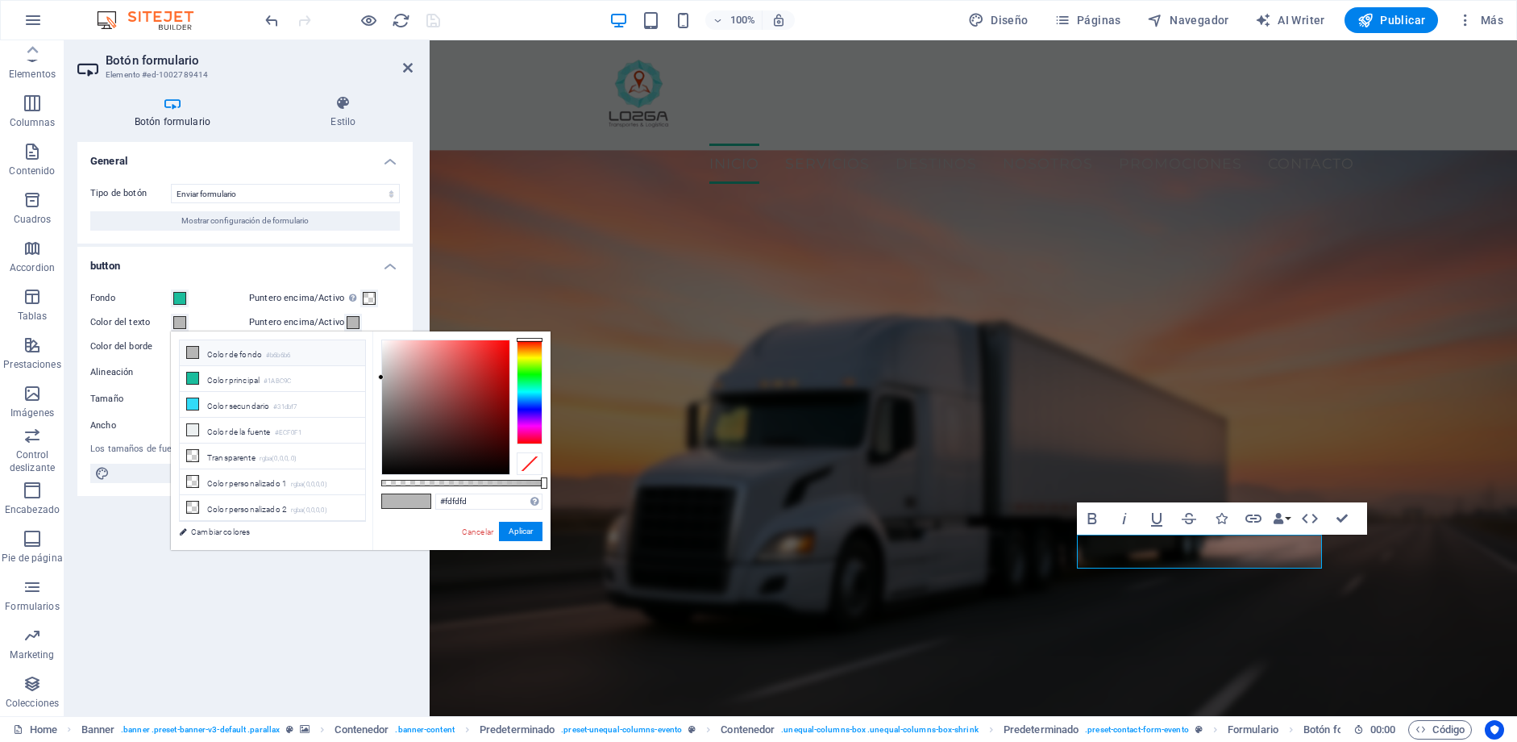
type input "#ffffff"
drag, startPoint x: 368, startPoint y: 347, endPoint x: 331, endPoint y: 329, distance: 41.1
click at [331, 329] on body "Lozga Transportes y logística Home Favoritos Elementos Columnas Contenido Cuadr…" at bounding box center [758, 371] width 1517 height 742
drag, startPoint x: 514, startPoint y: 532, endPoint x: 85, endPoint y: 492, distance: 431.6
click at [514, 532] on button "Aplicar" at bounding box center [521, 531] width 44 height 19
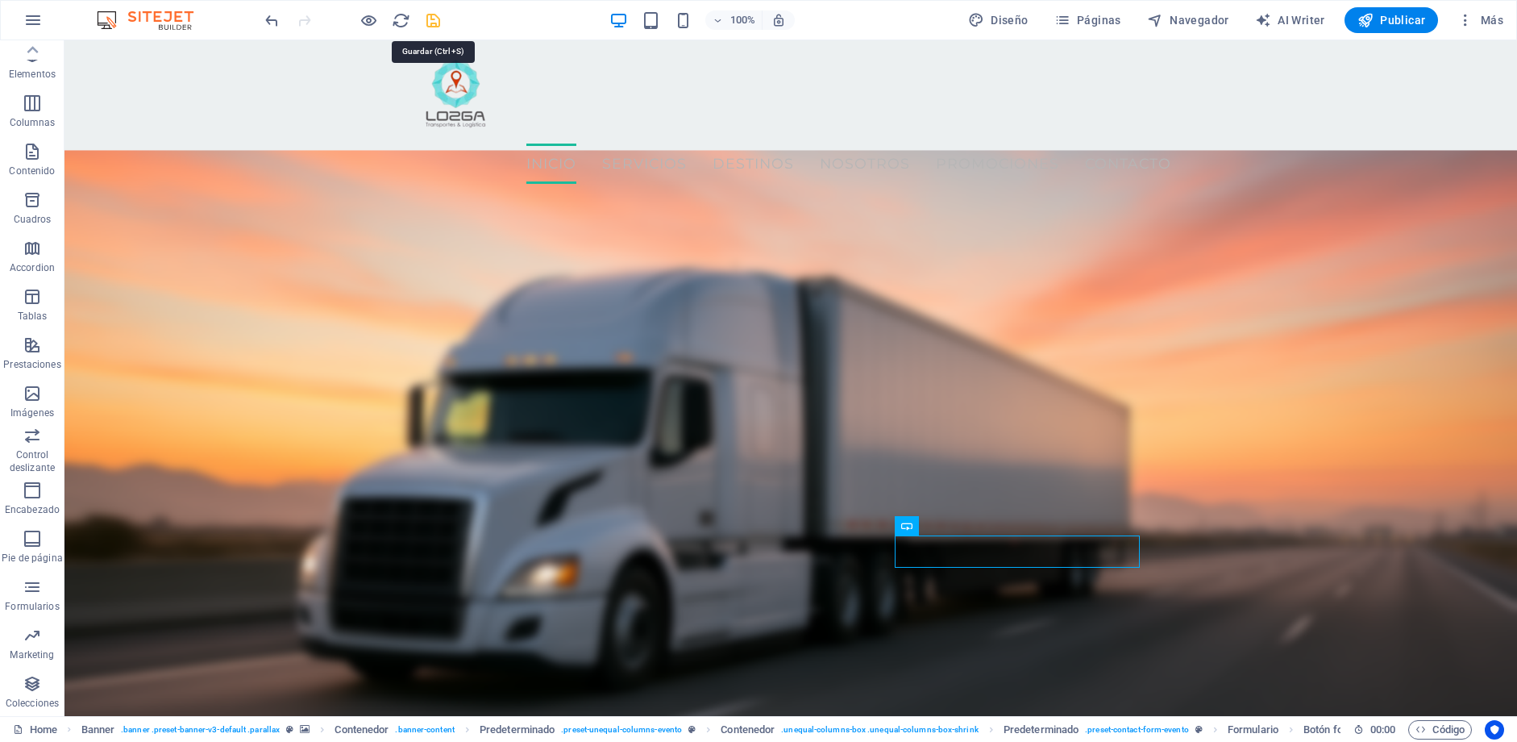
click at [433, 19] on icon "save" at bounding box center [433, 20] width 19 height 19
checkbox input "false"
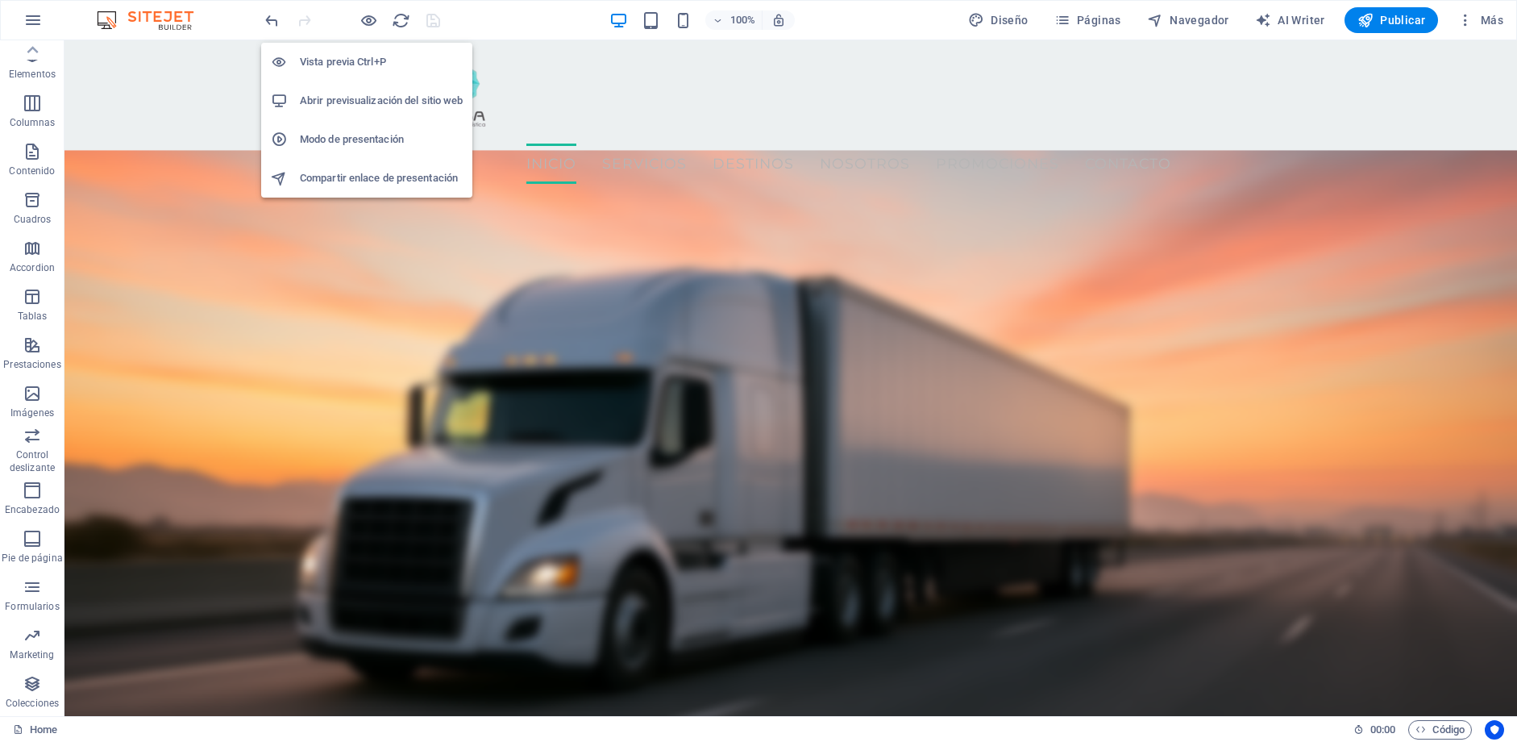
click at [363, 97] on h6 "Abrir previsualización del sitio web" at bounding box center [381, 100] width 163 height 19
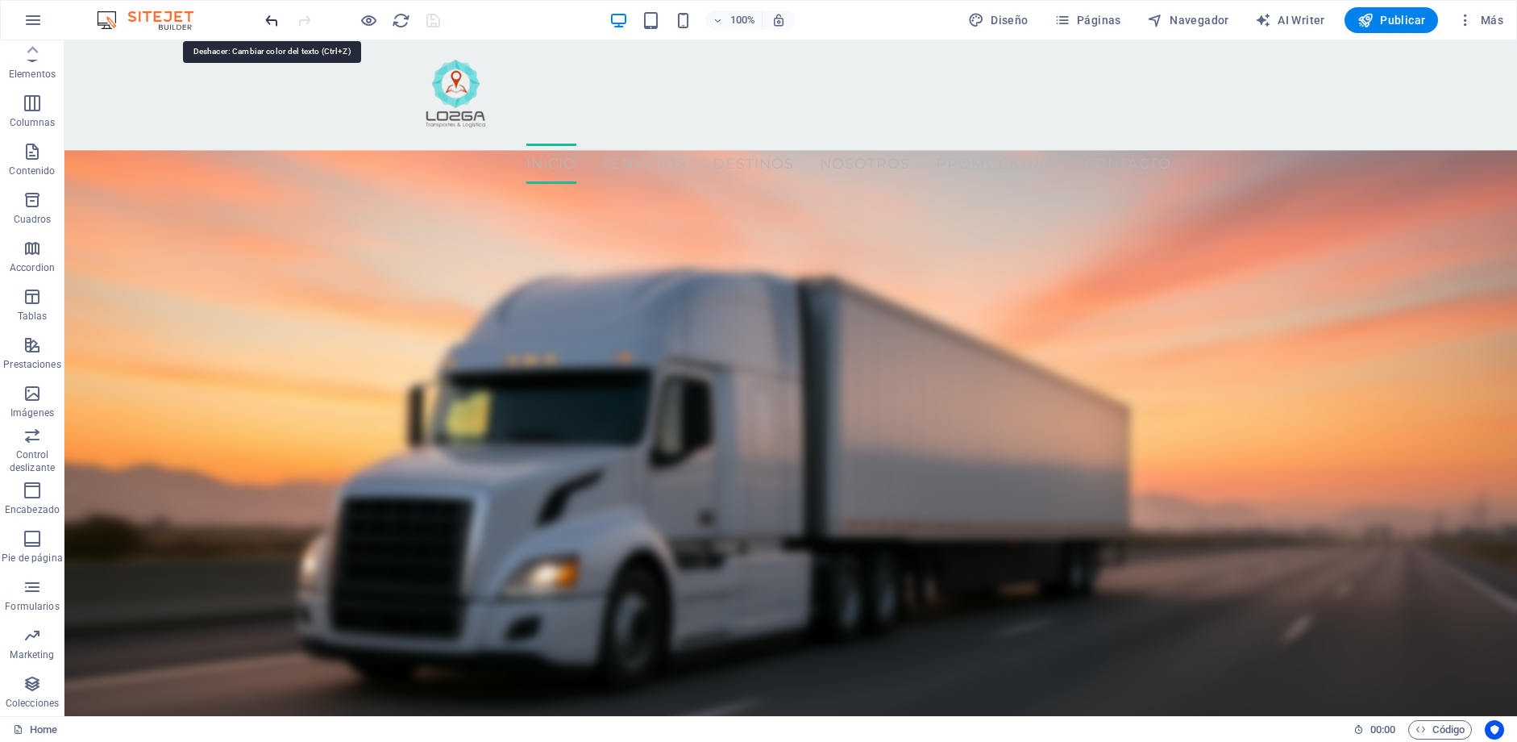
click at [277, 12] on icon "undo" at bounding box center [272, 20] width 19 height 19
click at [272, 21] on icon "undo" at bounding box center [272, 20] width 19 height 19
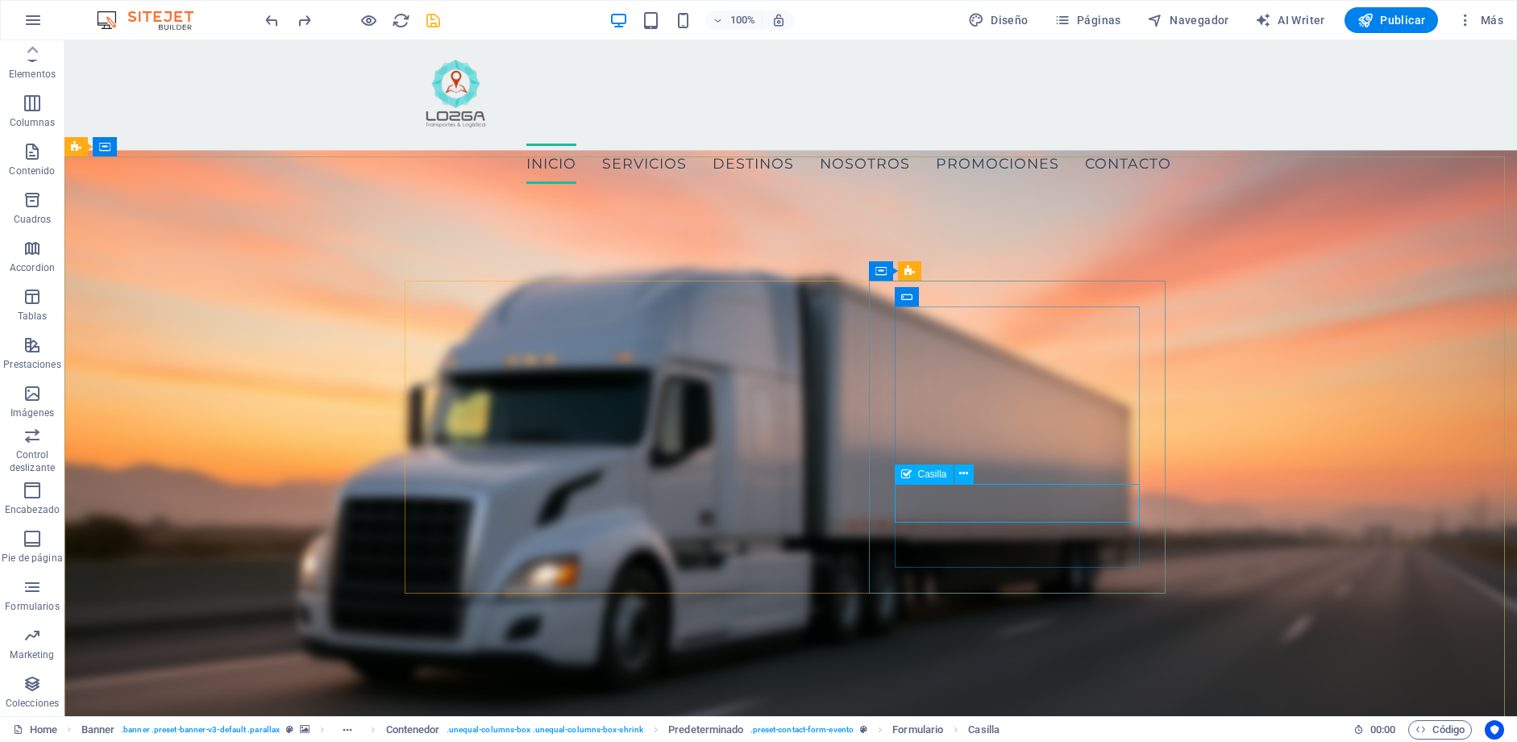
click at [927, 469] on span "Casilla" at bounding box center [932, 474] width 29 height 10
select select "%"
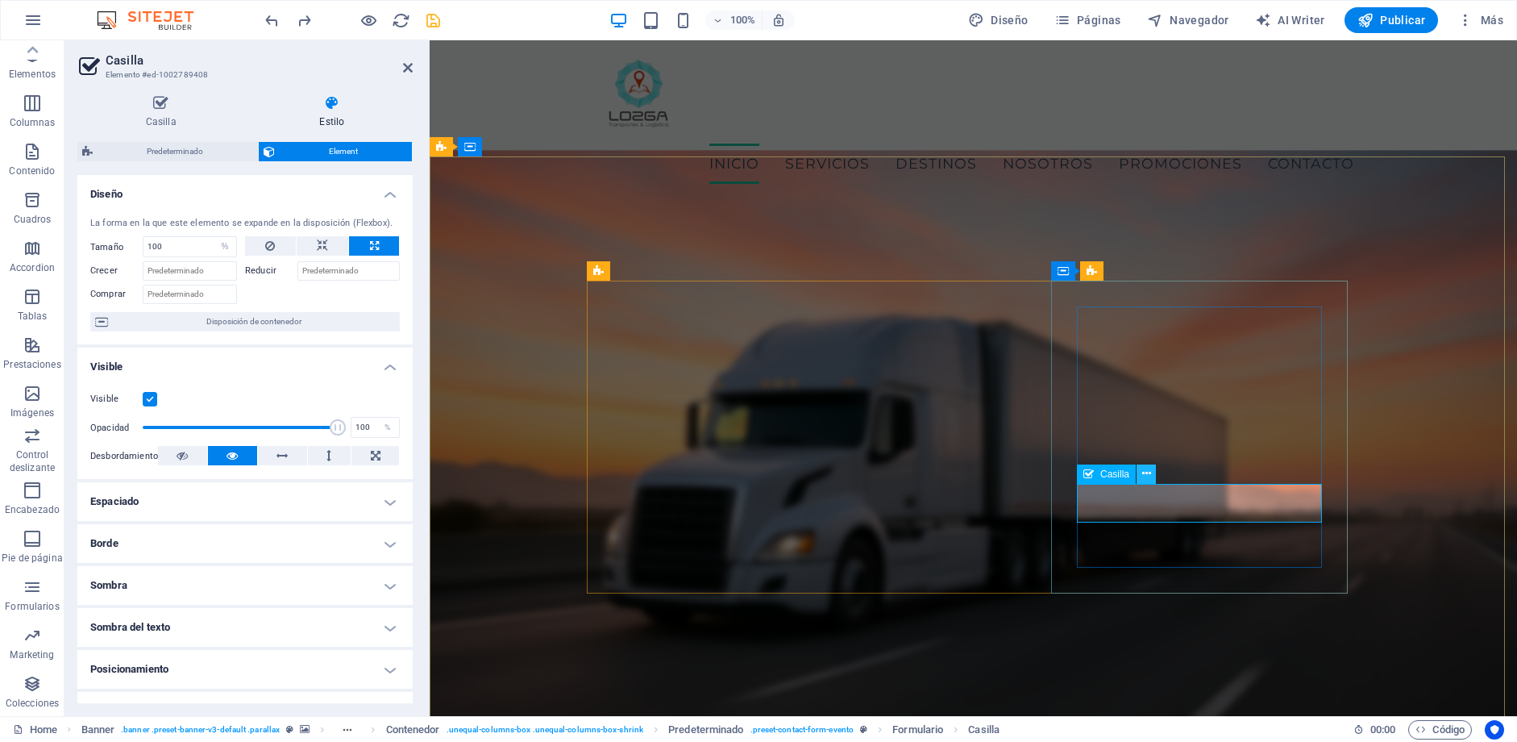
click at [1150, 470] on button at bounding box center [1146, 473] width 19 height 19
click at [1143, 478] on icon at bounding box center [1146, 473] width 9 height 17
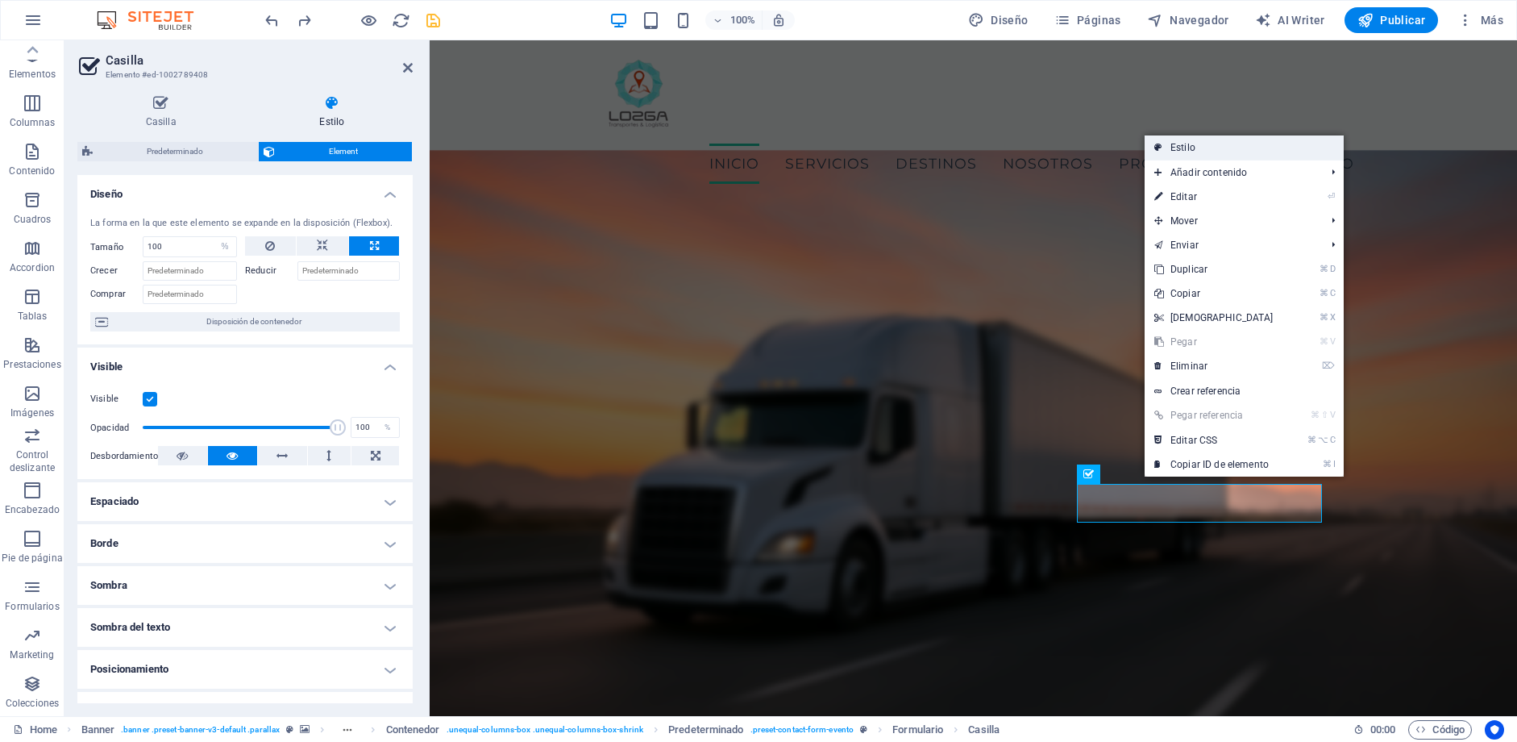
drag, startPoint x: 1225, startPoint y: 152, endPoint x: 796, endPoint y: 112, distance: 431.6
click at [1225, 152] on link "Estilo" at bounding box center [1244, 147] width 199 height 24
select select "px"
select select "rem"
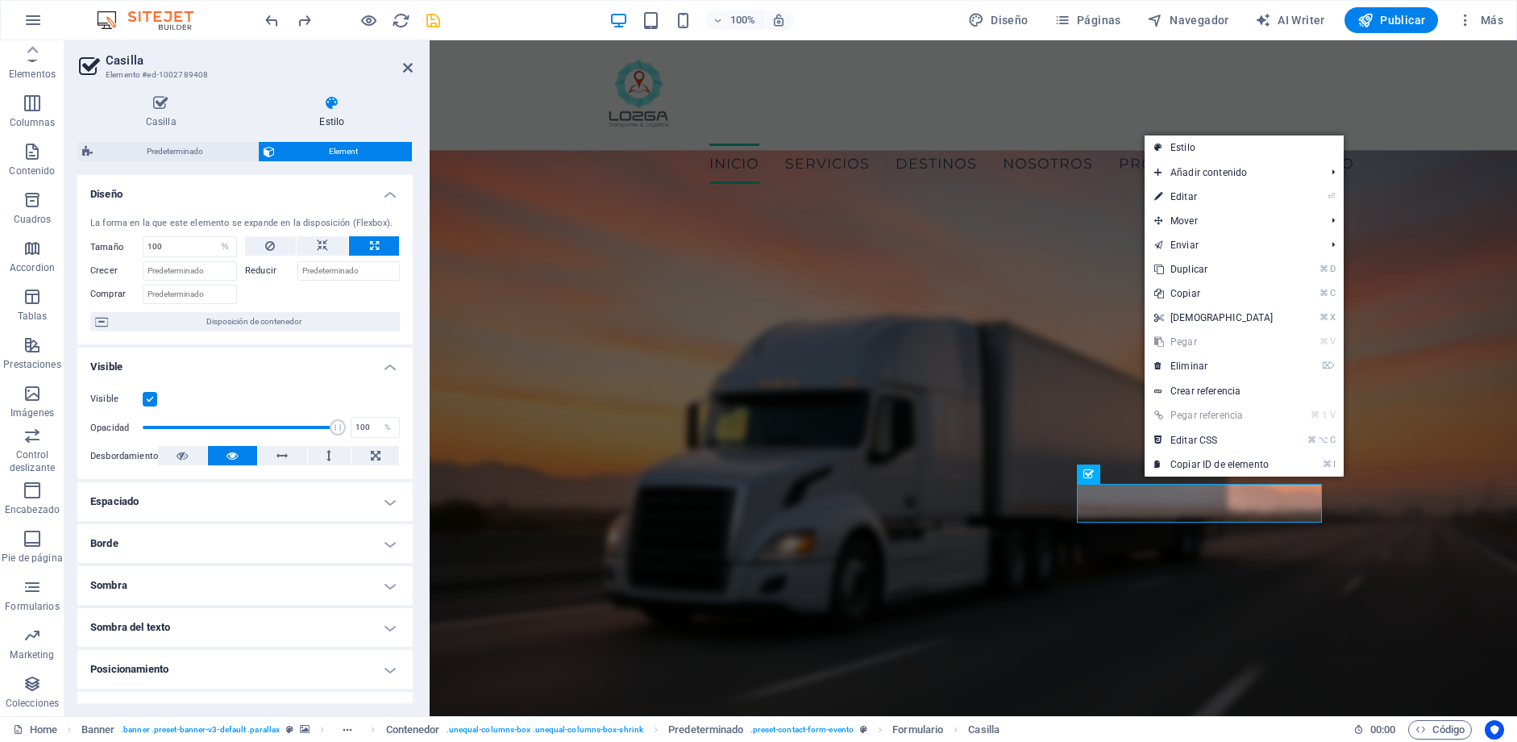
select select "px"
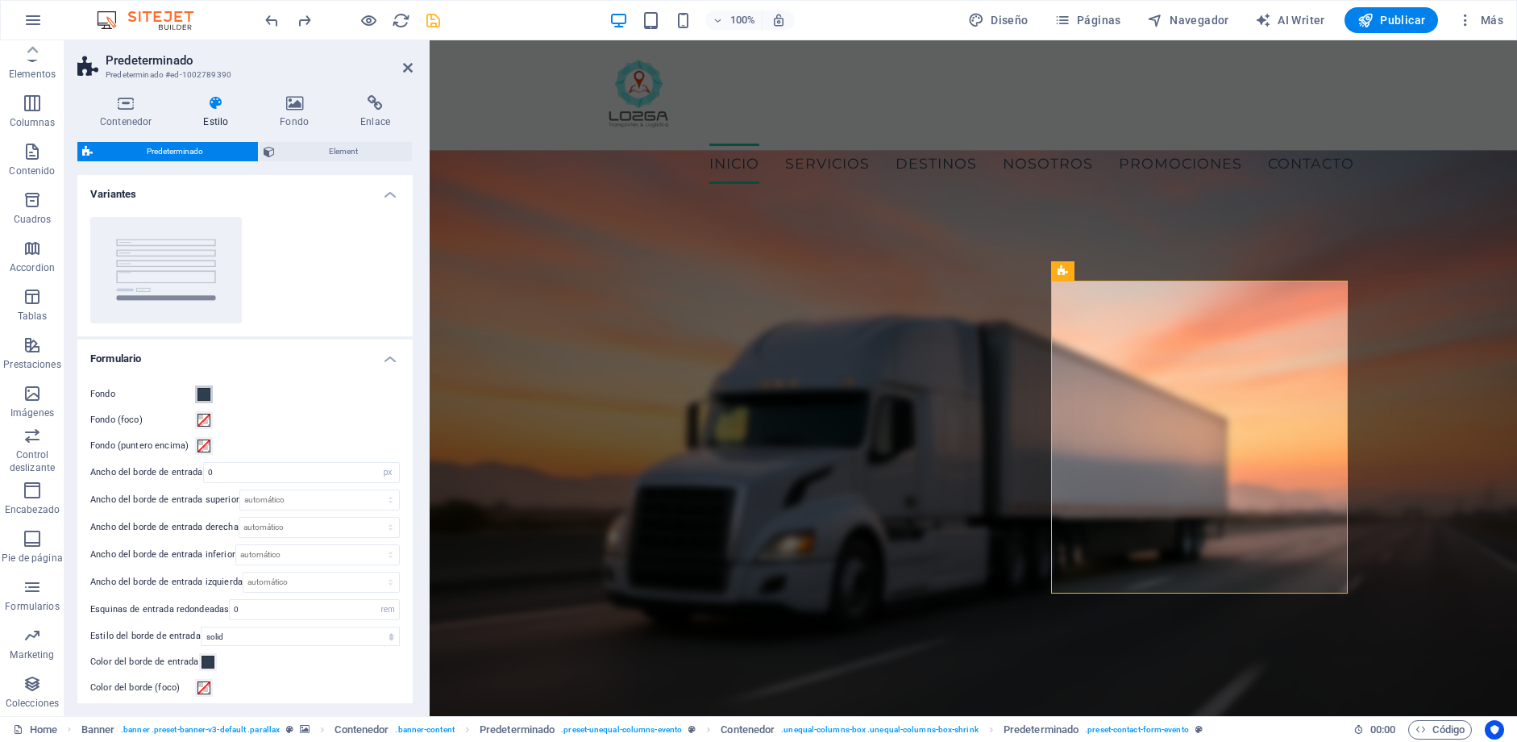
click at [203, 399] on span at bounding box center [204, 394] width 13 height 13
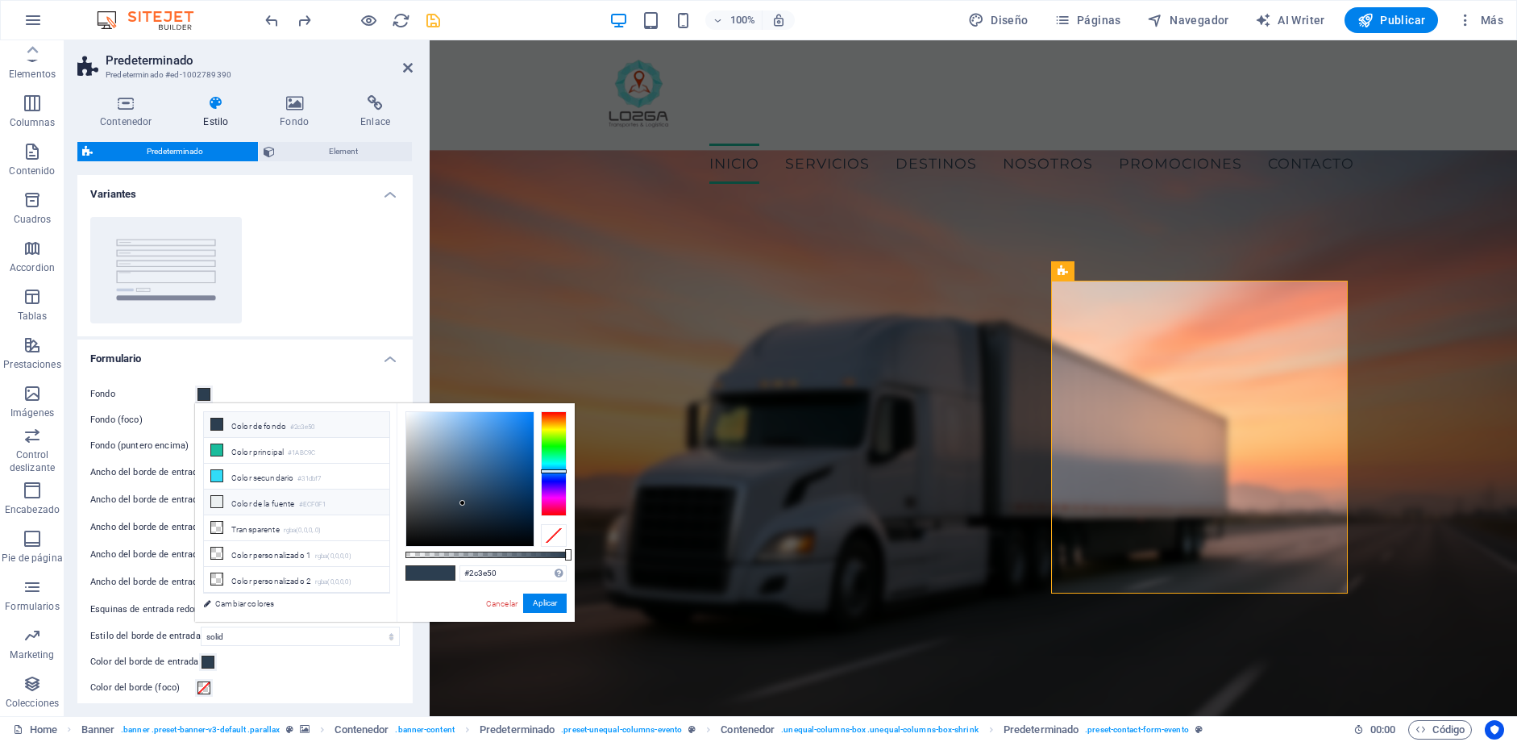
click at [213, 505] on icon at bounding box center [216, 501] width 11 height 11
type input "#ecf0f1"
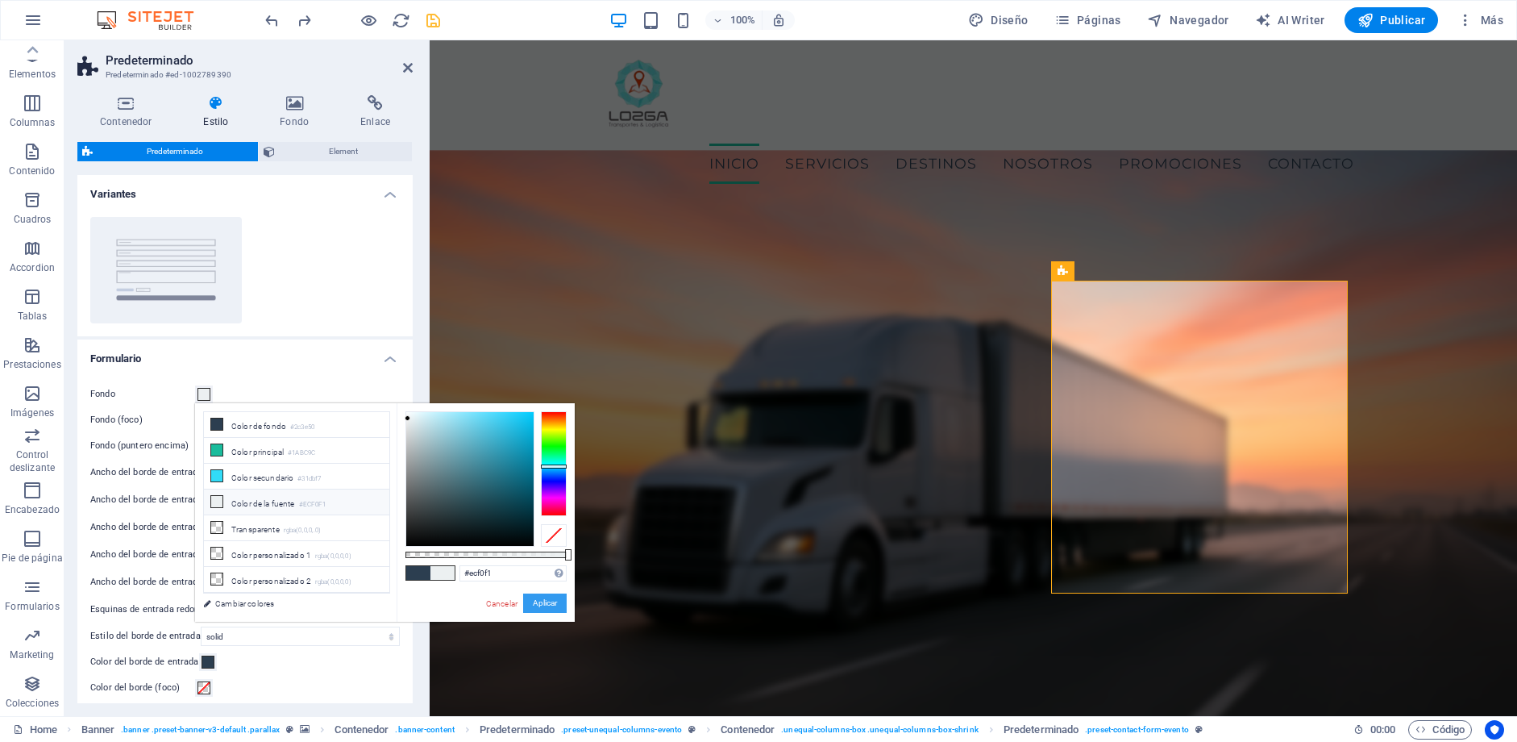
click at [556, 601] on button "Aplicar" at bounding box center [545, 602] width 44 height 19
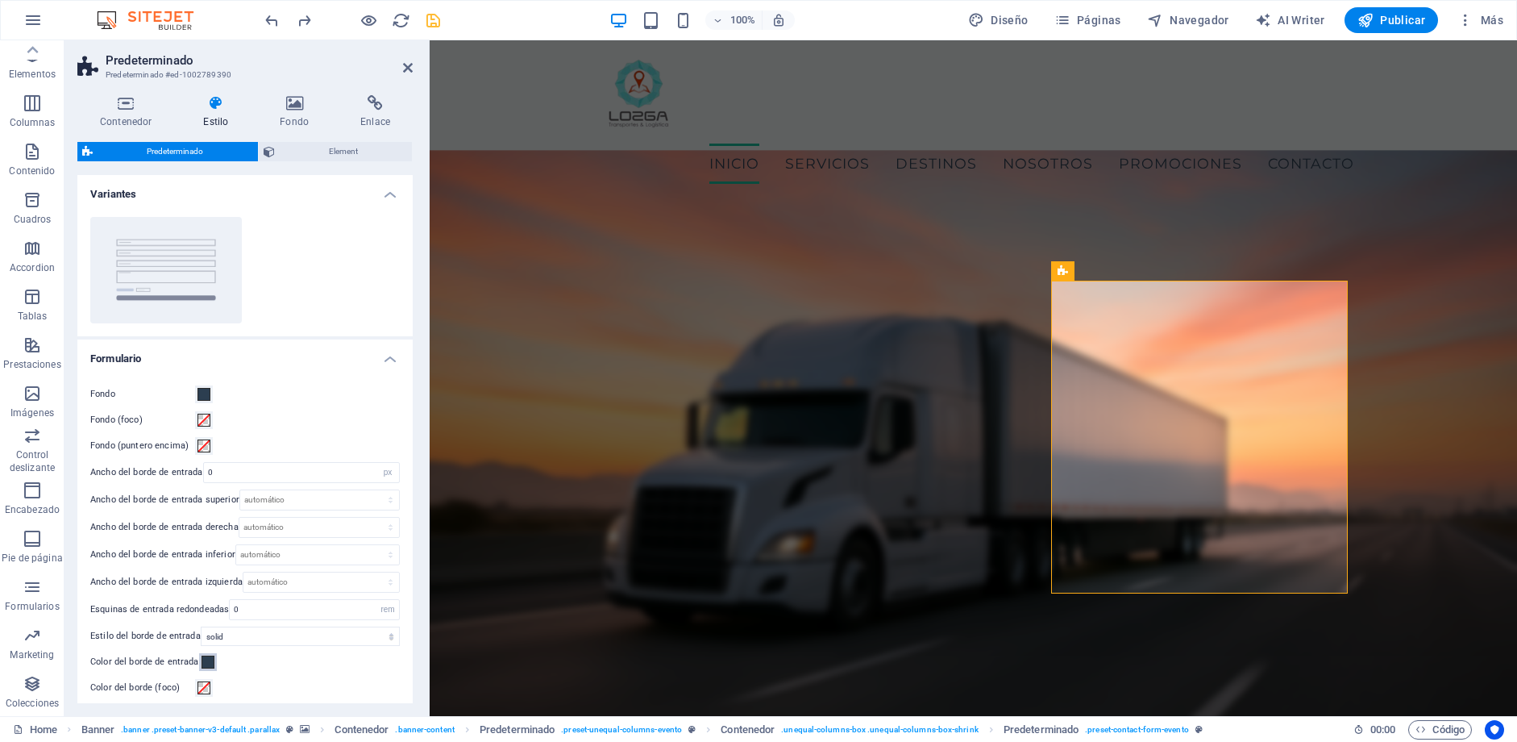
click at [206, 665] on span at bounding box center [208, 661] width 13 height 13
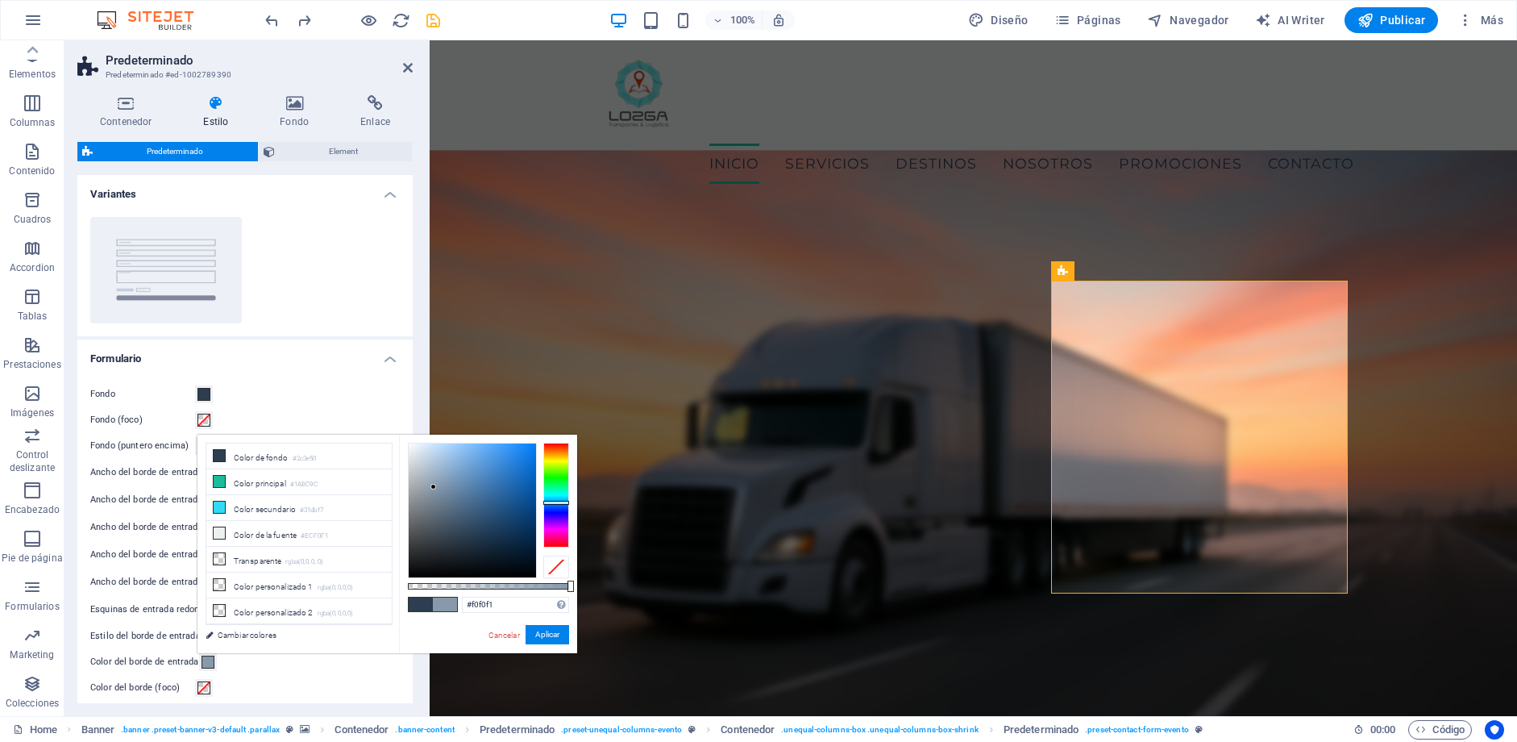
type input "#ffffff"
drag, startPoint x: 434, startPoint y: 487, endPoint x: 287, endPoint y: 364, distance: 191.2
click at [287, 364] on body "[PERSON_NAME] Transportes y logística Home Favoritos Elementos Columnas Conteni…" at bounding box center [758, 371] width 1517 height 742
click at [540, 628] on button "Aplicar" at bounding box center [548, 634] width 44 height 19
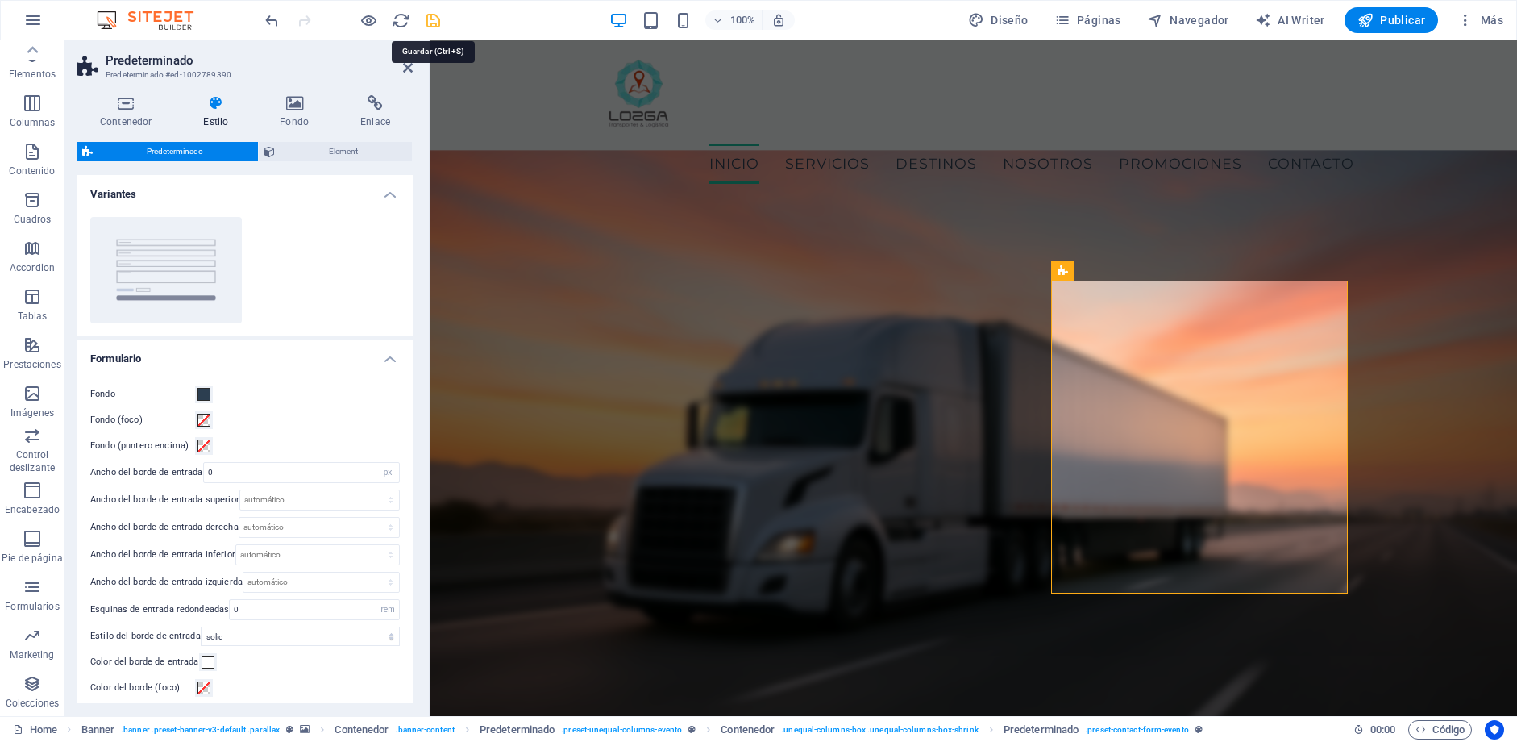
click at [433, 25] on icon "save" at bounding box center [433, 20] width 19 height 19
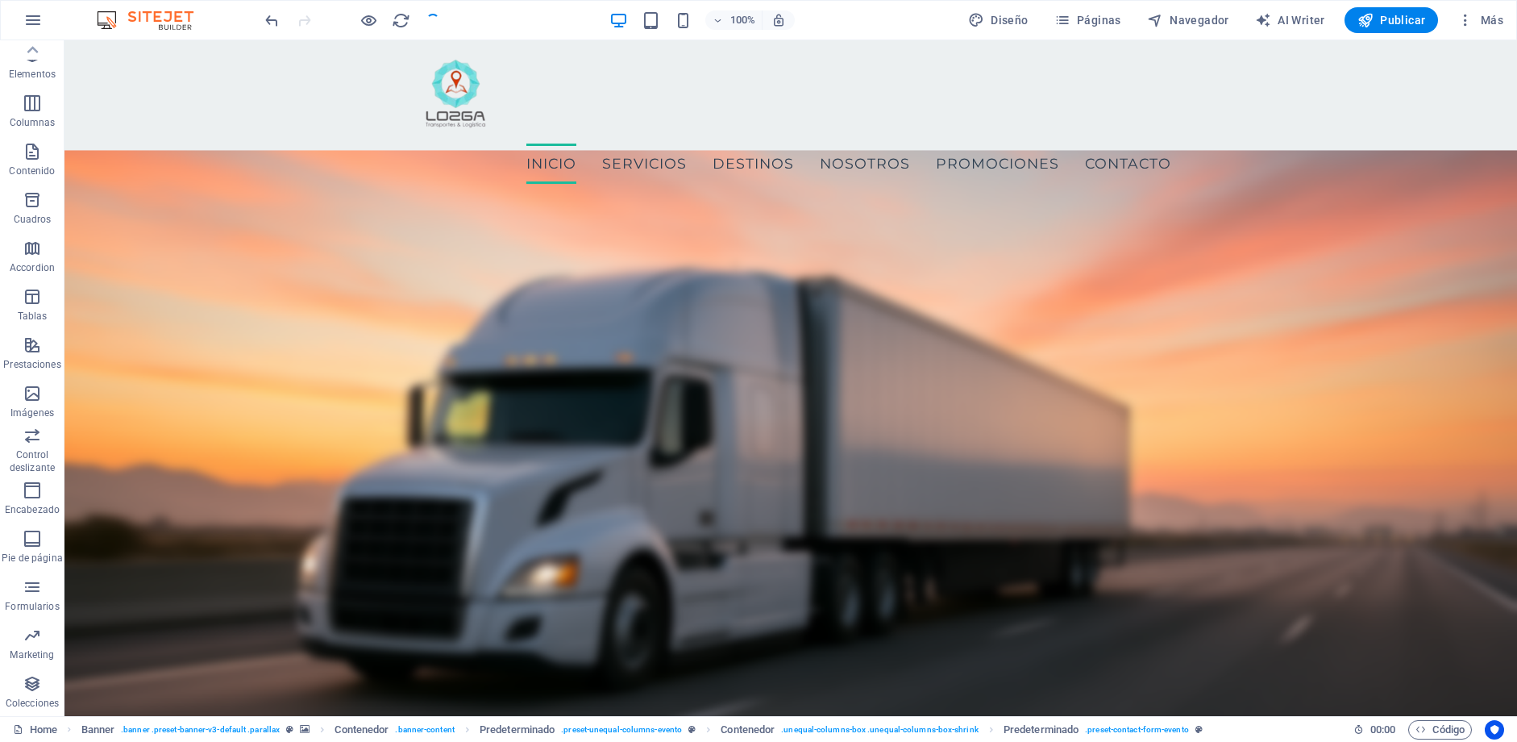
checkbox input "false"
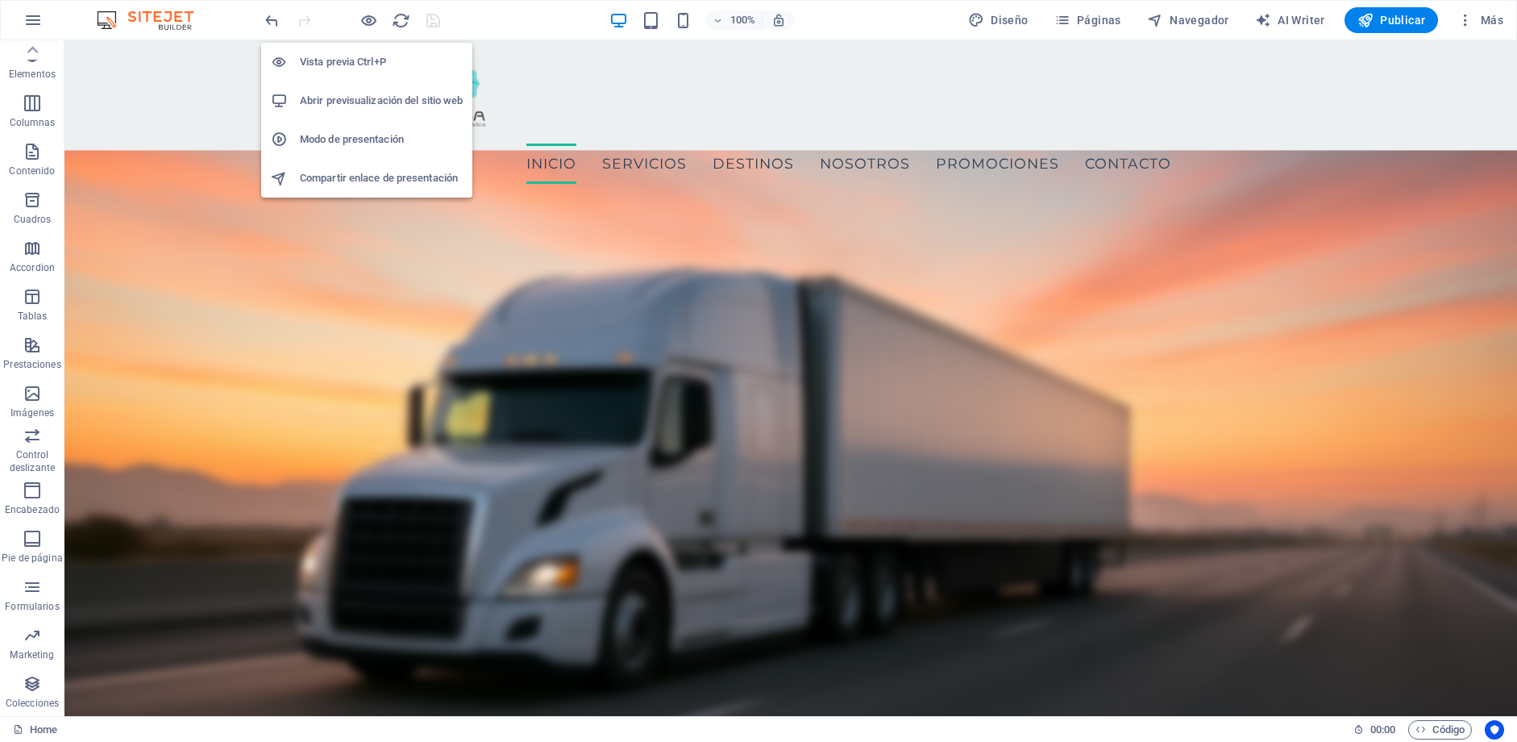
click at [360, 99] on h6 "Abrir previsualización del sitio web" at bounding box center [381, 100] width 163 height 19
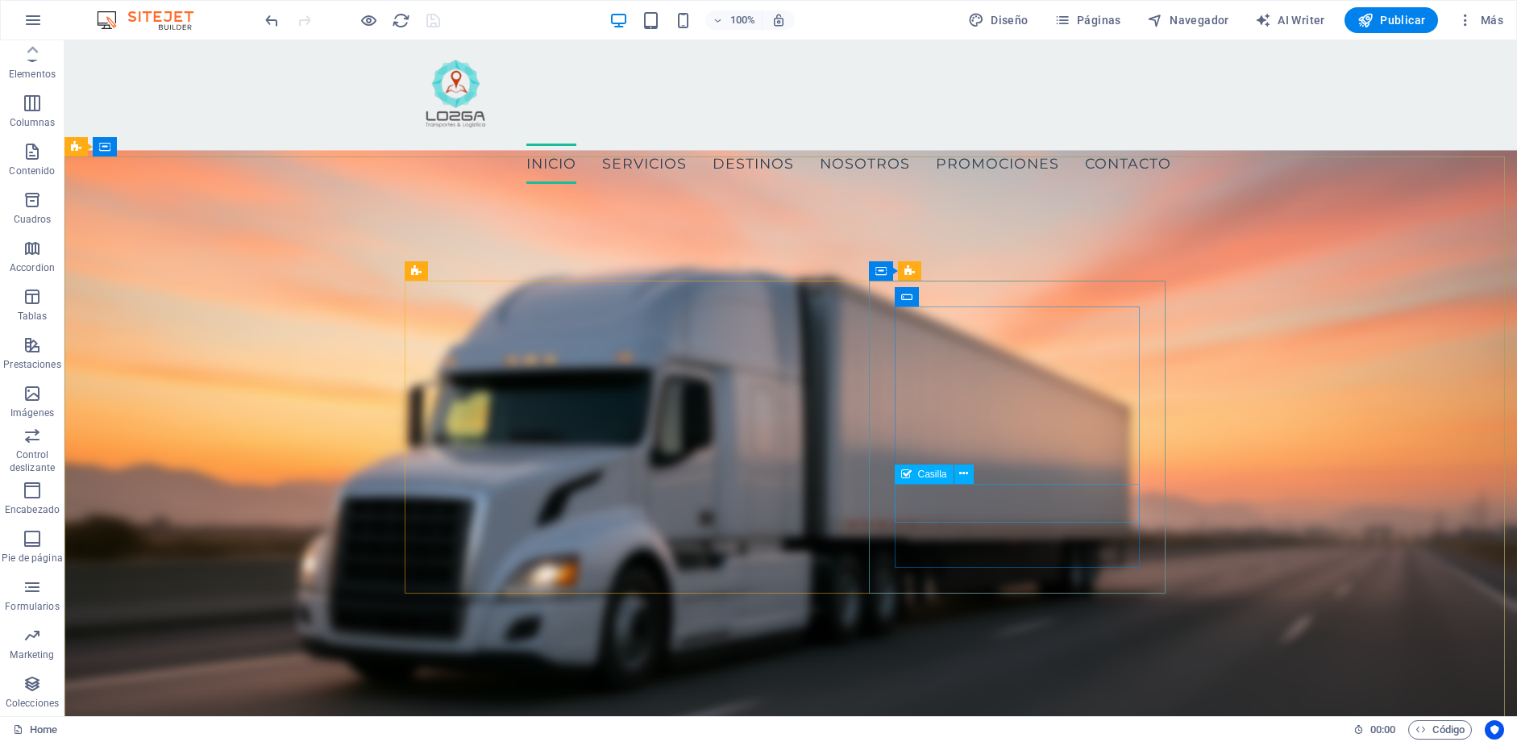
click at [929, 478] on span "Casilla" at bounding box center [932, 474] width 29 height 10
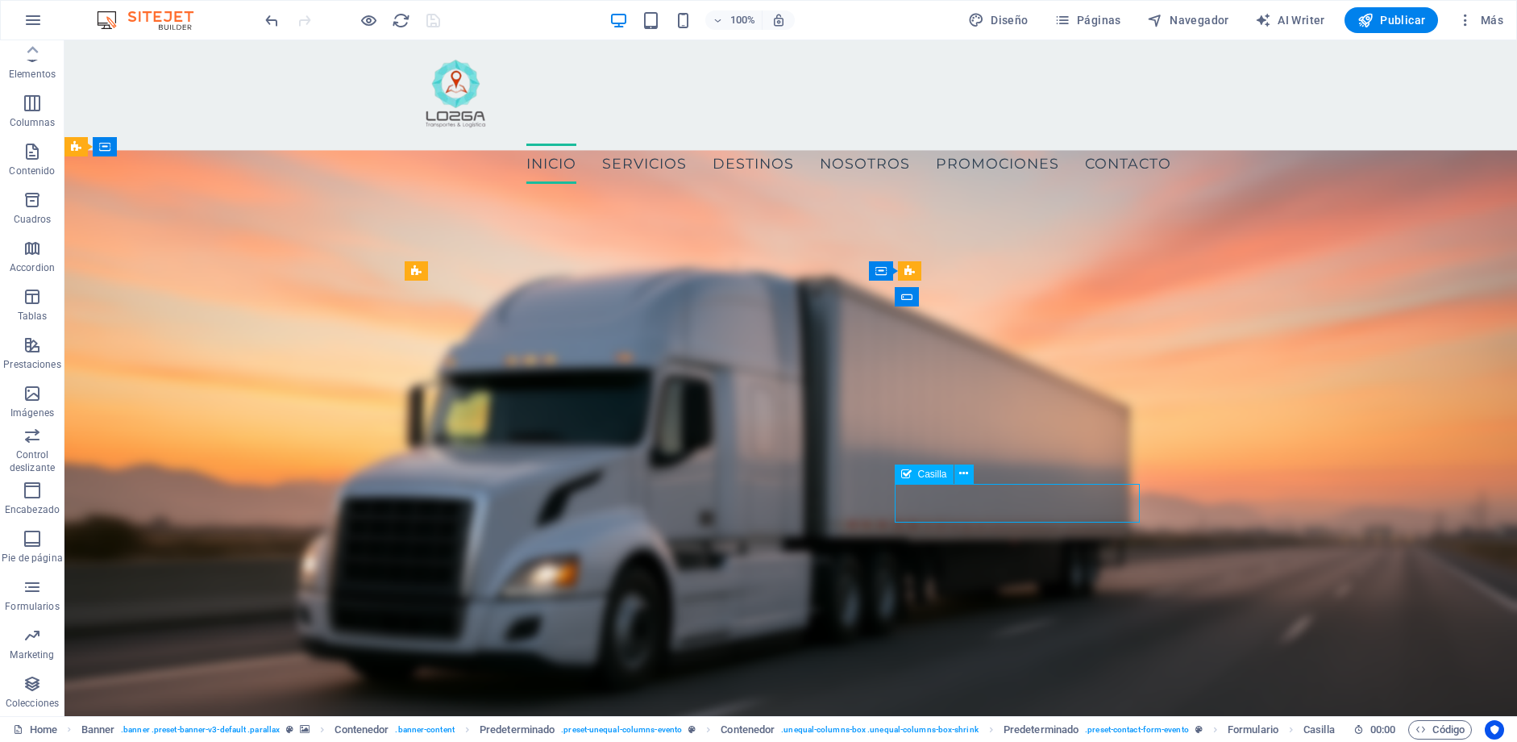
click at [929, 478] on span "Casilla" at bounding box center [932, 474] width 29 height 10
select select "%"
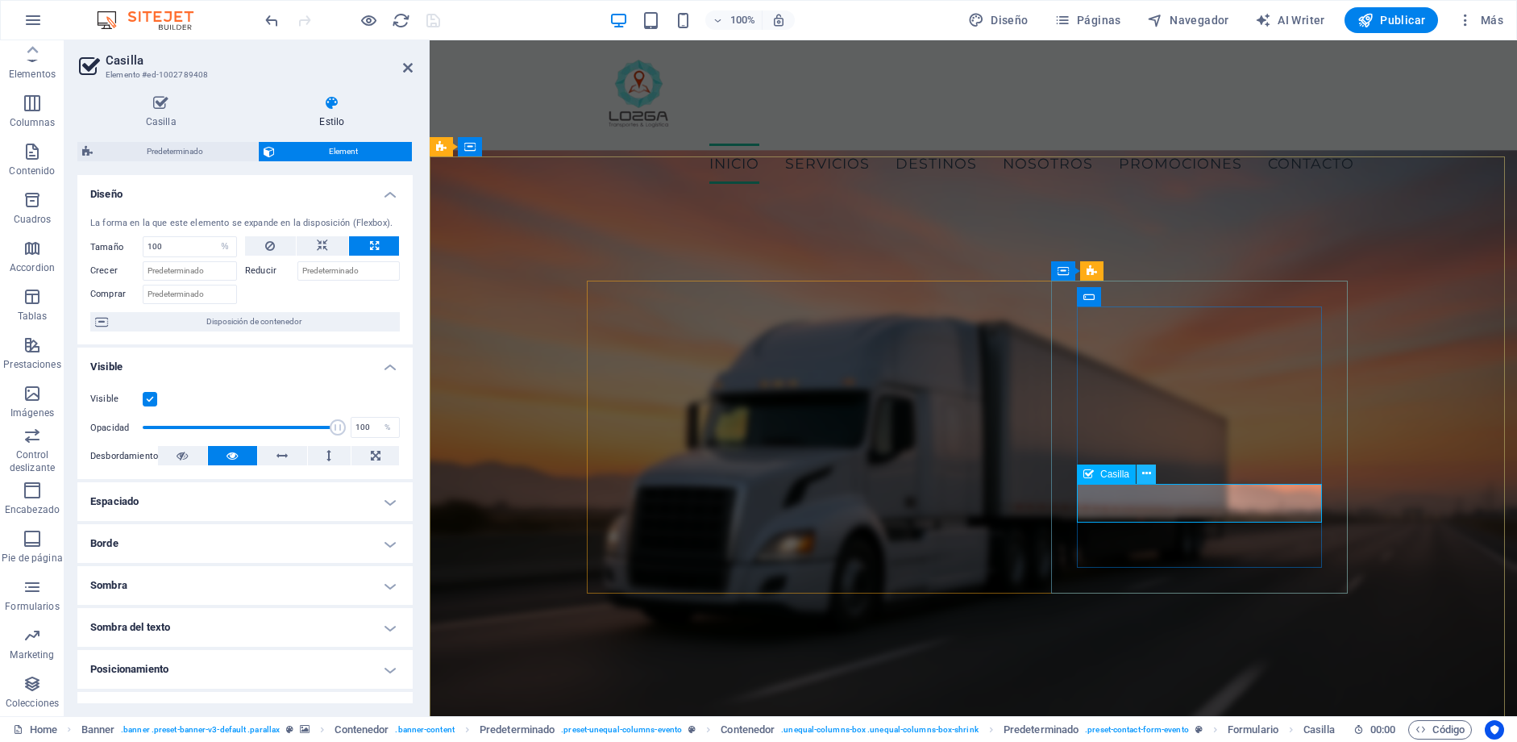
click at [1144, 476] on icon at bounding box center [1146, 473] width 9 height 17
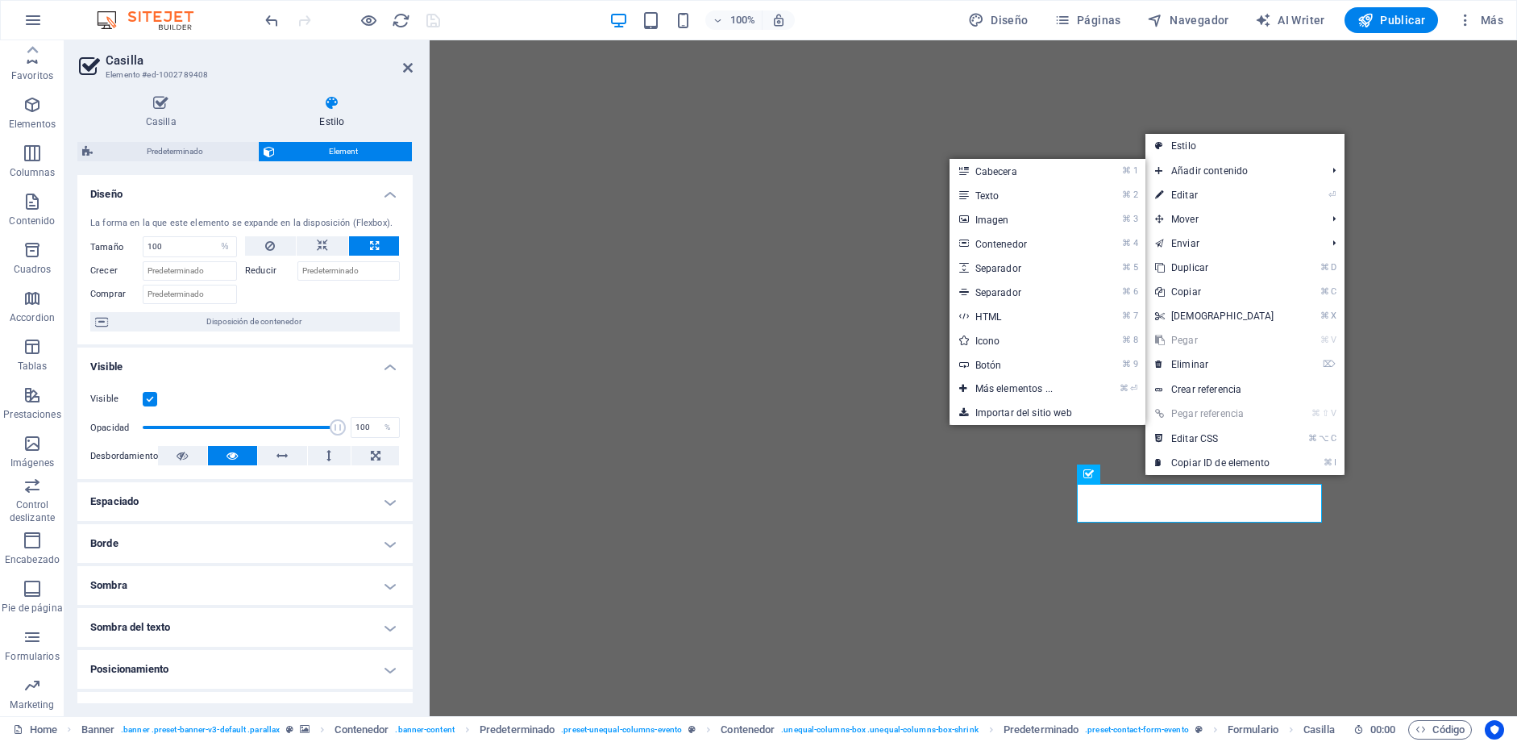
select select "%"
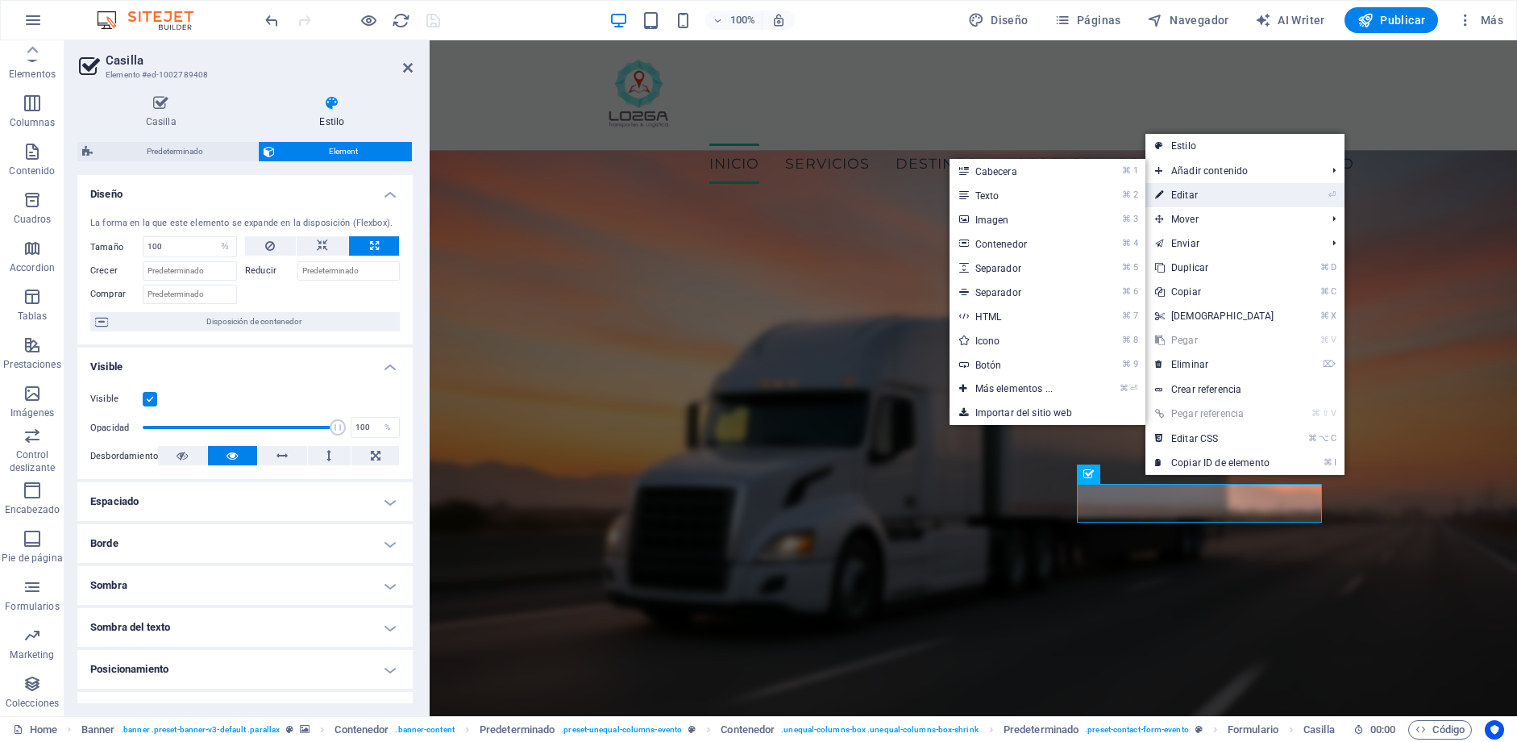
scroll to position [16, 0]
click at [1212, 135] on link "Estilo" at bounding box center [1245, 146] width 199 height 24
select select "px"
select select "rem"
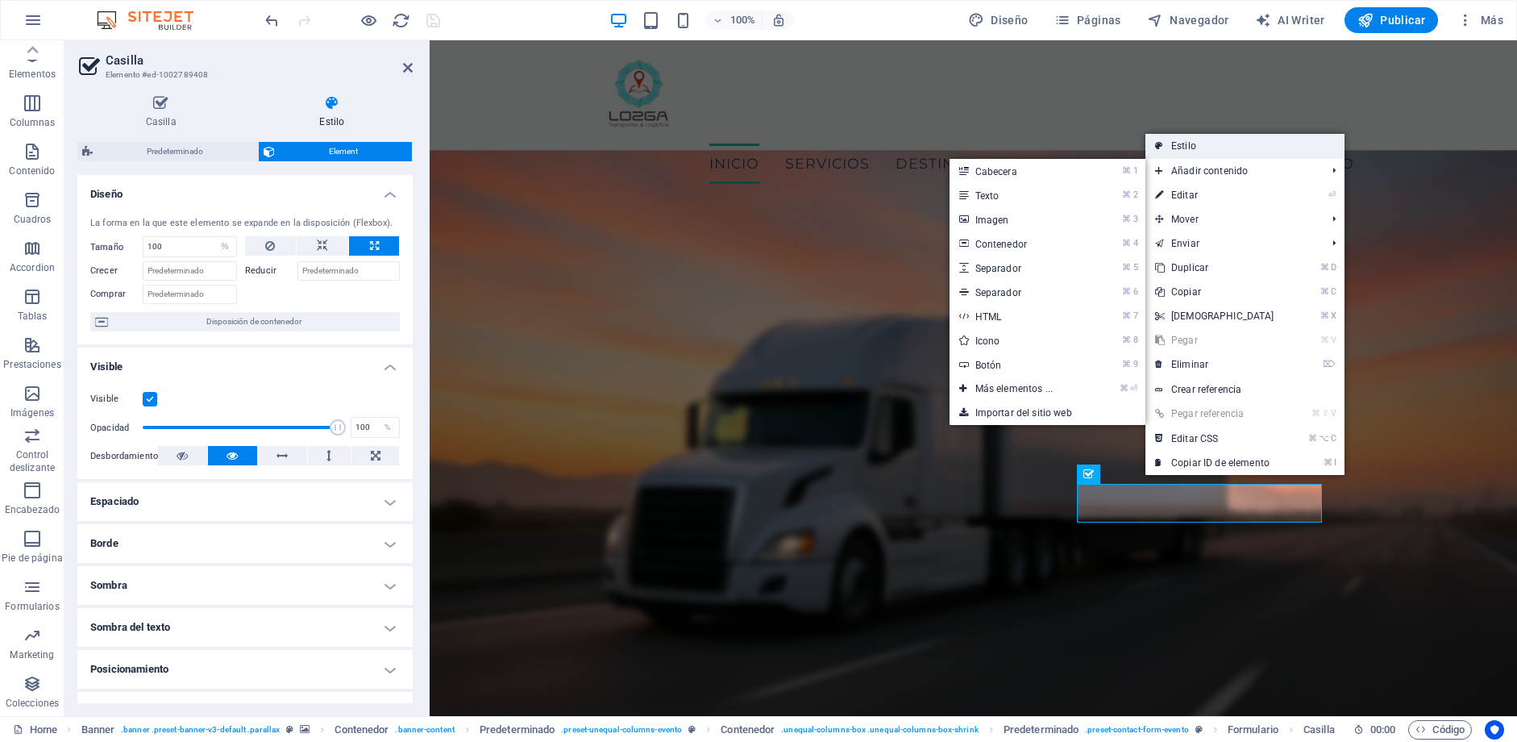
select select "px"
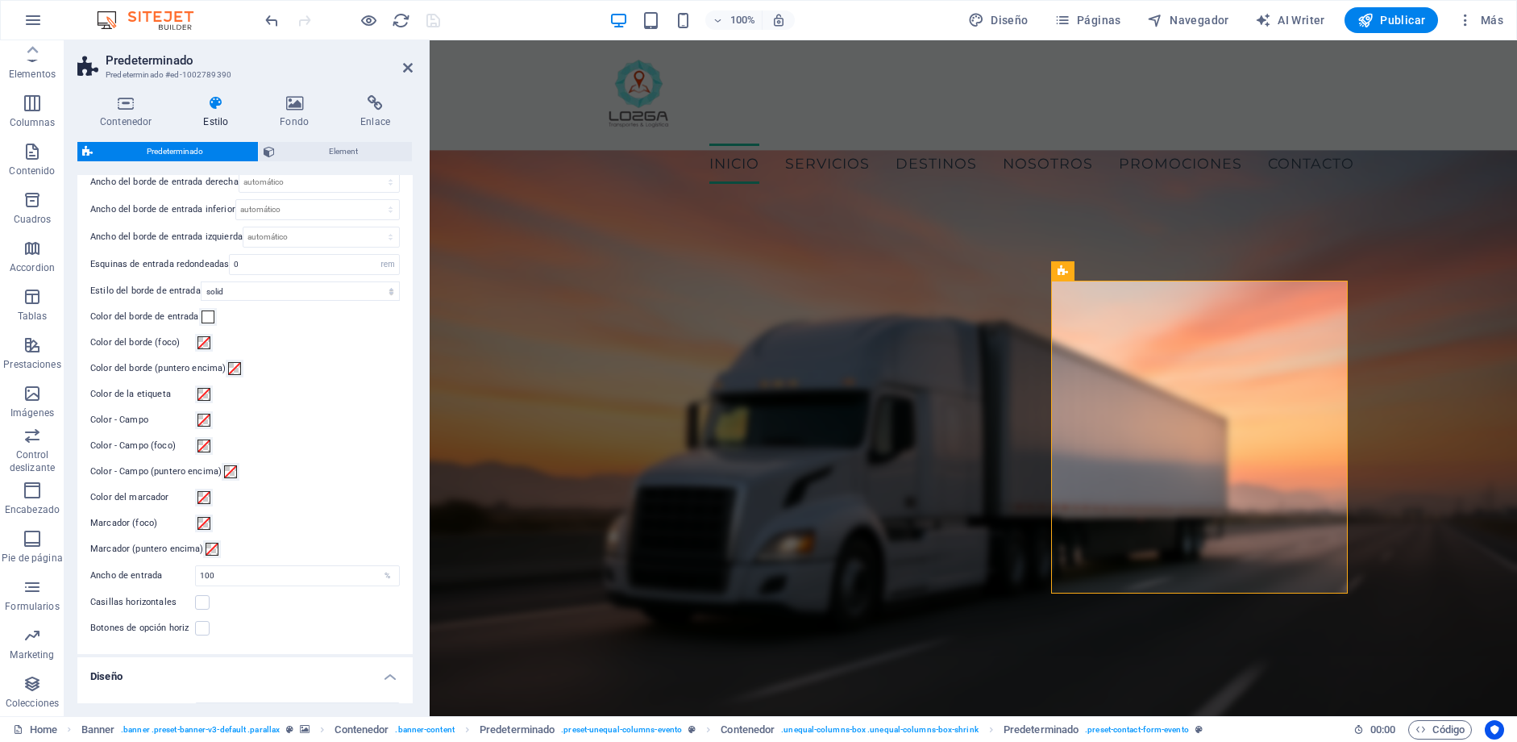
scroll to position [339, 0]
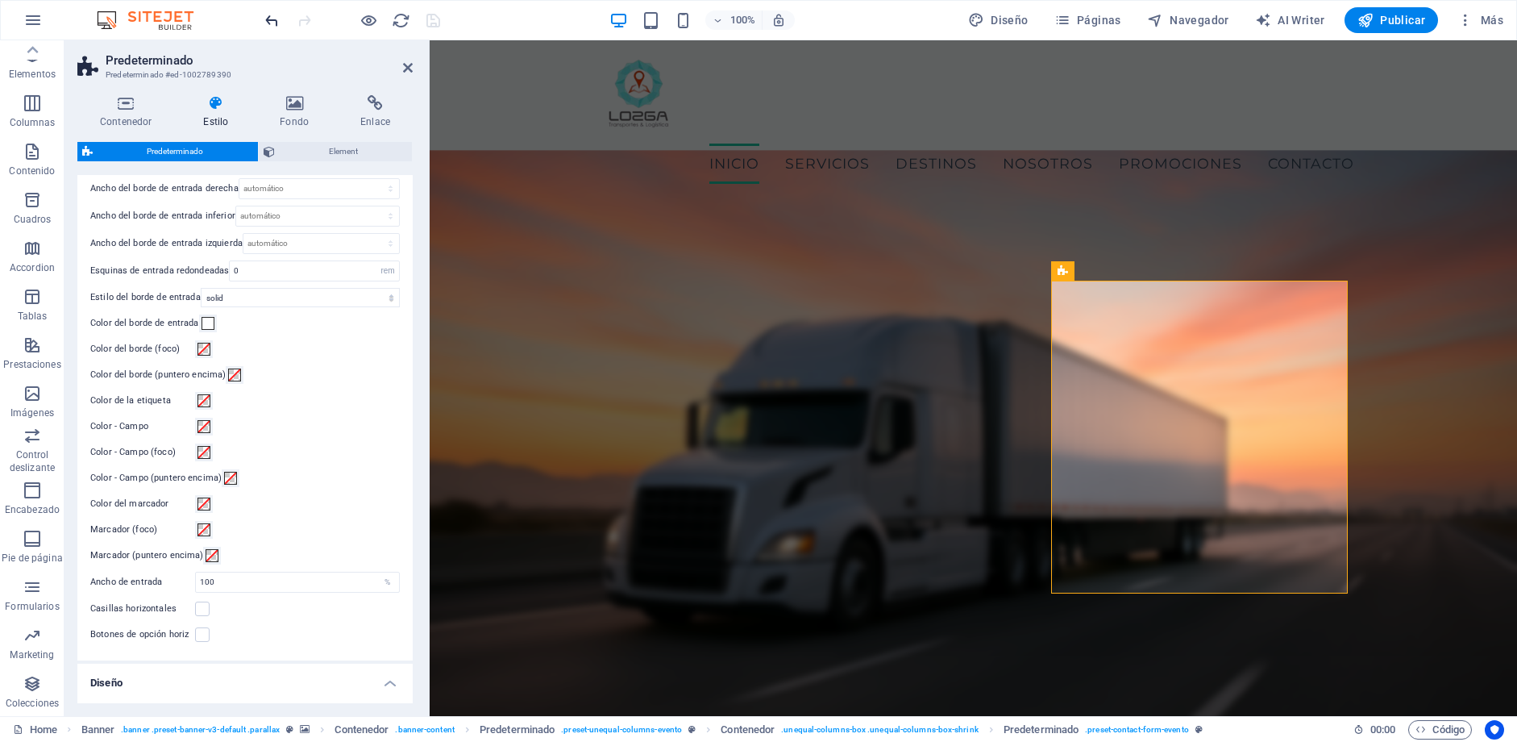
click at [272, 28] on icon "undo" at bounding box center [272, 20] width 19 height 19
click at [202, 401] on span at bounding box center [204, 400] width 13 height 13
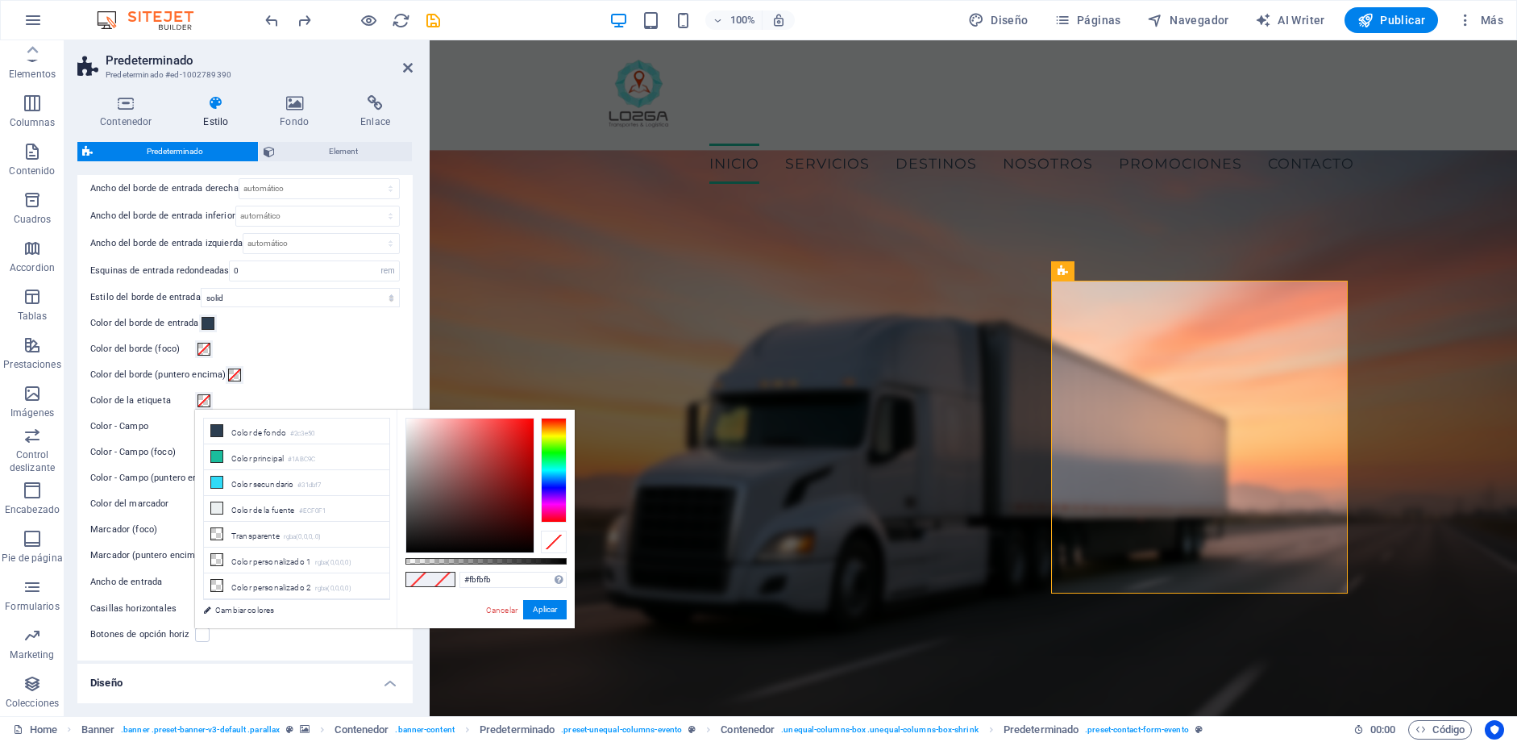
type input "#ffffff"
drag, startPoint x: 444, startPoint y: 447, endPoint x: 521, endPoint y: 522, distance: 107.7
click at [361, 391] on body "[PERSON_NAME] Transportes y logística Home Favoritos Elementos Columnas Conteni…" at bounding box center [758, 371] width 1517 height 742
click at [551, 608] on button "Aplicar" at bounding box center [545, 609] width 44 height 19
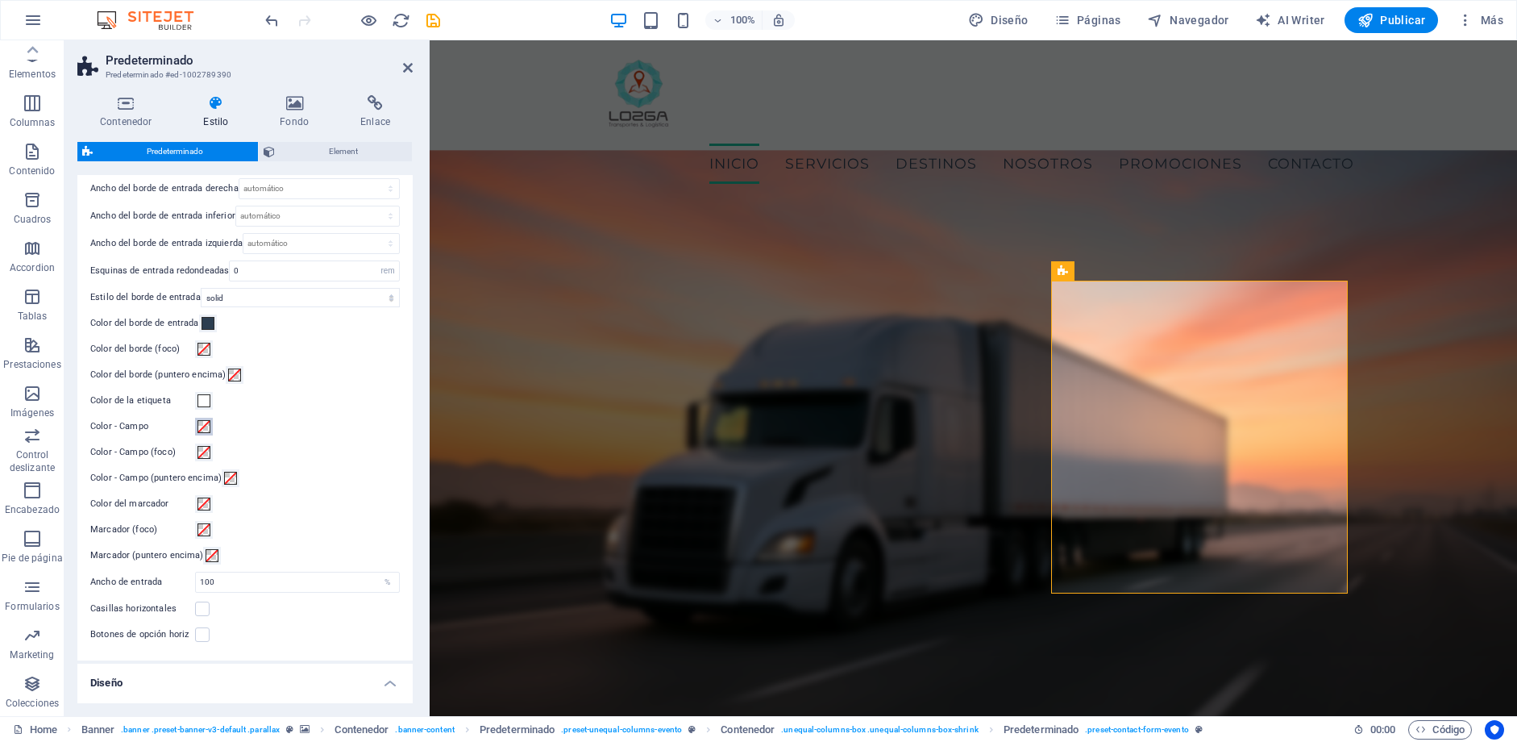
click at [207, 429] on span at bounding box center [204, 426] width 13 height 13
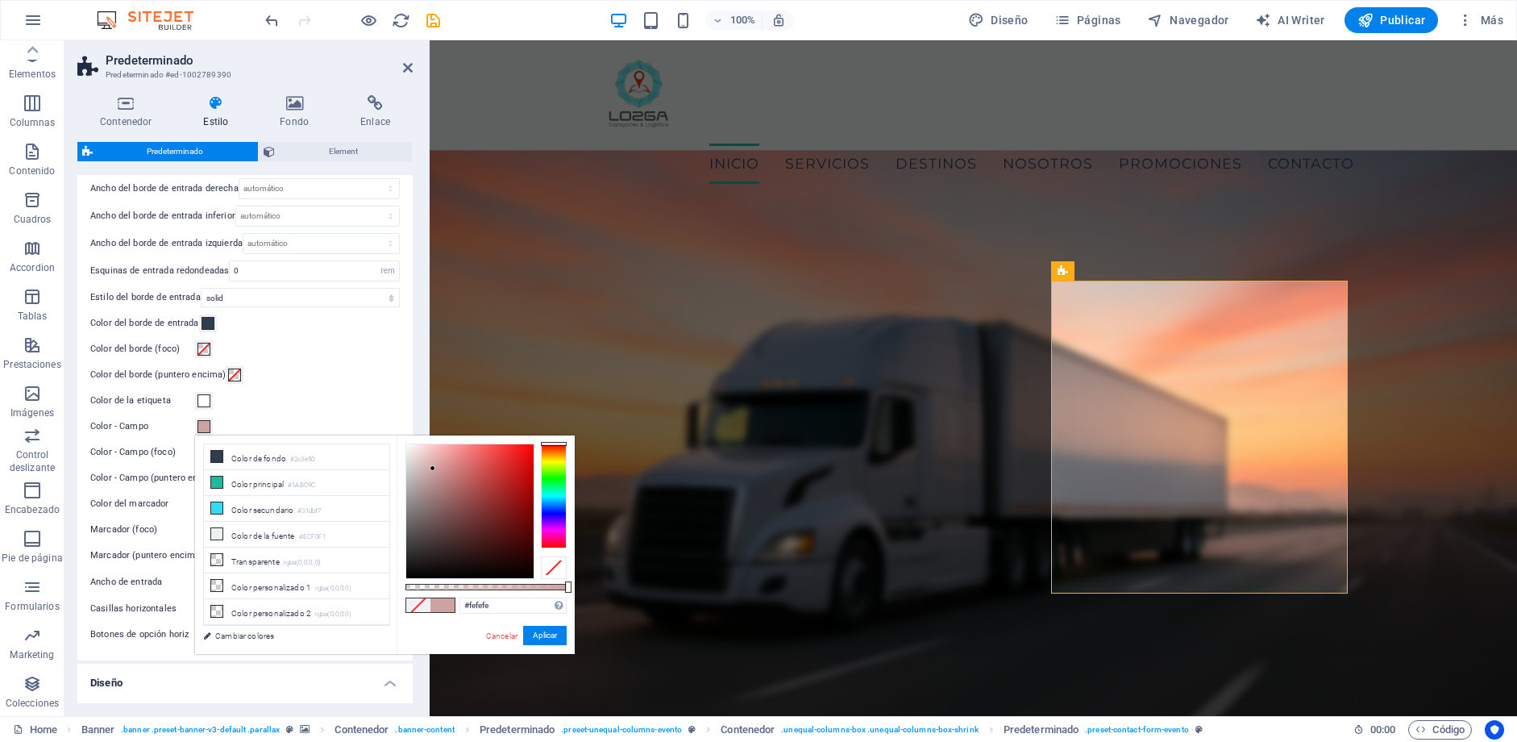
type input "#ffffff"
drag, startPoint x: 433, startPoint y: 468, endPoint x: 363, endPoint y: 418, distance: 86.6
click at [363, 418] on body "[PERSON_NAME] Transportes y logística Home Favoritos Elementos Columnas Conteni…" at bounding box center [758, 371] width 1517 height 742
click at [560, 630] on button "Aplicar" at bounding box center [545, 635] width 44 height 19
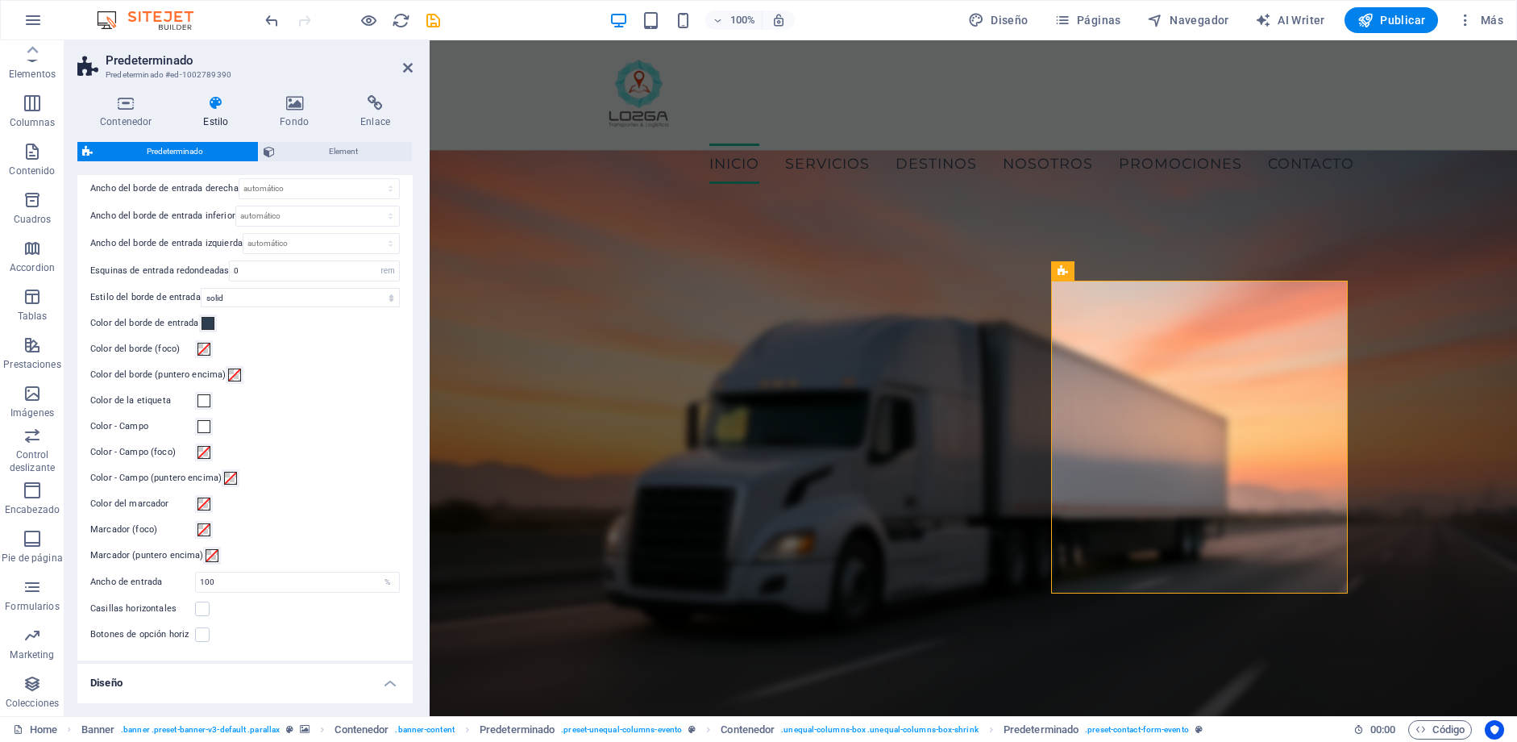
click at [430, 21] on icon "save" at bounding box center [433, 20] width 19 height 19
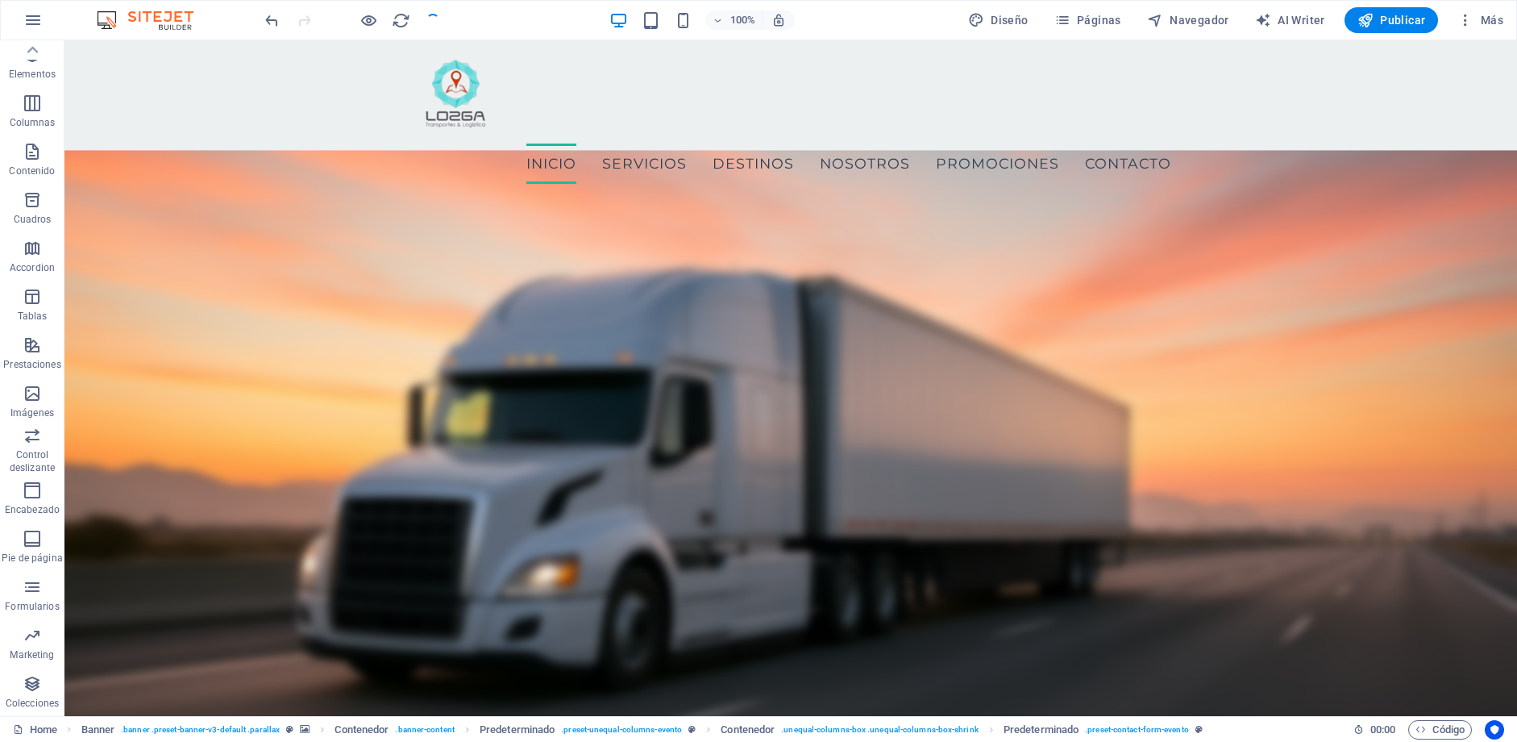
checkbox input "false"
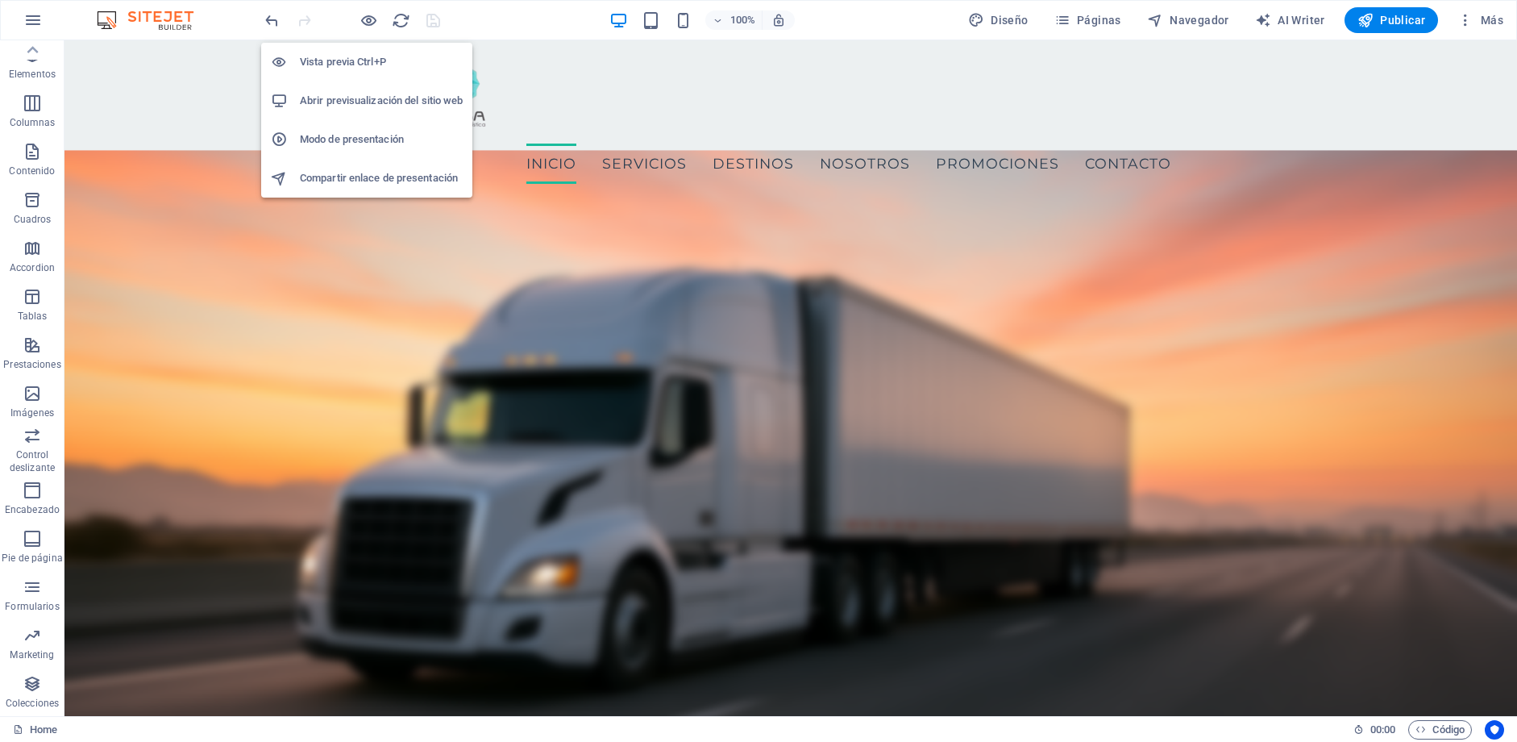
click at [383, 95] on h6 "Abrir previsualización del sitio web" at bounding box center [381, 100] width 163 height 19
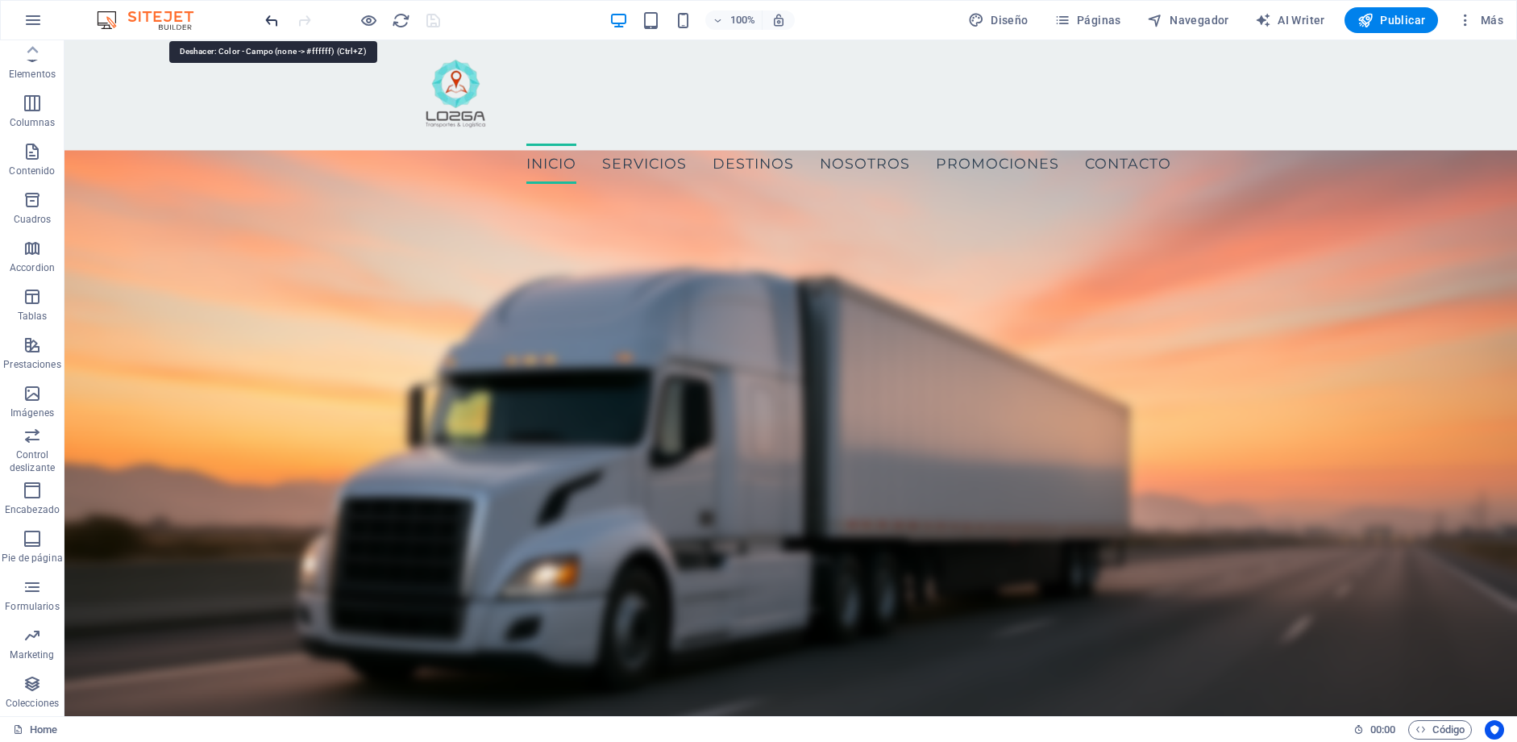
click at [271, 21] on icon "undo" at bounding box center [272, 20] width 19 height 19
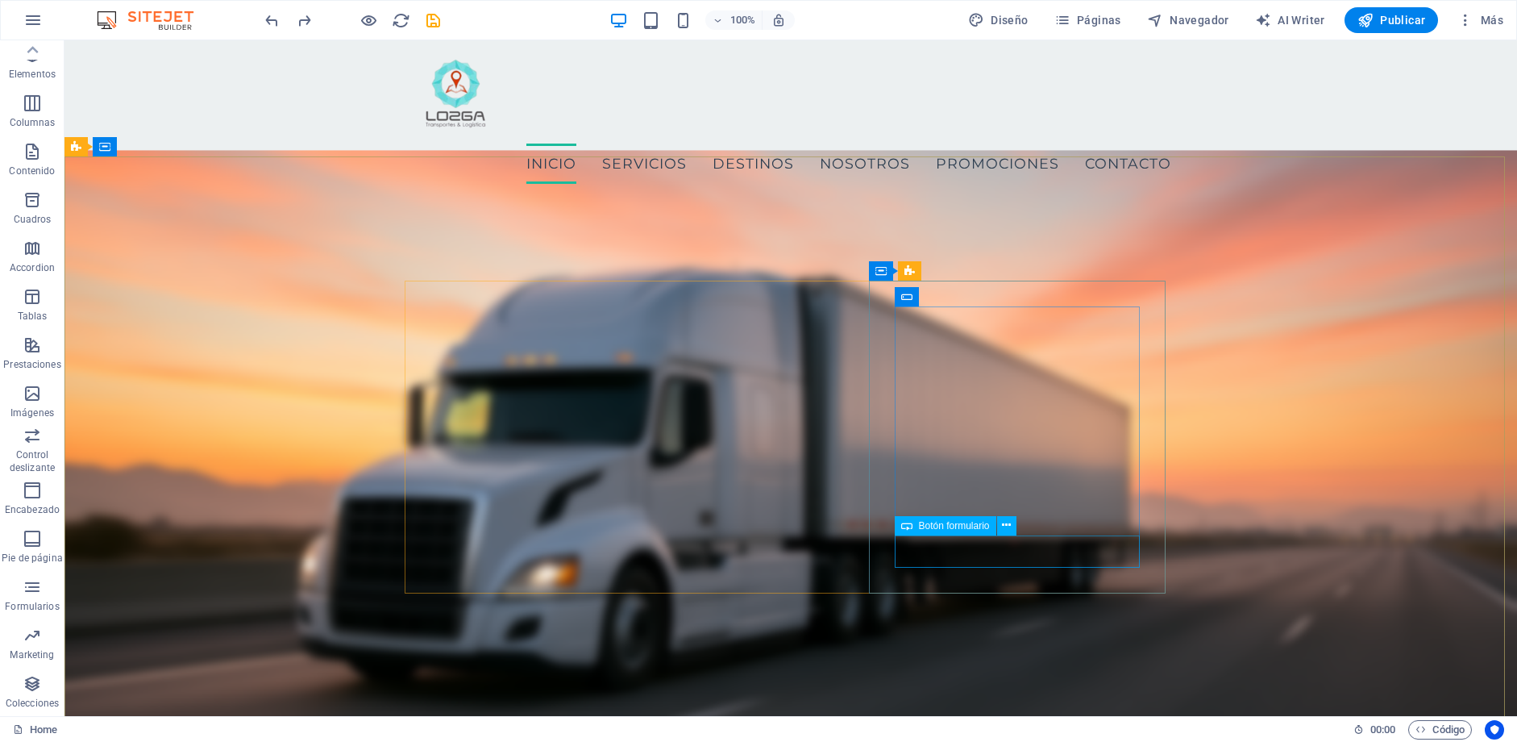
click at [938, 530] on span "Botón formulario" at bounding box center [954, 526] width 71 height 10
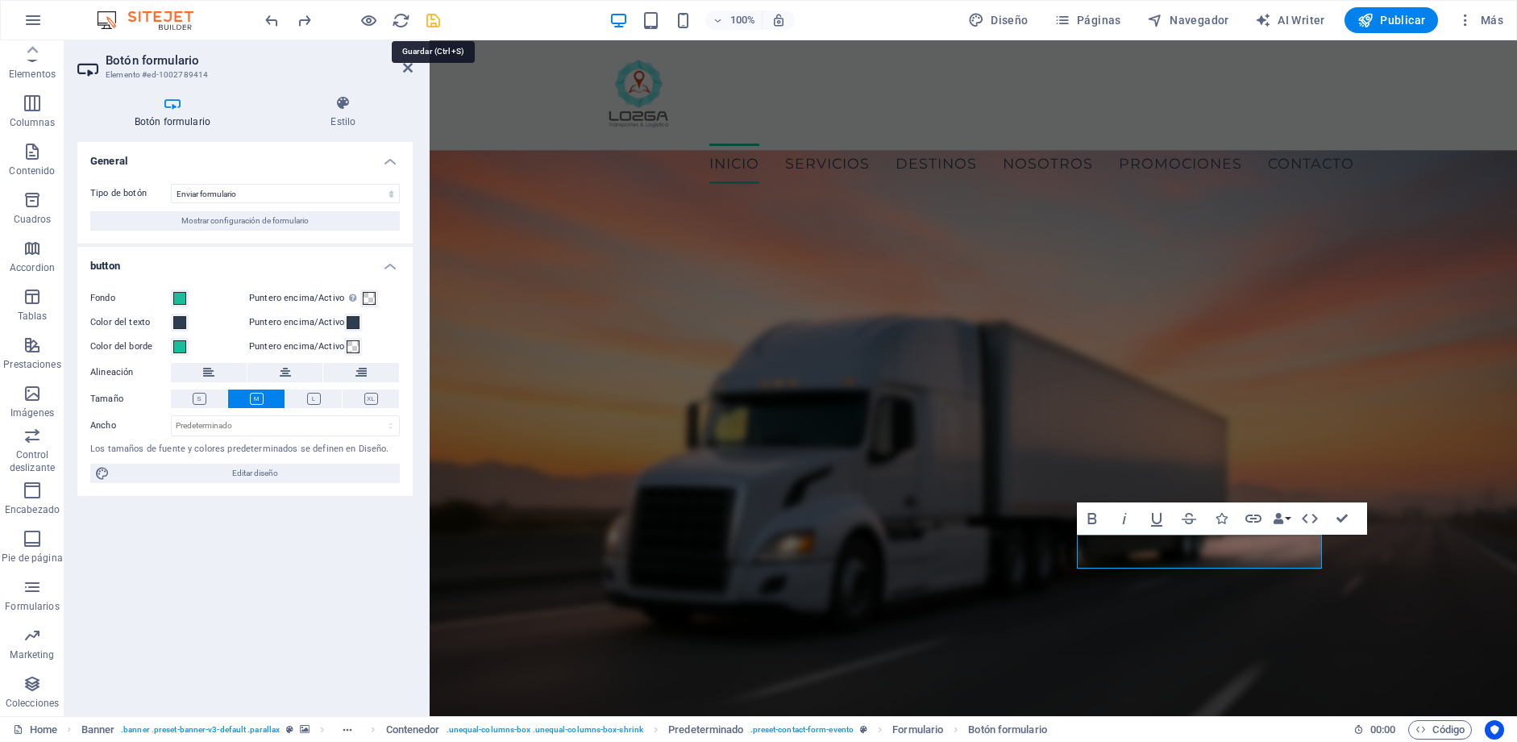
click at [433, 17] on icon "save" at bounding box center [433, 20] width 19 height 19
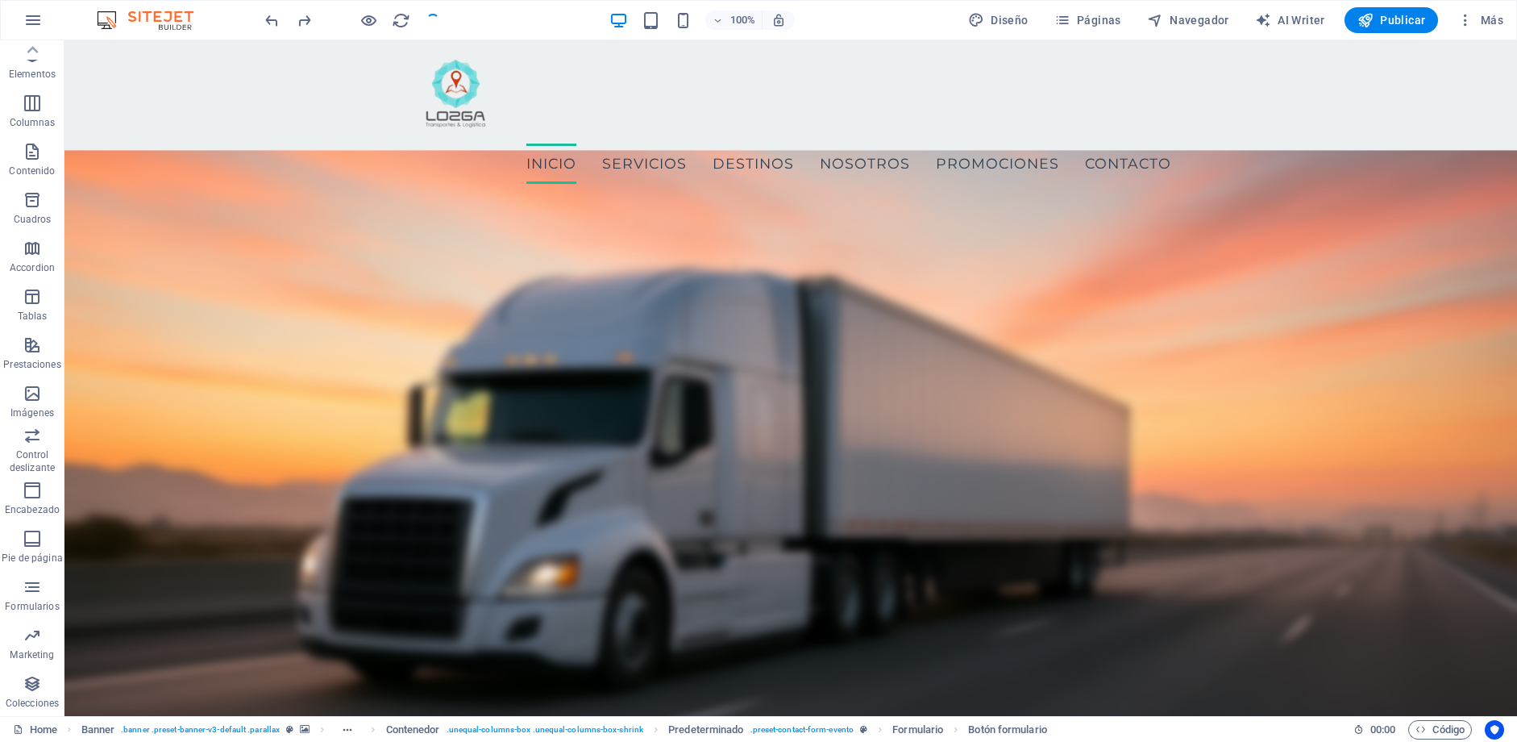
checkbox input "false"
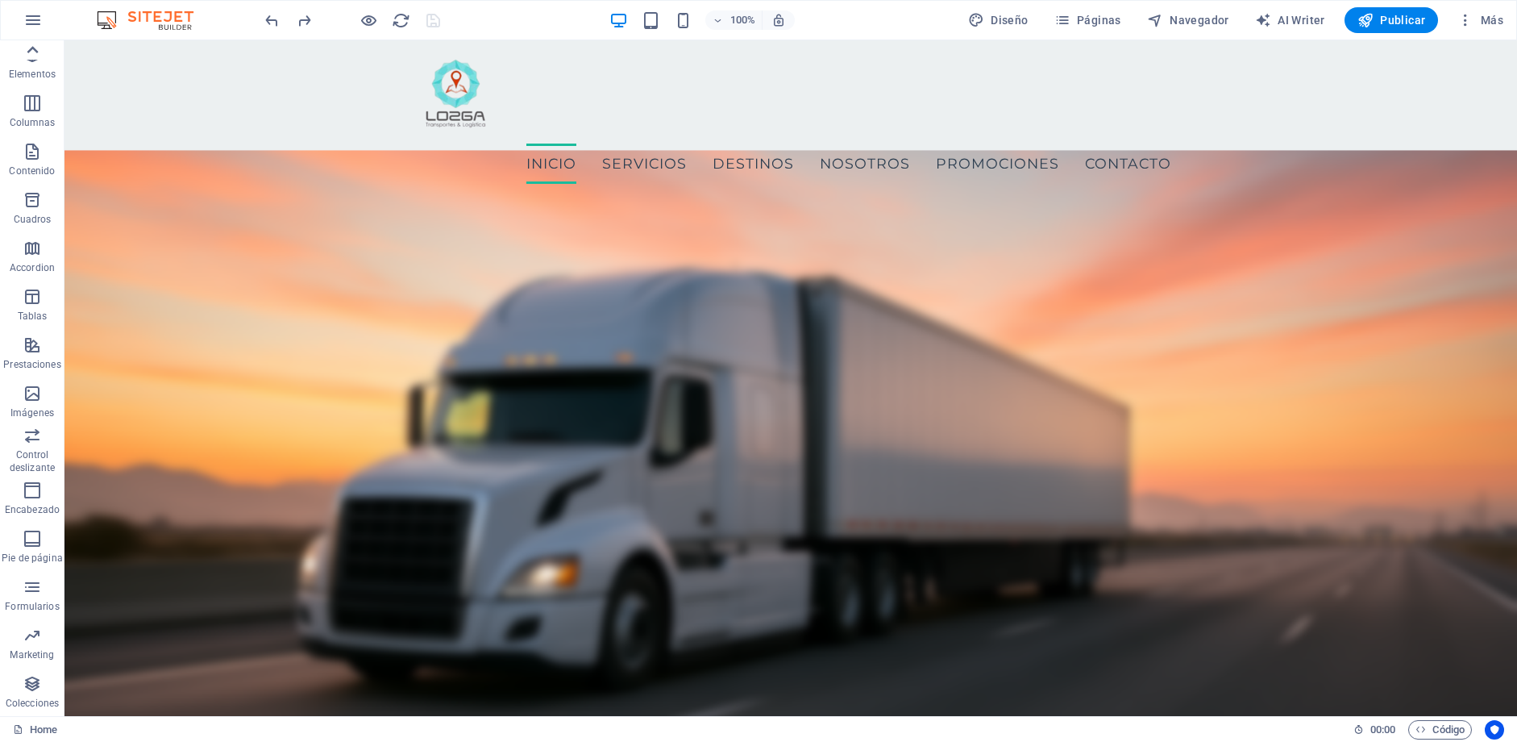
click at [27, 51] on icon at bounding box center [32, 49] width 11 height 7
click at [27, 23] on icon "button" at bounding box center [32, 19] width 19 height 19
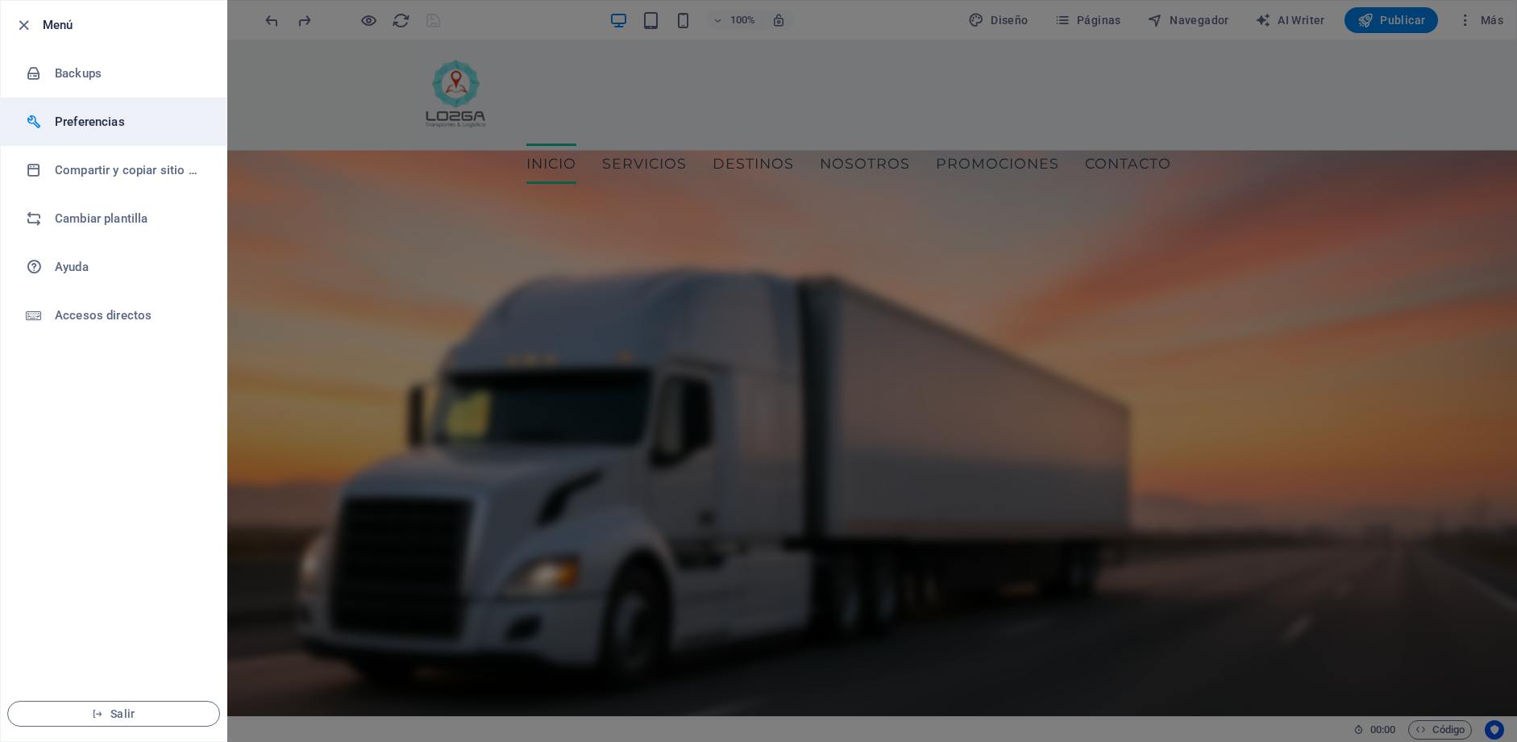
click at [99, 131] on li "Preferencias" at bounding box center [114, 122] width 226 height 48
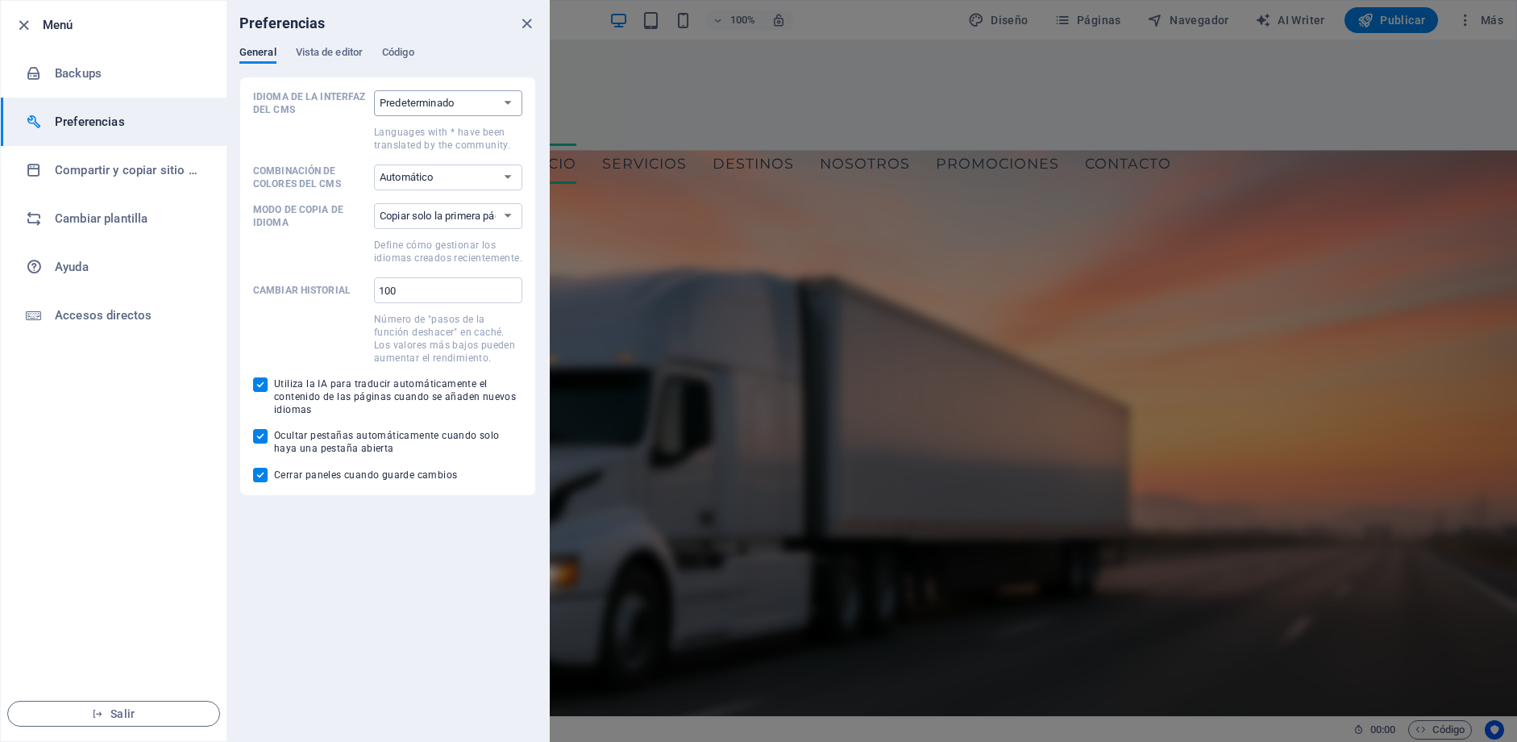
click at [452, 98] on select "Predeterminado Deutsch English Español Suomi* Français Magyar Italiano Nederlan…" at bounding box center [448, 103] width 148 height 26
select select "es"
click at [374, 90] on select "Predeterminado Deutsch English Español Suomi* Français Magyar Italiano Nederlan…" at bounding box center [448, 103] width 148 height 26
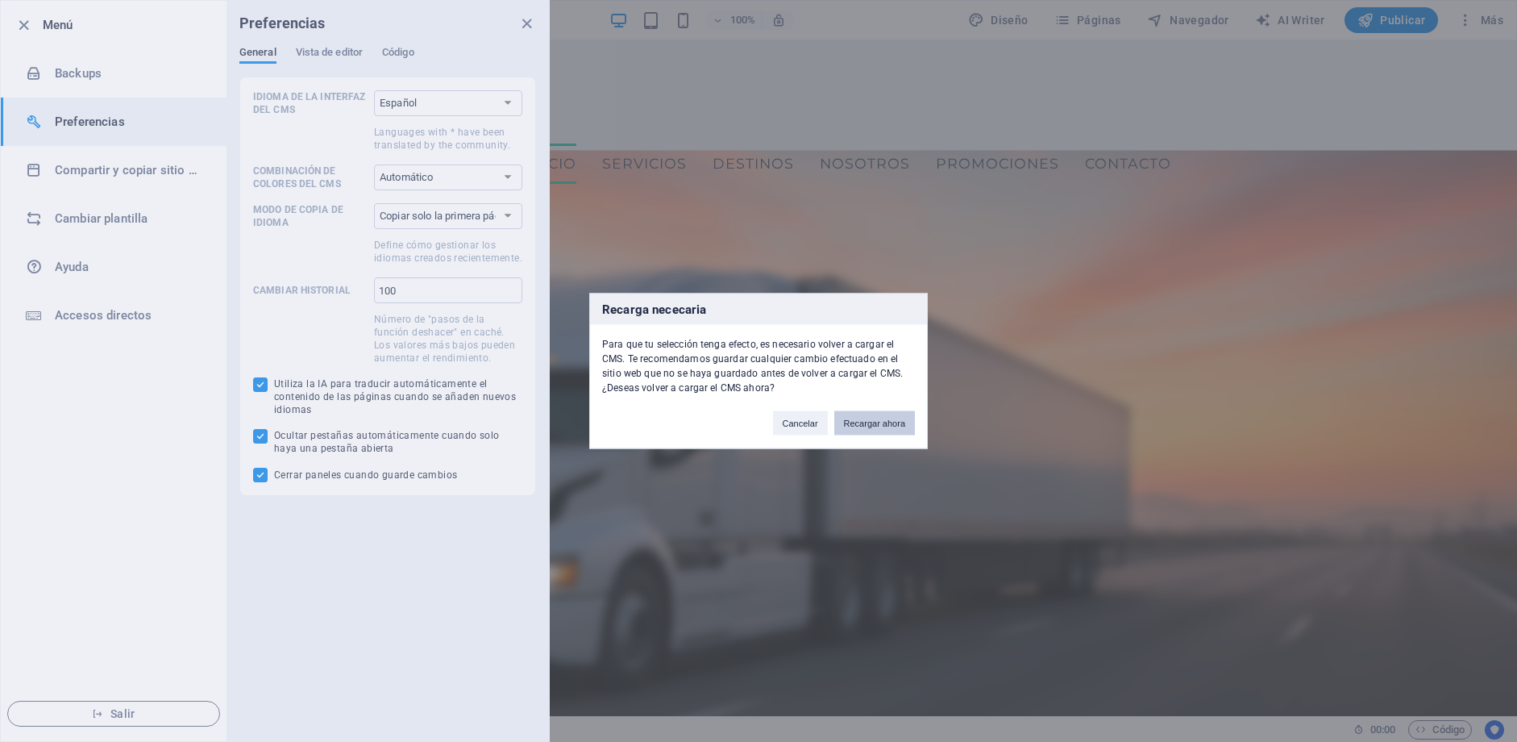
click at [885, 427] on button "Recargar ahora" at bounding box center [874, 423] width 81 height 24
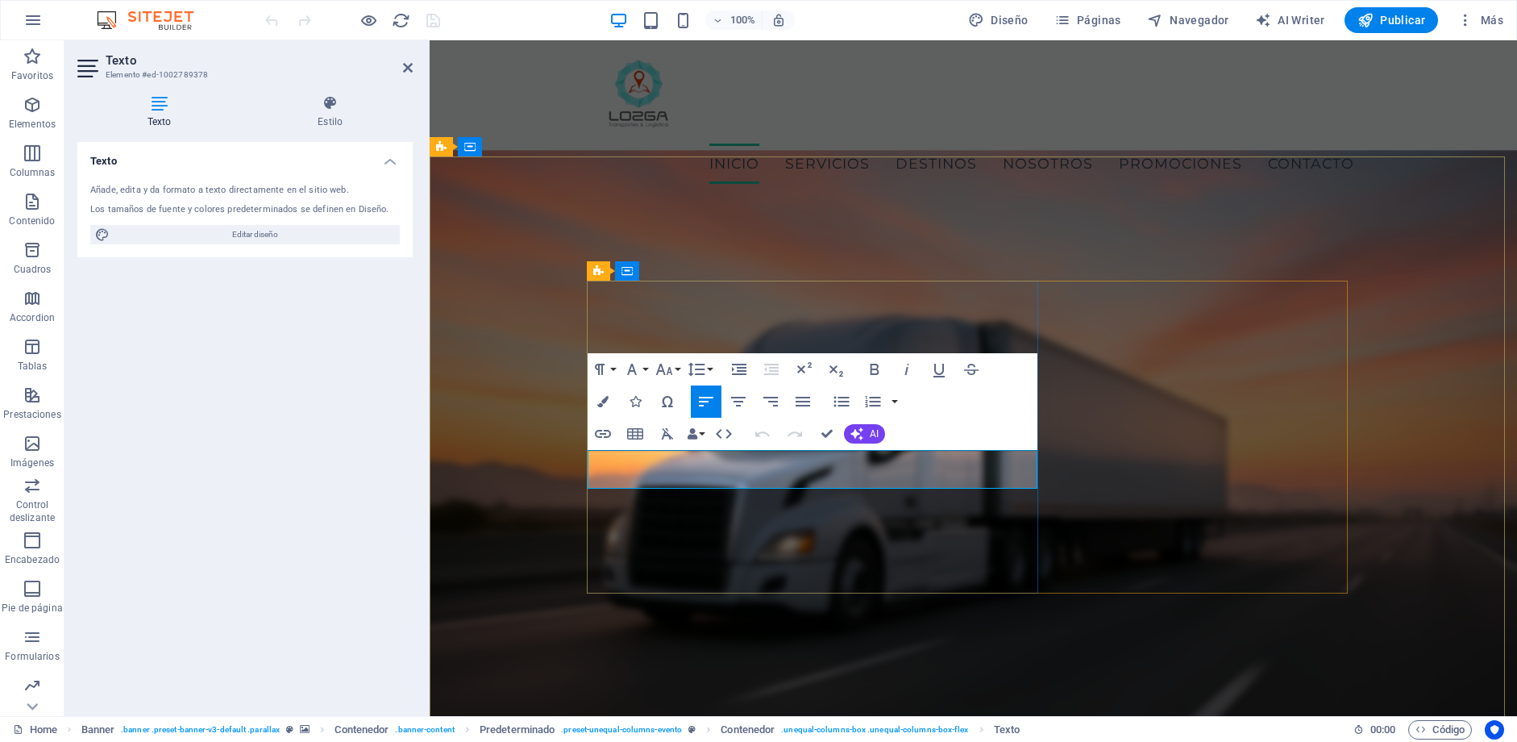
drag, startPoint x: 593, startPoint y: 456, endPoint x: 617, endPoint y: 465, distance: 25.0
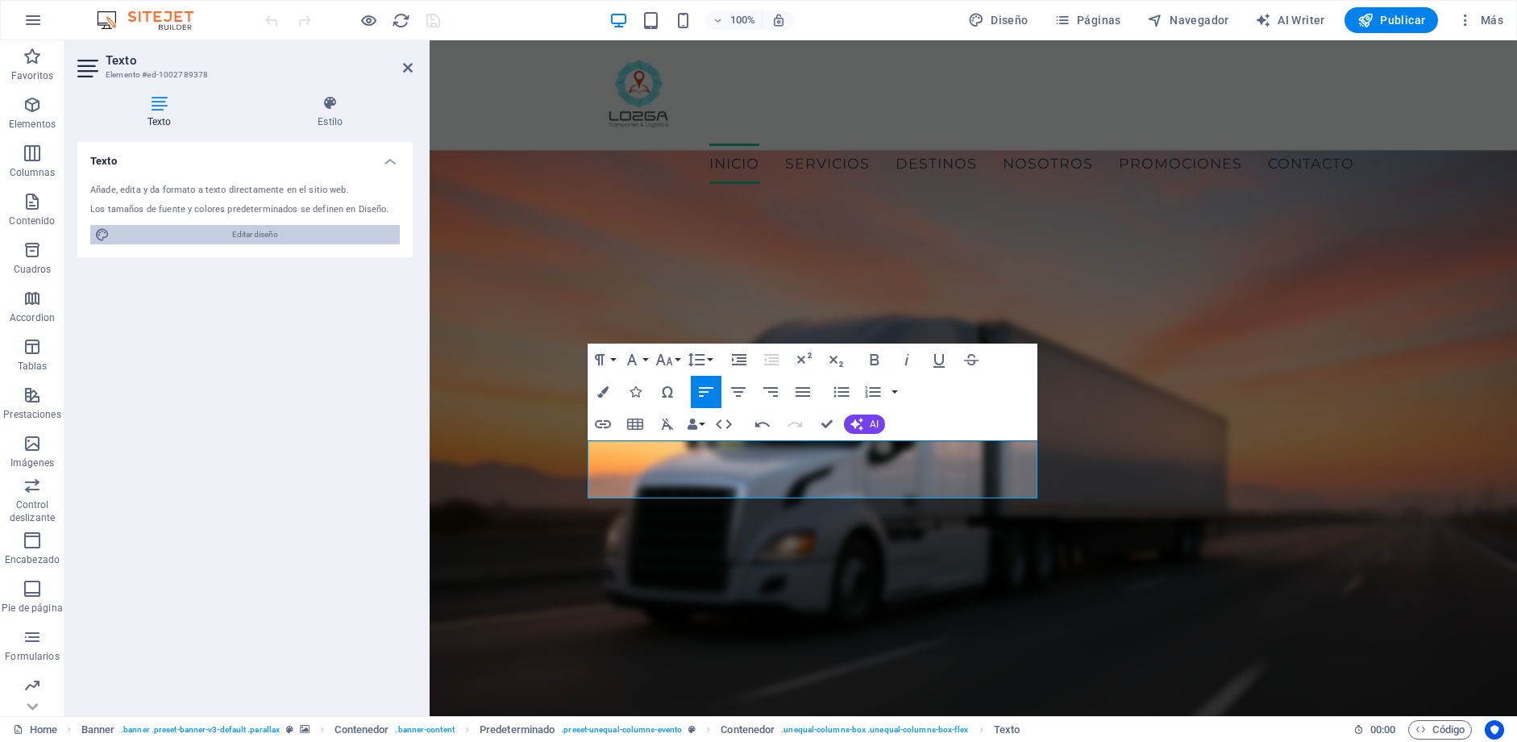
click at [233, 240] on span "Editar diseño" at bounding box center [254, 234] width 281 height 19
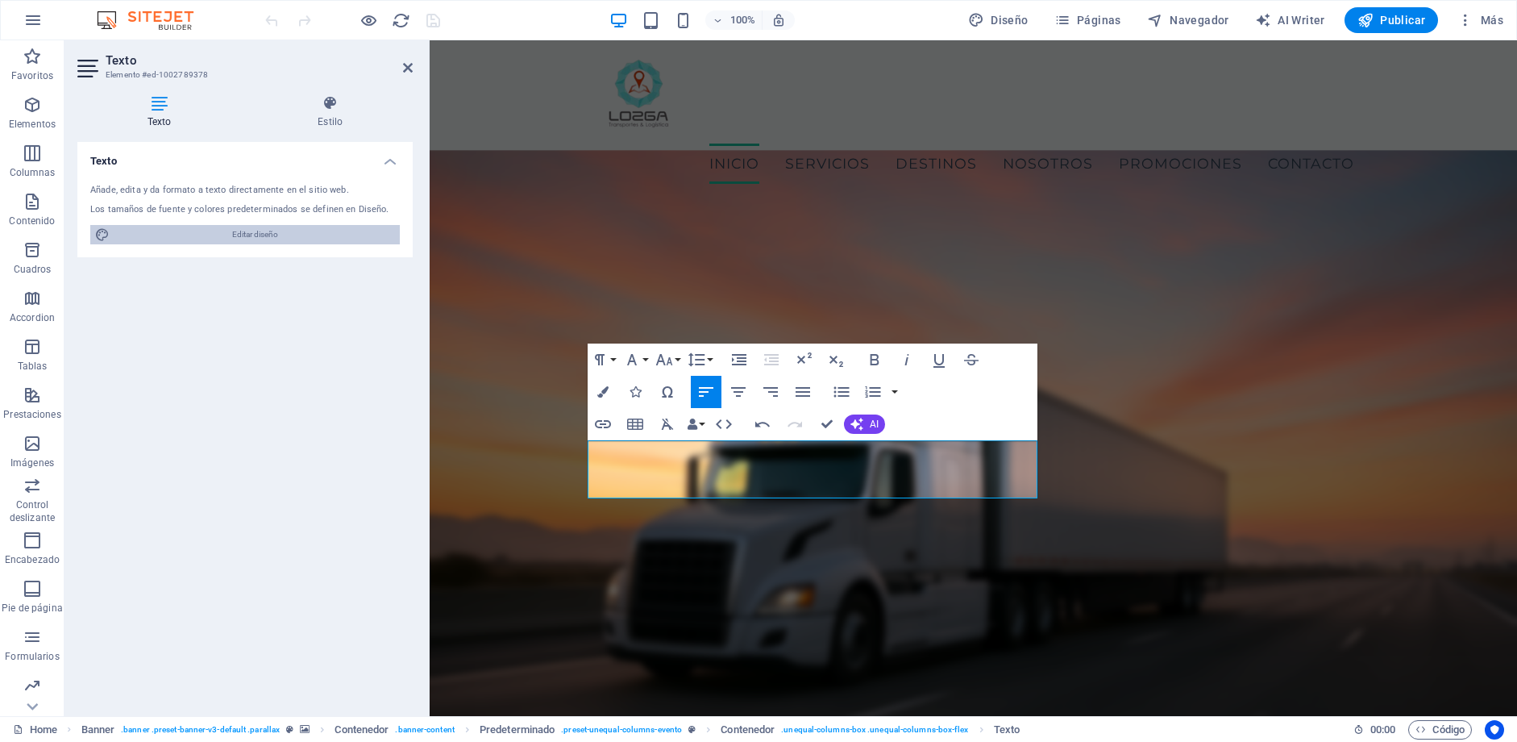
select select "px"
select select "400"
select select "px"
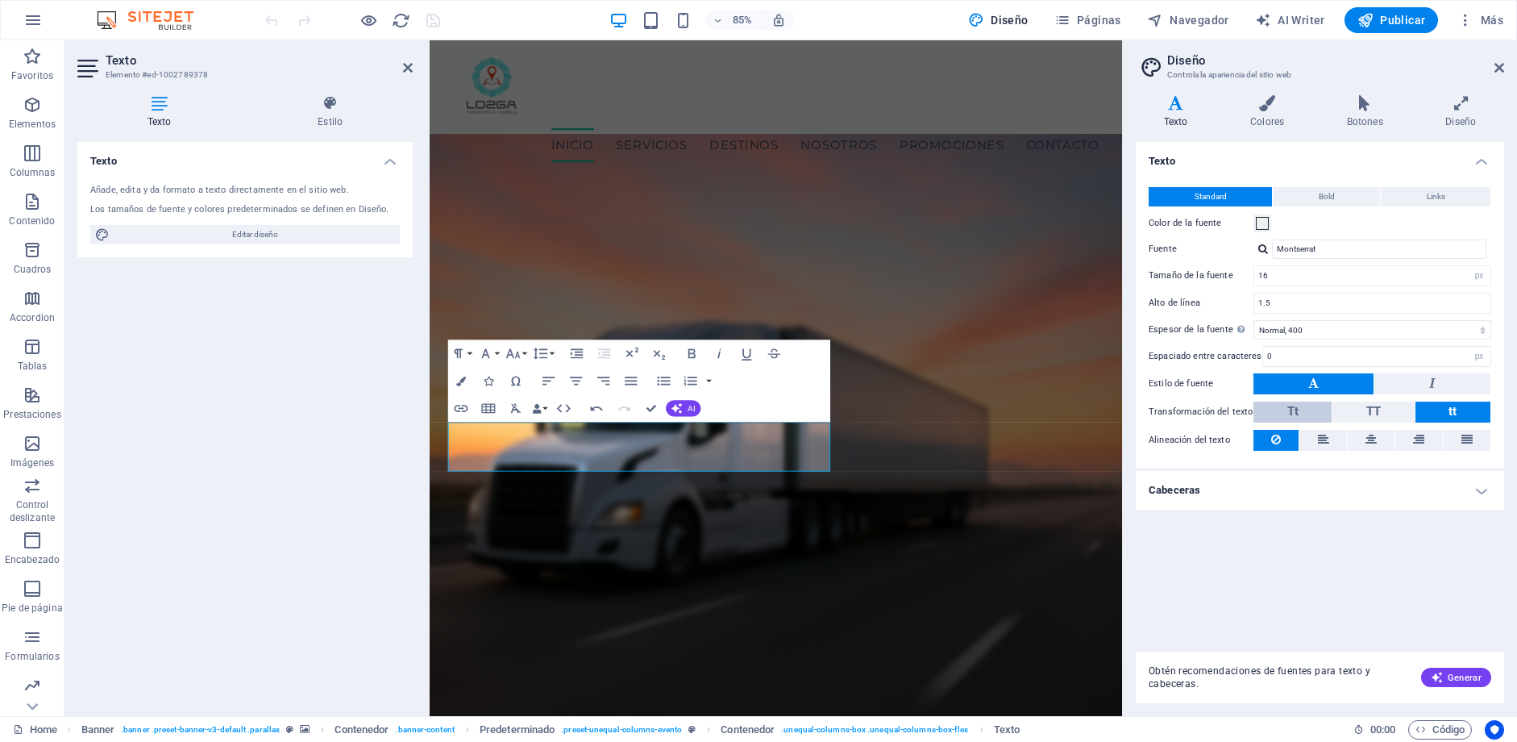
click at [1311, 414] on button "Tt" at bounding box center [1293, 411] width 78 height 21
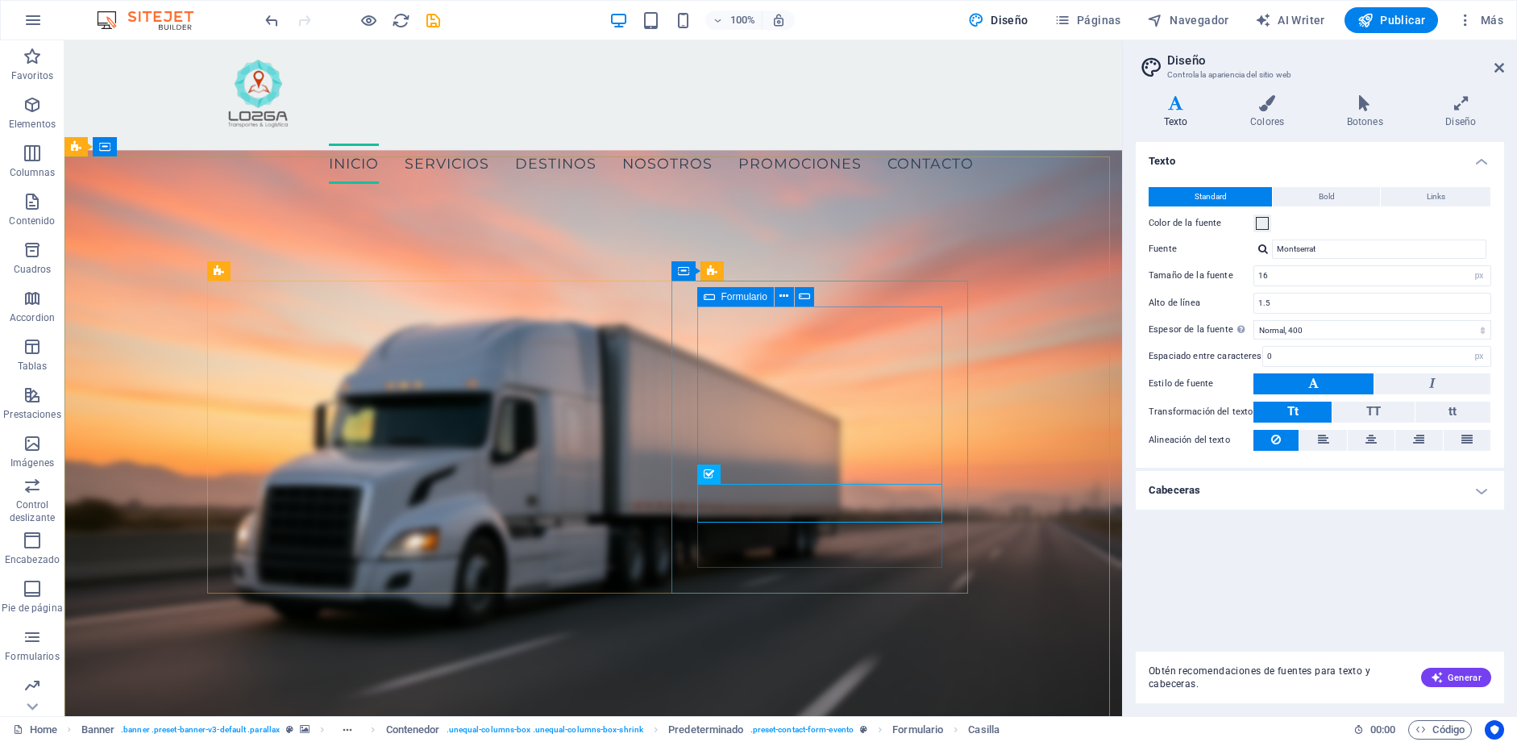
click at [706, 297] on icon at bounding box center [709, 296] width 11 height 19
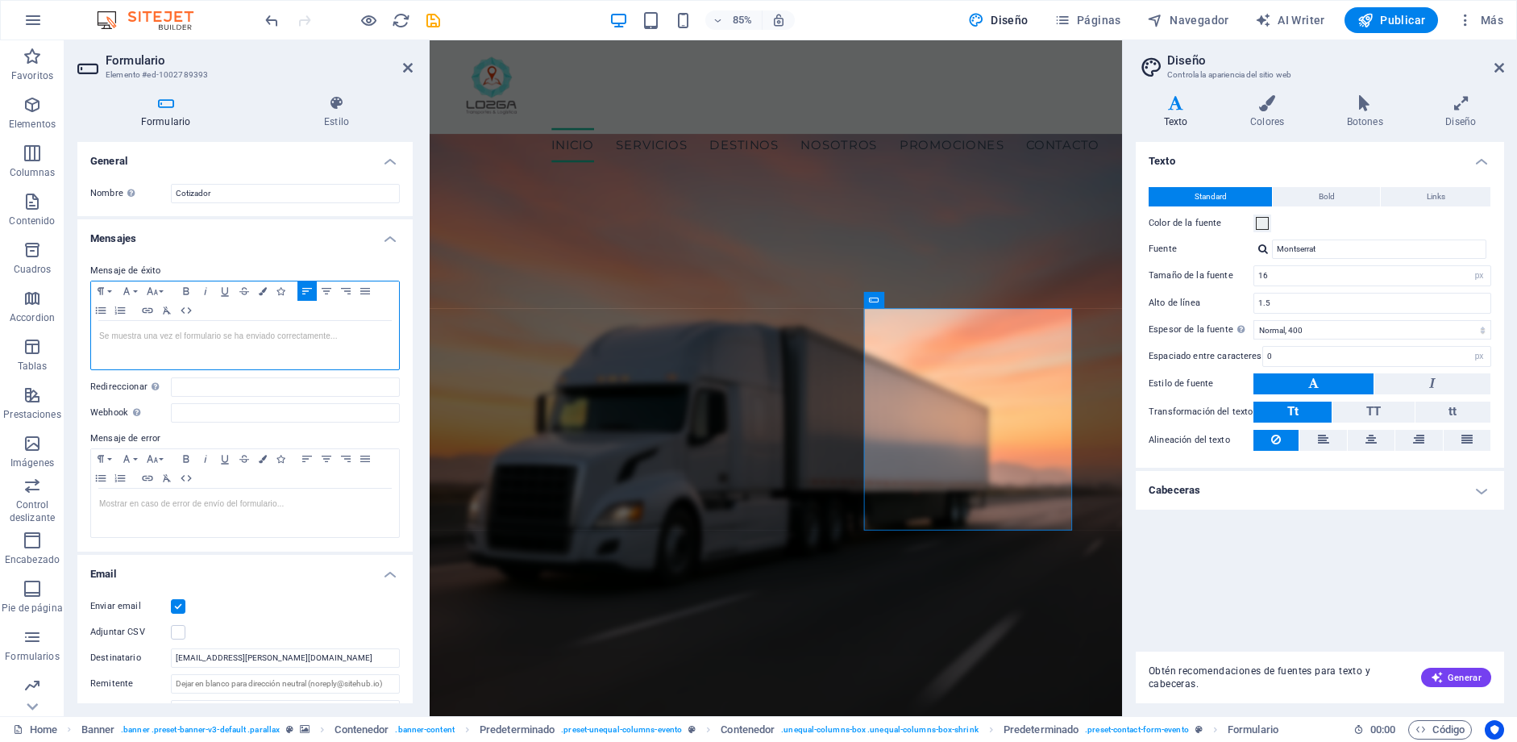
click at [235, 344] on div at bounding box center [245, 345] width 308 height 48
click at [180, 348] on div at bounding box center [245, 345] width 308 height 48
click at [174, 334] on p at bounding box center [245, 336] width 292 height 15
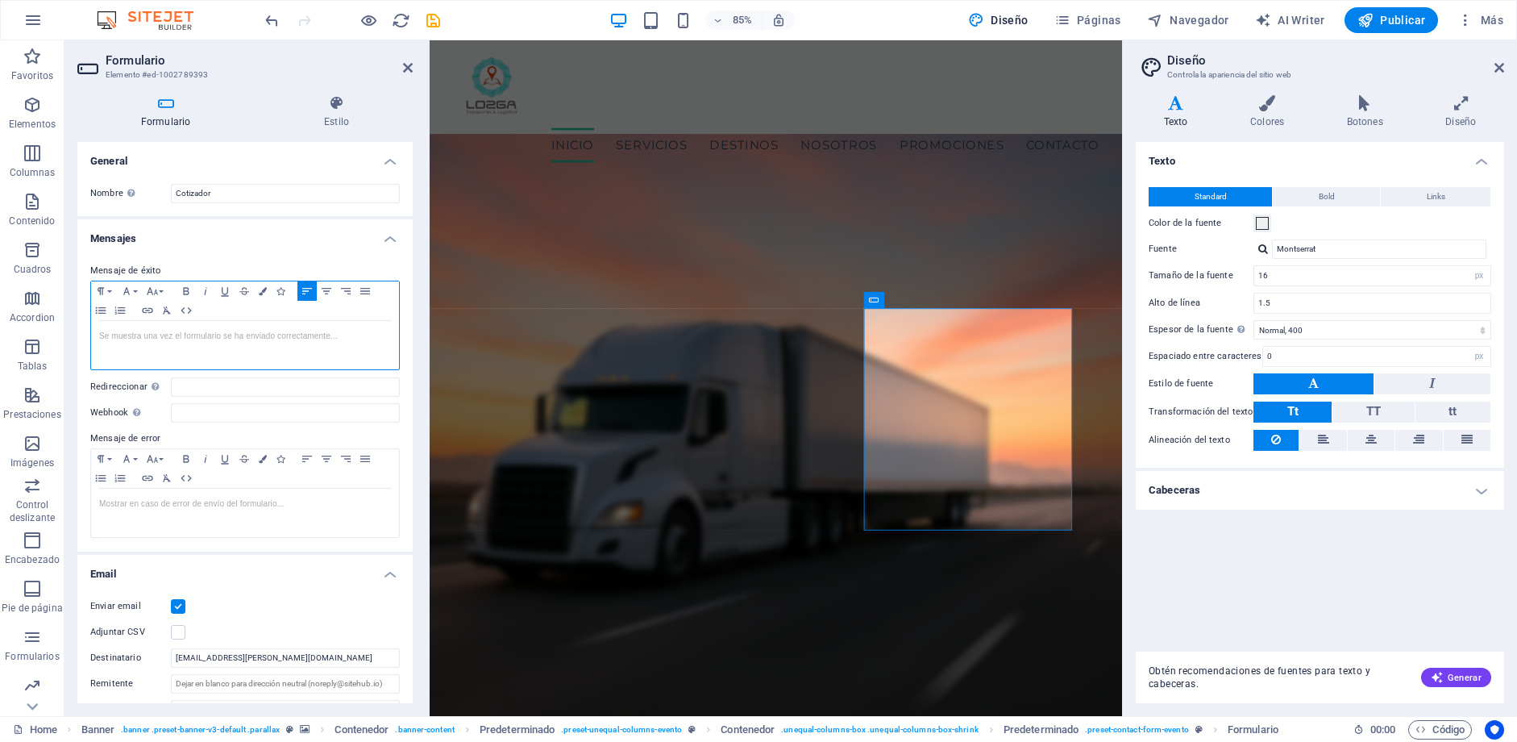
click at [161, 339] on p at bounding box center [245, 336] width 292 height 15
click at [210, 340] on p "Muchas gracias por ponerse en contacto con nosotros, un asesor" at bounding box center [245, 336] width 292 height 15
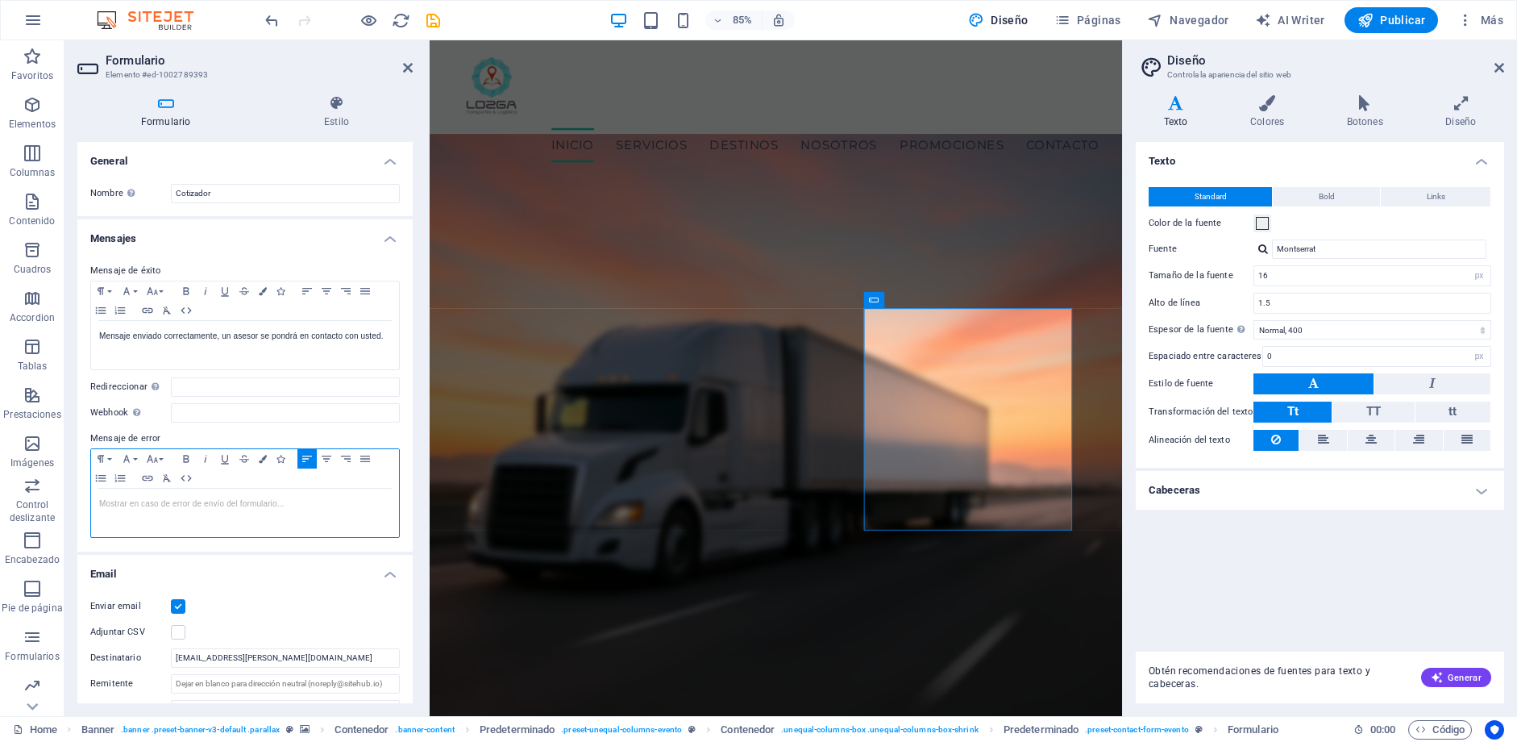
click at [174, 524] on div at bounding box center [245, 513] width 308 height 48
click at [343, 501] on p "Hubo un error, por favor verifique su información." at bounding box center [245, 504] width 292 height 15
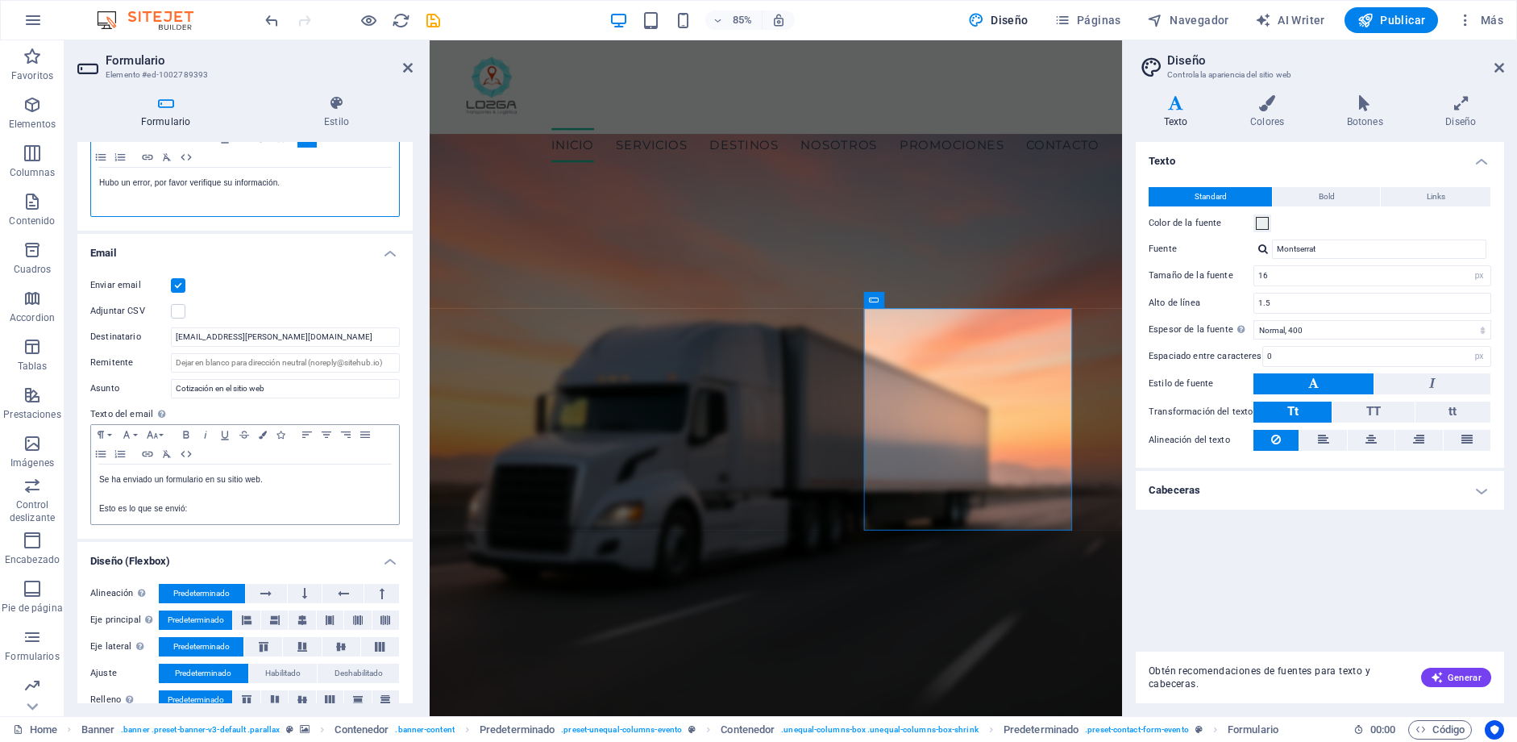
scroll to position [341, 0]
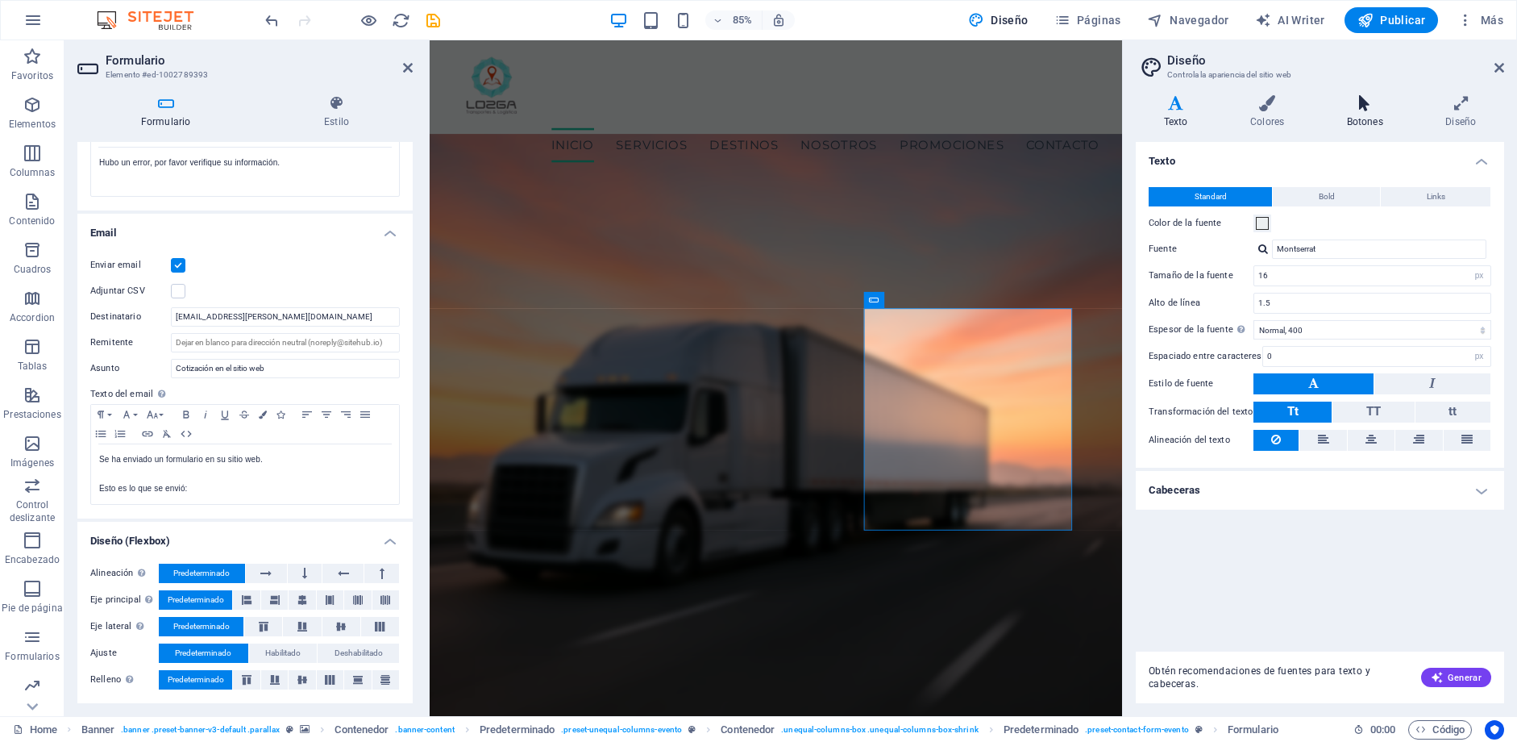
click at [1377, 98] on icon at bounding box center [1365, 103] width 93 height 16
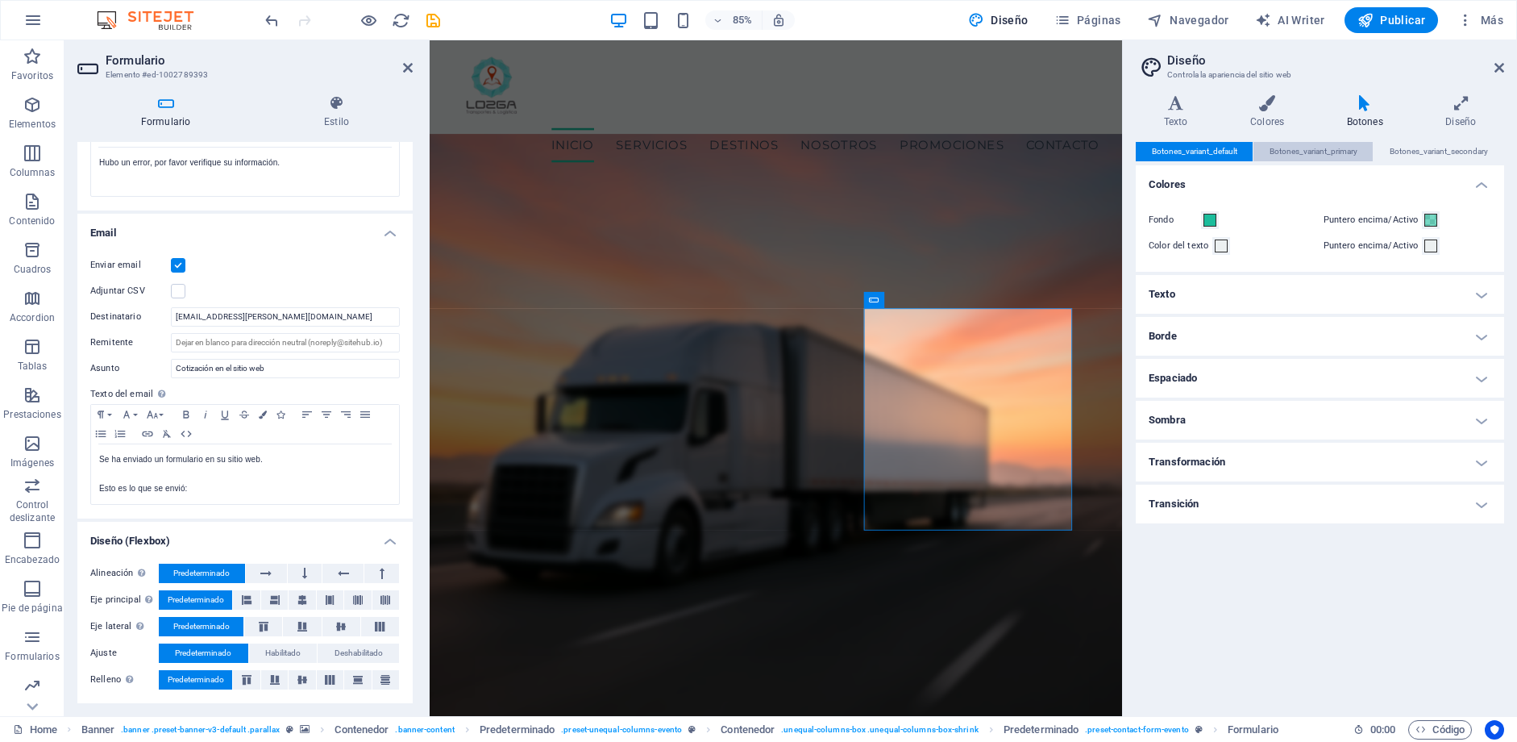
click at [1292, 153] on span "Botones_variant_primary" at bounding box center [1314, 151] width 88 height 19
click at [1412, 146] on span "Botones_variant_secondary" at bounding box center [1439, 151] width 98 height 19
click at [1454, 102] on icon at bounding box center [1461, 103] width 86 height 16
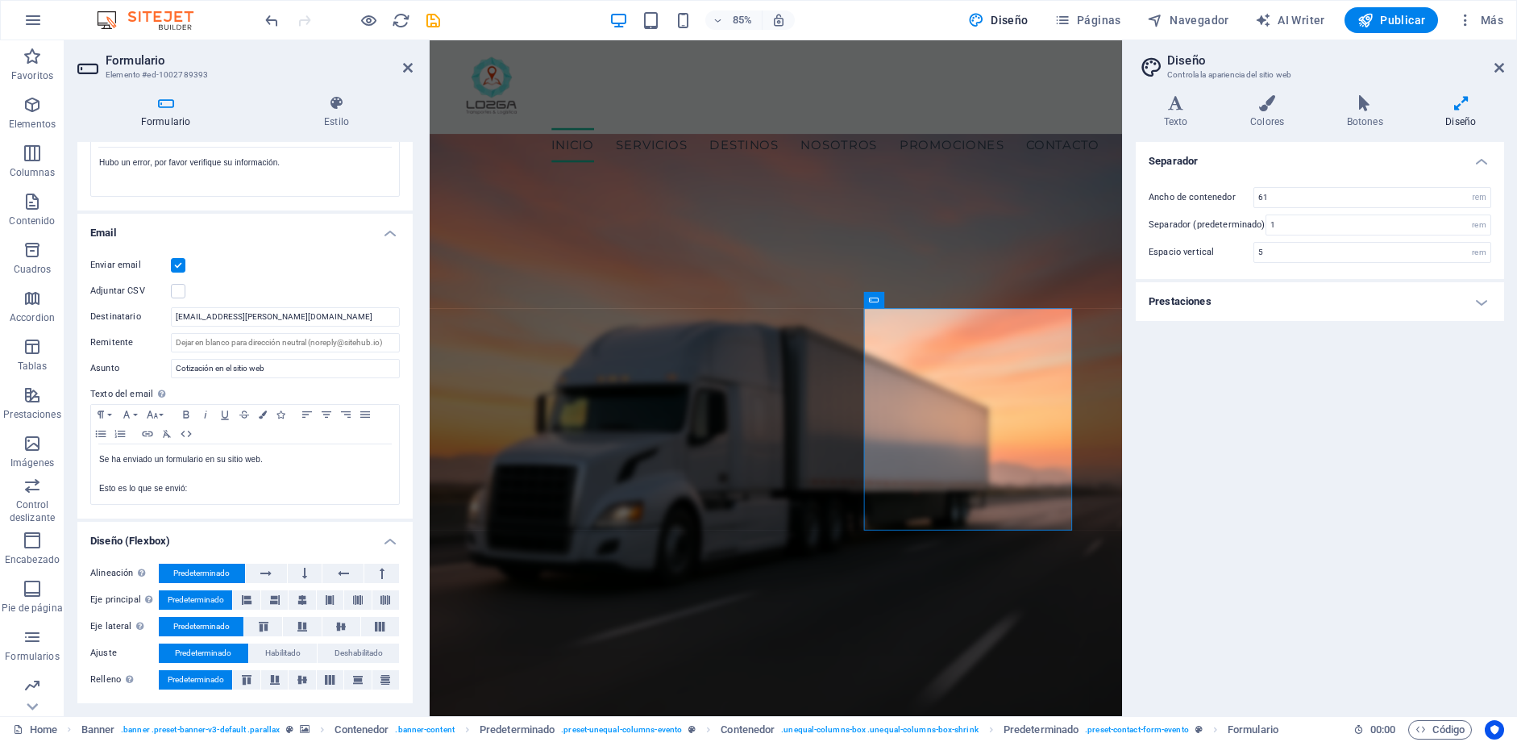
click at [1318, 301] on h4 "Prestaciones" at bounding box center [1320, 301] width 368 height 39
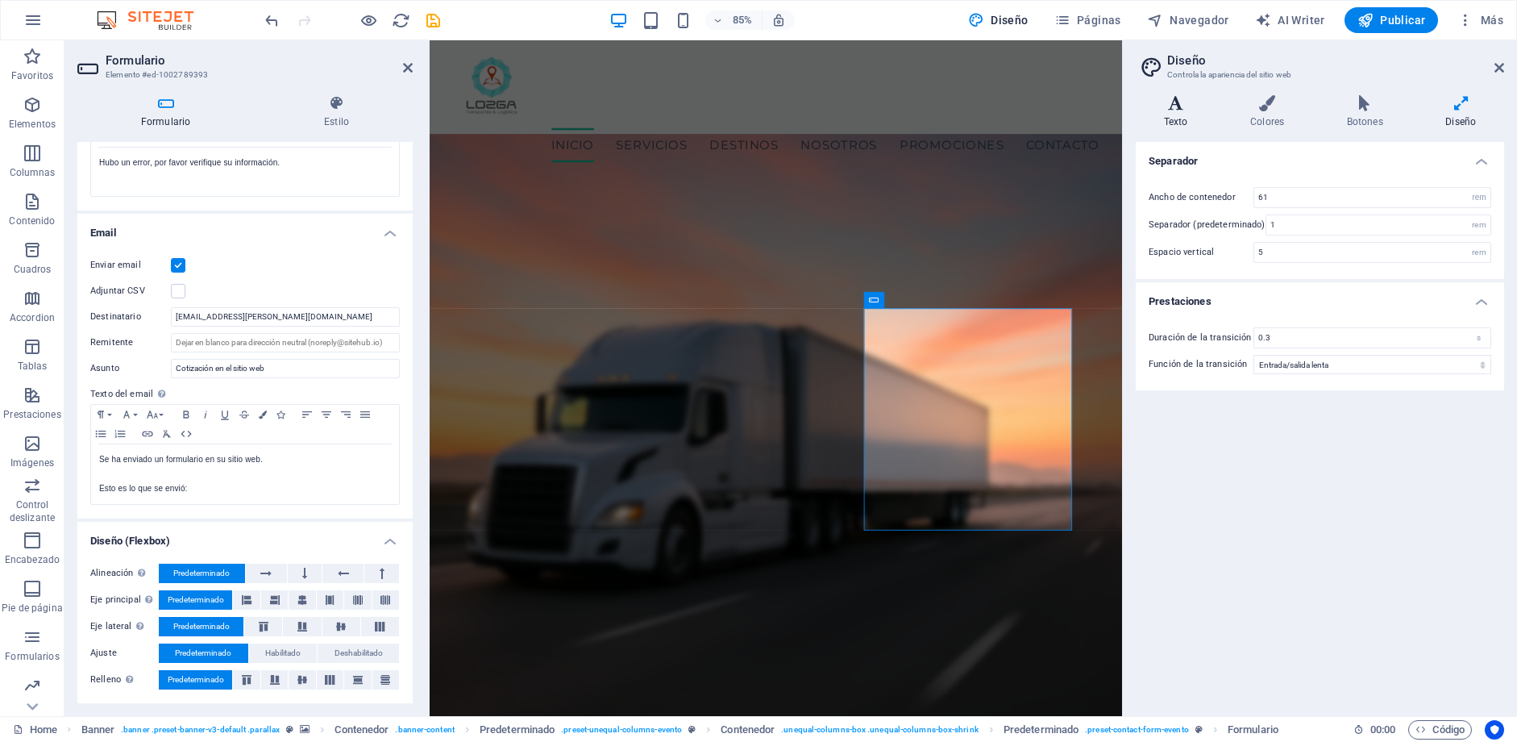
click at [1200, 97] on icon at bounding box center [1176, 103] width 80 height 16
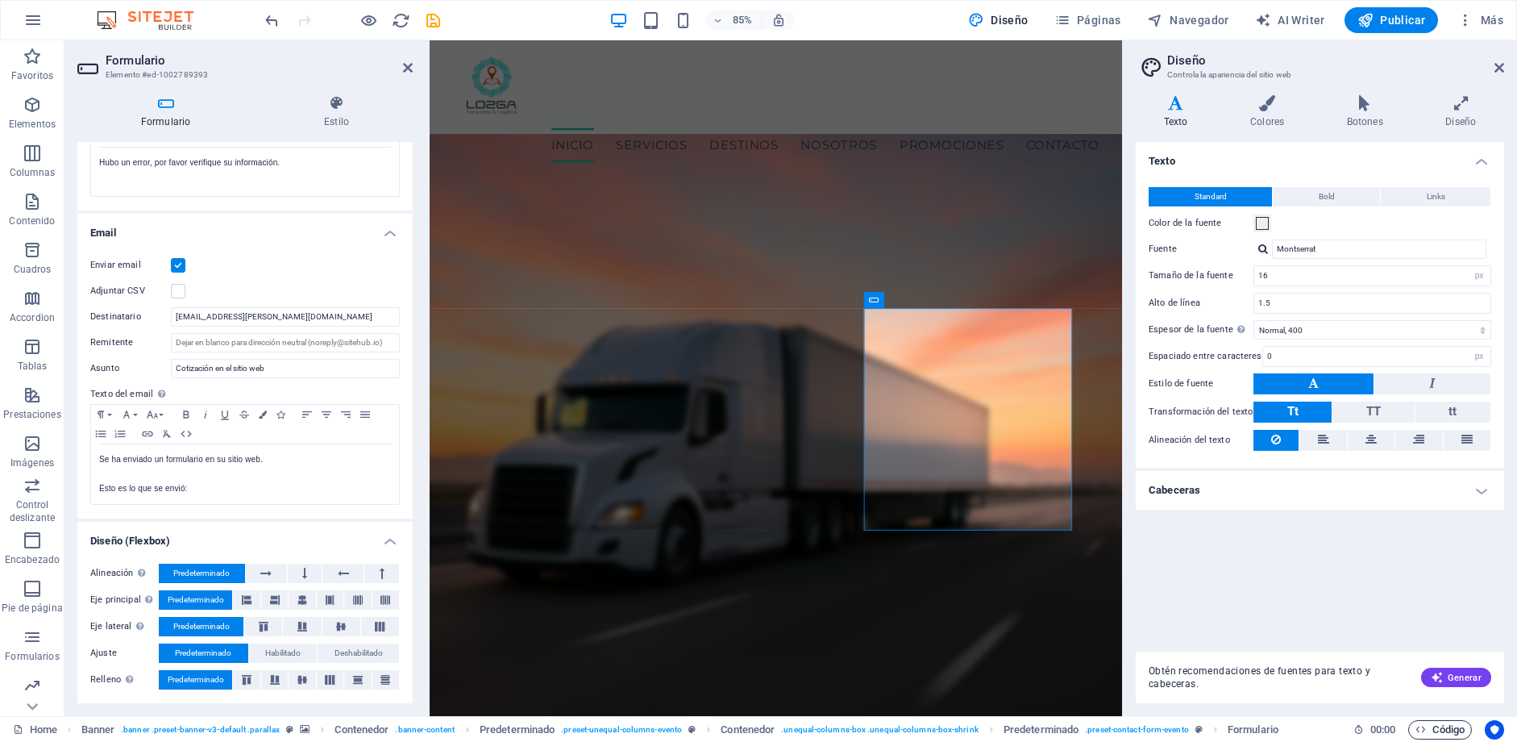
click at [1441, 726] on span "Código" at bounding box center [1440, 729] width 49 height 19
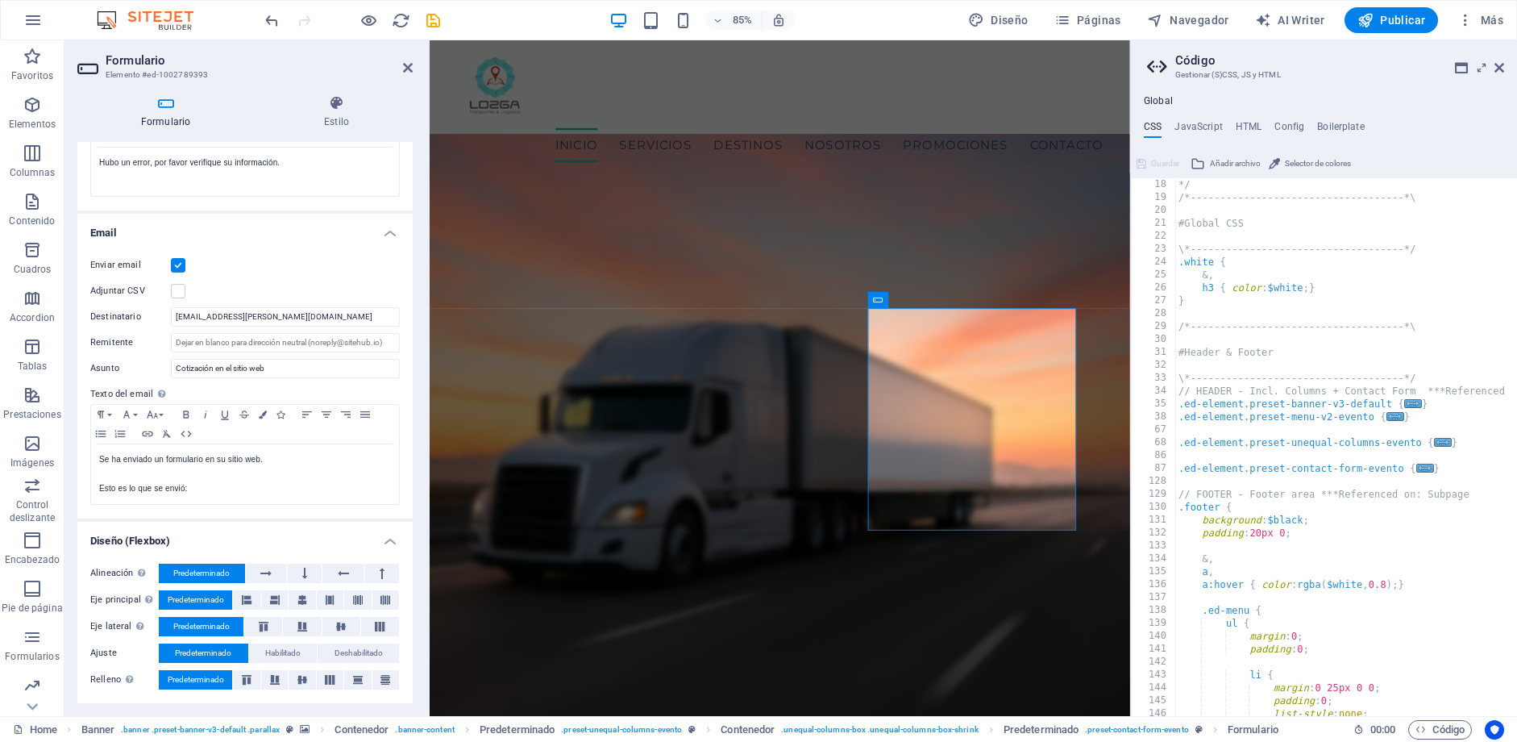
scroll to position [0, 0]
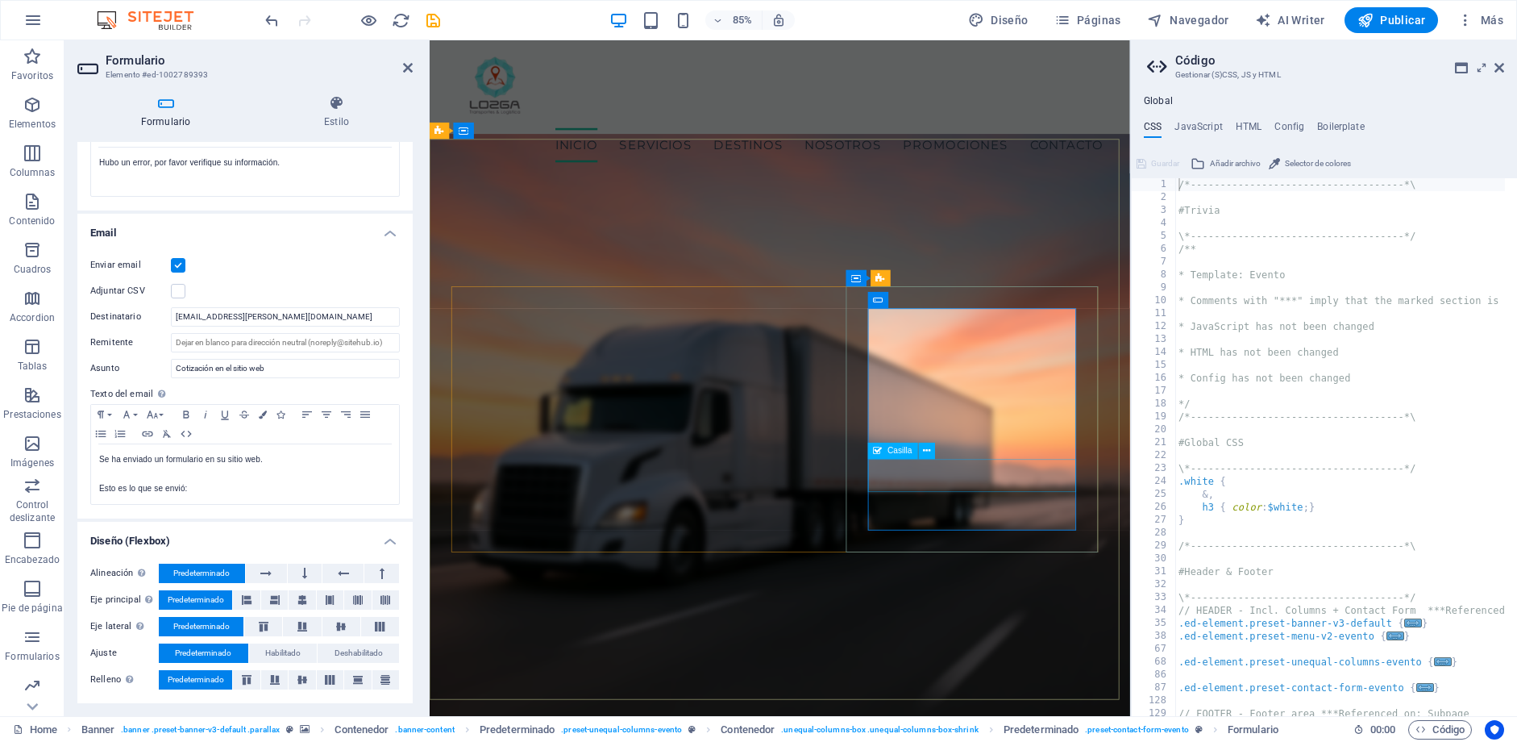
click at [1254, 125] on h4 "HTML" at bounding box center [1249, 130] width 27 height 18
type textarea "<a href="#main-content" class="wv-link-content button">Skip to main content</a>"
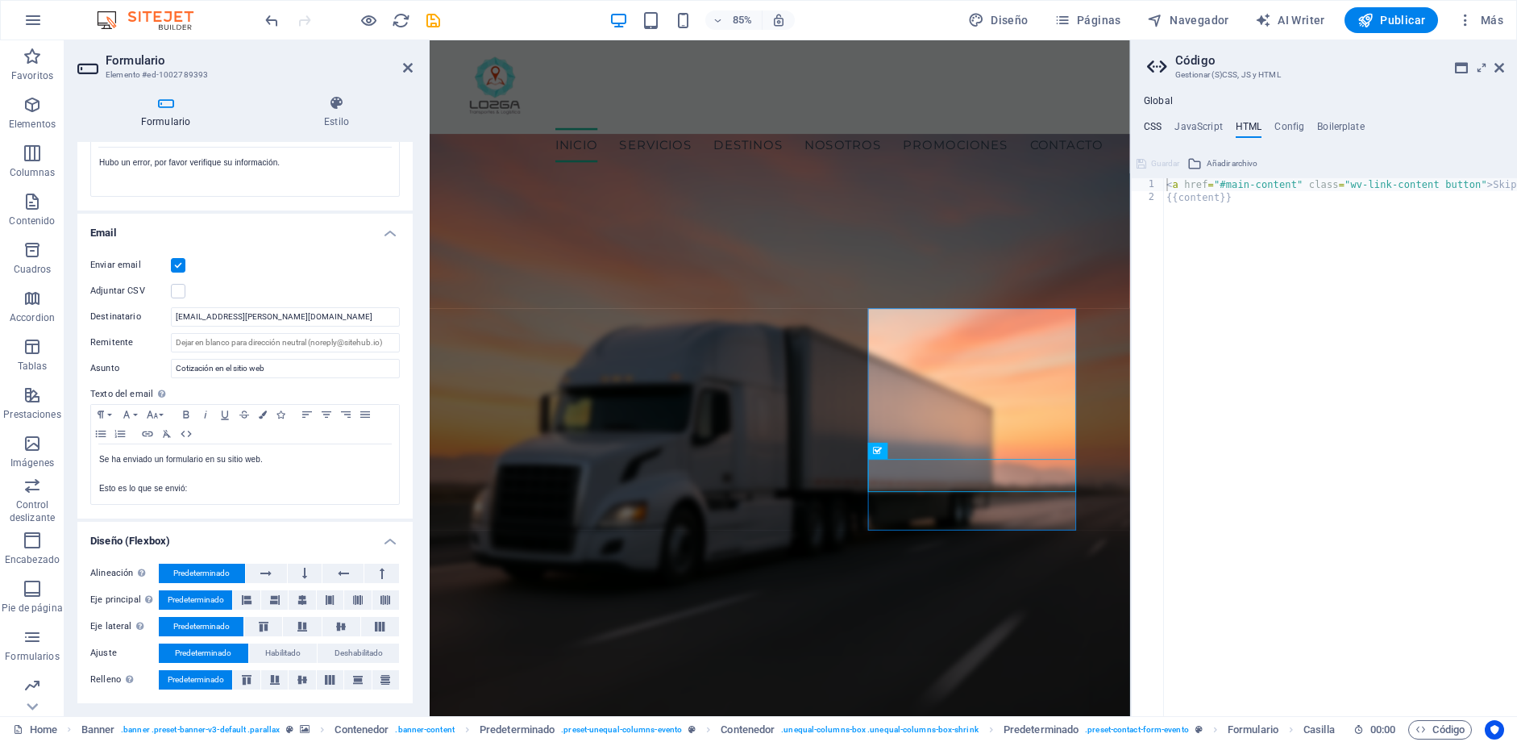
click at [1155, 126] on h4 "CSS" at bounding box center [1153, 130] width 18 height 18
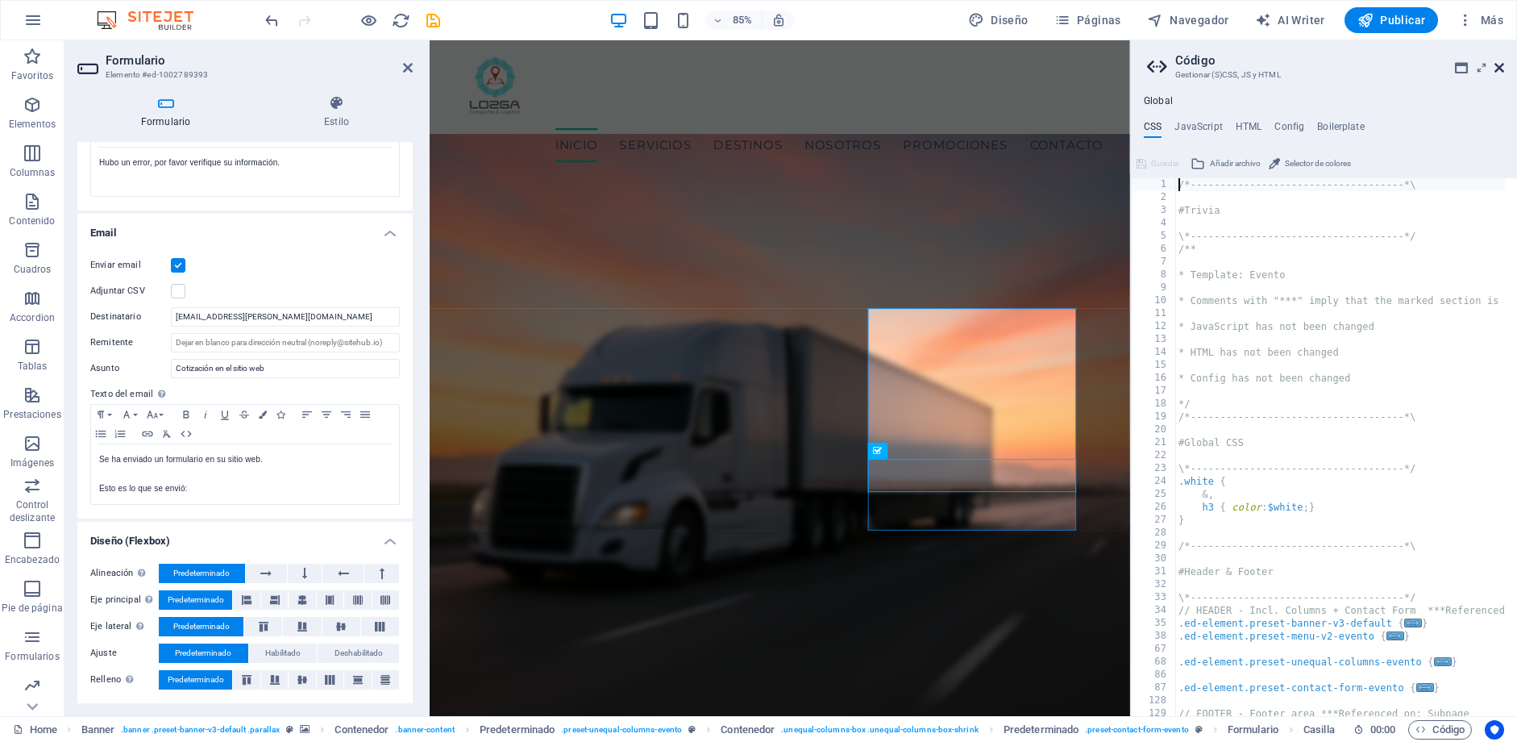
click at [1500, 64] on icon at bounding box center [1500, 67] width 10 height 13
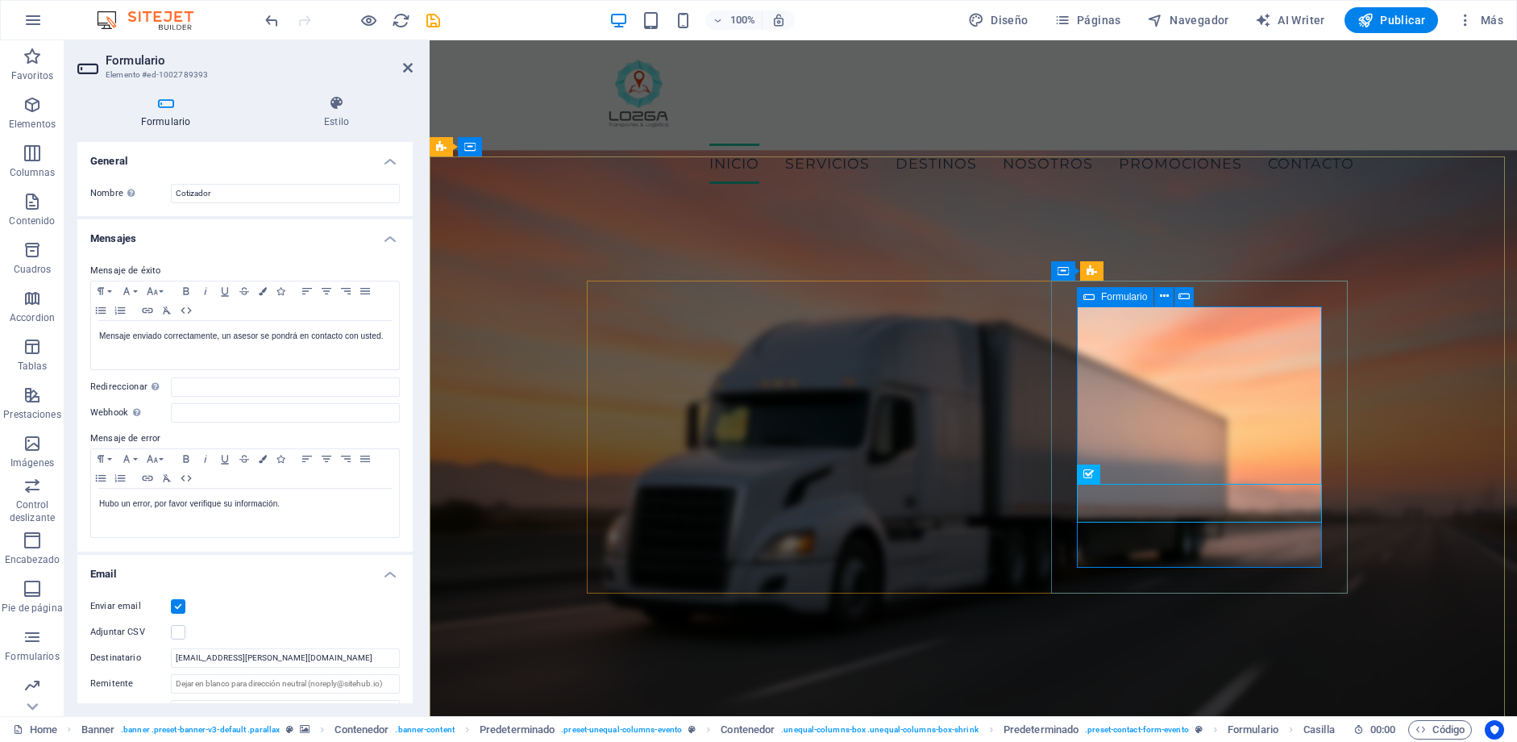
click at [1108, 296] on span "Formulario" at bounding box center [1124, 297] width 46 height 10
click at [1166, 298] on icon at bounding box center [1164, 296] width 9 height 17
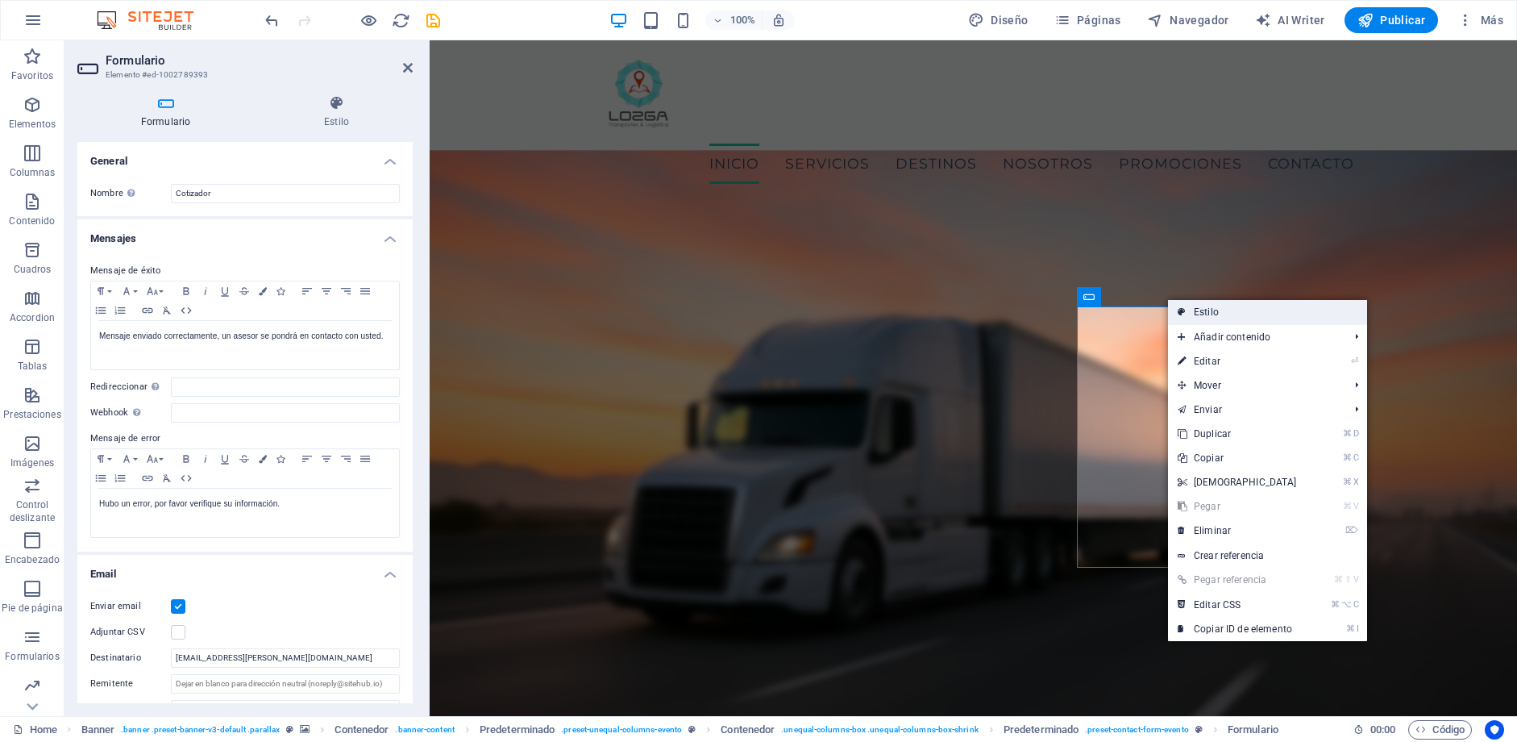
click at [1191, 309] on link "Estilo" at bounding box center [1267, 312] width 199 height 24
select select "px"
select select "rem"
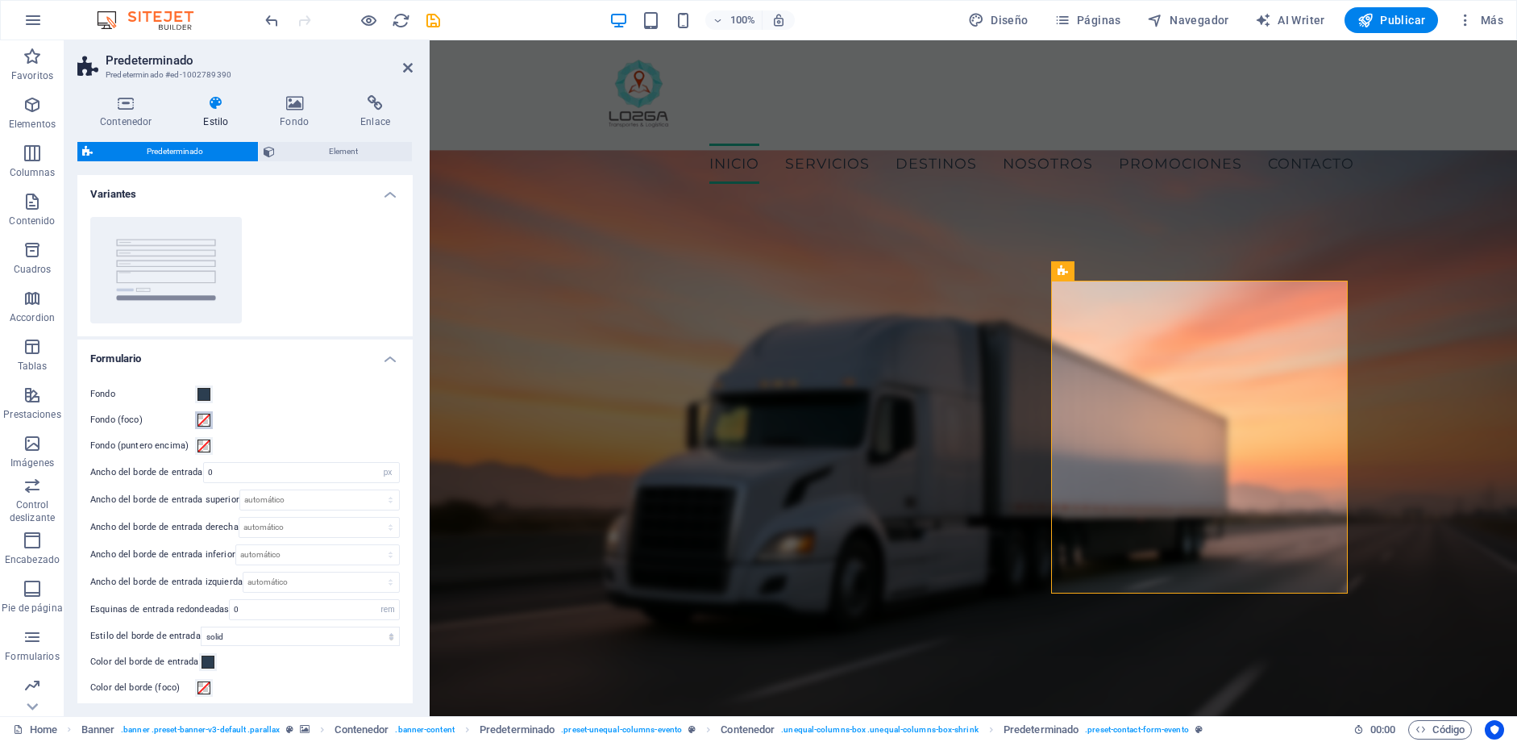
click at [202, 418] on span at bounding box center [204, 420] width 13 height 13
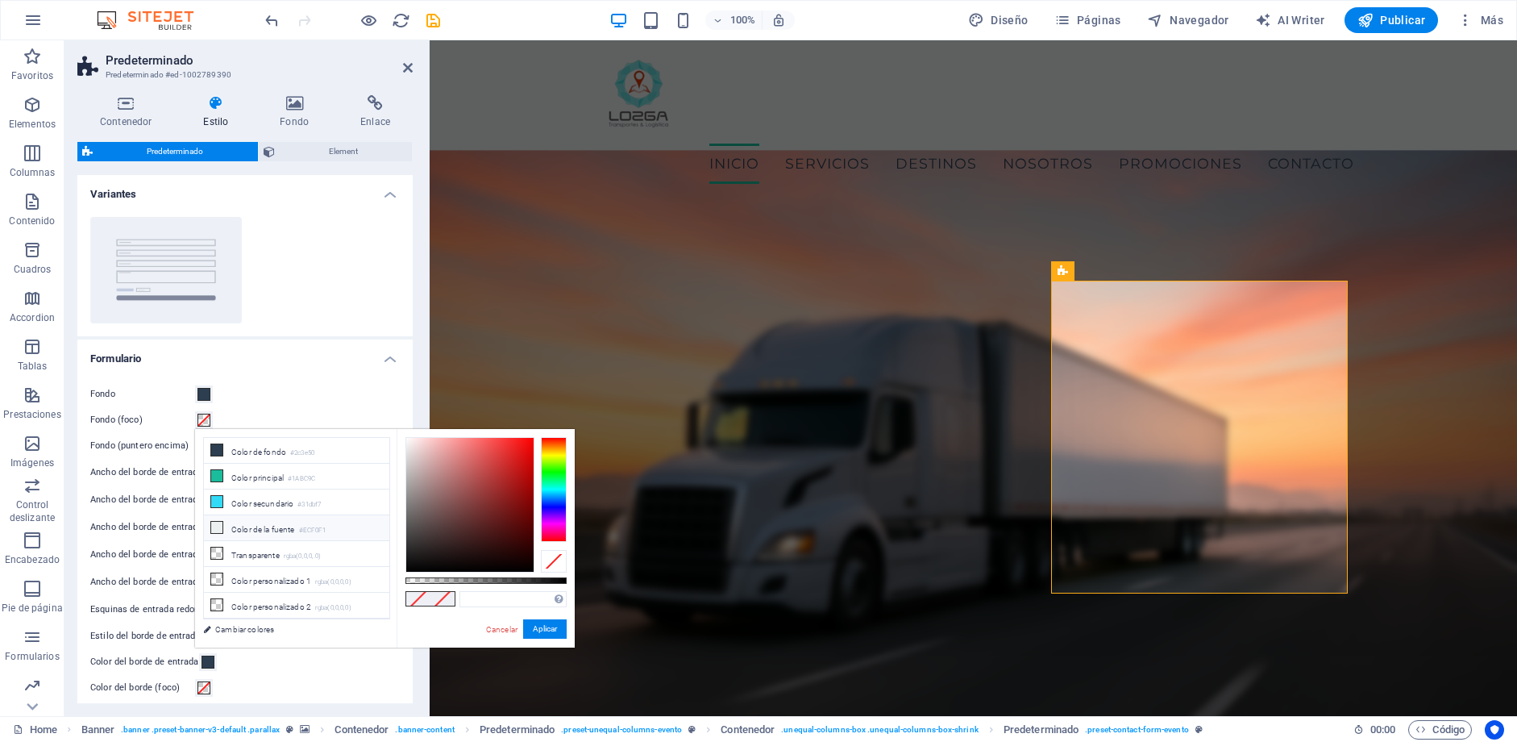
click at [215, 529] on icon at bounding box center [216, 527] width 11 height 11
type input "#ecf0f1"
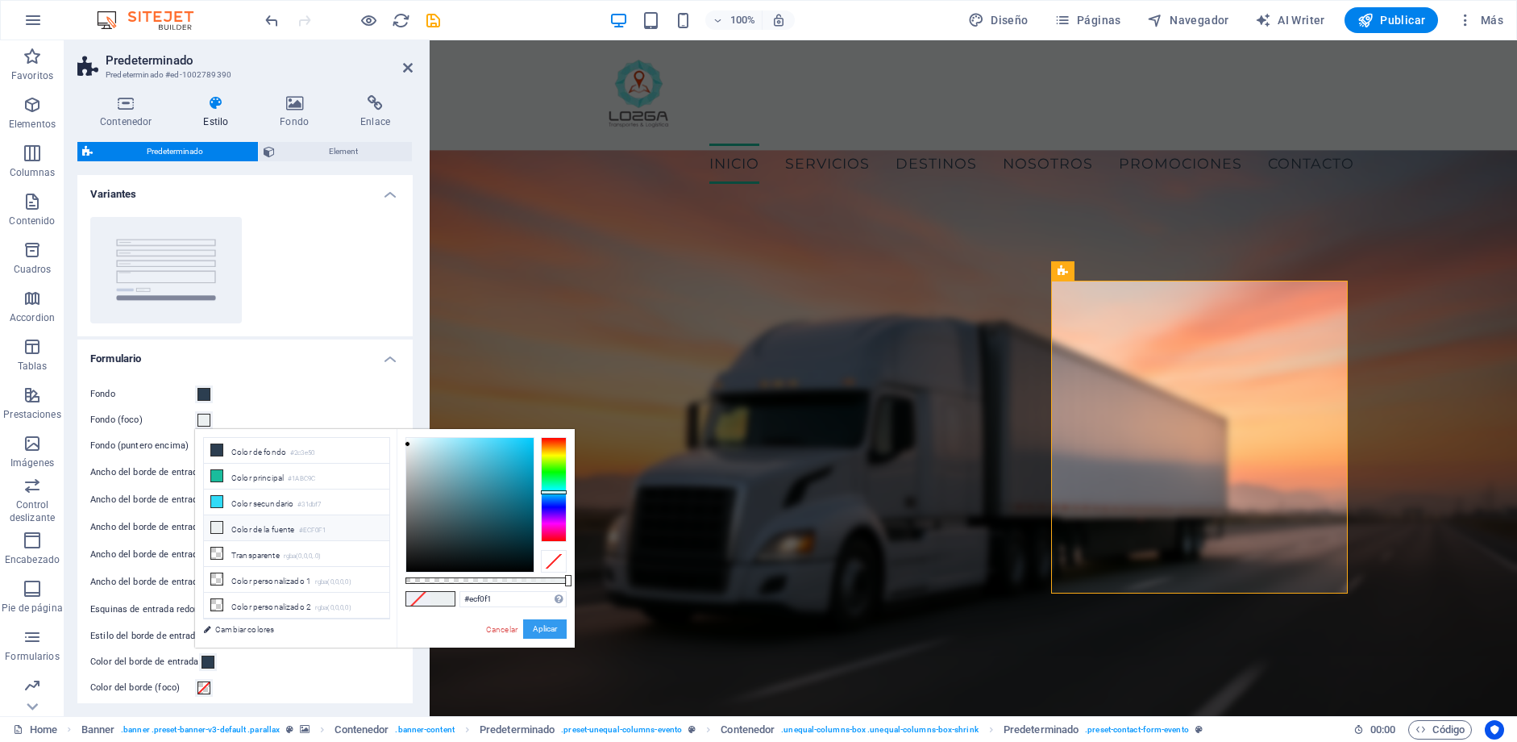
click at [544, 626] on button "Aplicar" at bounding box center [545, 628] width 44 height 19
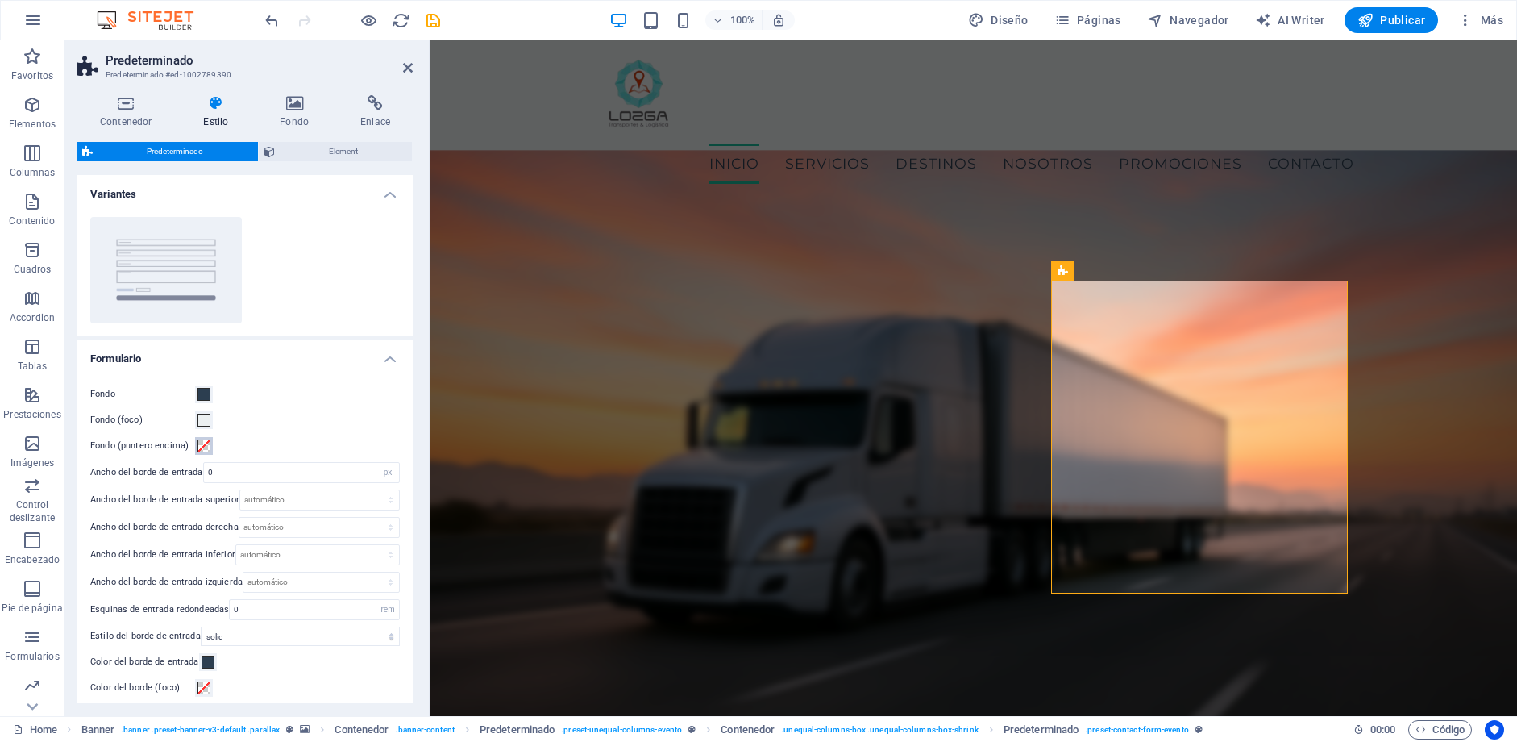
click at [206, 446] on span at bounding box center [204, 445] width 13 height 13
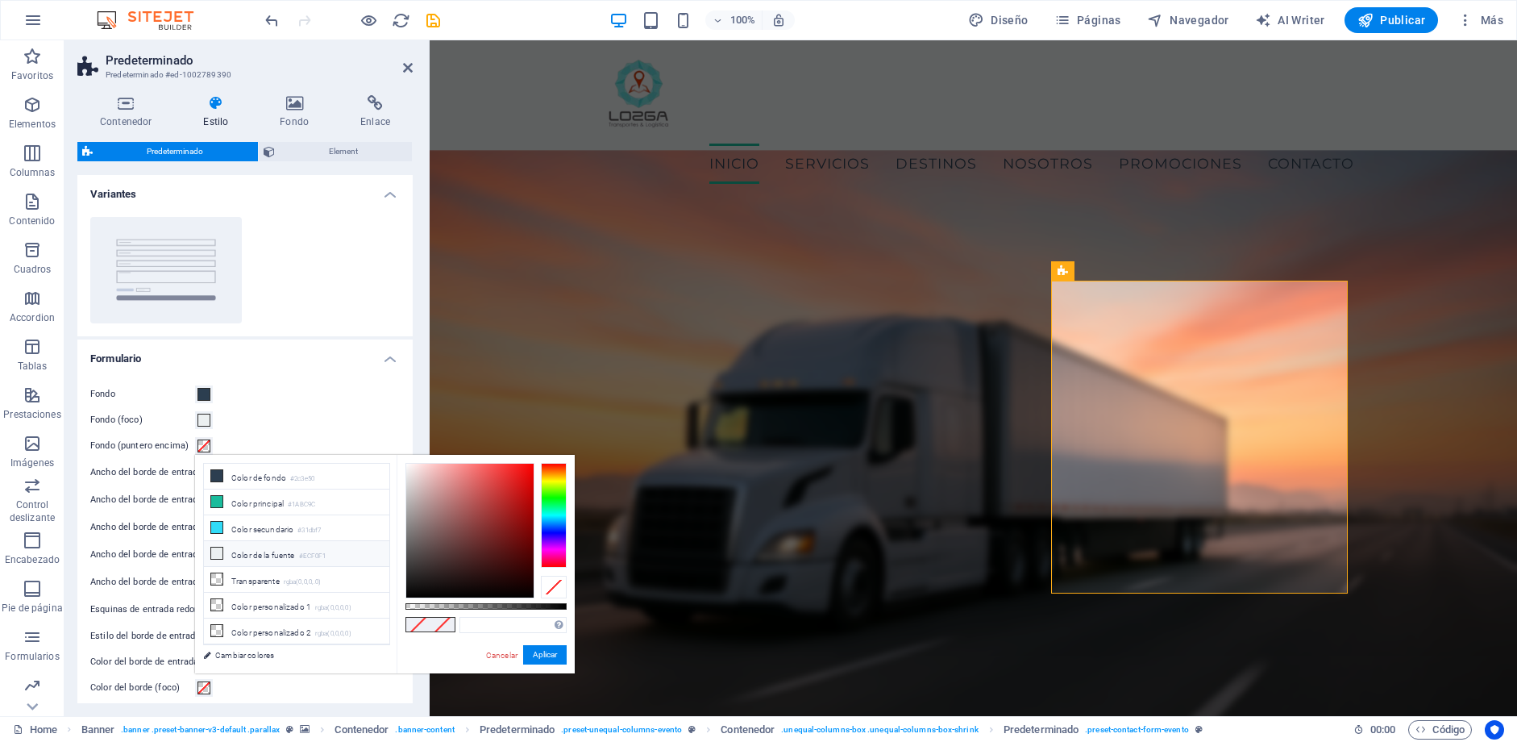
click at [227, 548] on li "Color de la fuente #ECF0F1" at bounding box center [296, 554] width 185 height 26
type input "#ecf0f1"
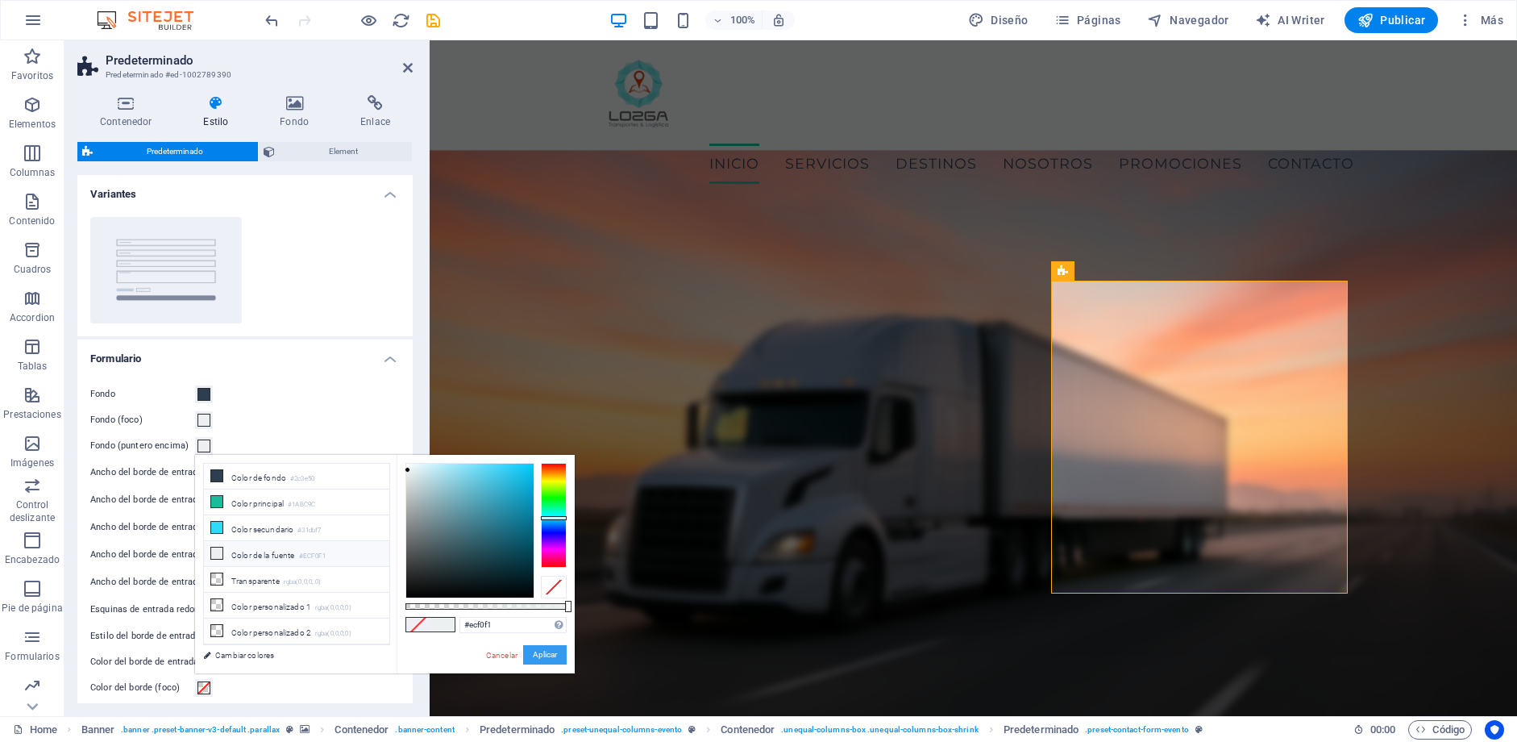
click at [556, 646] on button "Aplicar" at bounding box center [545, 654] width 44 height 19
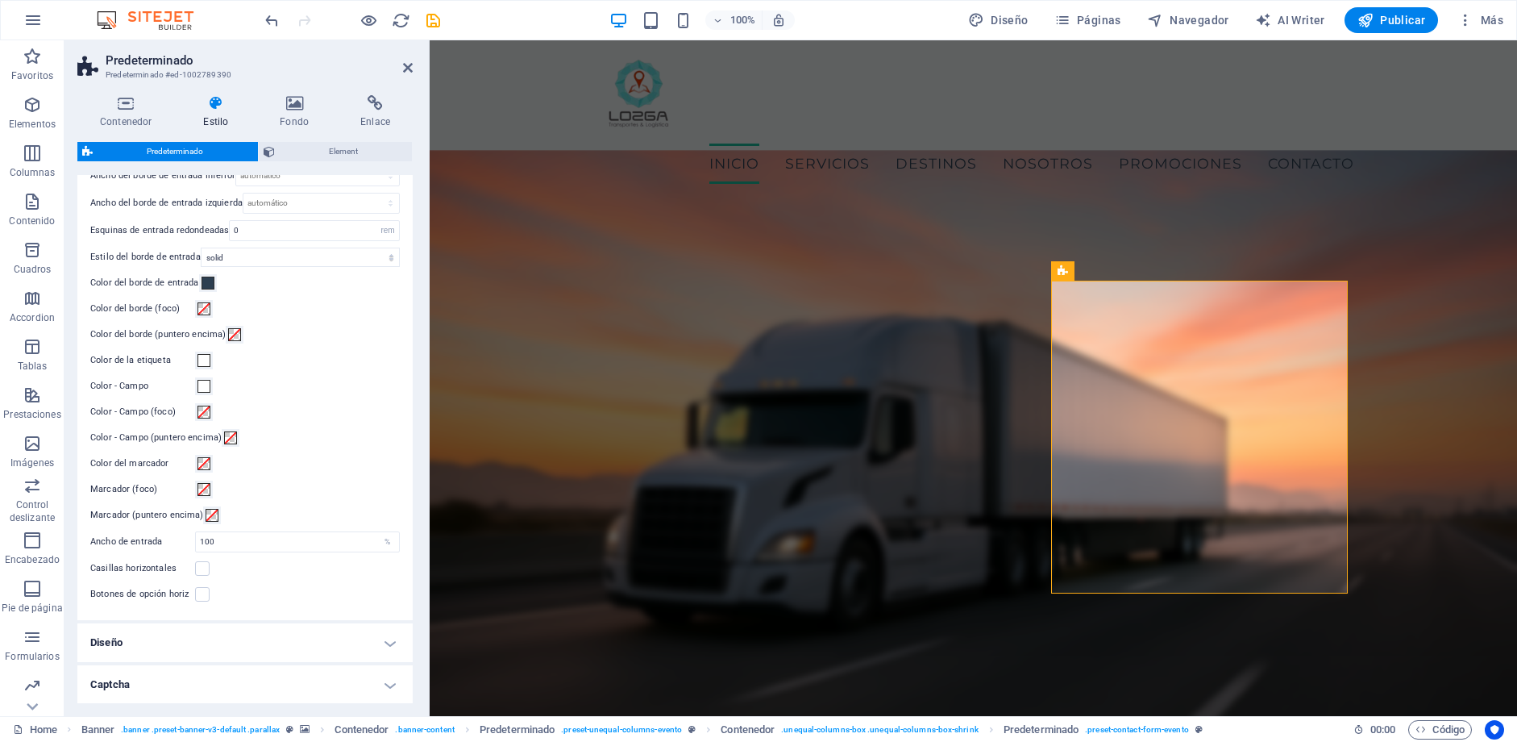
scroll to position [382, 0]
click at [385, 683] on h4 "Captcha" at bounding box center [244, 681] width 335 height 39
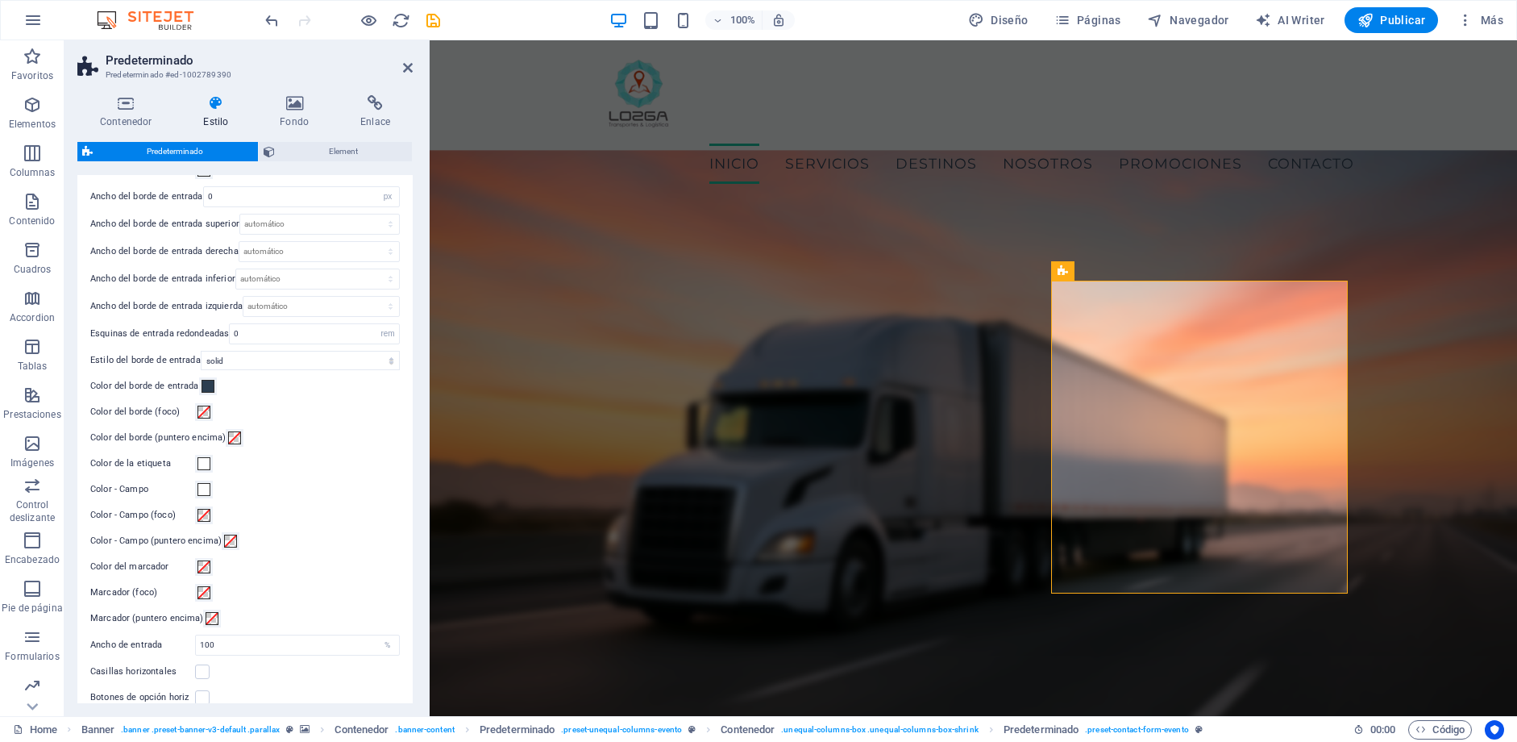
scroll to position [286, 0]
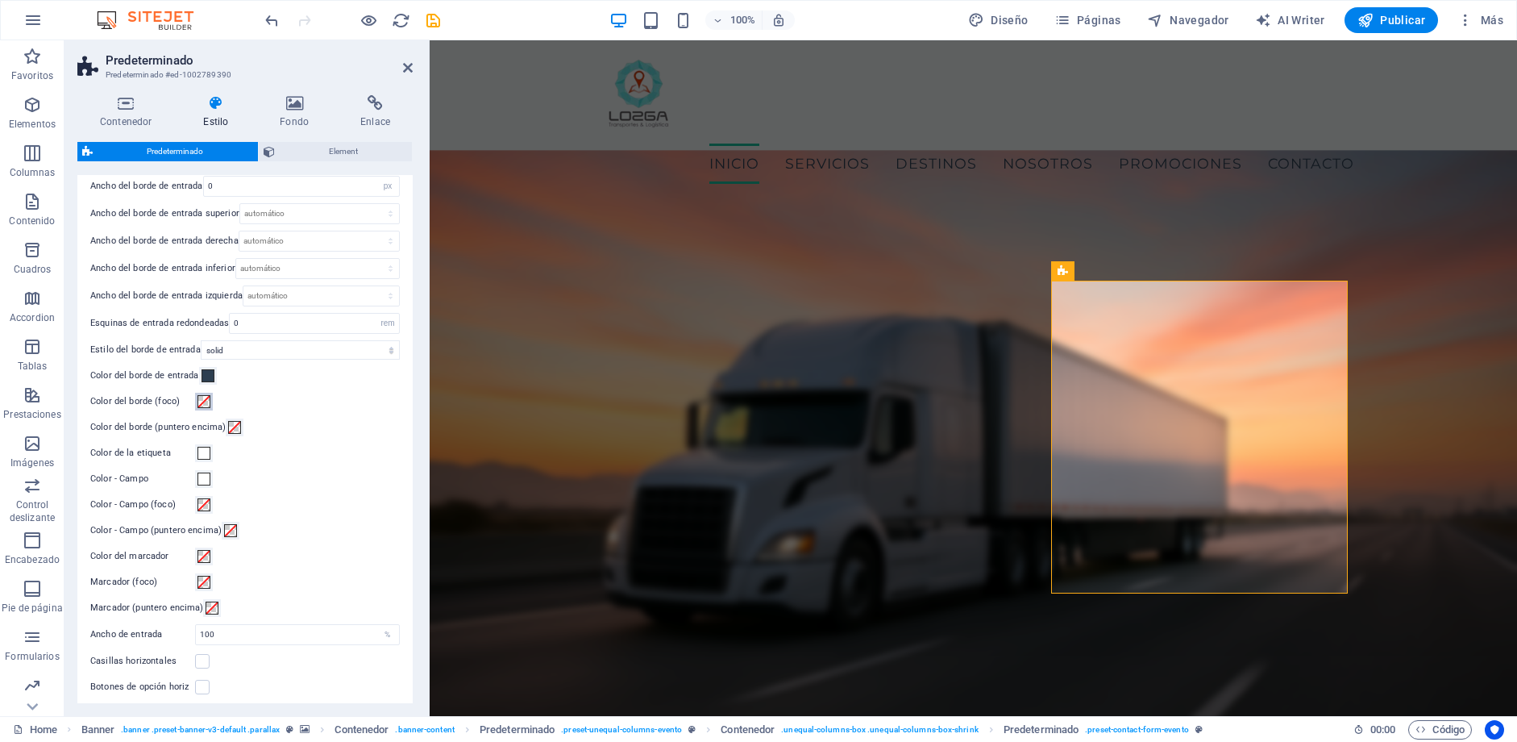
click at [203, 403] on span at bounding box center [204, 401] width 13 height 13
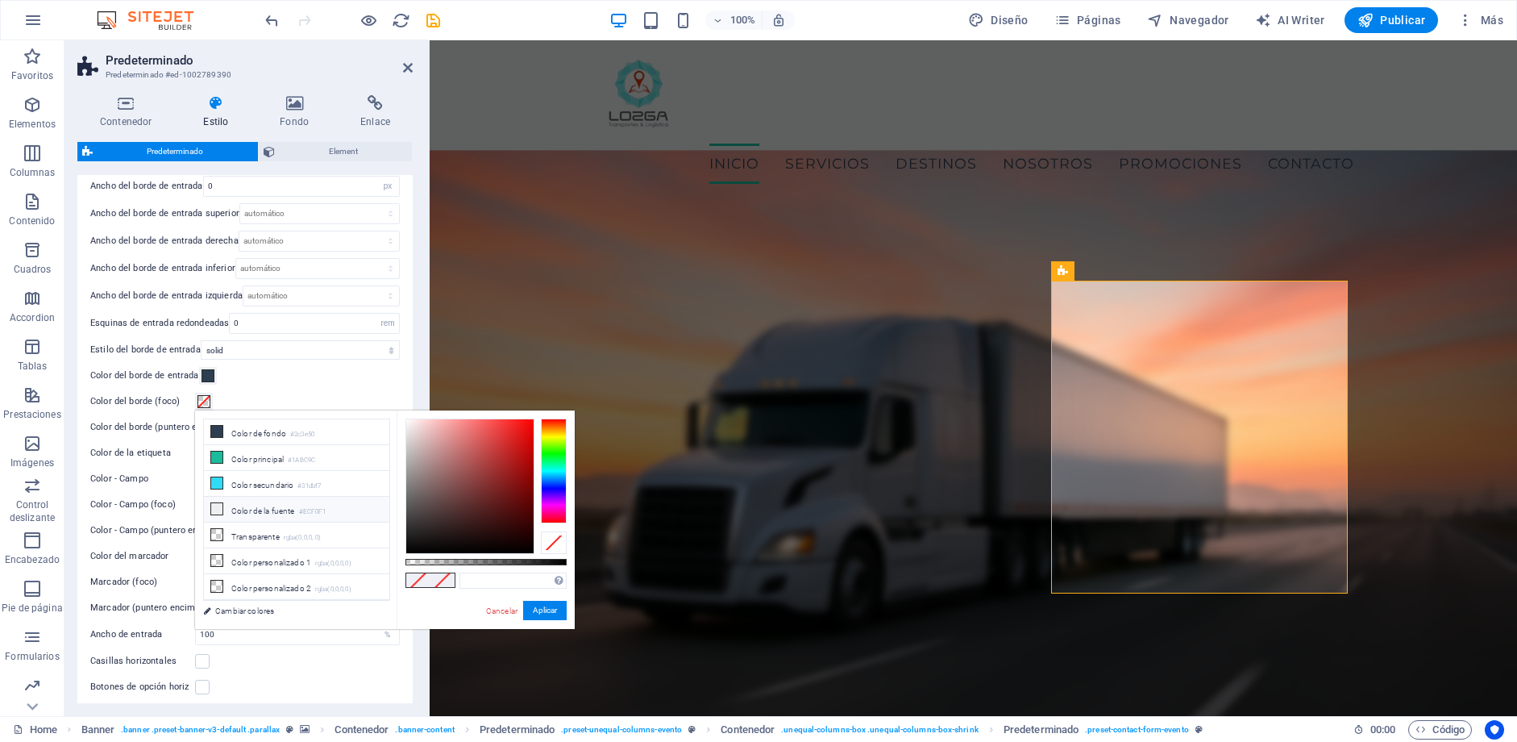
click at [250, 510] on li "Color de la fuente #ECF0F1" at bounding box center [296, 510] width 185 height 26
type input "#ecf0f1"
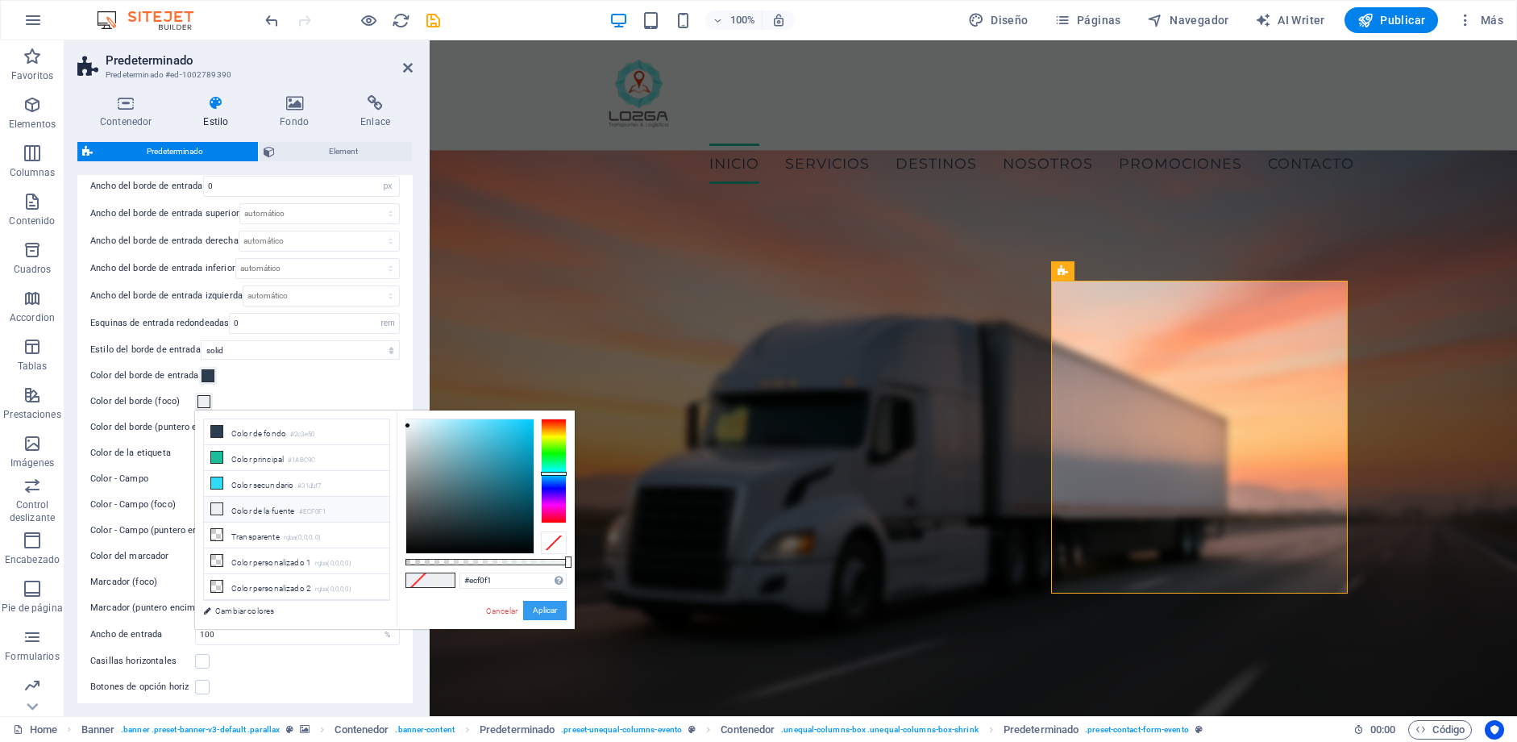
click at [546, 601] on button "Aplicar" at bounding box center [545, 610] width 44 height 19
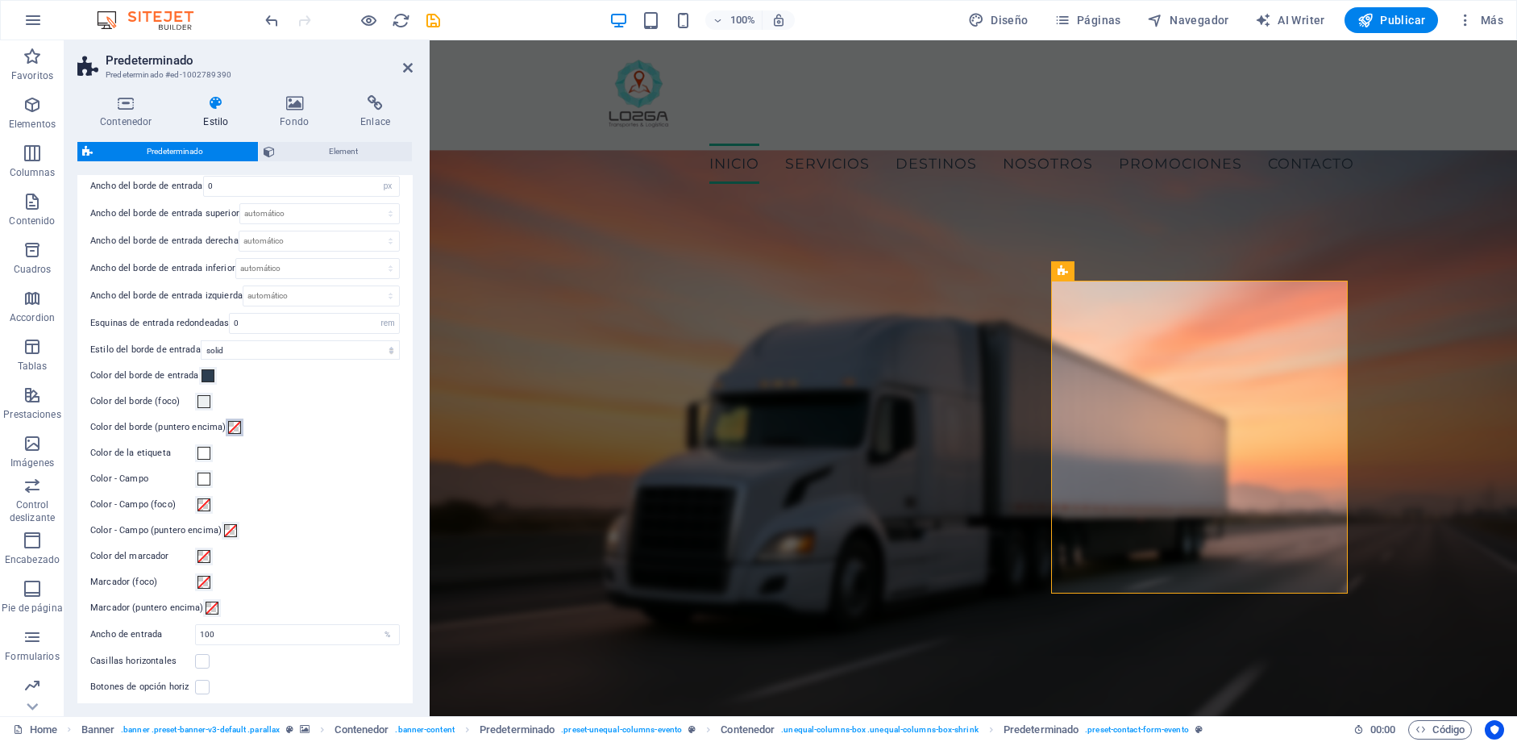
click at [238, 430] on span at bounding box center [234, 427] width 13 height 13
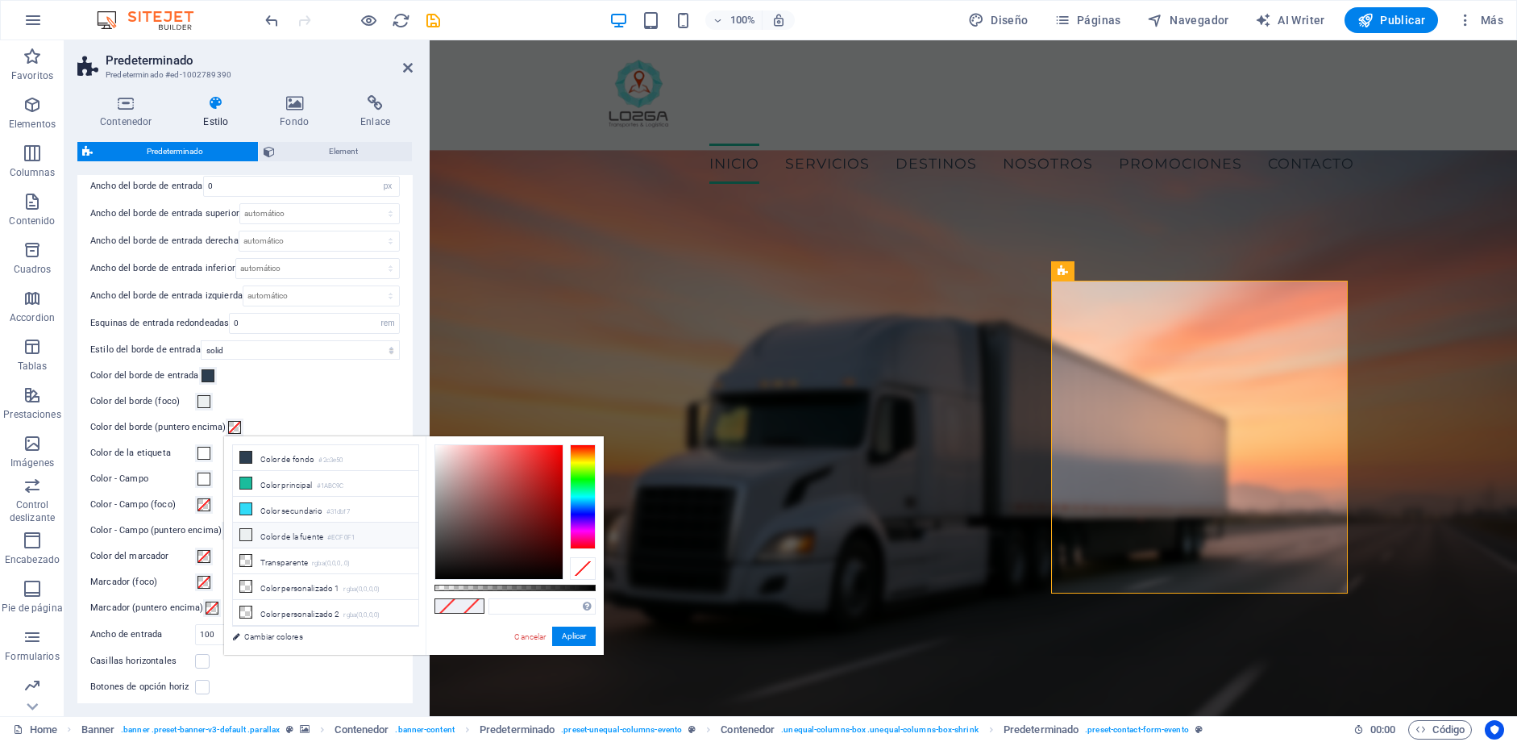
click at [303, 541] on li "Color de la fuente #ECF0F1" at bounding box center [325, 535] width 185 height 26
type input "#ecf0f1"
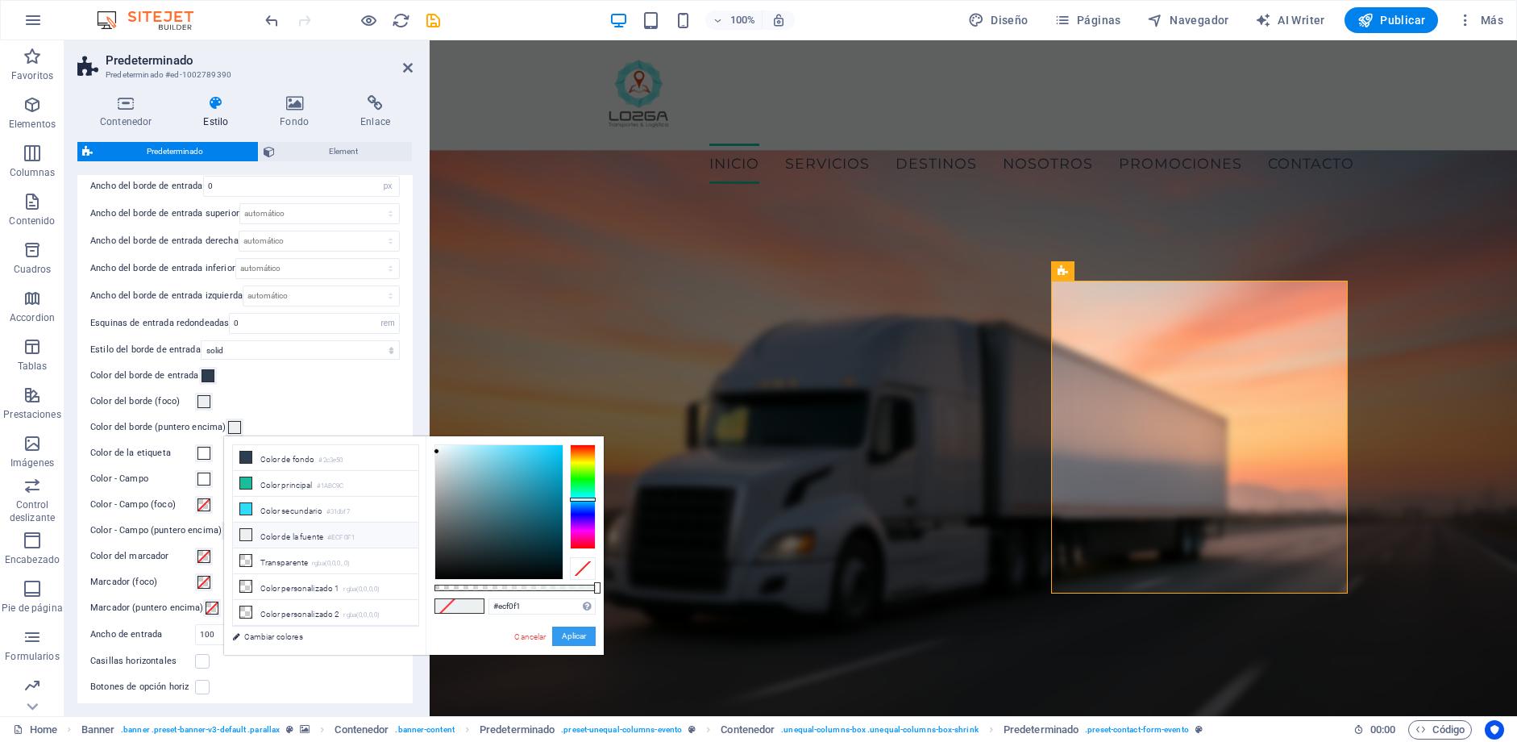
click at [585, 630] on button "Aplicar" at bounding box center [574, 635] width 44 height 19
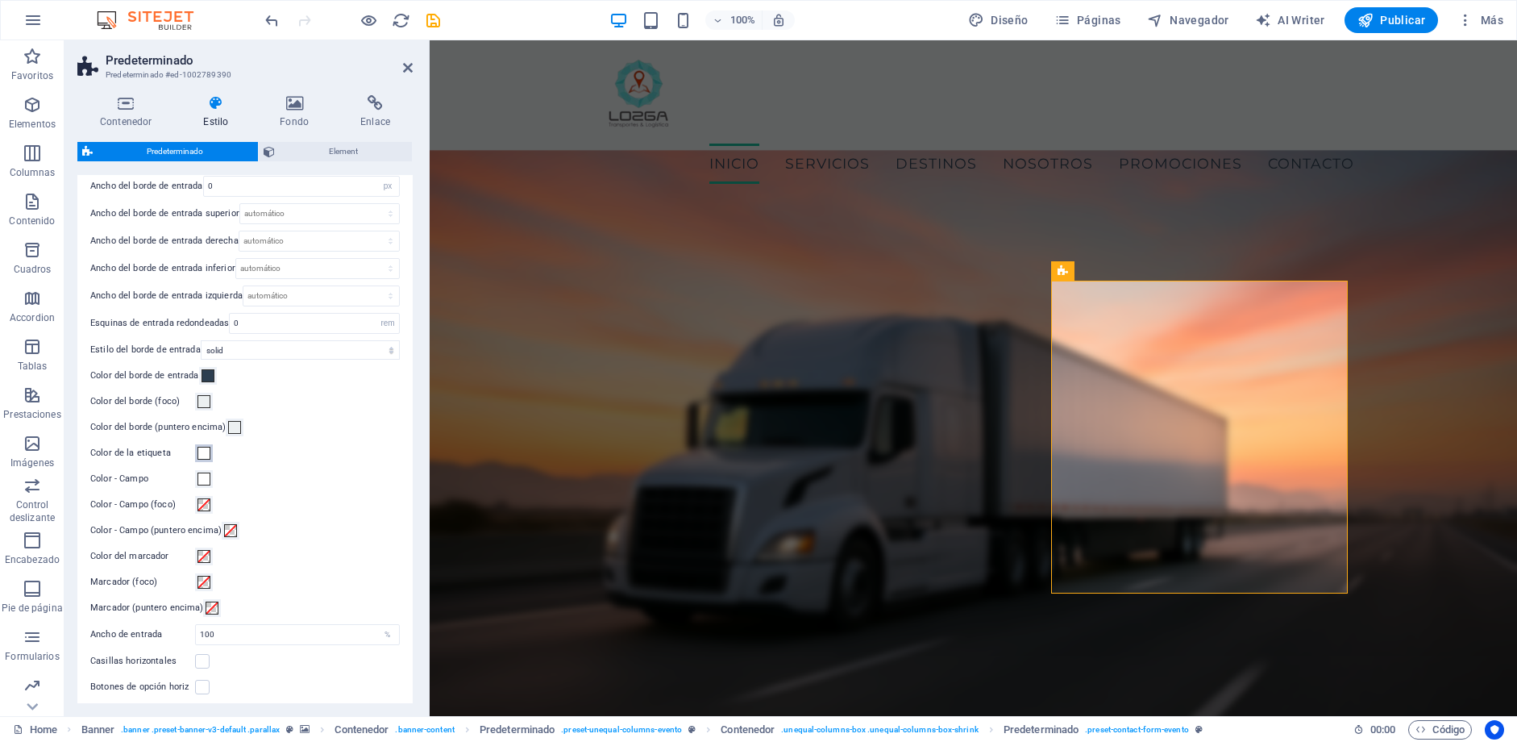
click at [206, 456] on span at bounding box center [204, 453] width 13 height 13
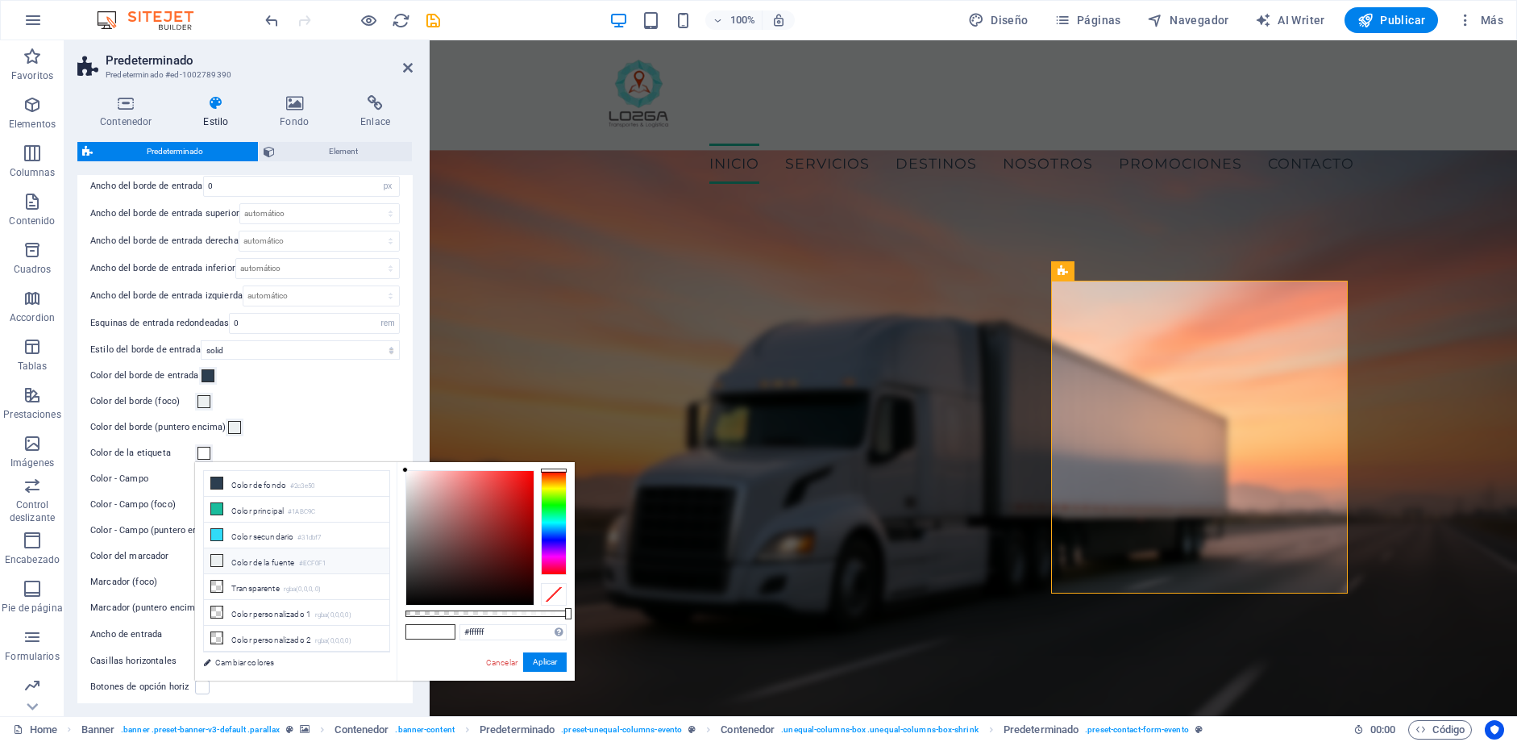
click at [293, 558] on li "Color de la fuente #ECF0F1" at bounding box center [296, 561] width 185 height 26
type input "#ecf0f1"
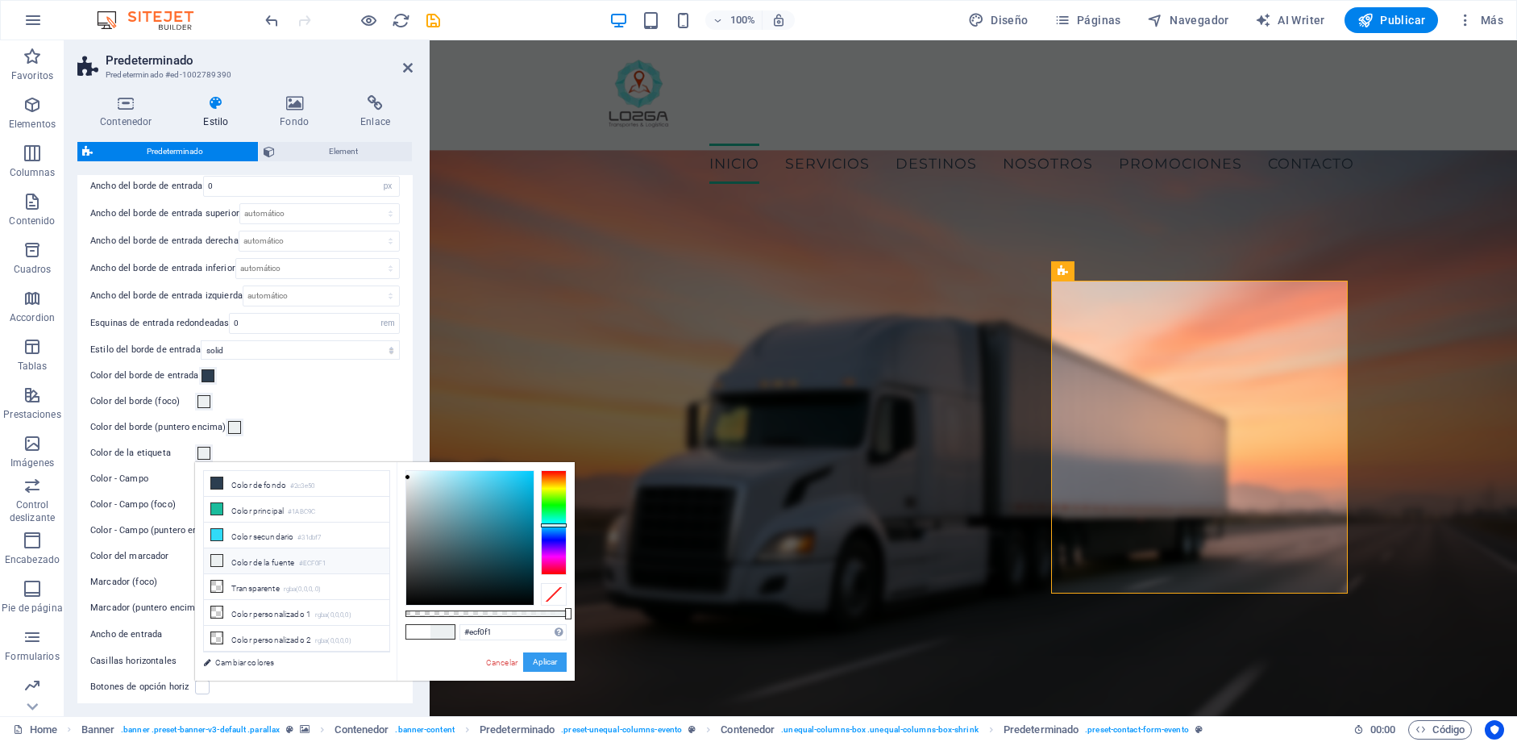
drag, startPoint x: 536, startPoint y: 655, endPoint x: 101, endPoint y: 615, distance: 437.1
click at [536, 655] on button "Aplicar" at bounding box center [545, 661] width 44 height 19
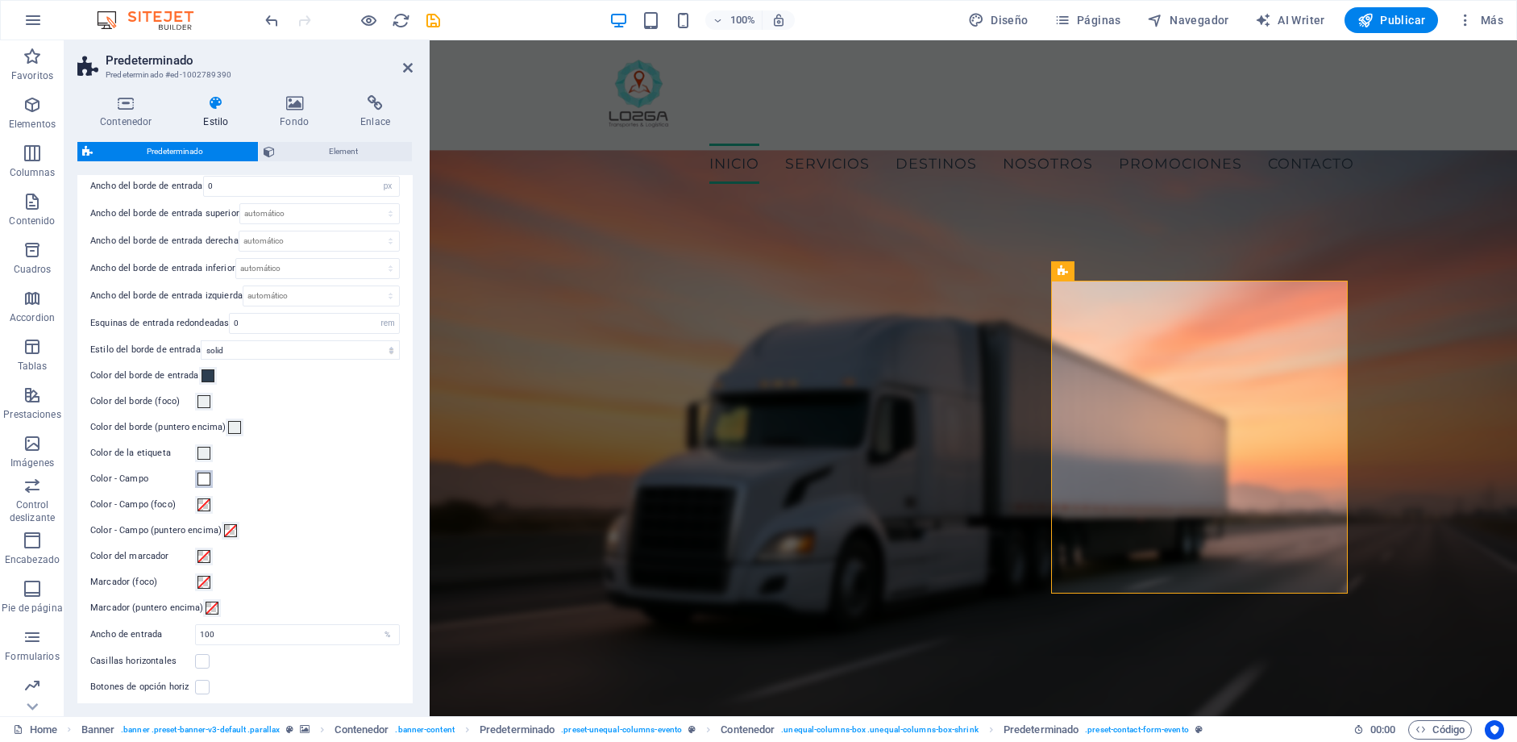
click at [202, 480] on span at bounding box center [204, 478] width 13 height 13
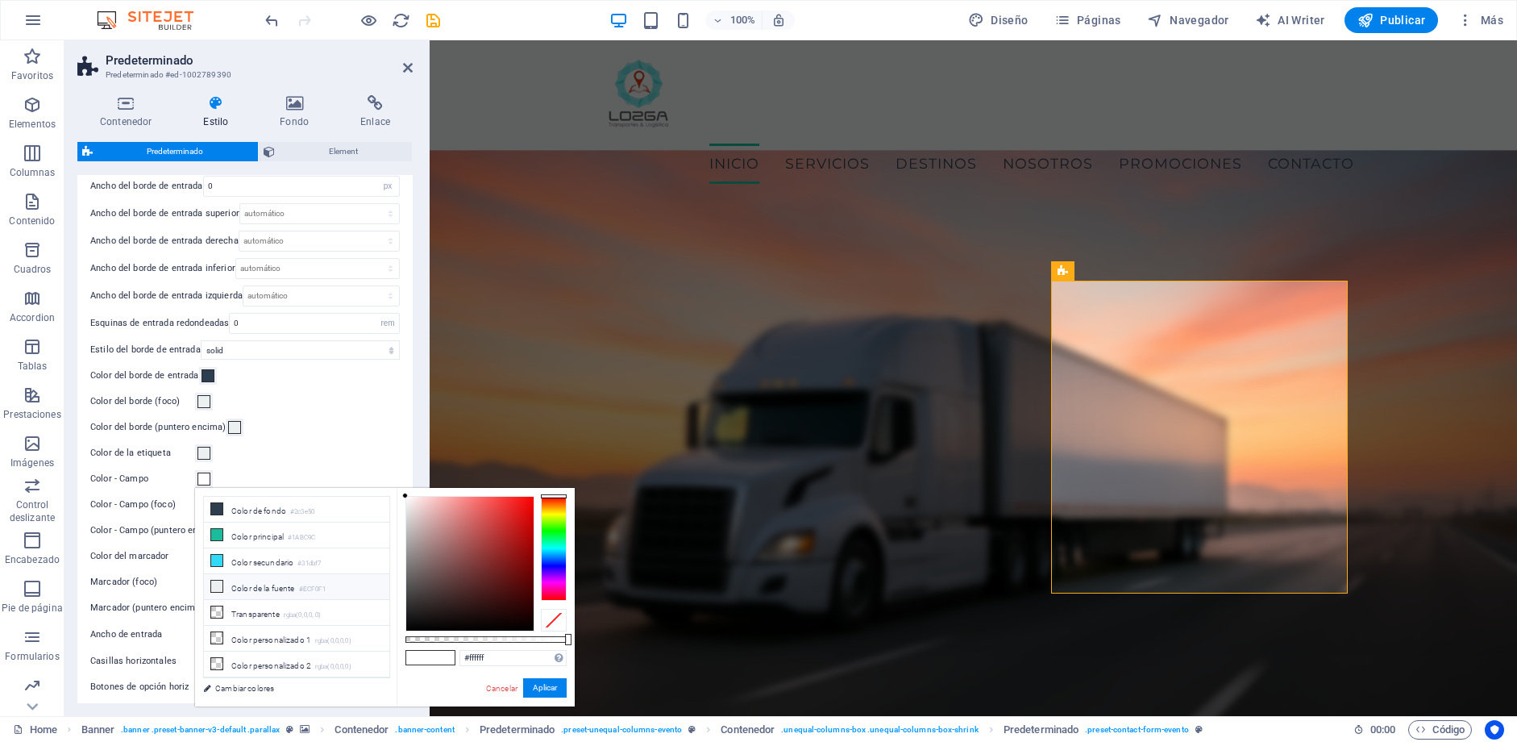
click at [319, 580] on li "Color de la fuente #ECF0F1" at bounding box center [296, 587] width 185 height 26
type input "#ecf0f1"
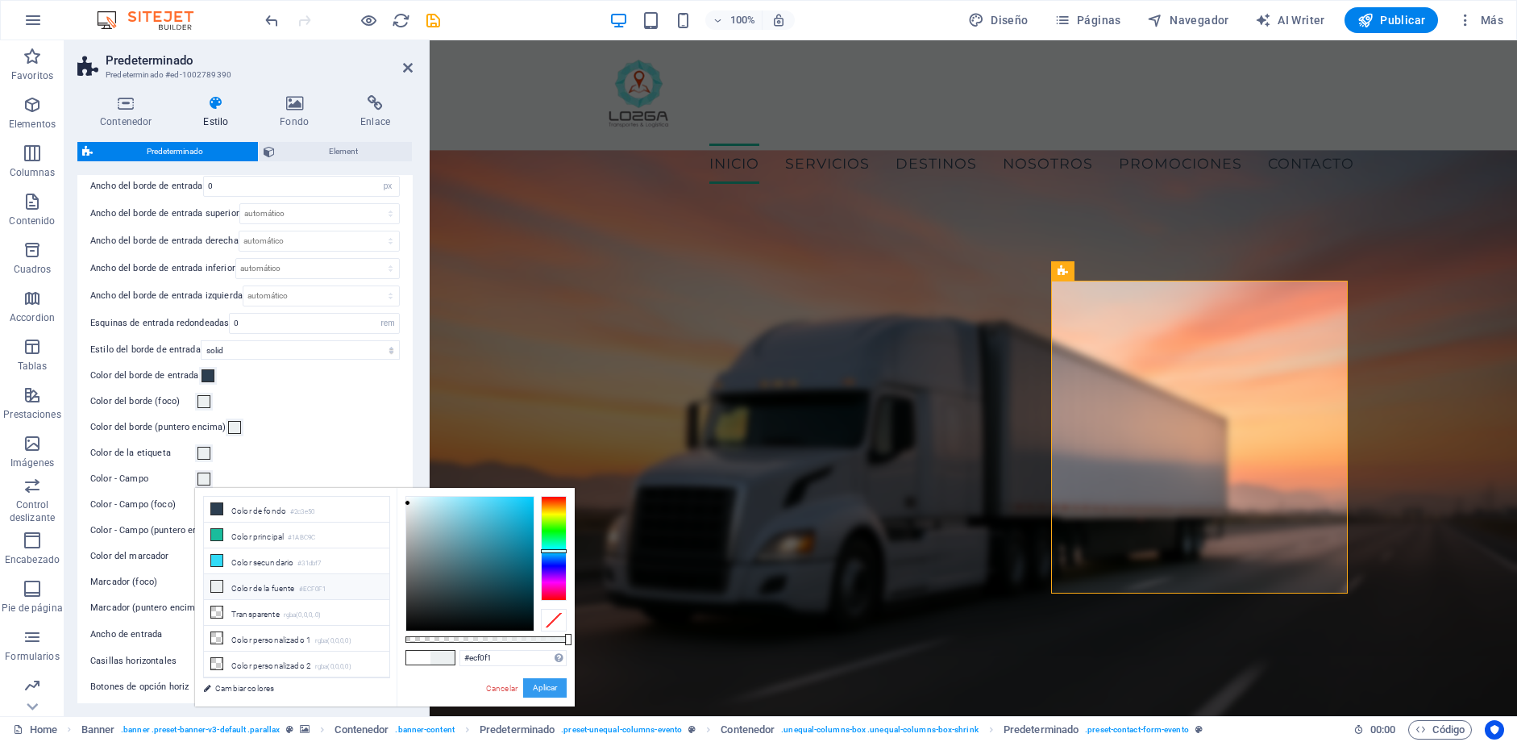
click at [550, 684] on button "Aplicar" at bounding box center [545, 687] width 44 height 19
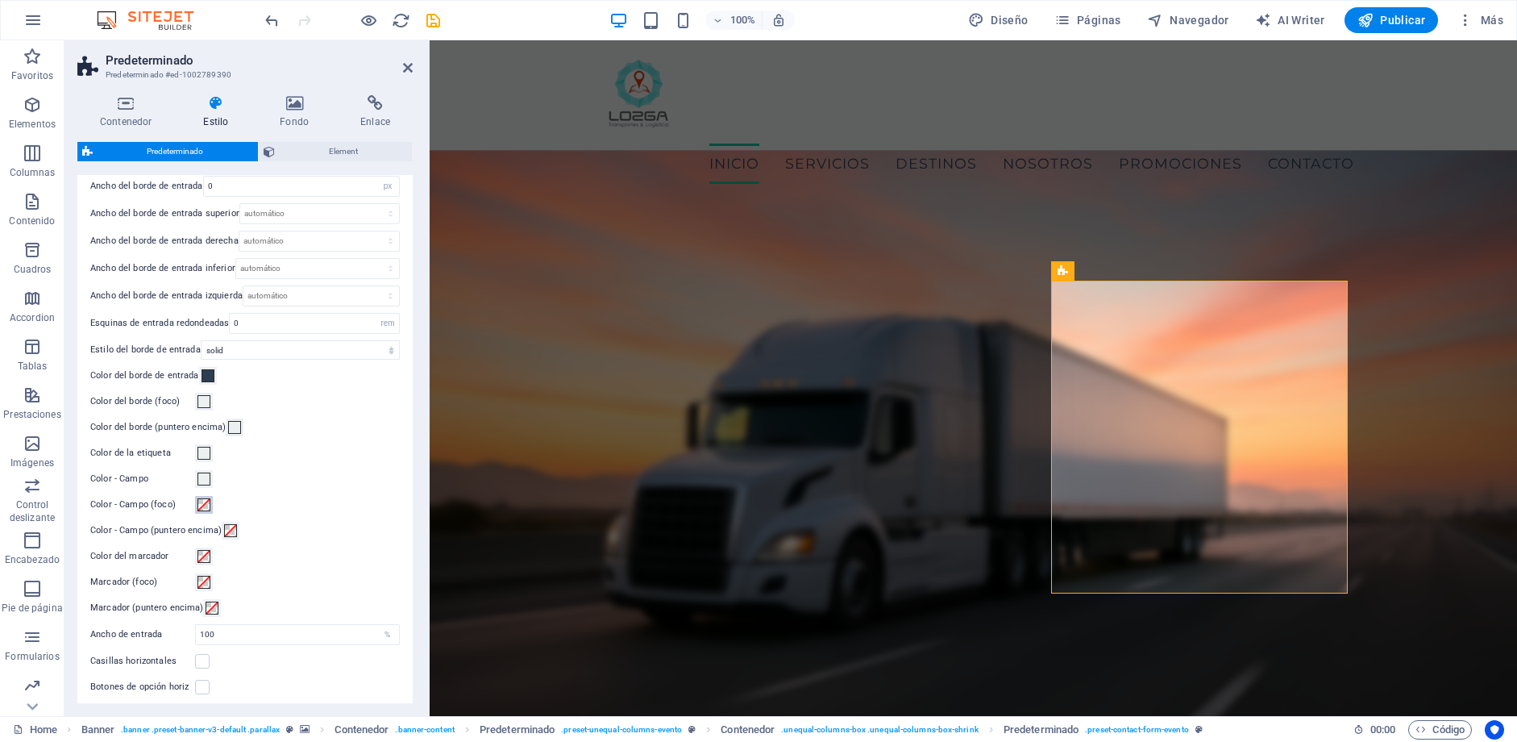
click at [202, 506] on span at bounding box center [204, 504] width 13 height 13
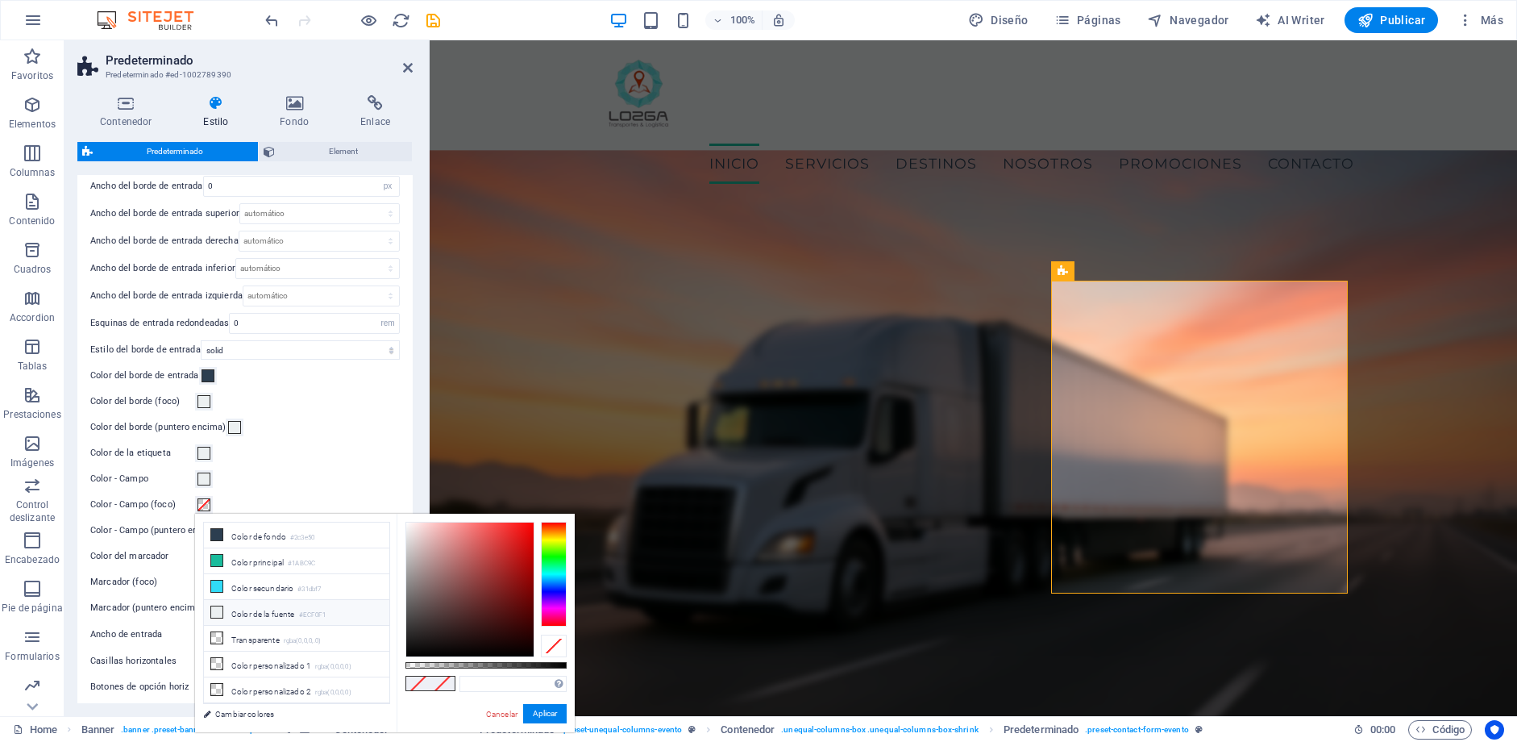
click at [279, 613] on li "Color de la fuente #ECF0F1" at bounding box center [296, 613] width 185 height 26
type input "#ecf0f1"
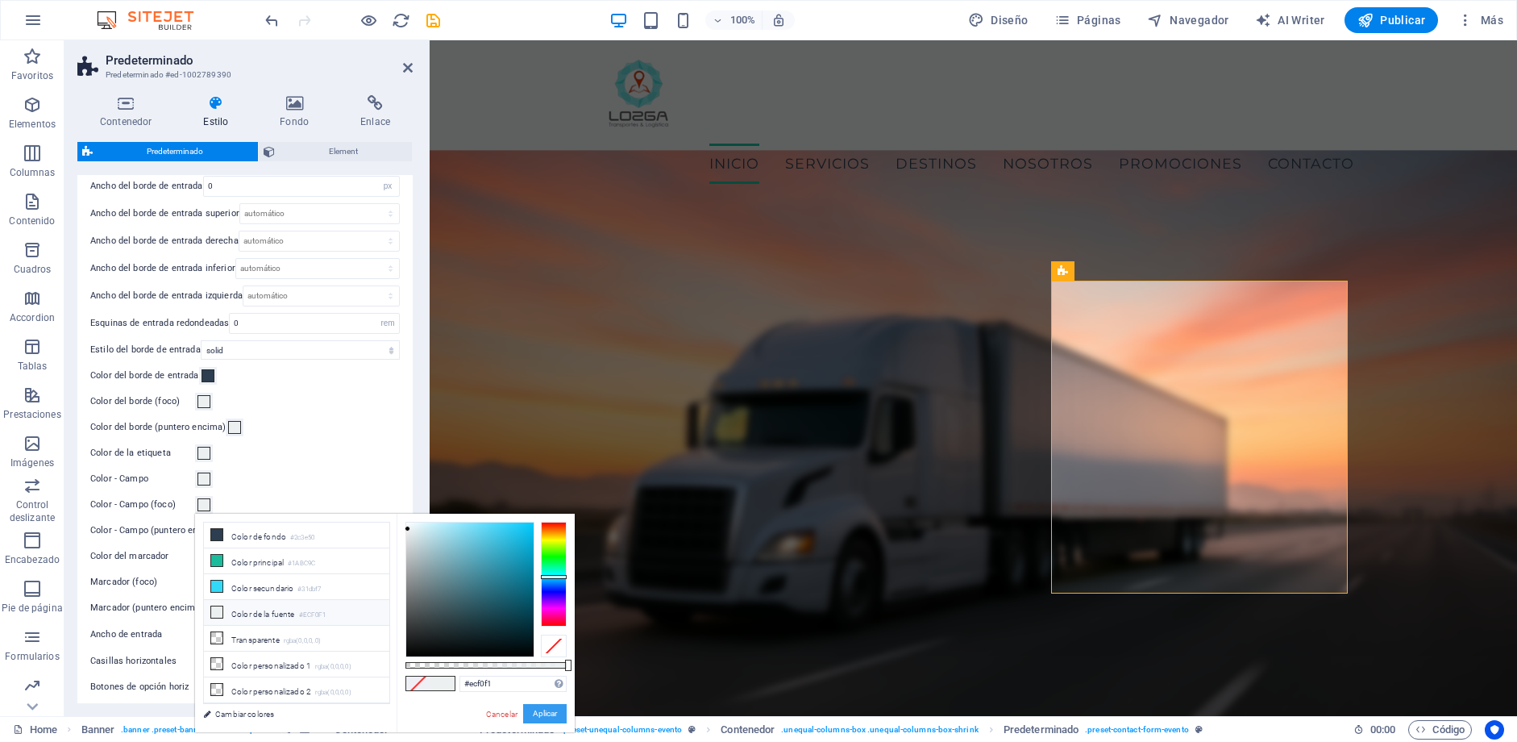
click at [538, 706] on button "Aplicar" at bounding box center [545, 713] width 44 height 19
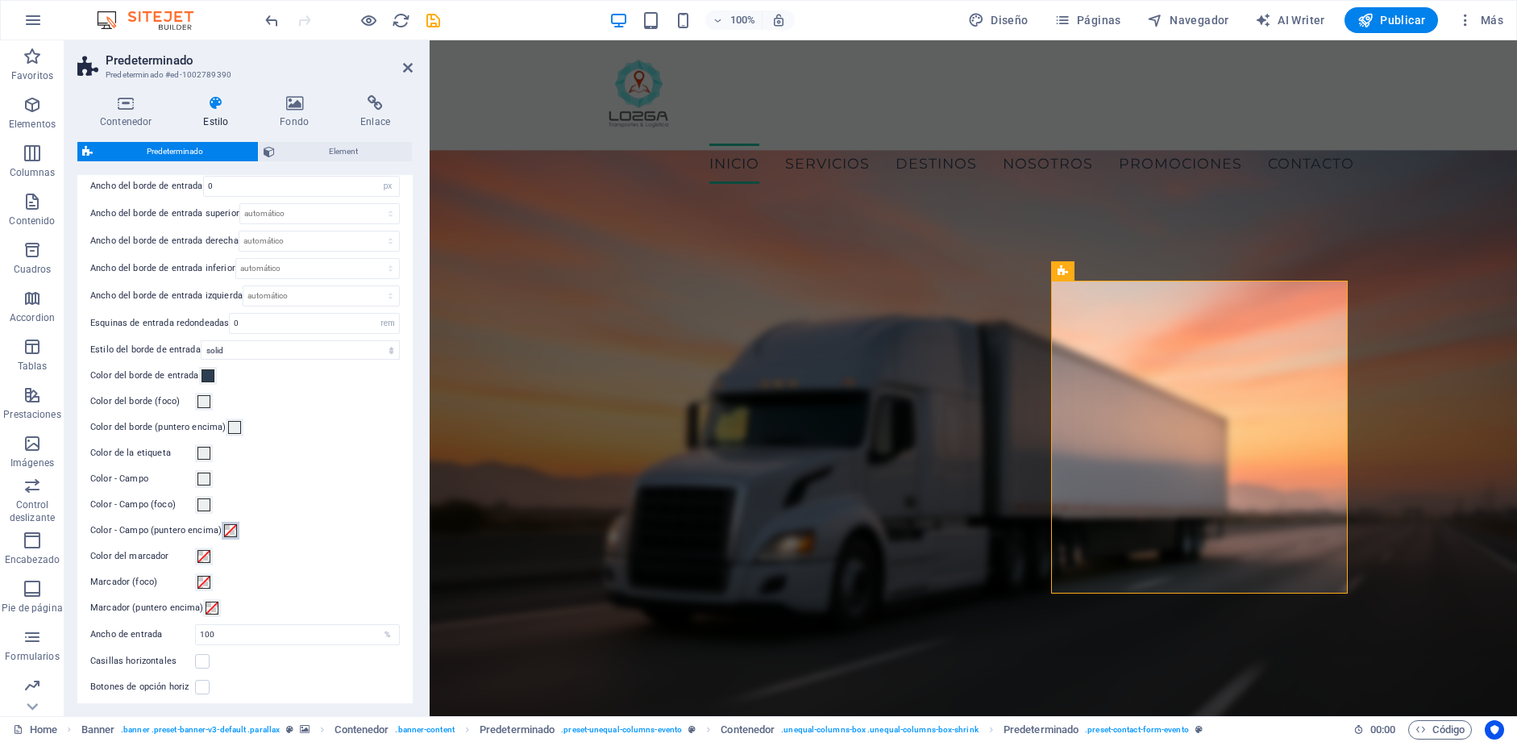
click at [226, 529] on span at bounding box center [230, 530] width 13 height 13
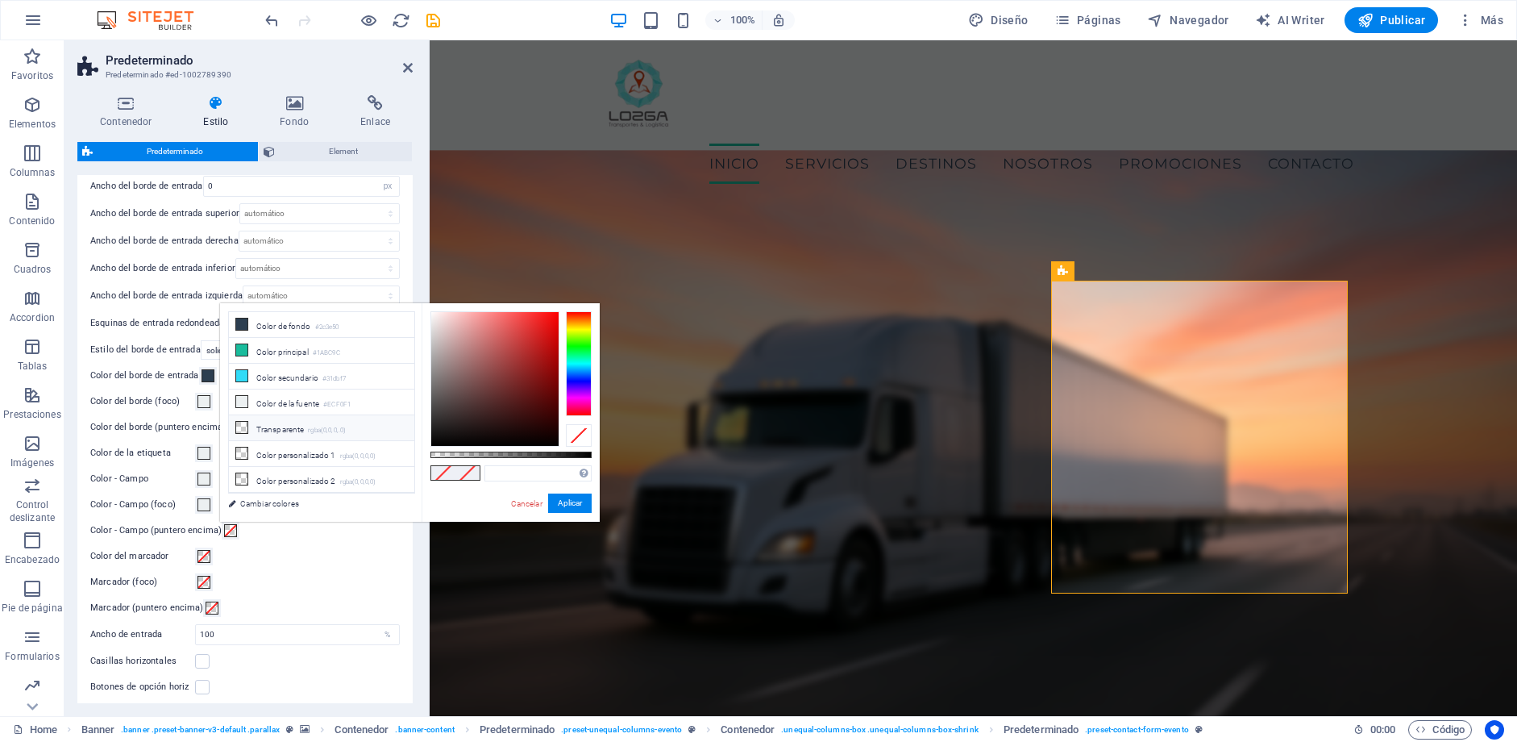
drag, startPoint x: 275, startPoint y: 408, endPoint x: 288, endPoint y: 415, distance: 14.8
click at [275, 408] on li "Color de la fuente #ECF0F1" at bounding box center [321, 402] width 185 height 26
type input "#ecf0f1"
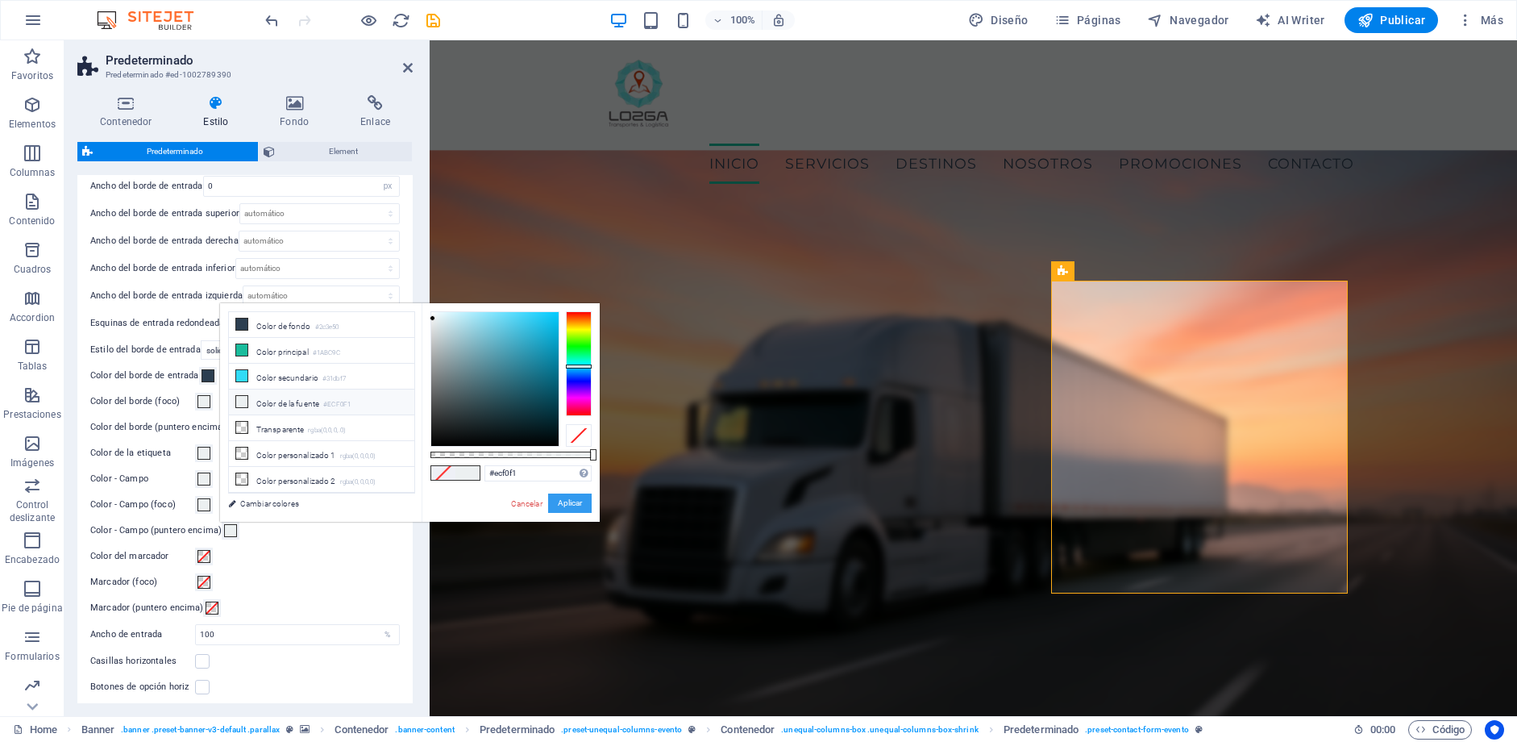
drag, startPoint x: 560, startPoint y: 505, endPoint x: 25, endPoint y: 456, distance: 537.4
click at [560, 505] on button "Aplicar" at bounding box center [570, 502] width 44 height 19
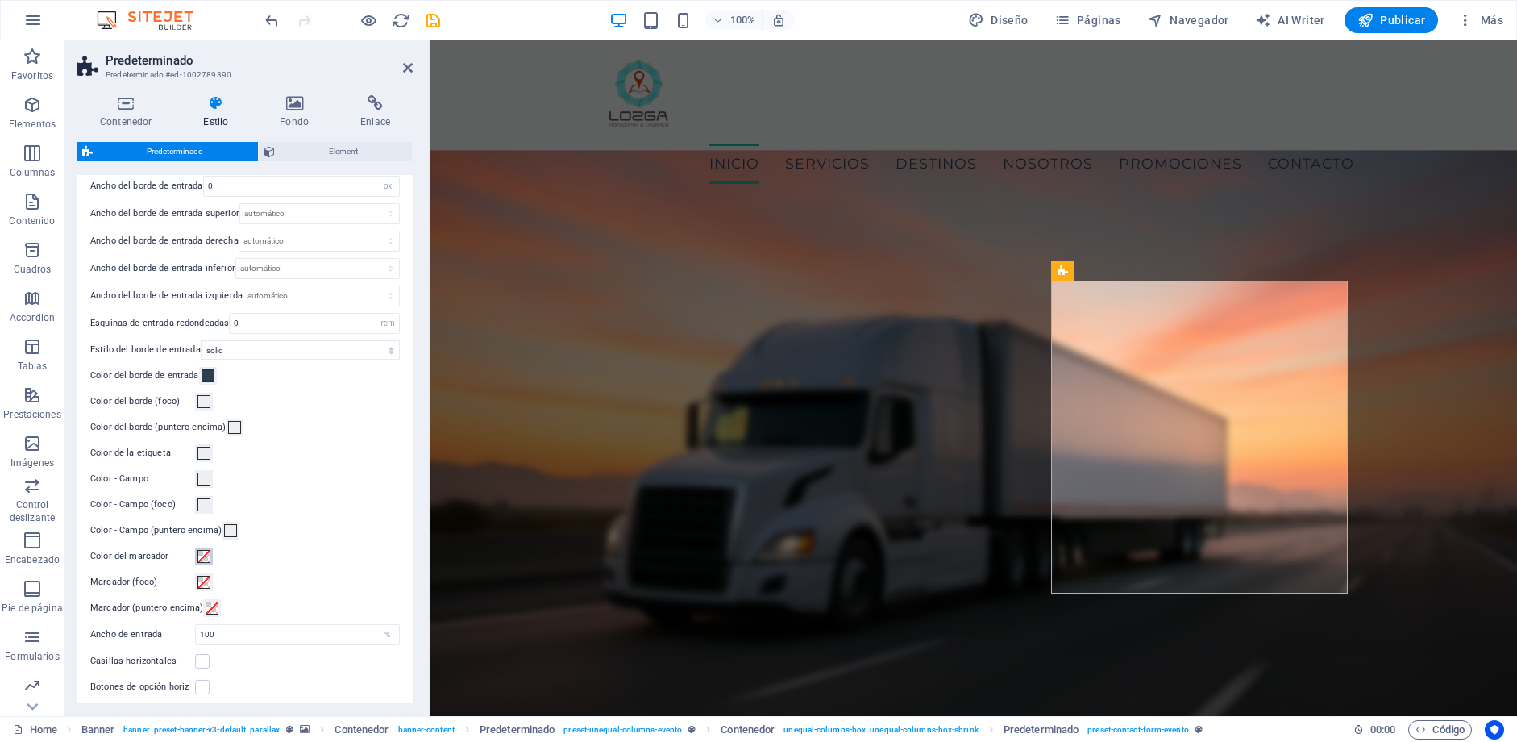
click at [196, 557] on button "Color del marcador" at bounding box center [204, 556] width 18 height 18
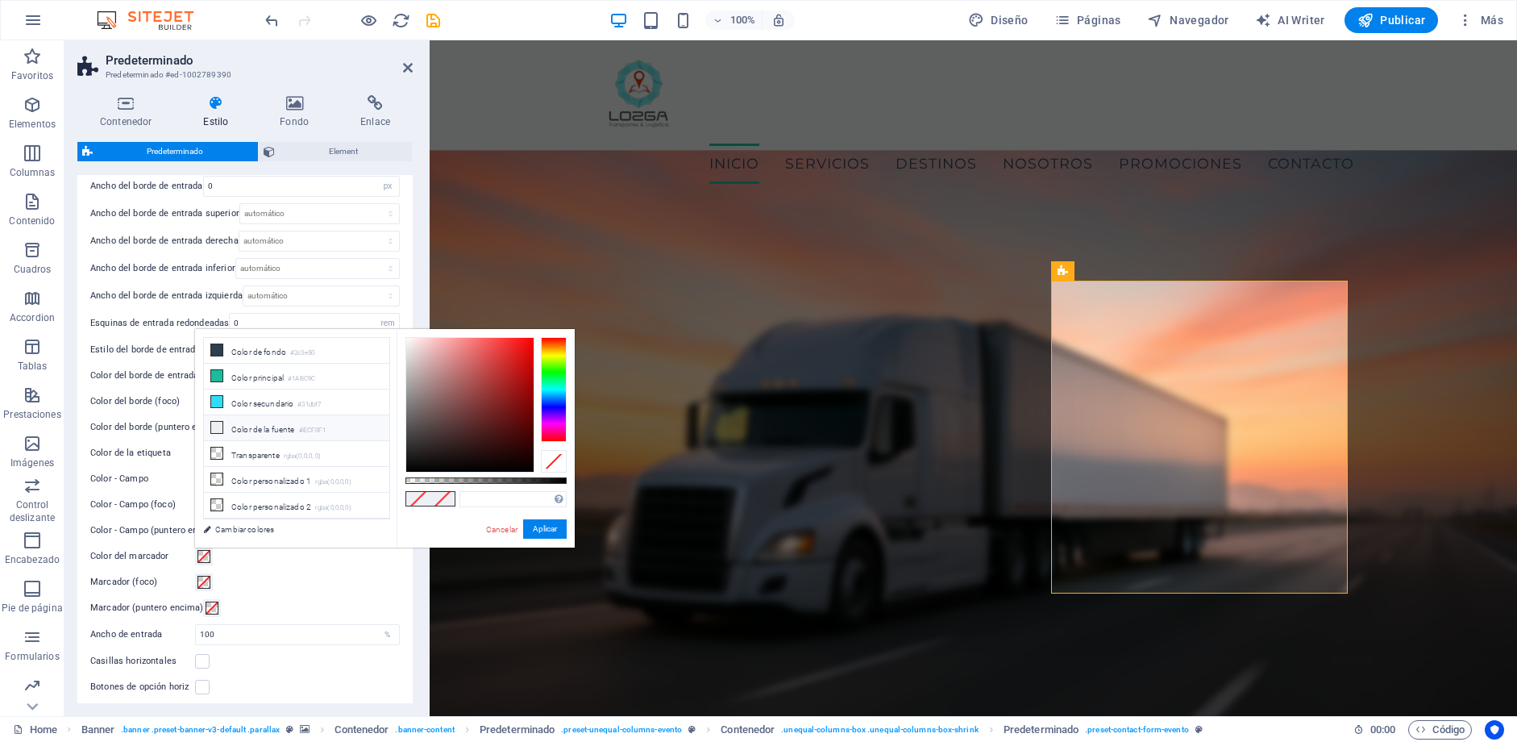
click at [295, 421] on li "Color de la fuente #ECF0F1" at bounding box center [296, 428] width 185 height 26
type input "#ecf0f1"
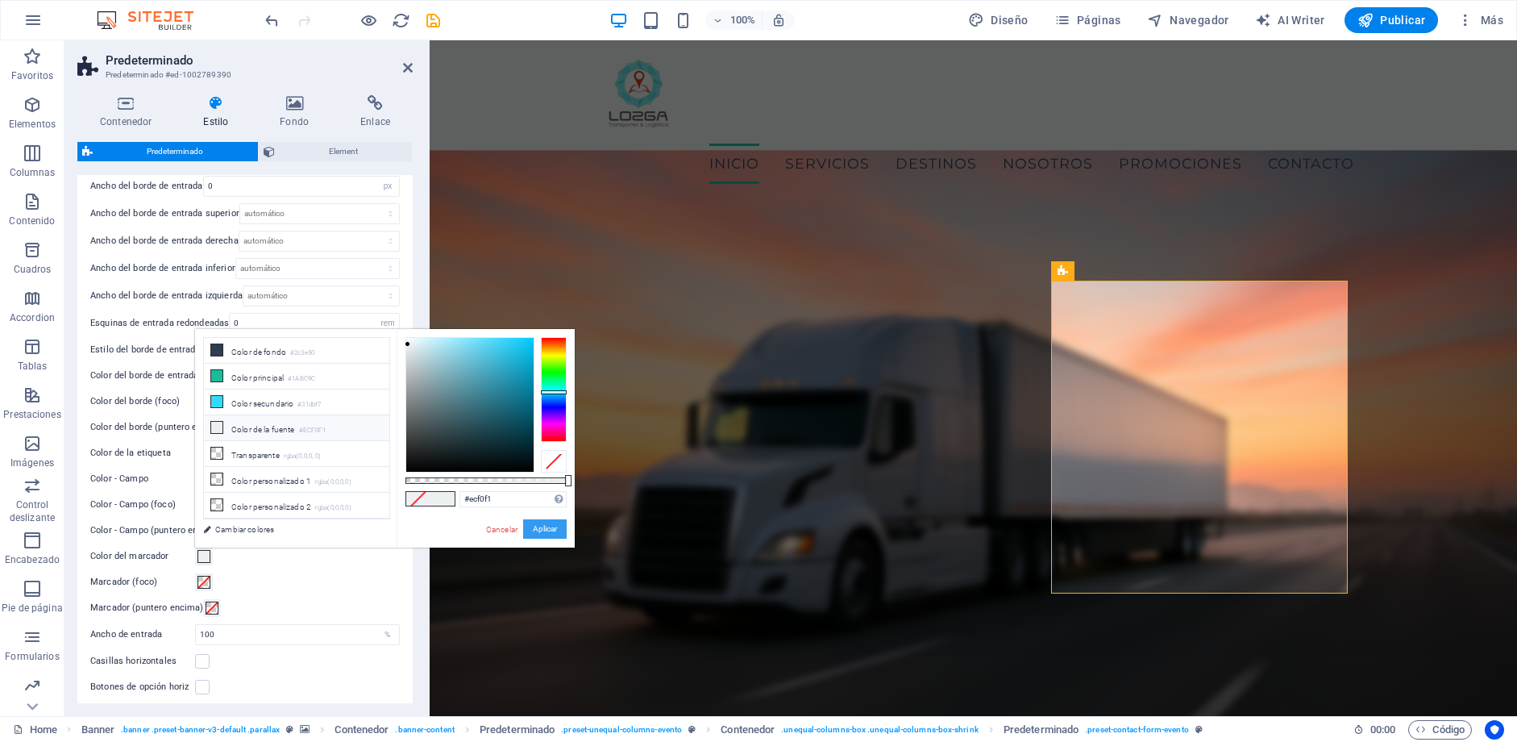
drag, startPoint x: 545, startPoint y: 531, endPoint x: 50, endPoint y: 491, distance: 496.6
click at [545, 531] on button "Aplicar" at bounding box center [545, 528] width 44 height 19
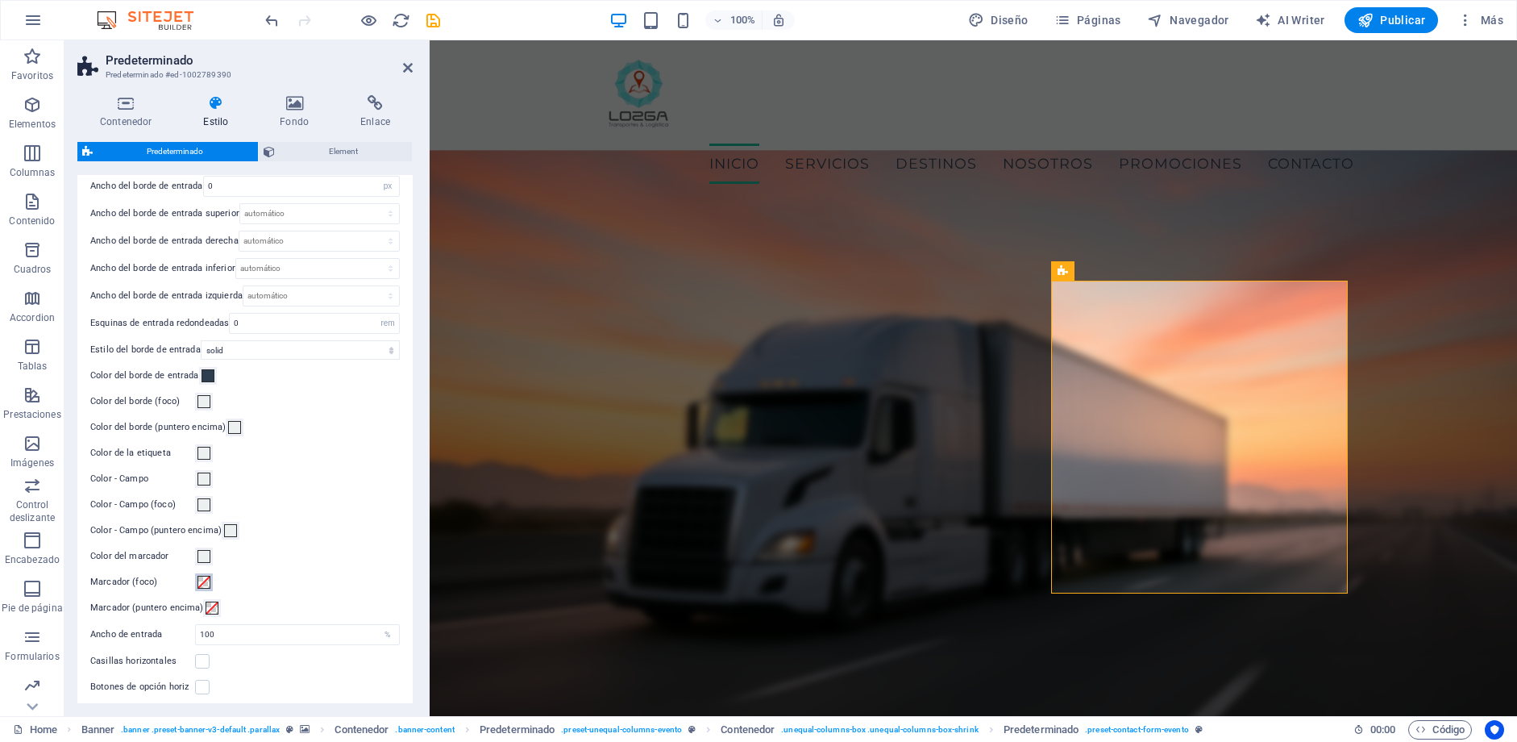
click at [207, 576] on span at bounding box center [204, 582] width 13 height 13
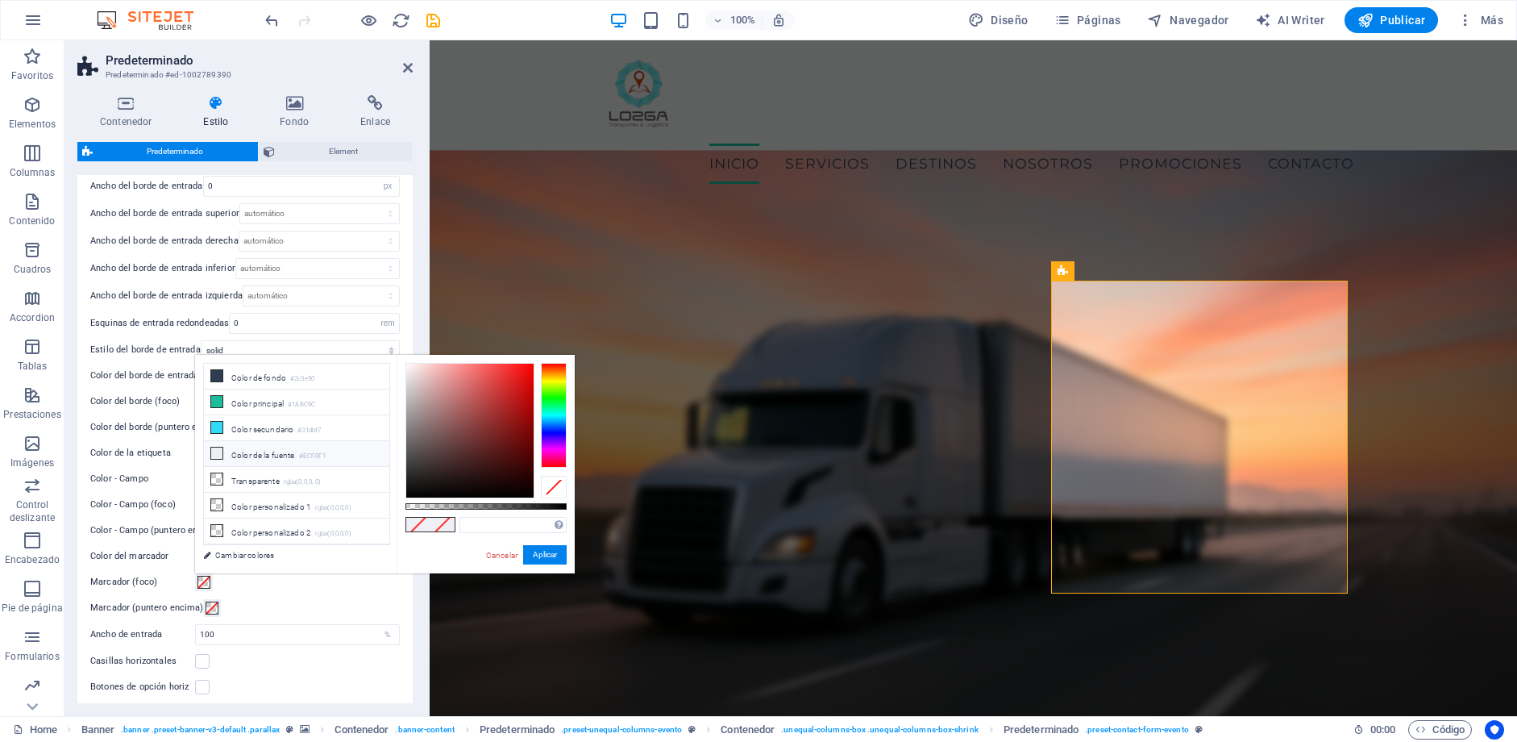
click at [271, 463] on li "Color de la fuente #ECF0F1" at bounding box center [296, 454] width 185 height 26
type input "#ecf0f1"
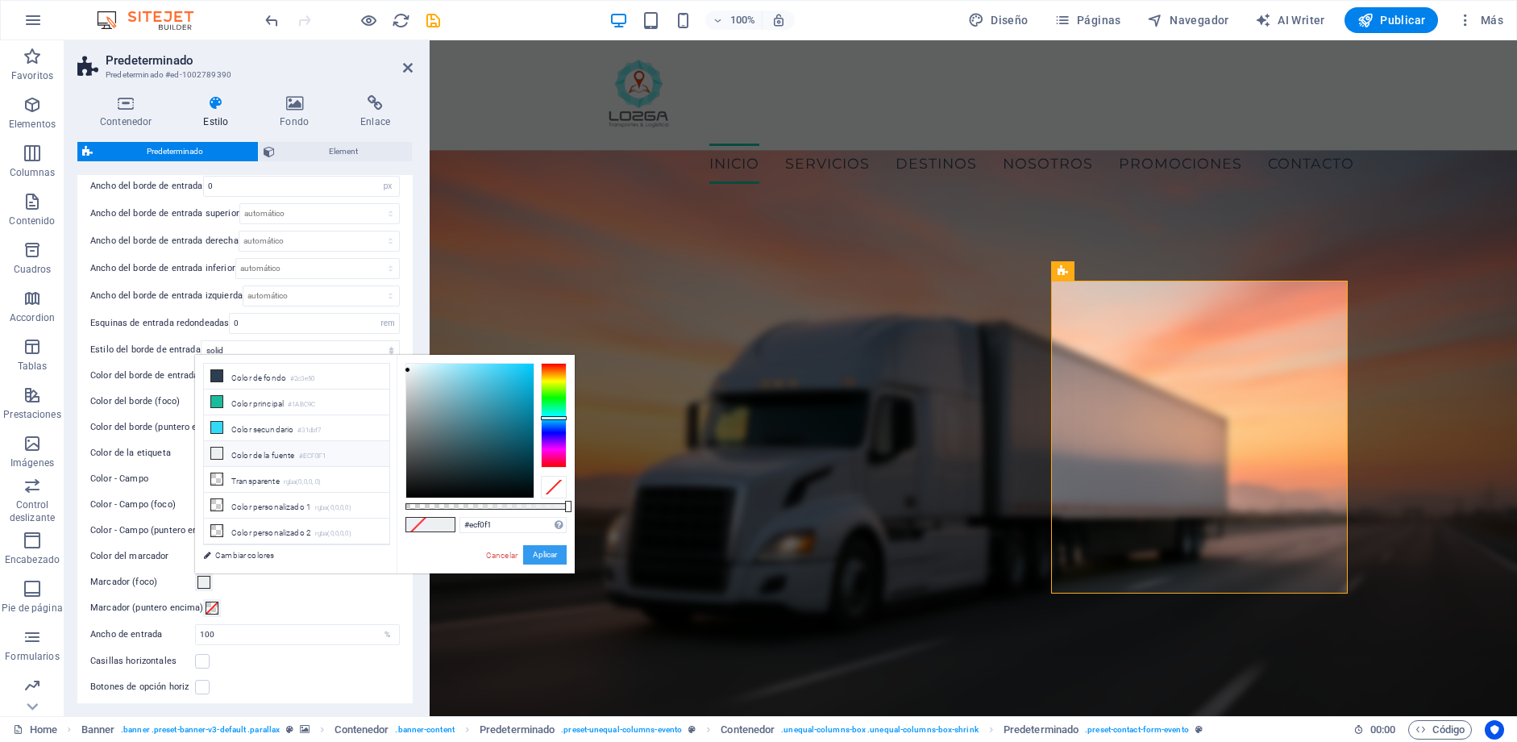
click at [551, 559] on button "Aplicar" at bounding box center [545, 554] width 44 height 19
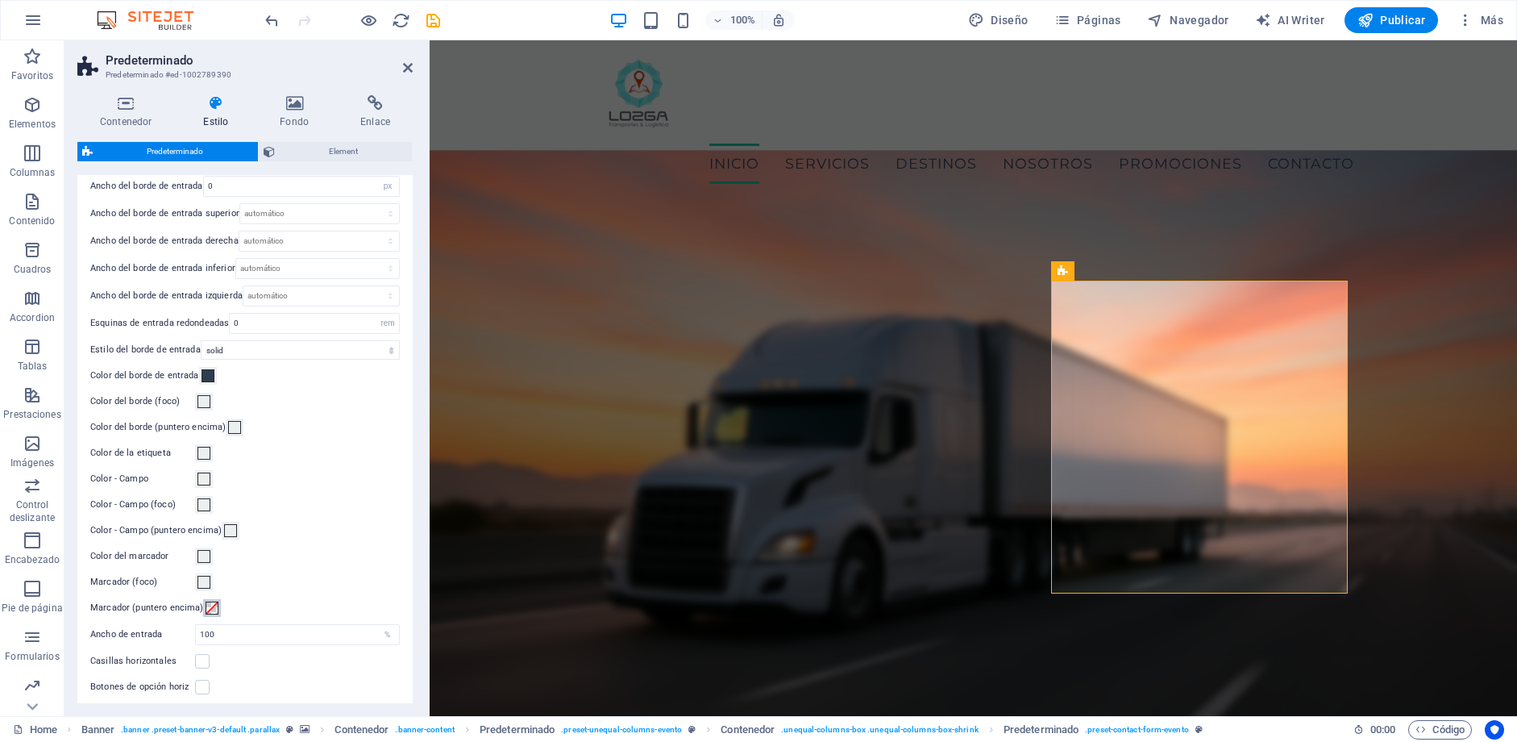
click at [207, 603] on span at bounding box center [212, 607] width 13 height 13
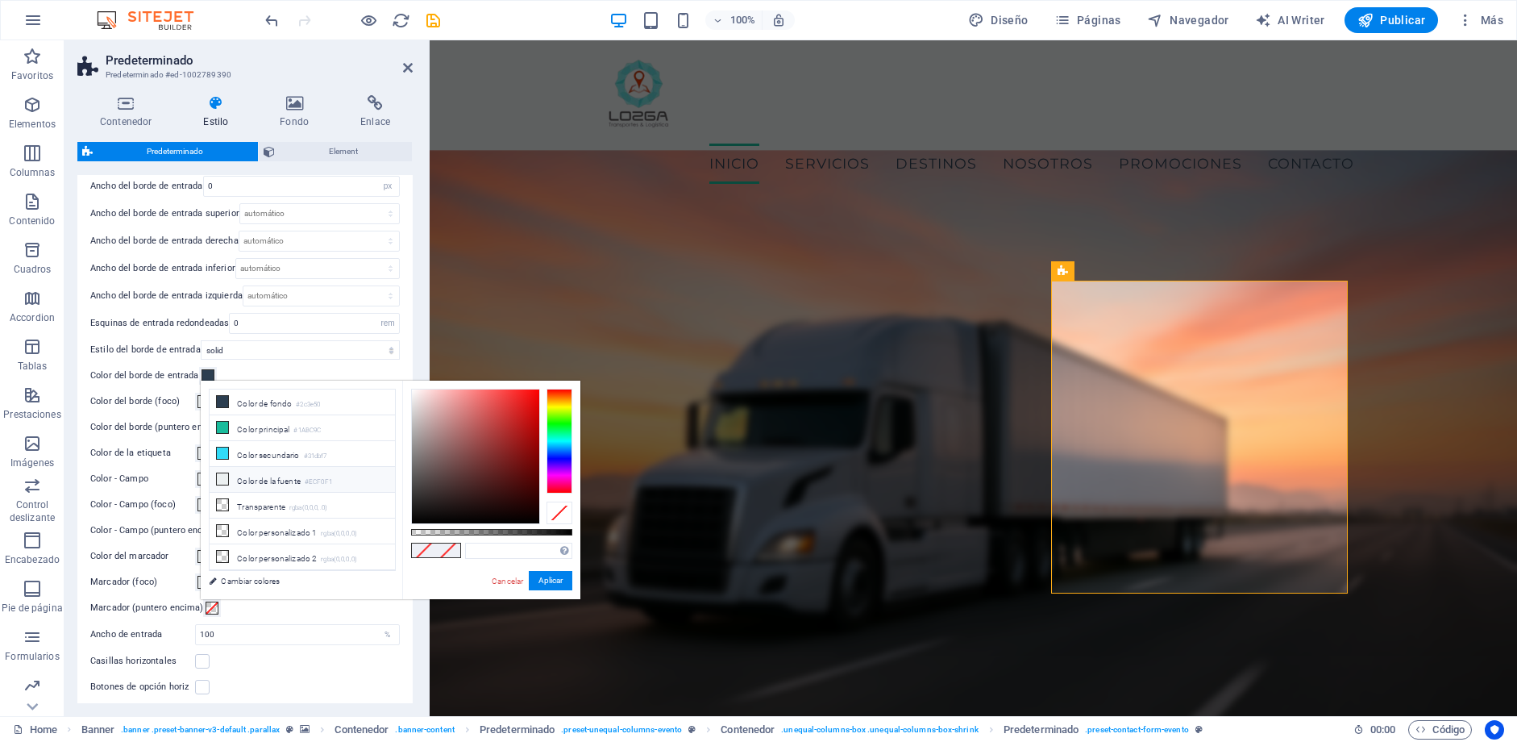
click at [286, 482] on li "Color de la fuente #ECF0F1" at bounding box center [302, 480] width 185 height 26
type input "#ecf0f1"
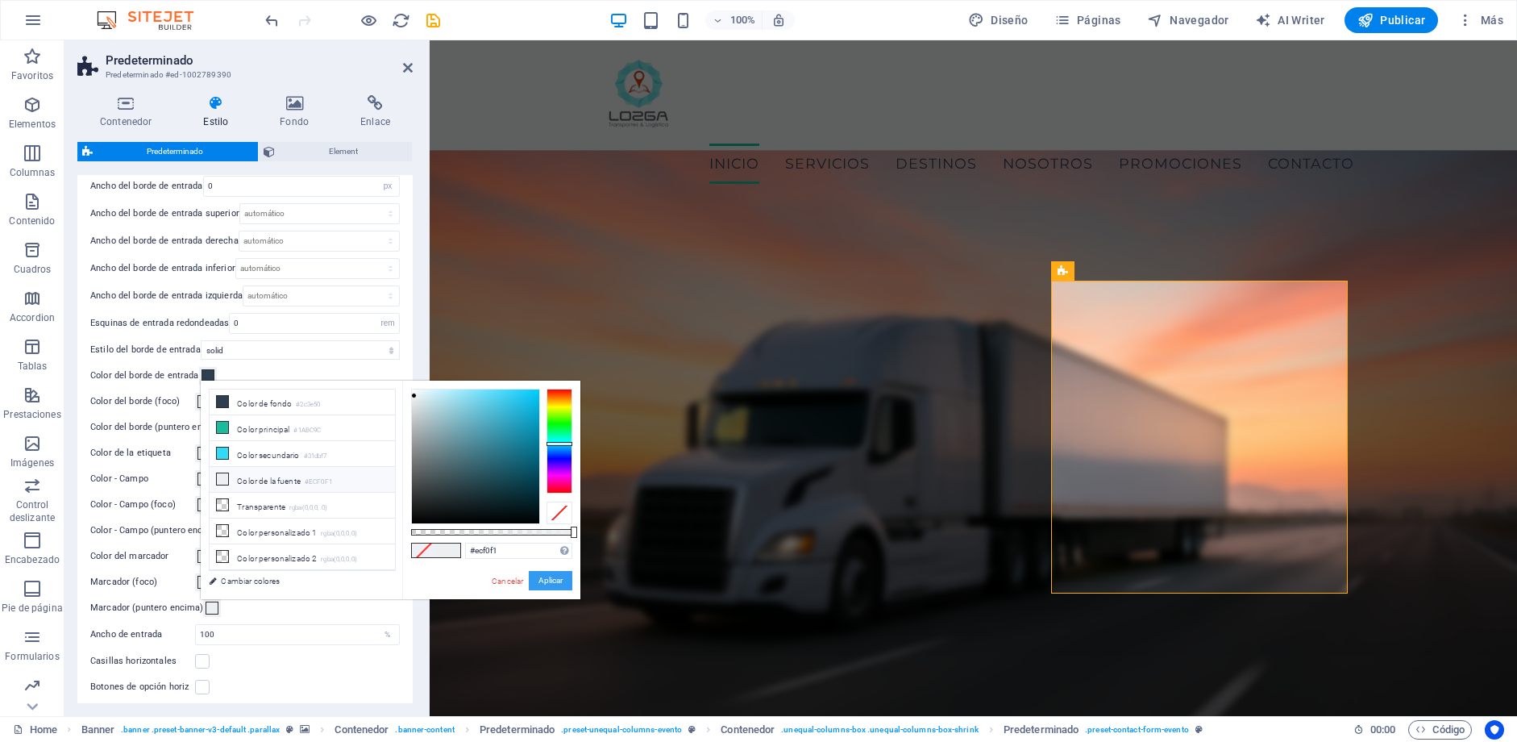
click at [556, 580] on button "Aplicar" at bounding box center [551, 580] width 44 height 19
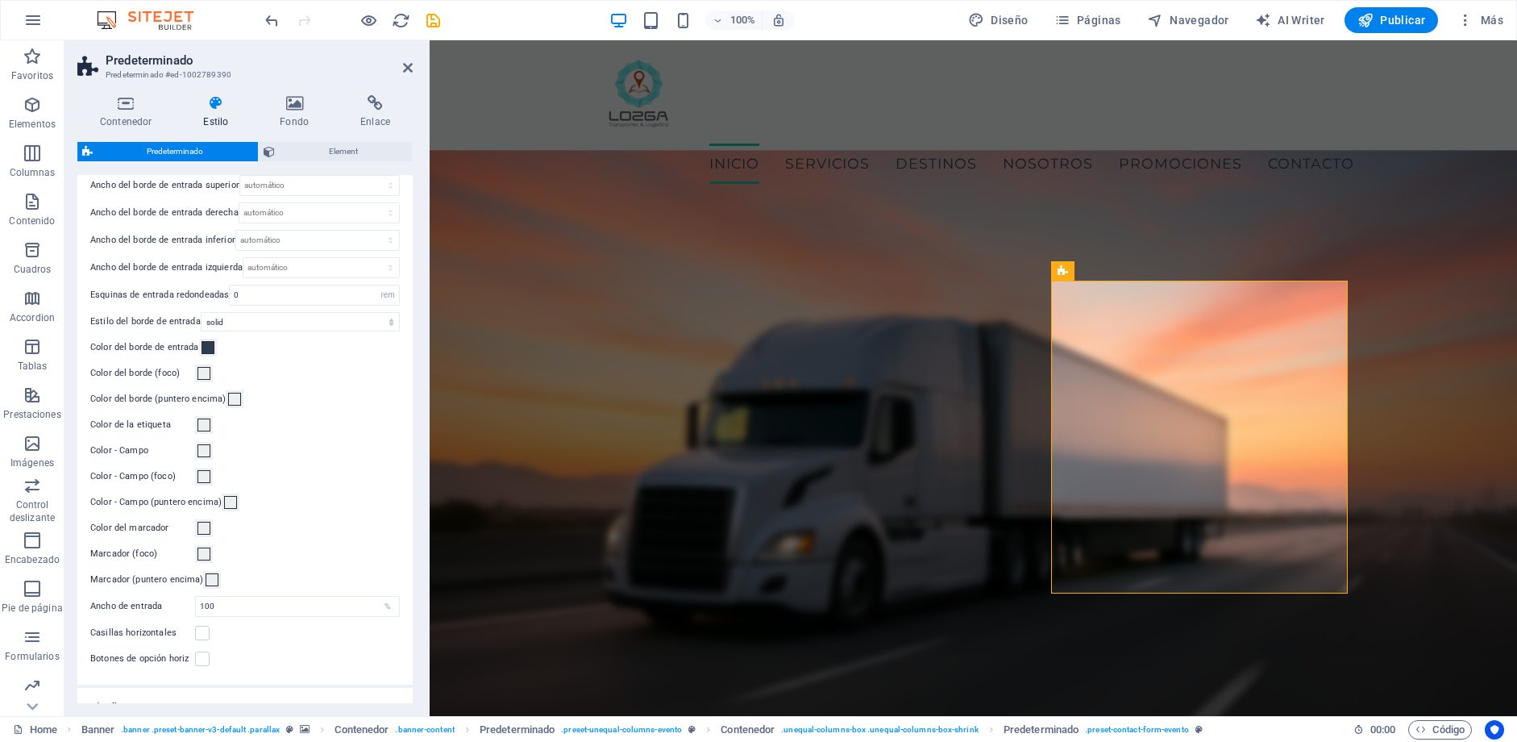
scroll to position [335, 0]
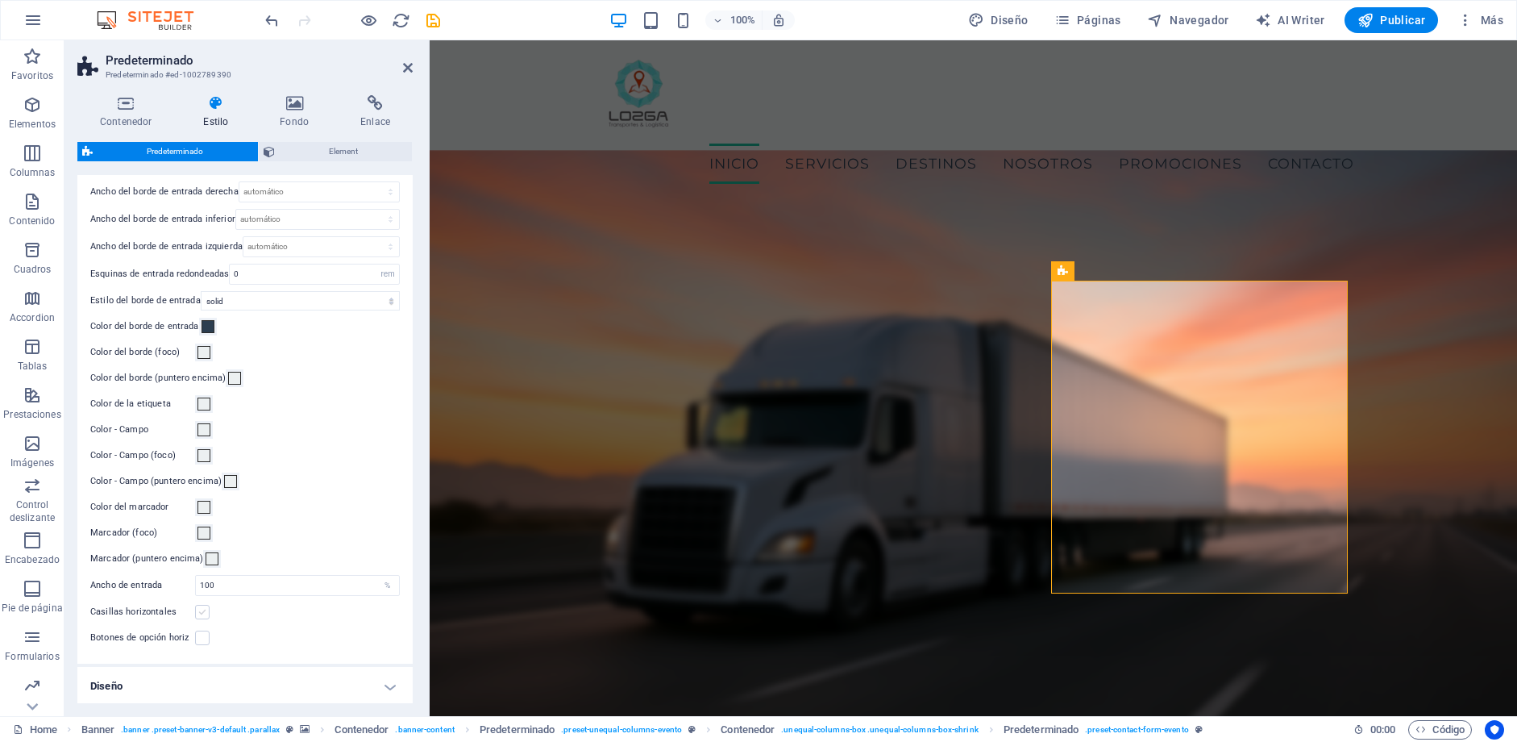
click at [202, 608] on label at bounding box center [202, 612] width 15 height 15
click at [0, 0] on input "Casillas horizontales" at bounding box center [0, 0] width 0 height 0
click at [202, 609] on label at bounding box center [202, 612] width 15 height 15
click at [0, 0] on input "Casillas horizontales" at bounding box center [0, 0] width 0 height 0
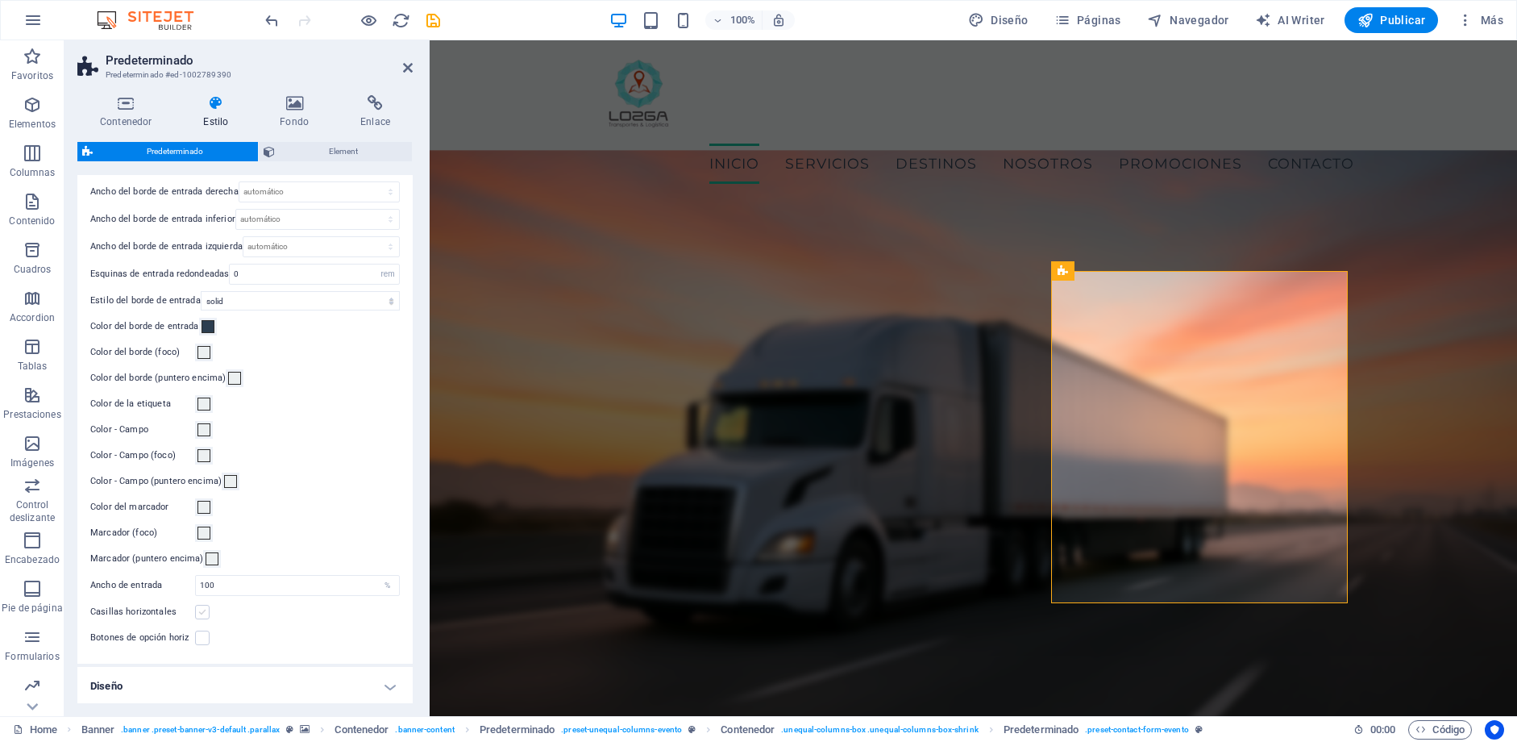
click at [203, 609] on label at bounding box center [202, 612] width 15 height 15
click at [0, 0] on input "Casillas horizontales" at bounding box center [0, 0] width 0 height 0
click at [206, 614] on label at bounding box center [202, 612] width 15 height 15
click at [0, 0] on input "Casillas horizontales" at bounding box center [0, 0] width 0 height 0
click at [198, 634] on label at bounding box center [202, 637] width 15 height 15
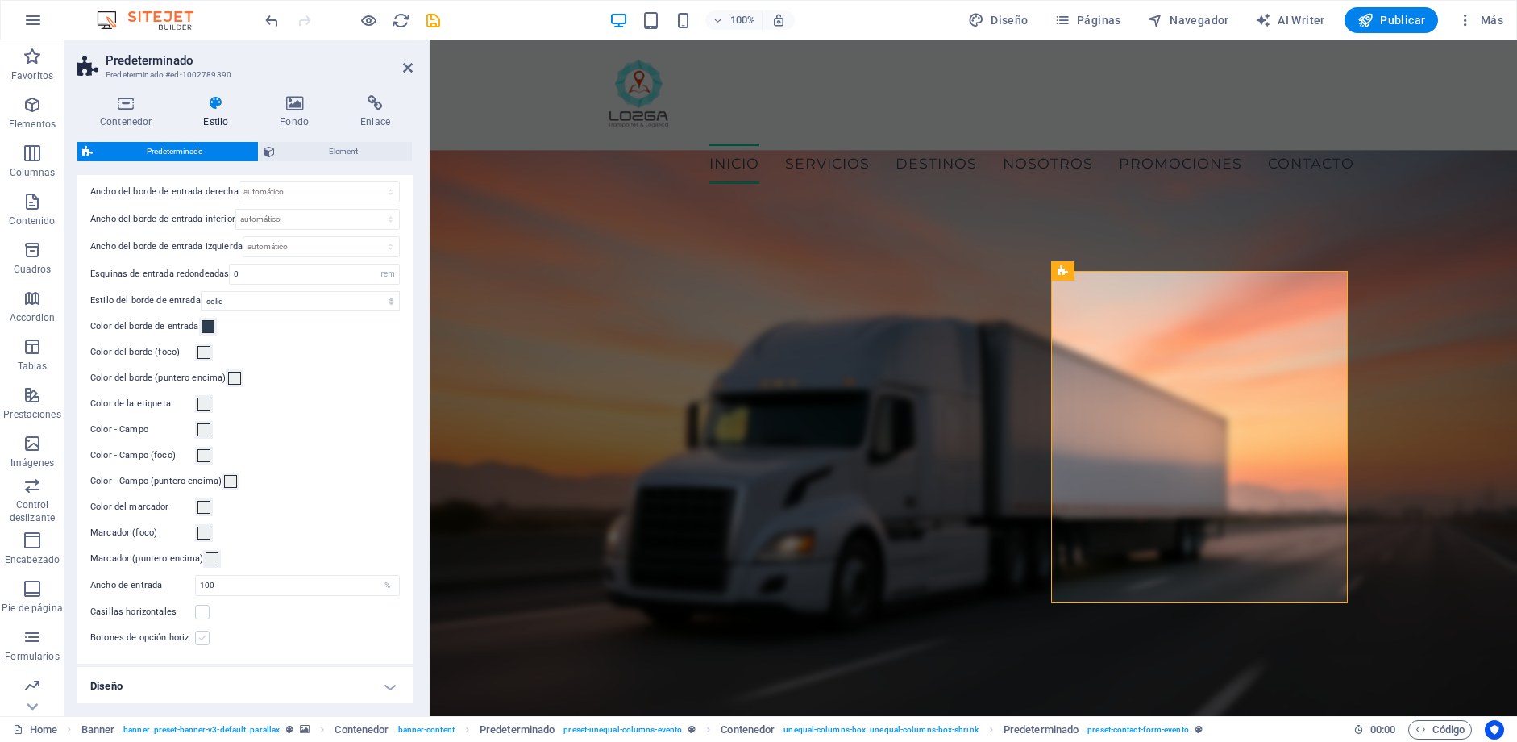
click at [0, 0] on input "Botones de opción horiz" at bounding box center [0, 0] width 0 height 0
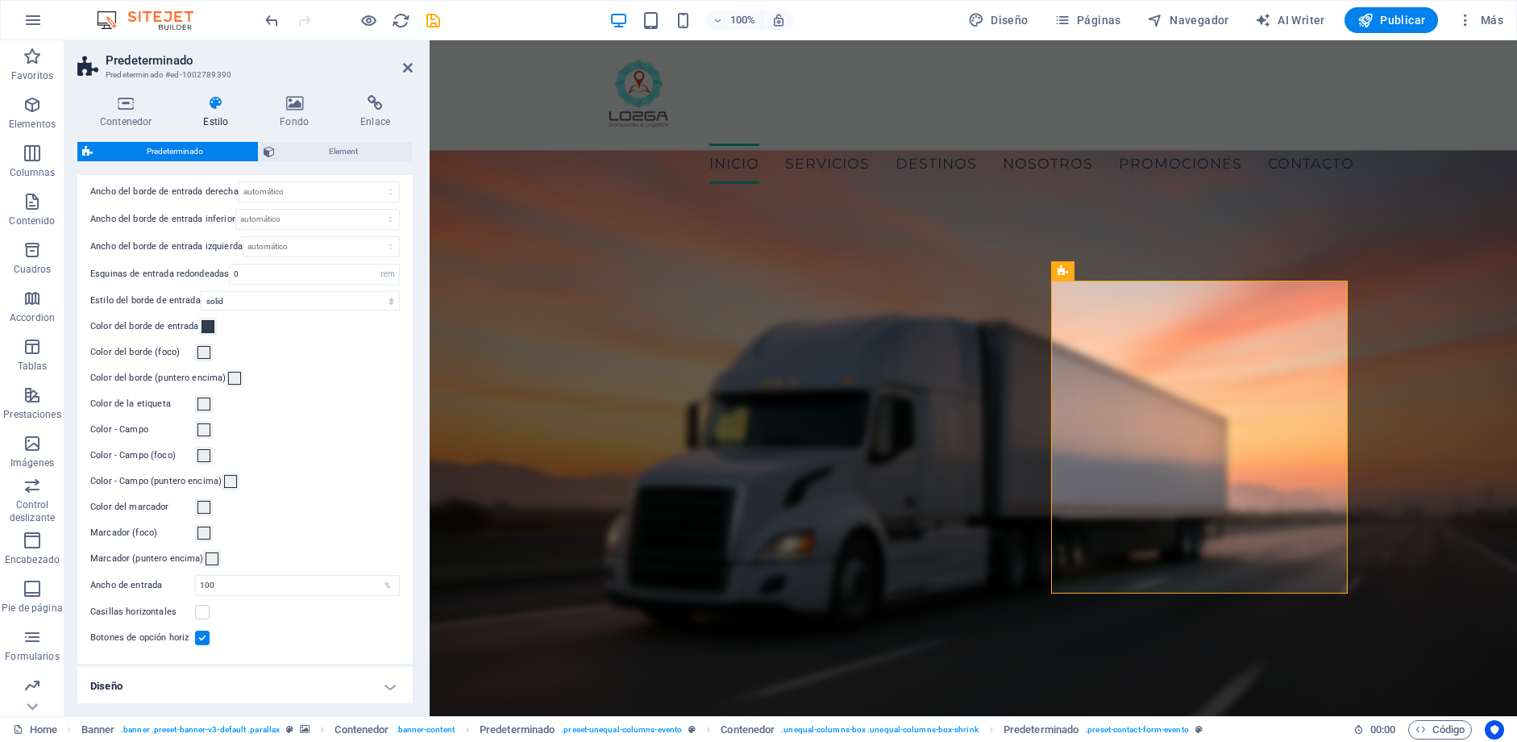
click at [206, 642] on label at bounding box center [202, 637] width 15 height 15
click at [0, 0] on input "Botones de opción horiz" at bounding box center [0, 0] width 0 height 0
click at [439, 19] on icon "save" at bounding box center [433, 20] width 19 height 19
checkbox input "false"
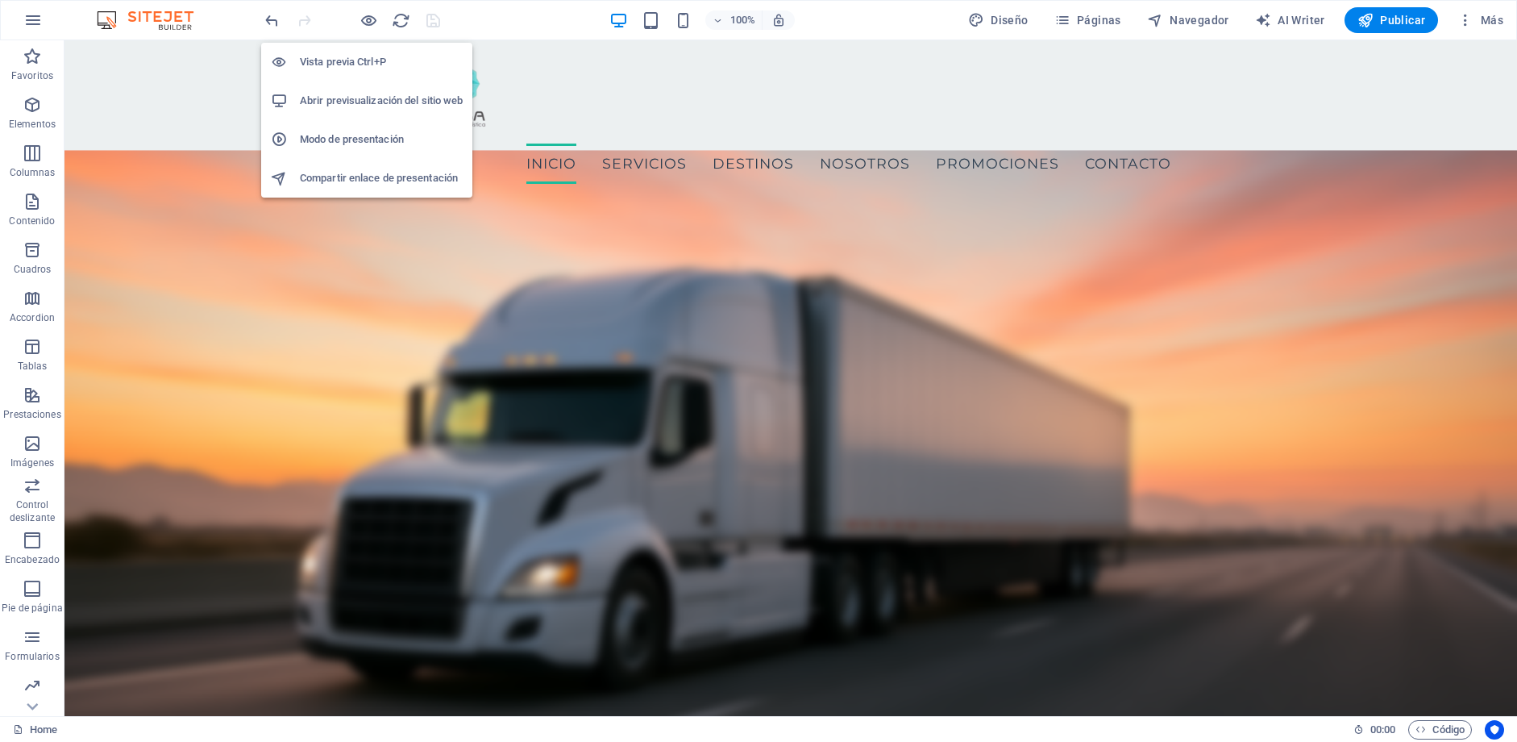
click at [378, 92] on h6 "Abrir previsualización del sitio web" at bounding box center [381, 100] width 163 height 19
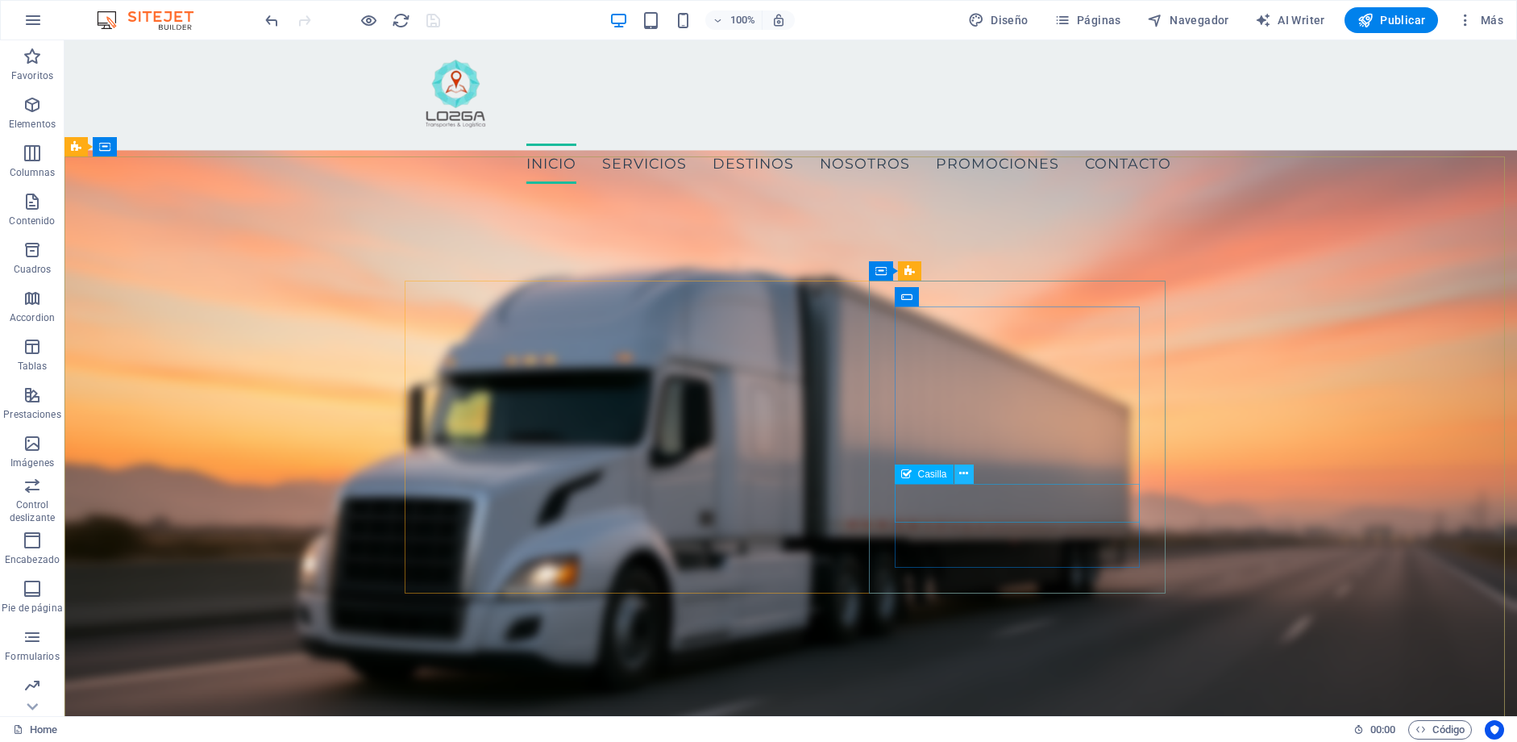
click at [965, 472] on icon at bounding box center [963, 473] width 9 height 17
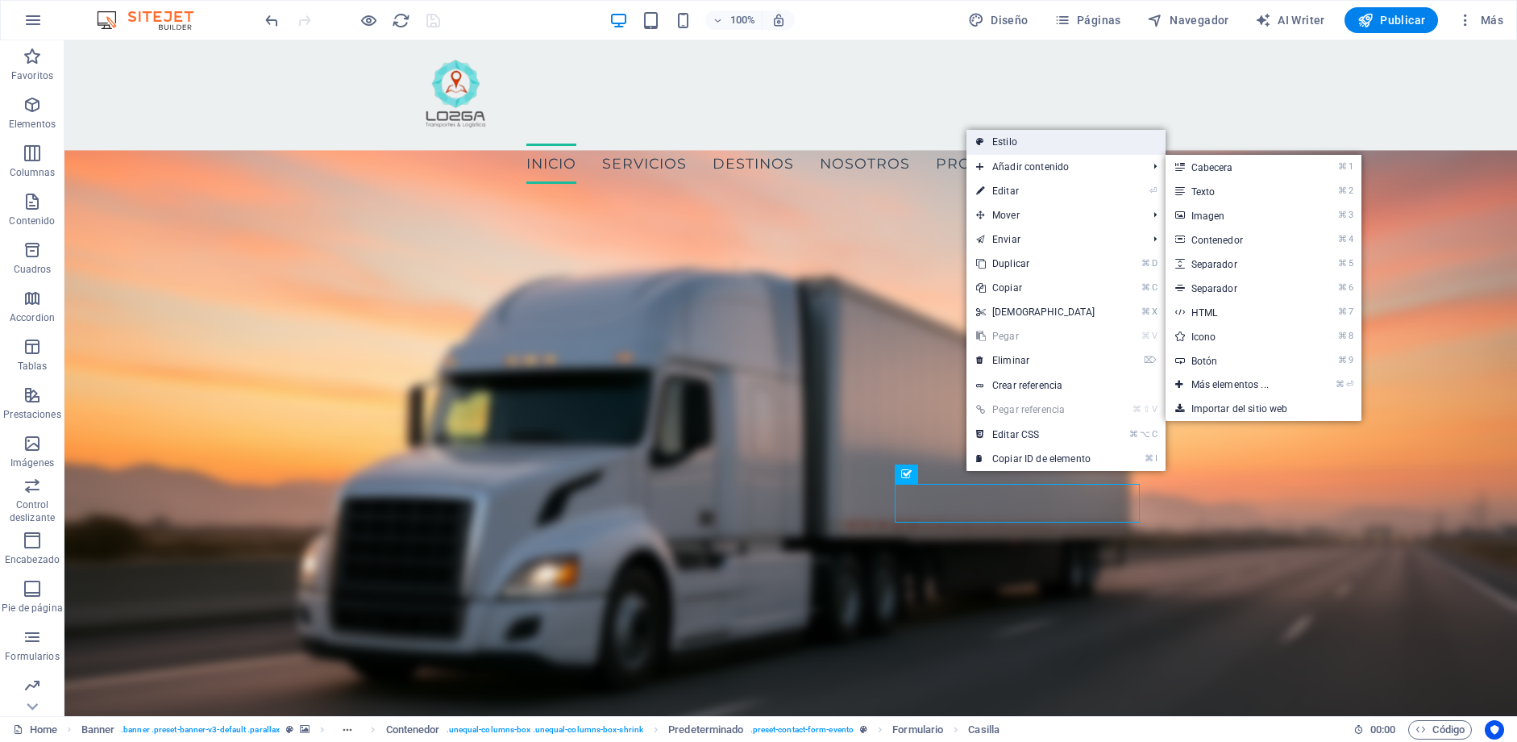
click at [1023, 149] on link "Estilo" at bounding box center [1066, 142] width 199 height 24
select select "px"
select select "rem"
select select "px"
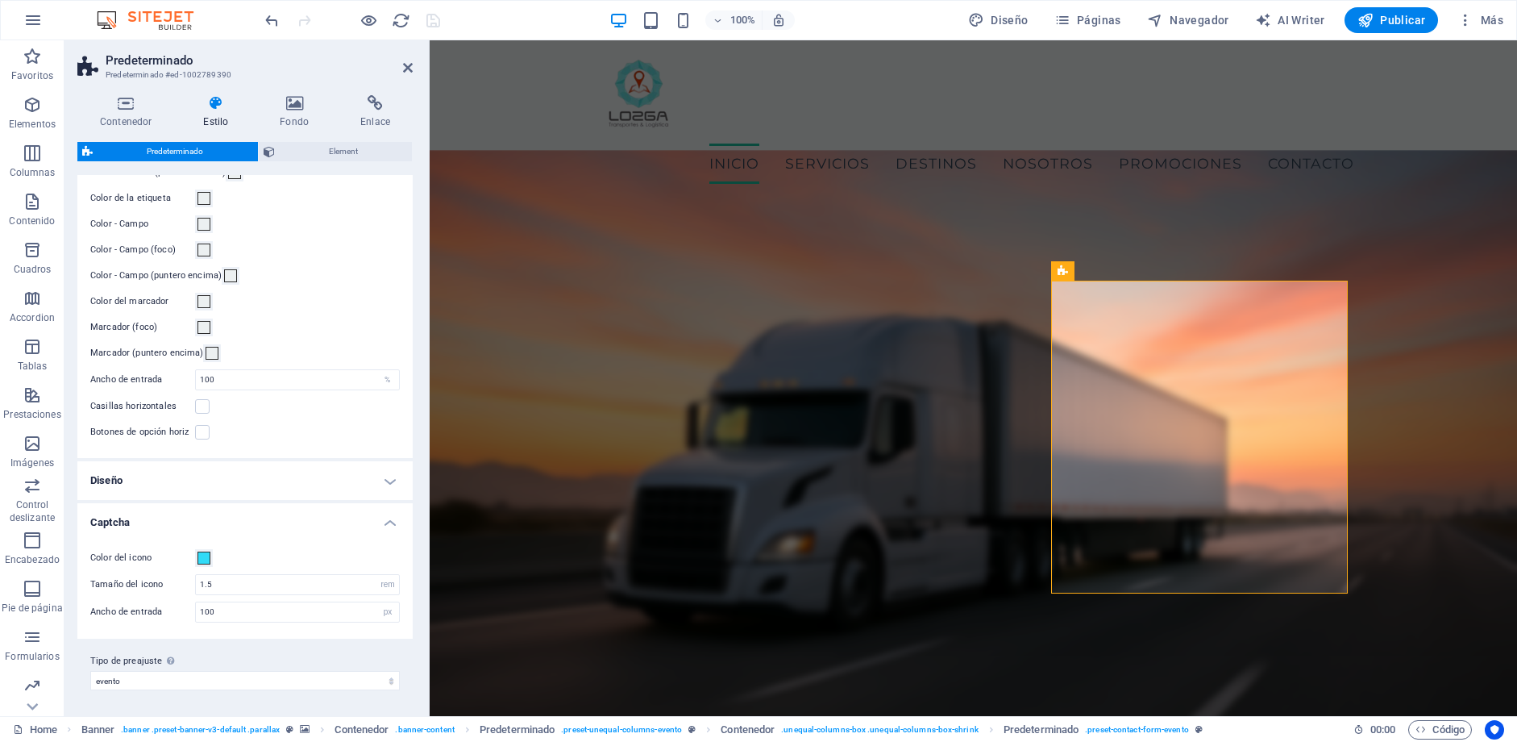
scroll to position [413, 0]
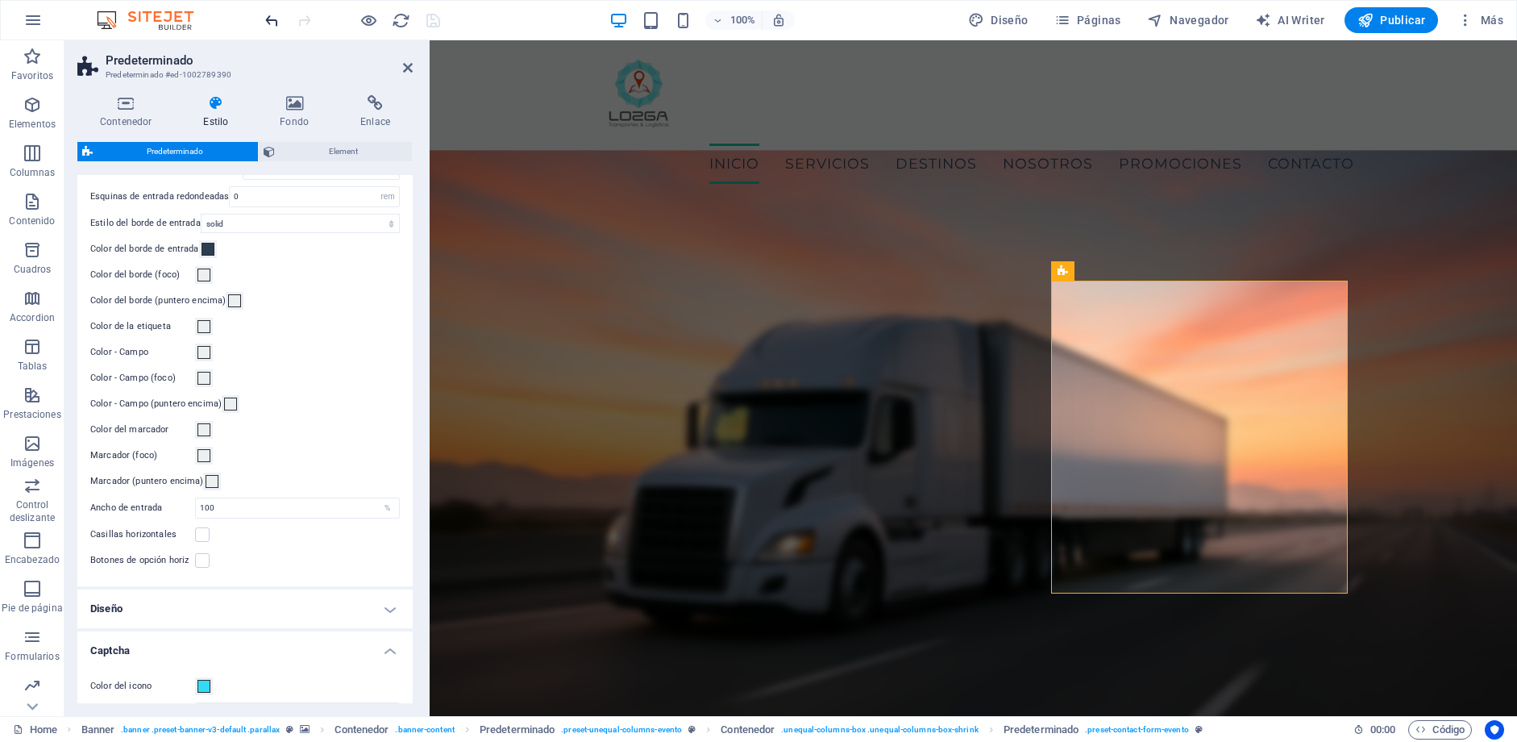
click at [265, 16] on icon "undo" at bounding box center [272, 20] width 19 height 19
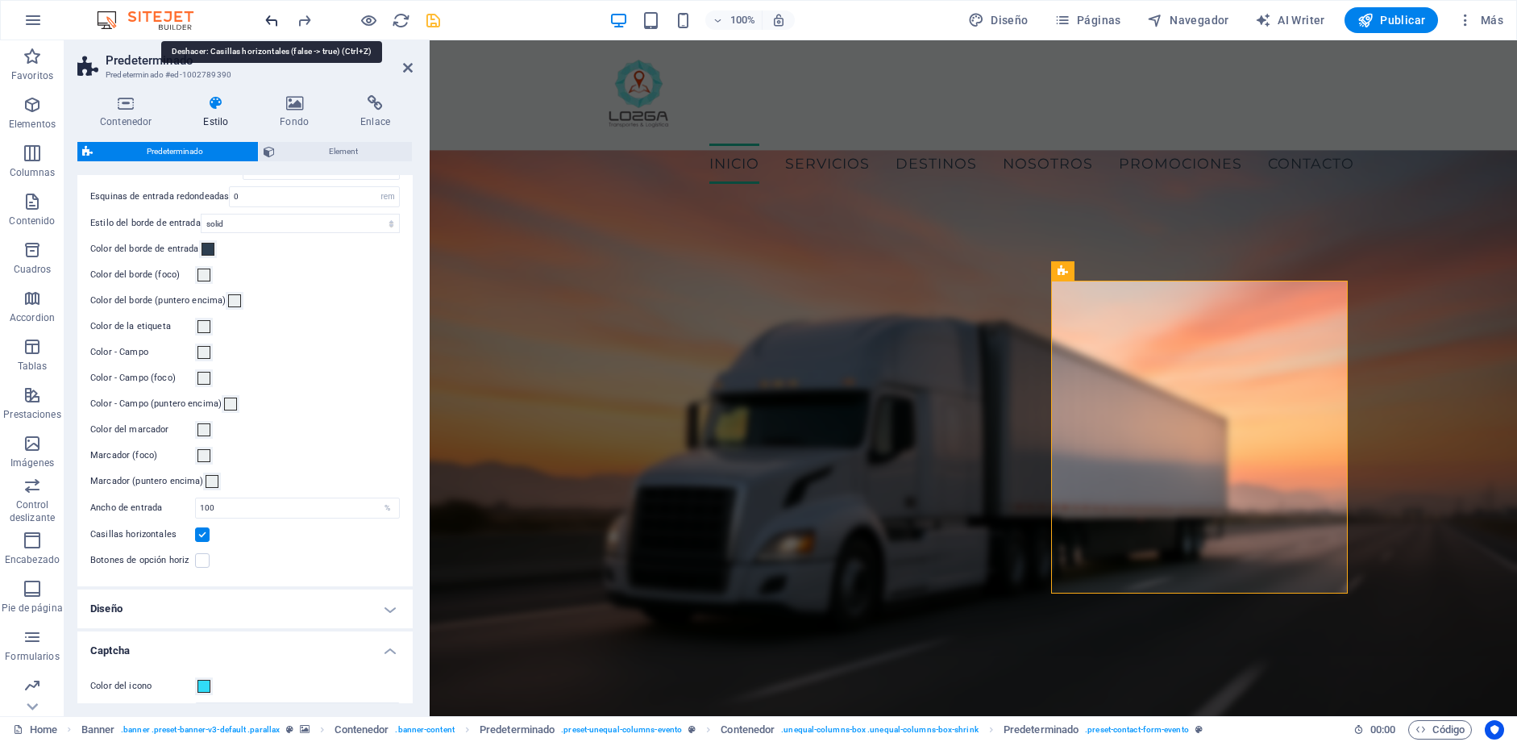
click at [265, 16] on icon "undo" at bounding box center [272, 20] width 19 height 19
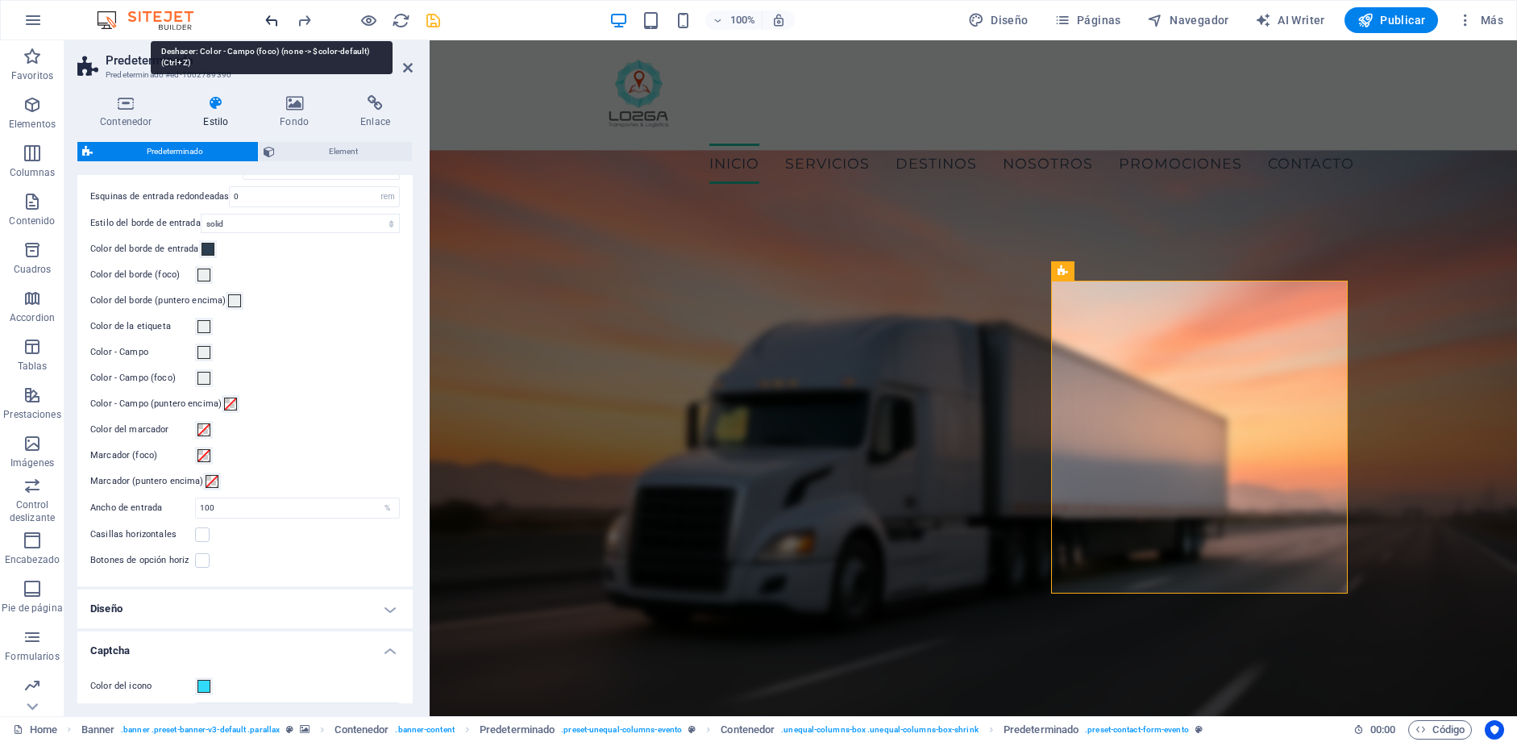
click at [265, 16] on icon "undo" at bounding box center [272, 20] width 19 height 19
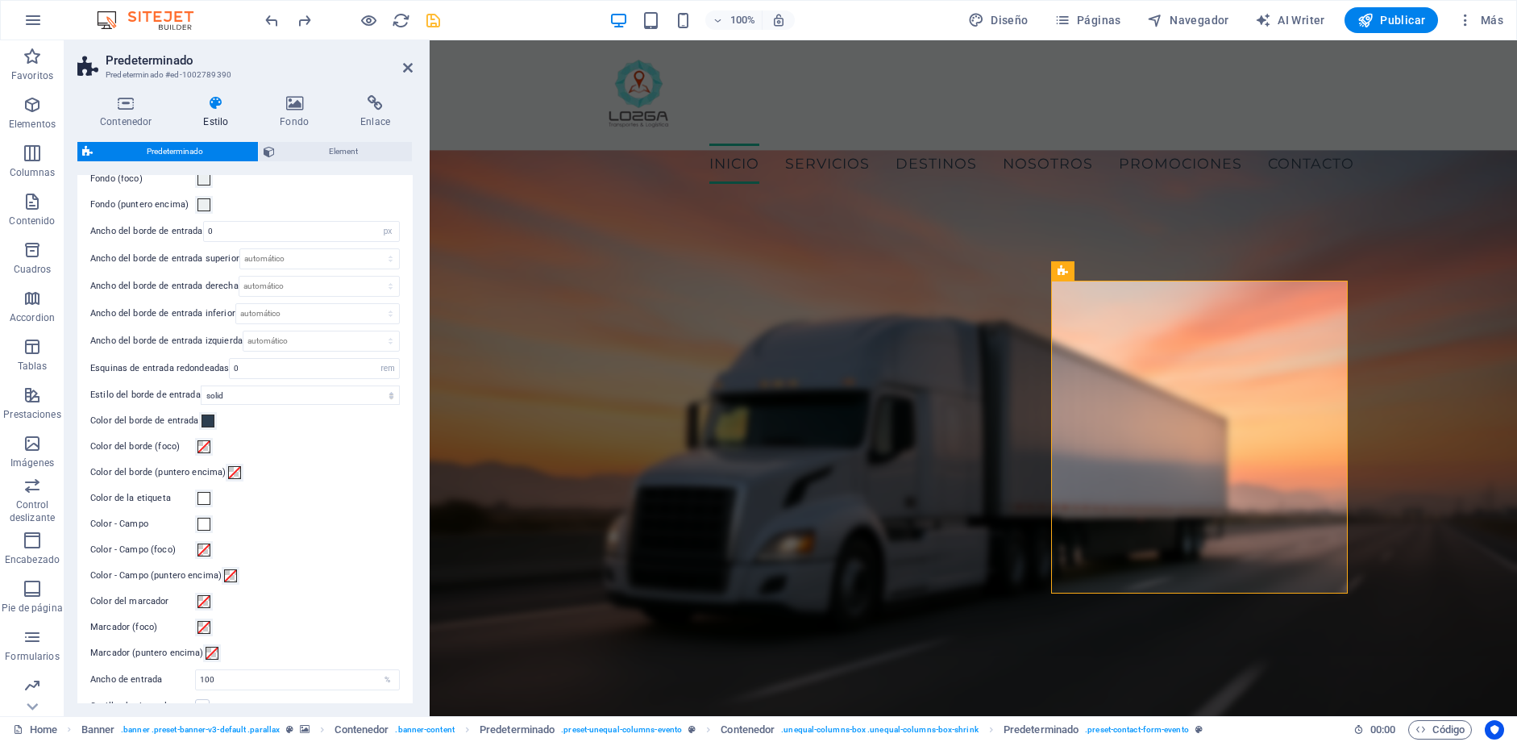
scroll to position [240, 0]
click at [430, 20] on icon "save" at bounding box center [433, 20] width 19 height 19
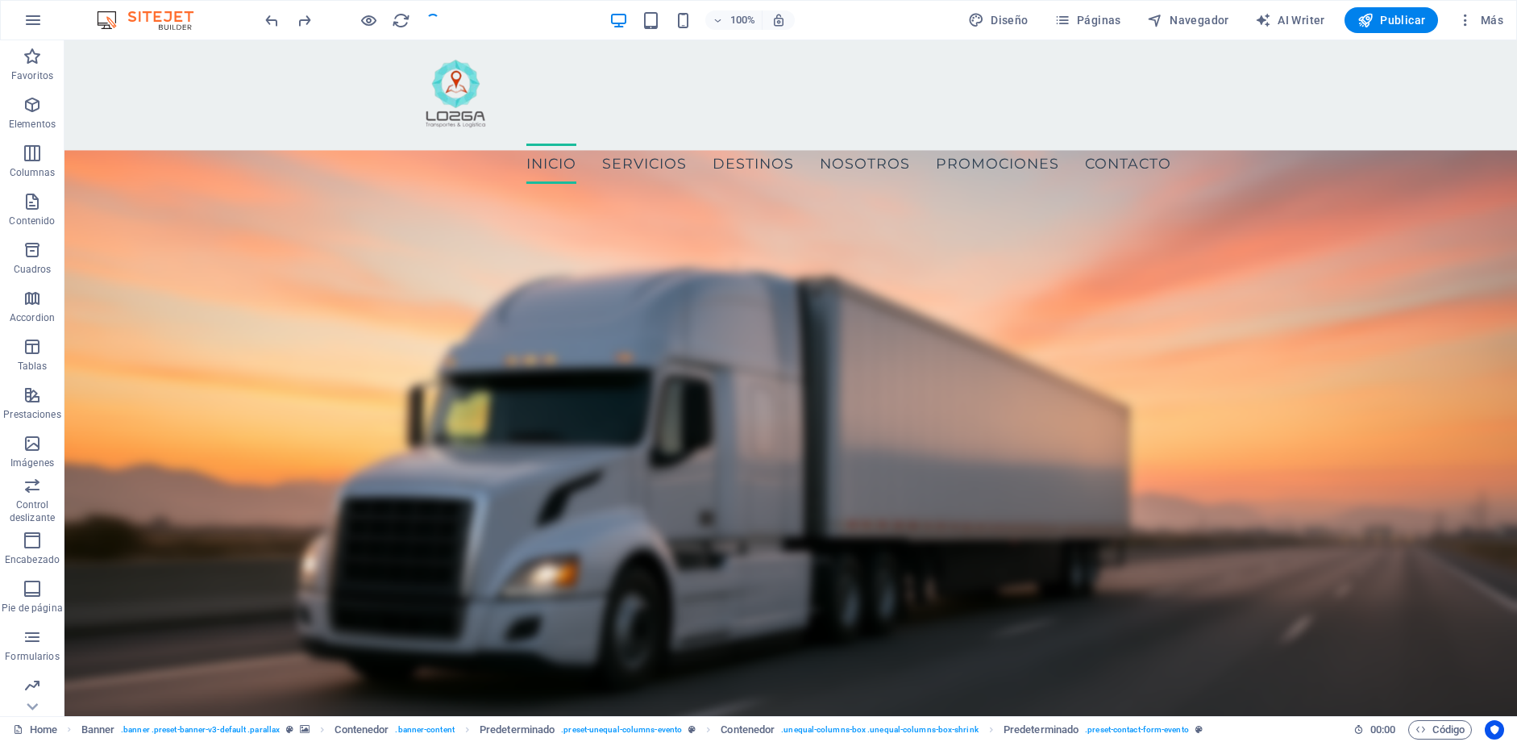
checkbox input "false"
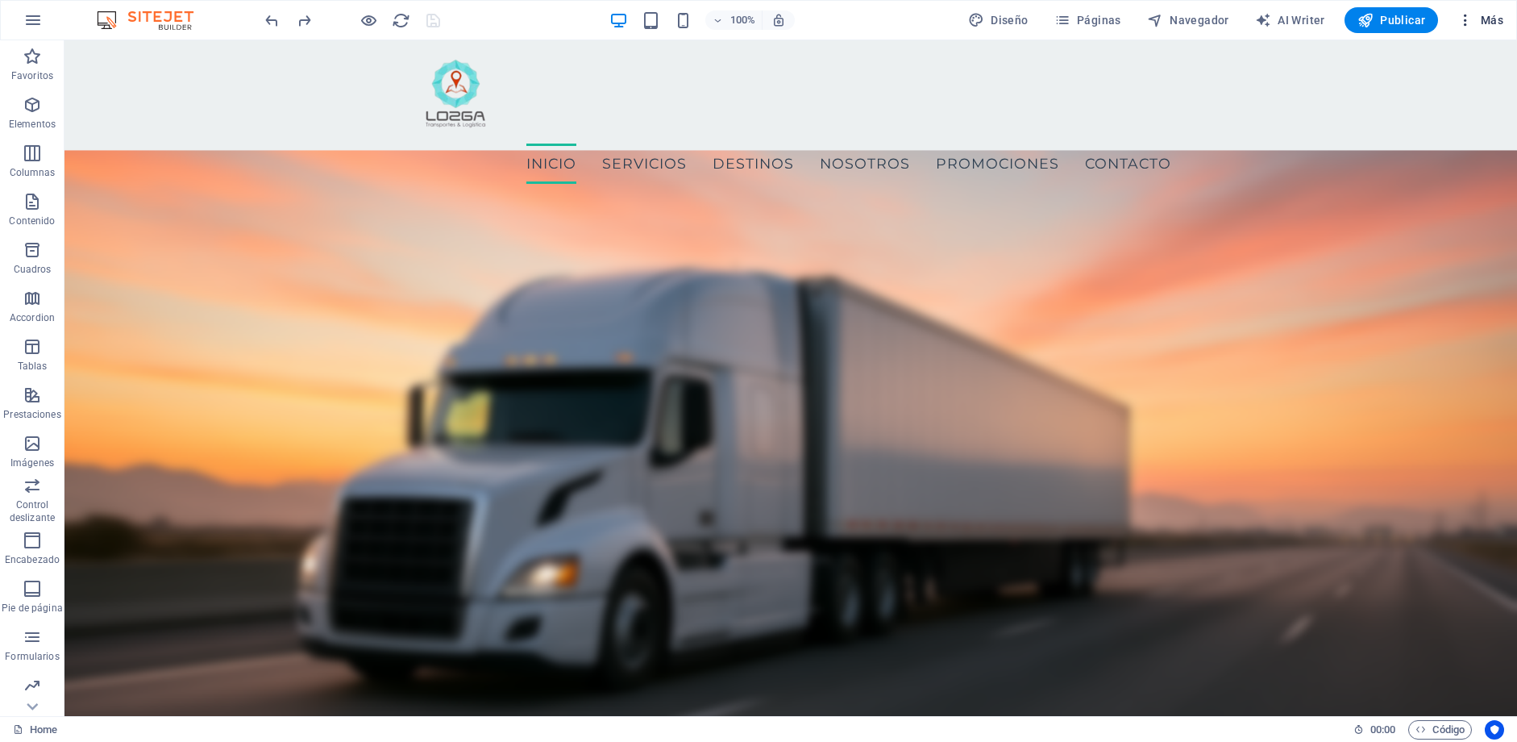
click at [1482, 21] on span "Más" at bounding box center [1480, 20] width 46 height 16
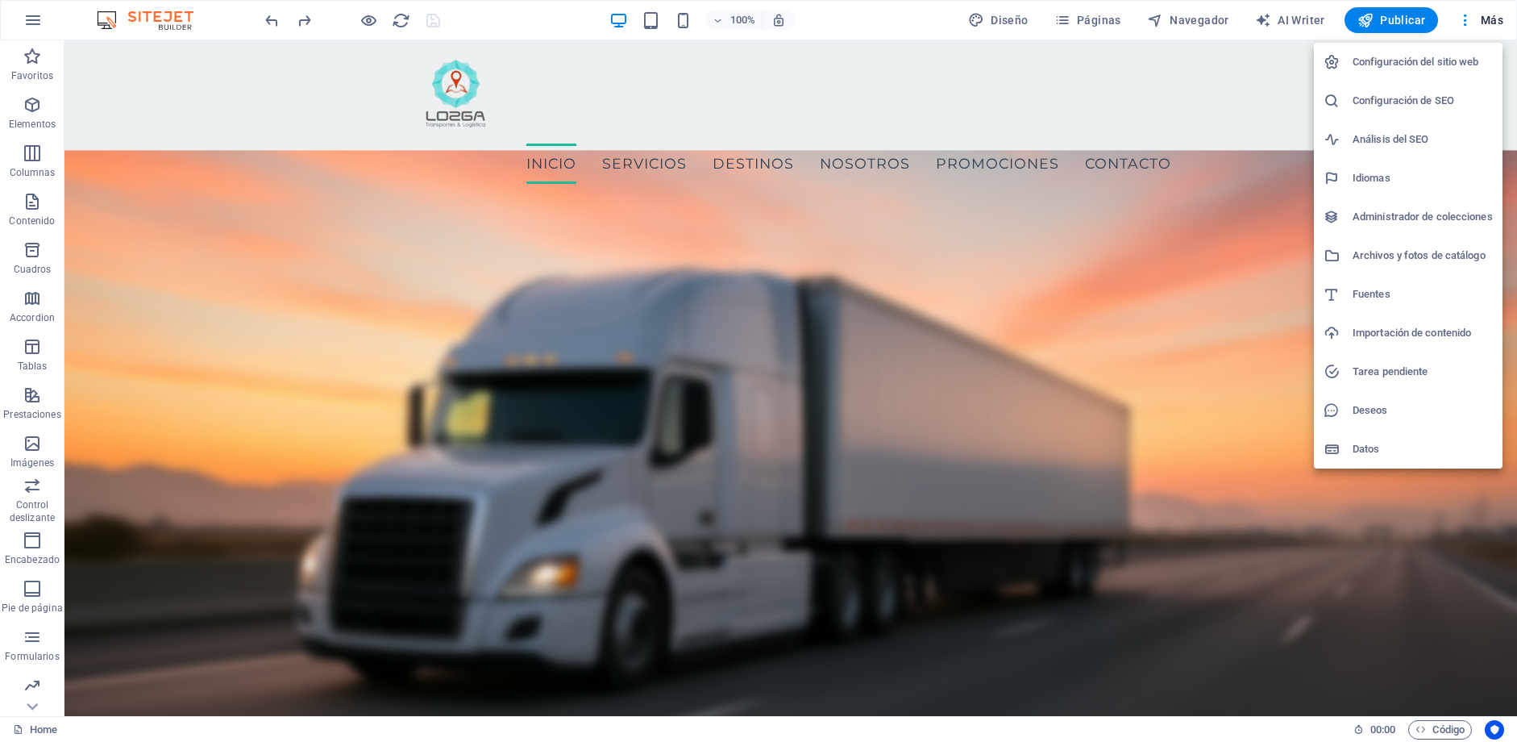
click at [1022, 15] on div at bounding box center [758, 371] width 1517 height 742
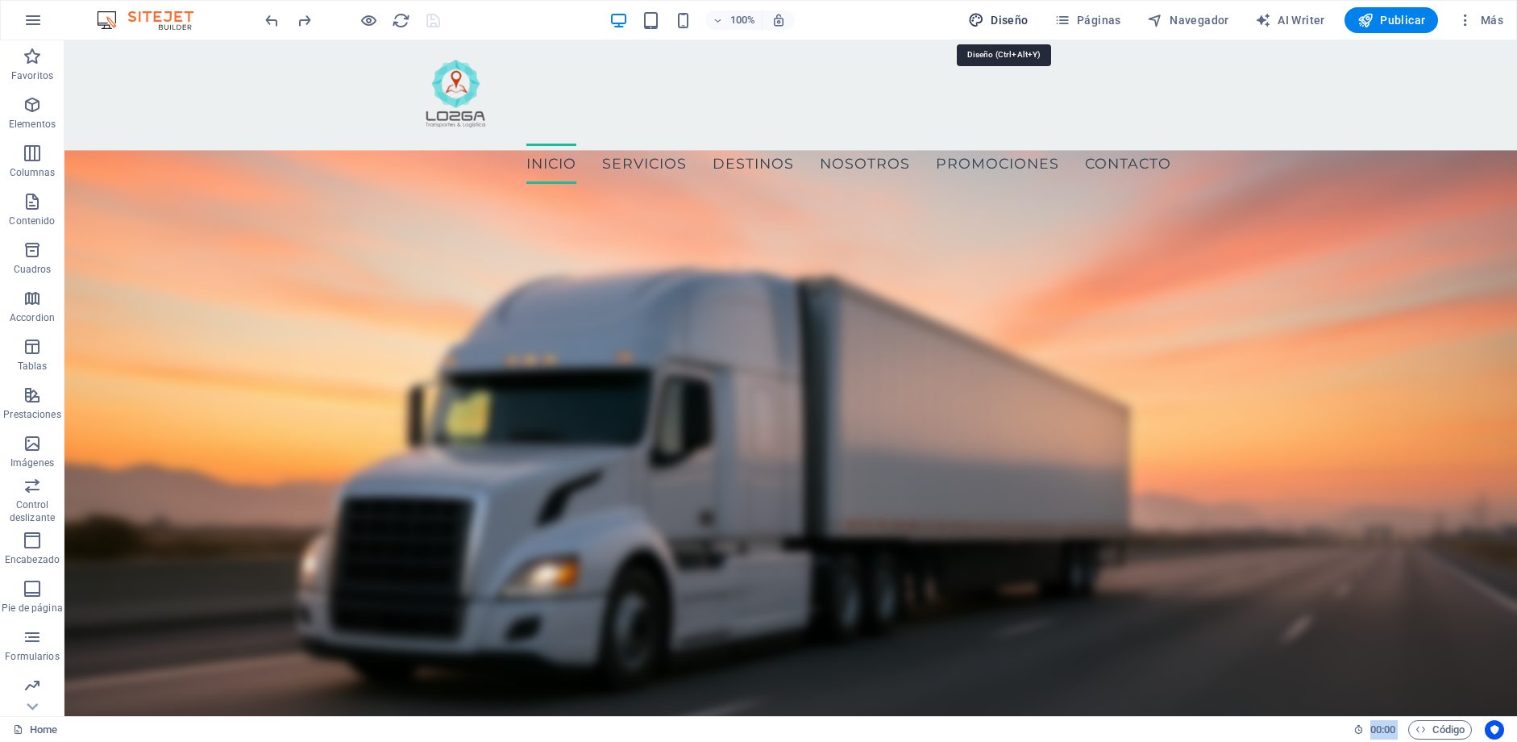
click at [980, 19] on icon "button" at bounding box center [976, 20] width 16 height 16
select select "px"
select select "400"
select select "px"
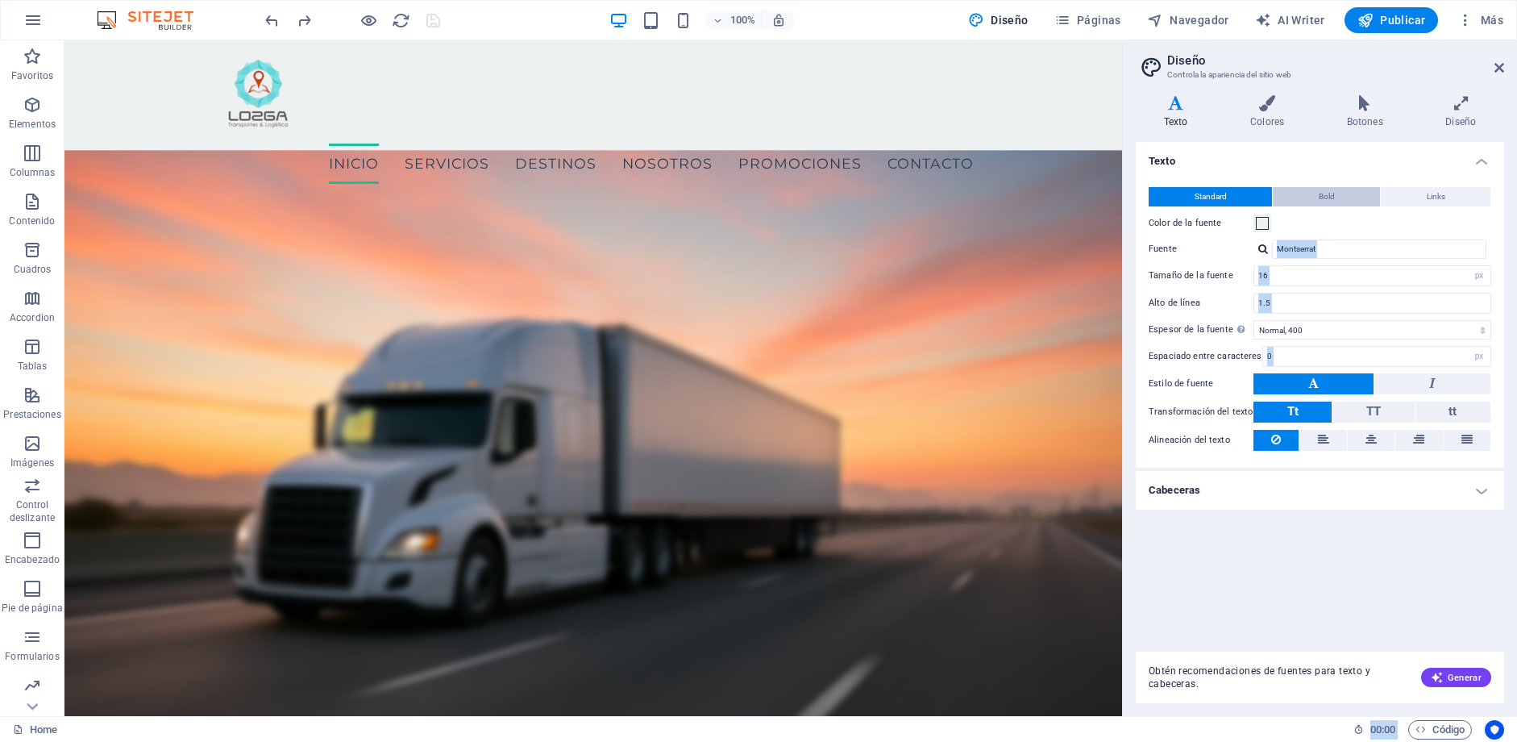
click at [1306, 206] on button "Bold" at bounding box center [1326, 196] width 107 height 19
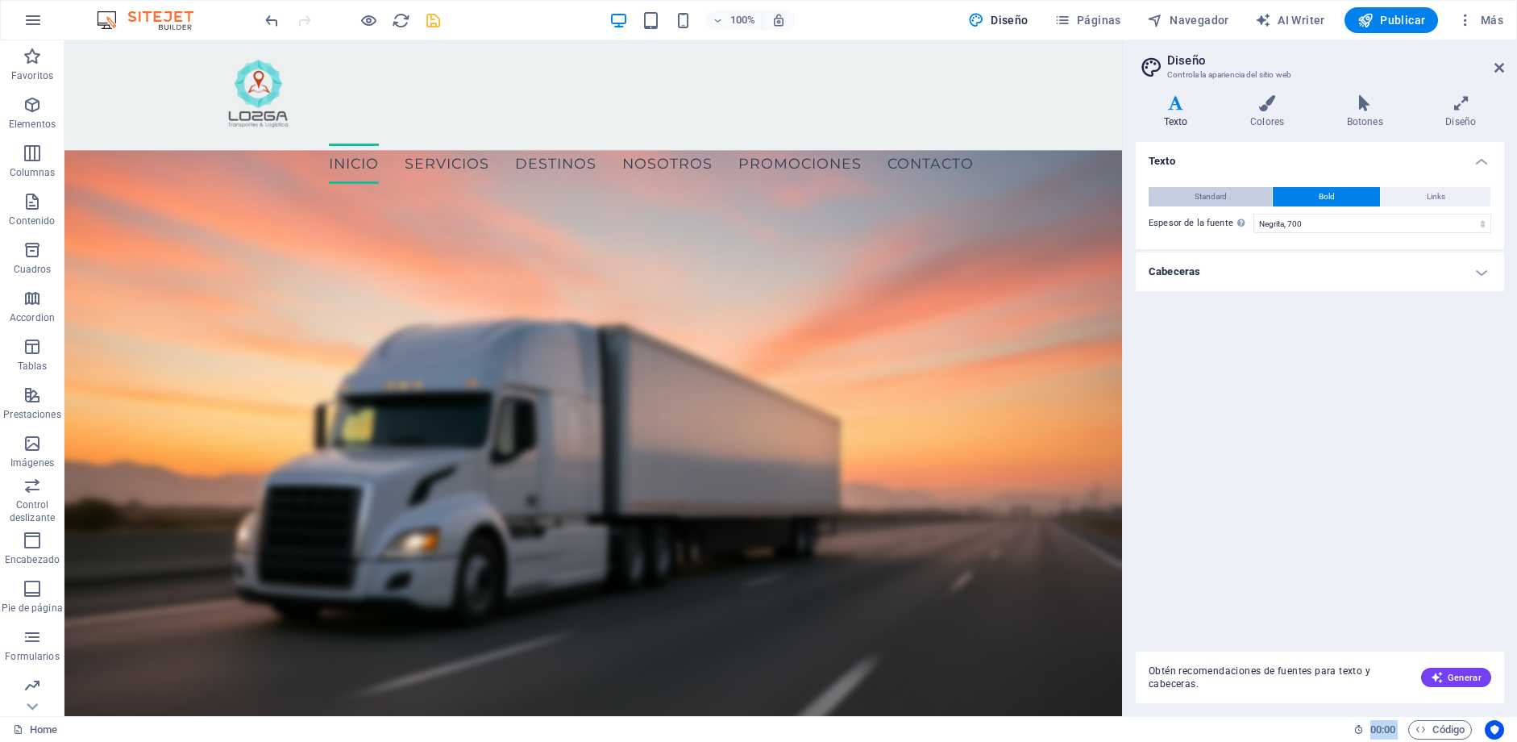
click at [1238, 193] on button "Standard" at bounding box center [1210, 196] width 123 height 19
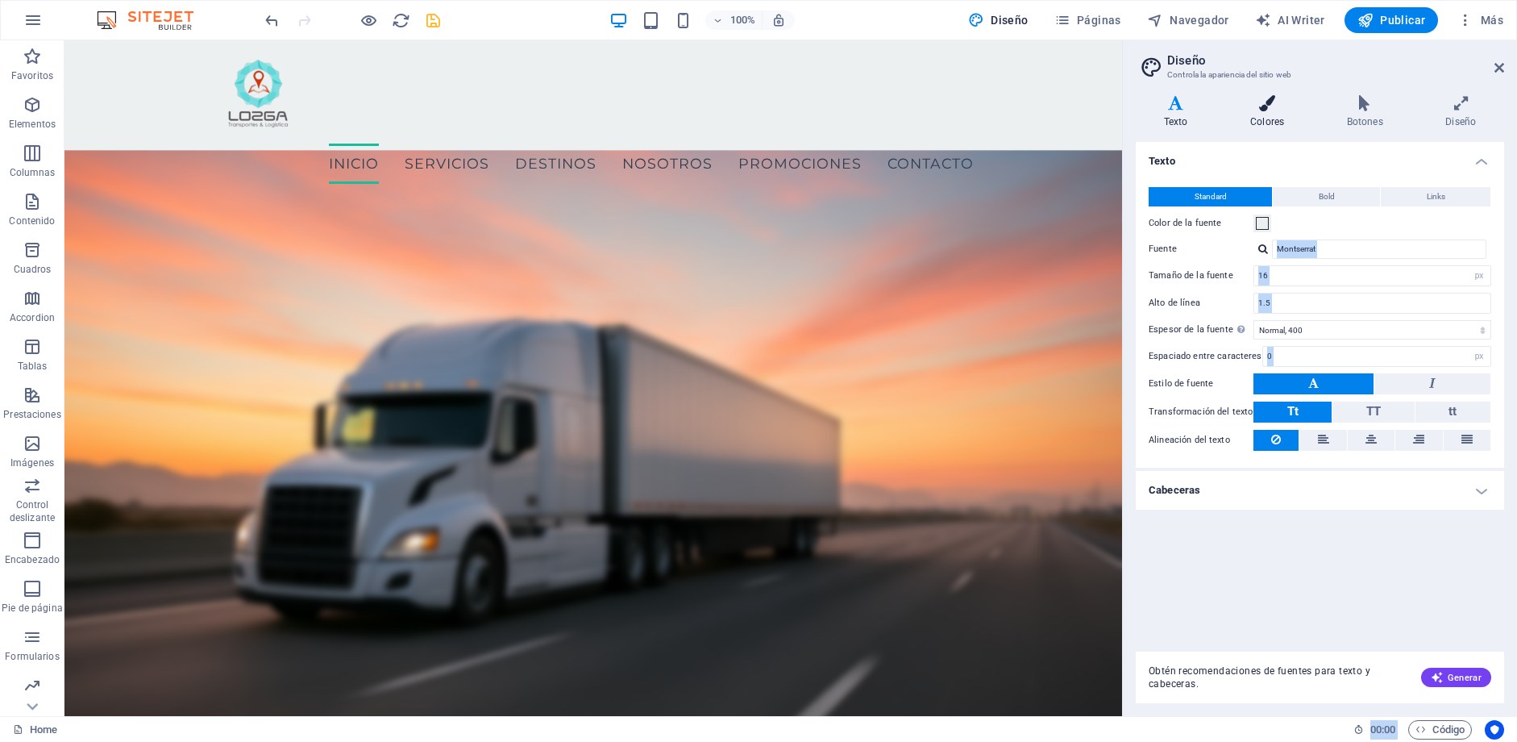
click at [1264, 124] on h4 "Colores" at bounding box center [1270, 112] width 97 height 34
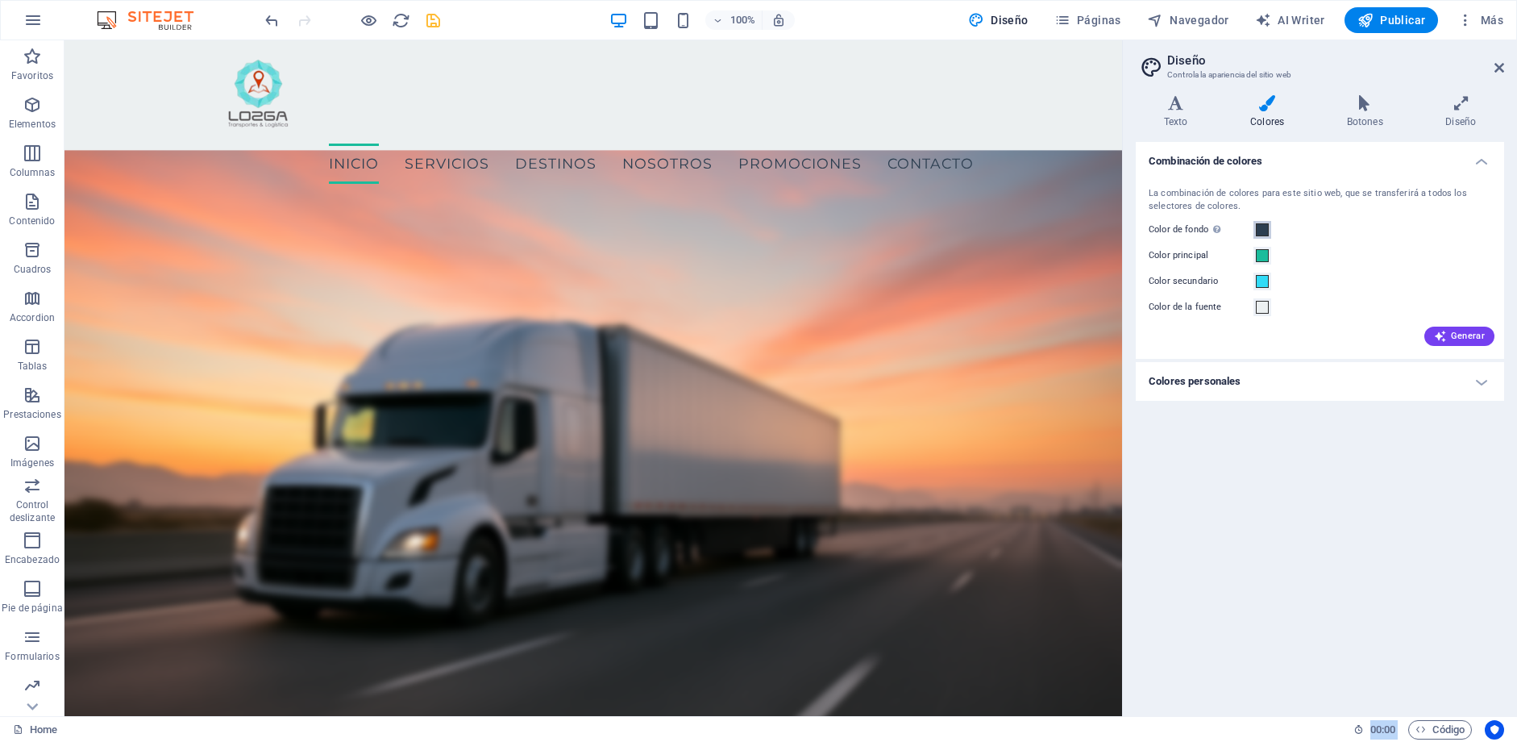
click at [1262, 231] on span at bounding box center [1262, 229] width 13 height 13
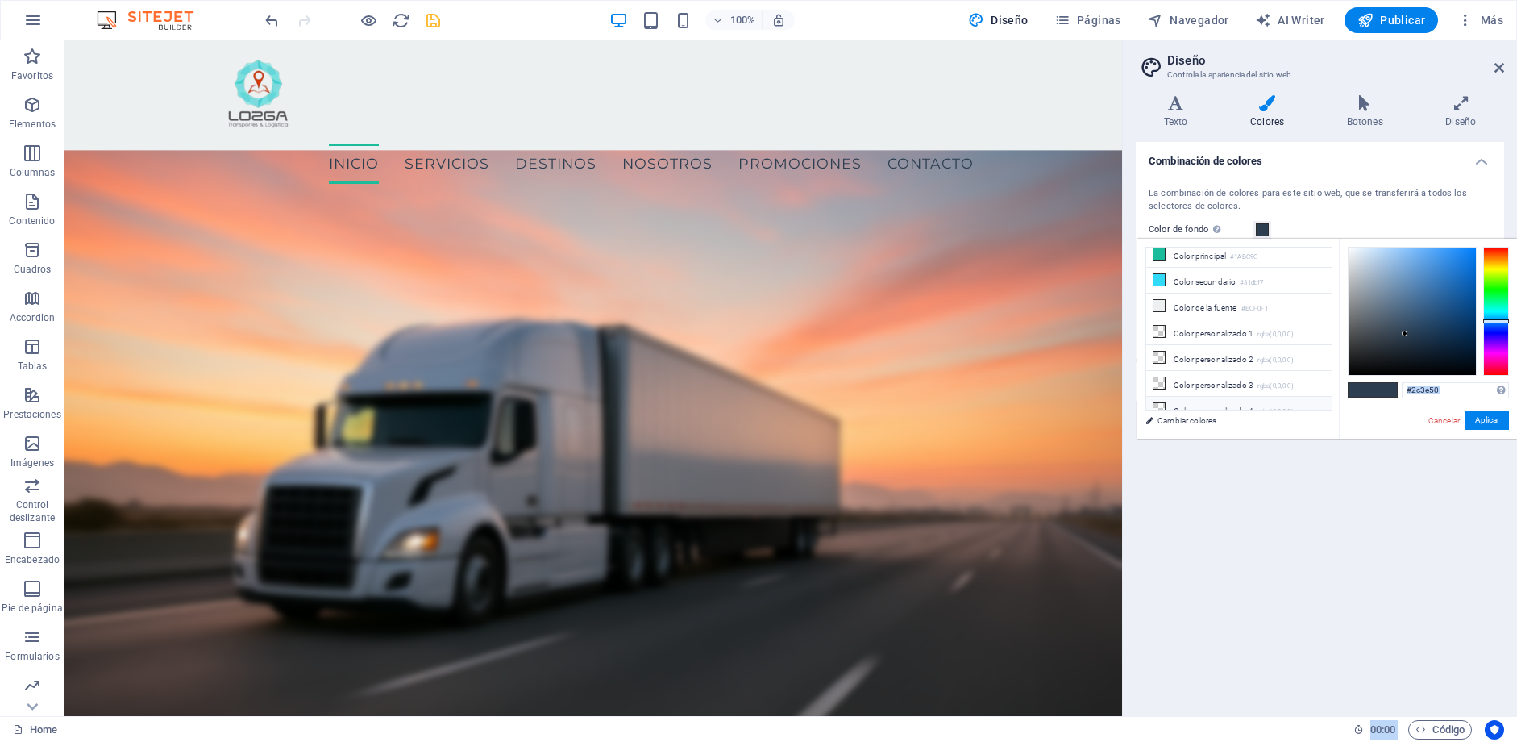
scroll to position [0, 0]
click at [1211, 310] on li "Color secundario #31dbf7" at bounding box center [1238, 312] width 185 height 26
type input "#31dbf7"
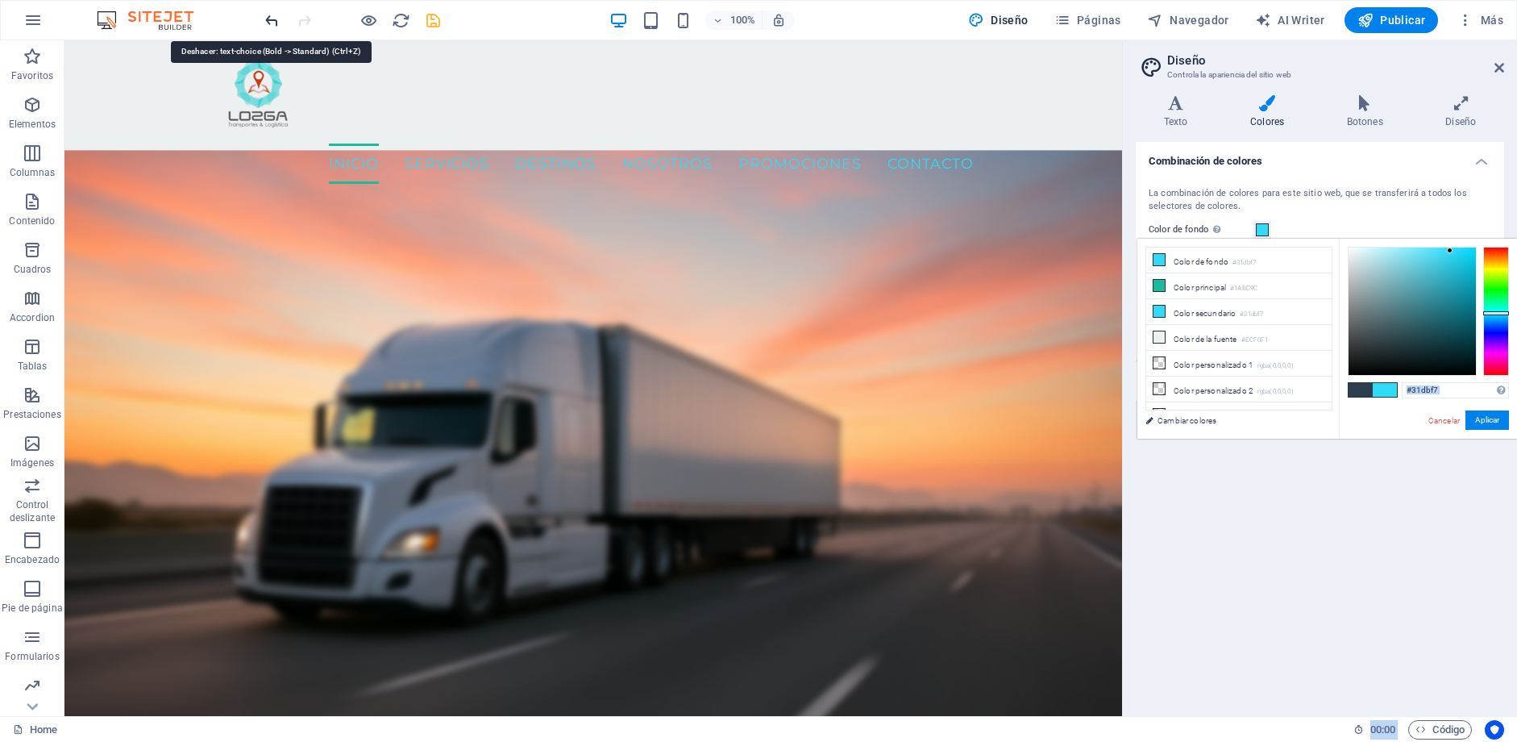
click at [271, 27] on icon "undo" at bounding box center [272, 20] width 19 height 19
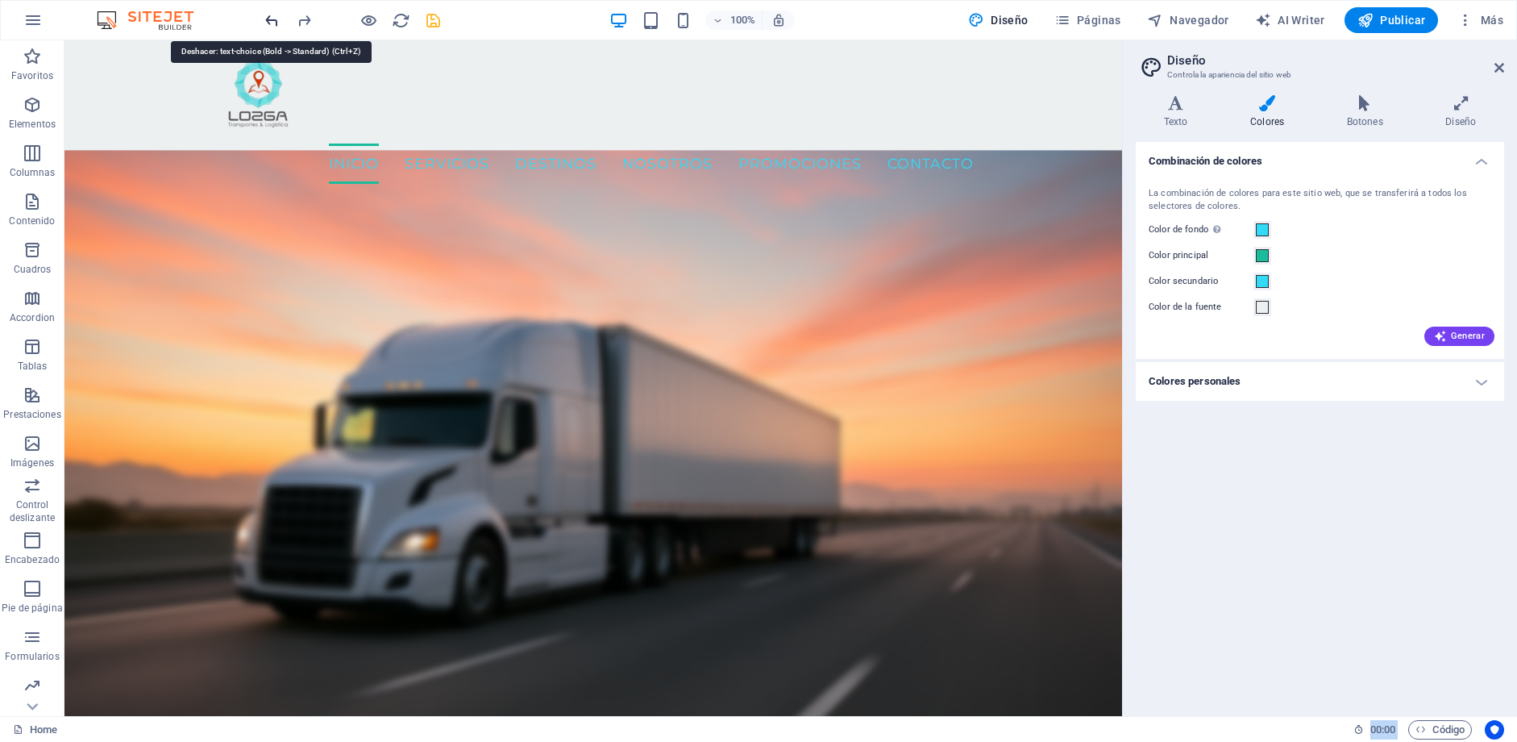
click at [273, 21] on icon "undo" at bounding box center [272, 20] width 19 height 19
click at [1261, 231] on span at bounding box center [1262, 229] width 13 height 13
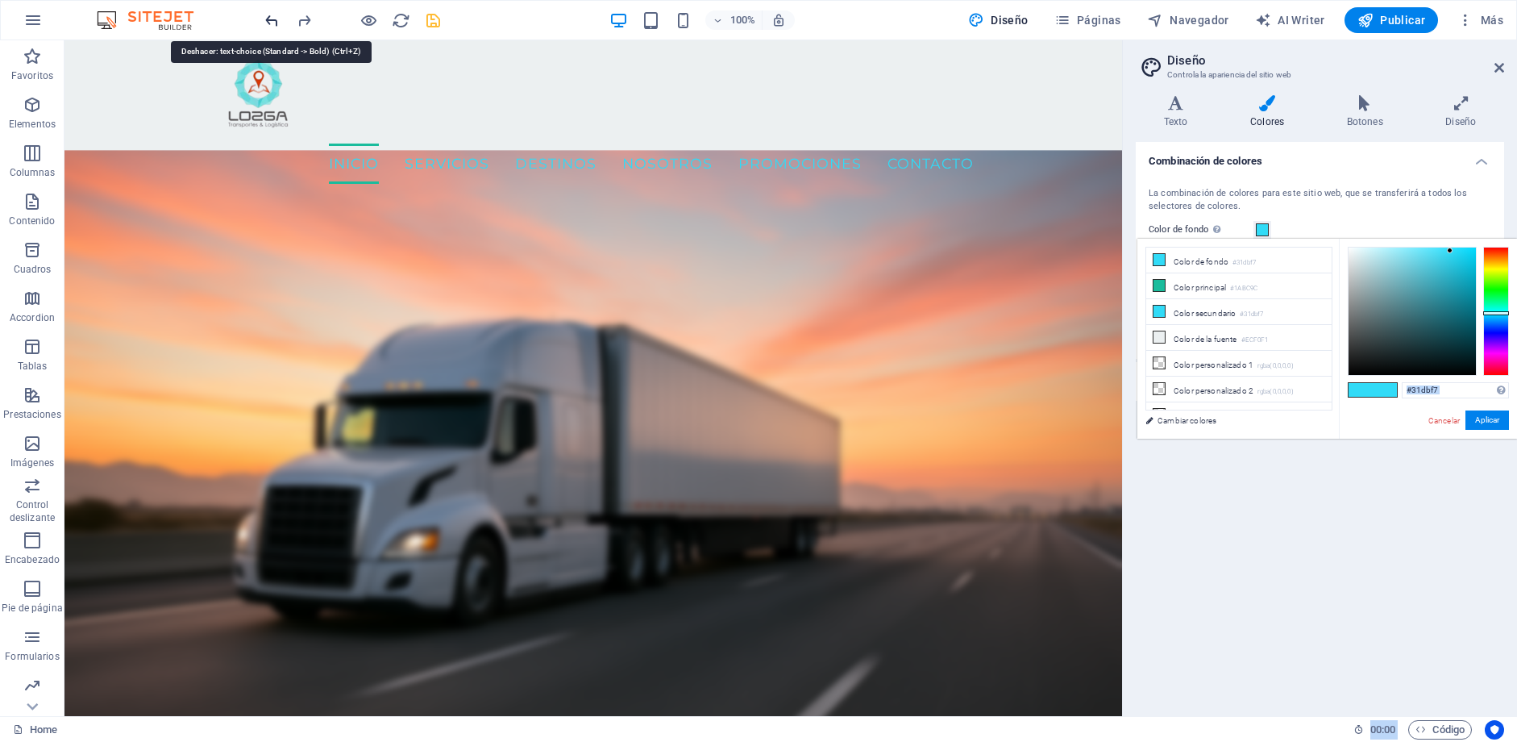
click at [268, 23] on icon "undo" at bounding box center [272, 20] width 19 height 19
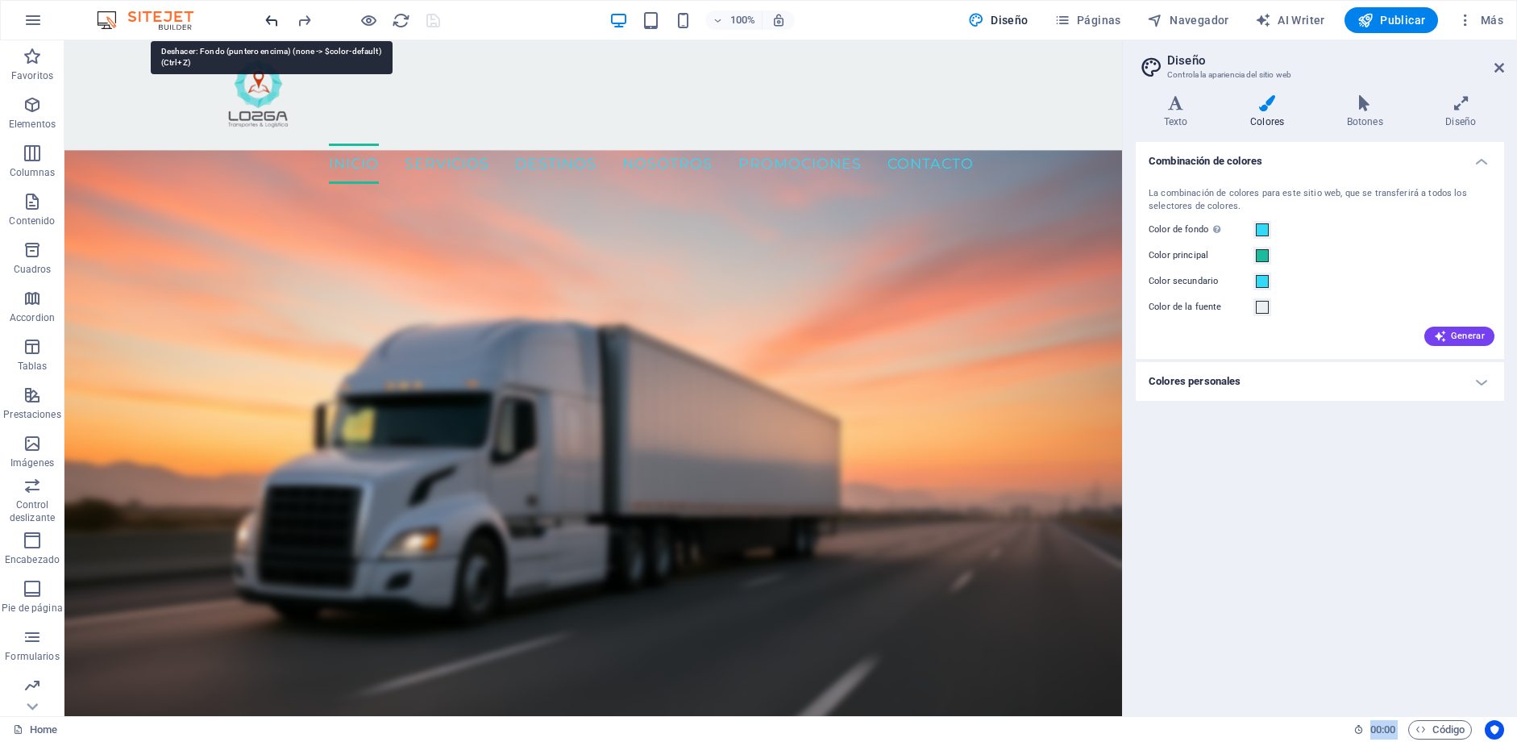
click at [268, 23] on icon "undo" at bounding box center [272, 20] width 19 height 19
click at [297, 19] on icon "redo" at bounding box center [304, 20] width 19 height 19
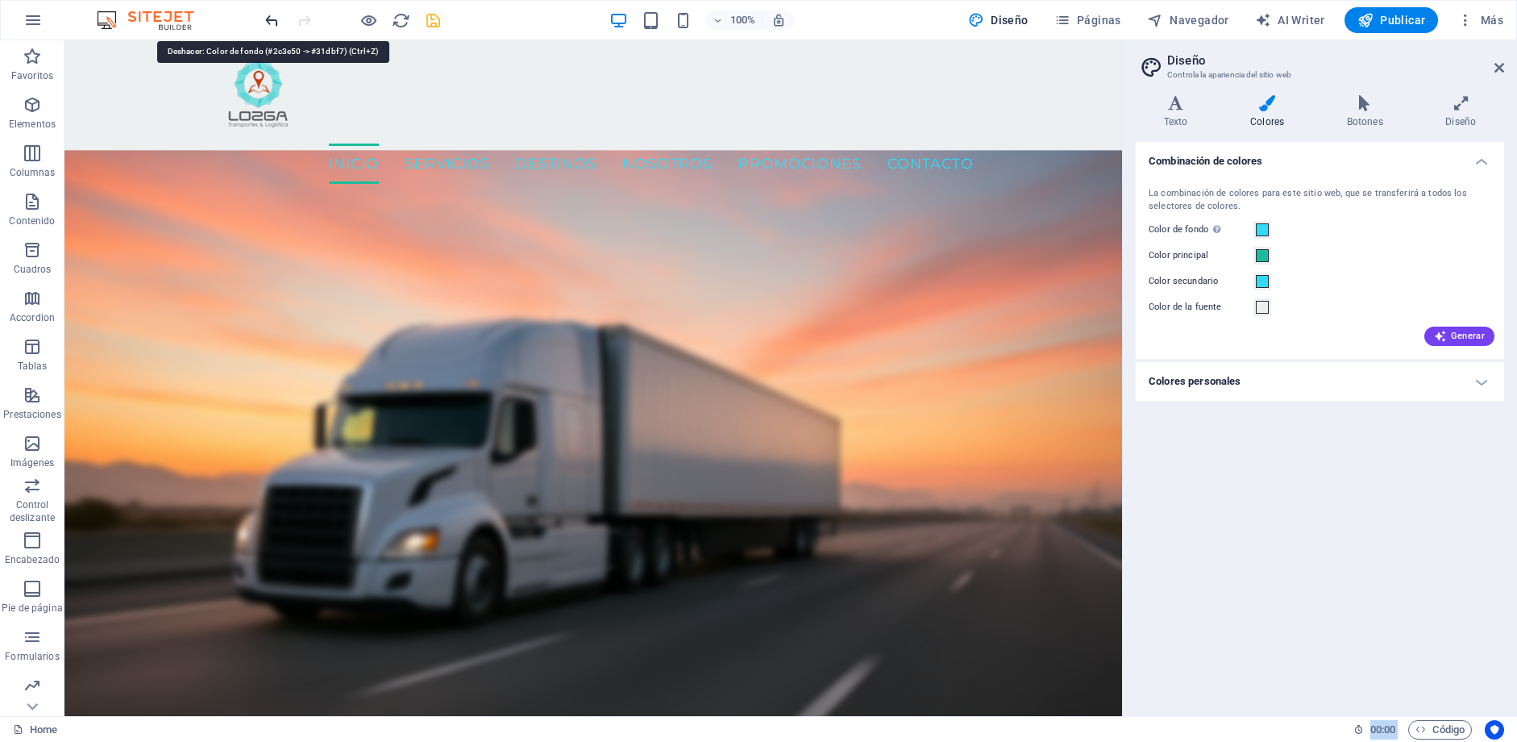
click at [269, 21] on icon "undo" at bounding box center [272, 20] width 19 height 19
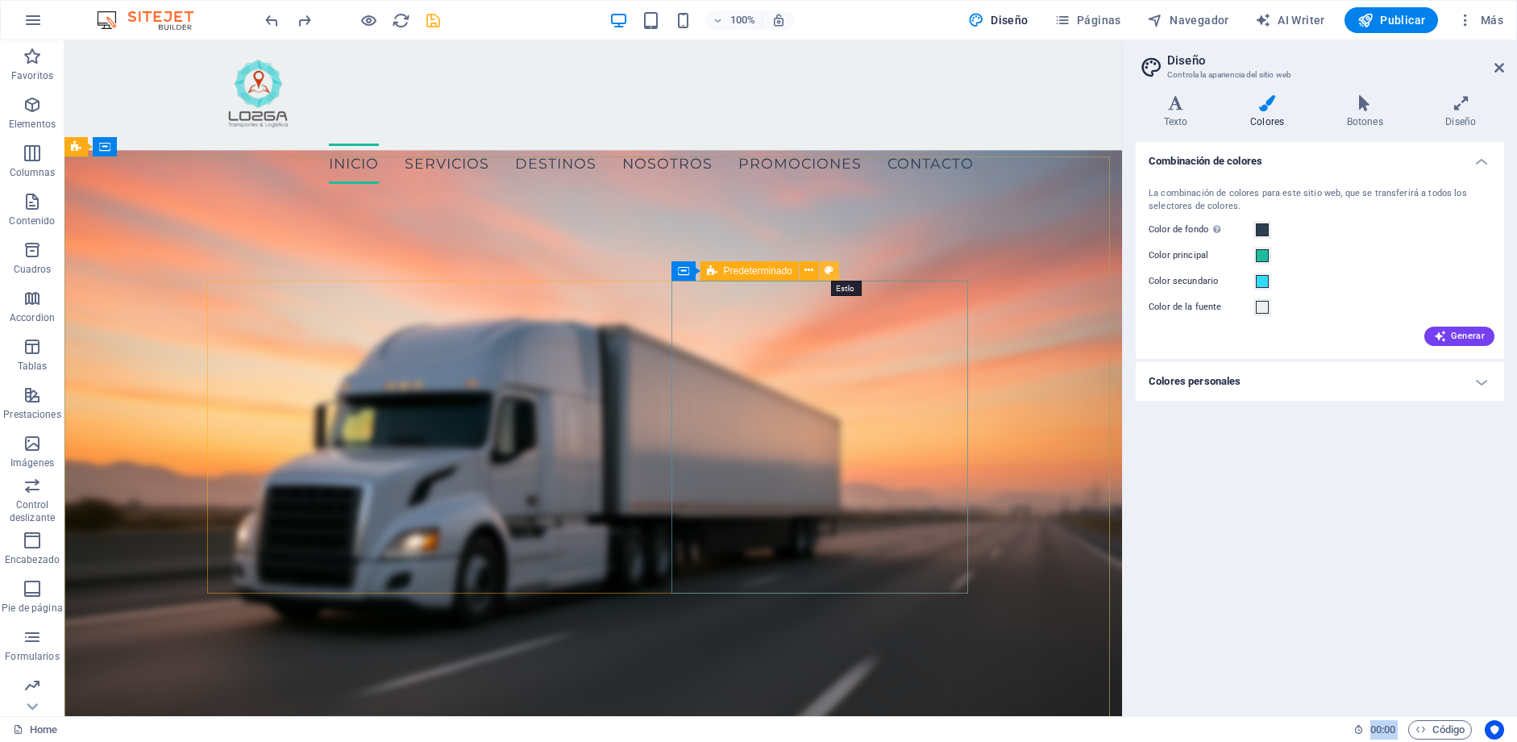
click at [832, 268] on icon at bounding box center [829, 270] width 9 height 17
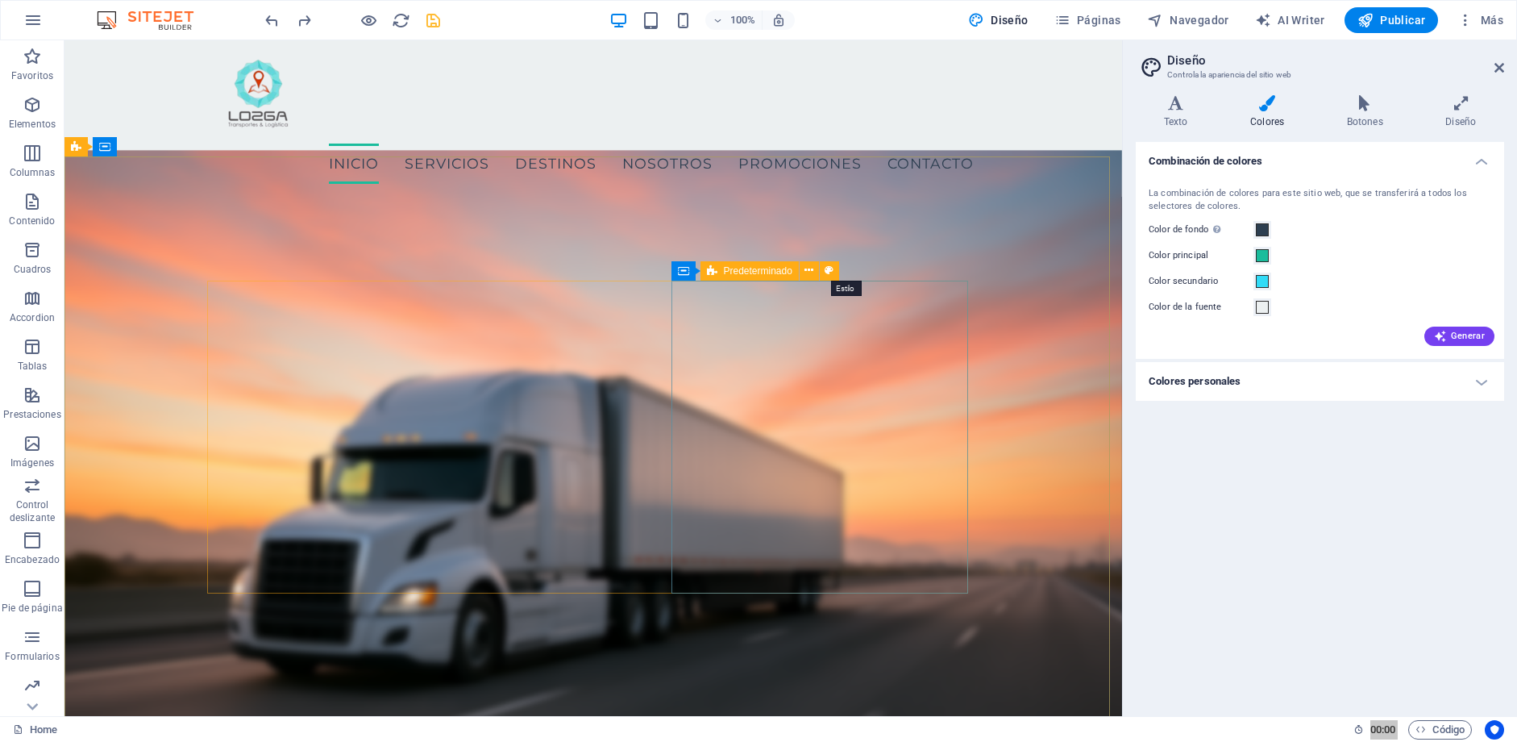
select select "px"
select select "rem"
select select "px"
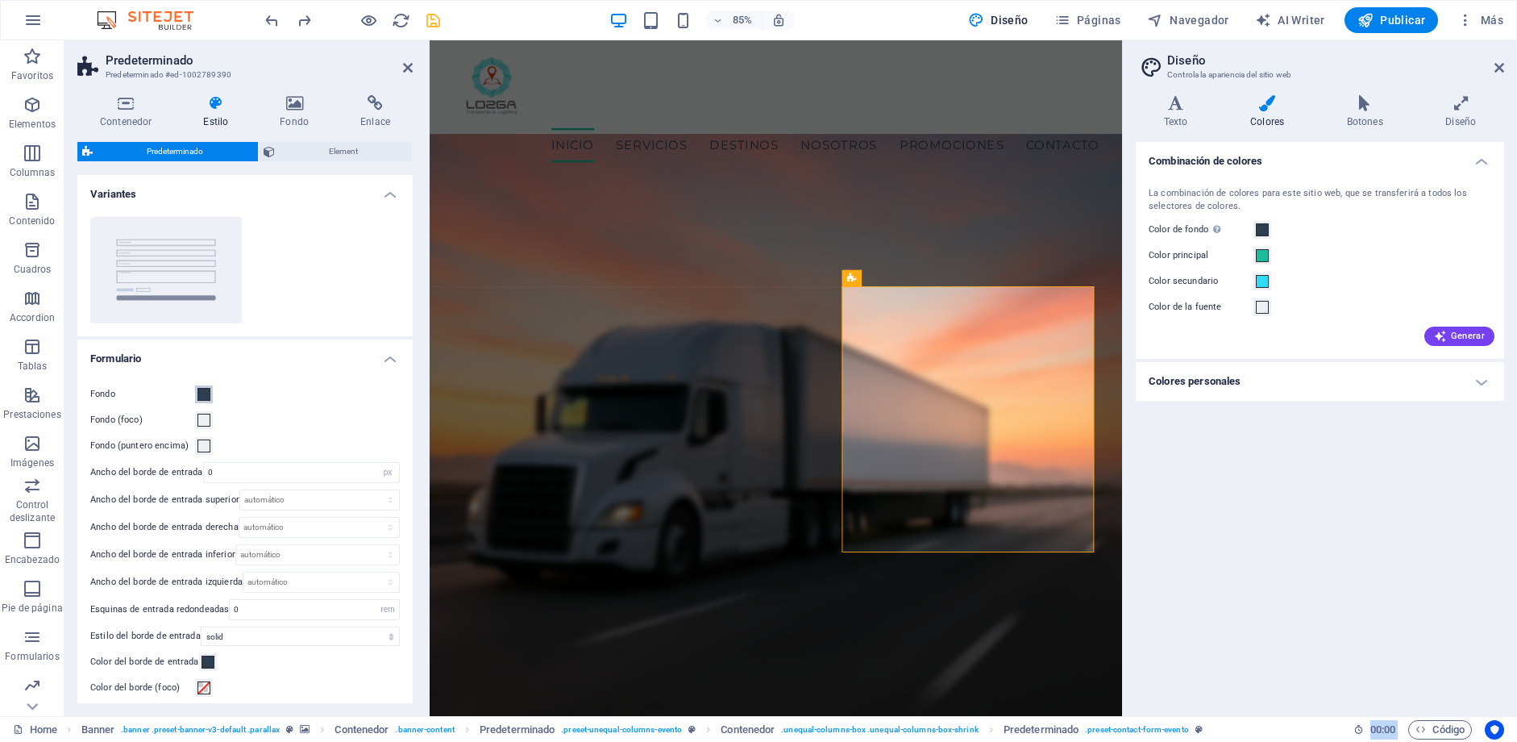
click at [202, 393] on span at bounding box center [204, 394] width 13 height 13
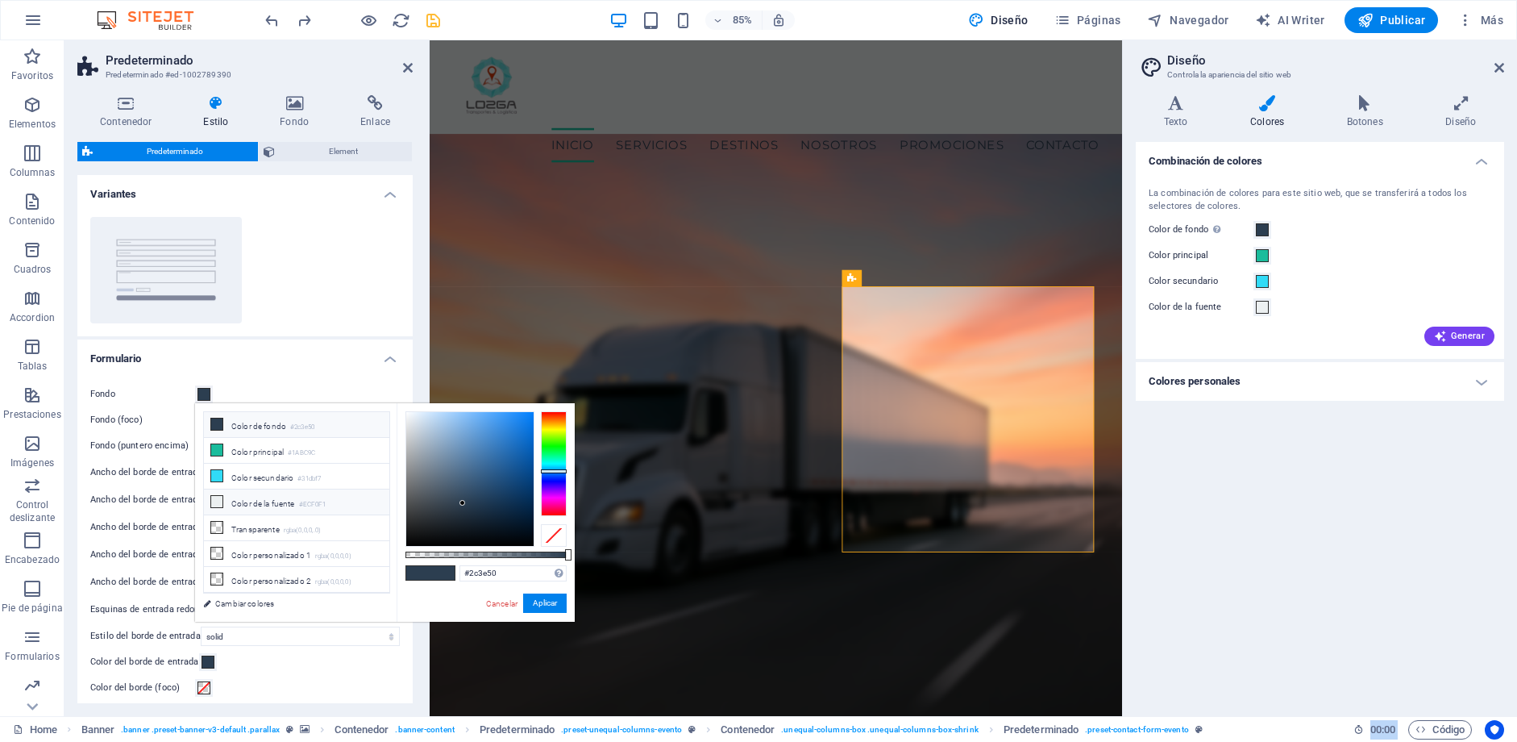
click at [272, 509] on li "Color de la fuente #ECF0F1" at bounding box center [296, 502] width 185 height 26
type input "#ecf0f1"
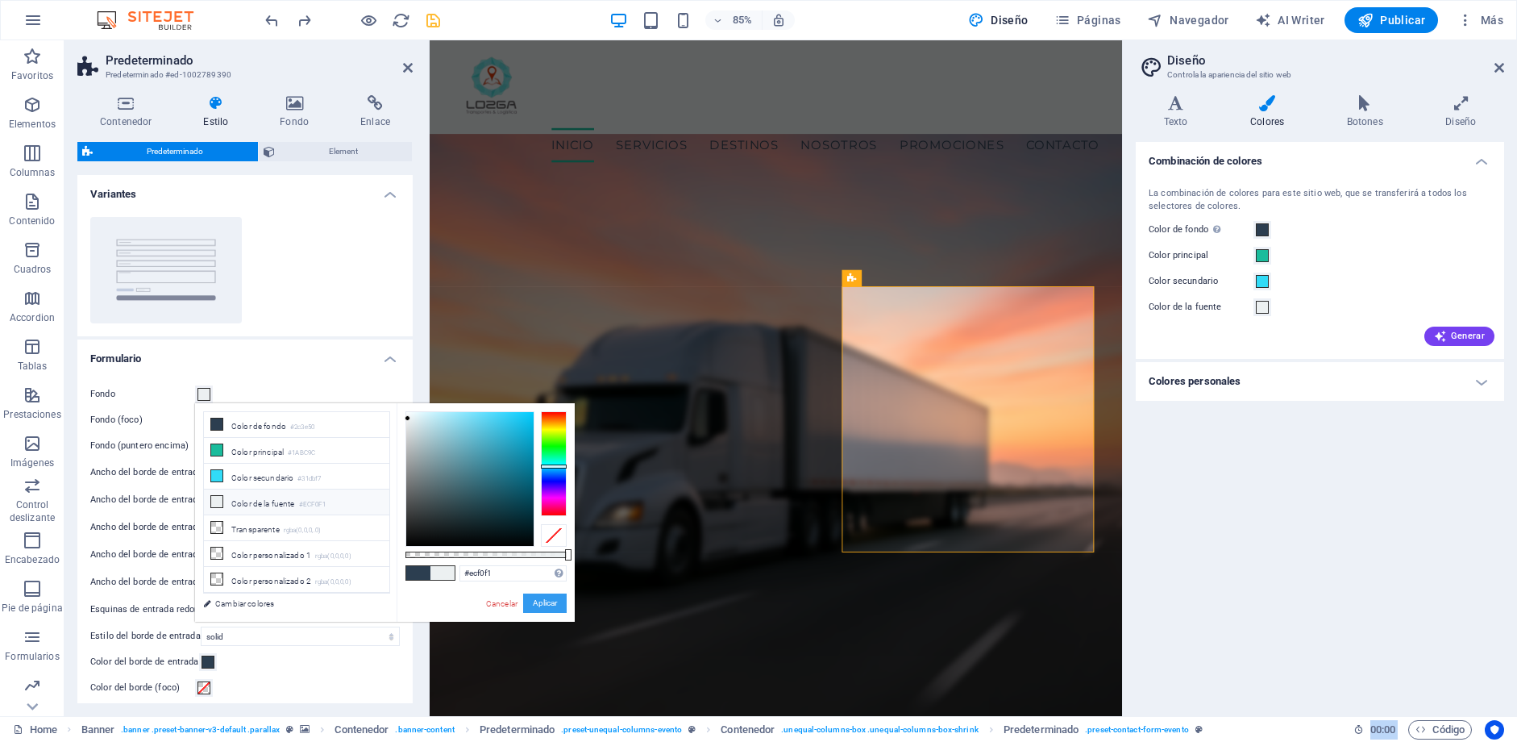
click at [555, 601] on button "Aplicar" at bounding box center [545, 602] width 44 height 19
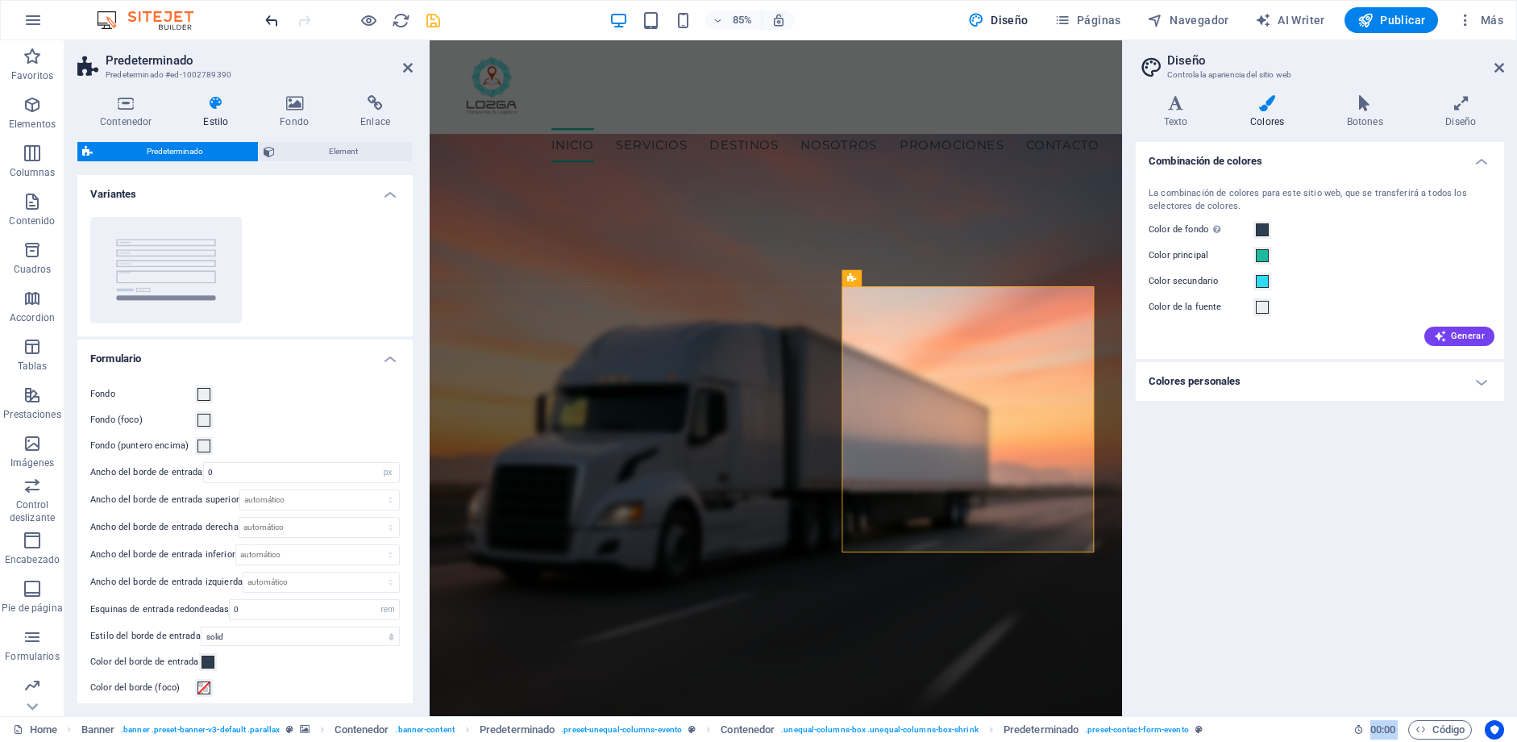
click at [273, 18] on icon "undo" at bounding box center [272, 20] width 19 height 19
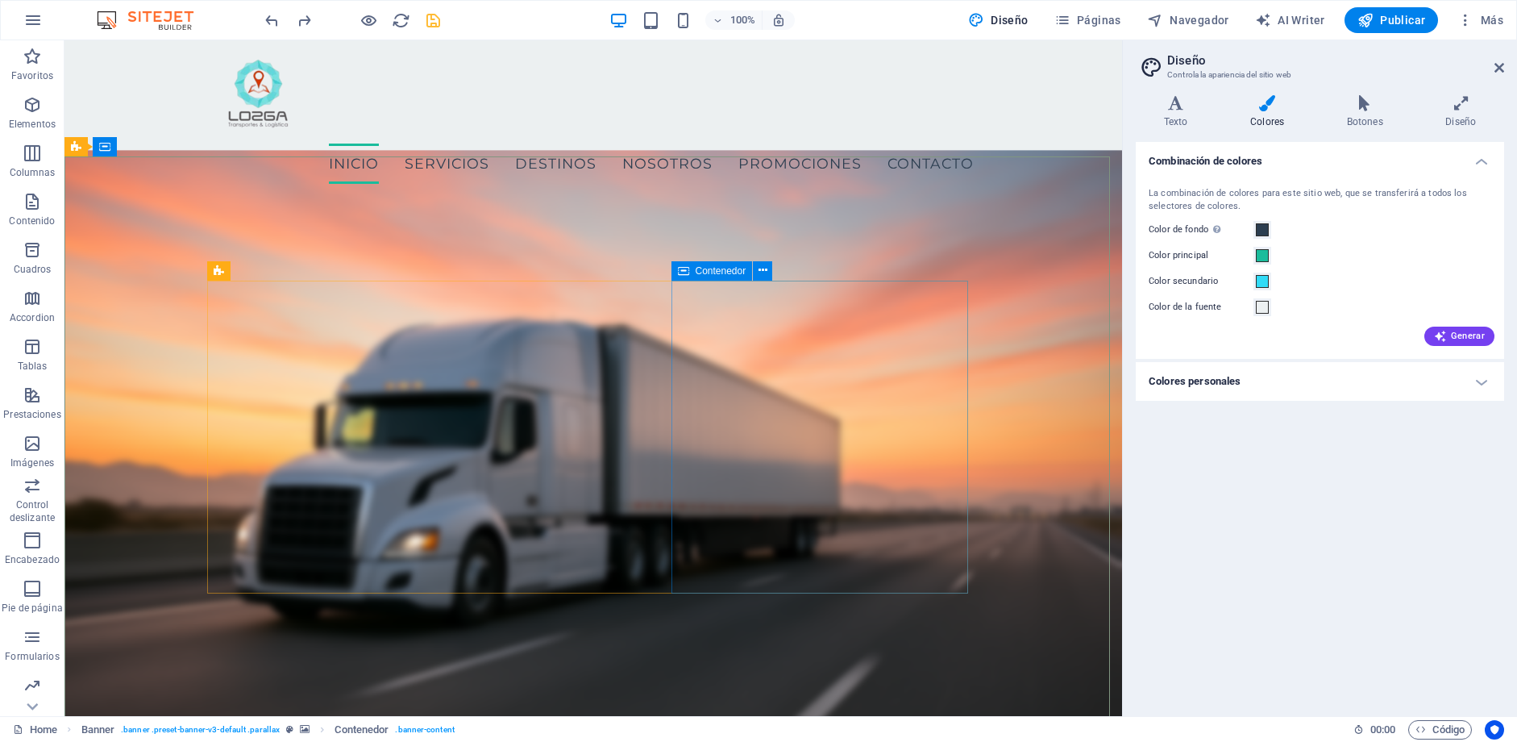
click at [684, 272] on icon at bounding box center [683, 270] width 11 height 19
click at [764, 265] on icon at bounding box center [763, 270] width 9 height 17
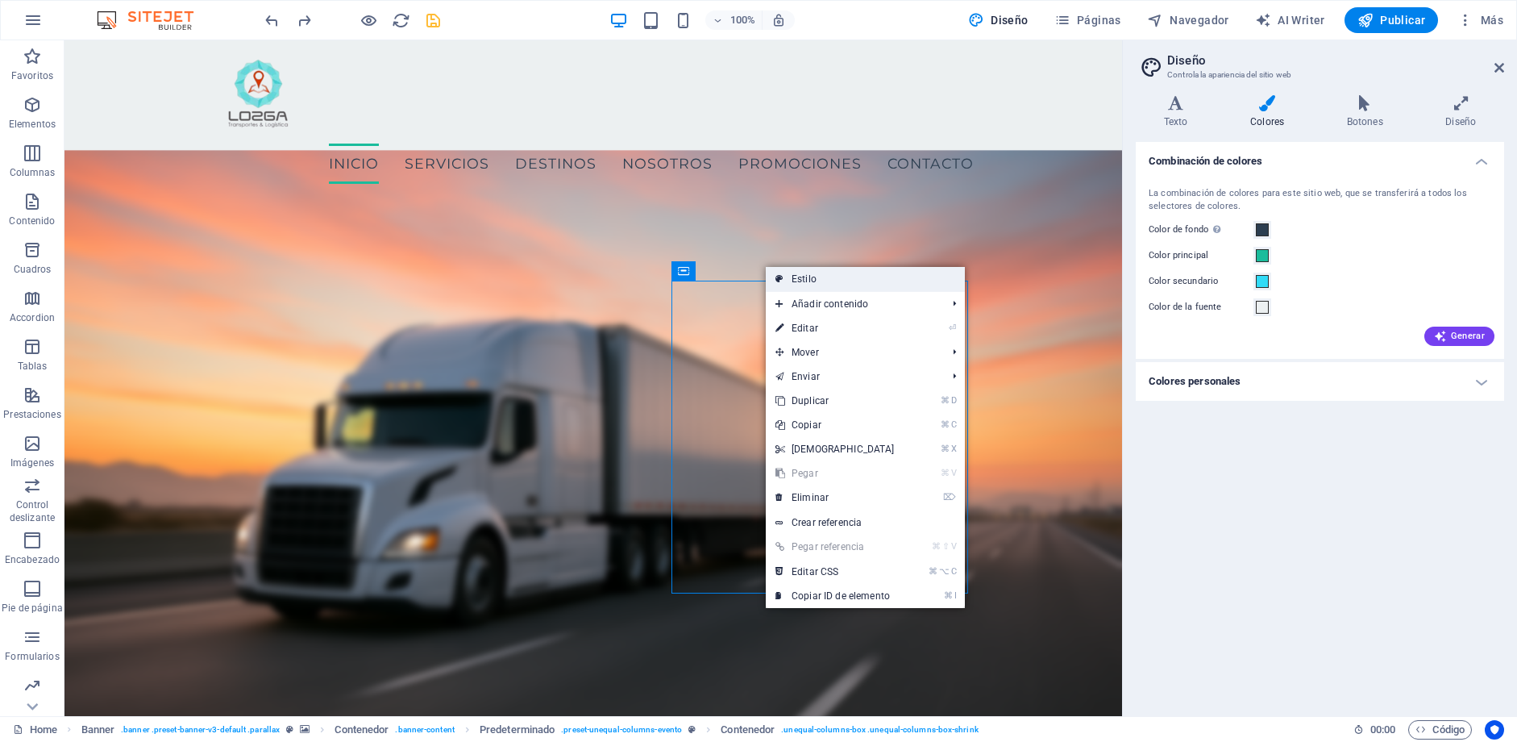
click at [808, 282] on link "Estilo" at bounding box center [865, 279] width 199 height 24
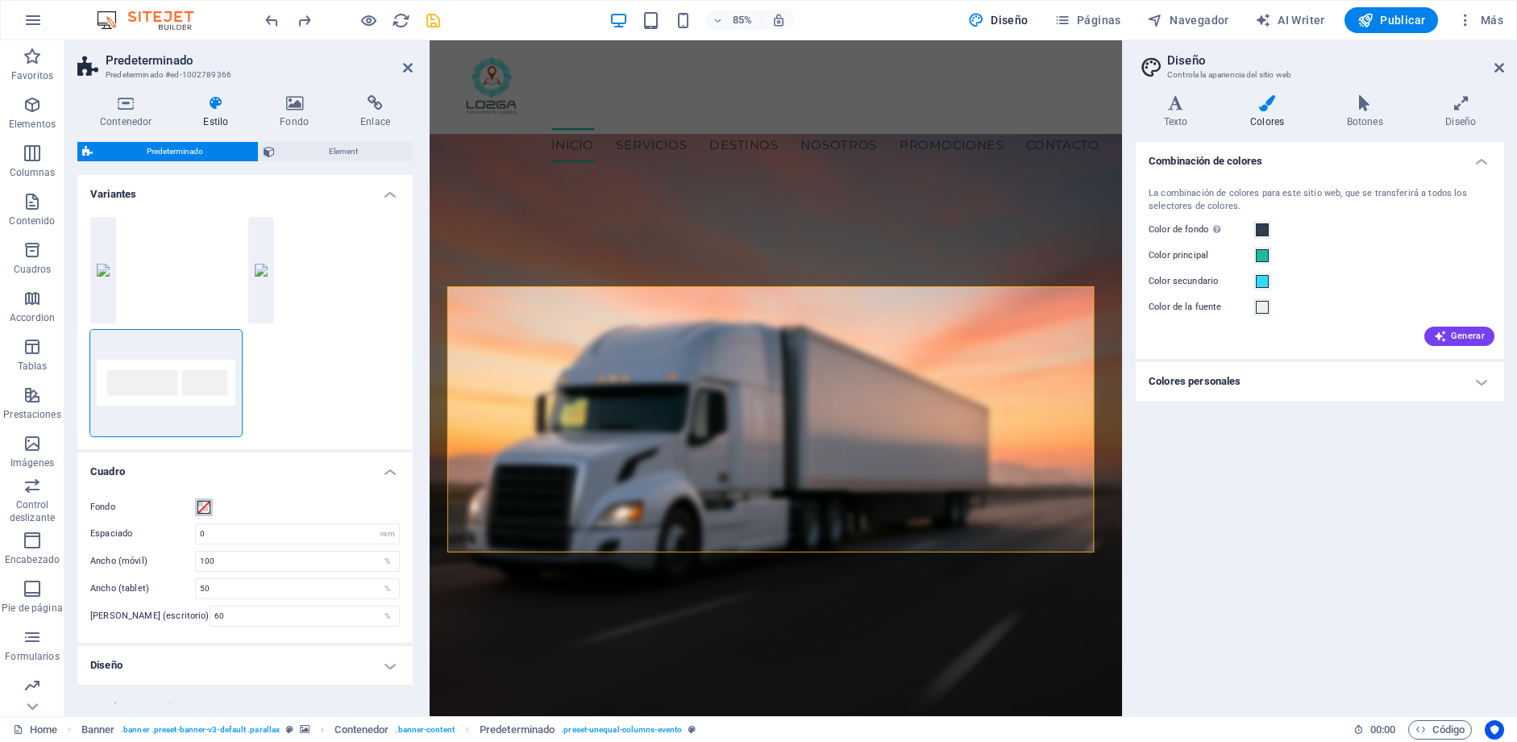
click at [204, 505] on span at bounding box center [204, 507] width 13 height 13
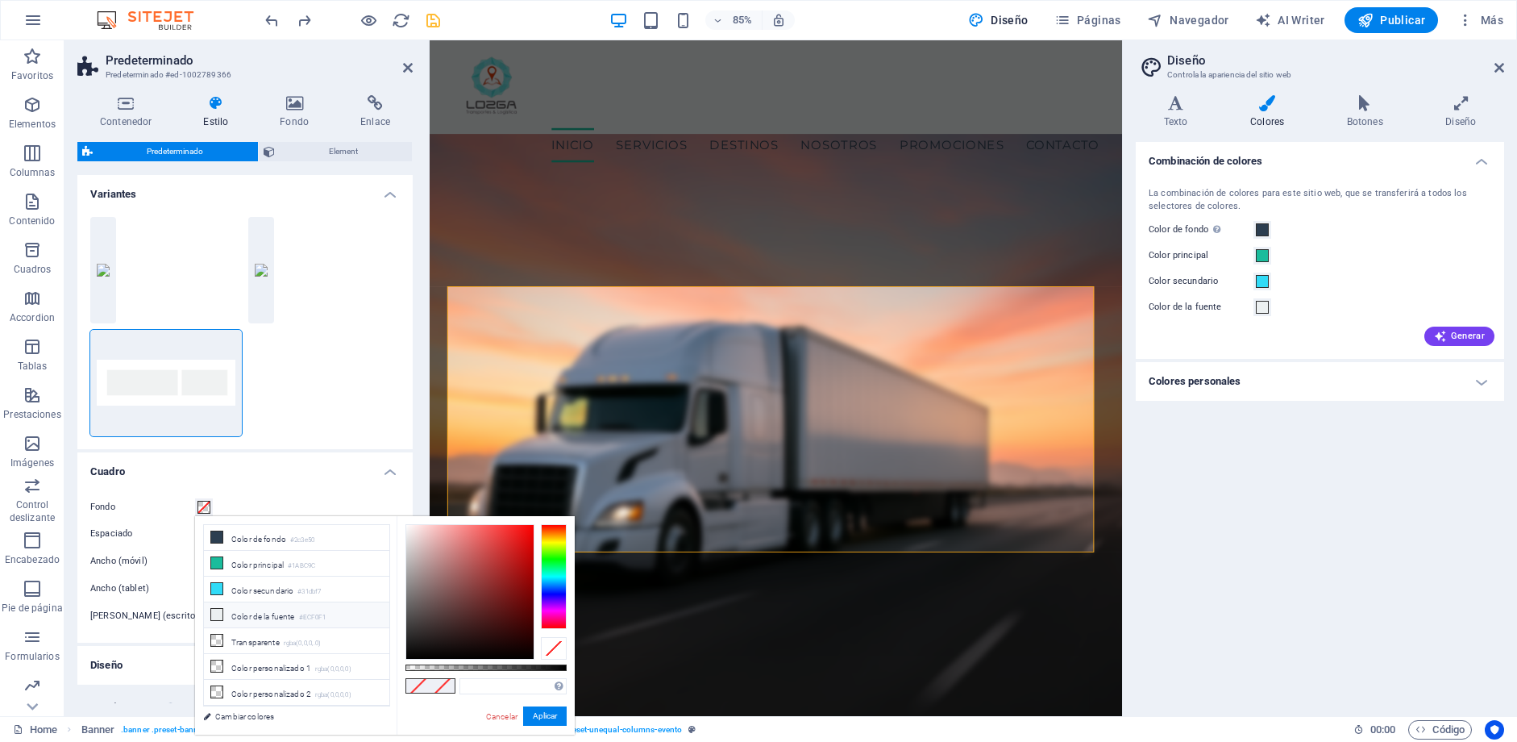
click at [252, 619] on li "Color de la fuente #ECF0F1" at bounding box center [296, 615] width 185 height 26
type input "#ecf0f1"
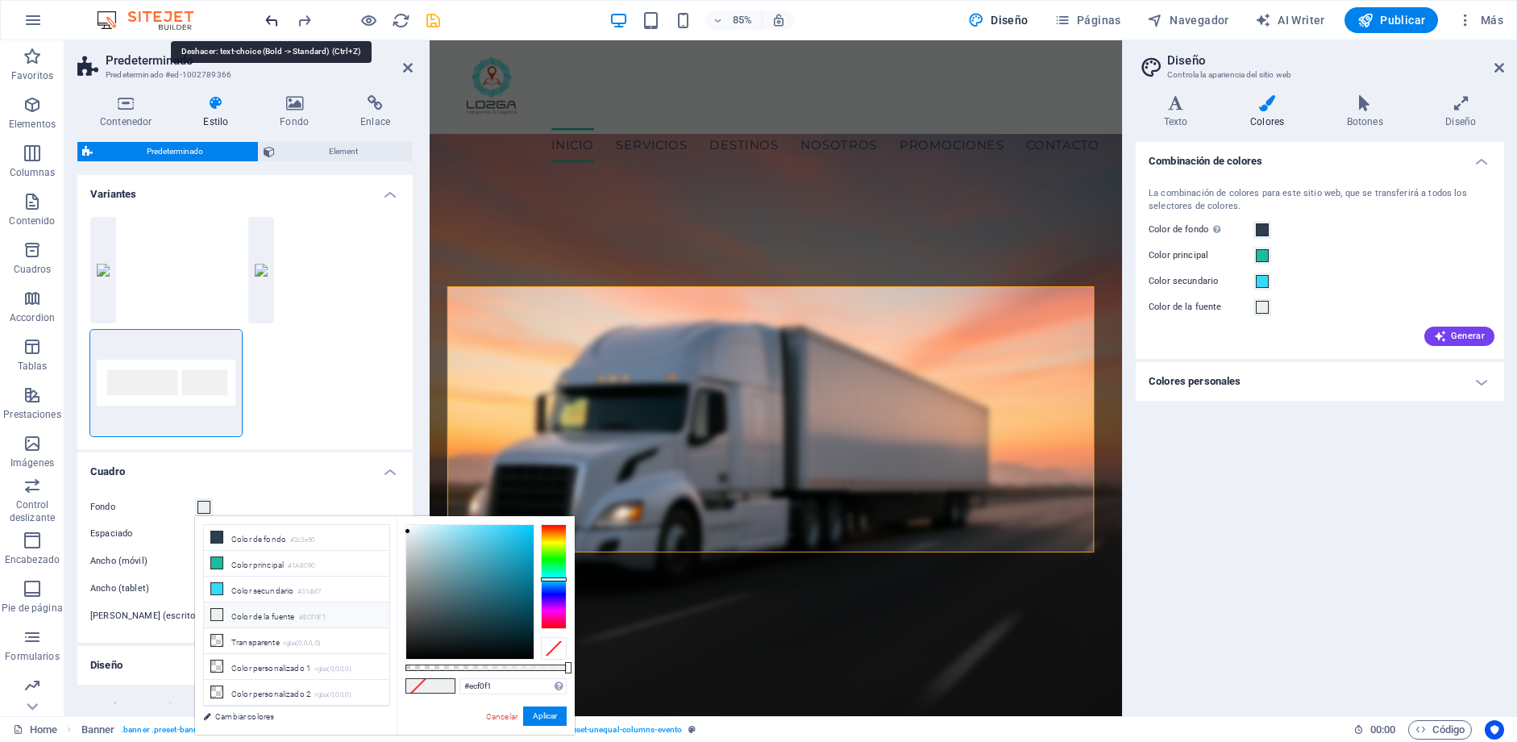
click at [268, 25] on icon "undo" at bounding box center [272, 20] width 19 height 19
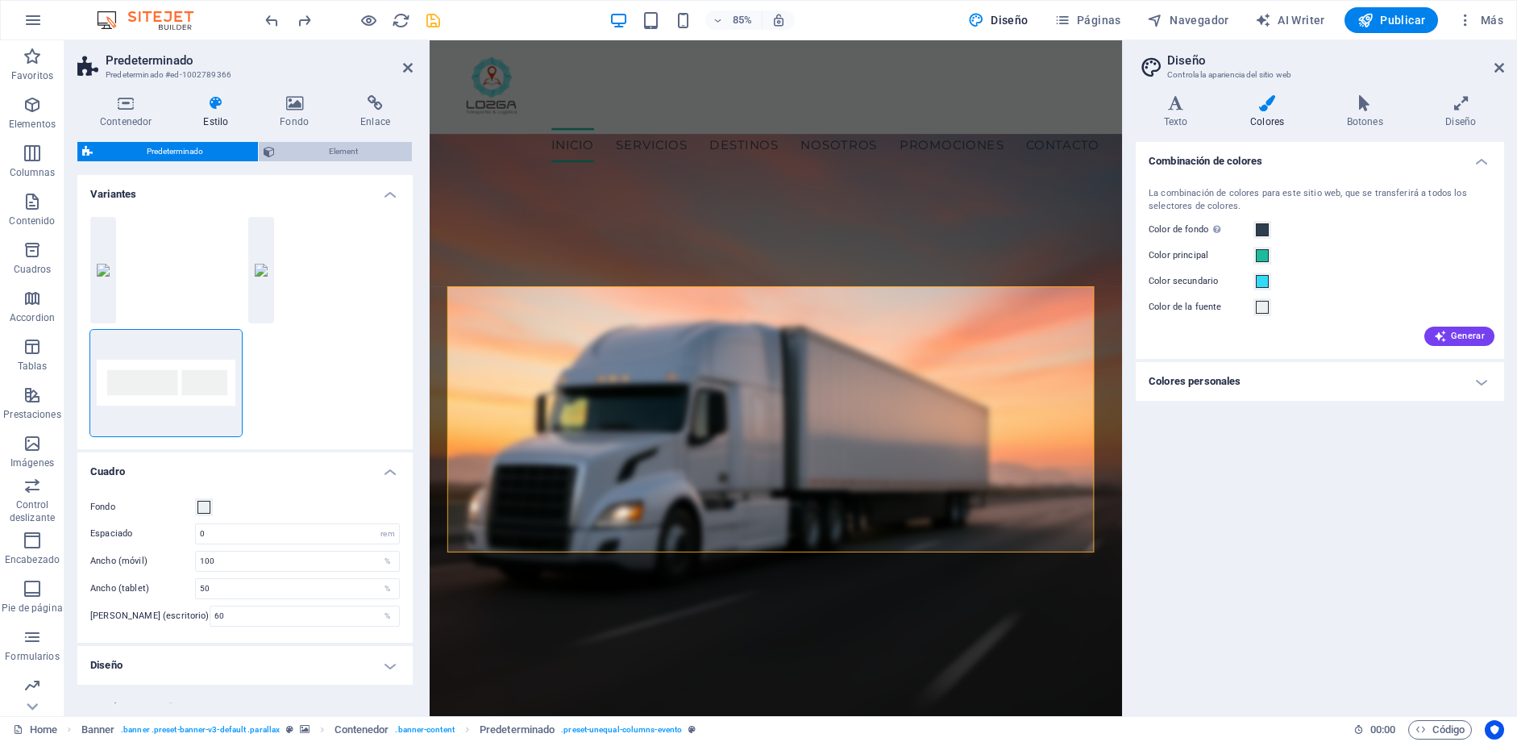
click at [333, 151] on span "Element" at bounding box center [344, 151] width 128 height 19
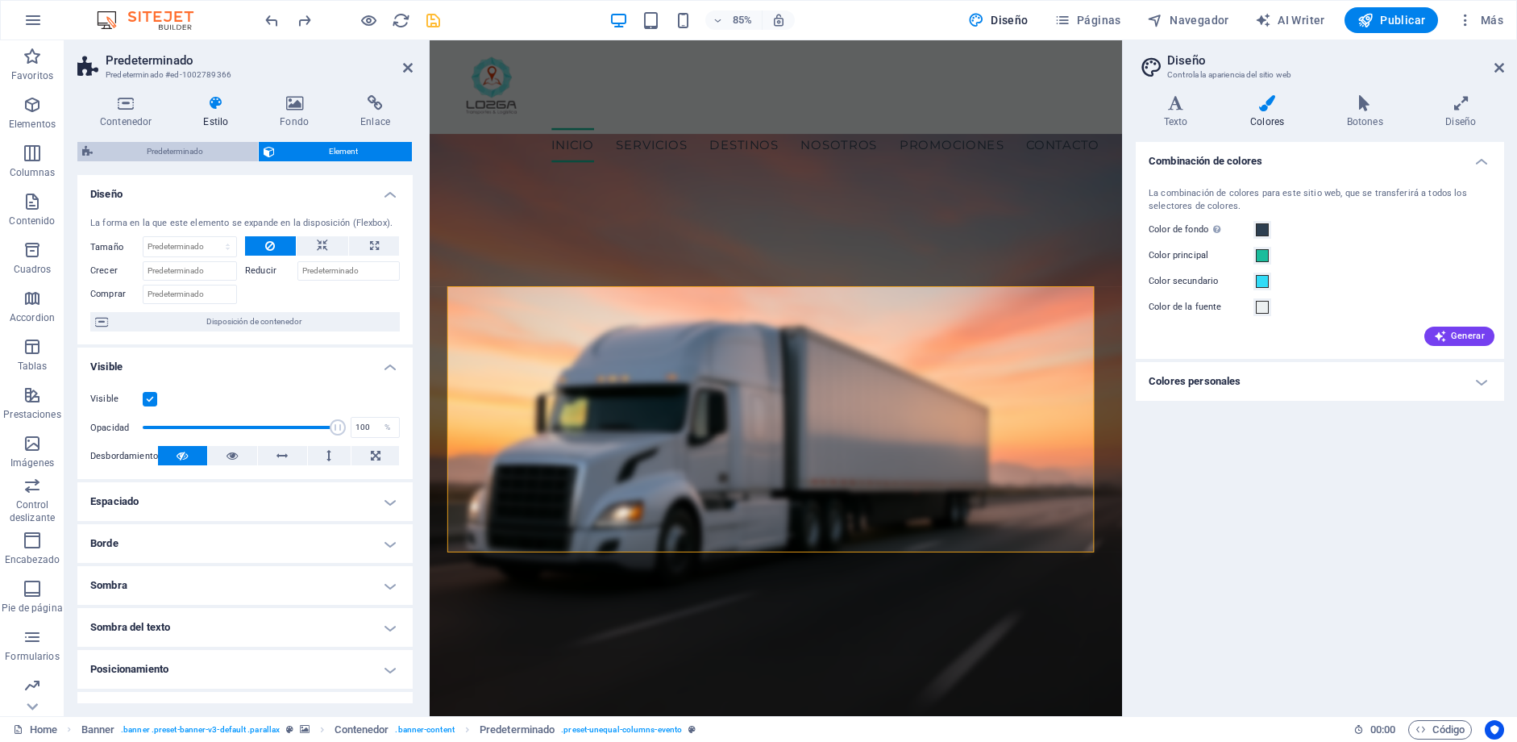
click at [214, 156] on span "Predeterminado" at bounding box center [176, 151] width 156 height 19
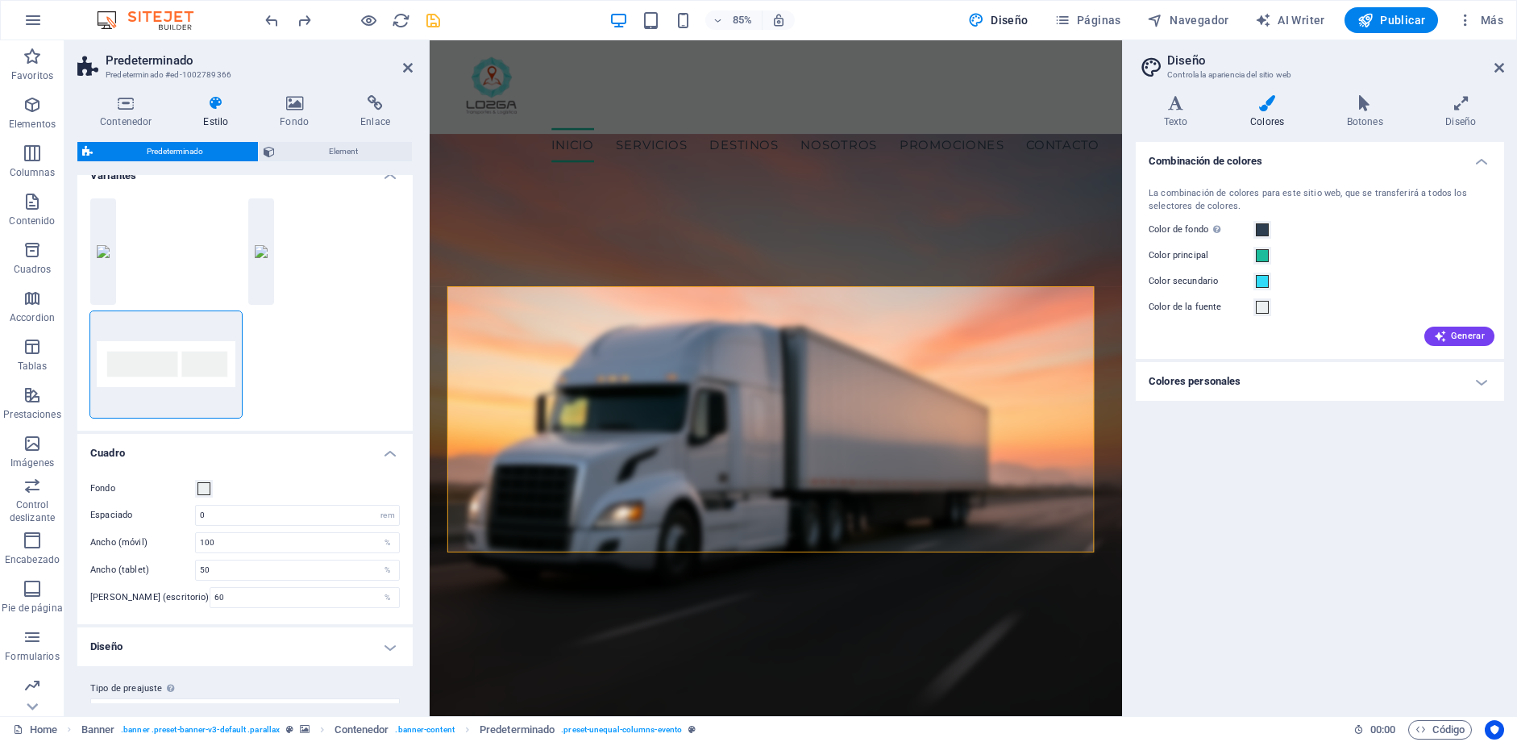
scroll to position [46, 0]
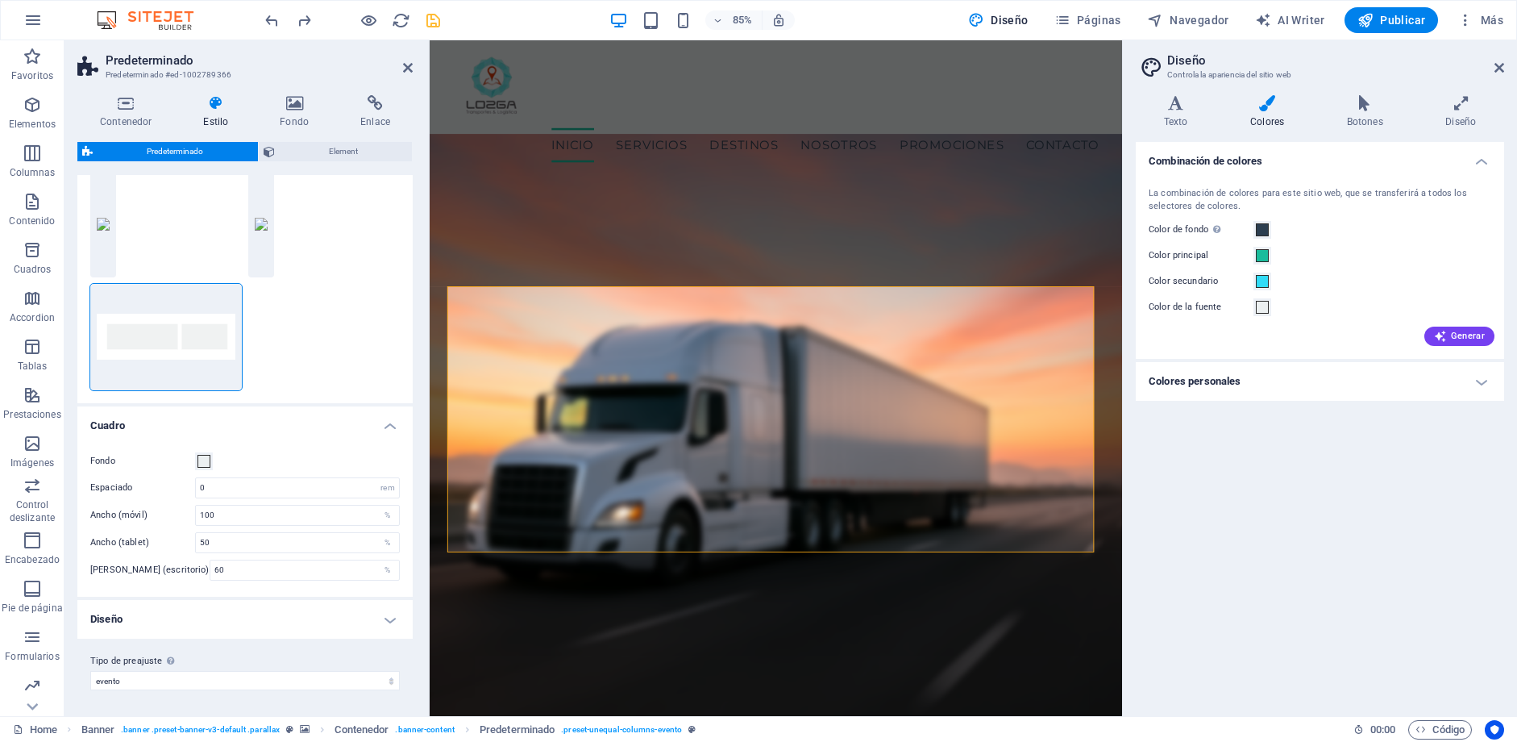
click at [180, 620] on h4 "Diseño" at bounding box center [244, 619] width 335 height 39
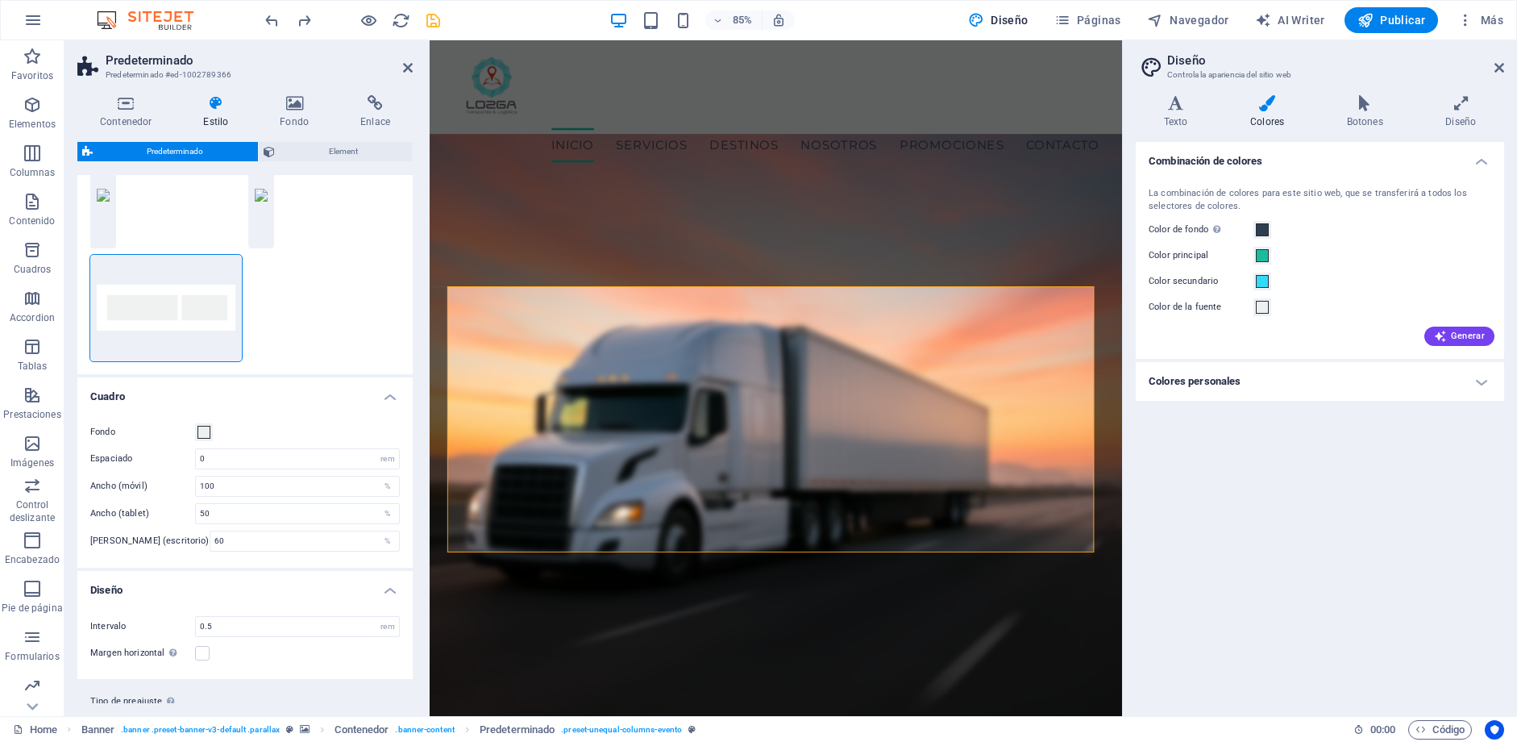
scroll to position [115, 0]
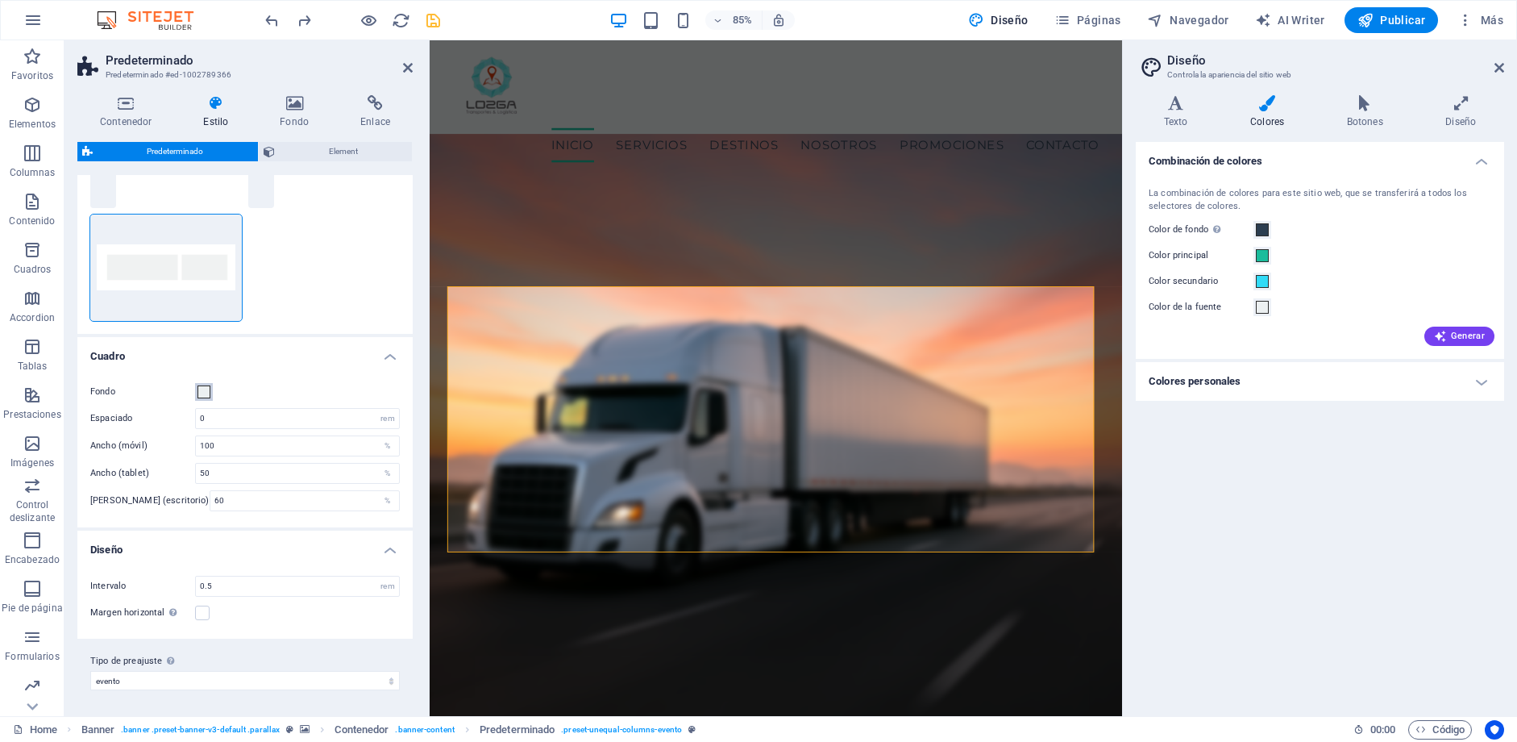
click at [203, 389] on span at bounding box center [204, 391] width 13 height 13
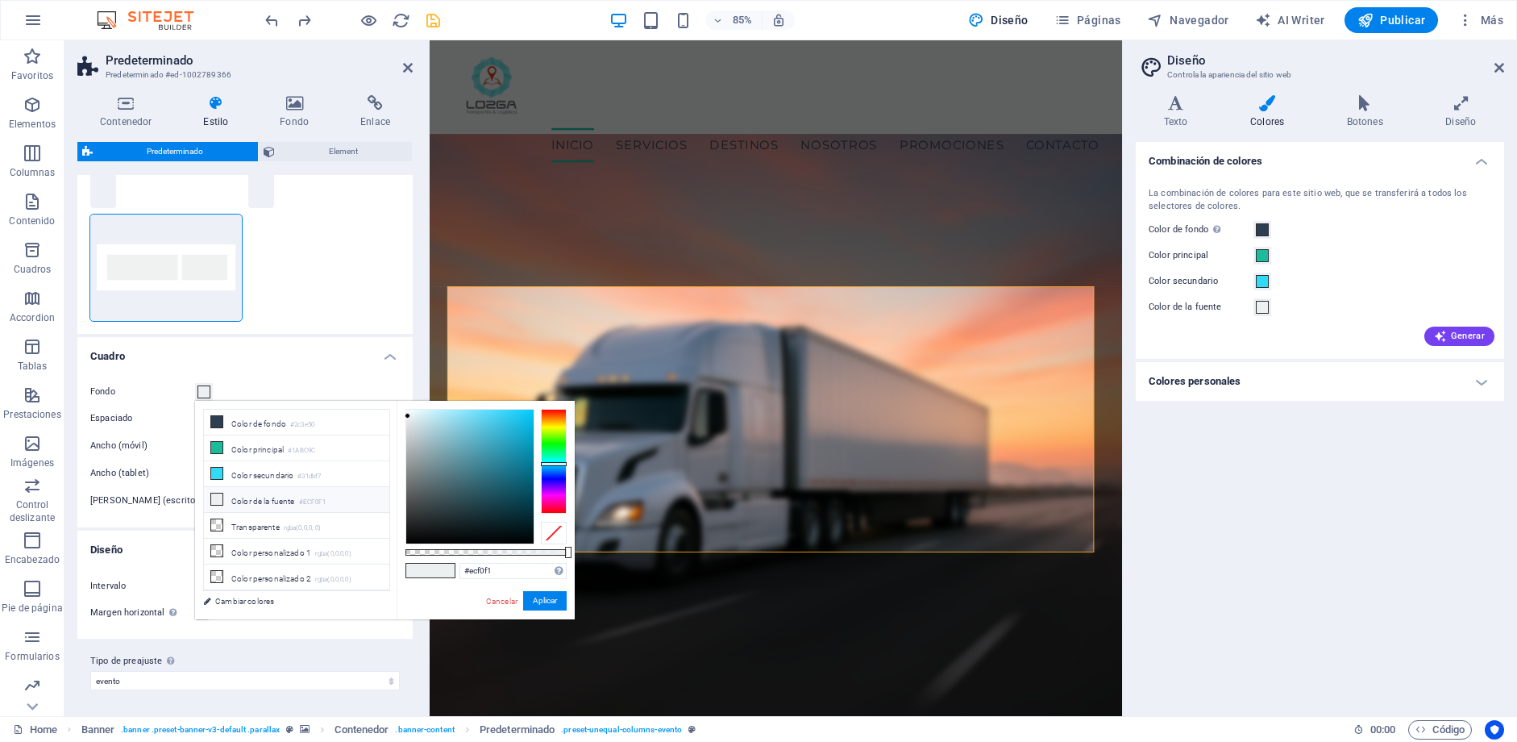
click at [272, 505] on li "Color de la fuente #ECF0F1" at bounding box center [296, 500] width 185 height 26
click at [489, 602] on link "Cancelar" at bounding box center [501, 601] width 35 height 12
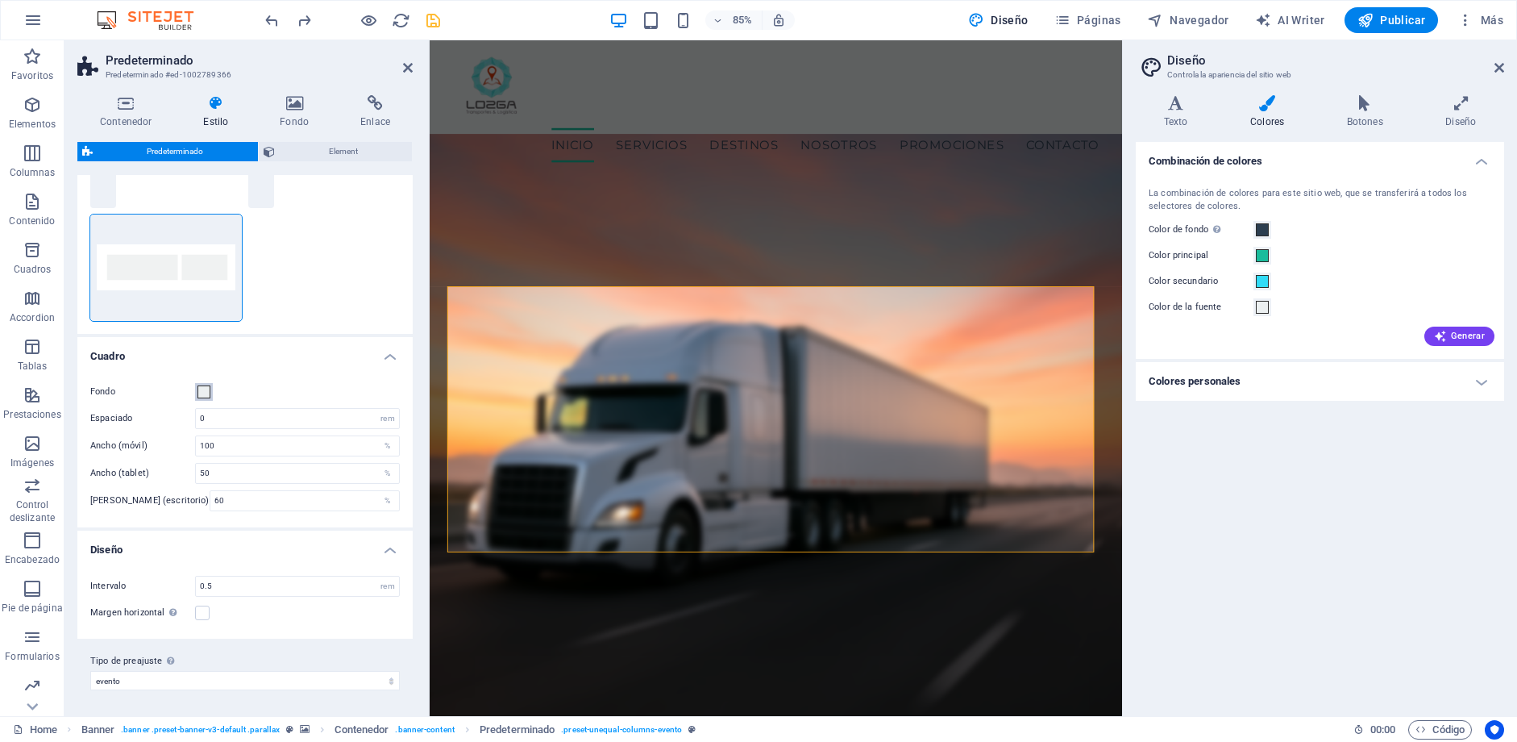
click at [208, 389] on span at bounding box center [204, 391] width 13 height 13
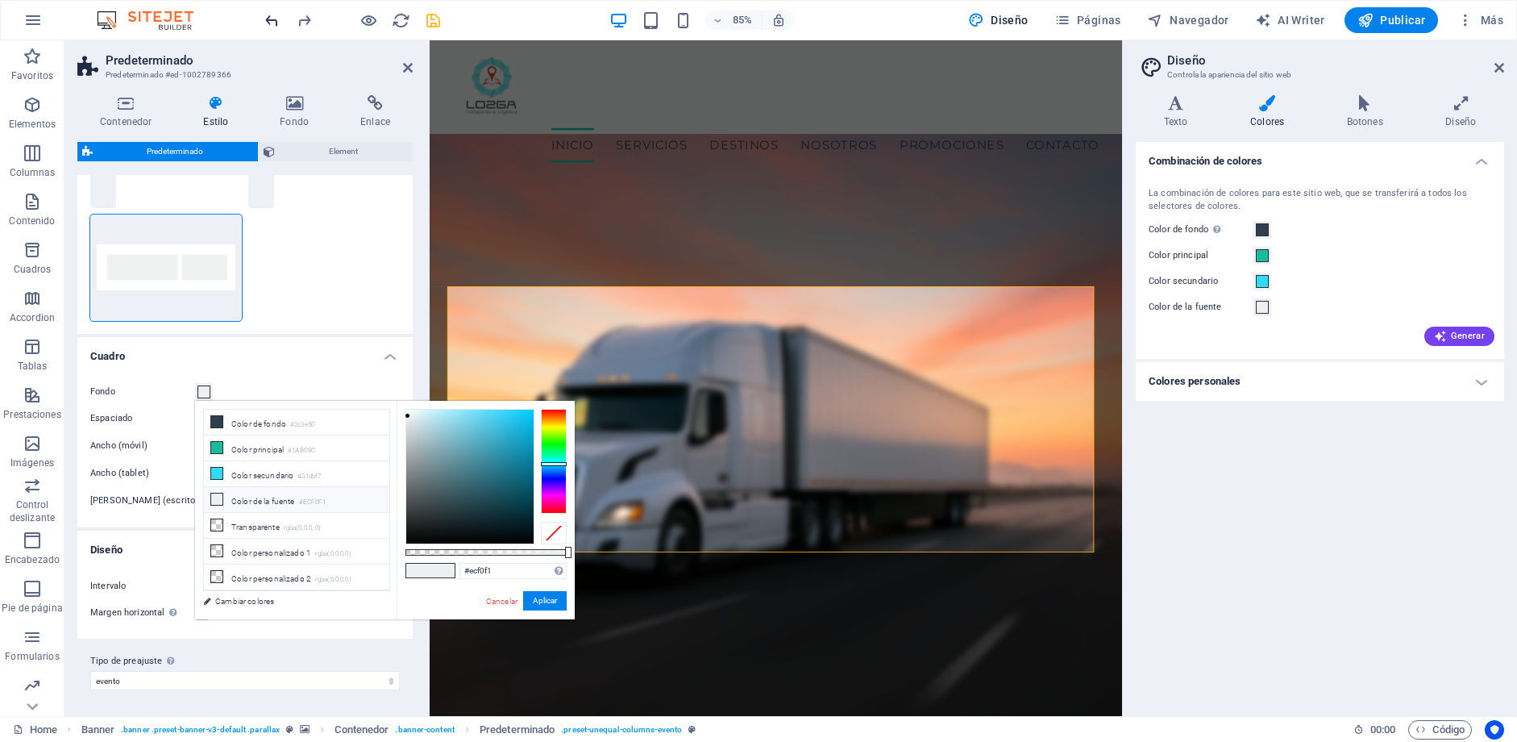
click at [263, 25] on icon "undo" at bounding box center [272, 20] width 19 height 19
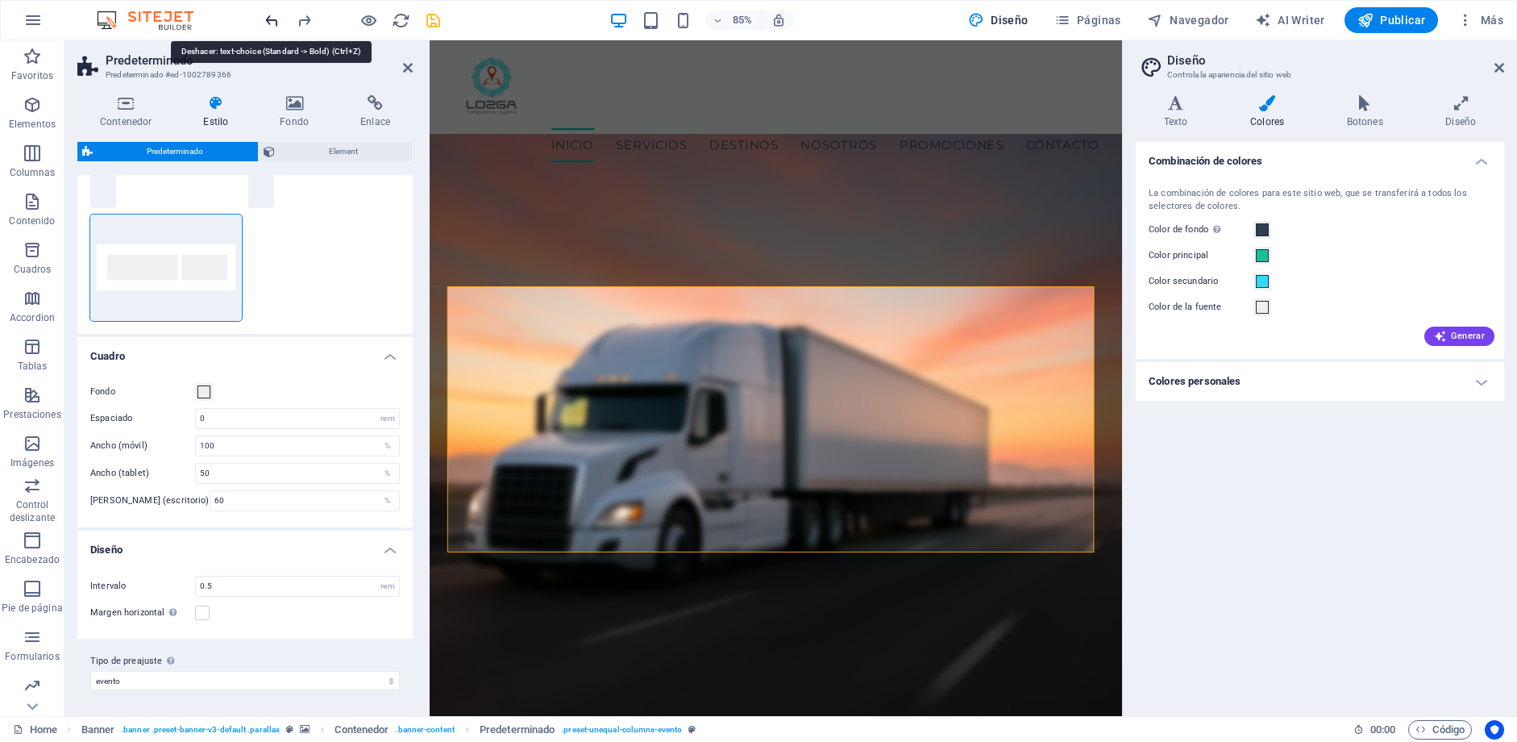
click at [272, 24] on icon "undo" at bounding box center [272, 20] width 19 height 19
click at [301, 17] on icon "redo" at bounding box center [304, 20] width 19 height 19
click at [303, 19] on icon "redo" at bounding box center [304, 20] width 19 height 19
click at [273, 21] on icon "undo" at bounding box center [272, 20] width 19 height 19
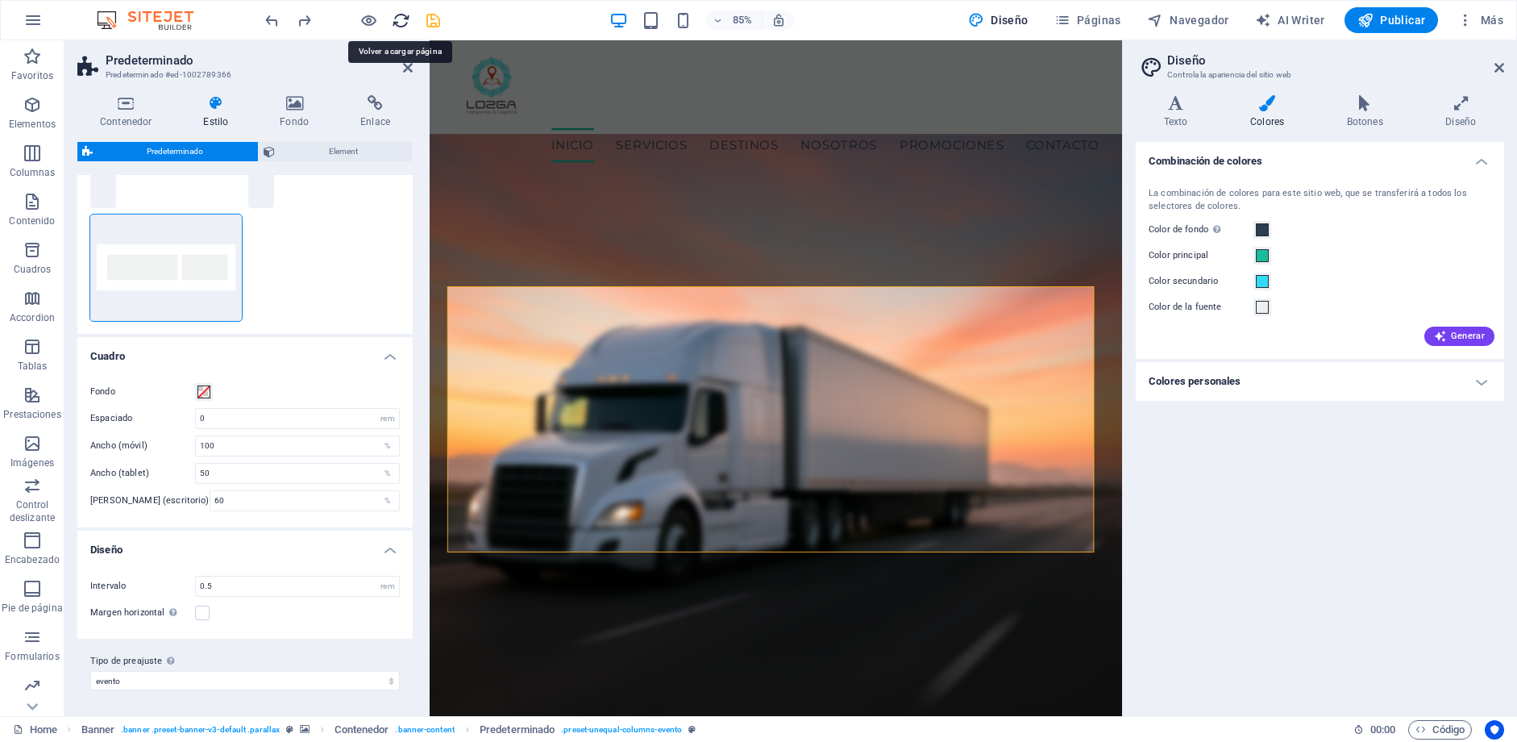
click at [393, 19] on icon "reload" at bounding box center [401, 20] width 19 height 19
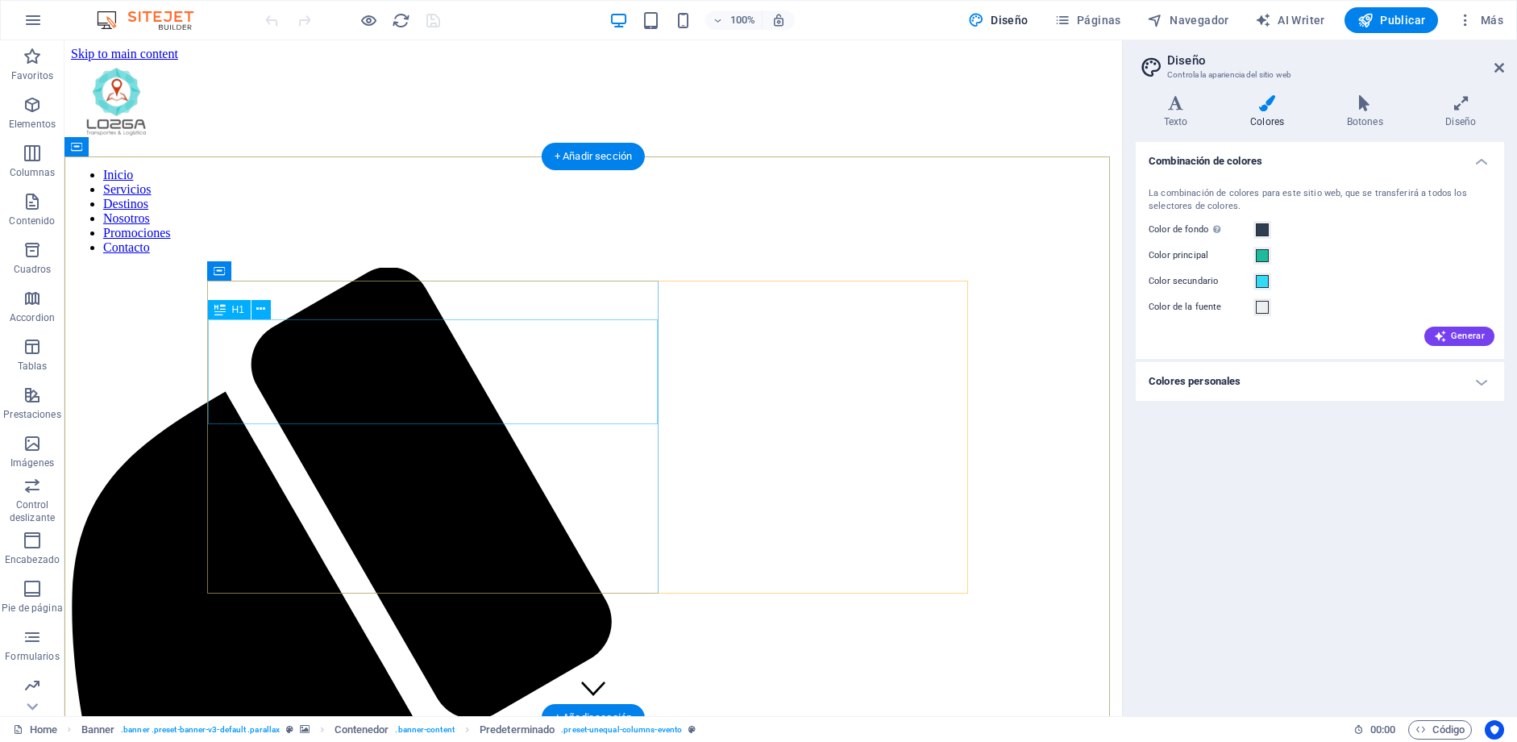
scroll to position [0, 0]
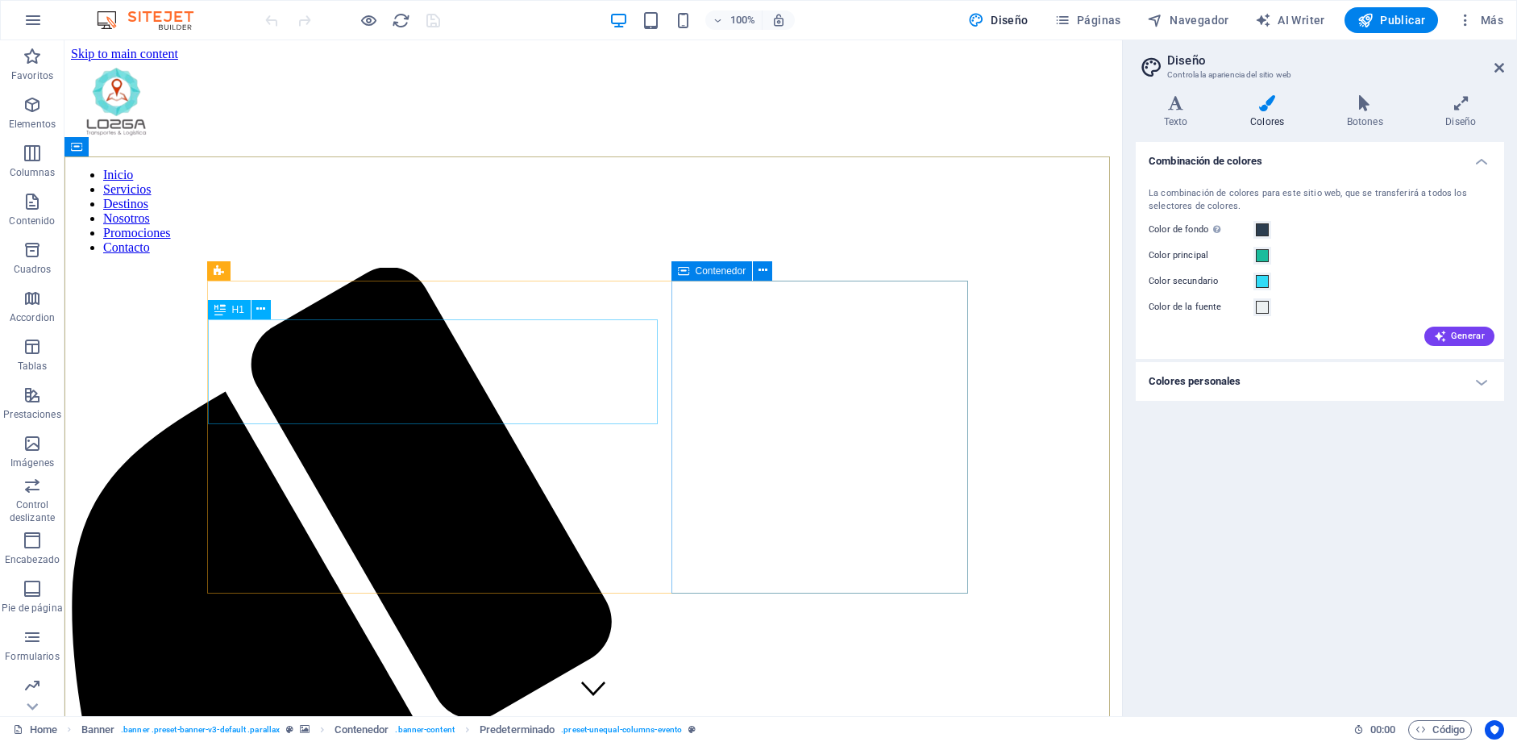
click at [679, 274] on icon at bounding box center [683, 270] width 11 height 19
click at [763, 266] on icon at bounding box center [763, 270] width 9 height 17
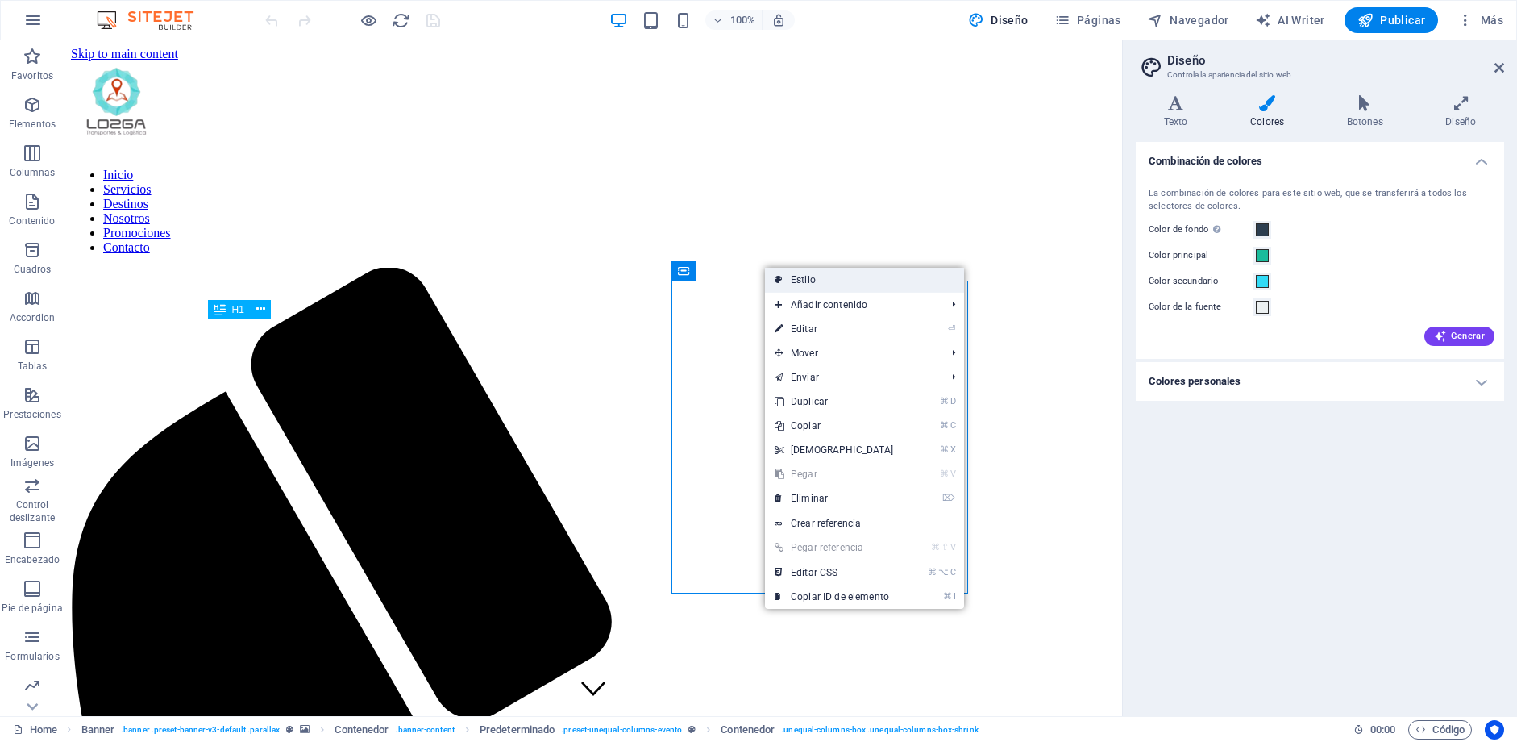
click at [778, 277] on icon at bounding box center [779, 280] width 8 height 24
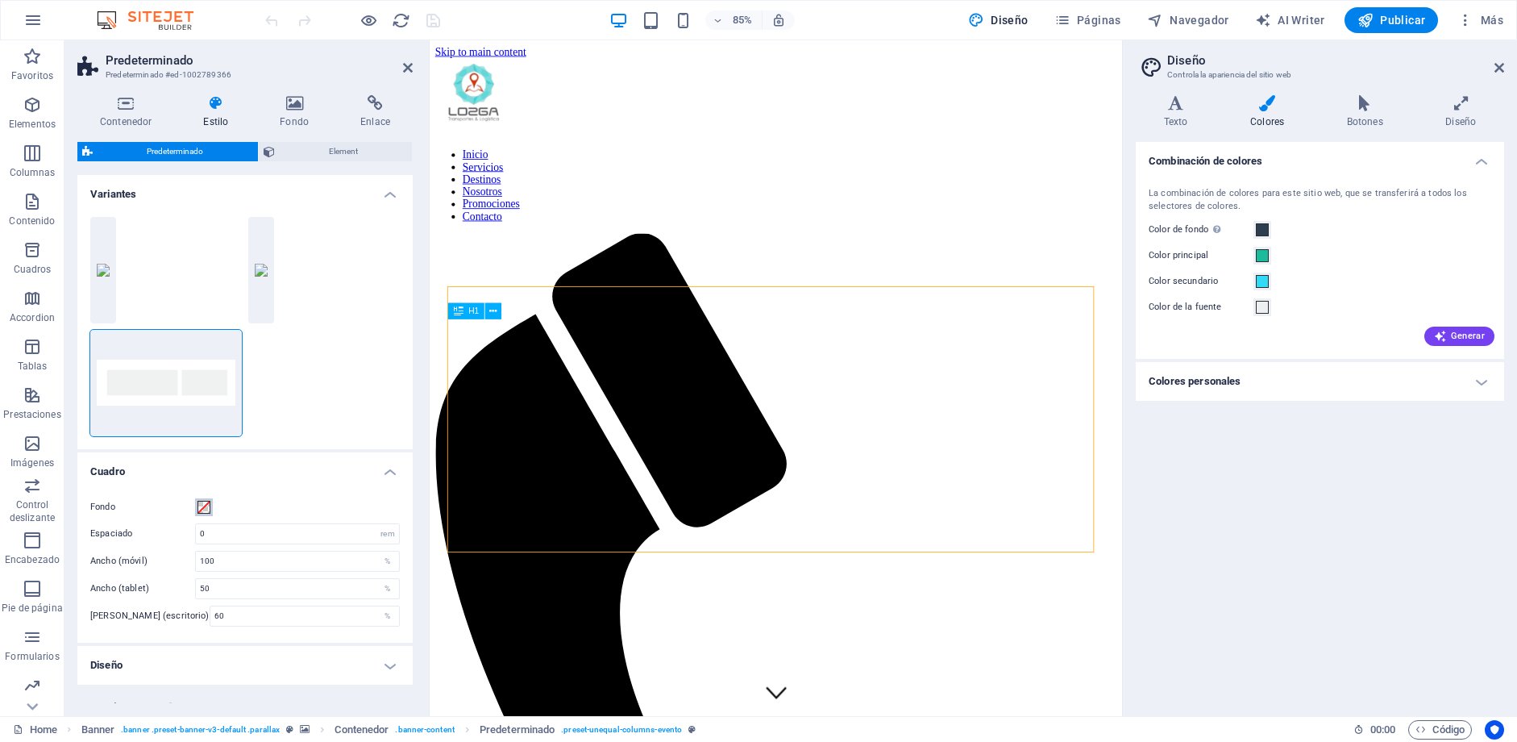
click at [202, 508] on span at bounding box center [204, 507] width 13 height 13
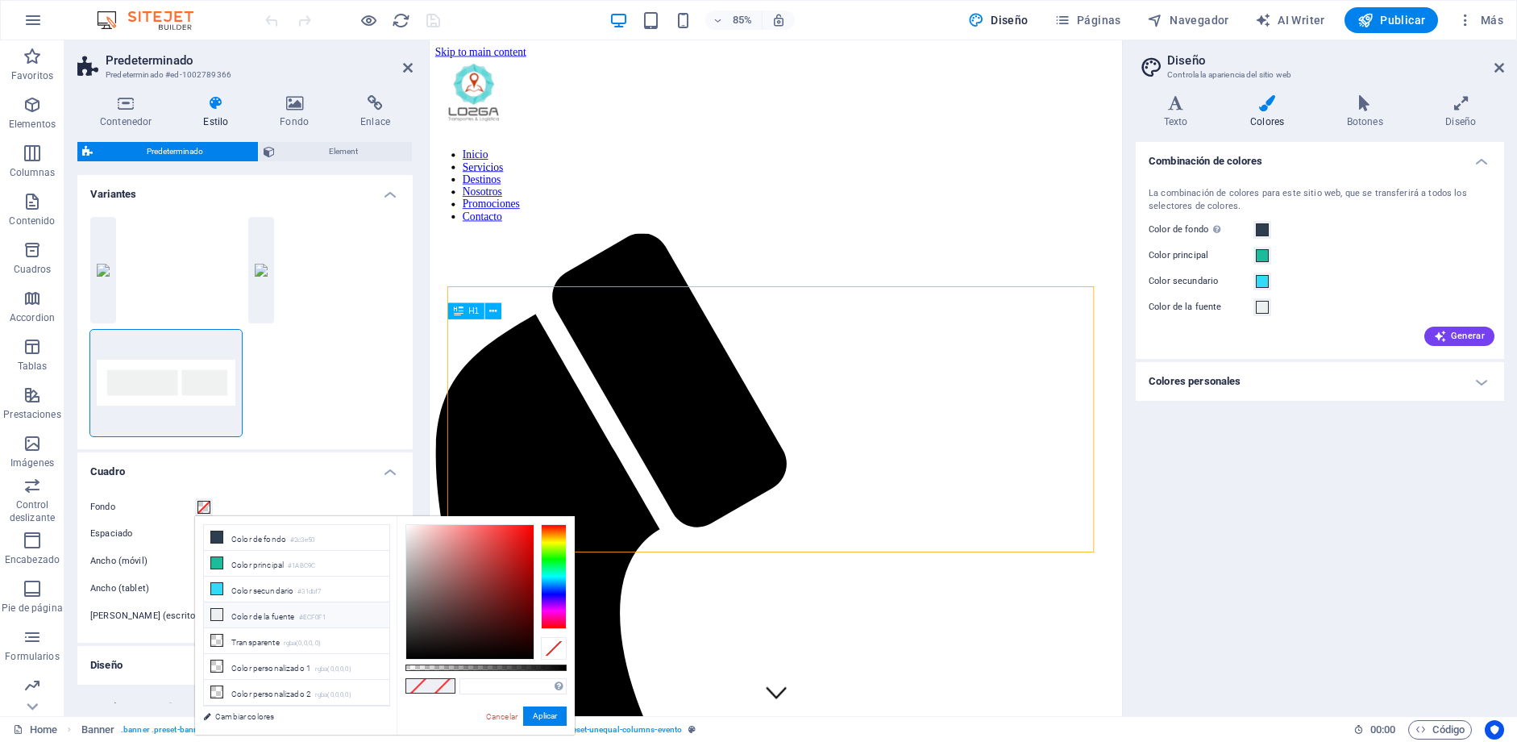
click at [256, 610] on li "Color de la fuente #ECF0F1" at bounding box center [296, 615] width 185 height 26
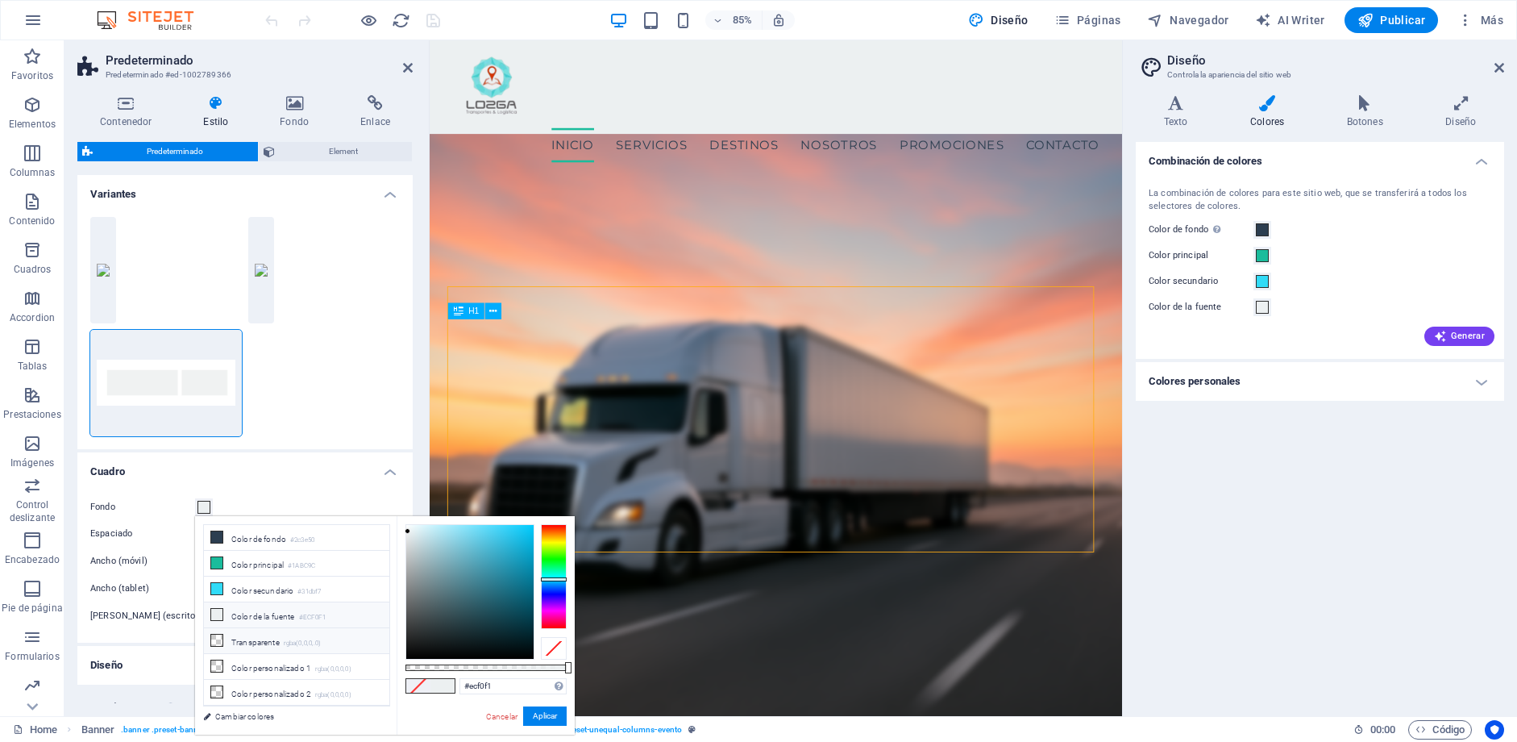
click at [306, 644] on small "rgba(0,0,0,.0)" at bounding box center [303, 643] width 38 height 11
type input "rgba(0, 0, 0, 0)"
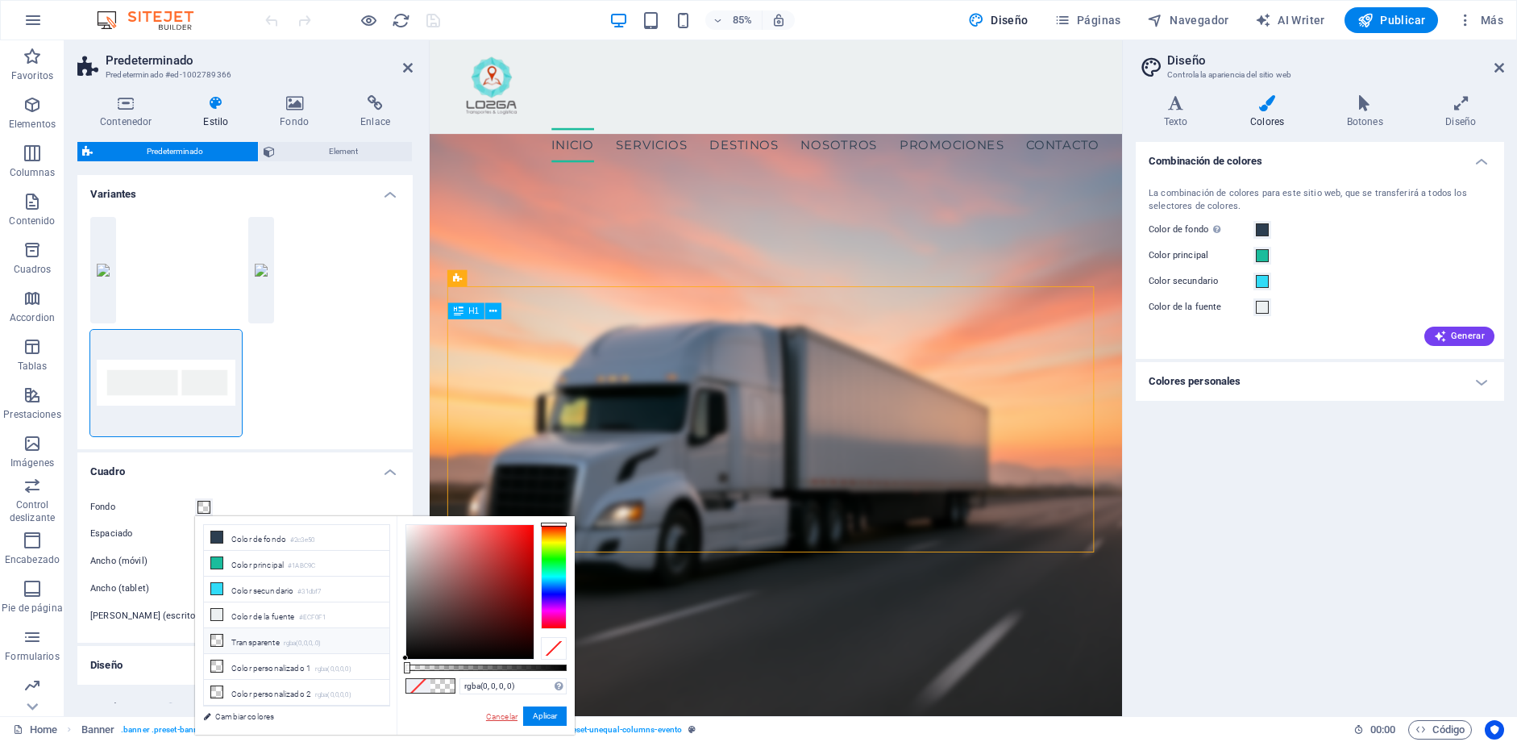
click at [499, 717] on link "Cancelar" at bounding box center [501, 716] width 35 height 12
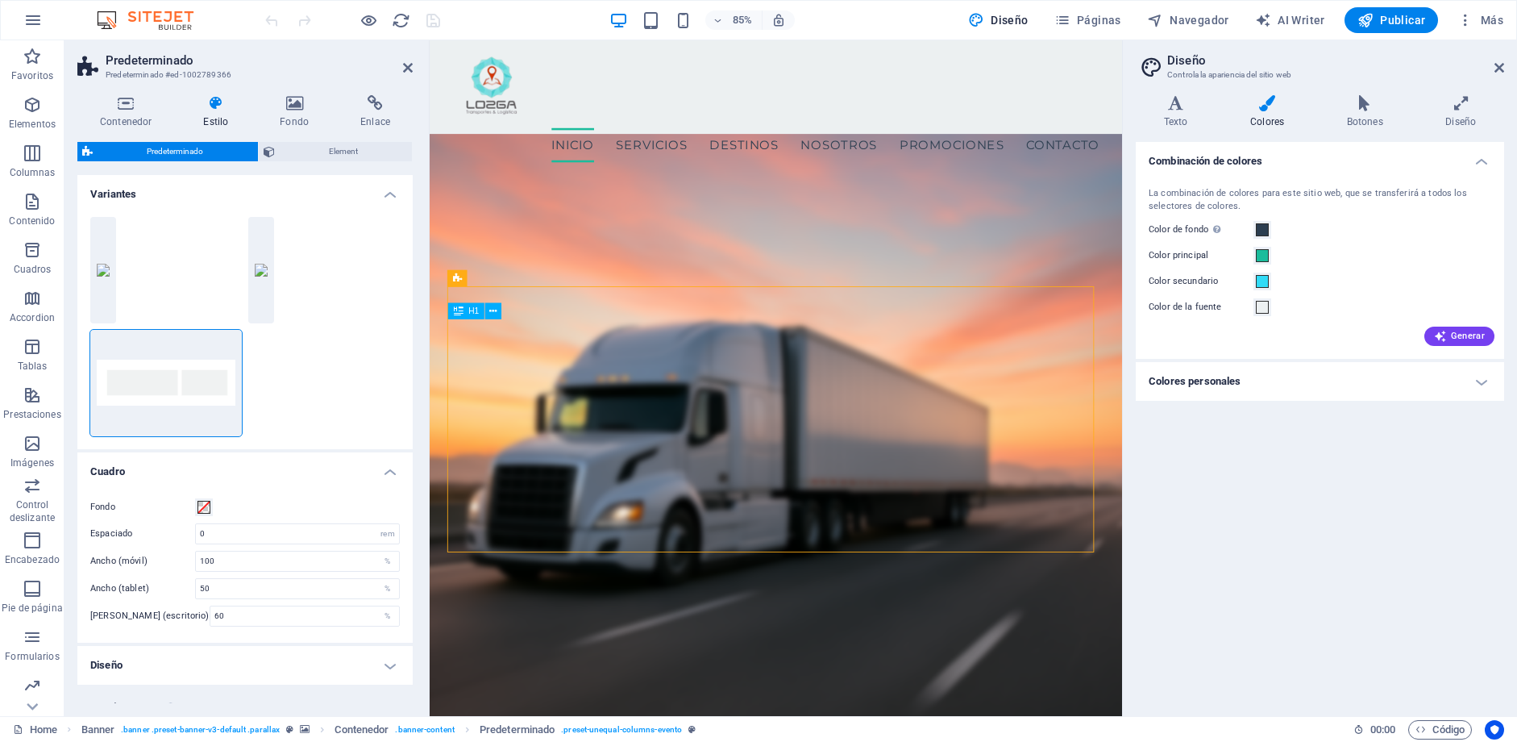
click at [394, 665] on h4 "Diseño" at bounding box center [244, 665] width 335 height 39
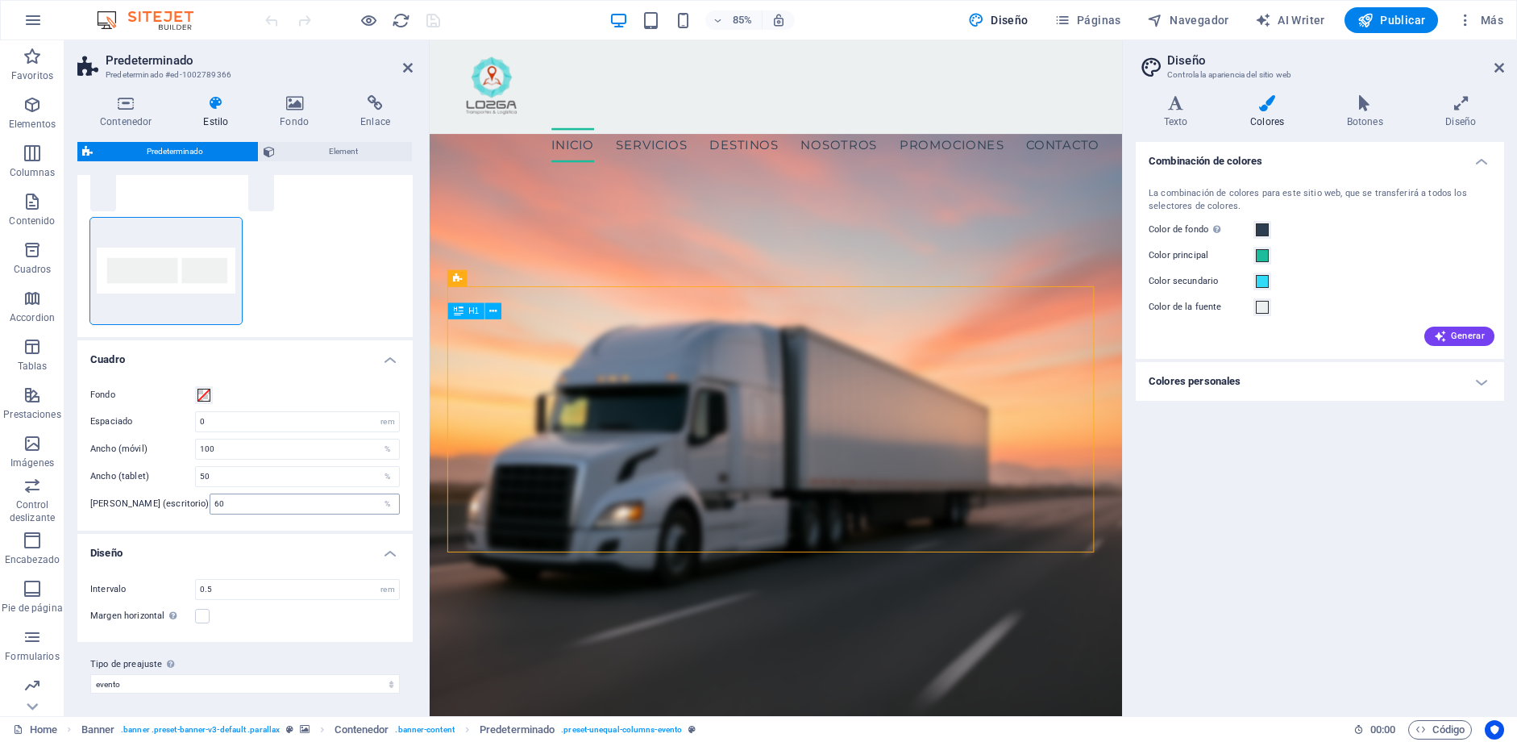
scroll to position [115, 0]
click at [978, 280] on icon at bounding box center [976, 278] width 7 height 15
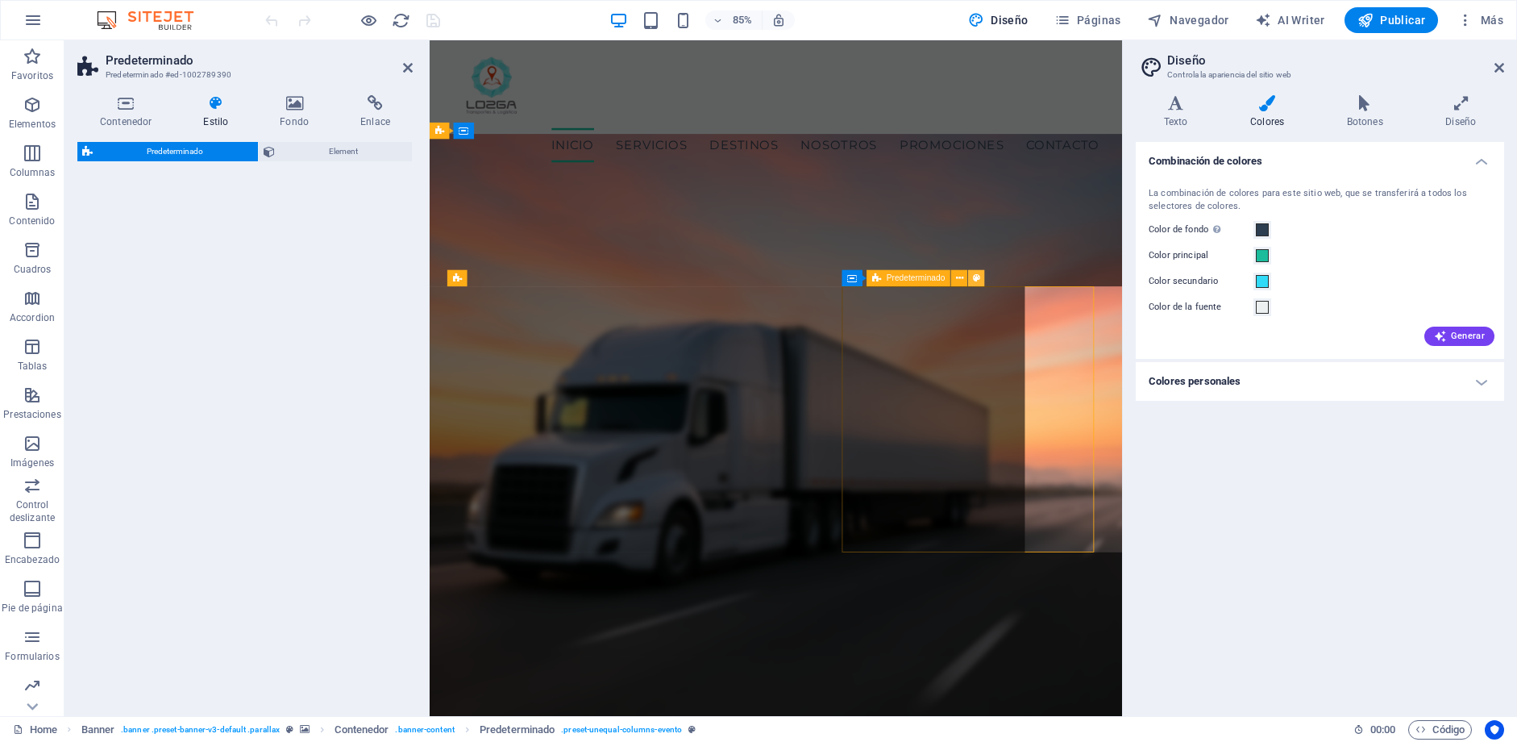
select select "px"
select select "rem"
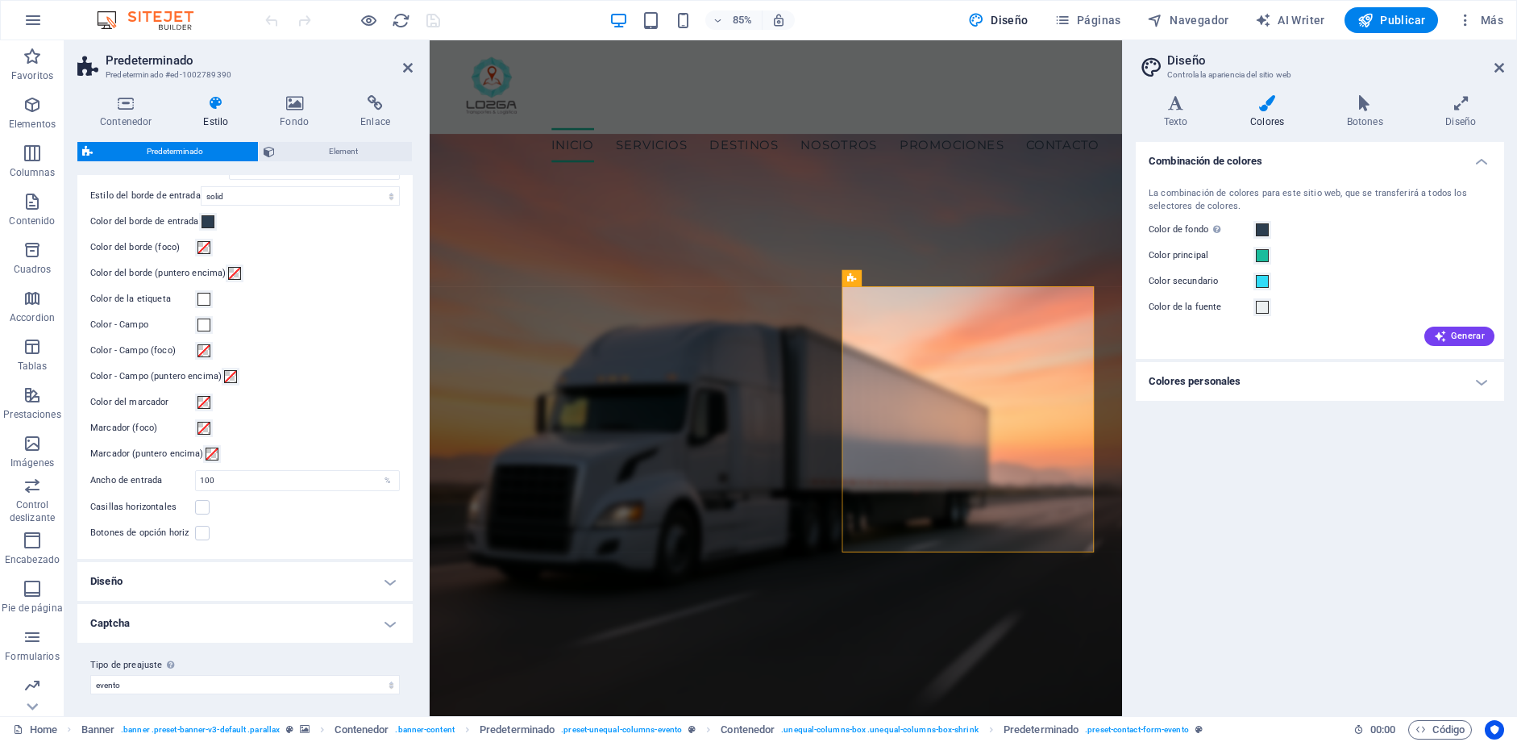
scroll to position [444, 0]
click at [385, 609] on h4 "Captcha" at bounding box center [244, 619] width 335 height 39
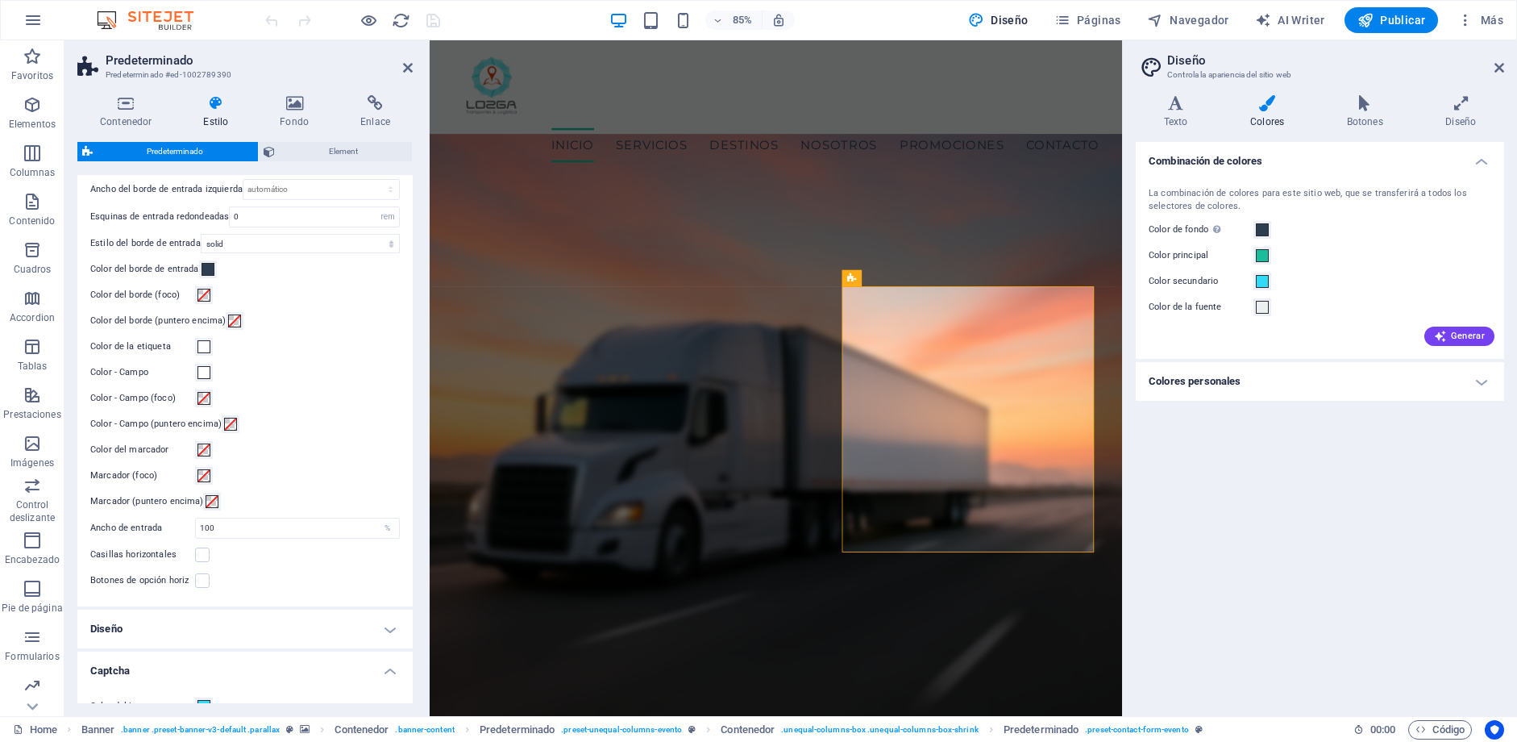
scroll to position [375, 0]
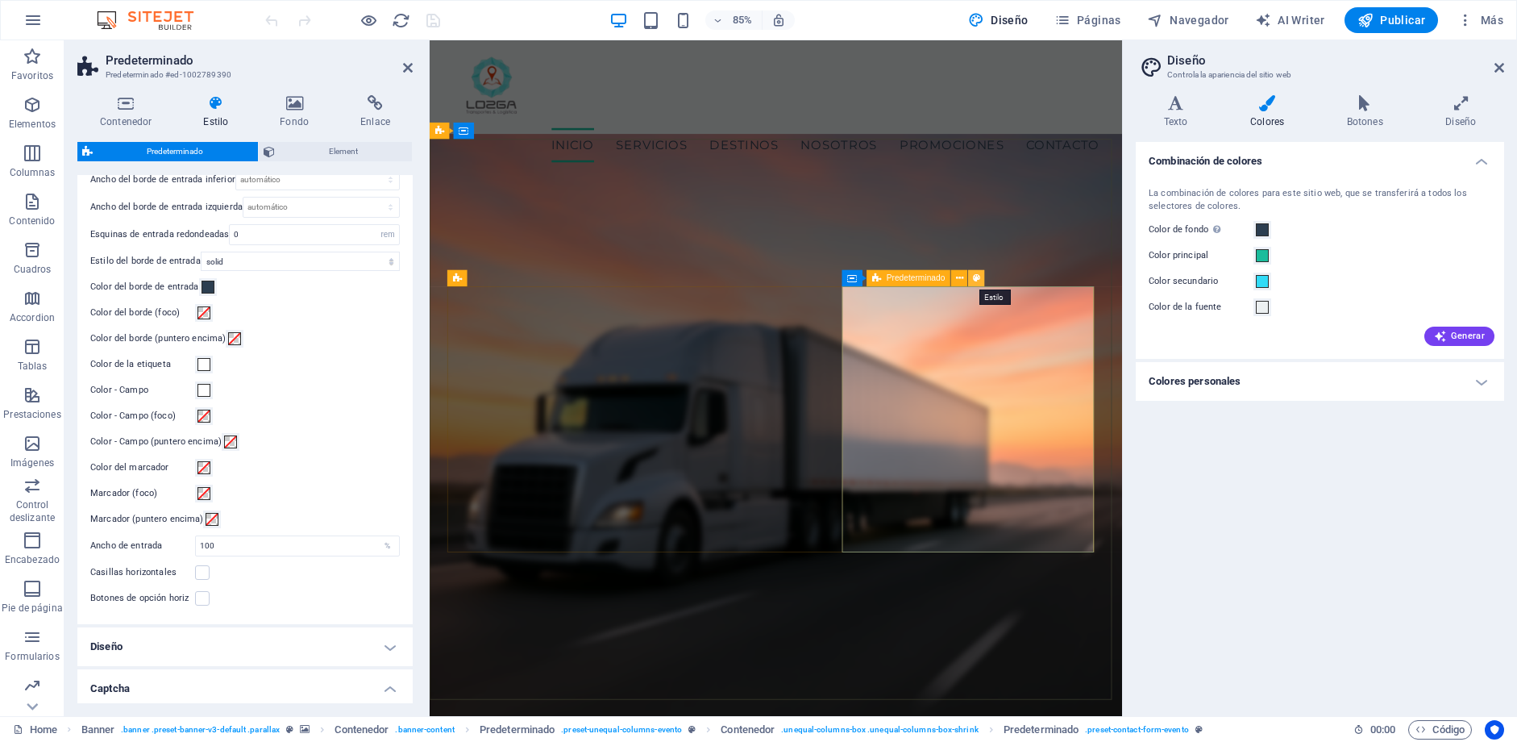
click at [974, 281] on icon at bounding box center [976, 278] width 7 height 15
click at [210, 284] on span at bounding box center [208, 287] width 13 height 13
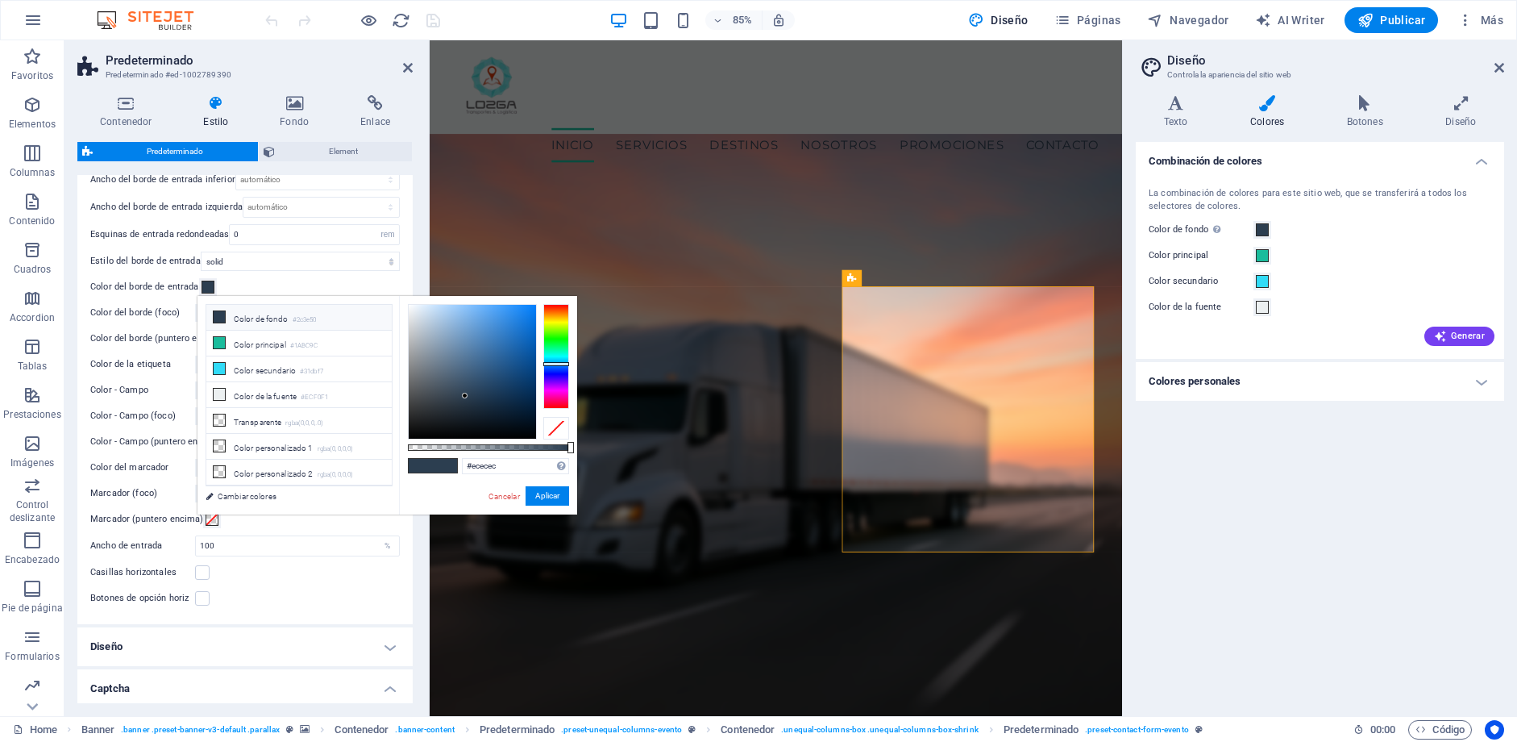
type input "#ffffff"
drag, startPoint x: 439, startPoint y: 365, endPoint x: 378, endPoint y: 265, distance: 117.2
click at [378, 265] on body "[PERSON_NAME] Transportes y logística Home Favoritos Elementos Columnas Conteni…" at bounding box center [758, 371] width 1517 height 742
click at [533, 502] on button "Aplicar" at bounding box center [548, 495] width 44 height 19
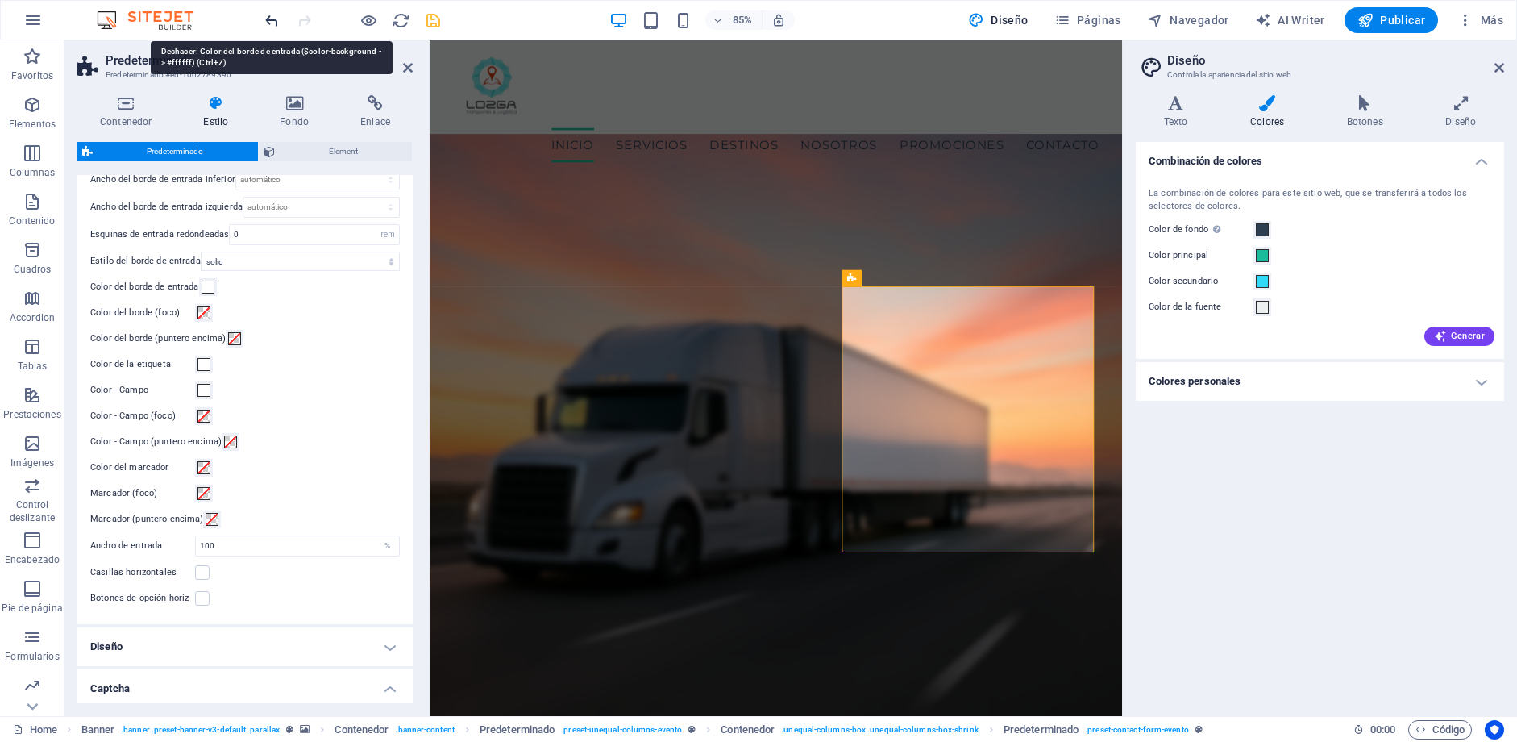
click at [267, 15] on icon "undo" at bounding box center [272, 20] width 19 height 19
click at [405, 25] on icon "reload" at bounding box center [401, 20] width 19 height 19
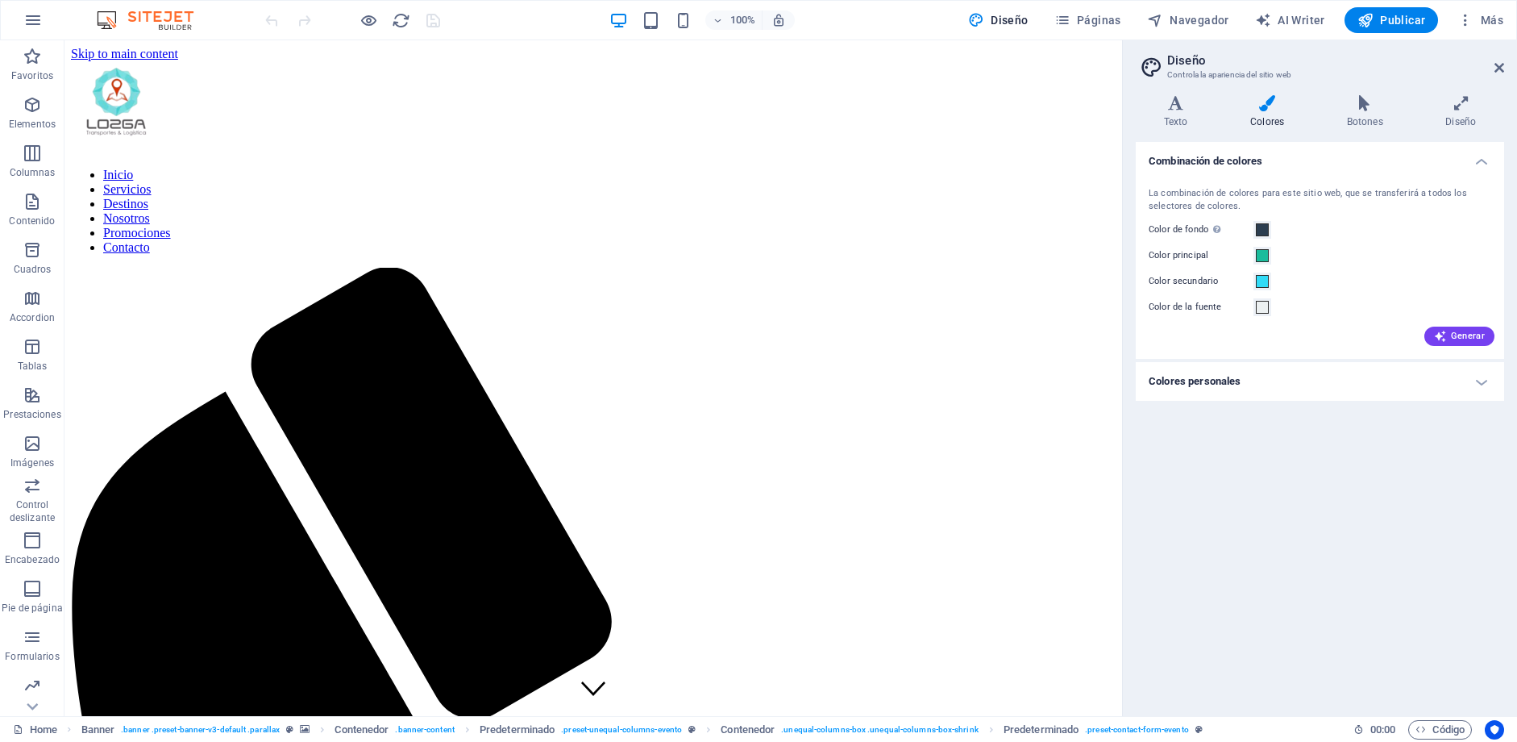
scroll to position [0, 0]
click at [750, 270] on span "Predeterminado" at bounding box center [758, 271] width 69 height 10
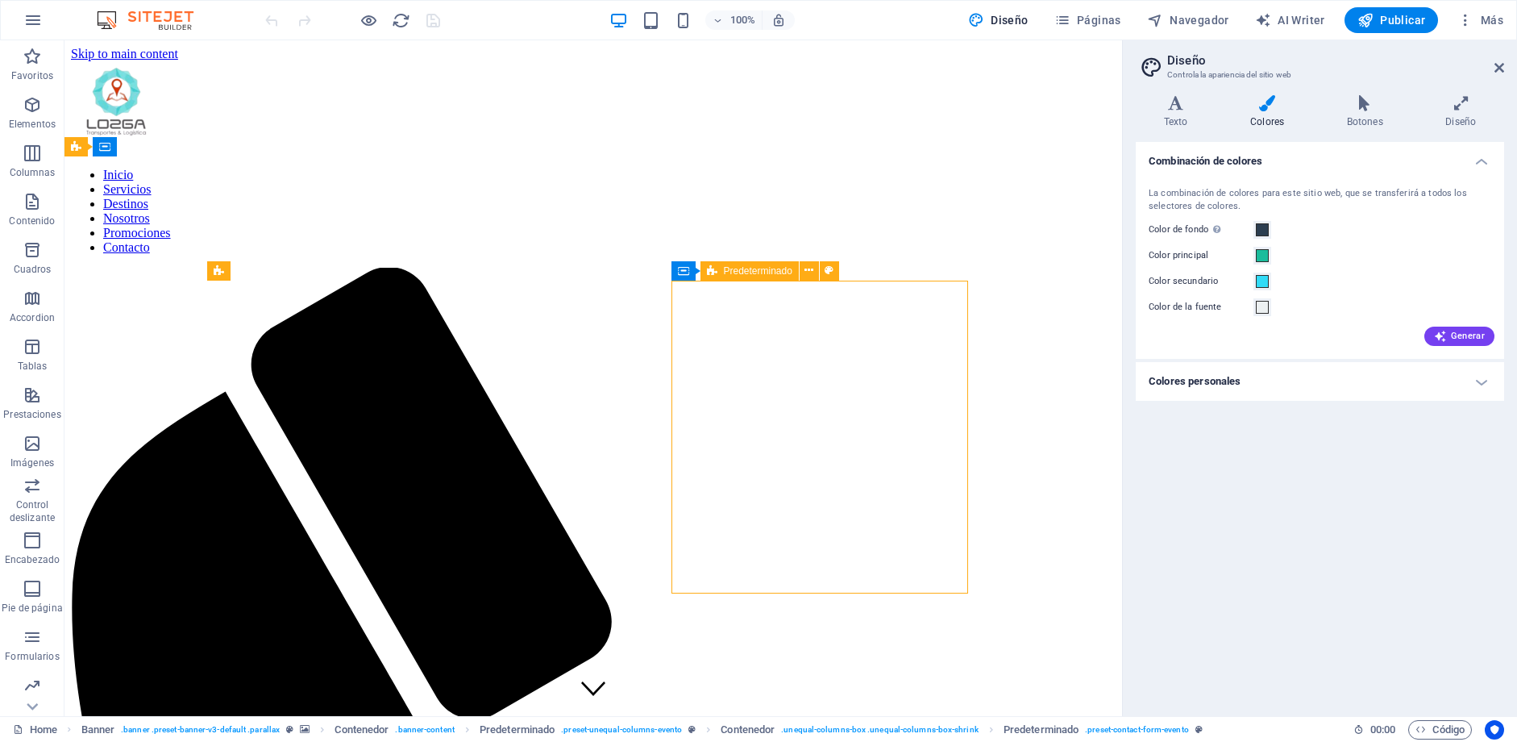
click at [750, 270] on span "Predeterminado" at bounding box center [758, 271] width 69 height 10
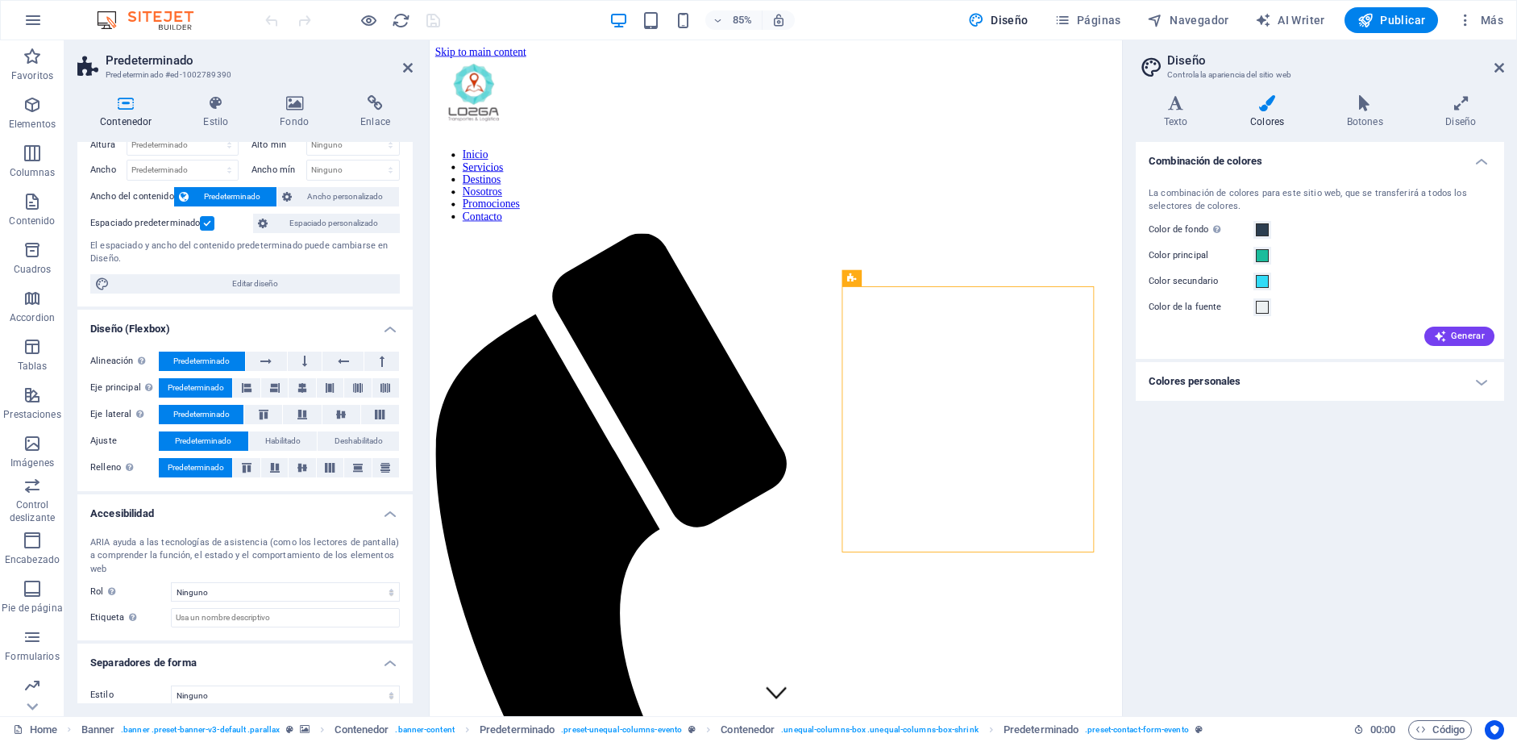
scroll to position [64, 0]
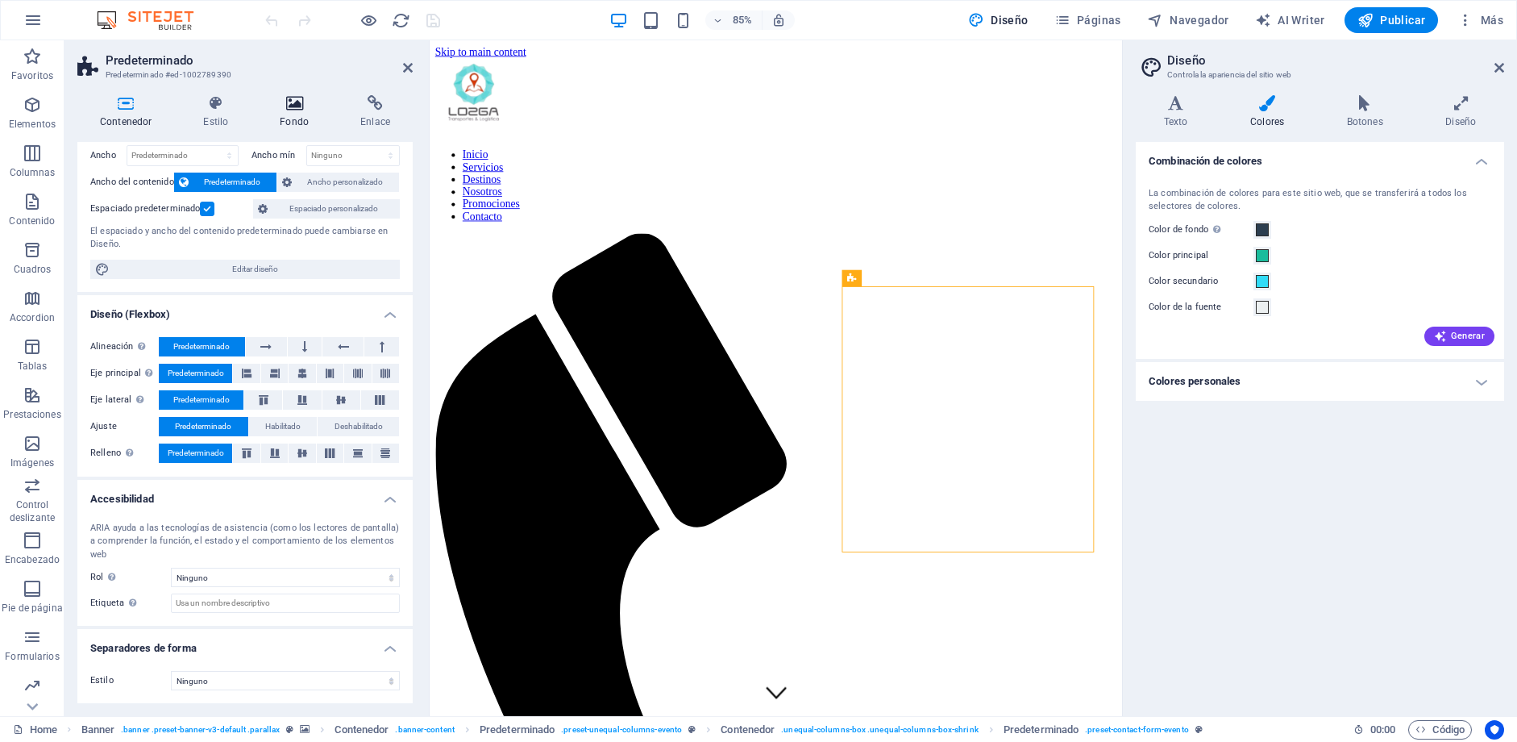
click at [297, 103] on icon at bounding box center [294, 103] width 74 height 16
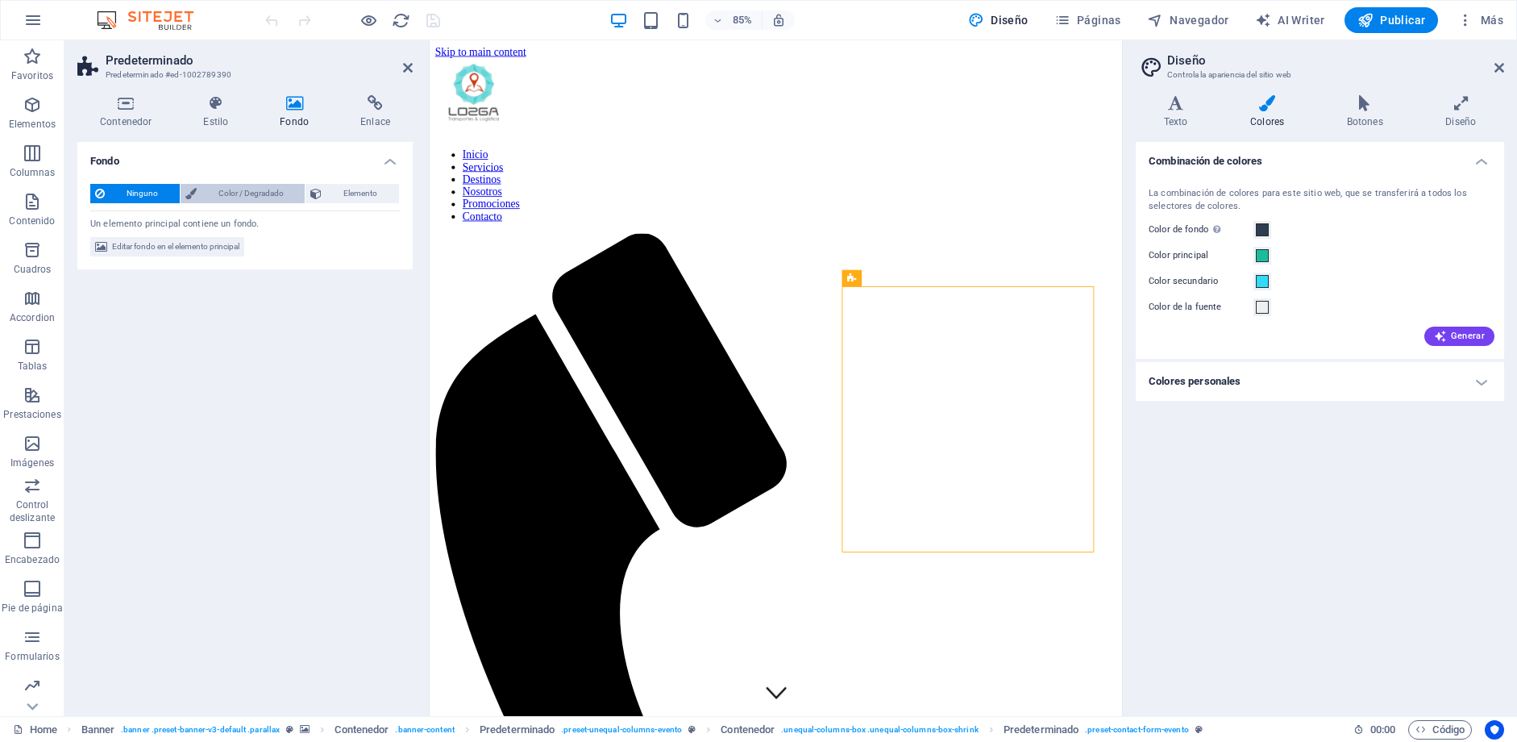
click at [250, 191] on span "Color / Degradado" at bounding box center [251, 193] width 99 height 19
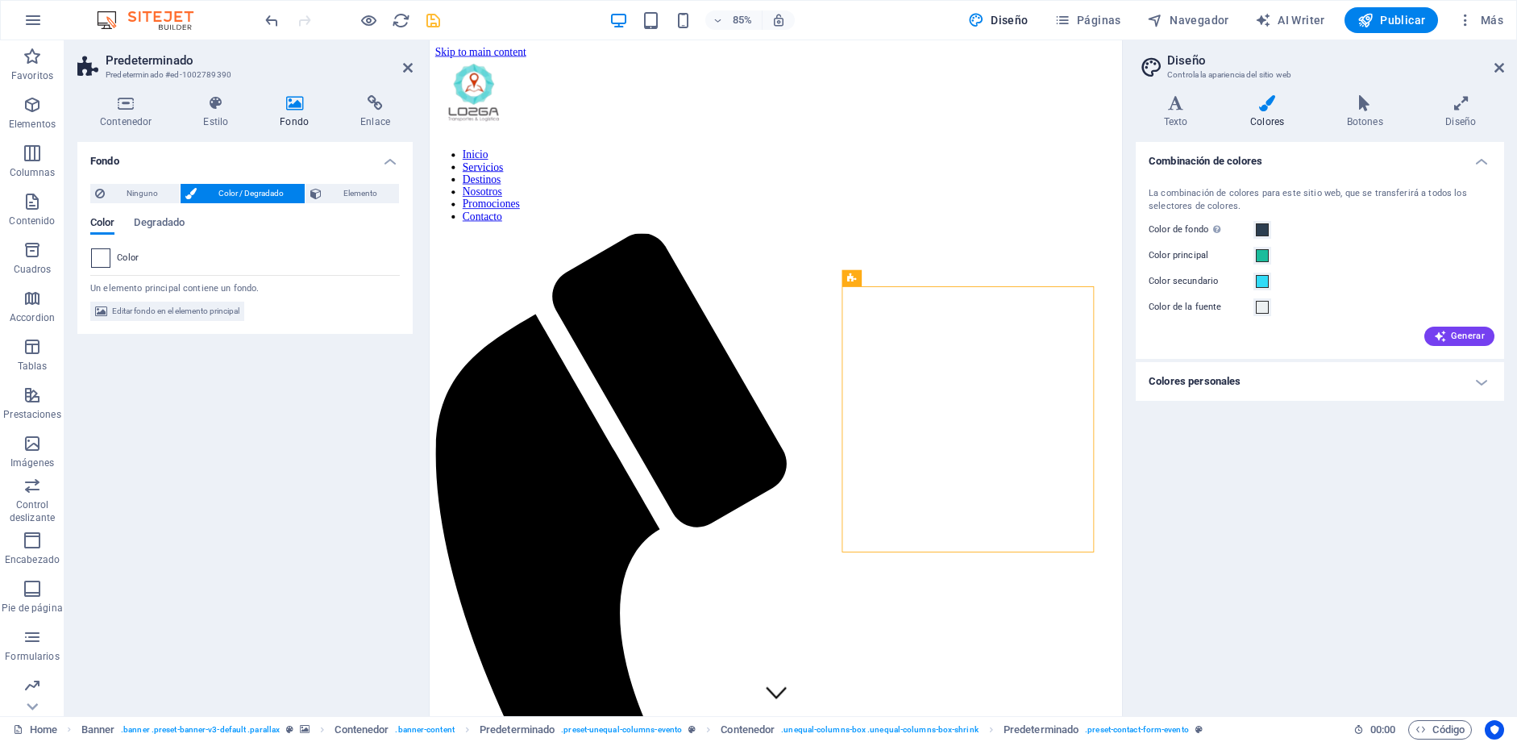
click at [102, 266] on div at bounding box center [100, 257] width 19 height 19
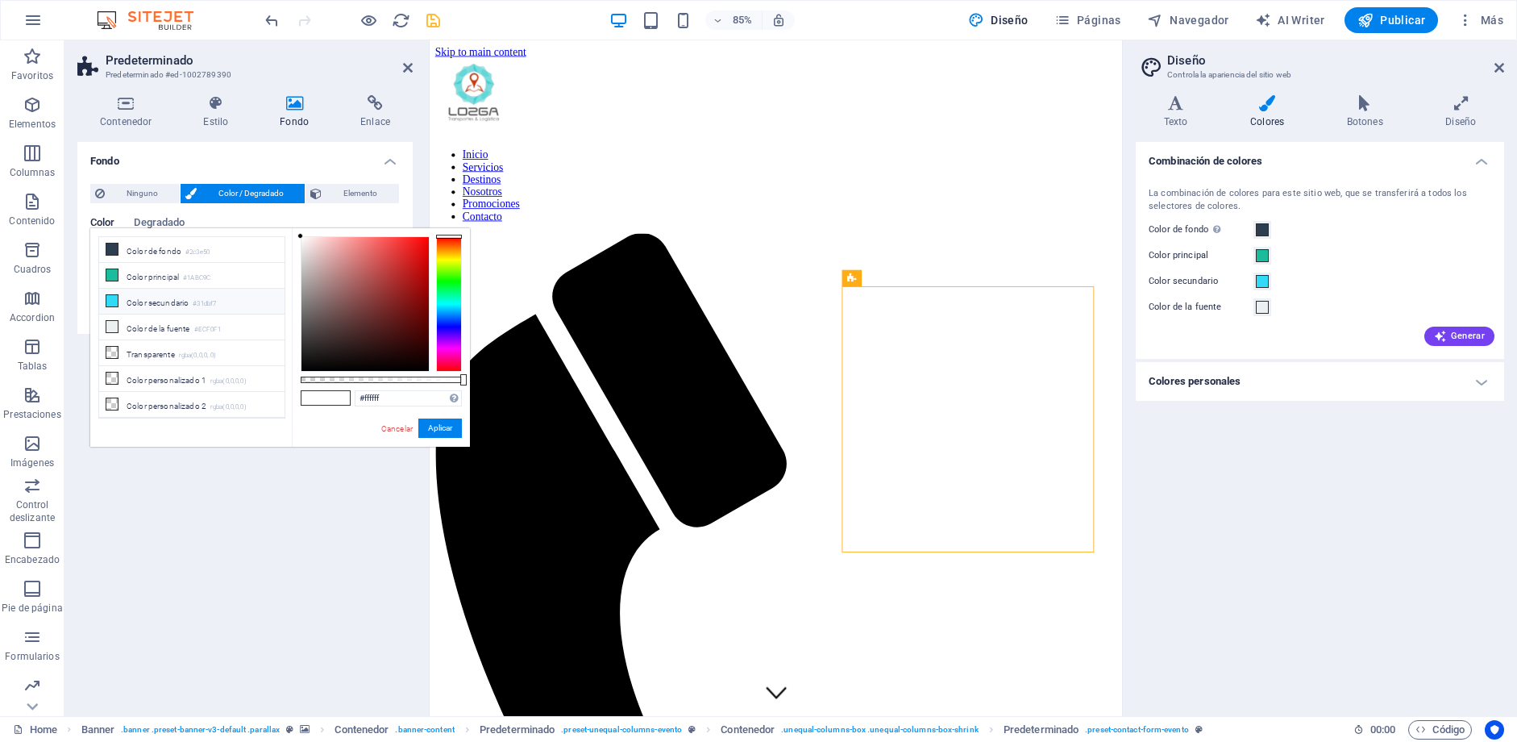
click at [171, 301] on li "Color secundario #31dbf7" at bounding box center [191, 302] width 185 height 26
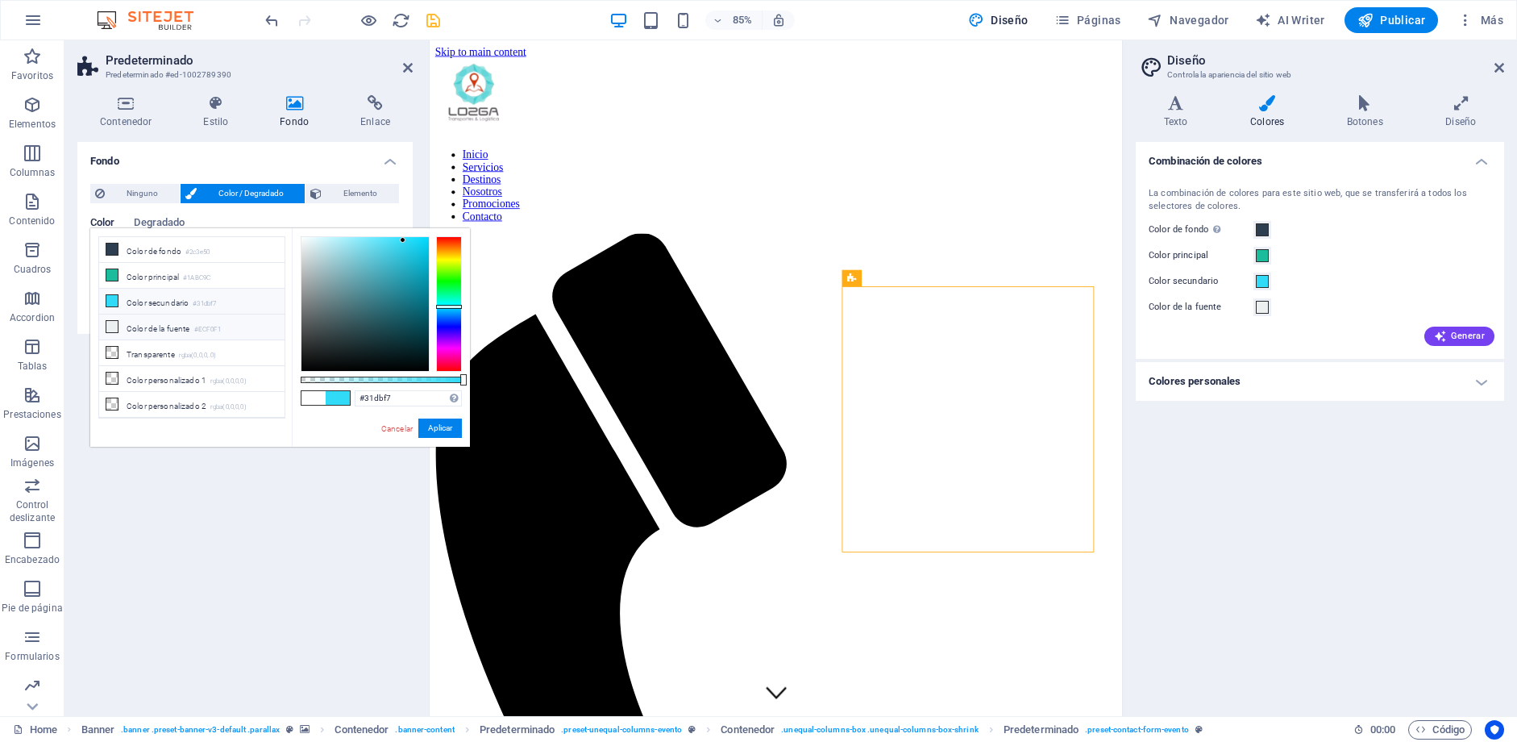
click at [152, 328] on li "Color de la fuente #ECF0F1" at bounding box center [191, 327] width 185 height 26
drag, startPoint x: 450, startPoint y: 380, endPoint x: 429, endPoint y: 382, distance: 21.1
click at [429, 381] on div at bounding box center [381, 379] width 161 height 6
type input "rgba(236, 240, 241, 0.795)"
click at [443, 429] on button "Aplicar" at bounding box center [440, 427] width 44 height 19
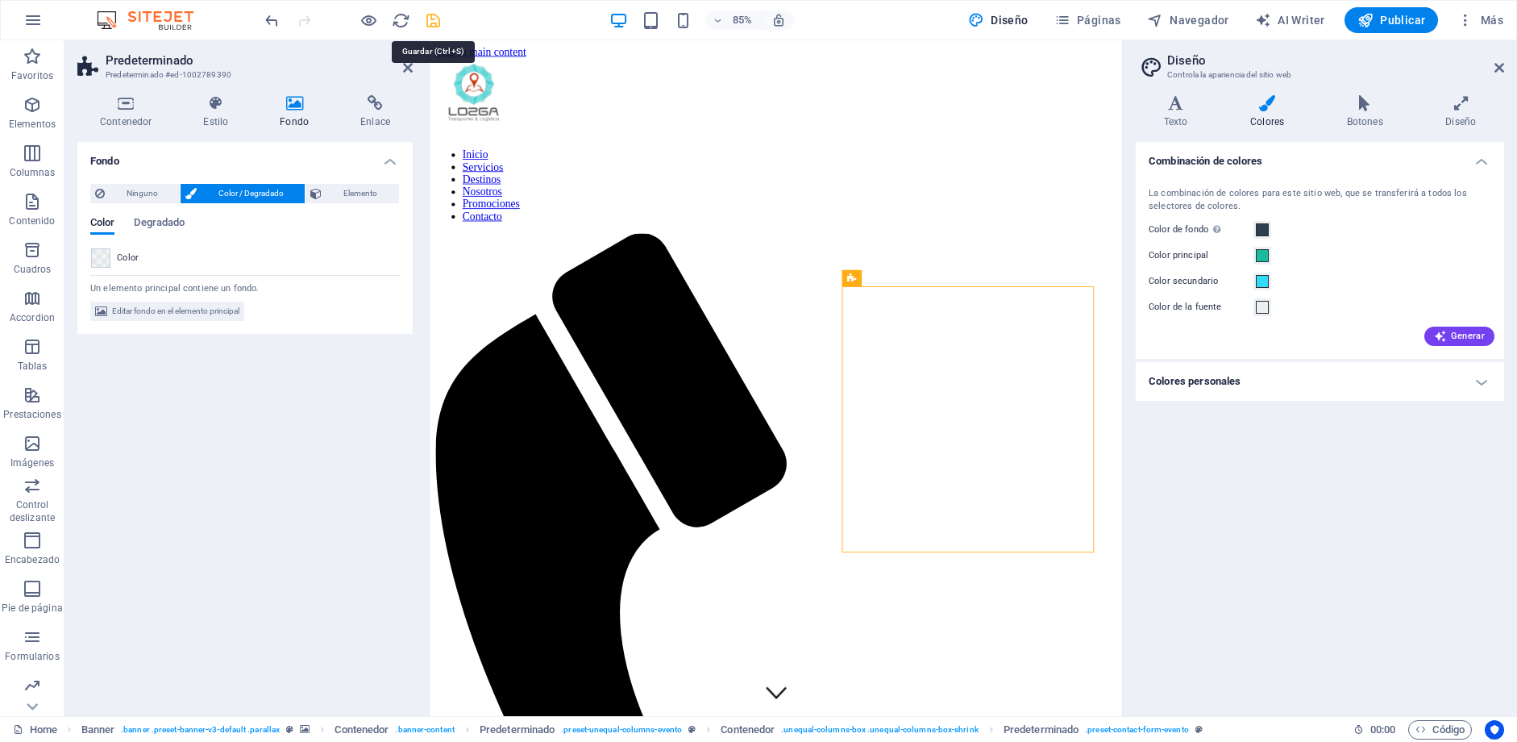
click at [430, 25] on icon "save" at bounding box center [433, 20] width 19 height 19
checkbox input "false"
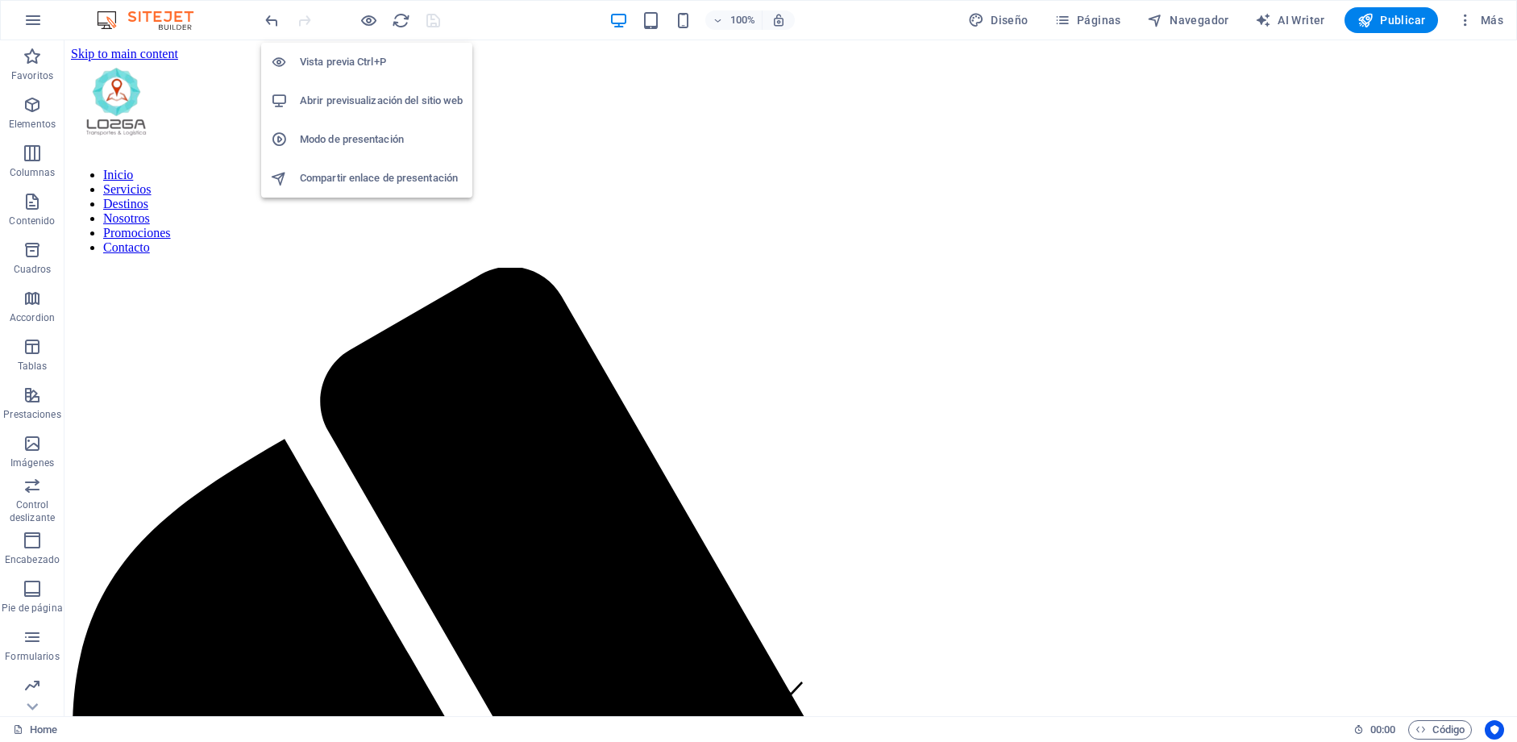
click at [390, 98] on h6 "Abrir previsualización del sitio web" at bounding box center [381, 100] width 163 height 19
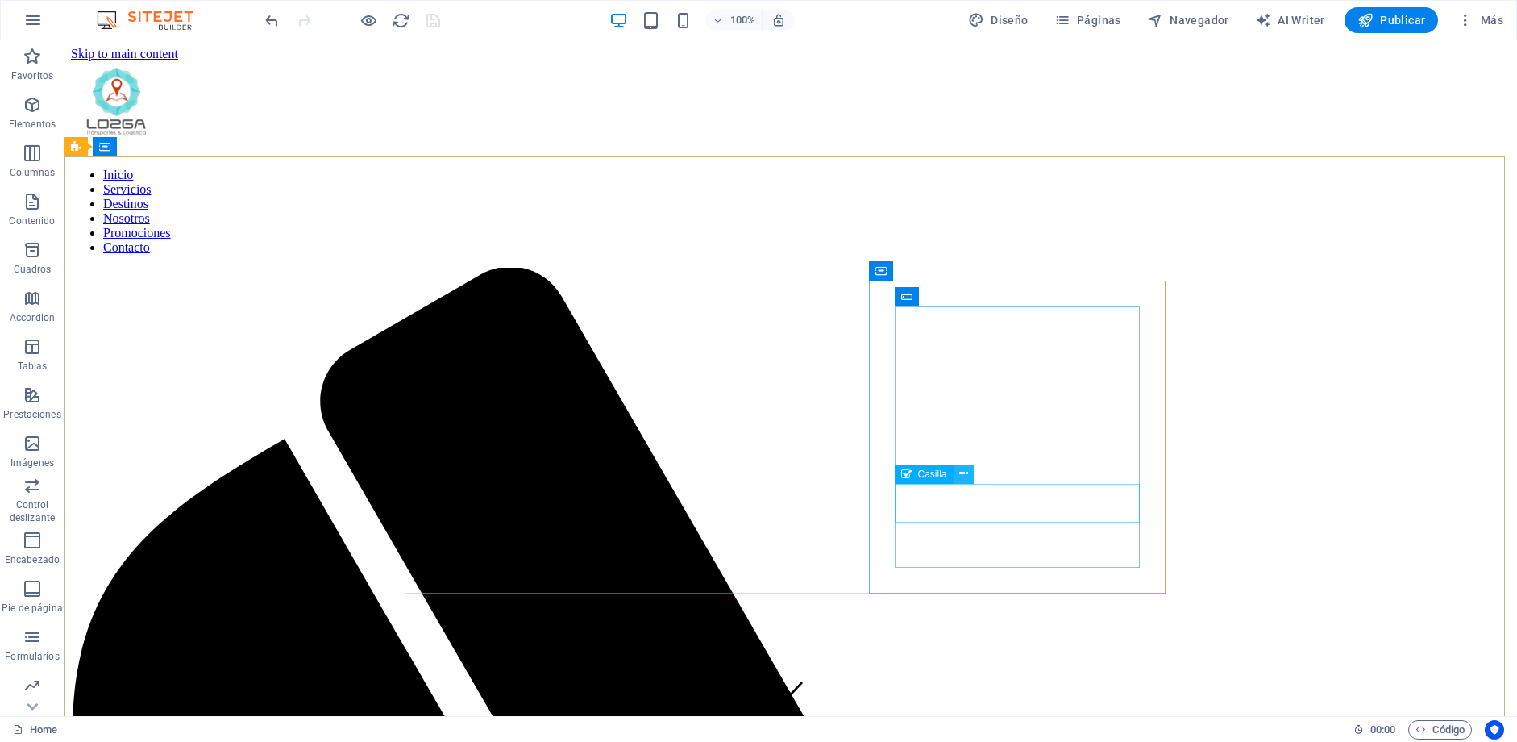
click at [959, 480] on icon at bounding box center [963, 473] width 9 height 17
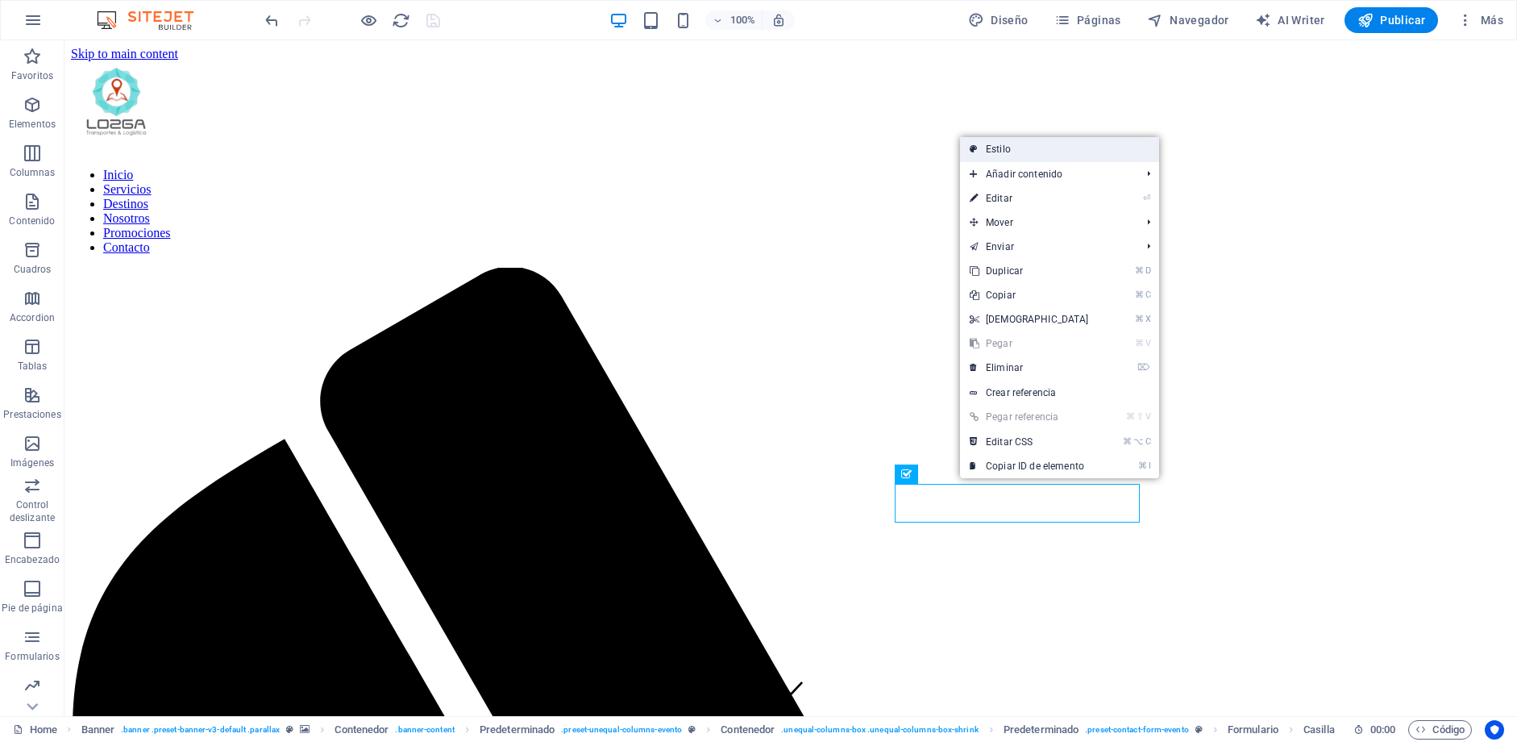
click at [1012, 154] on link "Estilo" at bounding box center [1059, 149] width 199 height 24
select select "px"
select select "rem"
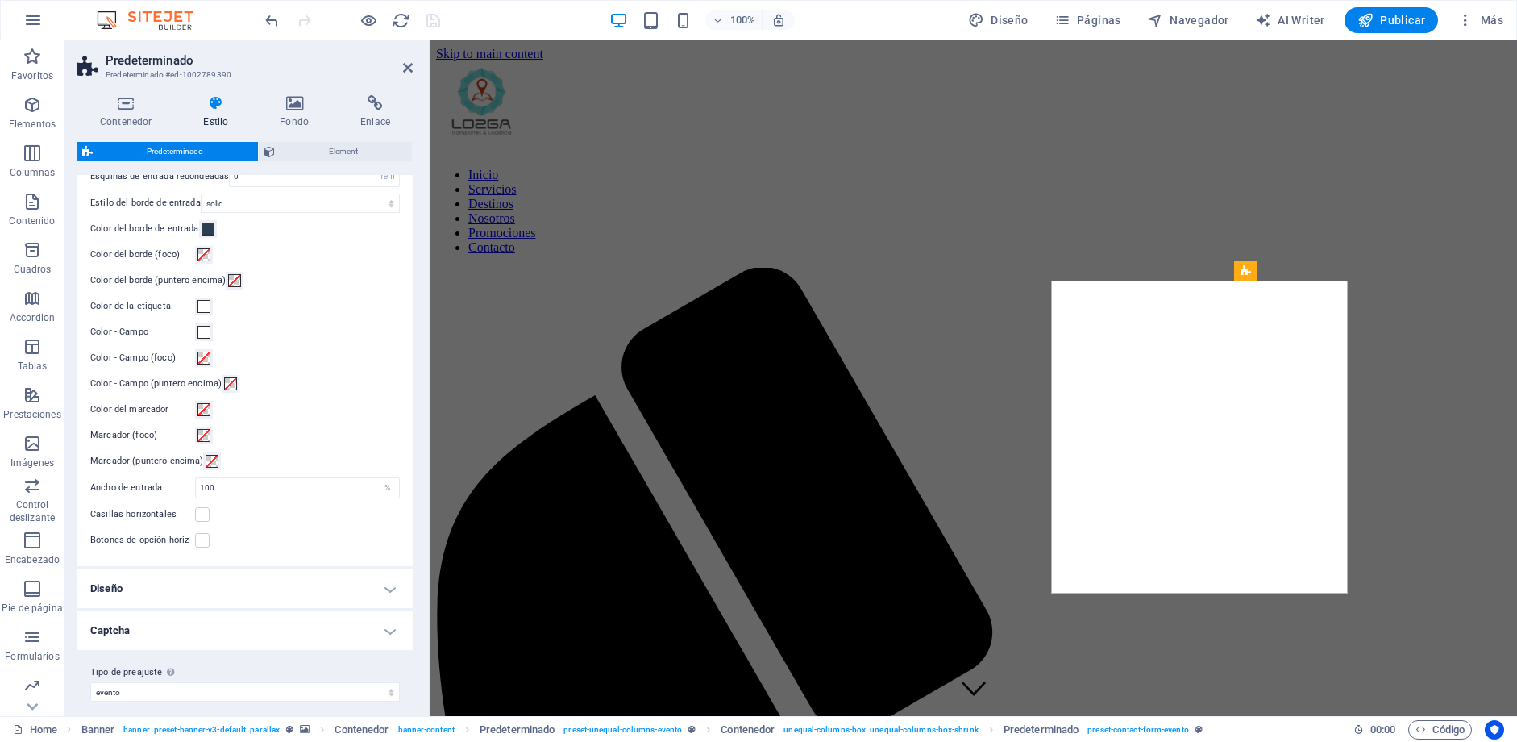
scroll to position [444, 0]
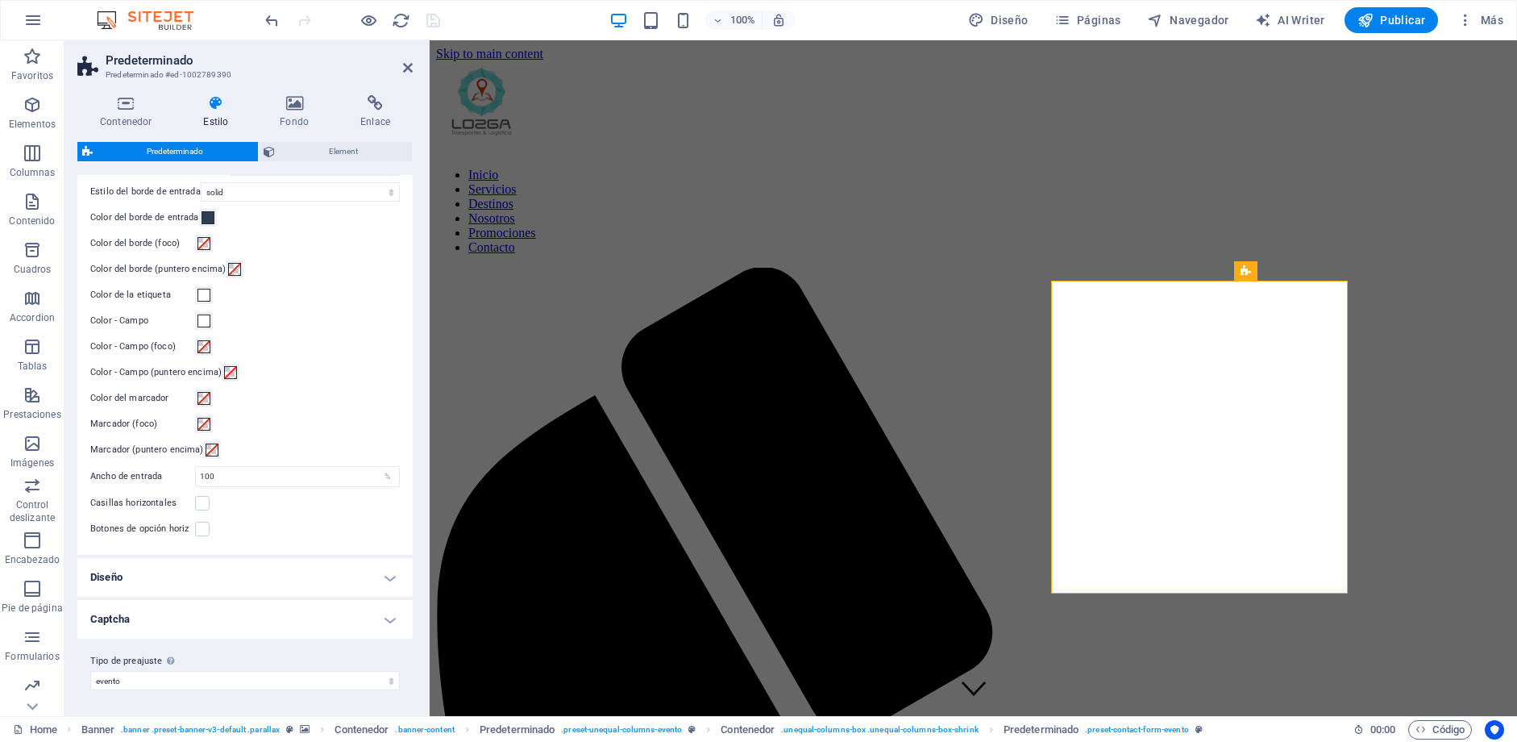
click at [384, 623] on h4 "Captcha" at bounding box center [244, 619] width 335 height 39
click at [207, 651] on span at bounding box center [204, 654] width 13 height 13
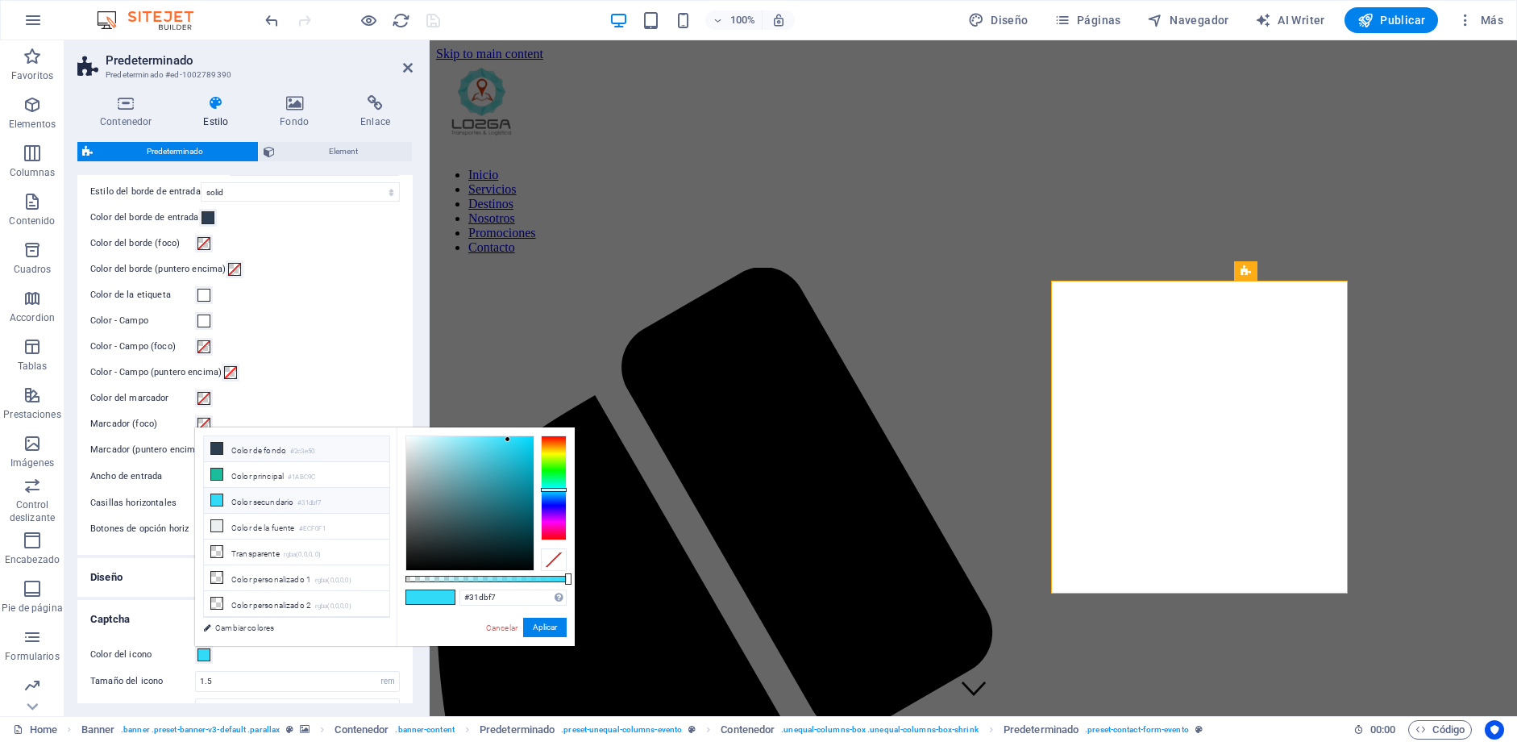
click at [269, 451] on li "Color de fondo #2c3e50" at bounding box center [296, 449] width 185 height 26
type input "#2c3e50"
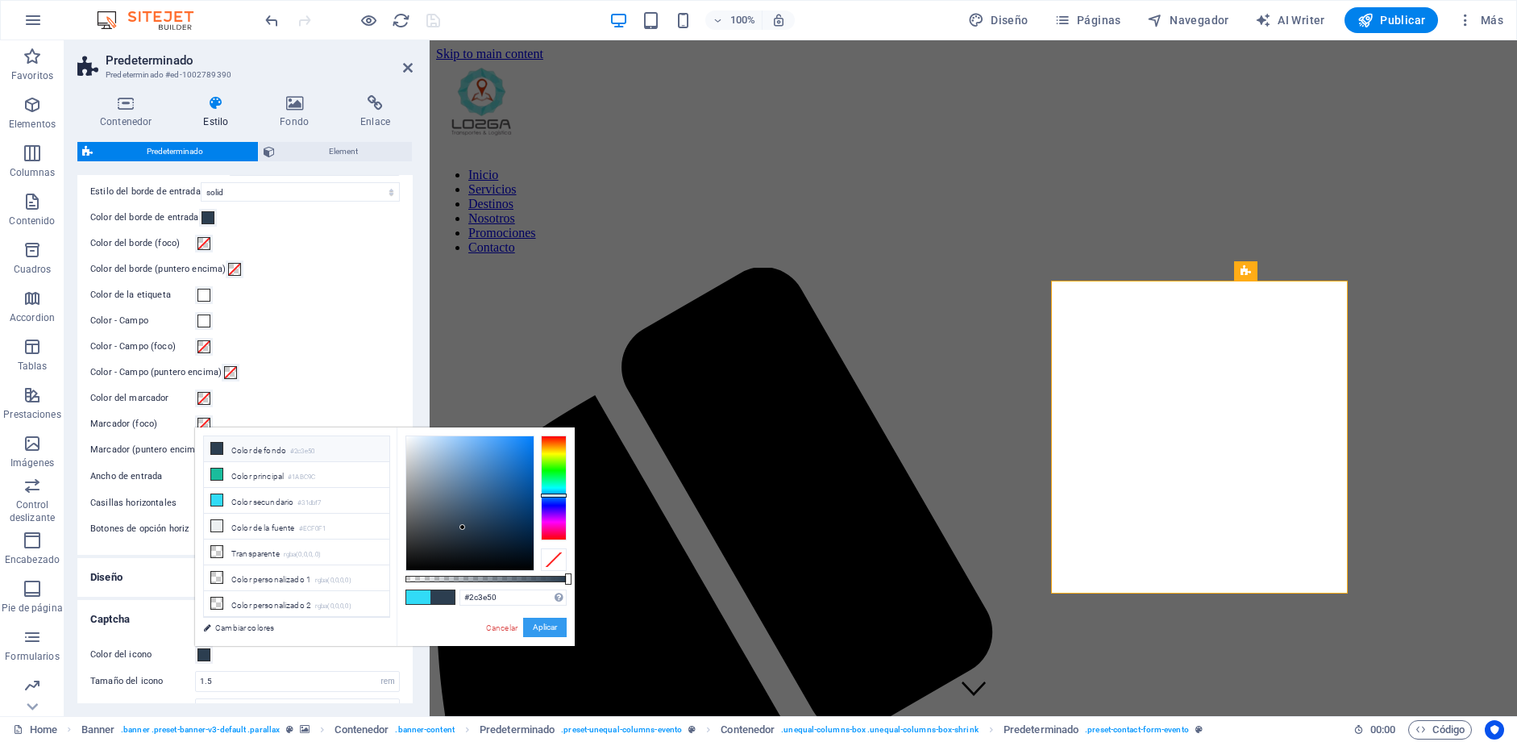
click at [552, 626] on button "Aplicar" at bounding box center [545, 626] width 44 height 19
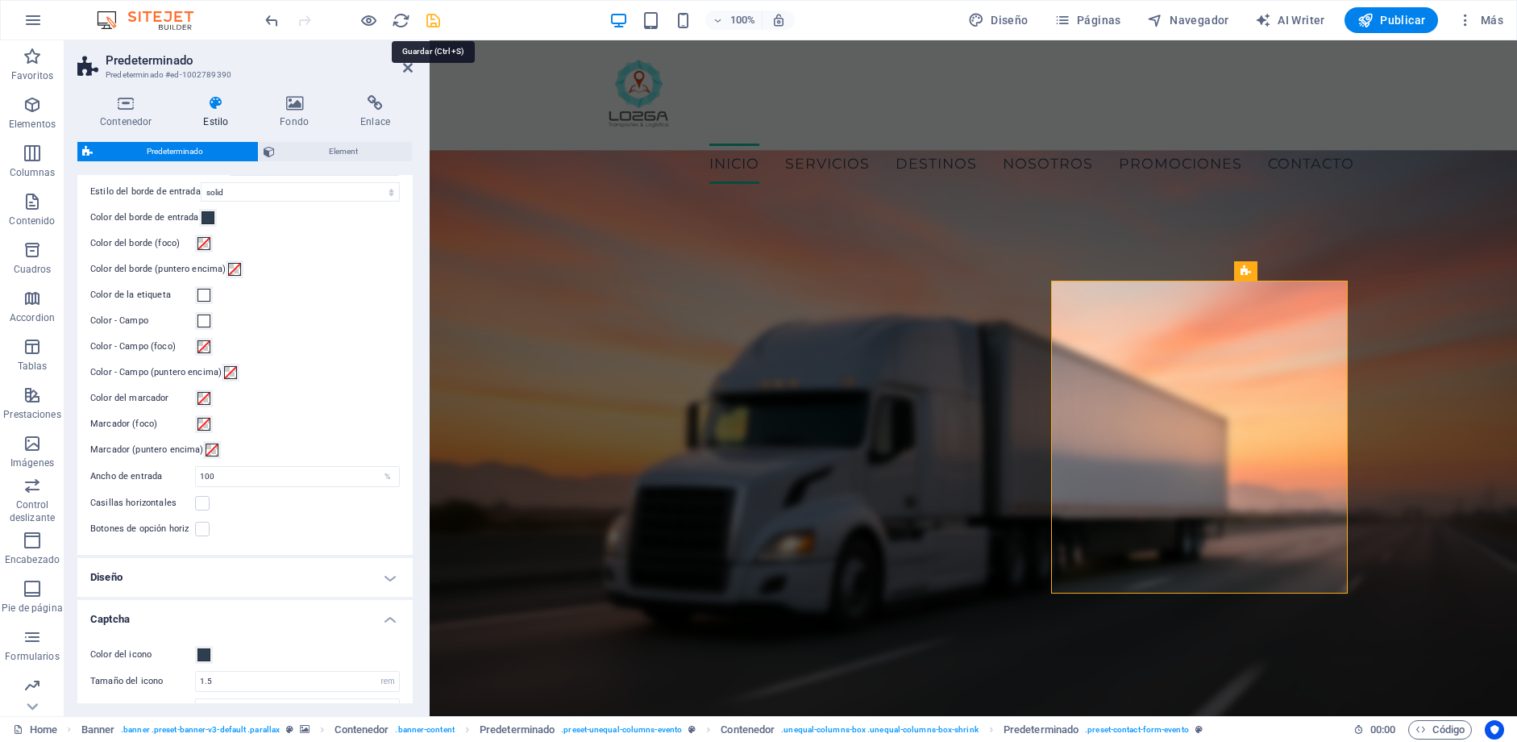
click at [429, 19] on icon "save" at bounding box center [433, 20] width 19 height 19
checkbox input "false"
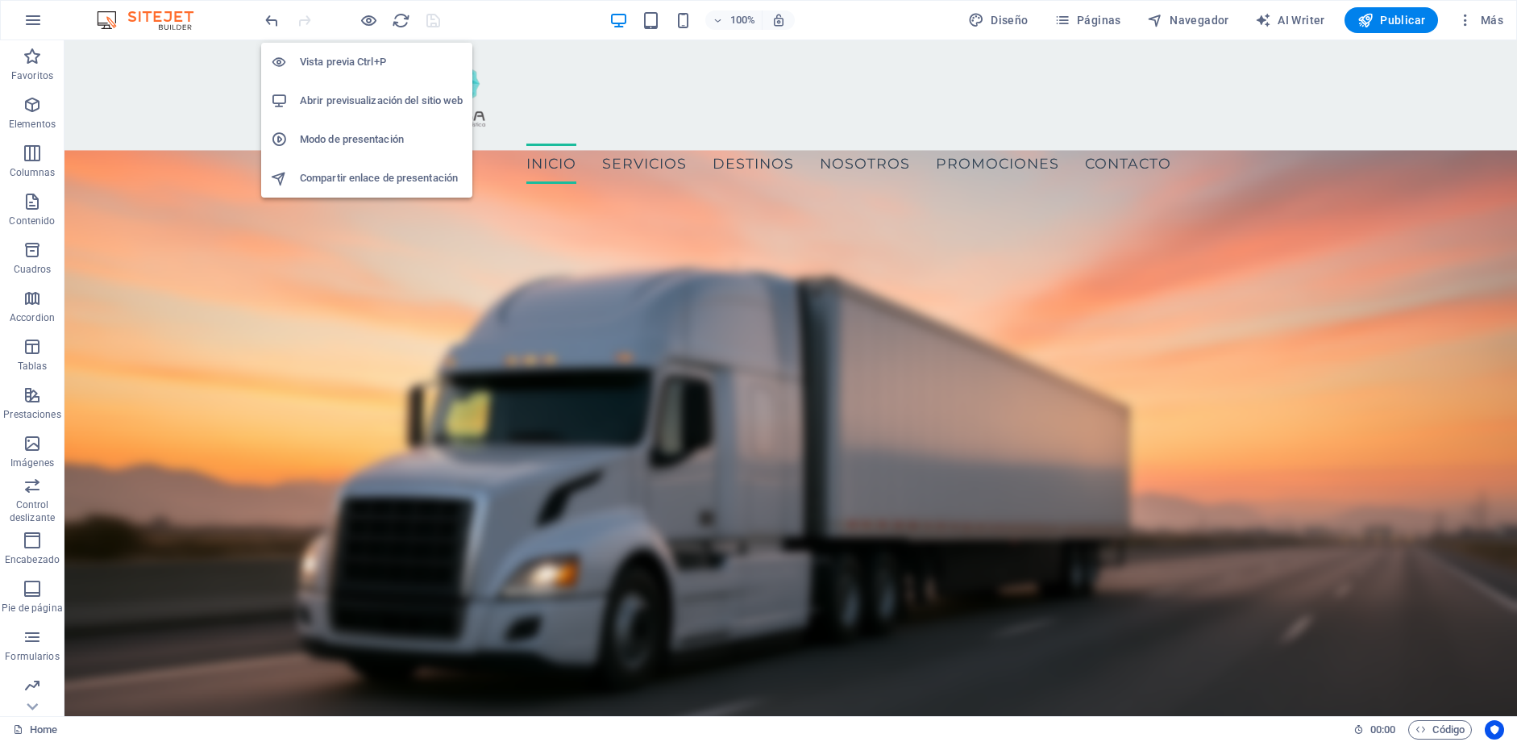
click at [389, 96] on h6 "Abrir previsualización del sitio web" at bounding box center [381, 100] width 163 height 19
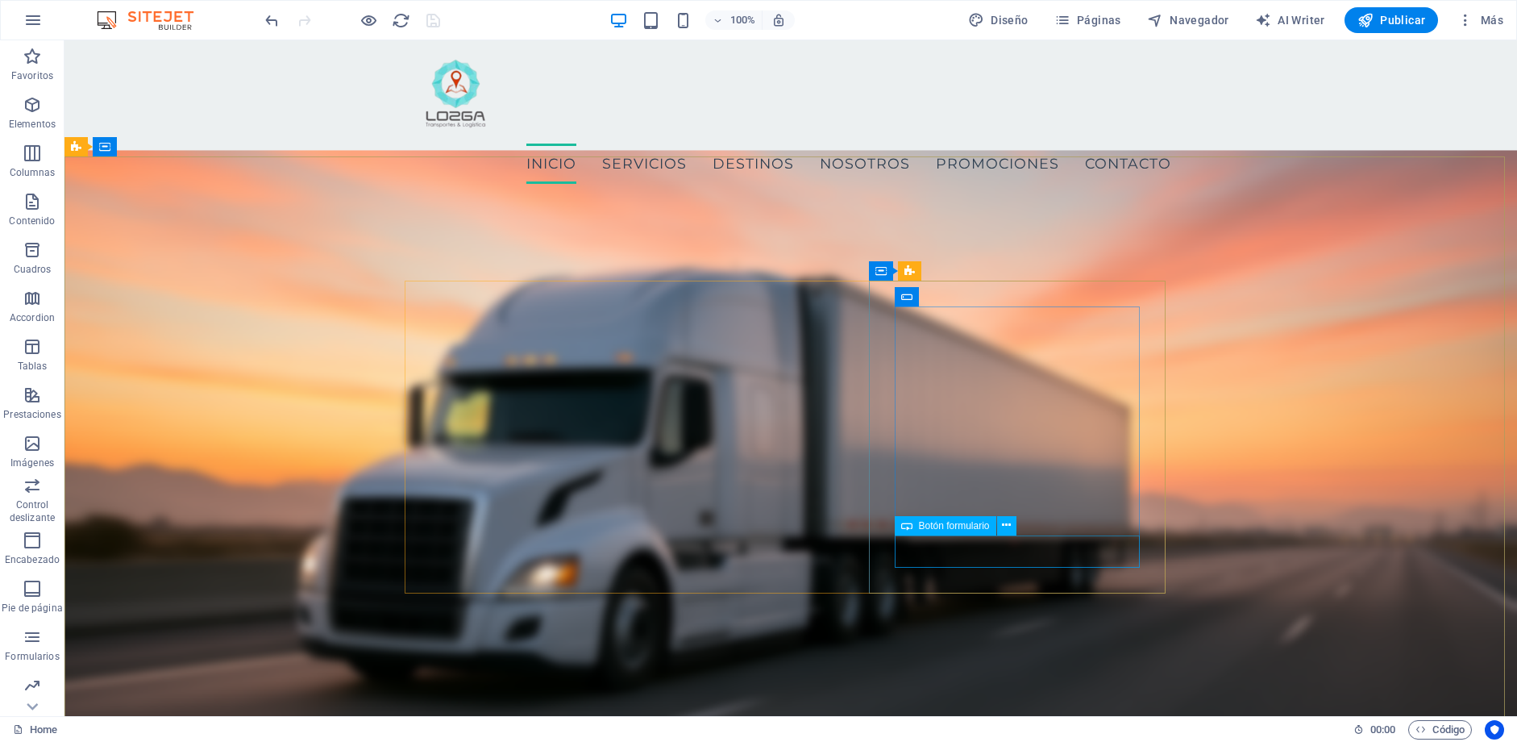
click at [953, 524] on span "Botón formulario" at bounding box center [954, 526] width 71 height 10
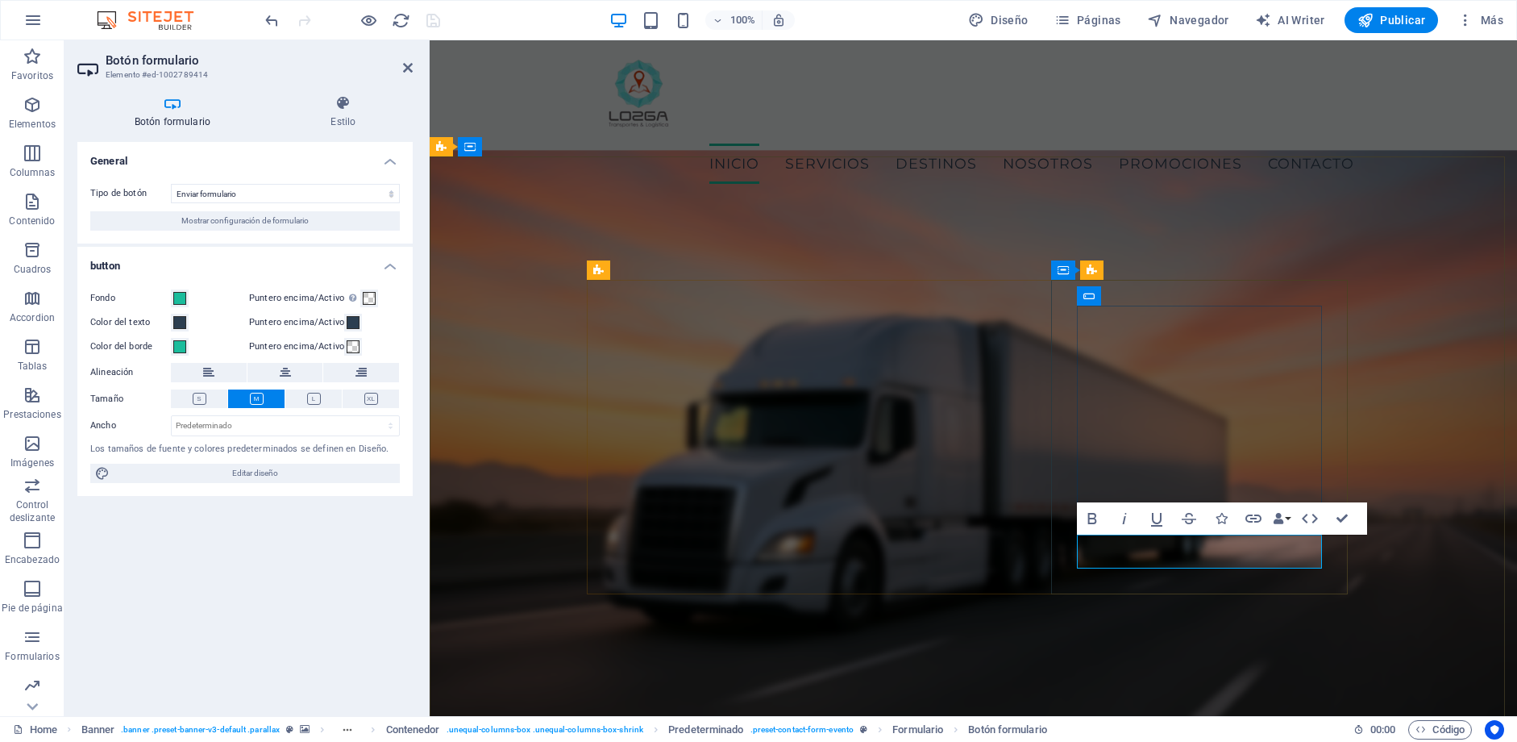
type button "Sign up"
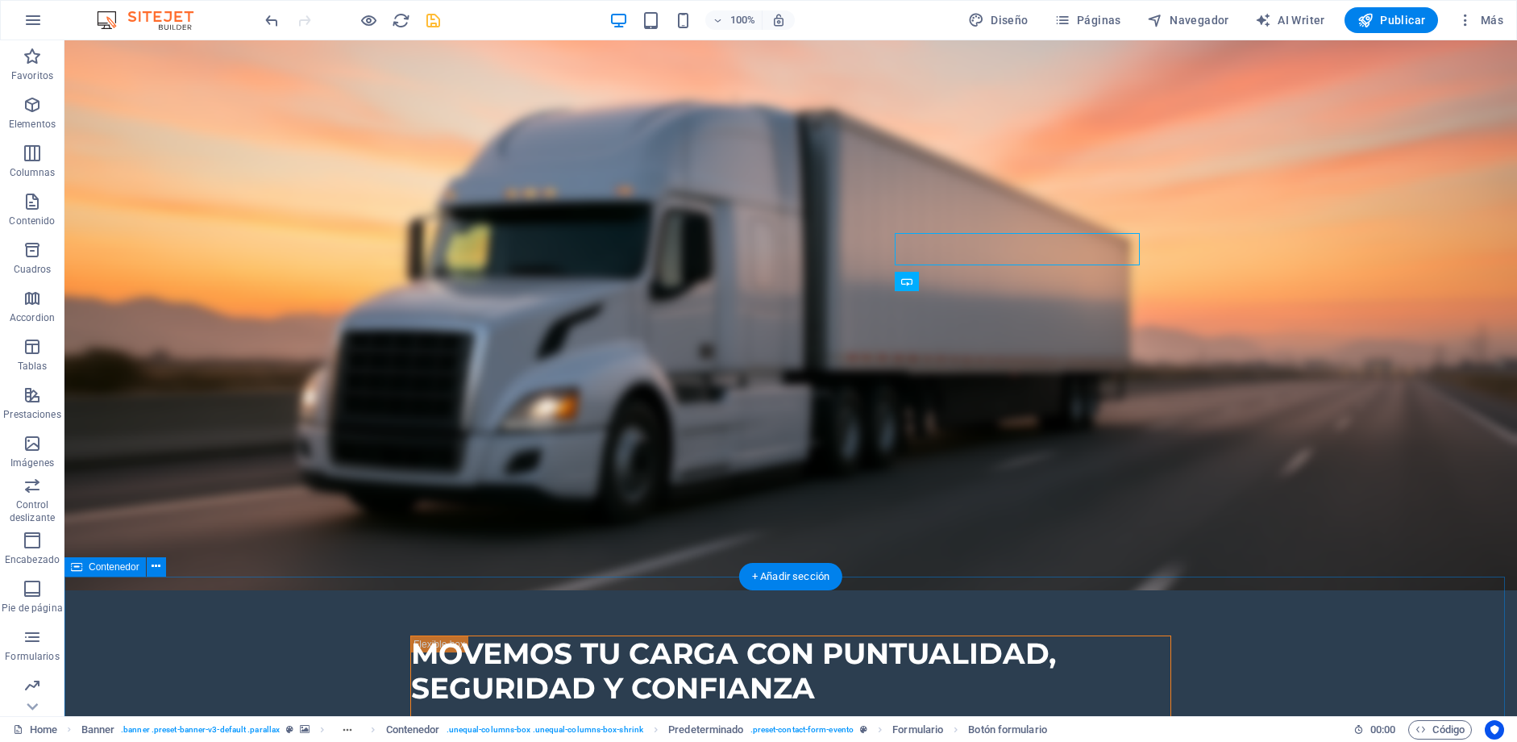
scroll to position [244, 0]
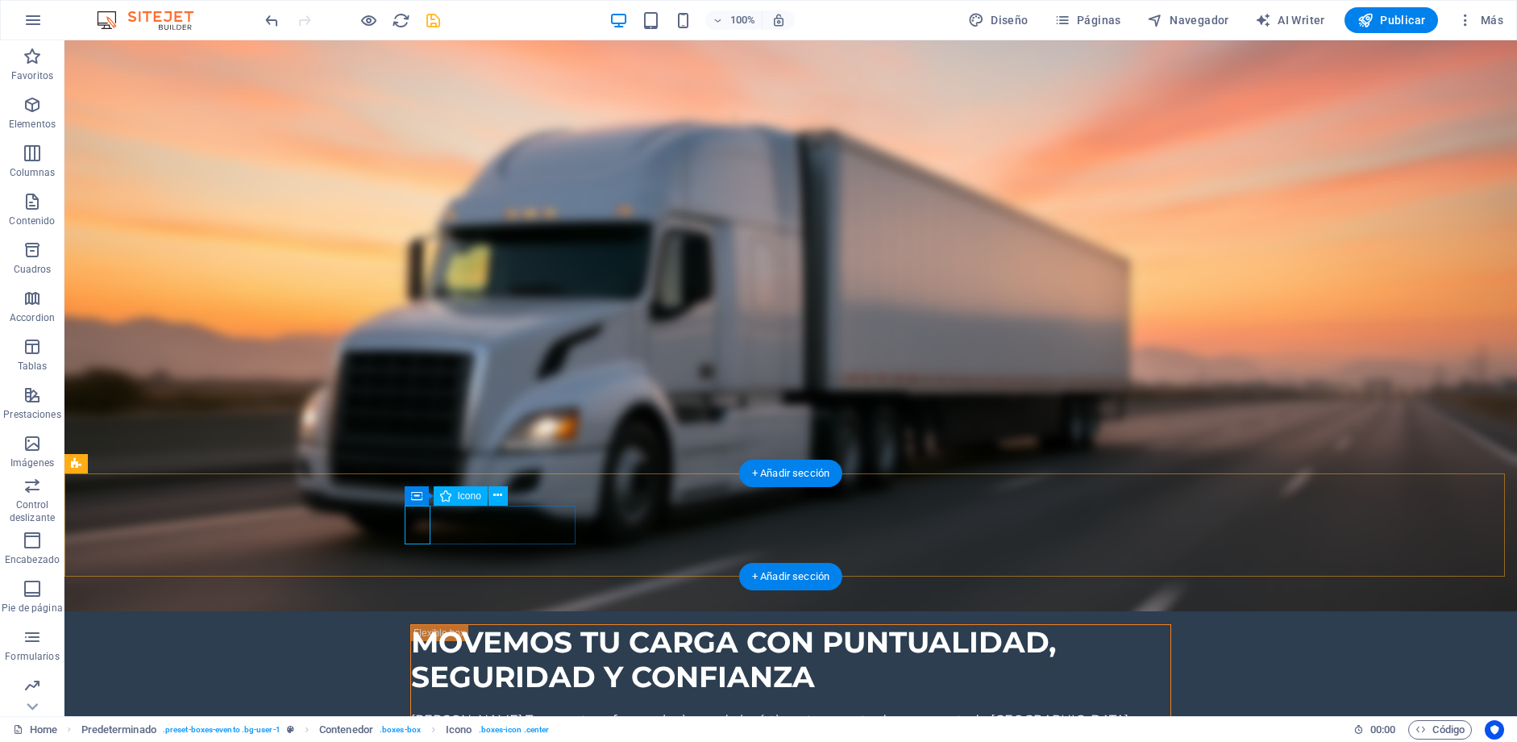
select select "xMidYMid"
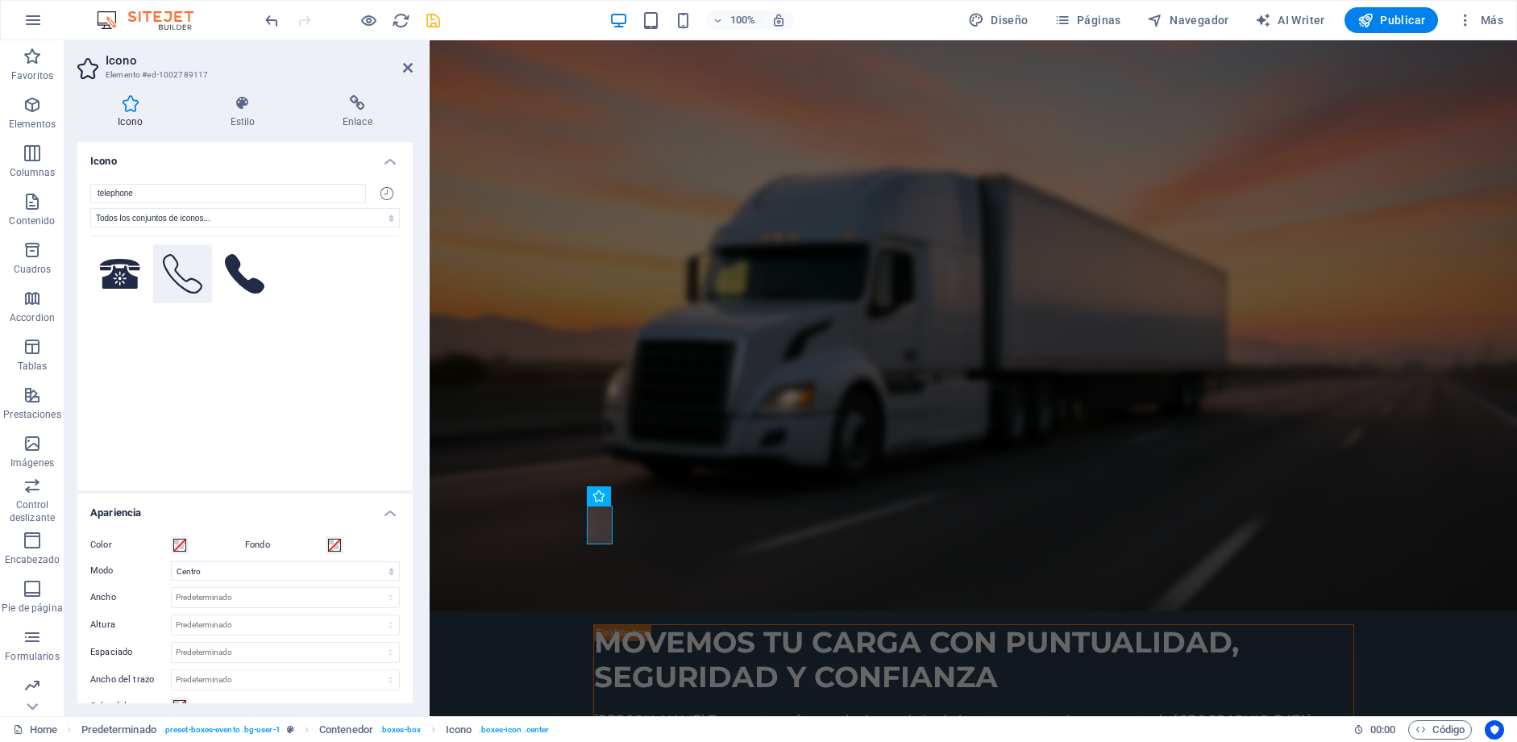
type input "telephone"
click at [179, 289] on icon at bounding box center [183, 274] width 40 height 40
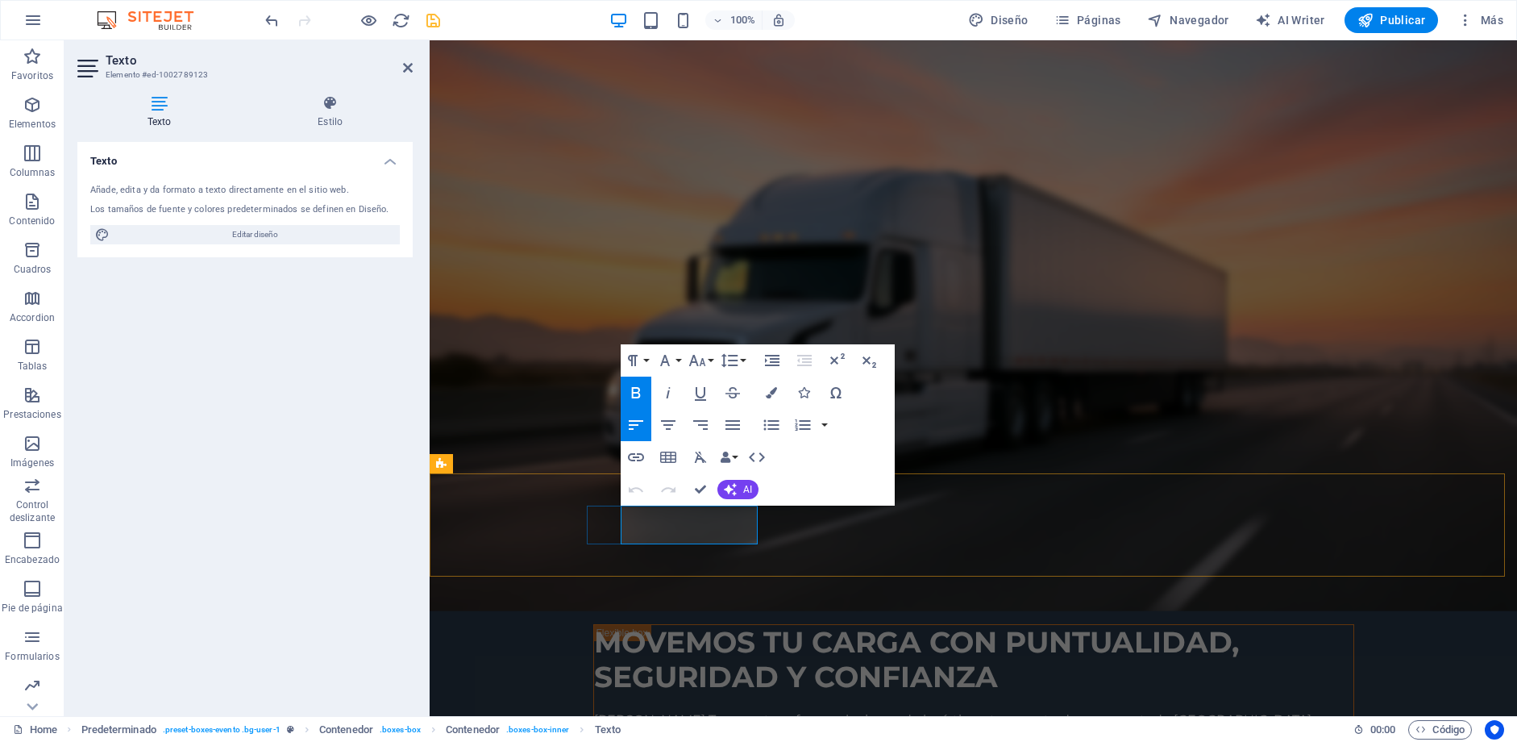
click at [160, 112] on h4 "Texto" at bounding box center [162, 112] width 170 height 34
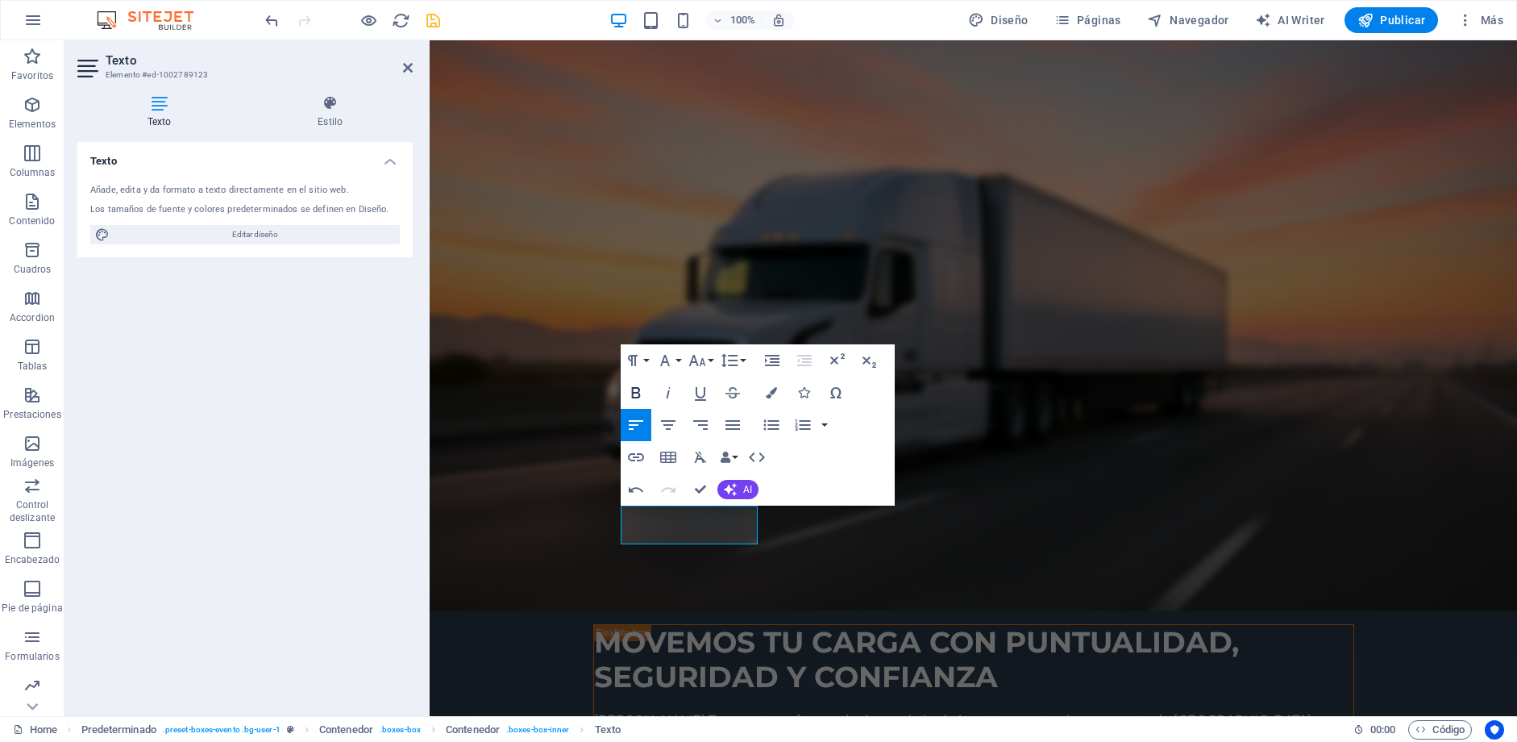
click at [638, 395] on icon "button" at bounding box center [636, 392] width 9 height 11
drag, startPoint x: 701, startPoint y: 495, endPoint x: 636, endPoint y: 455, distance: 76.0
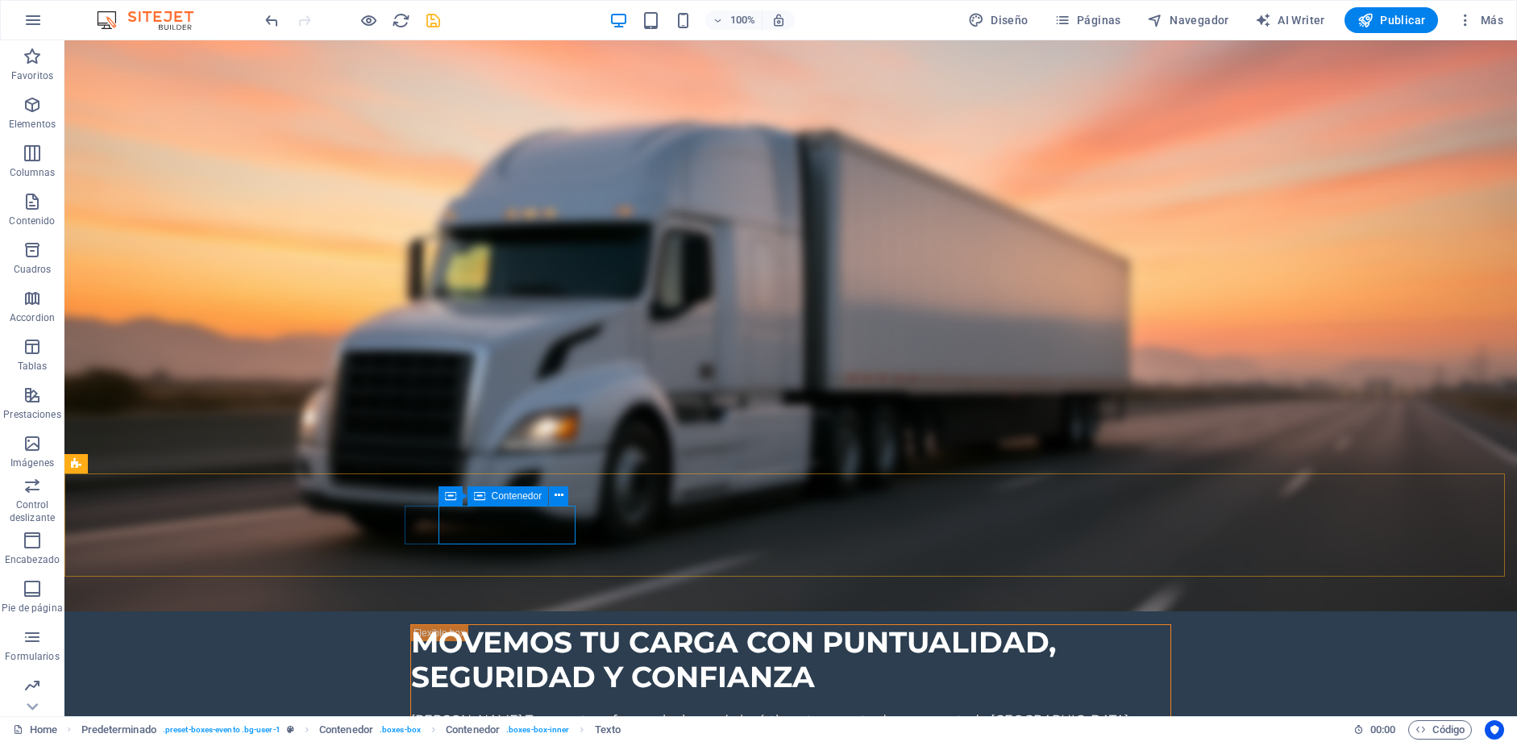
click at [484, 497] on icon at bounding box center [479, 495] width 11 height 19
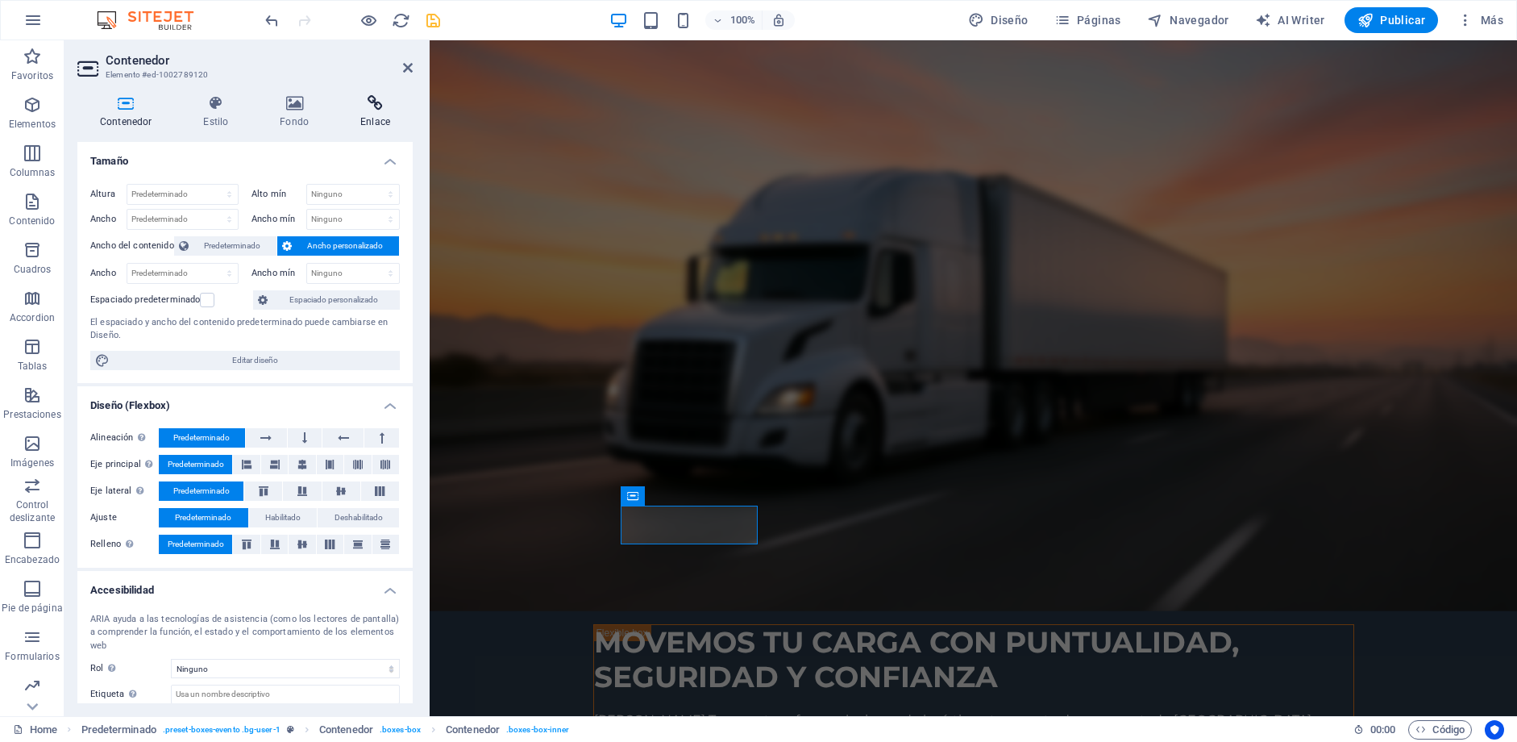
click at [381, 99] on icon at bounding box center [375, 103] width 75 height 16
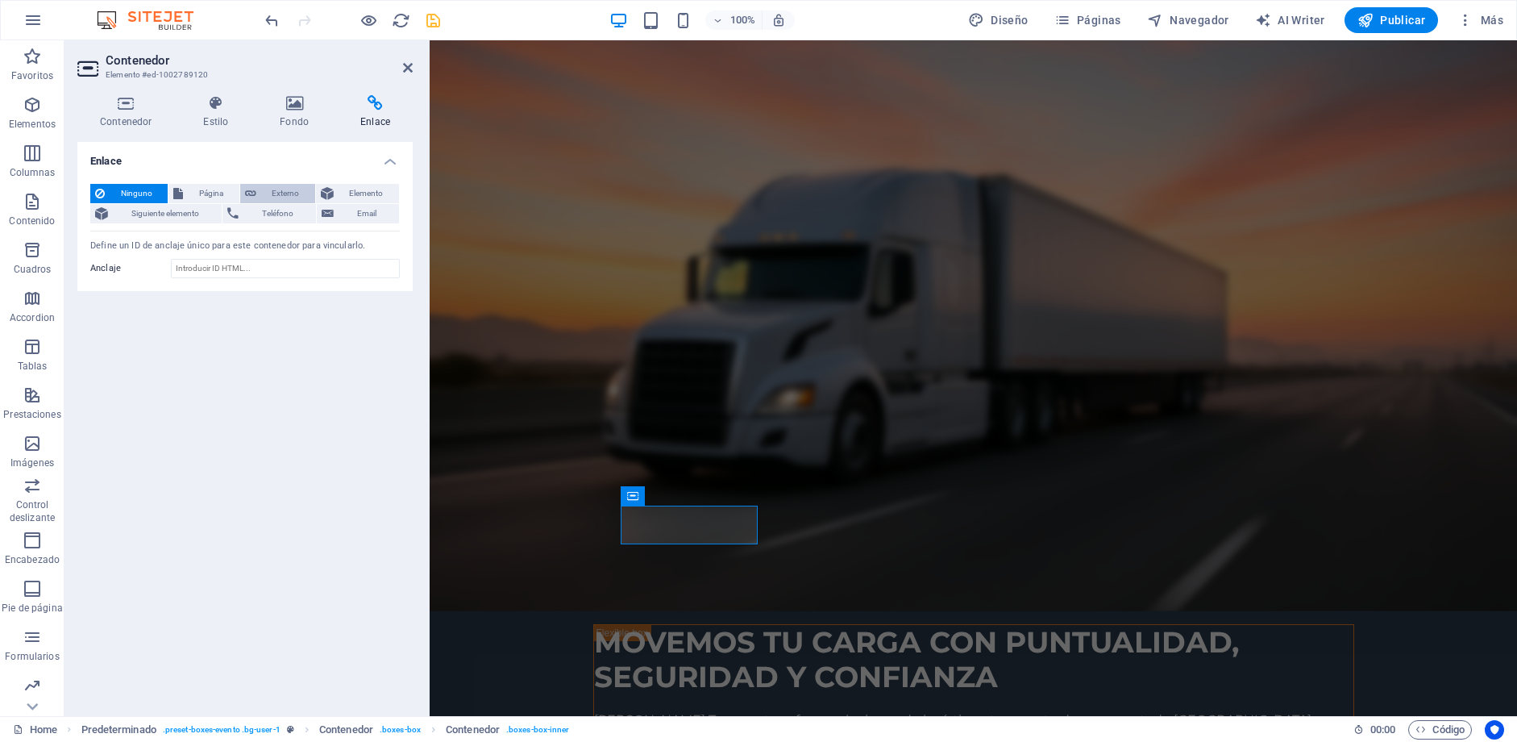
click at [267, 188] on span "Externo" at bounding box center [285, 193] width 49 height 19
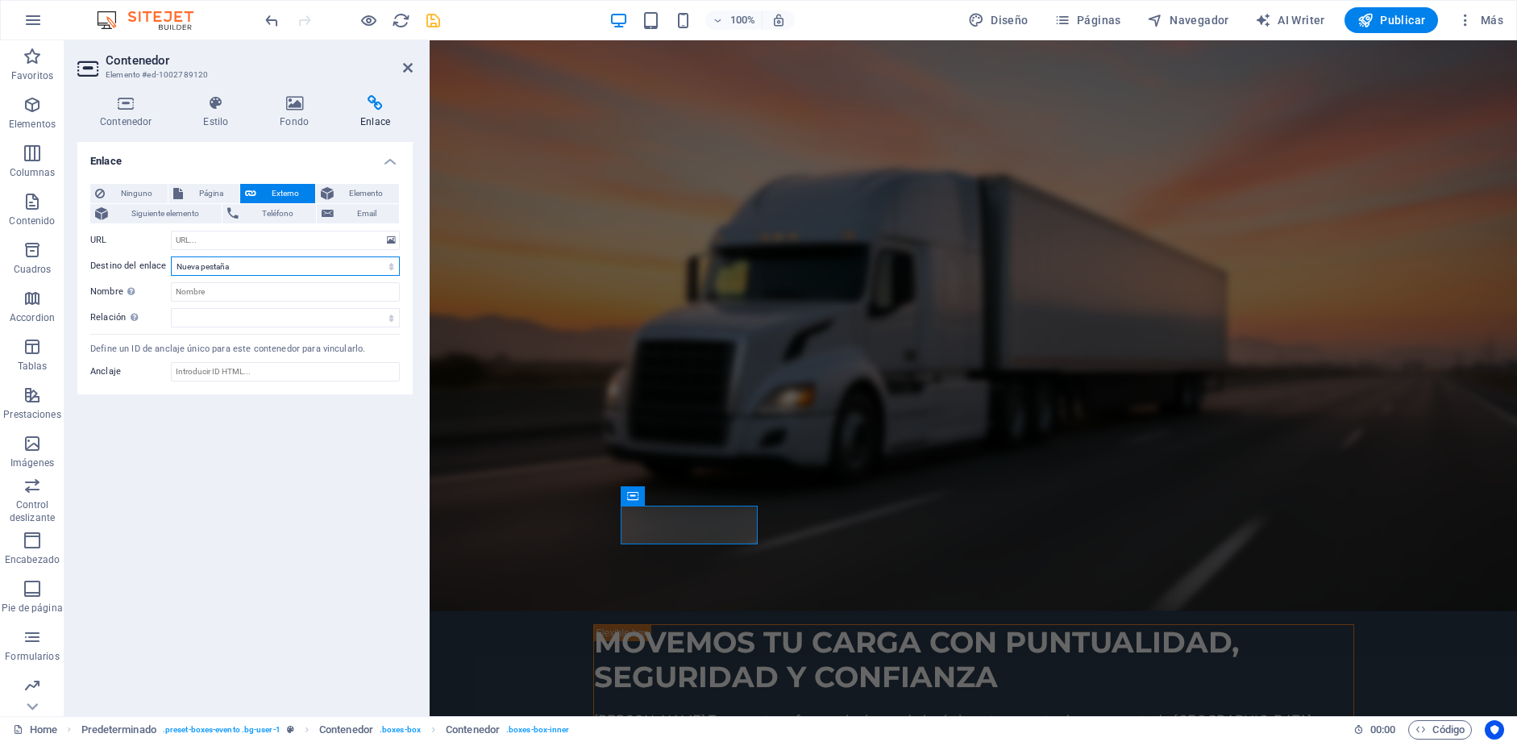
click at [301, 263] on select "Nueva pestaña Misma pestaña Superposición" at bounding box center [285, 265] width 229 height 19
click at [253, 235] on input "URL" at bounding box center [285, 240] width 229 height 19
click at [295, 243] on input "URL" at bounding box center [285, 240] width 229 height 19
click at [274, 214] on span "Teléfono" at bounding box center [277, 213] width 68 height 19
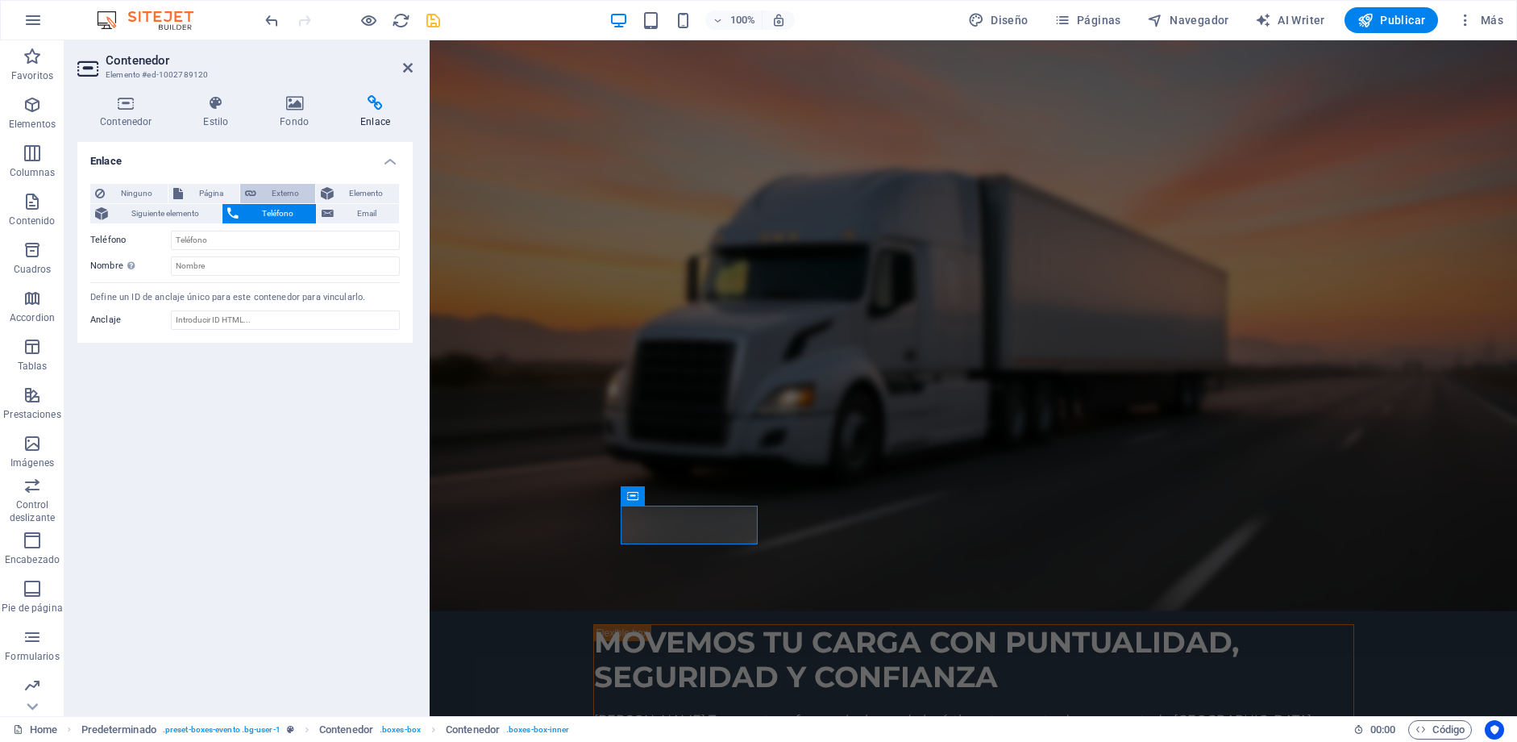
click at [257, 191] on button "Externo" at bounding box center [277, 193] width 75 height 19
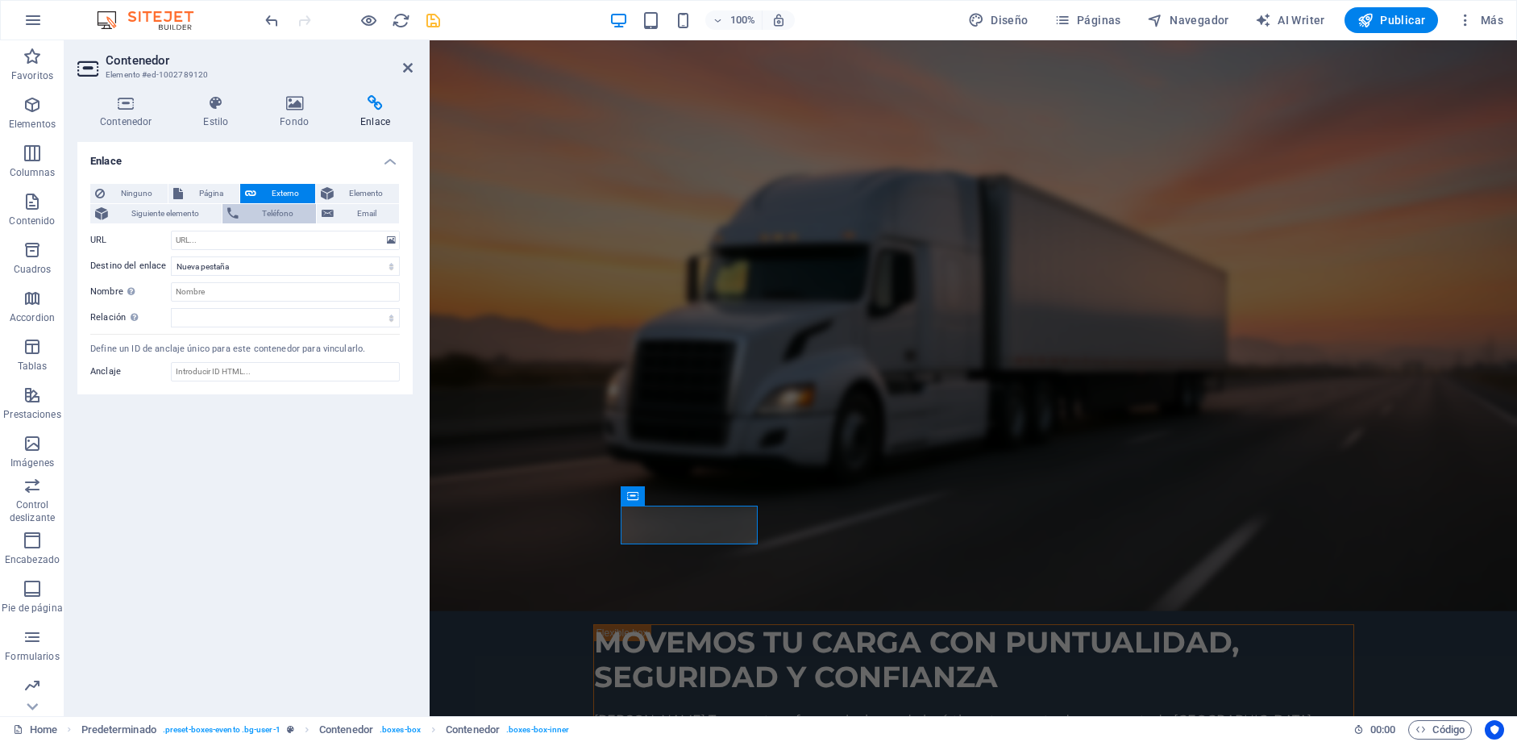
click at [272, 213] on span "Teléfono" at bounding box center [277, 213] width 68 height 19
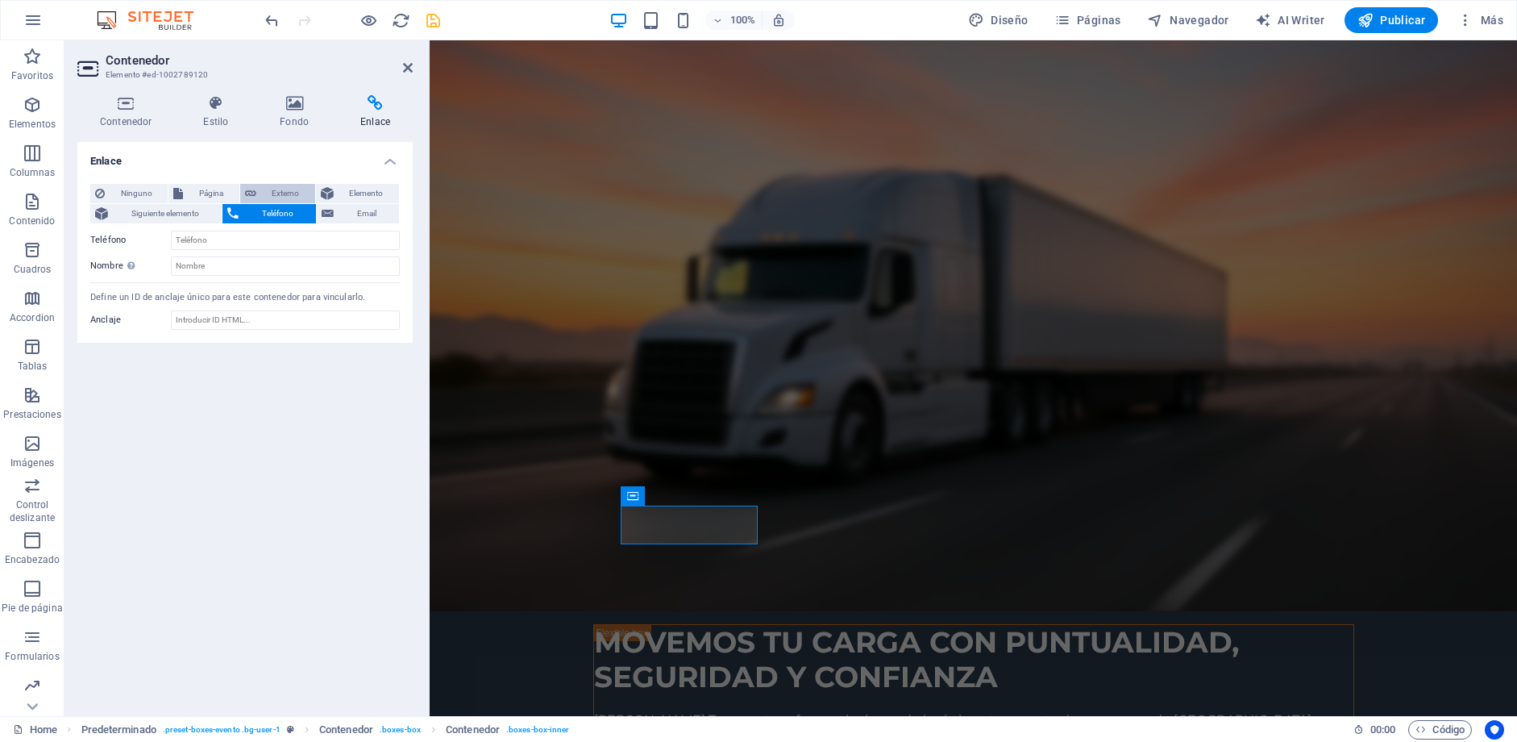
click at [270, 193] on span "Externo" at bounding box center [285, 193] width 49 height 19
select select "blank"
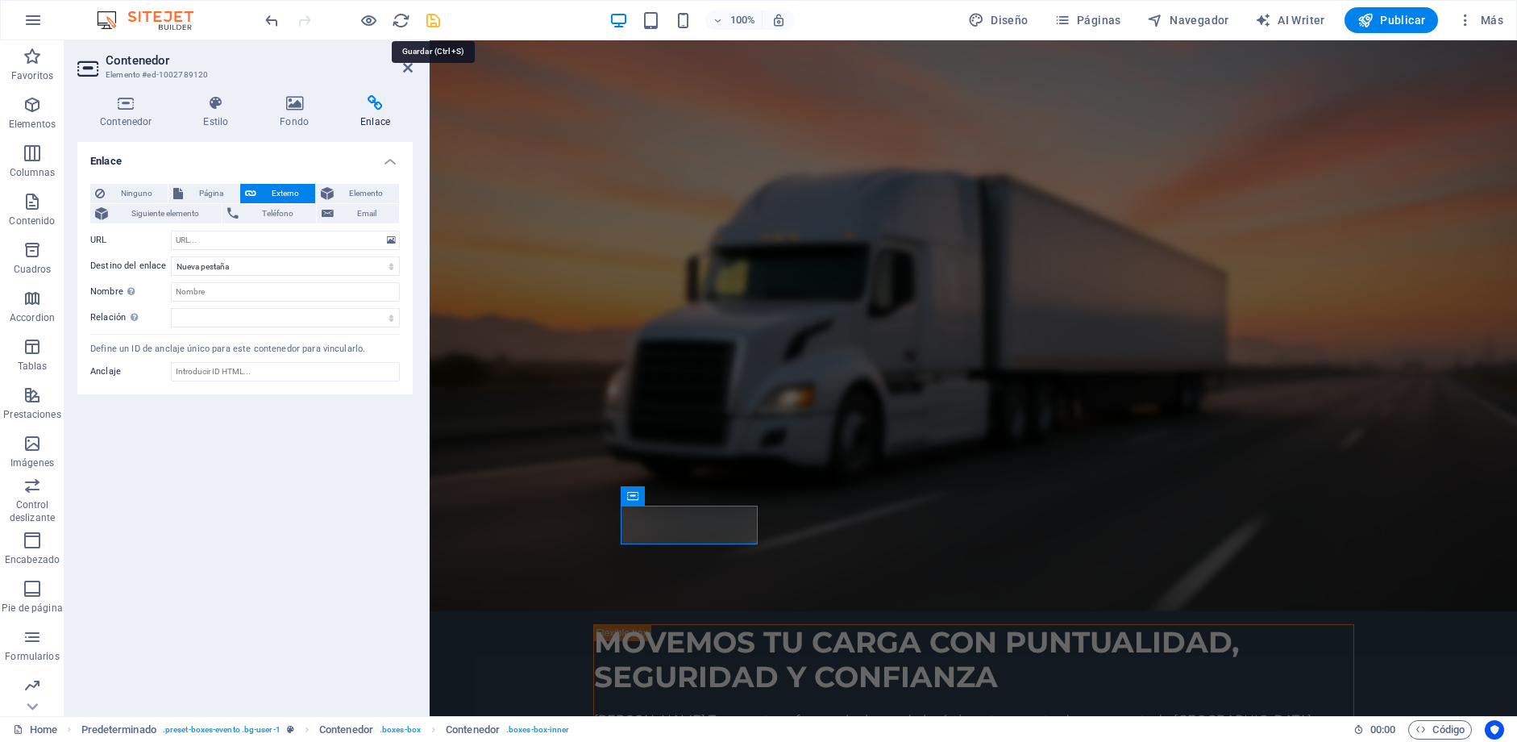
click at [435, 27] on icon "save" at bounding box center [433, 20] width 19 height 19
checkbox input "false"
